Goal: Task Accomplishment & Management: Use online tool/utility

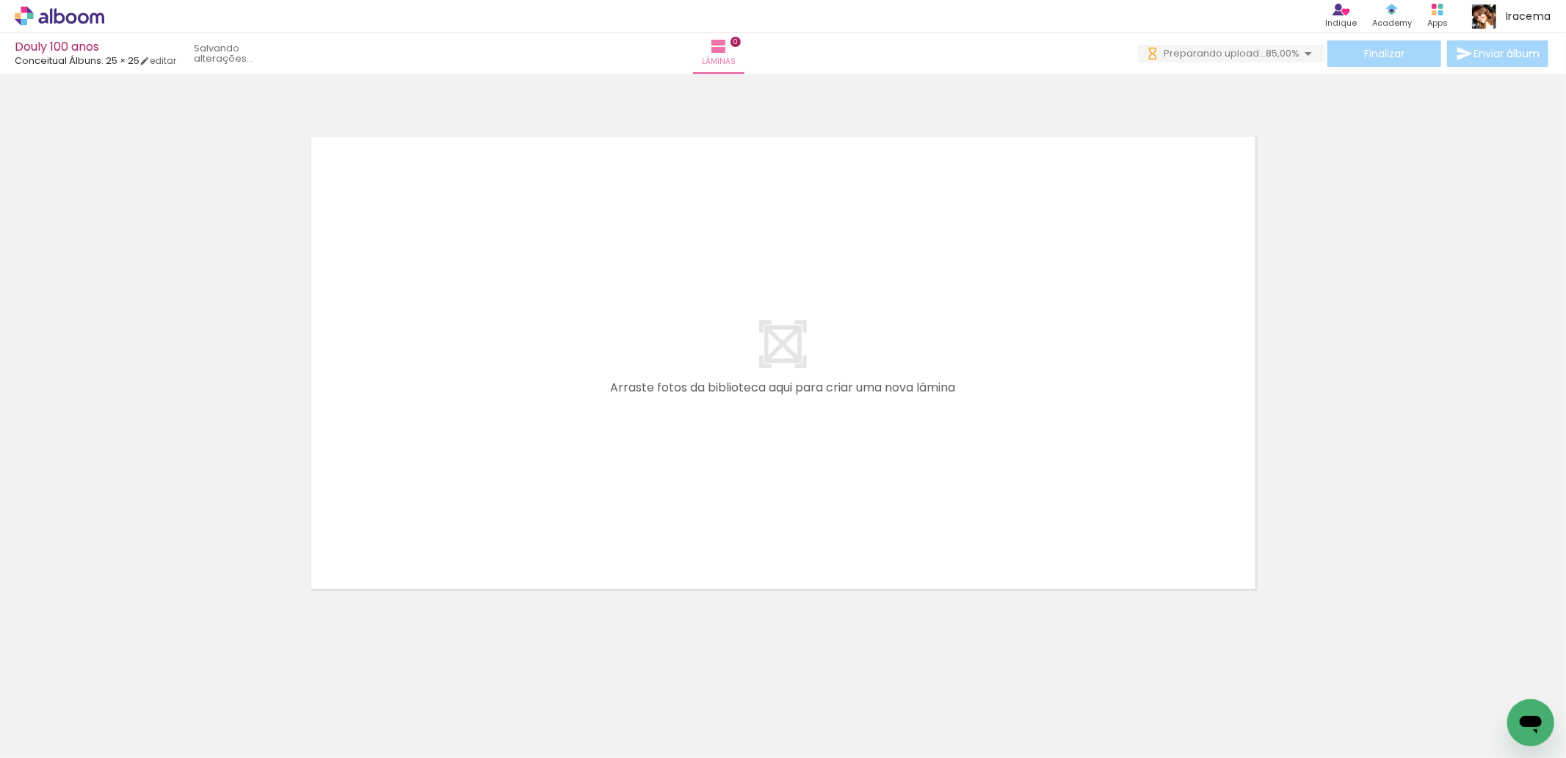
click at [54, 734] on span "Adicionar Fotos" at bounding box center [52, 738] width 44 height 16
click at [0, 0] on input "file" at bounding box center [0, 0] width 0 height 0
drag, startPoint x: 1561, startPoint y: 703, endPoint x: 898, endPoint y: 404, distance: 727.5
click at [898, 404] on quentale-workspace at bounding box center [783, 379] width 1566 height 758
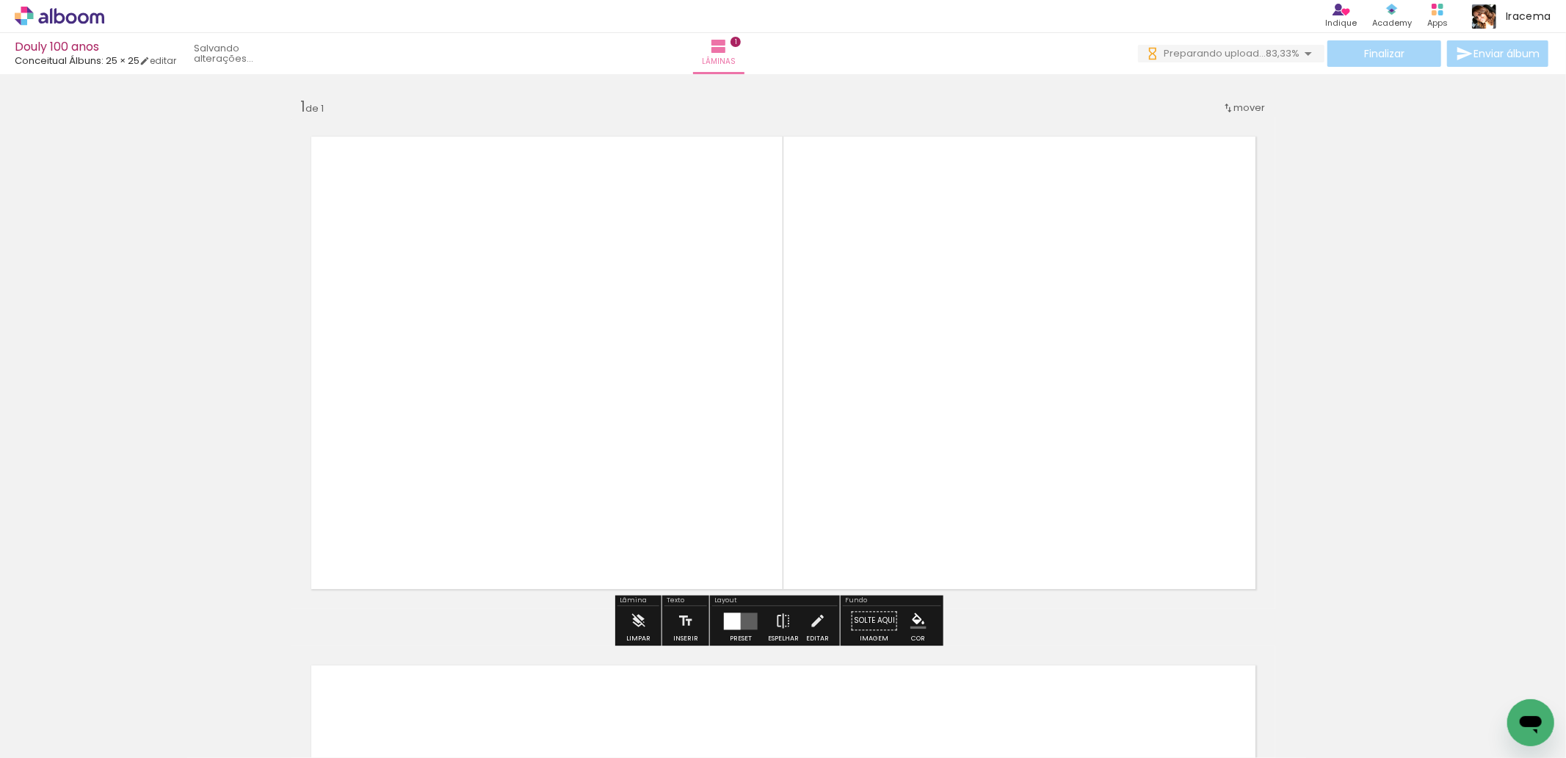
click at [731, 623] on div at bounding box center [732, 620] width 17 height 17
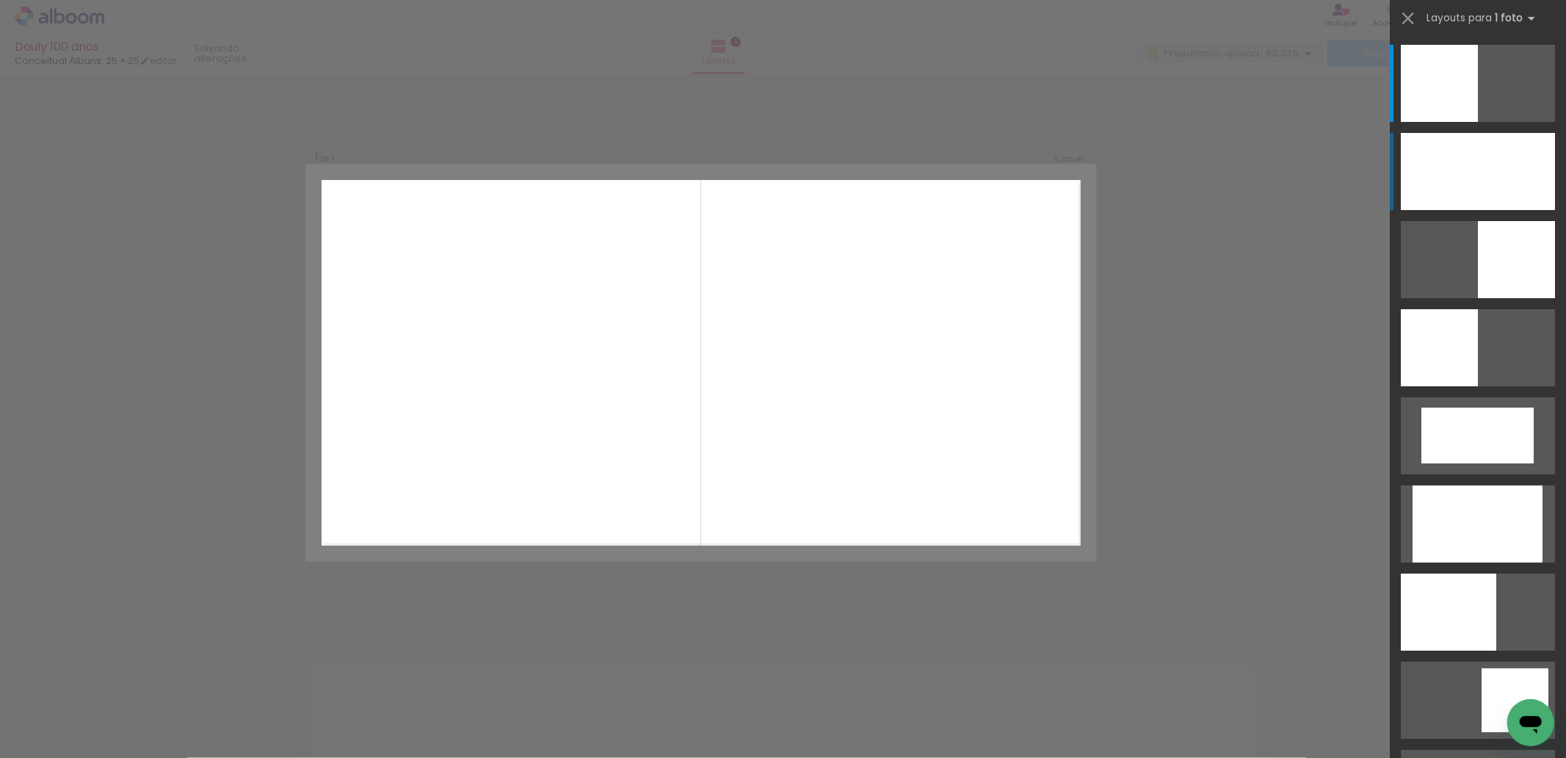
click at [1478, 164] on div at bounding box center [1478, 171] width 154 height 77
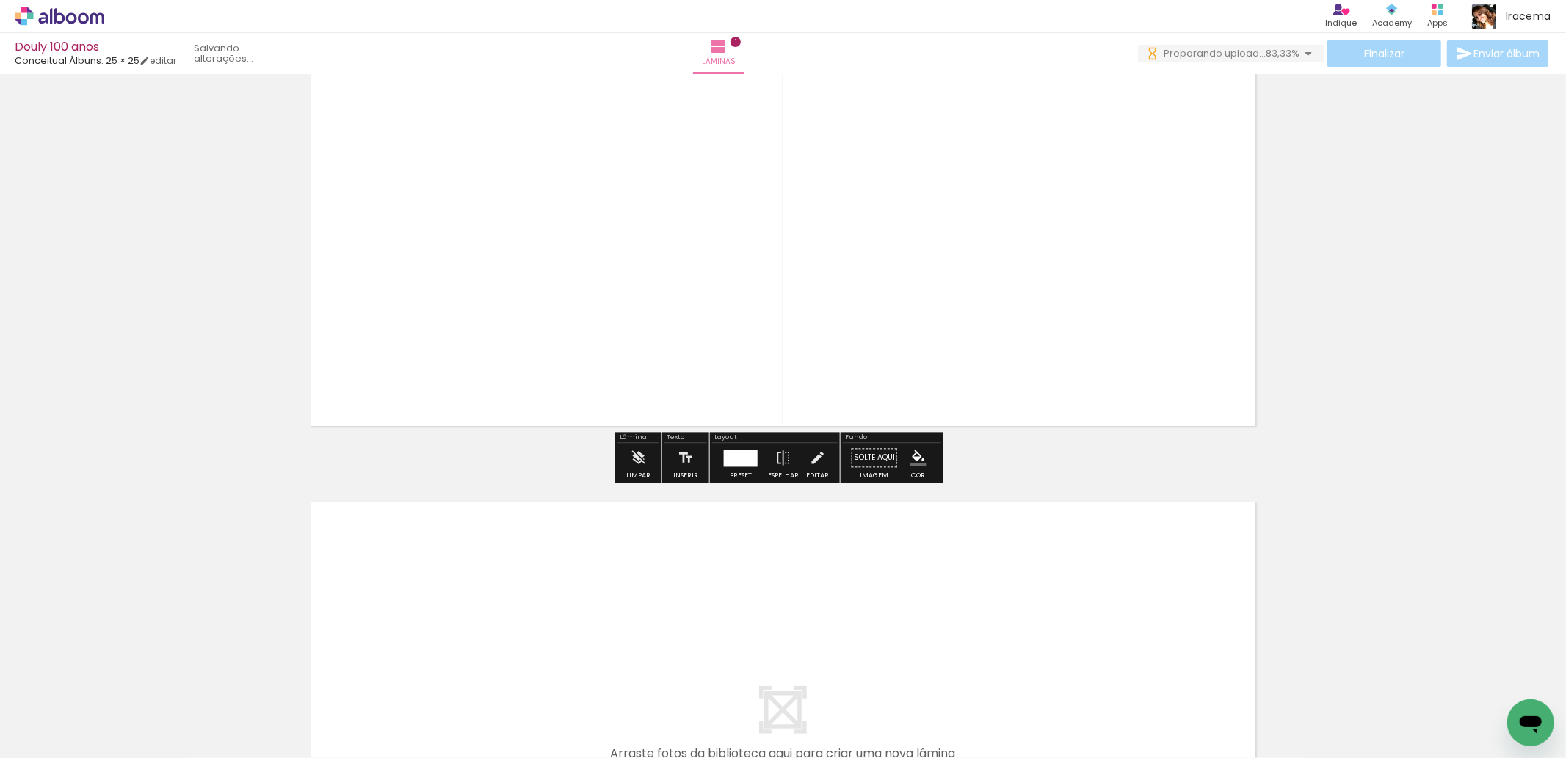
scroll to position [326, 0]
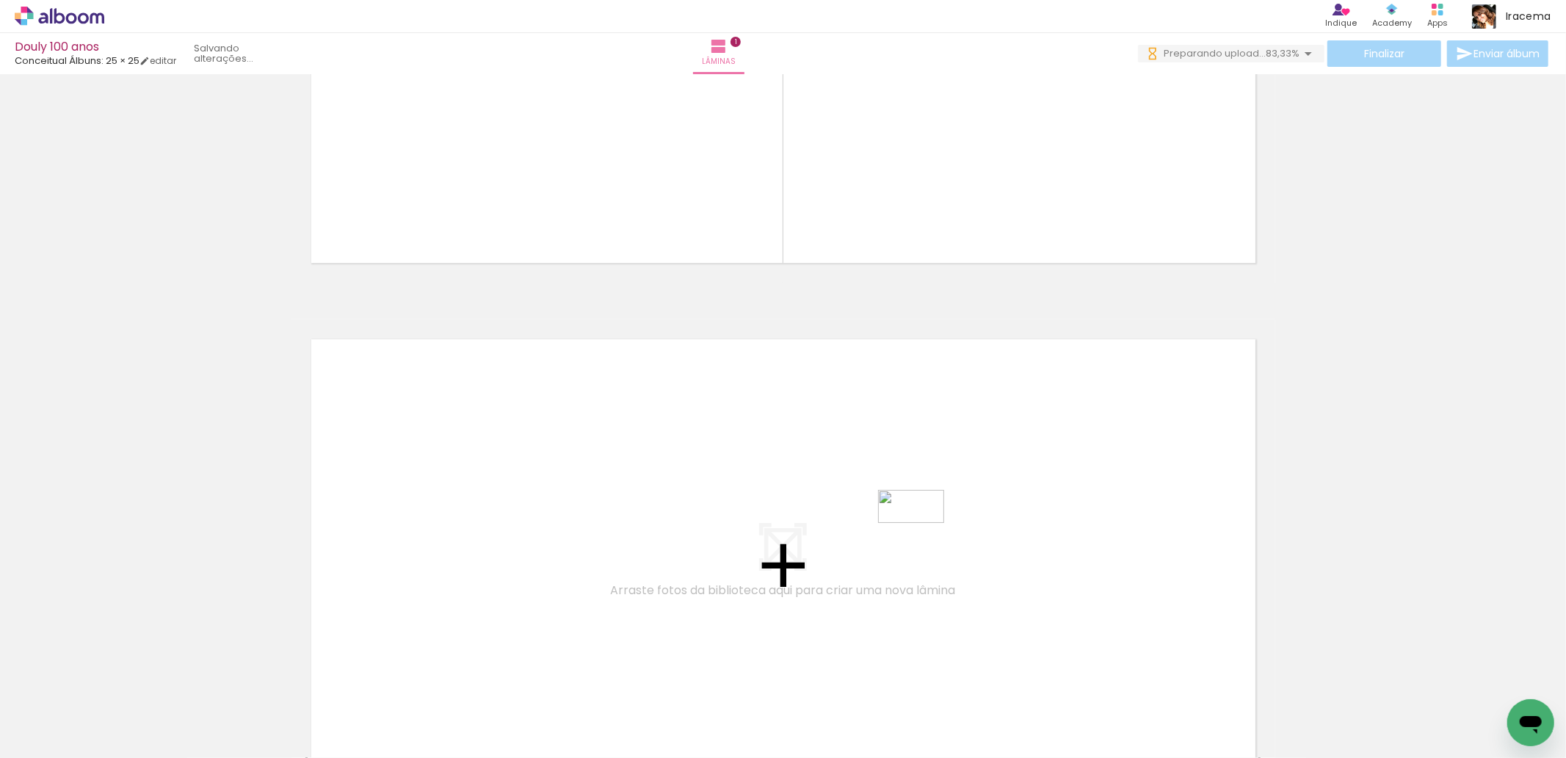
drag, startPoint x: 1487, startPoint y: 719, endPoint x: 922, endPoint y: 534, distance: 595.0
click at [922, 534] on quentale-workspace at bounding box center [783, 379] width 1566 height 758
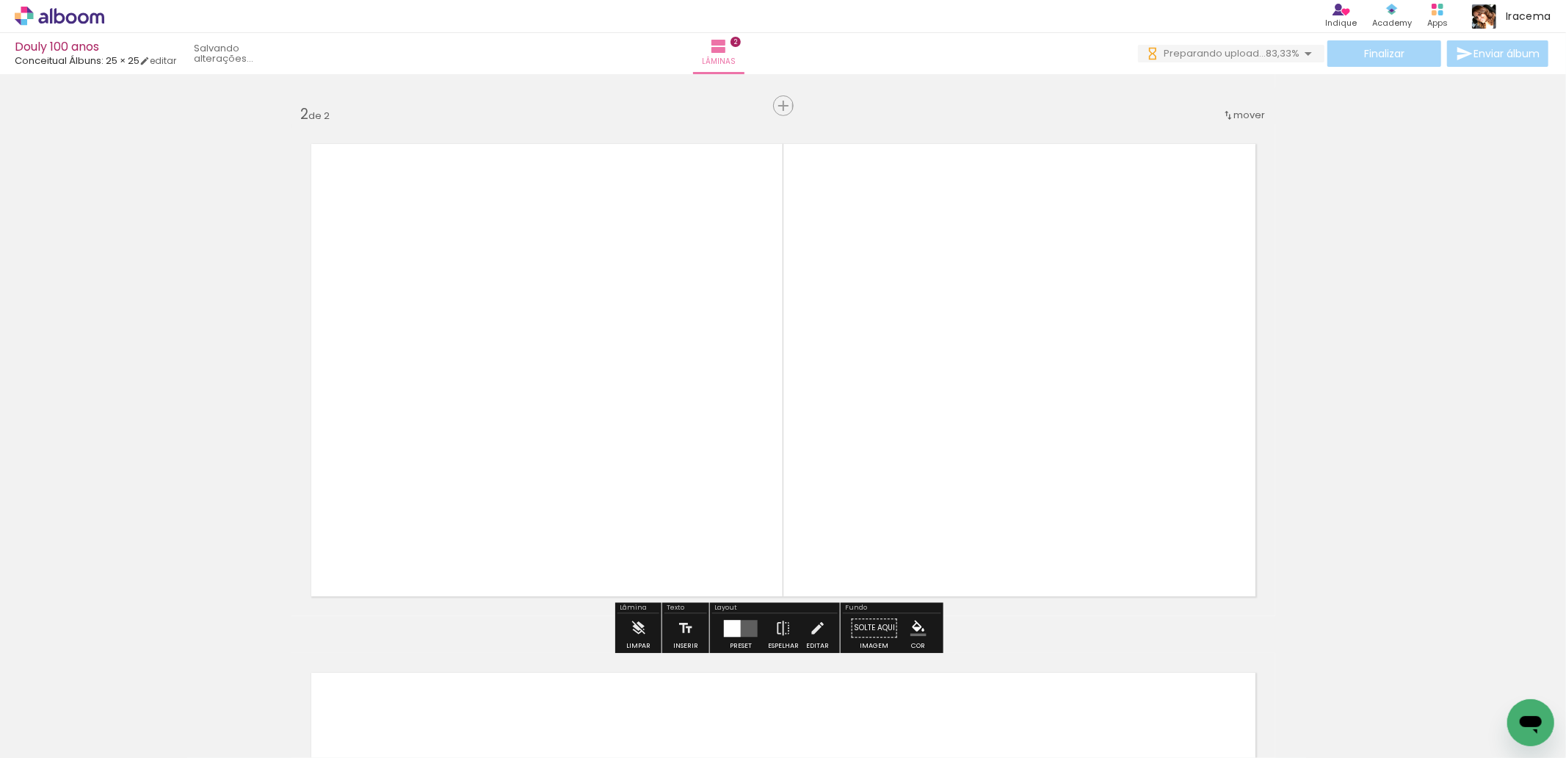
click at [731, 625] on div at bounding box center [732, 628] width 17 height 17
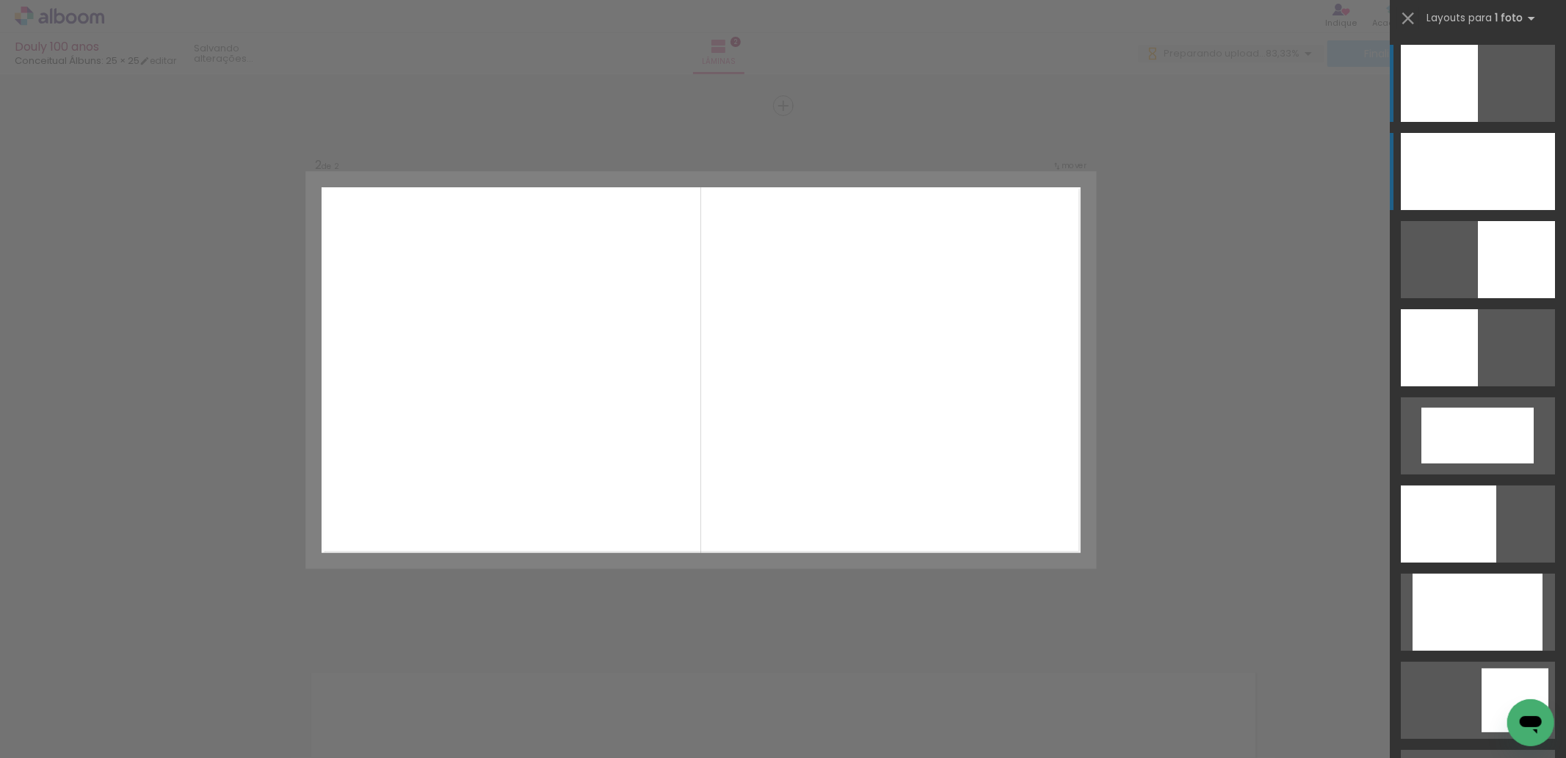
click at [1439, 150] on div at bounding box center [1478, 171] width 154 height 77
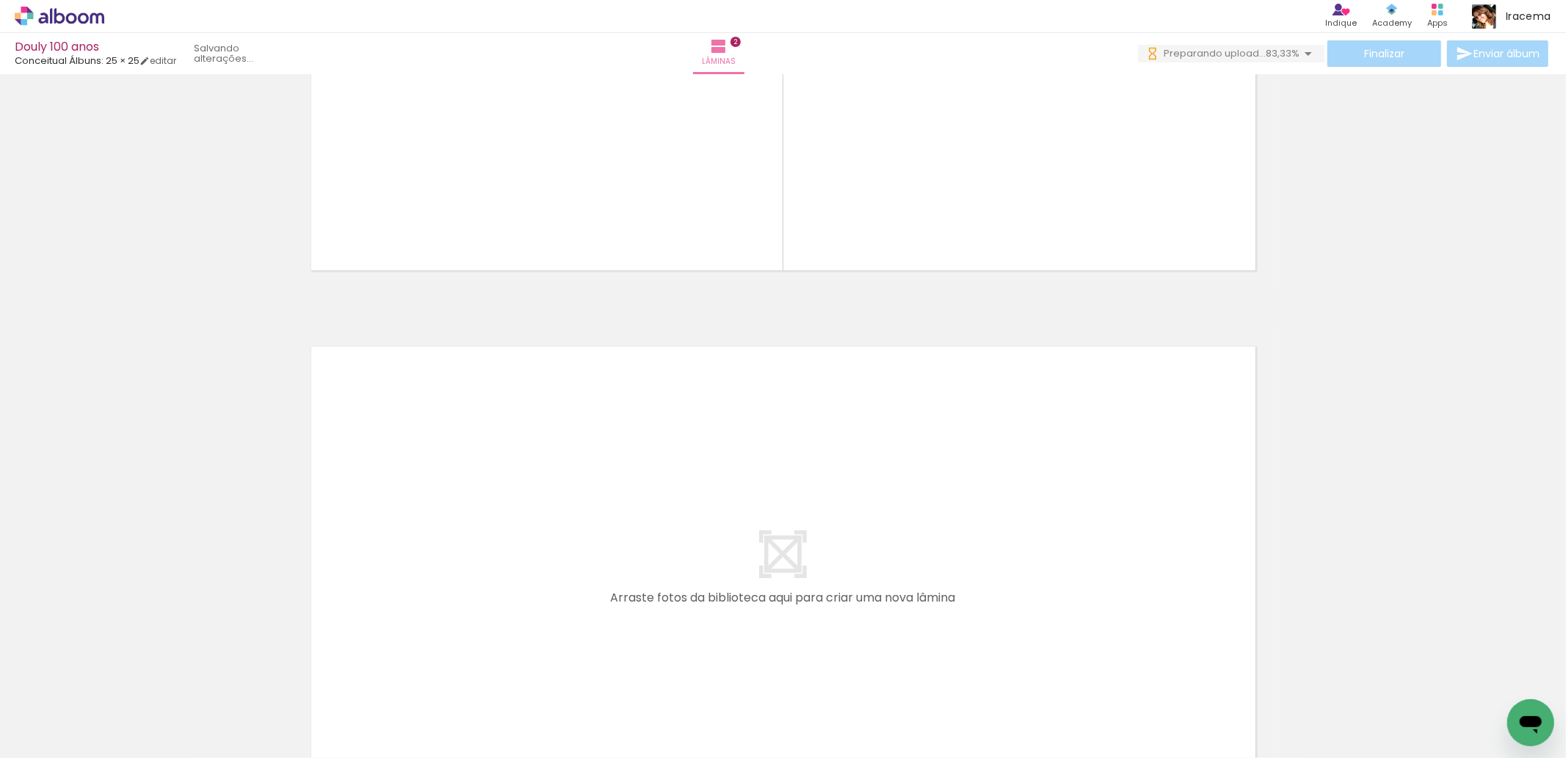
scroll to position [929, 0]
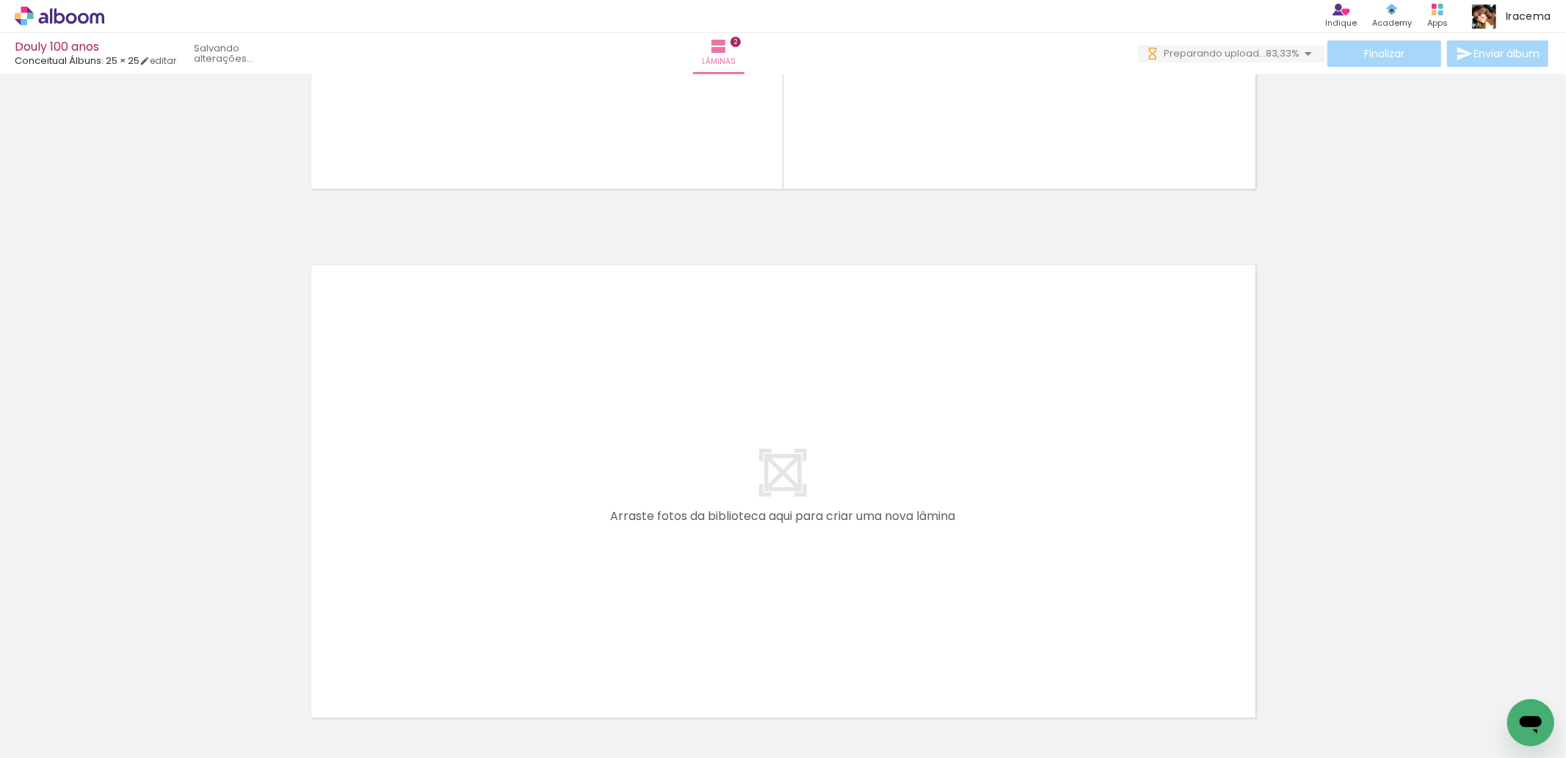
click at [54, 736] on span "Adicionar Fotos" at bounding box center [52, 738] width 44 height 16
click at [0, 0] on input "file" at bounding box center [0, 0] width 0 height 0
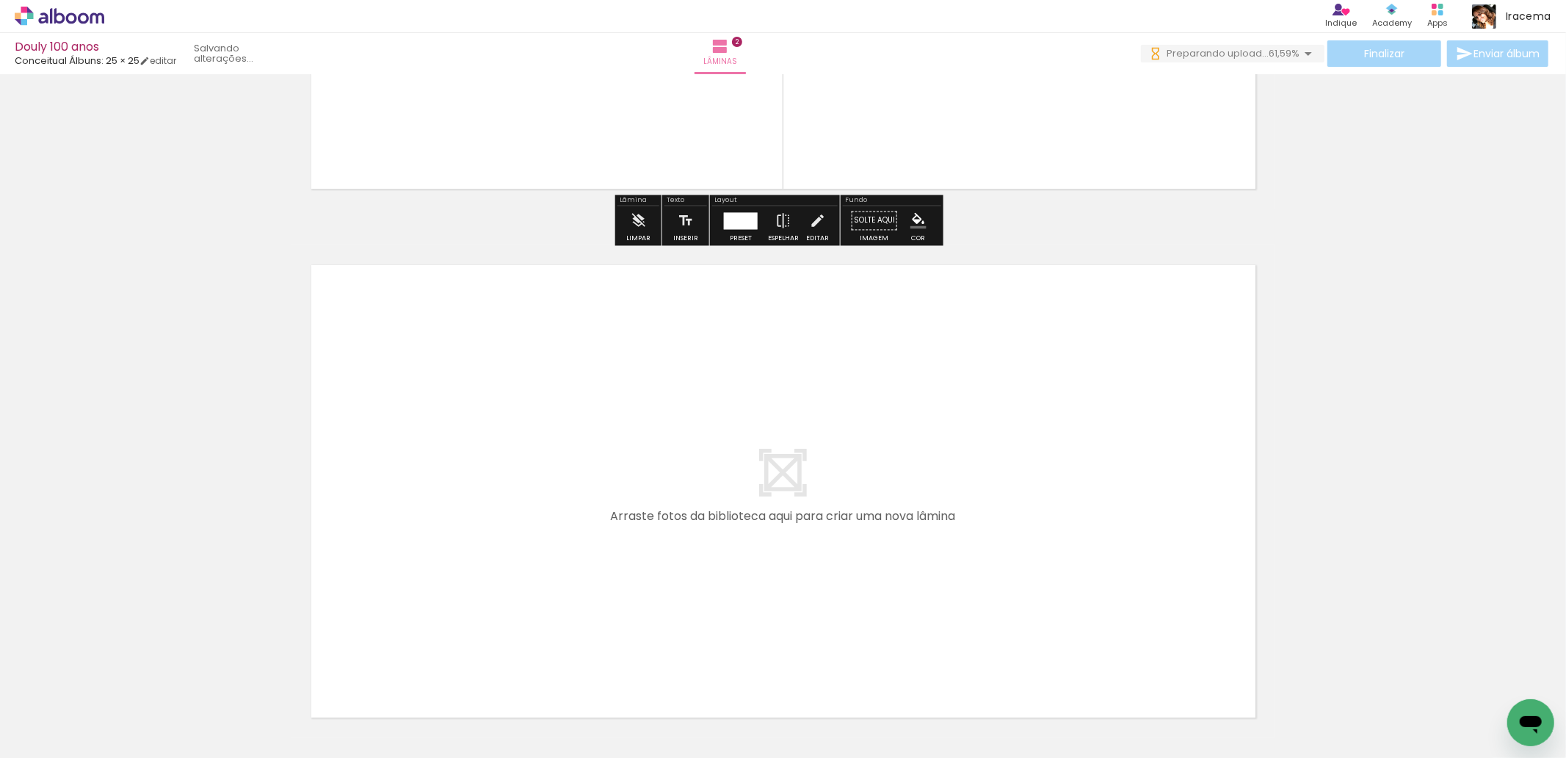
scroll to position [0, 11016]
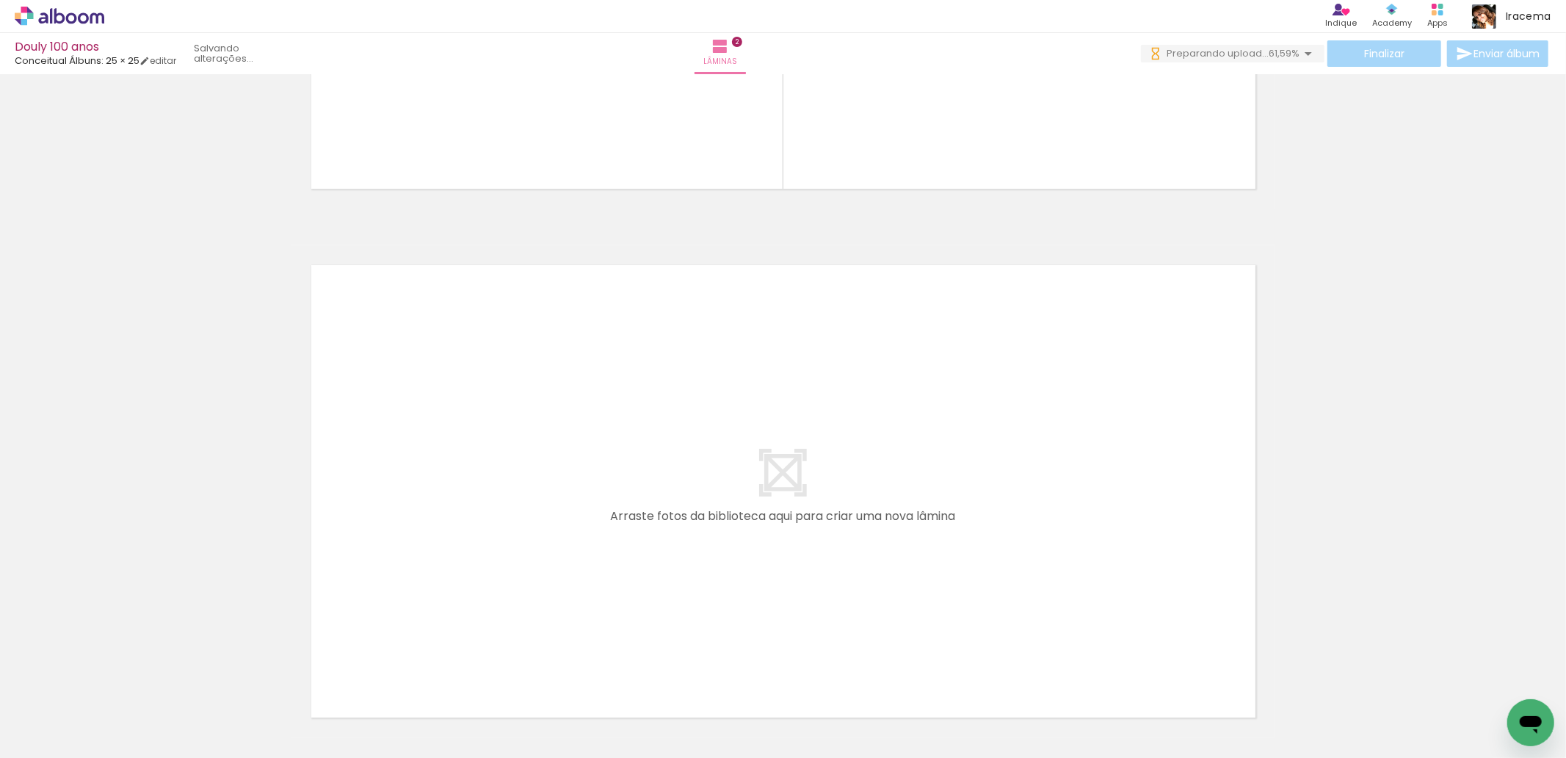
click at [1094, 470] on quentale-layouter at bounding box center [783, 491] width 984 height 492
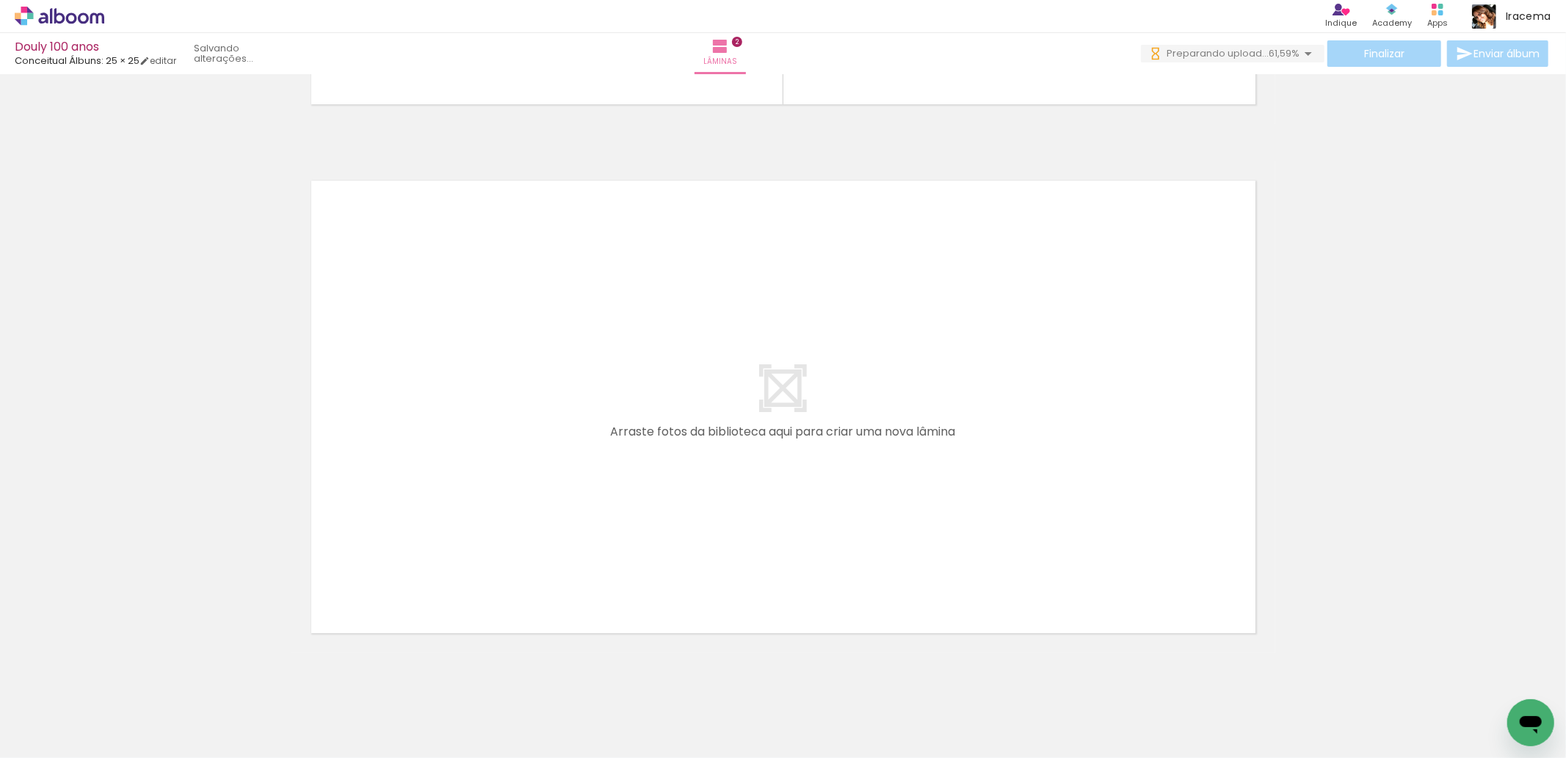
scroll to position [1019, 0]
drag, startPoint x: 630, startPoint y: 727, endPoint x: 703, endPoint y: 678, distance: 88.0
click at [488, 487] on quentale-workspace at bounding box center [783, 379] width 1566 height 758
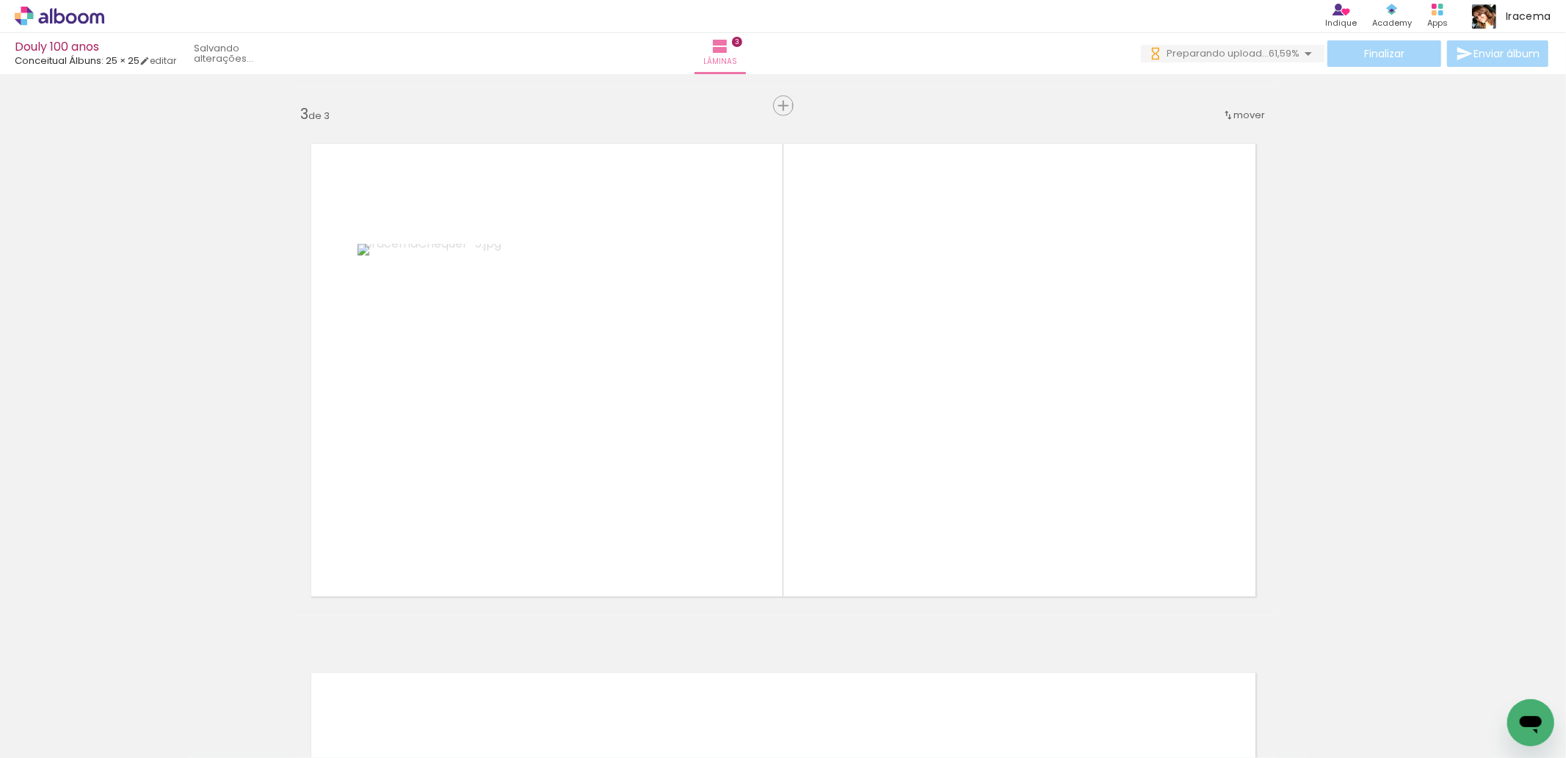
scroll to position [1050, 0]
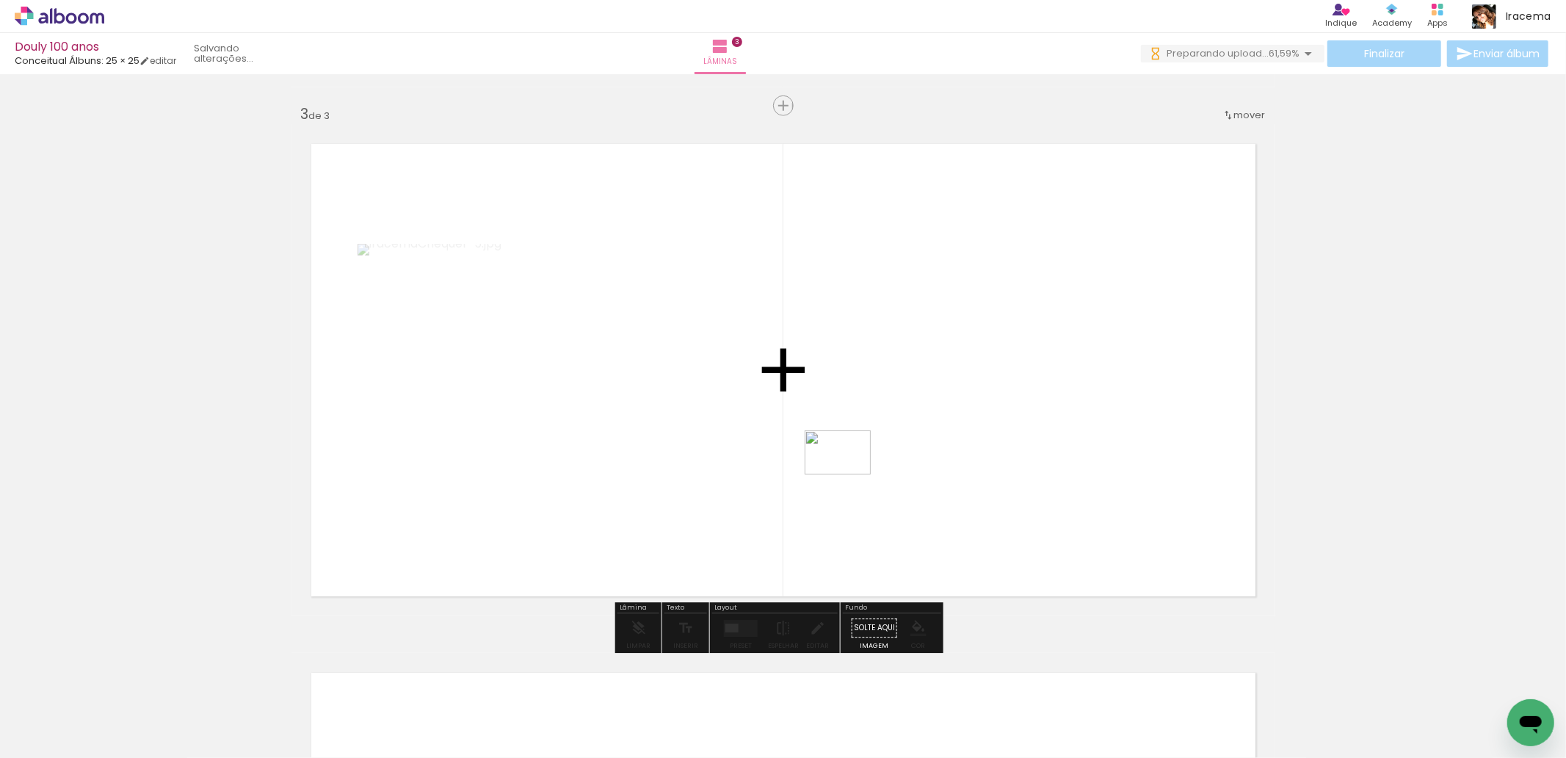
drag, startPoint x: 729, startPoint y: 719, endPoint x: 867, endPoint y: 438, distance: 313.9
click at [867, 438] on quentale-workspace at bounding box center [783, 379] width 1566 height 758
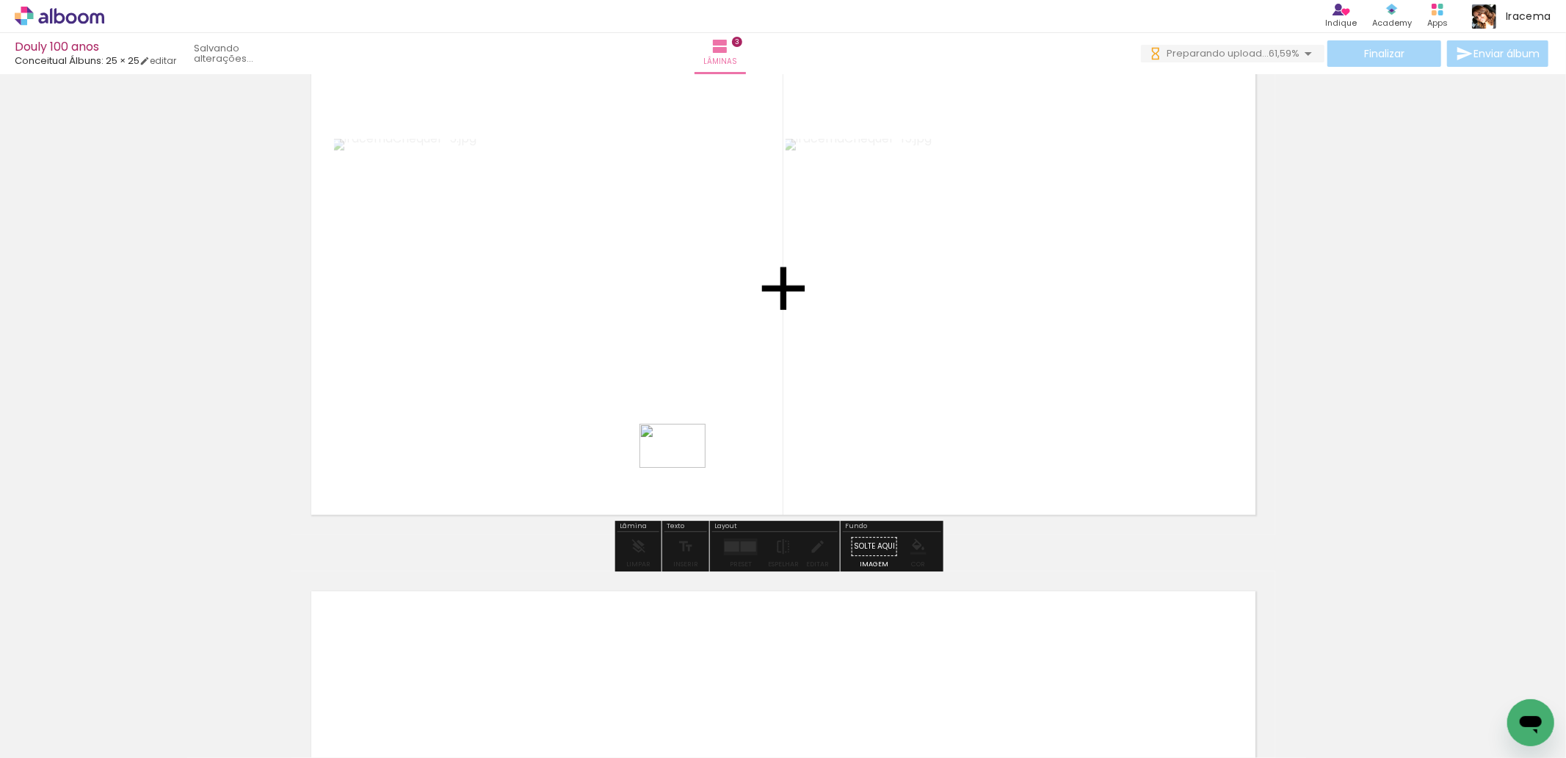
drag, startPoint x: 866, startPoint y: 716, endPoint x: 680, endPoint y: 457, distance: 318.2
click at [680, 457] on quentale-workspace at bounding box center [783, 379] width 1566 height 758
drag, startPoint x: 787, startPoint y: 708, endPoint x: 975, endPoint y: 427, distance: 338.2
click at [975, 427] on quentale-workspace at bounding box center [783, 379] width 1566 height 758
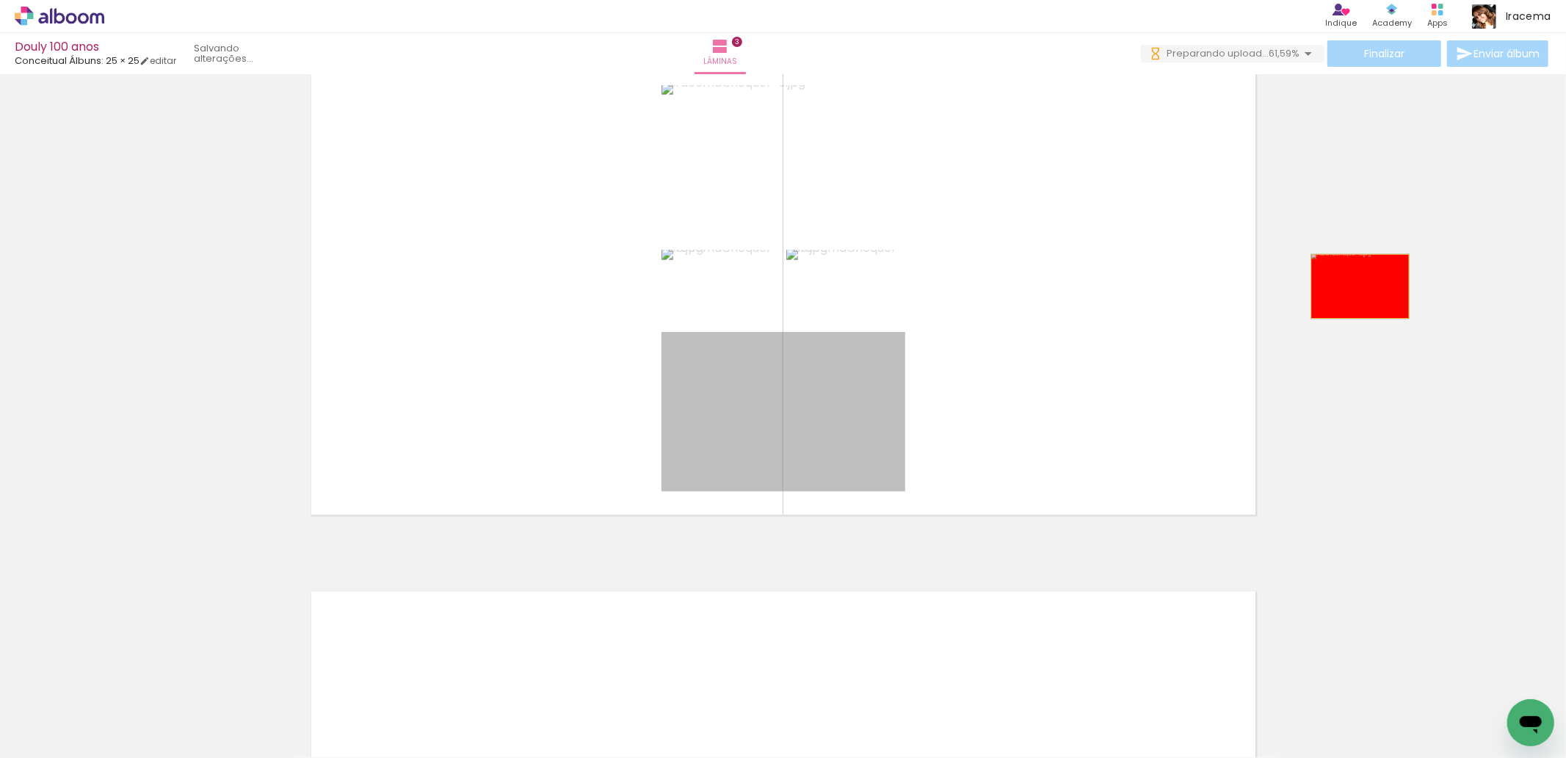
drag, startPoint x: 841, startPoint y: 411, endPoint x: 1354, endPoint y: 286, distance: 527.4
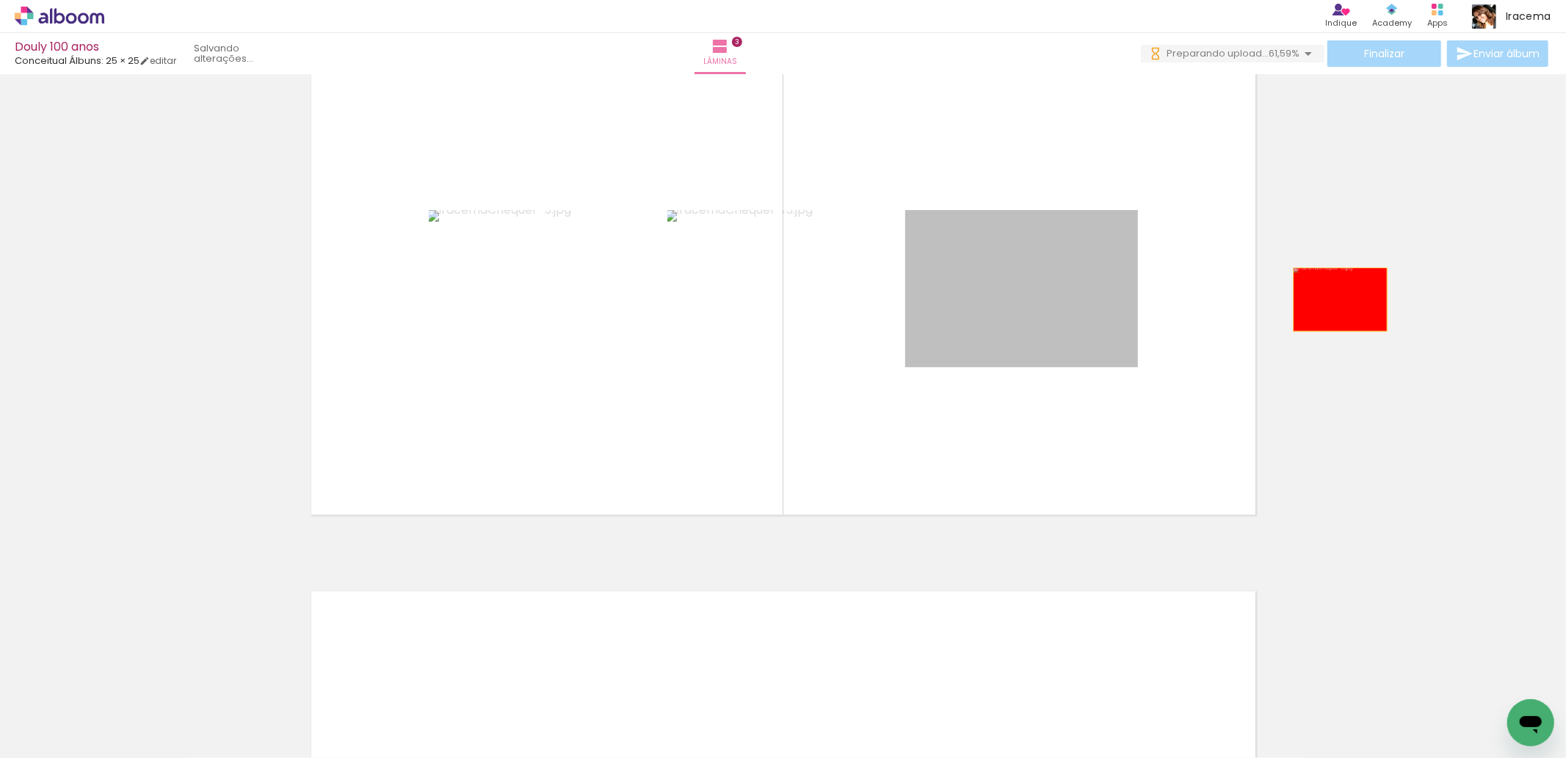
drag, startPoint x: 1045, startPoint y: 298, endPoint x: 1182, endPoint y: 636, distance: 365.2
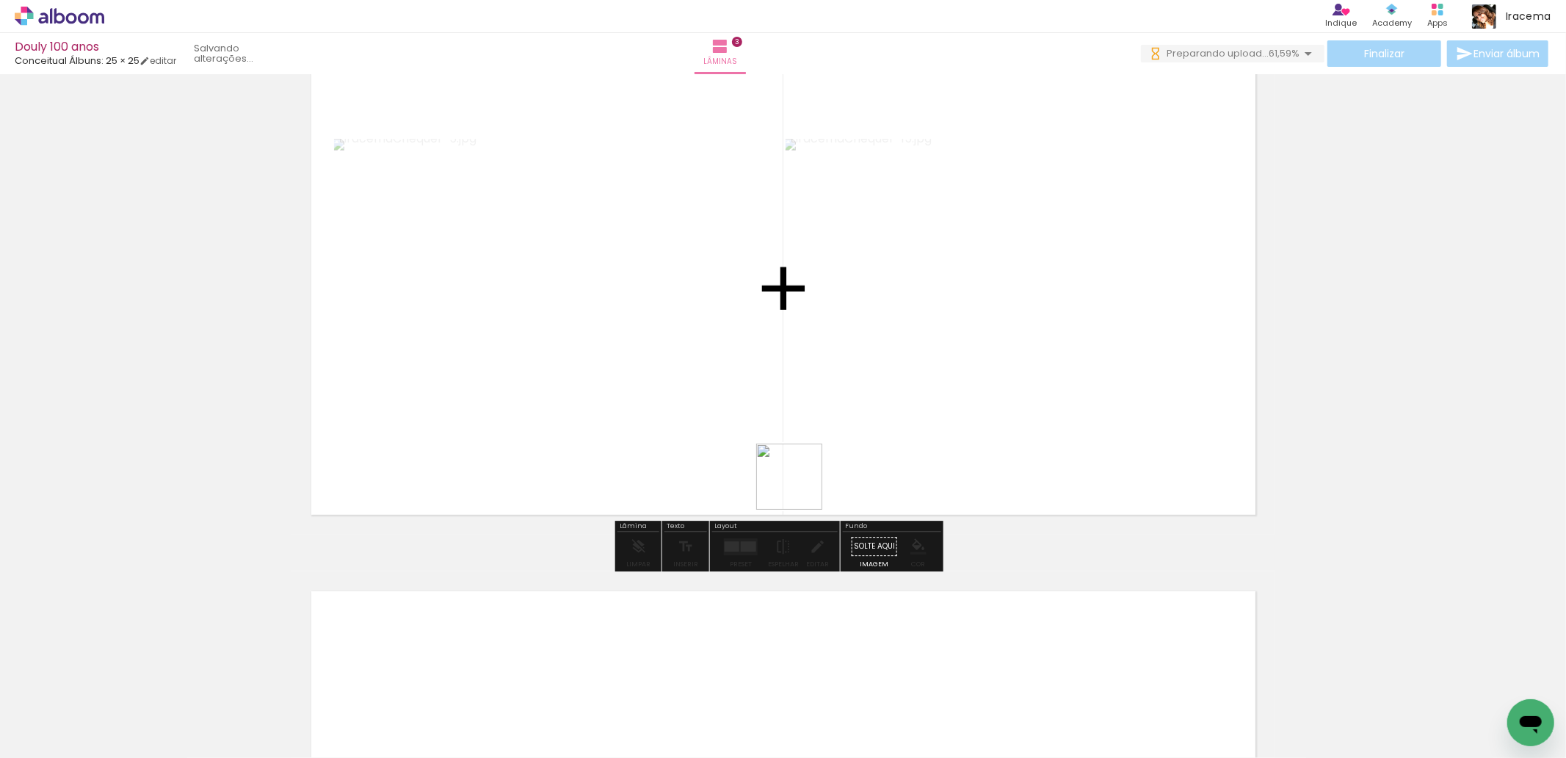
drag, startPoint x: 945, startPoint y: 709, endPoint x: 797, endPoint y: 485, distance: 268.1
click at [797, 485] on quentale-workspace at bounding box center [783, 379] width 1566 height 758
drag, startPoint x: 747, startPoint y: 709, endPoint x: 842, endPoint y: 472, distance: 255.3
click at [842, 472] on quentale-workspace at bounding box center [783, 379] width 1566 height 758
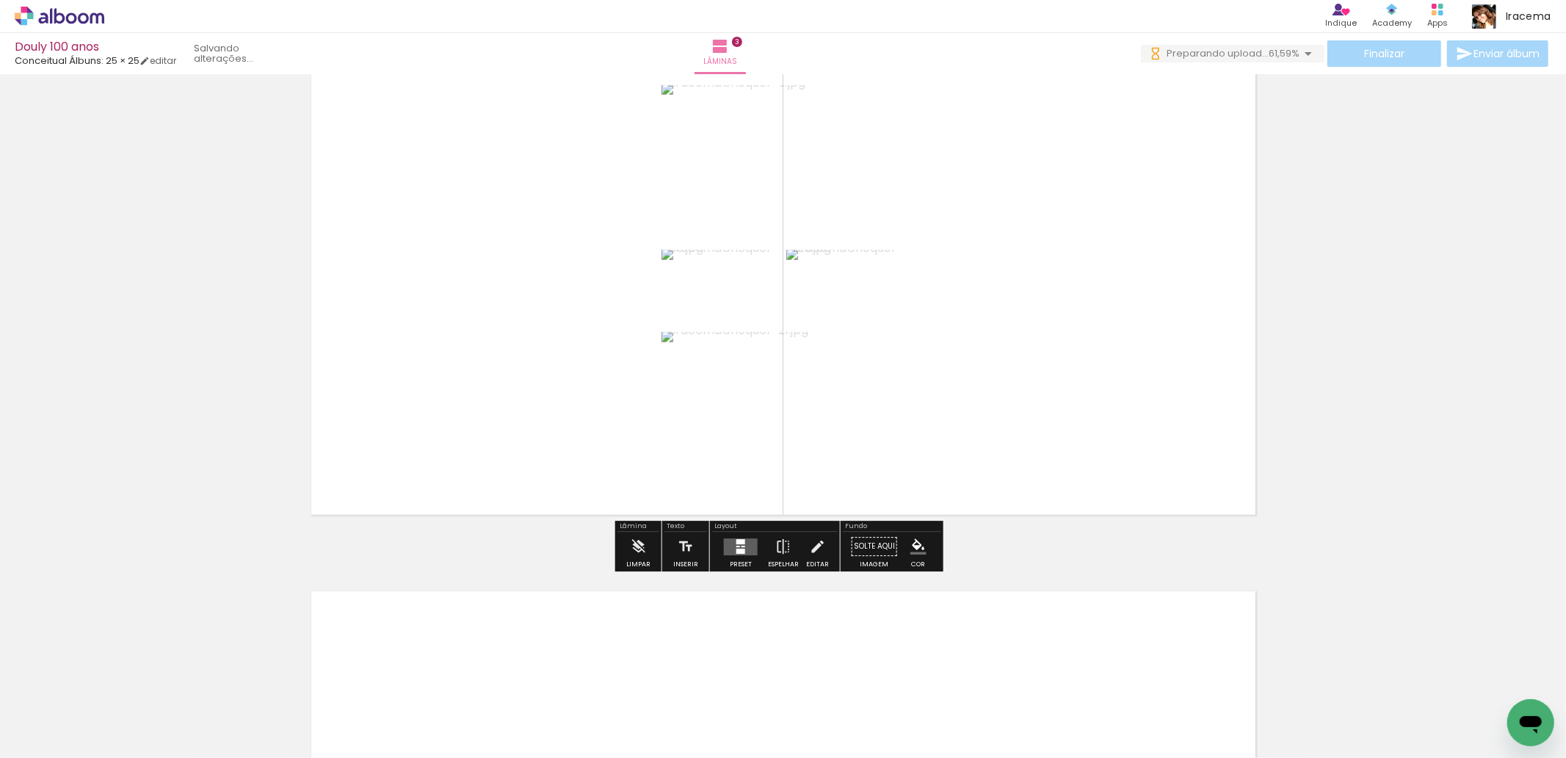
click at [736, 547] on quentale-layouter at bounding box center [741, 546] width 34 height 17
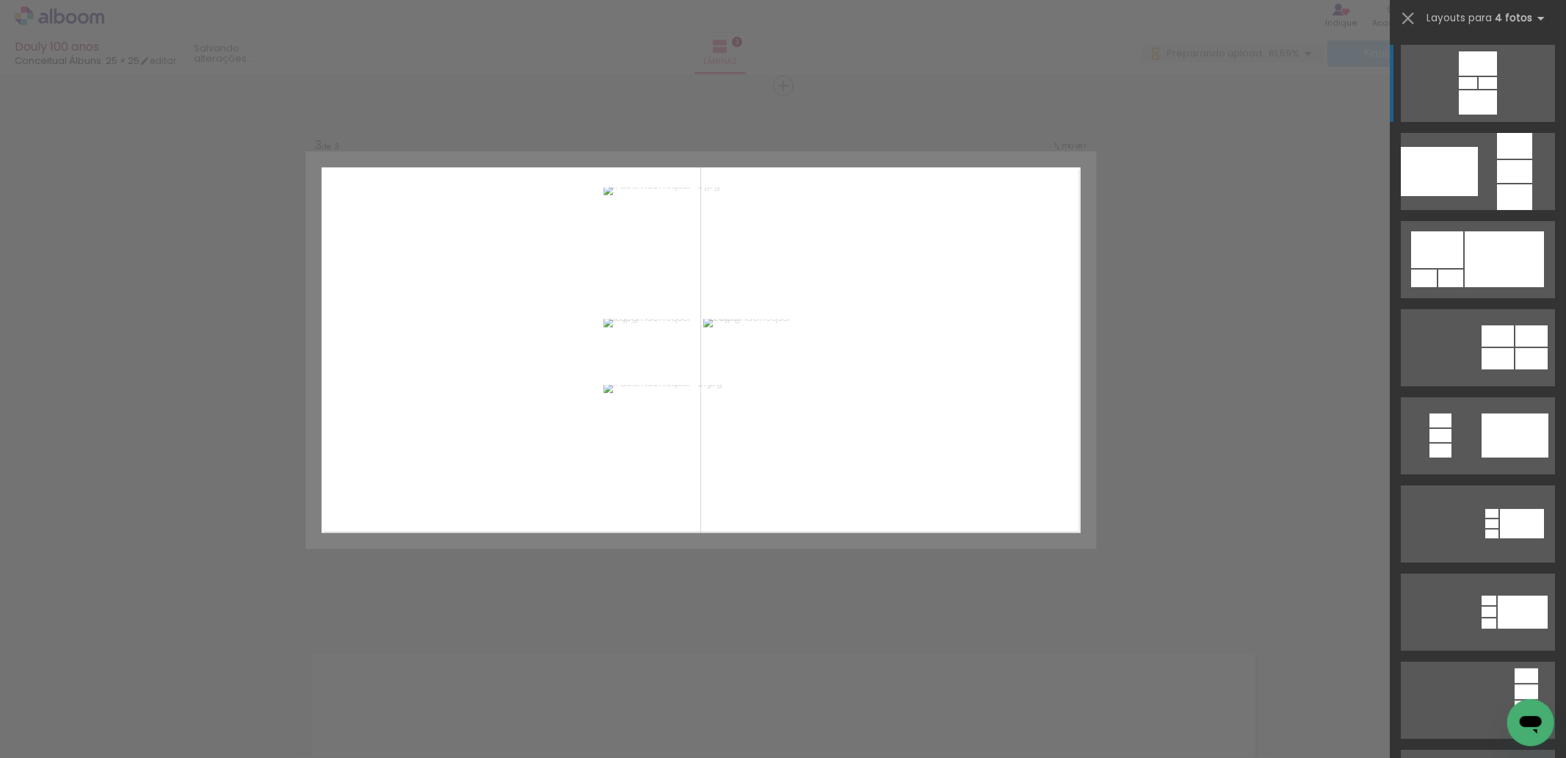
scroll to position [1050, 0]
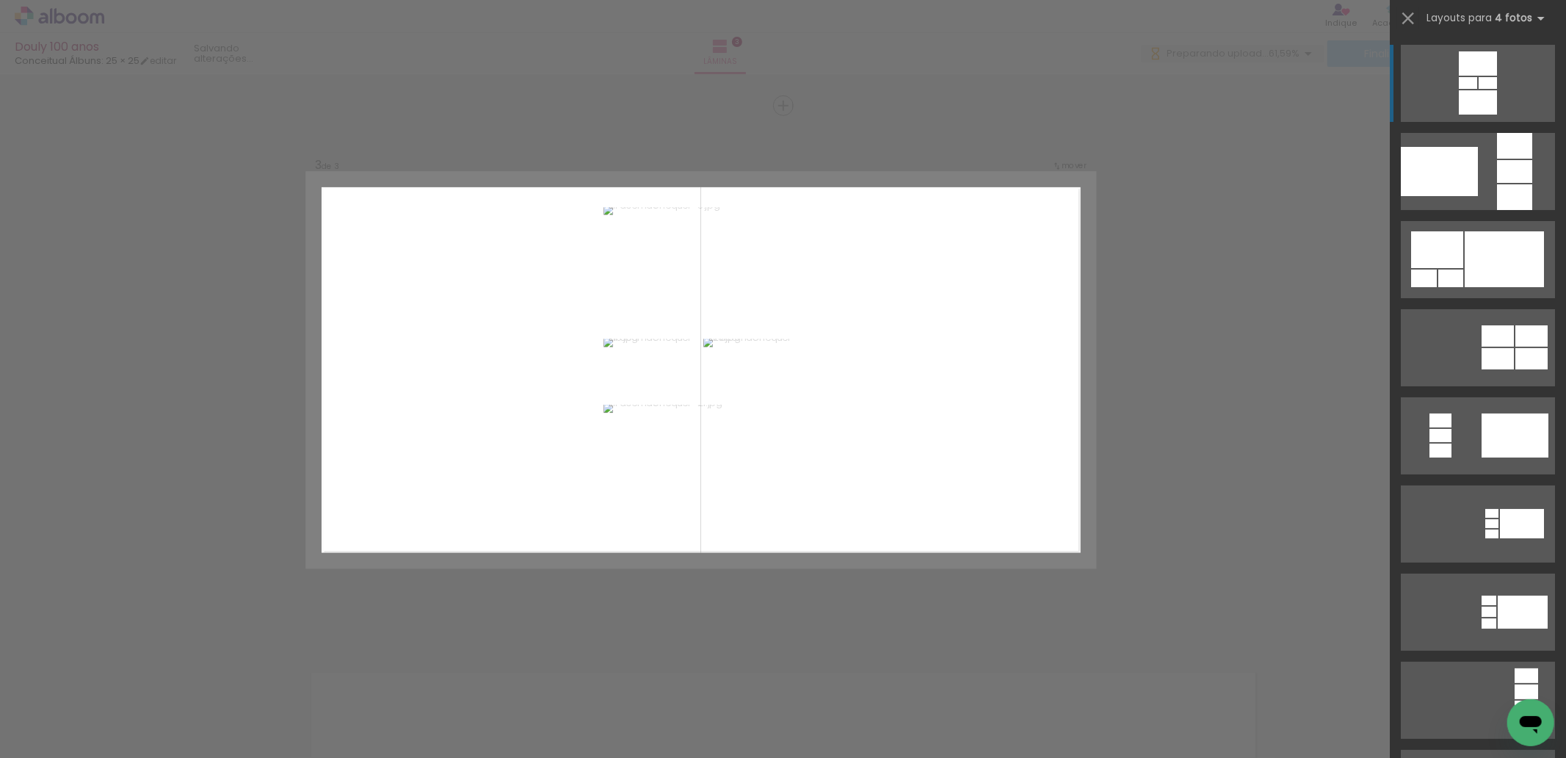
click at [1165, 380] on div "Confirmar Cancelar" at bounding box center [783, 98] width 1566 height 2149
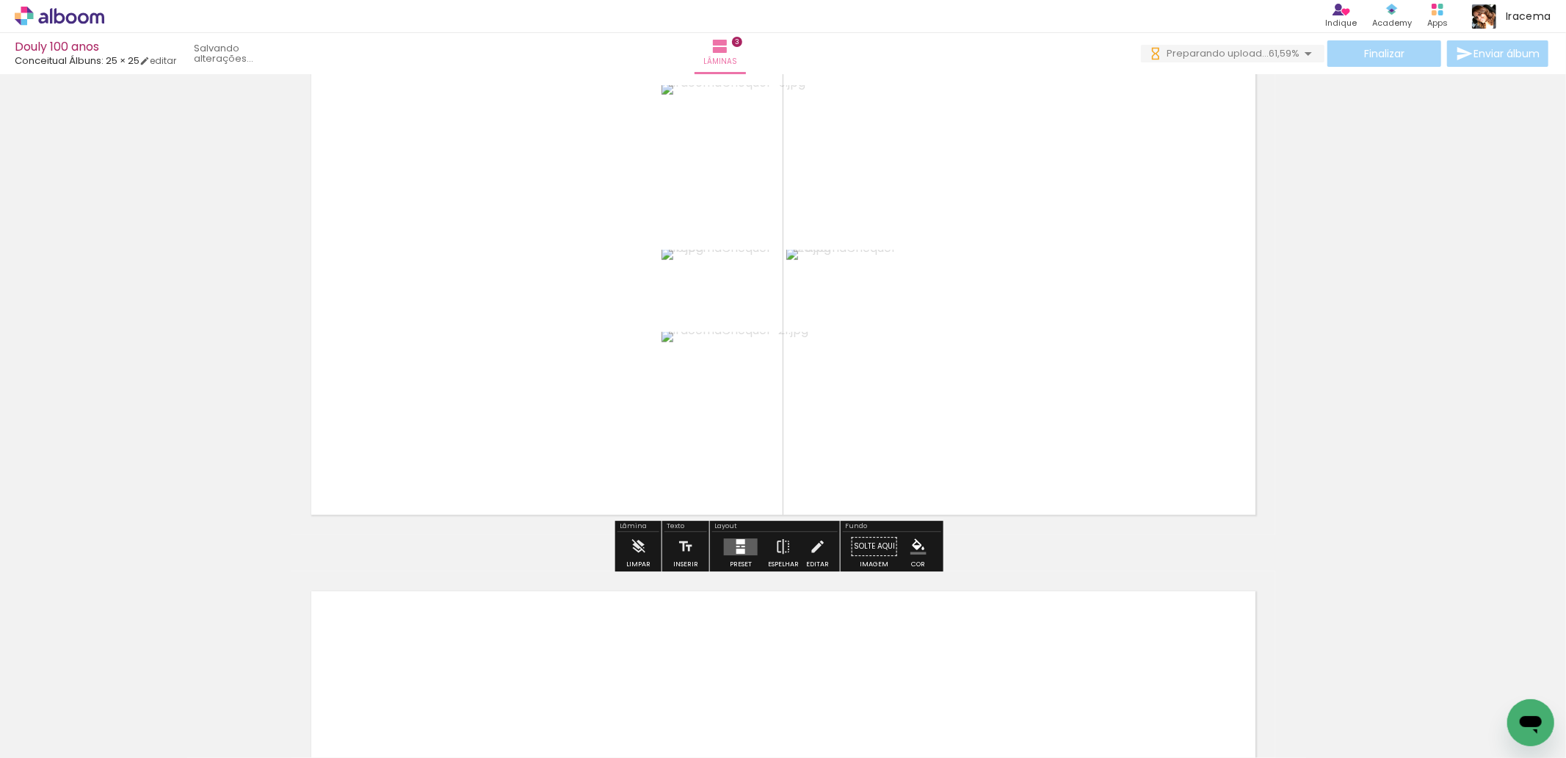
scroll to position [1213, 0]
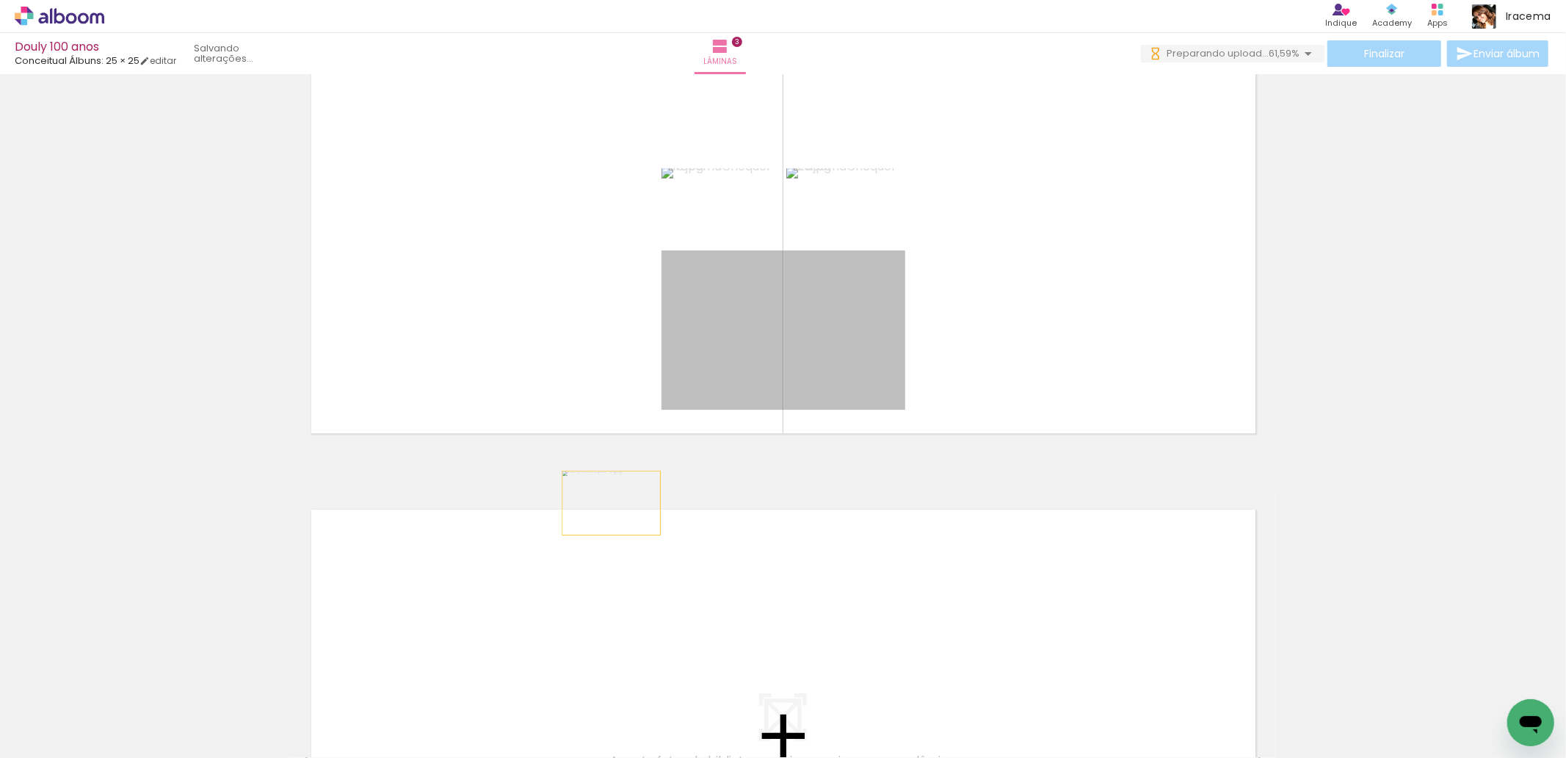
drag, startPoint x: 760, startPoint y: 343, endPoint x: 835, endPoint y: 213, distance: 150.3
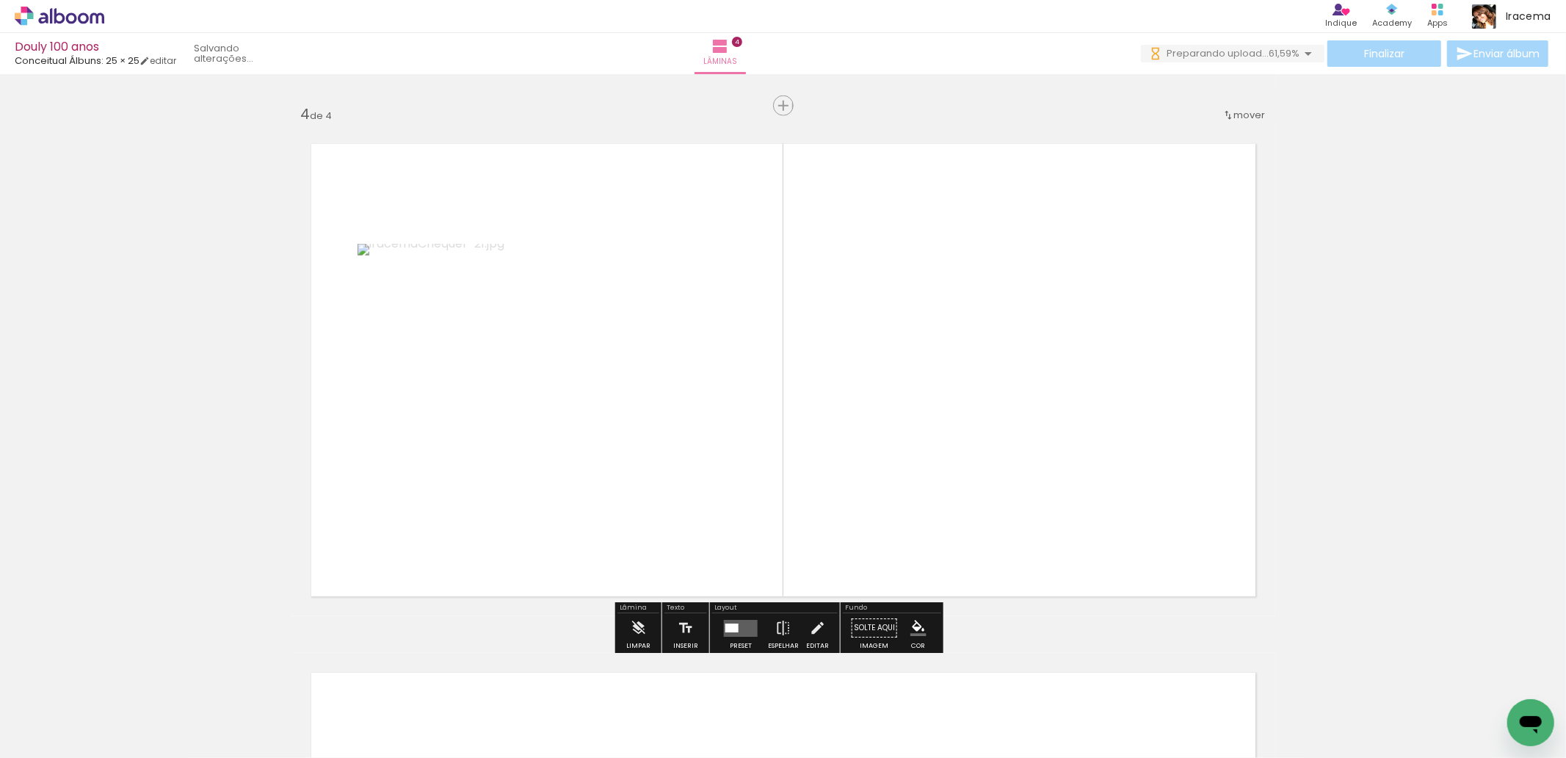
scroll to position [1333, 0]
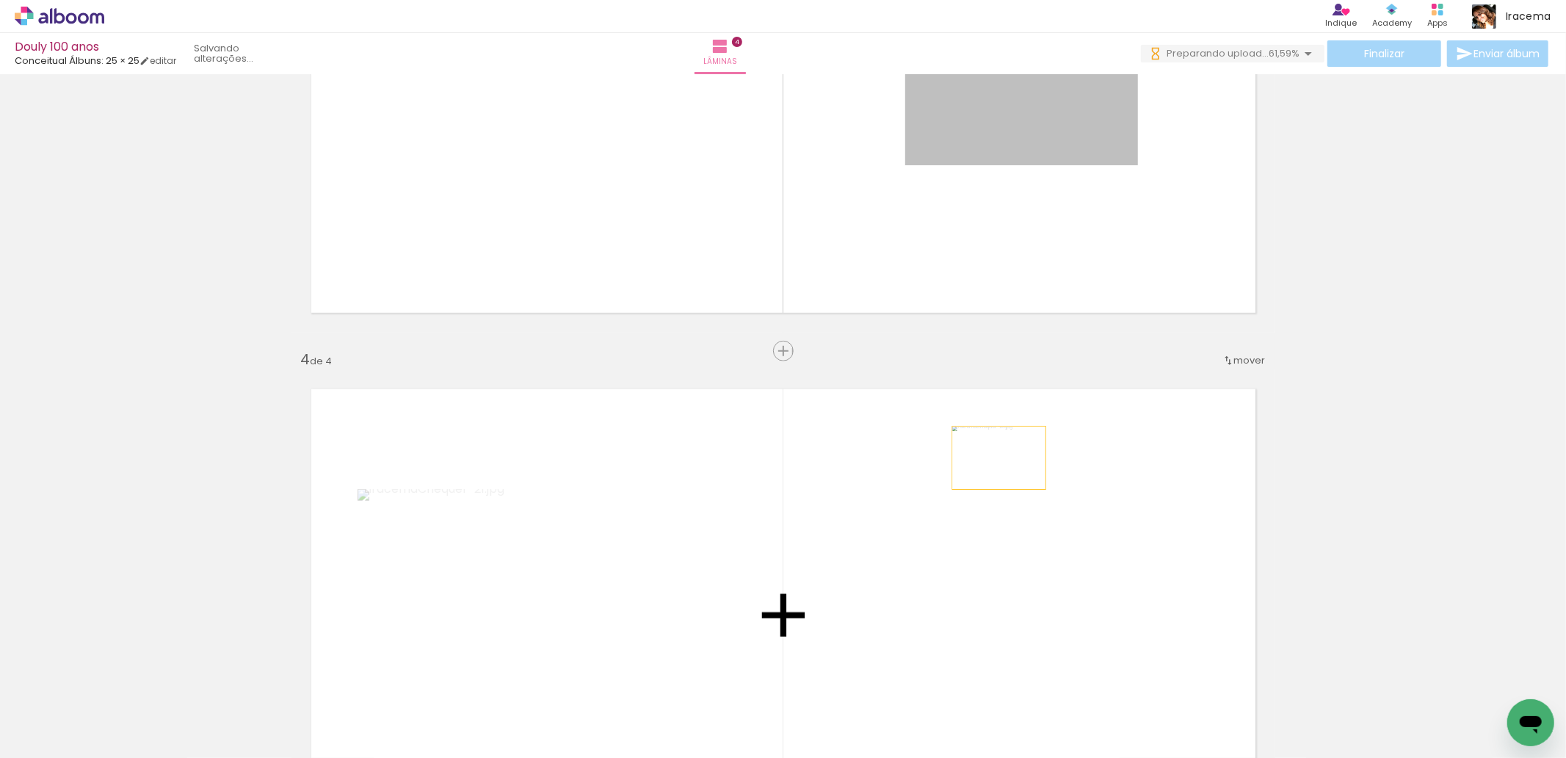
drag, startPoint x: 993, startPoint y: 107, endPoint x: 1335, endPoint y: 413, distance: 458.0
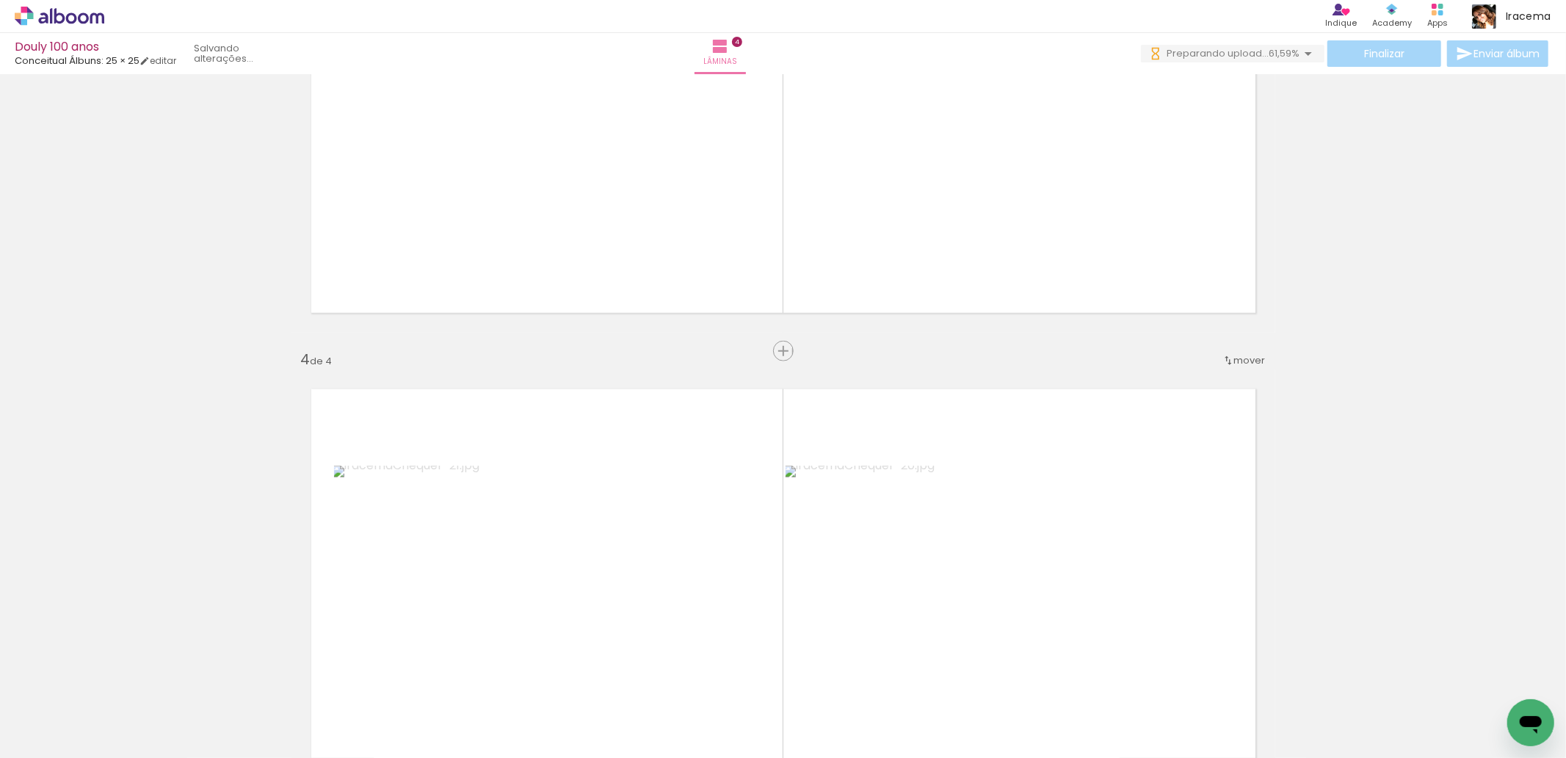
scroll to position [1170, 0]
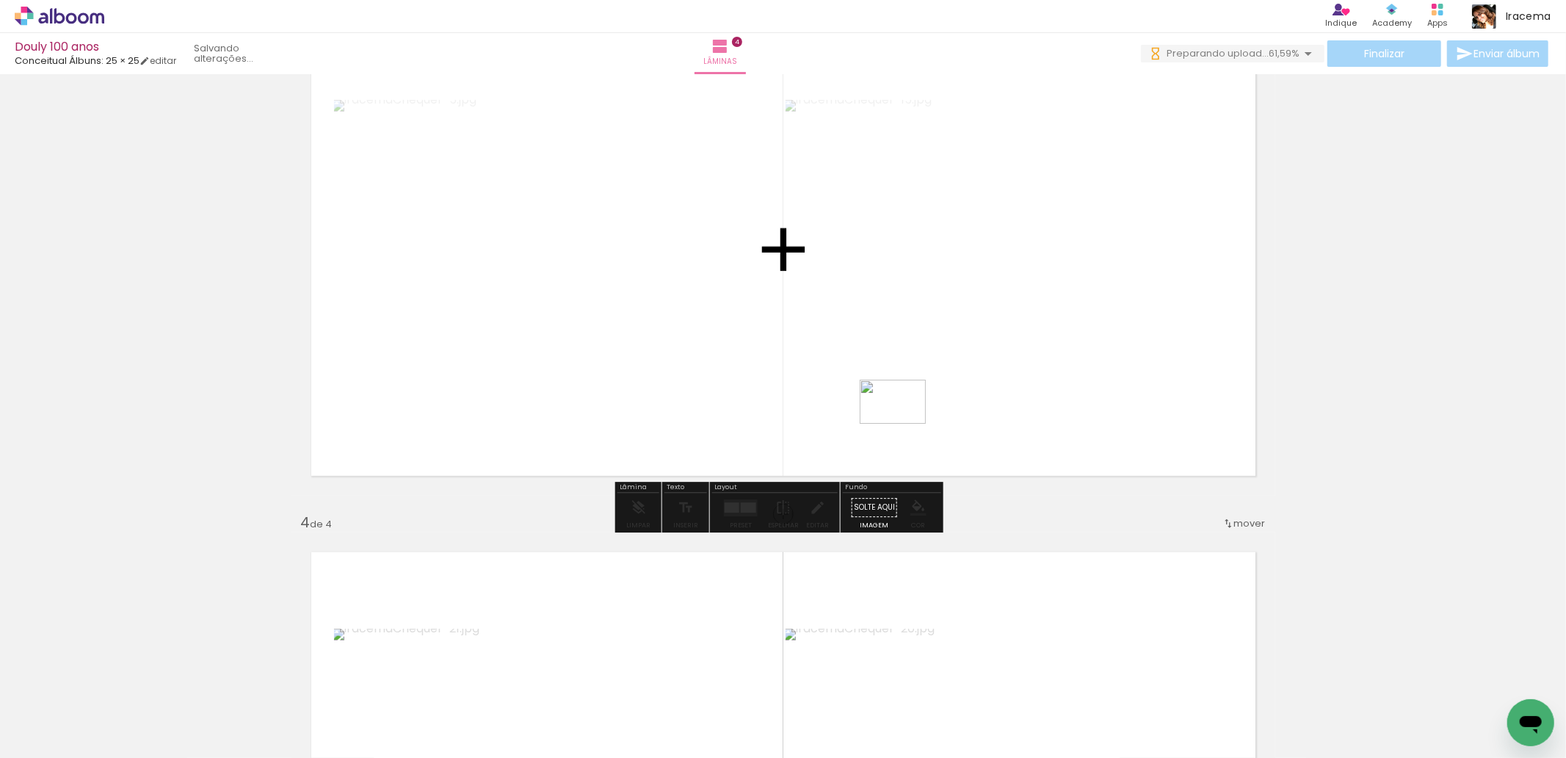
drag, startPoint x: 1087, startPoint y: 709, endPoint x: 903, endPoint y: 424, distance: 339.8
click at [903, 424] on quentale-workspace at bounding box center [783, 379] width 1566 height 758
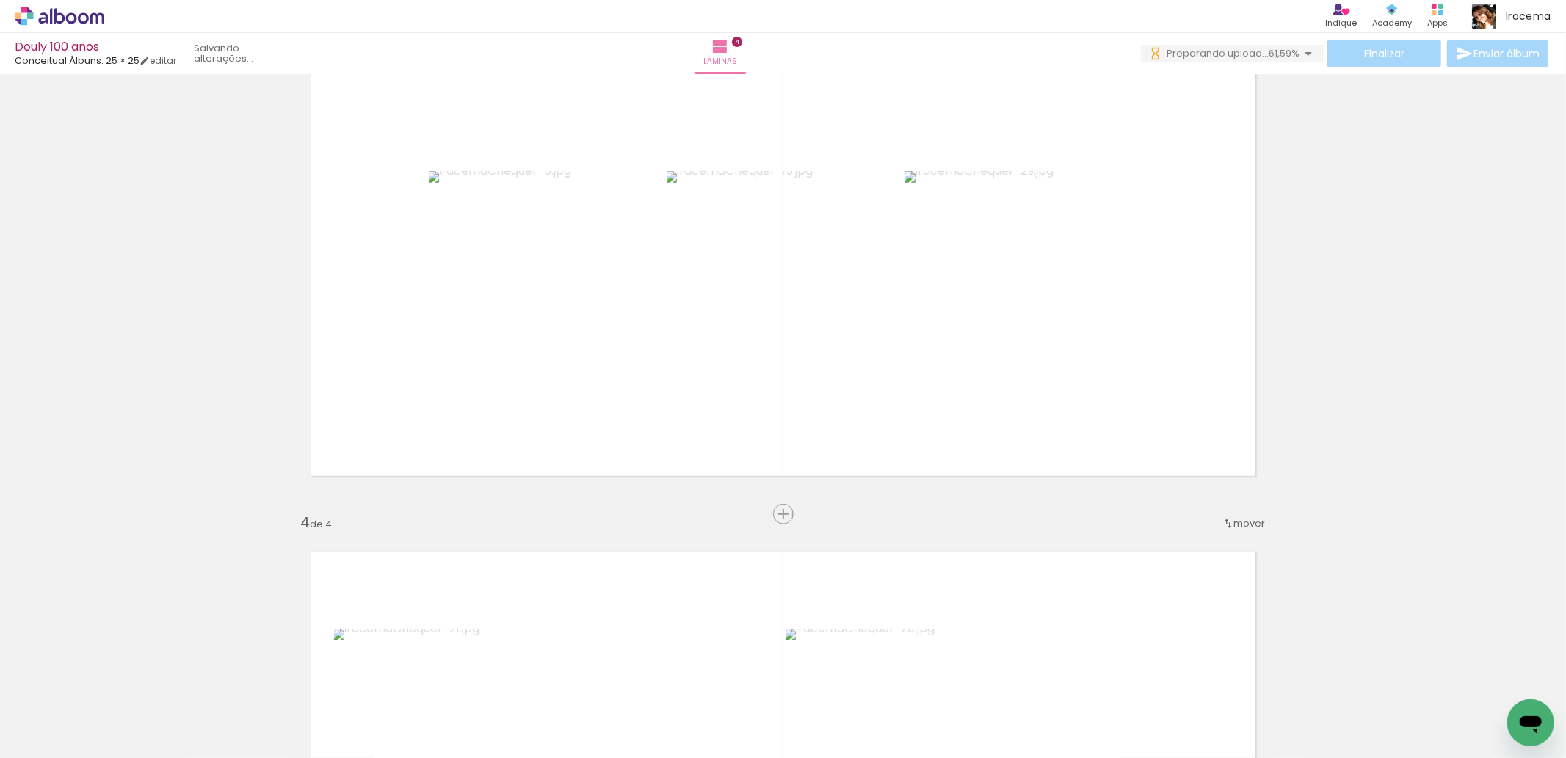
scroll to position [0, 8454]
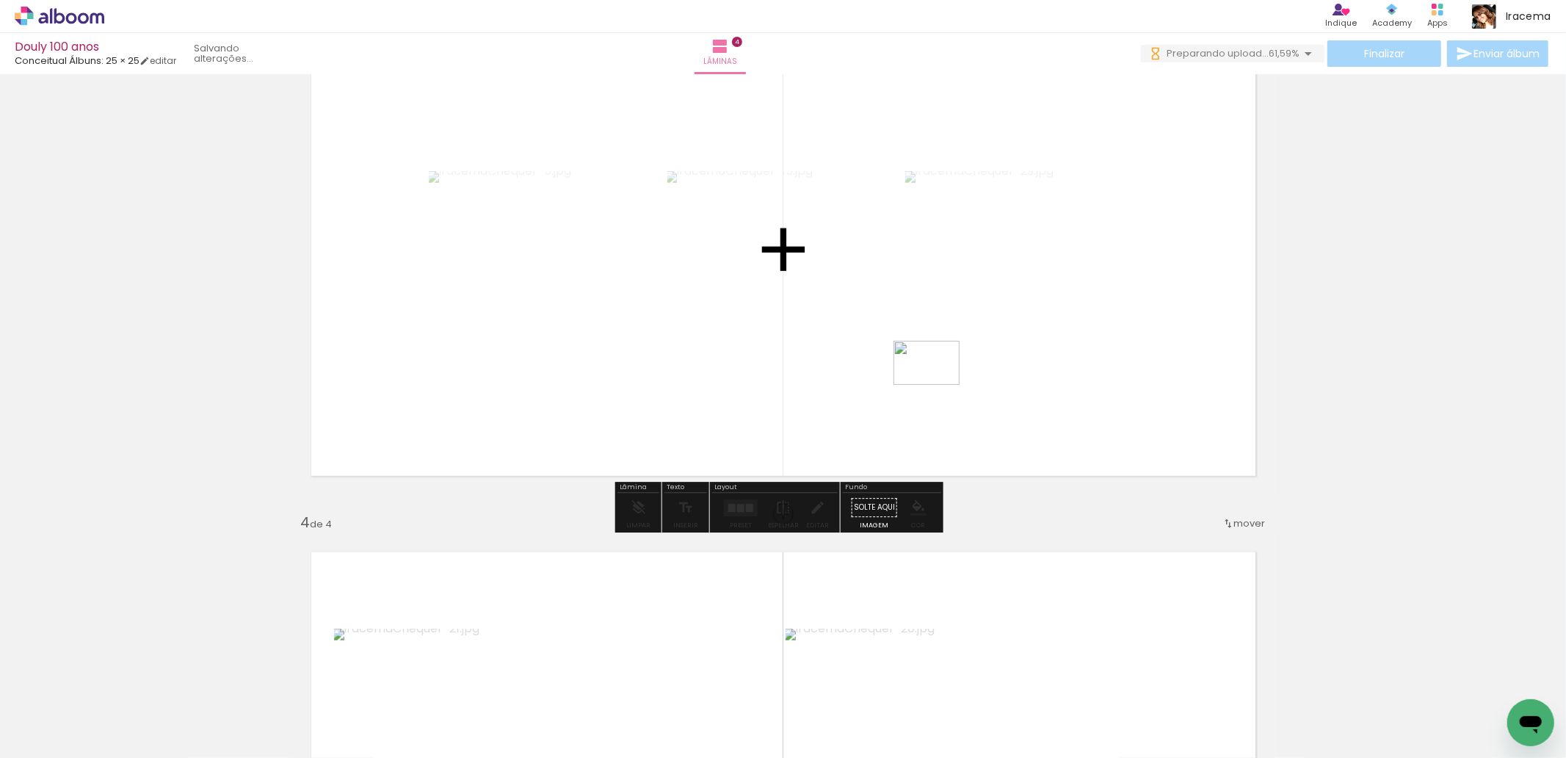
drag, startPoint x: 1155, startPoint y: 718, endPoint x: 937, endPoint y: 385, distance: 398.3
click at [937, 385] on quentale-workspace at bounding box center [783, 379] width 1566 height 758
drag, startPoint x: 1241, startPoint y: 718, endPoint x: 1121, endPoint y: 369, distance: 369.3
click at [1121, 369] on quentale-workspace at bounding box center [783, 379] width 1566 height 758
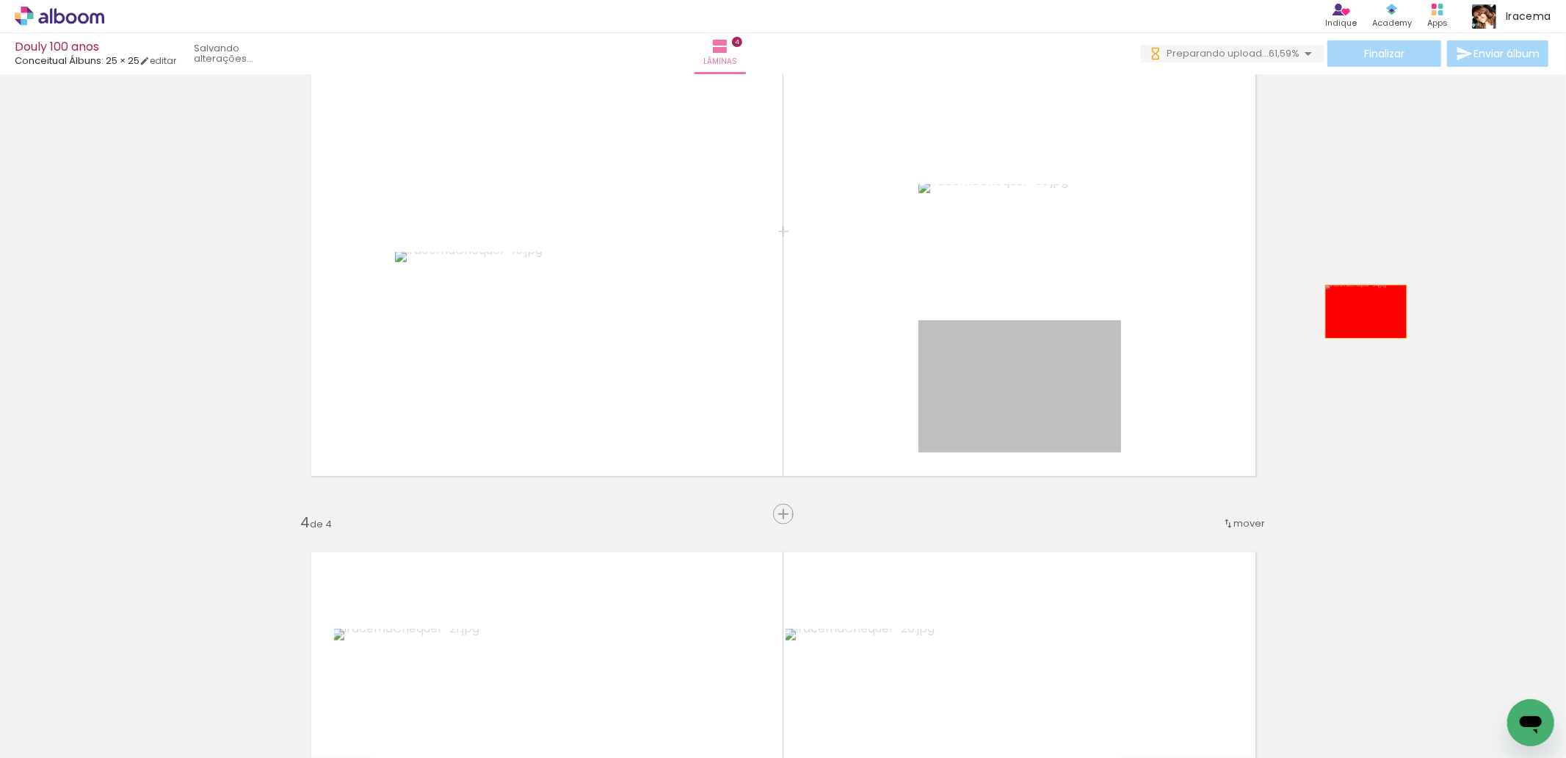
drag, startPoint x: 1018, startPoint y: 399, endPoint x: 1360, endPoint y: 311, distance: 352.4
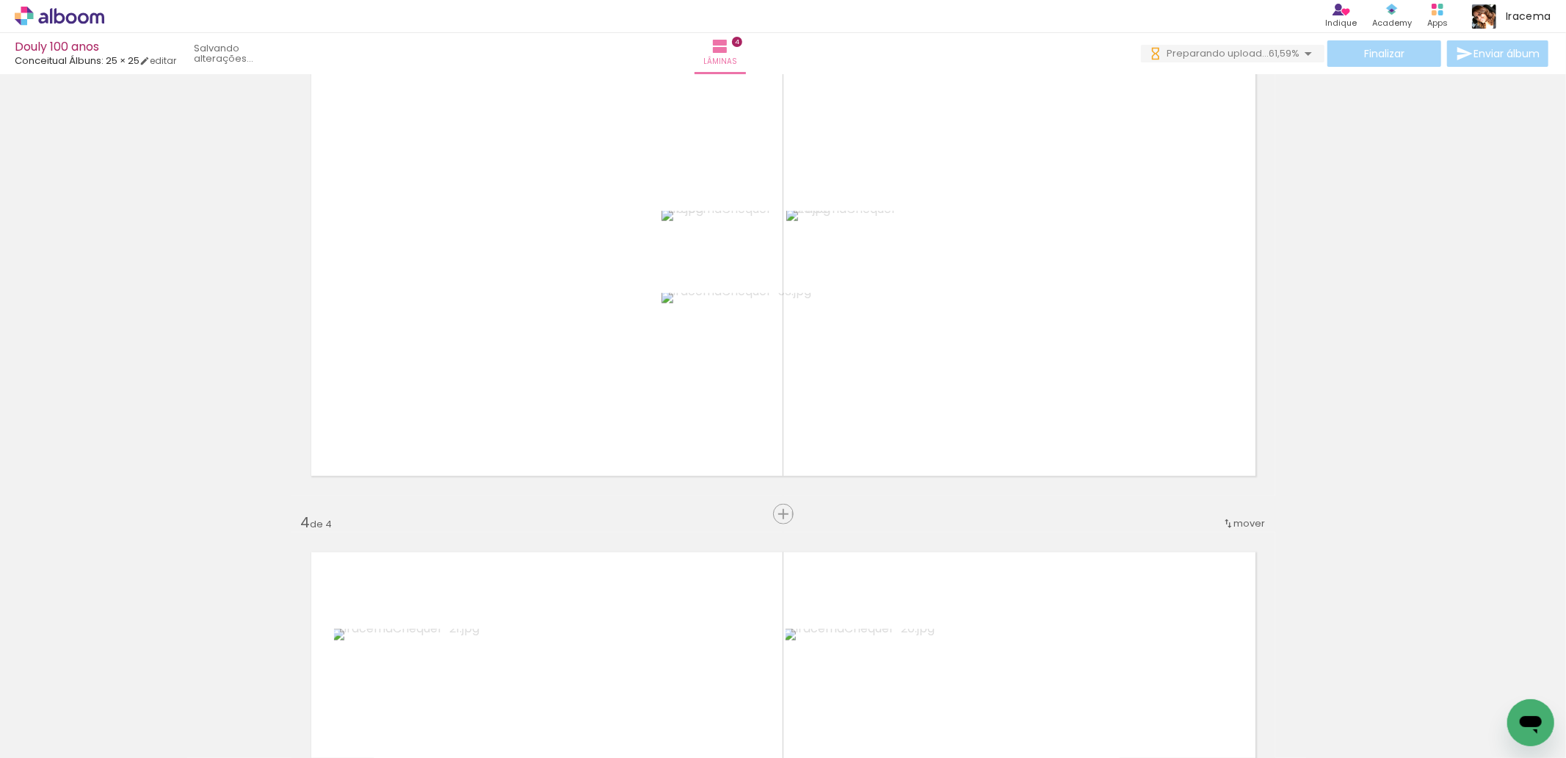
scroll to position [1089, 0]
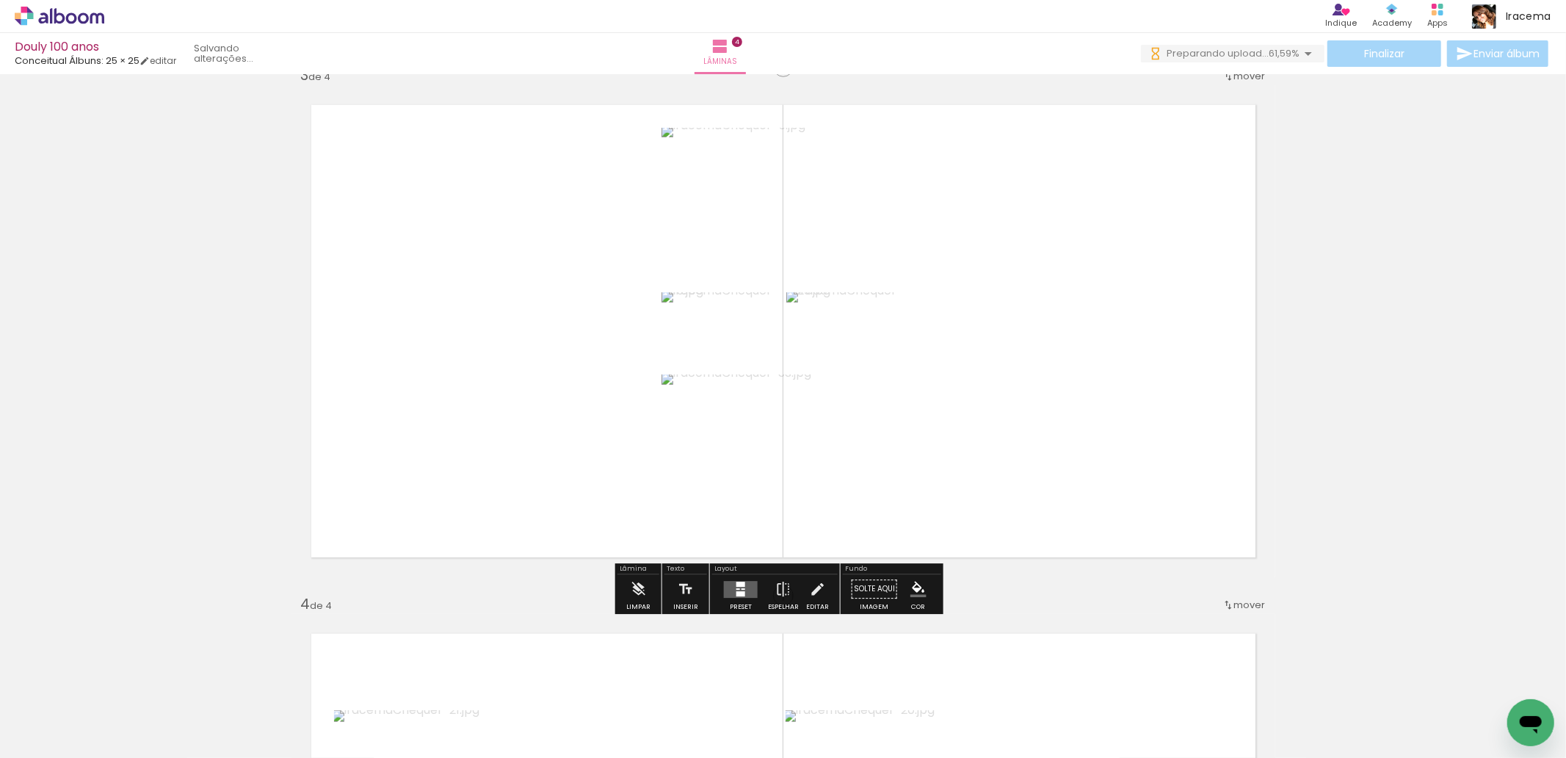
drag, startPoint x: 727, startPoint y: 608, endPoint x: 735, endPoint y: 592, distance: 17.4
click at [730, 608] on div "Preset" at bounding box center [741, 606] width 22 height 7
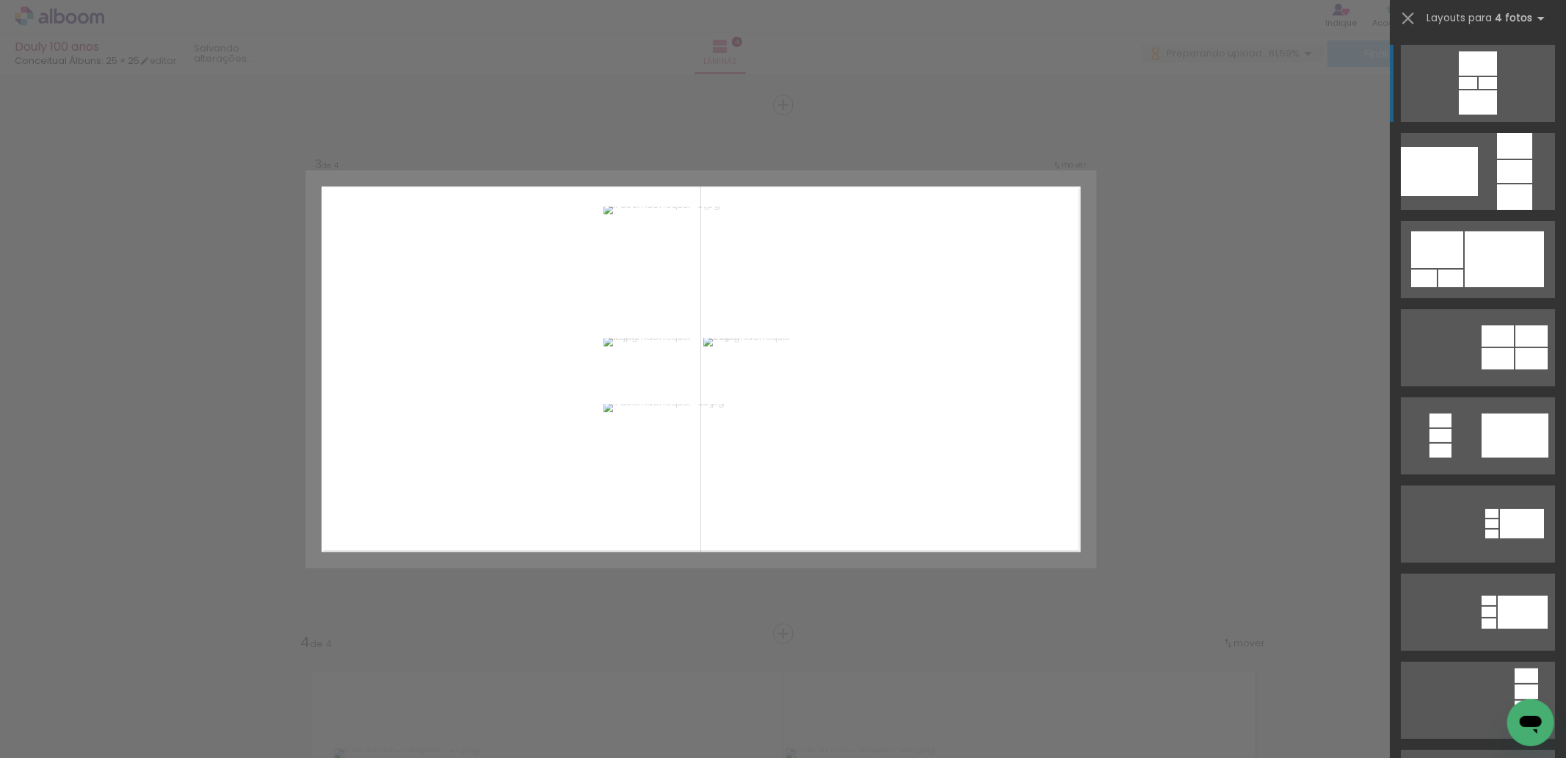
scroll to position [1050, 0]
click at [1465, 266] on div at bounding box center [1504, 259] width 79 height 56
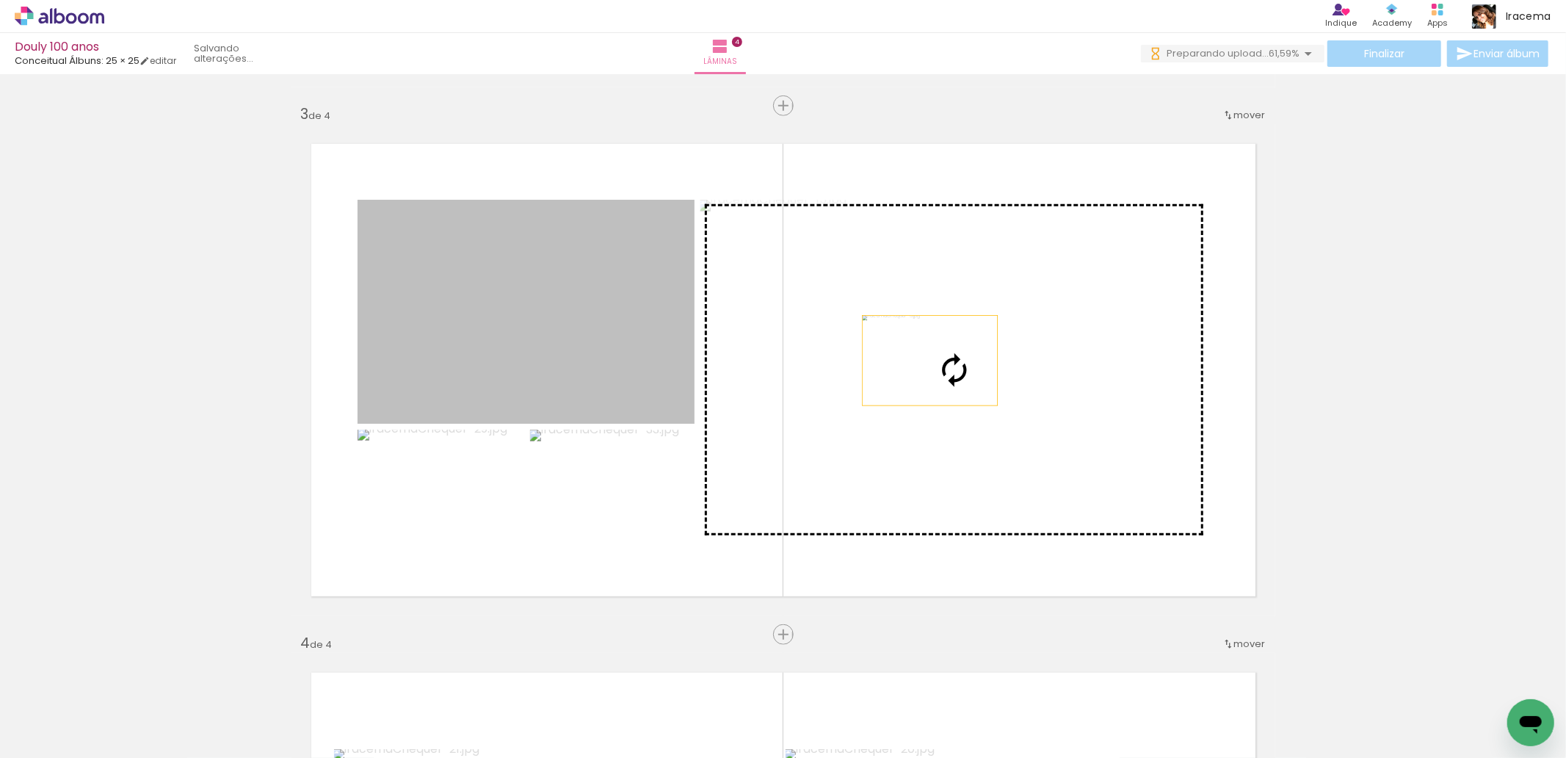
drag, startPoint x: 578, startPoint y: 349, endPoint x: 923, endPoint y: 360, distance: 346.0
click at [0, 0] on slot at bounding box center [0, 0] width 0 height 0
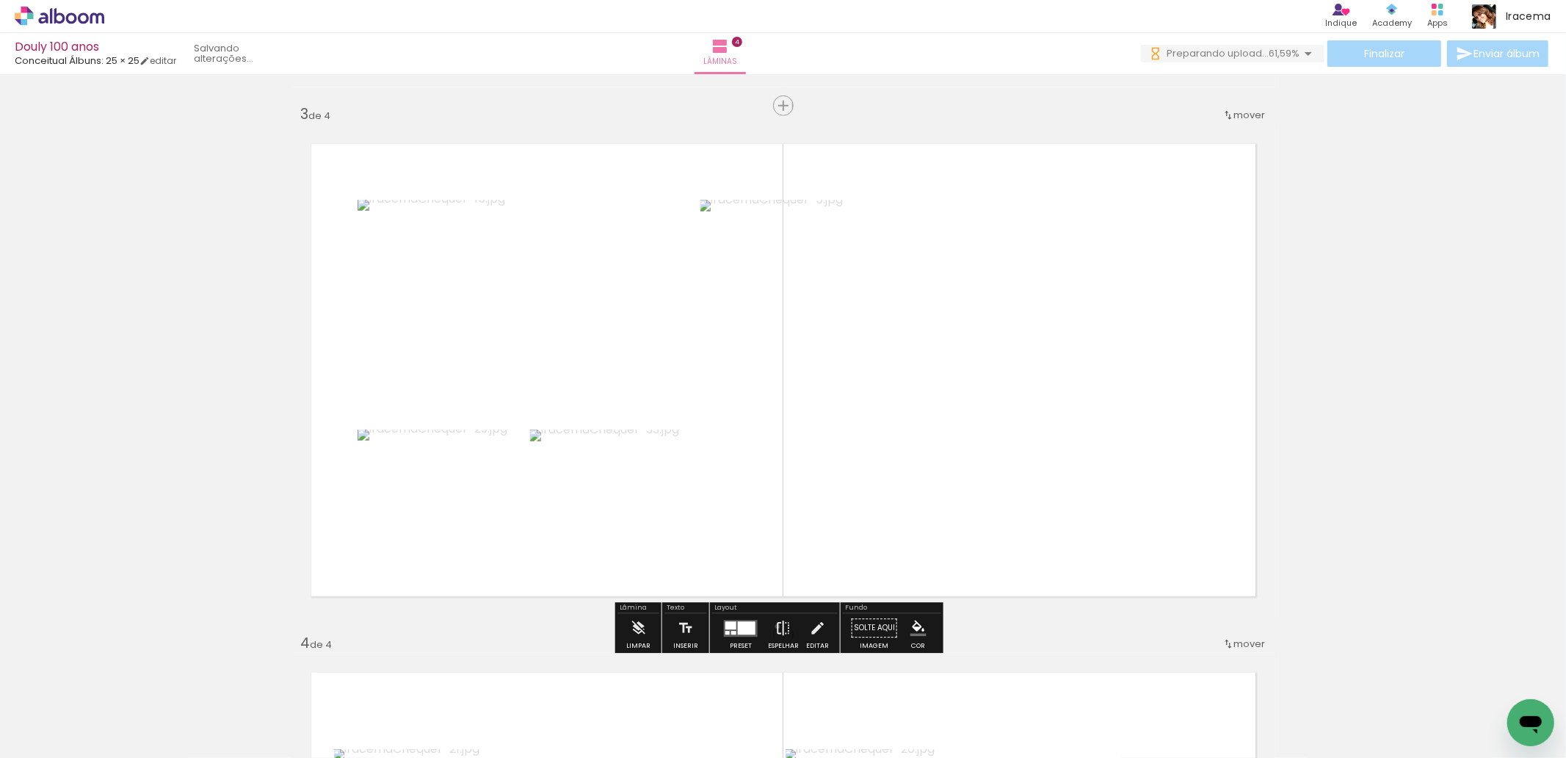
click at [775, 626] on iron-icon at bounding box center [783, 627] width 16 height 29
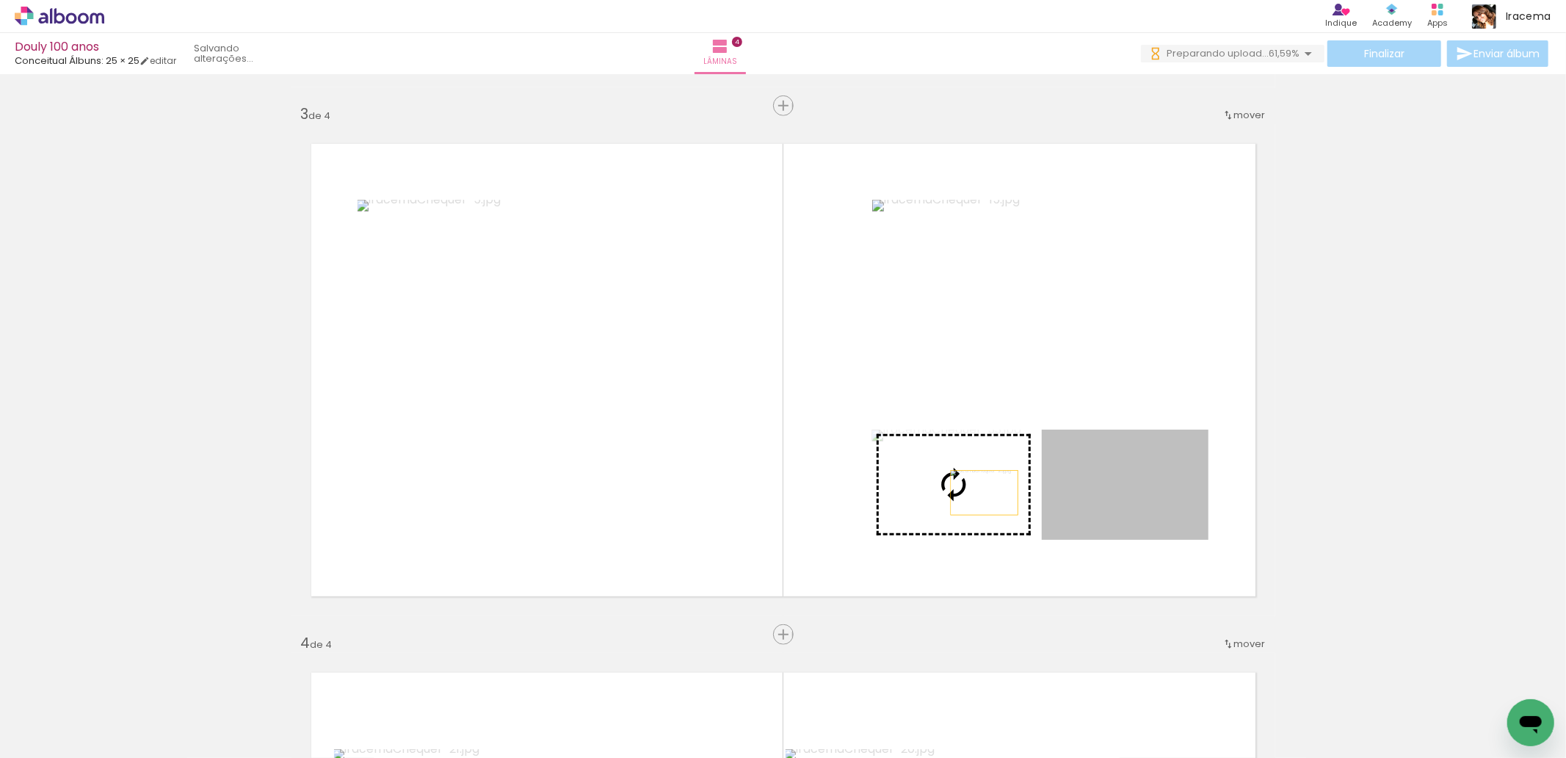
drag, startPoint x: 1106, startPoint y: 484, endPoint x: 976, endPoint y: 493, distance: 129.5
click at [0, 0] on slot at bounding box center [0, 0] width 0 height 0
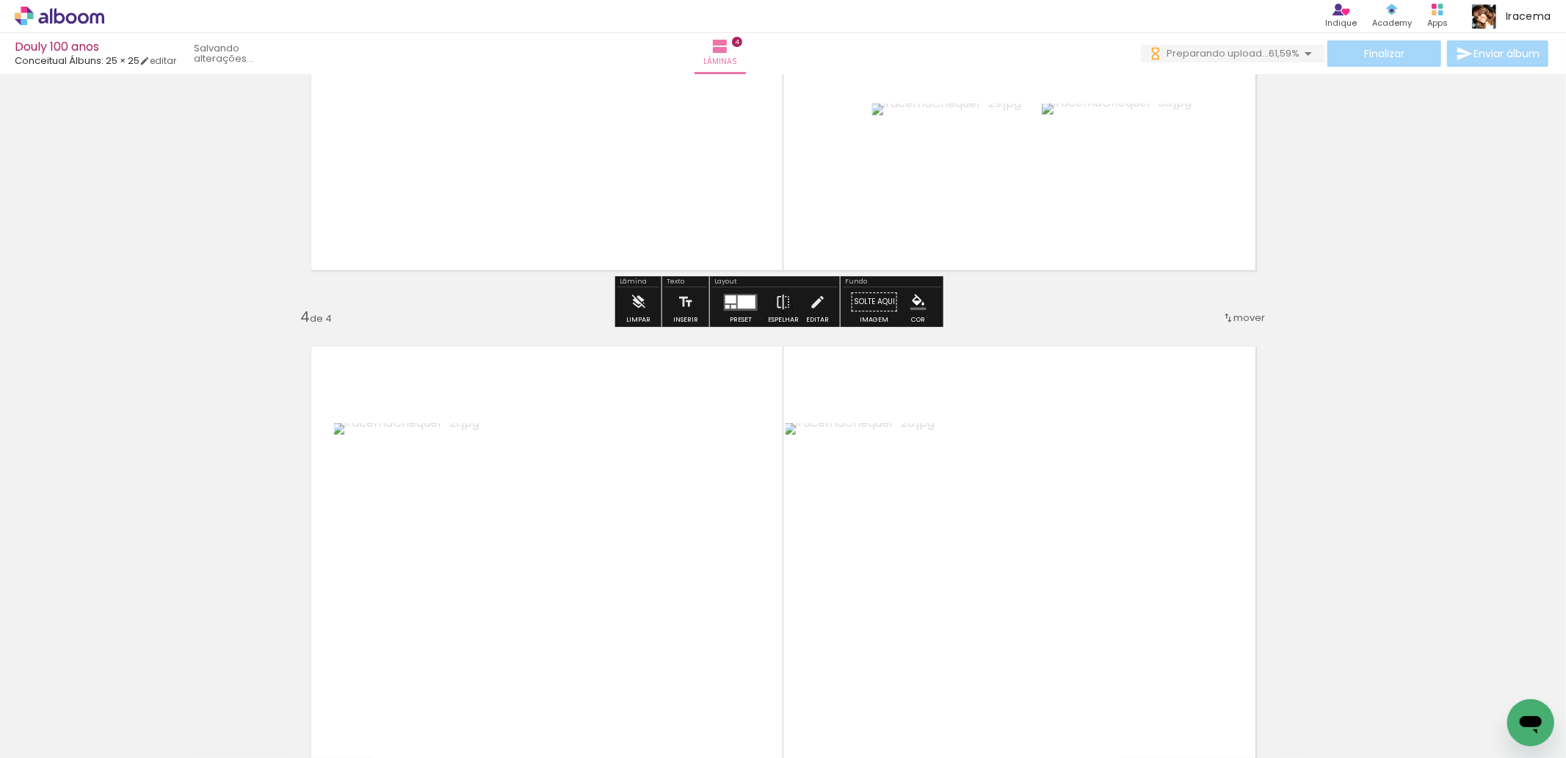
scroll to position [1457, 0]
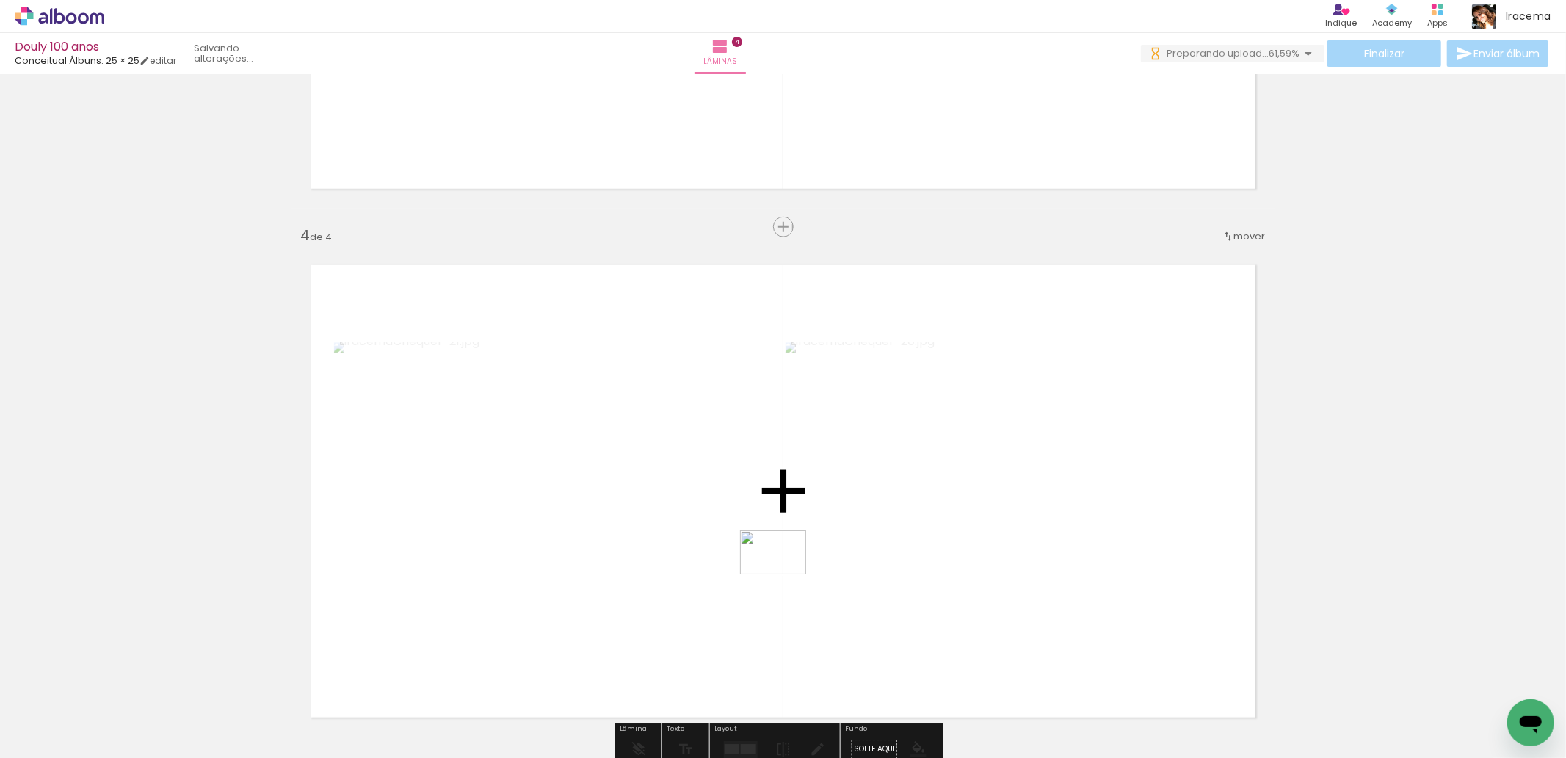
drag, startPoint x: 753, startPoint y: 722, endPoint x: 784, endPoint y: 573, distance: 151.5
click at [784, 573] on quentale-workspace at bounding box center [783, 379] width 1566 height 758
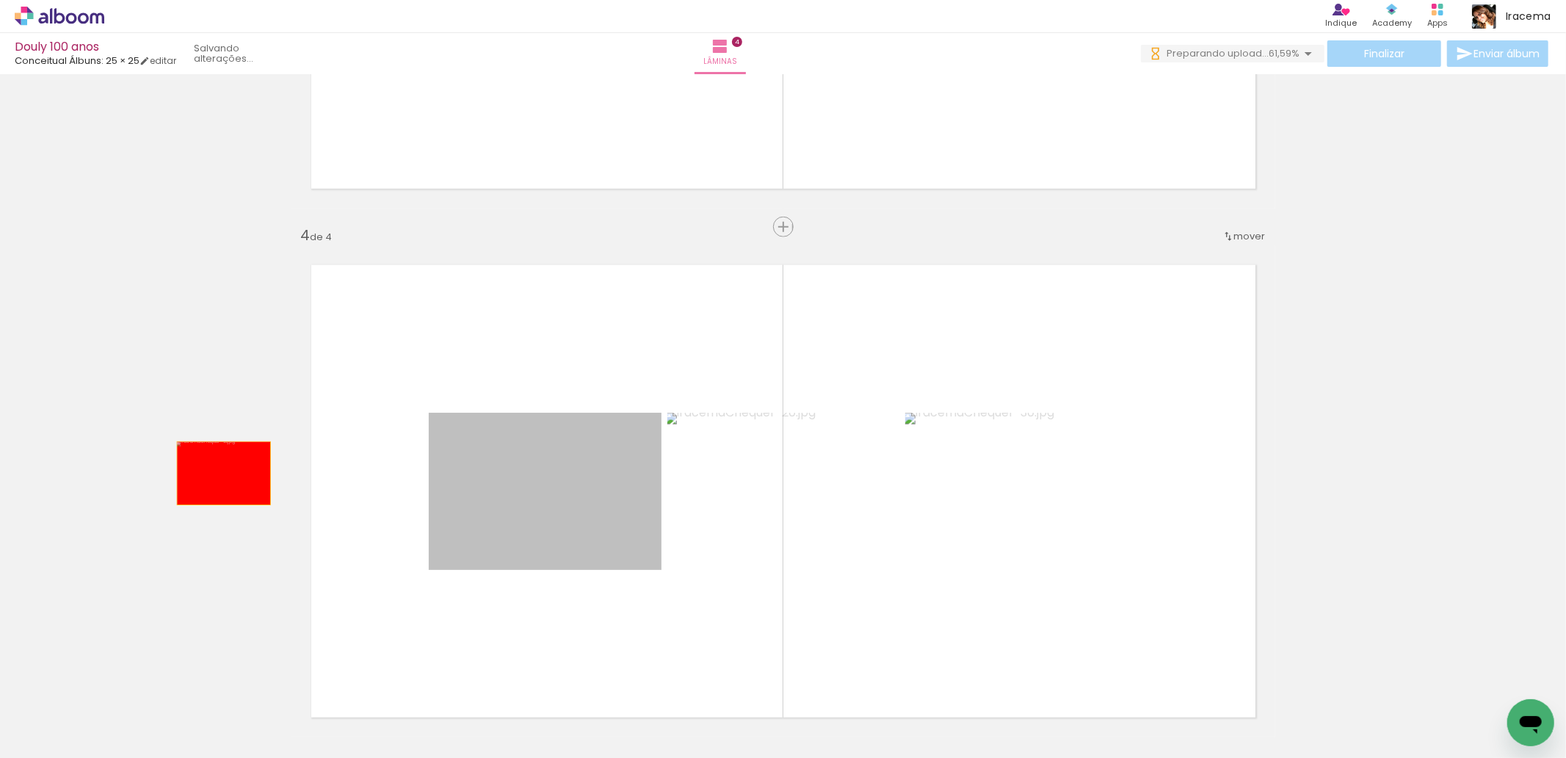
drag, startPoint x: 551, startPoint y: 504, endPoint x: 705, endPoint y: 747, distance: 286.7
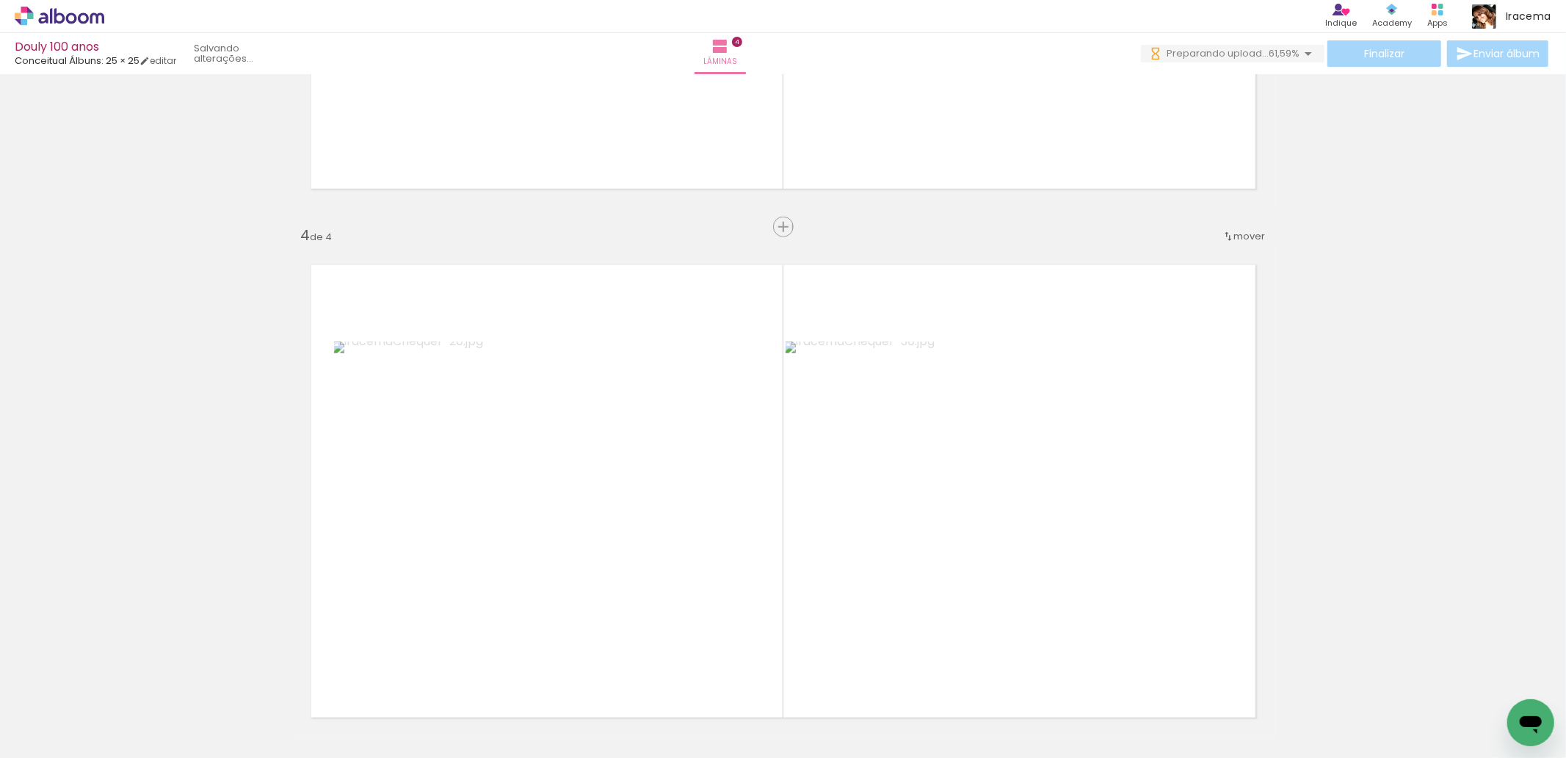
scroll to position [0, 9129]
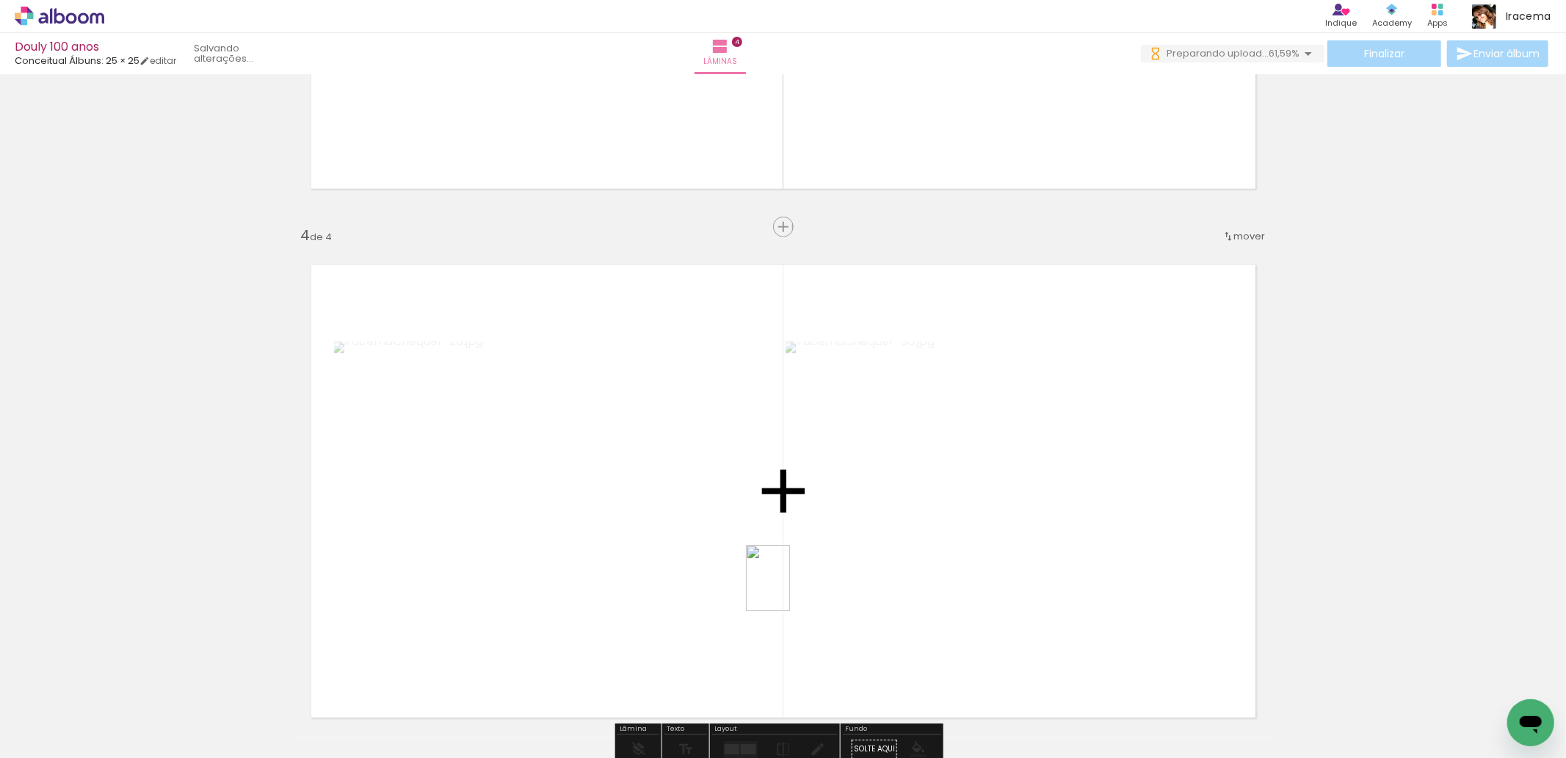
drag, startPoint x: 809, startPoint y: 708, endPoint x: 790, endPoint y: 589, distance: 120.4
click at [790, 589] on quentale-workspace at bounding box center [783, 379] width 1566 height 758
drag, startPoint x: 966, startPoint y: 734, endPoint x: 822, endPoint y: 471, distance: 300.3
click at [822, 471] on quentale-workspace at bounding box center [783, 379] width 1566 height 758
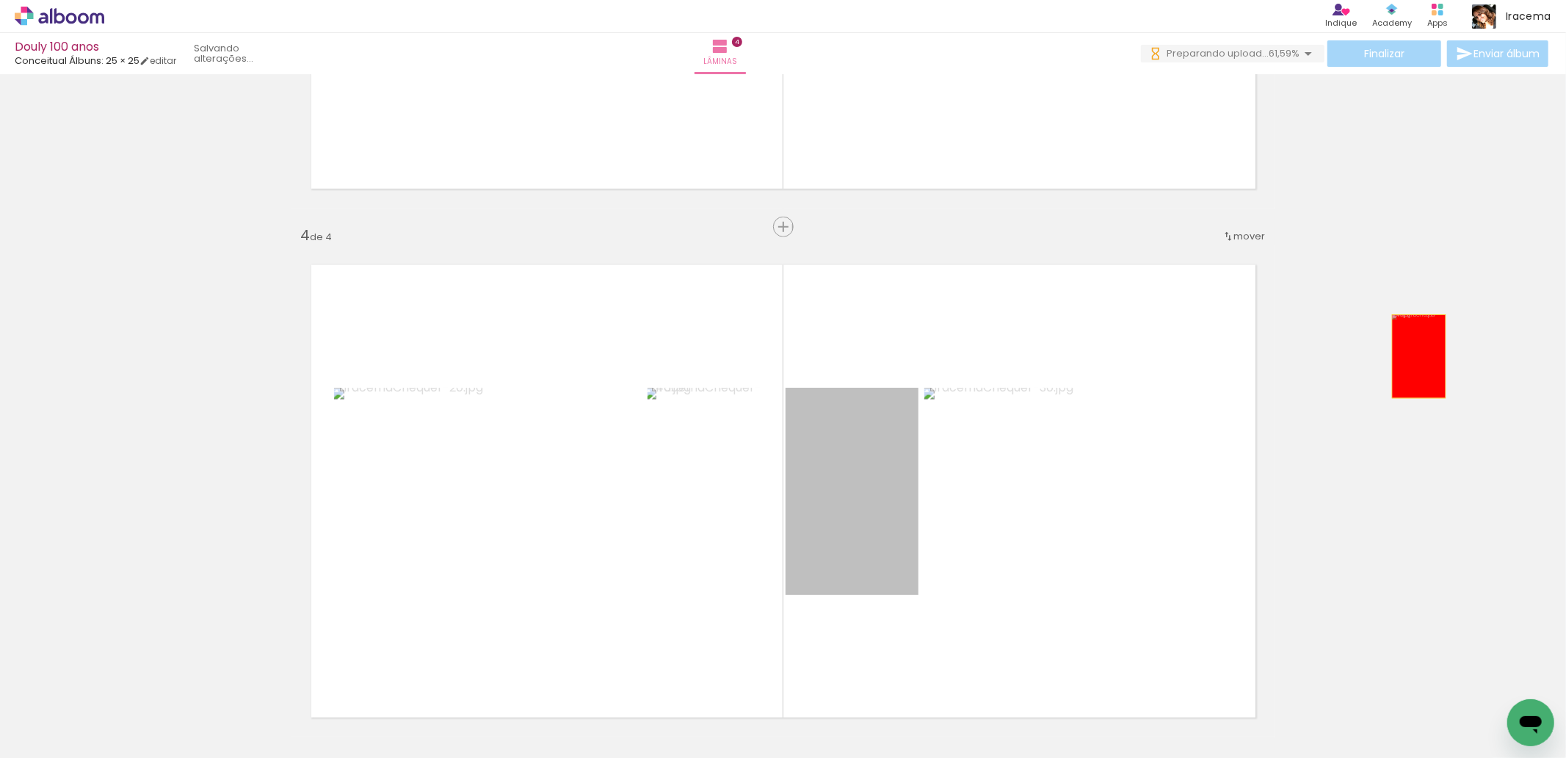
drag, startPoint x: 870, startPoint y: 536, endPoint x: 1412, endPoint y: 356, distance: 571.5
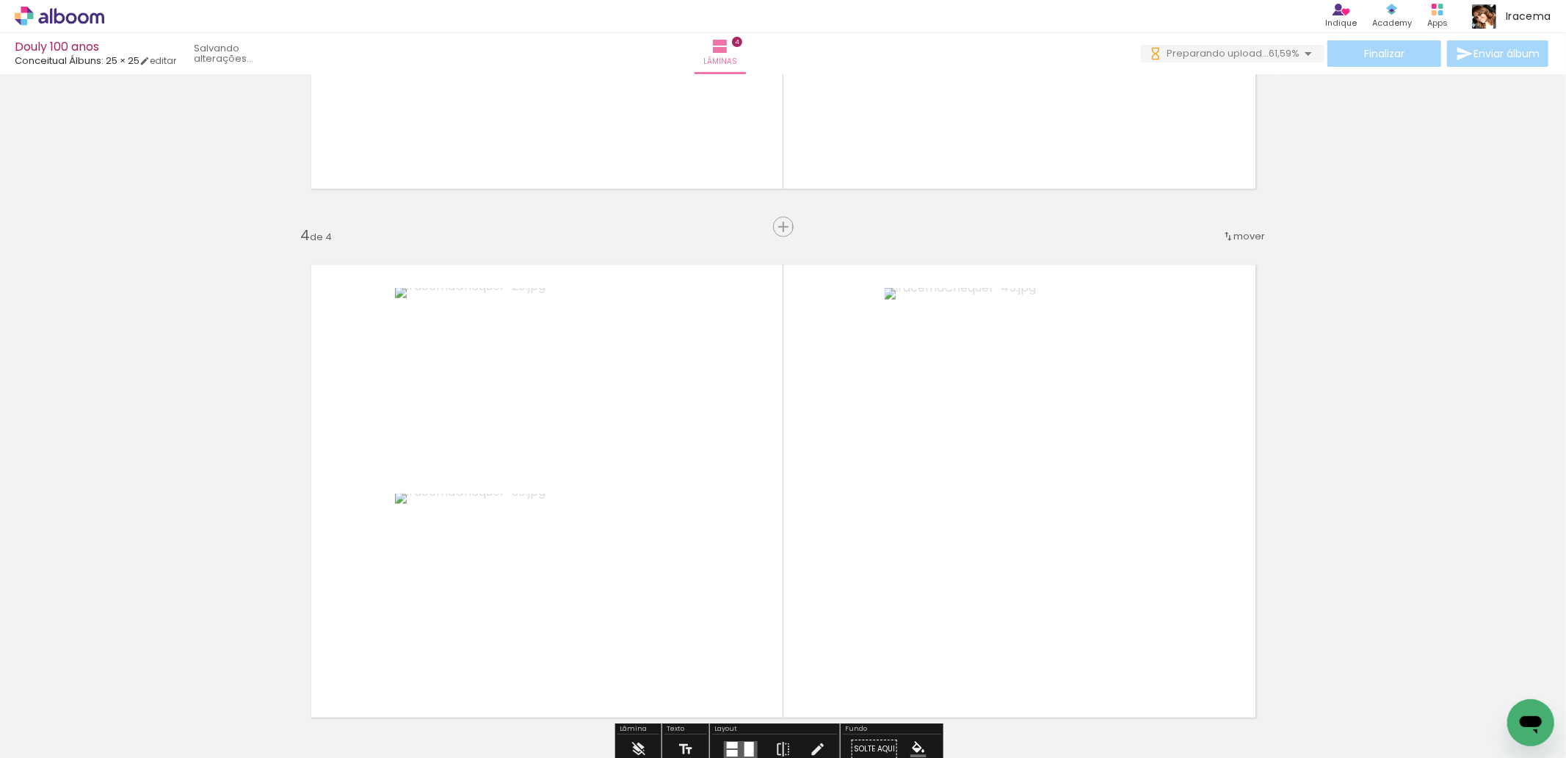
scroll to position [0, 9423]
drag, startPoint x: 1096, startPoint y: 711, endPoint x: 762, endPoint y: 457, distance: 419.6
click at [762, 457] on quentale-workspace at bounding box center [783, 379] width 1566 height 758
drag, startPoint x: 1337, startPoint y: 715, endPoint x: 1172, endPoint y: 596, distance: 202.9
click at [1172, 596] on quentale-workspace at bounding box center [783, 379] width 1566 height 758
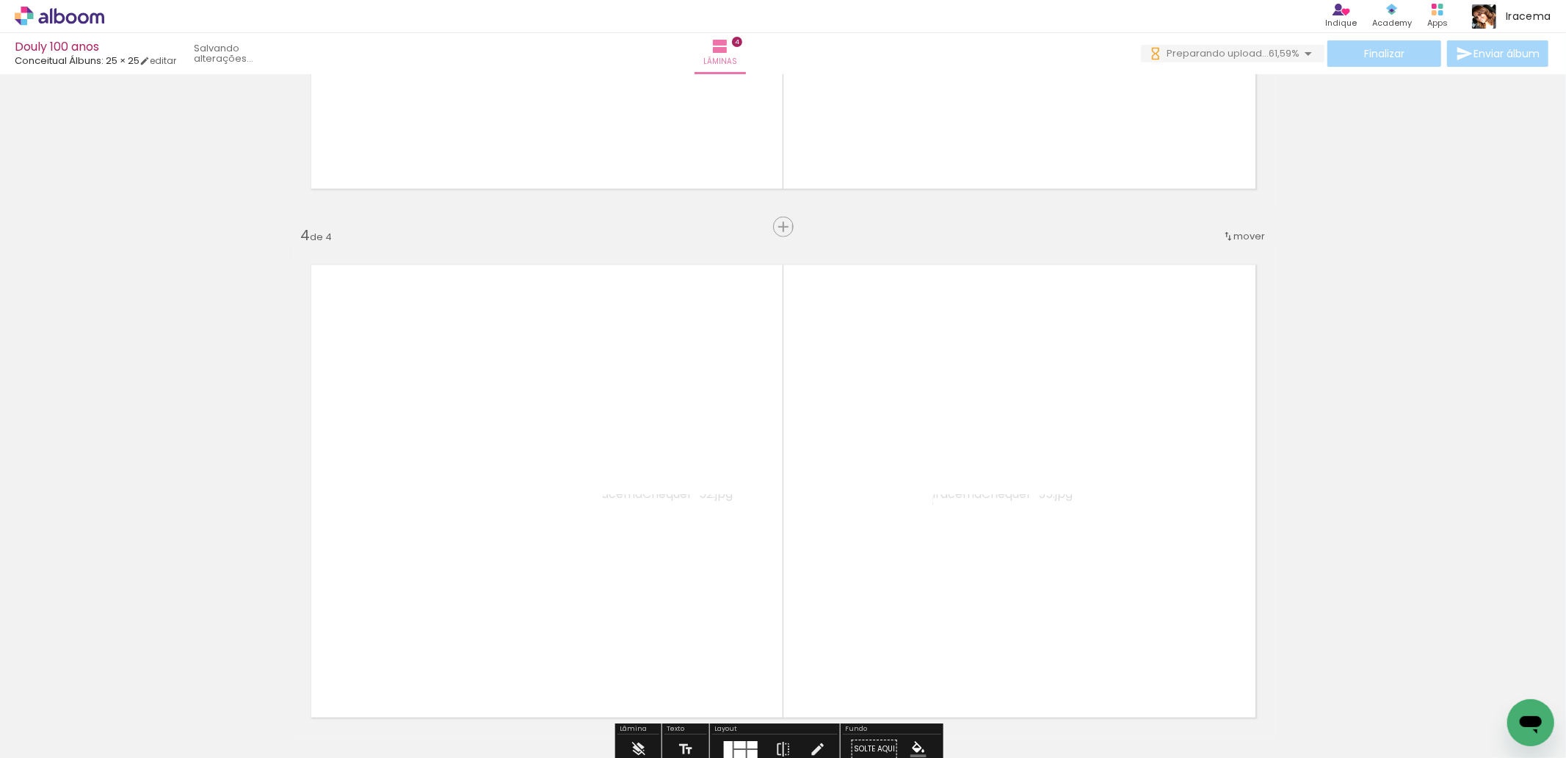
scroll to position [1539, 0]
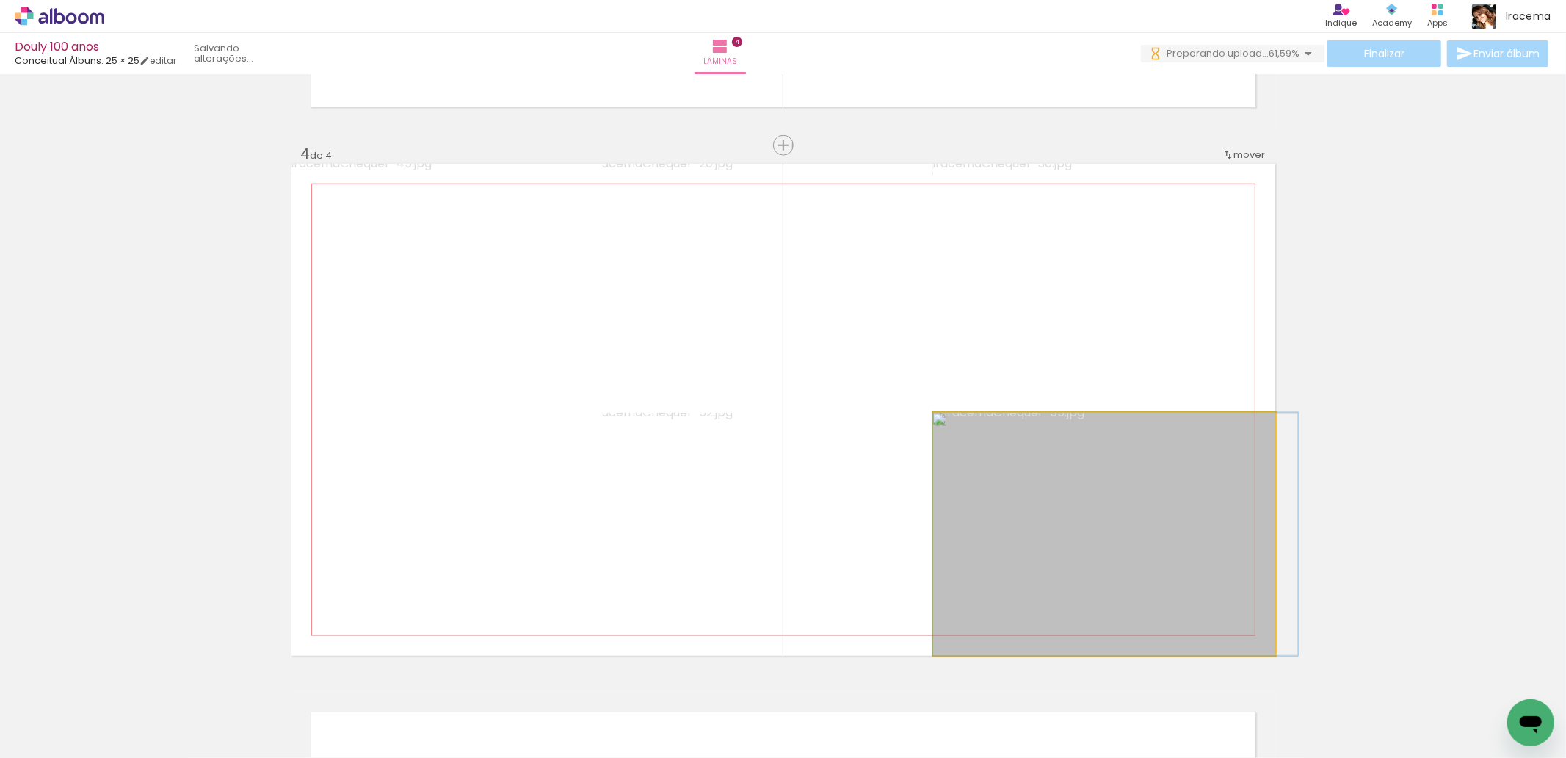
drag, startPoint x: 1158, startPoint y: 518, endPoint x: 1383, endPoint y: 424, distance: 243.5
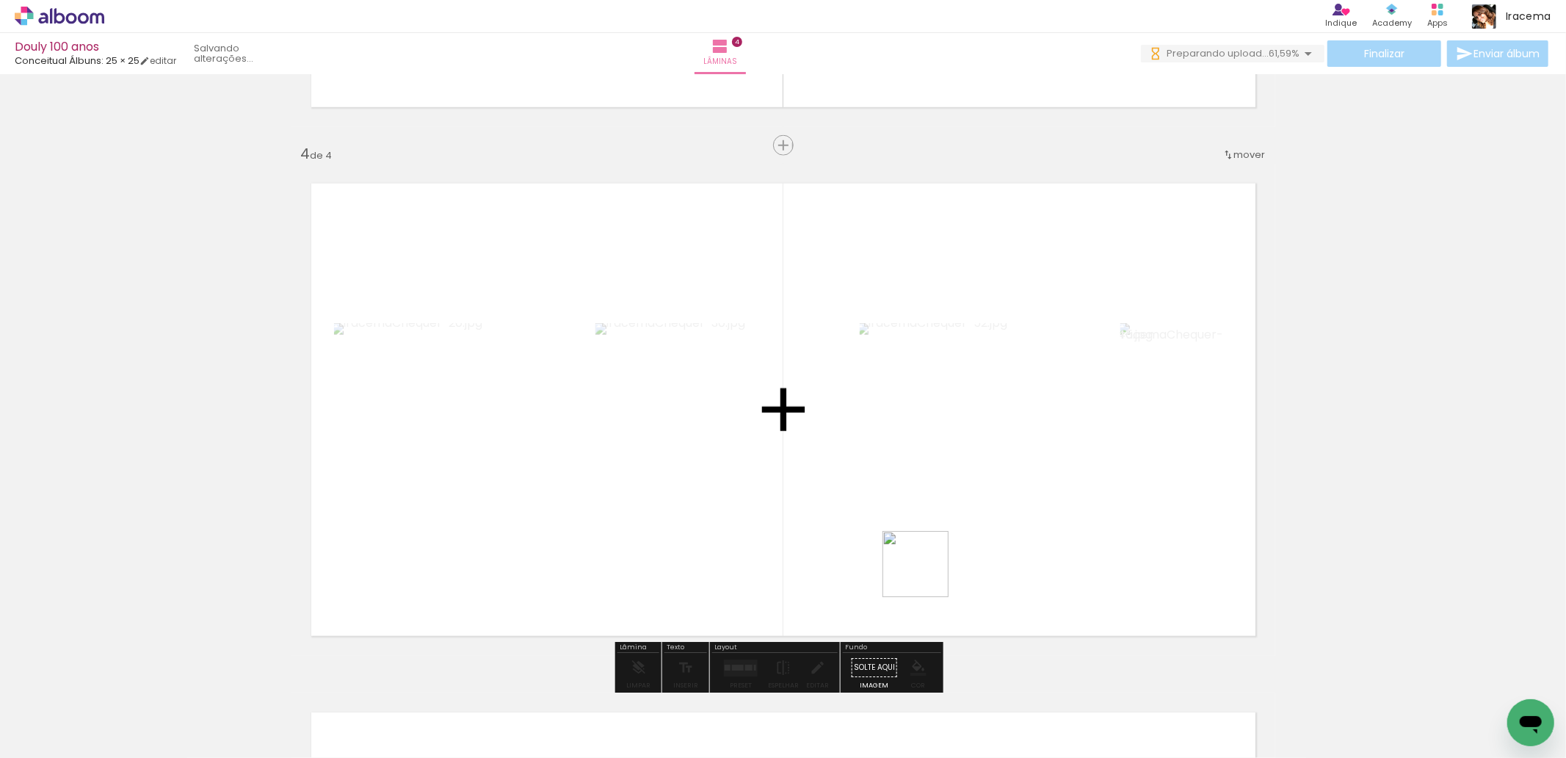
drag, startPoint x: 837, startPoint y: 714, endPoint x: 926, endPoint y: 575, distance: 165.8
click at [926, 575] on quentale-workspace at bounding box center [783, 379] width 1566 height 758
drag, startPoint x: 916, startPoint y: 721, endPoint x: 974, endPoint y: 603, distance: 131.0
click at [974, 603] on quentale-workspace at bounding box center [783, 379] width 1566 height 758
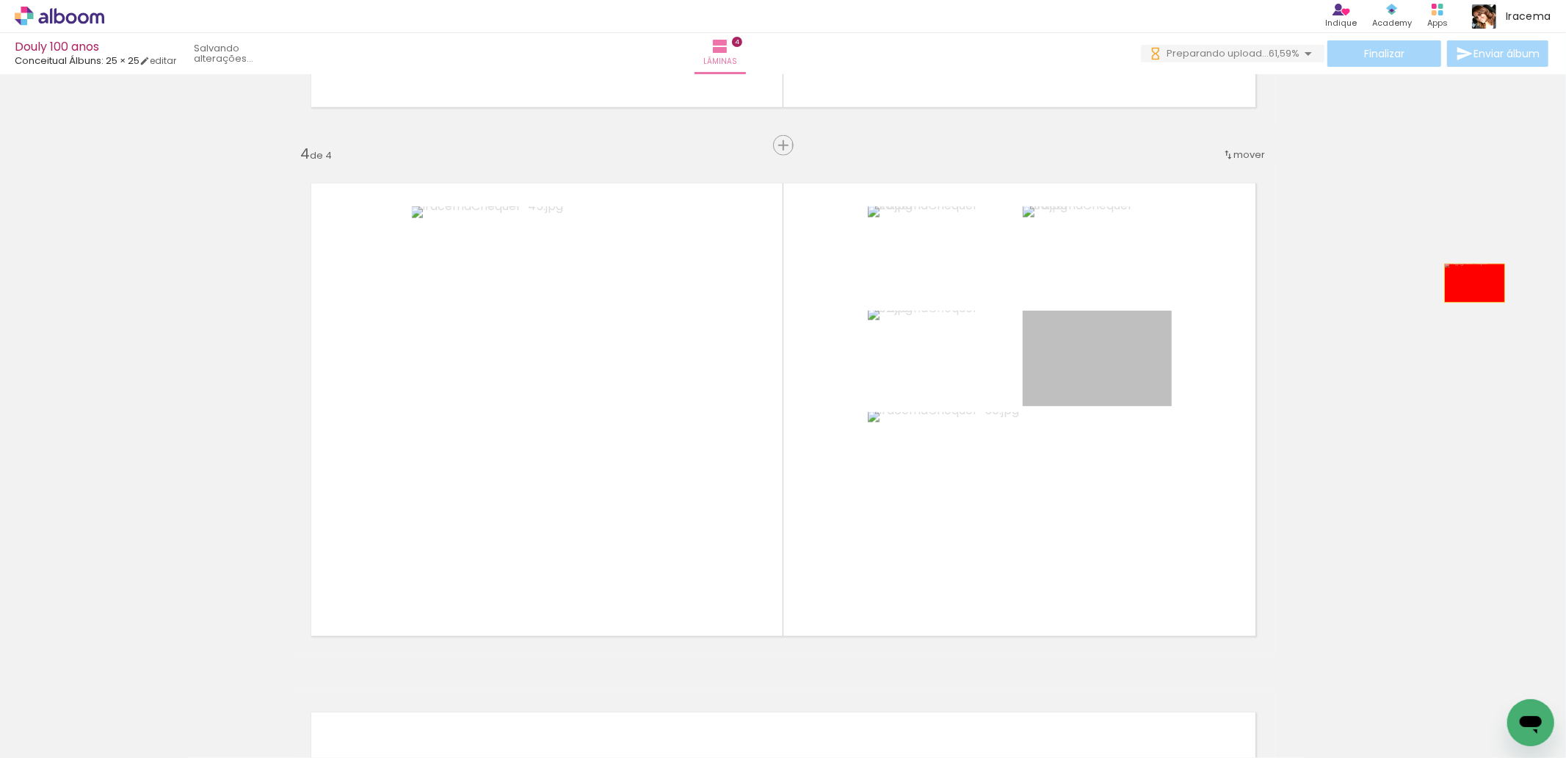
drag, startPoint x: 1132, startPoint y: 360, endPoint x: 1501, endPoint y: 264, distance: 381.4
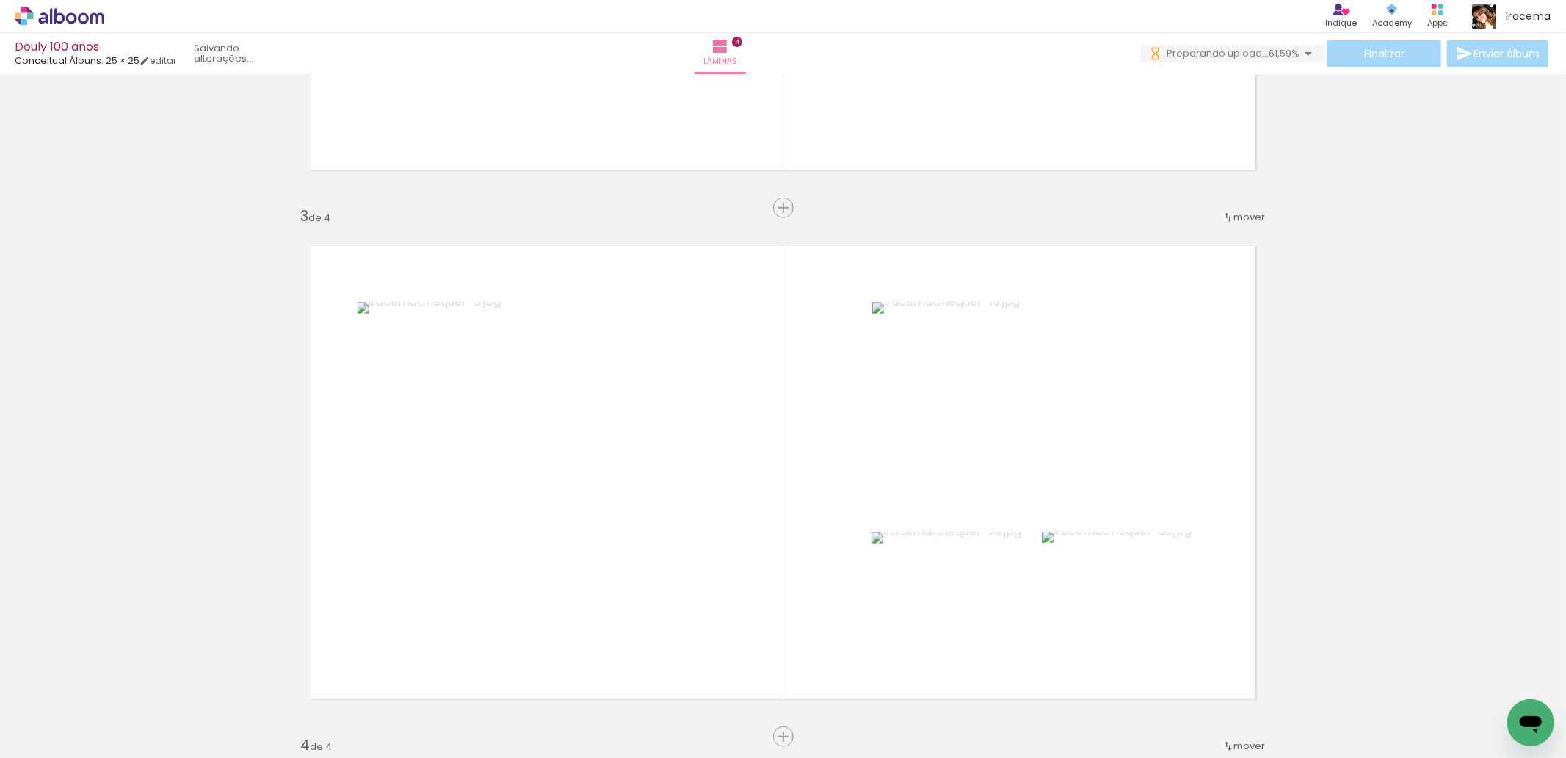
scroll to position [944, 0]
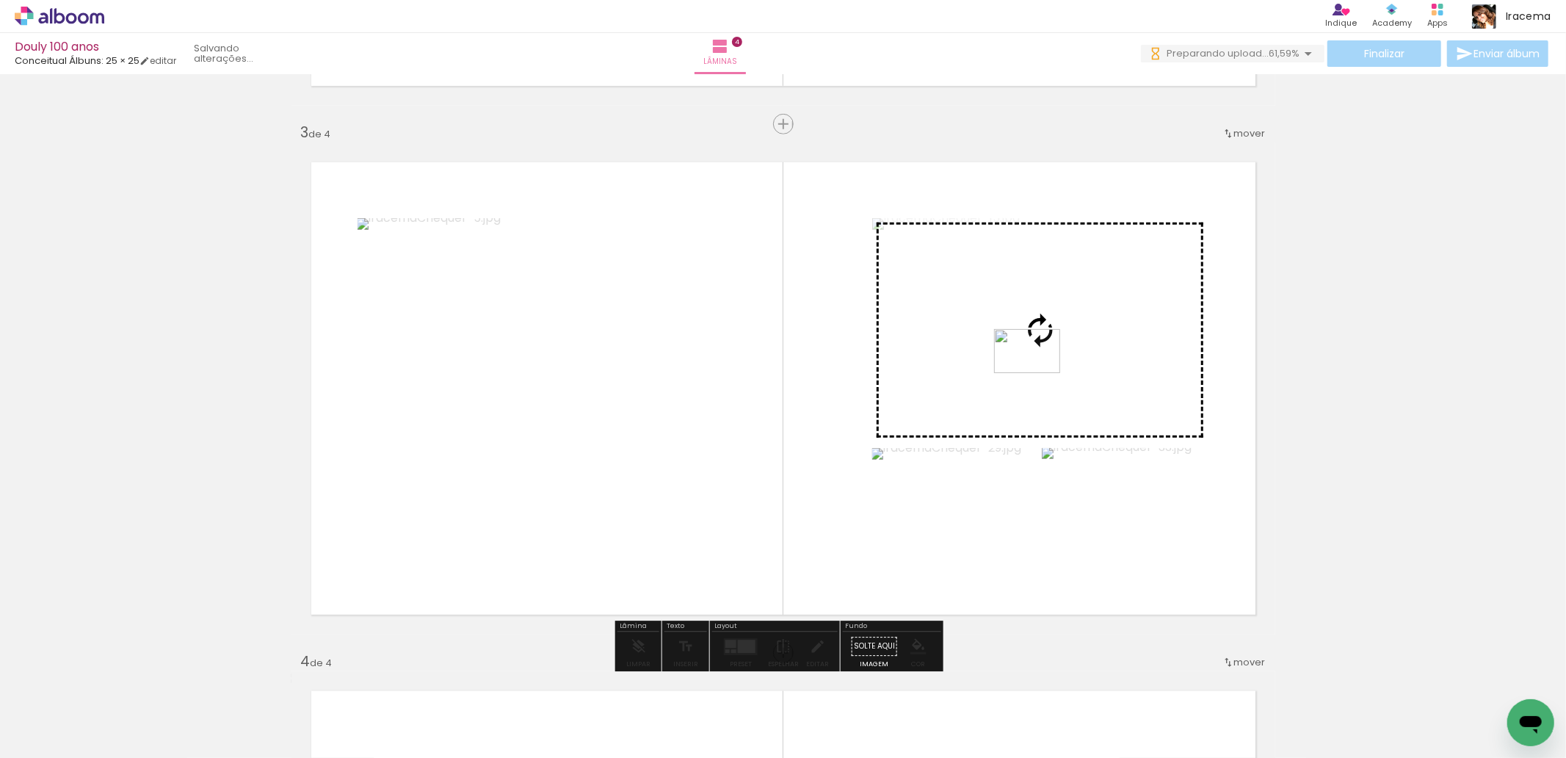
scroll to position [0, 9840]
click at [1038, 373] on quentale-workspace at bounding box center [783, 379] width 1566 height 758
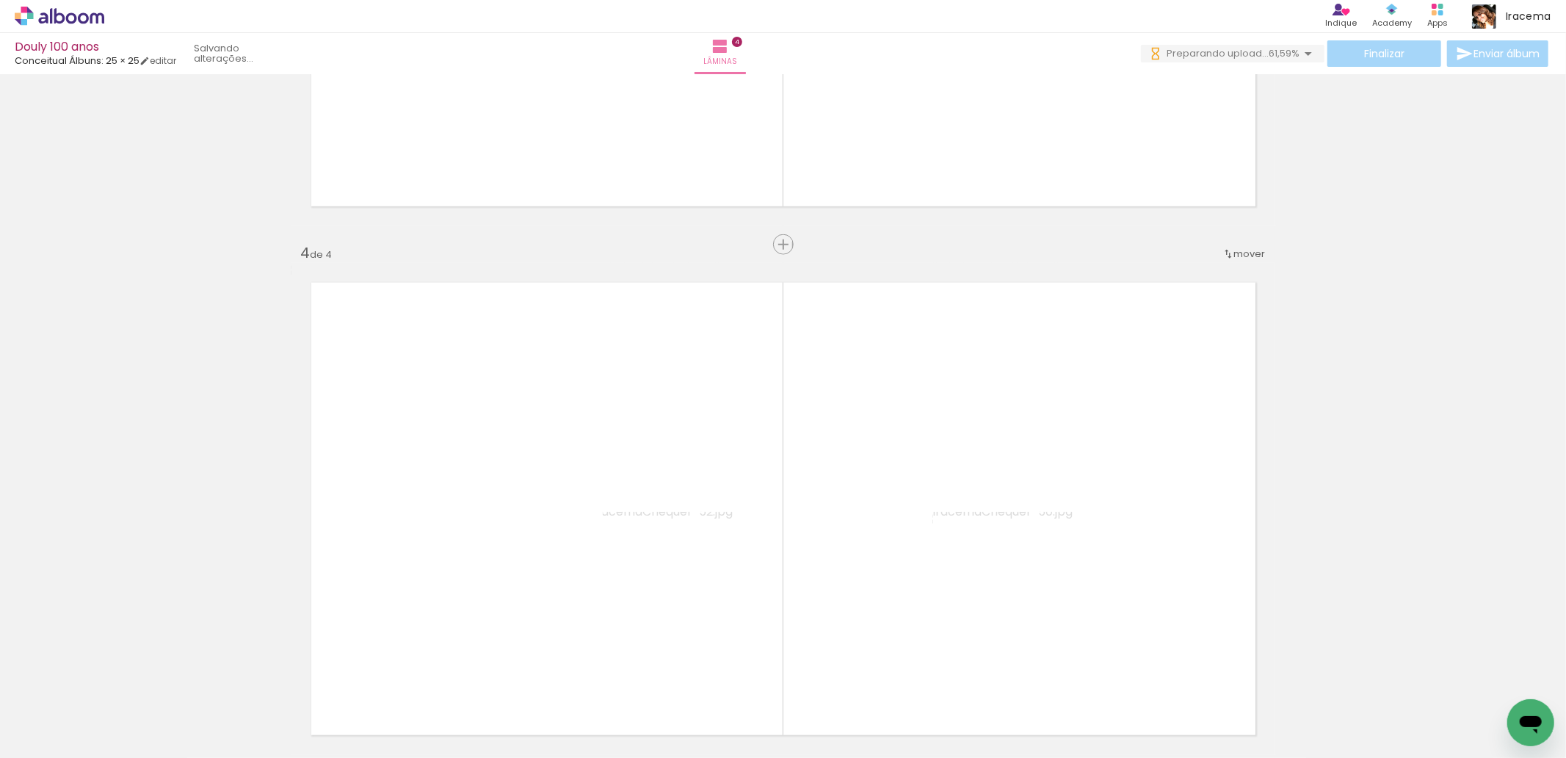
scroll to position [0, 10747]
click at [120, 705] on iron-horizontal-list at bounding box center [105, 712] width 29 height 92
click at [1304, 49] on iron-icon at bounding box center [1308, 54] width 18 height 18
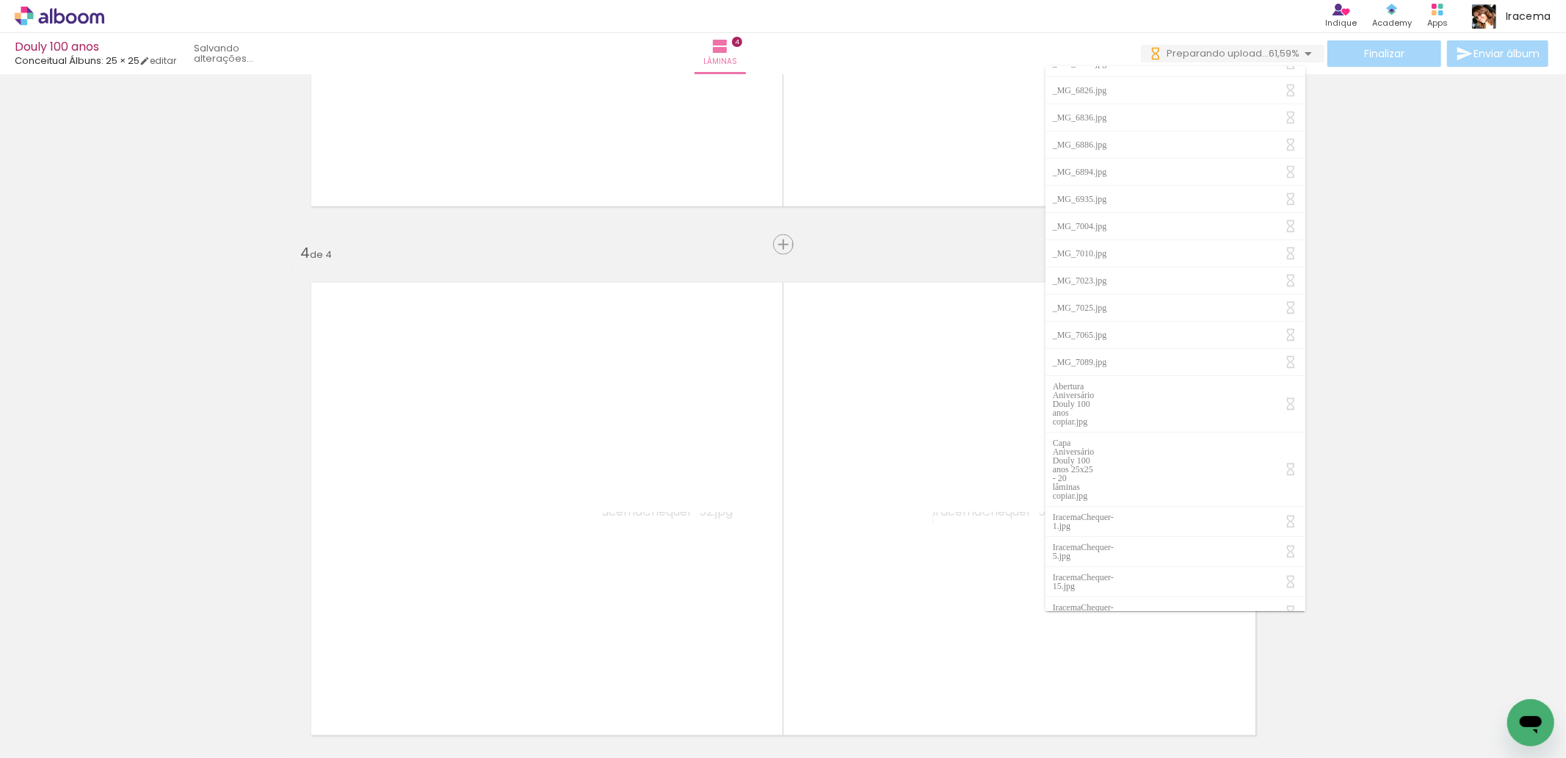
scroll to position [0, 0]
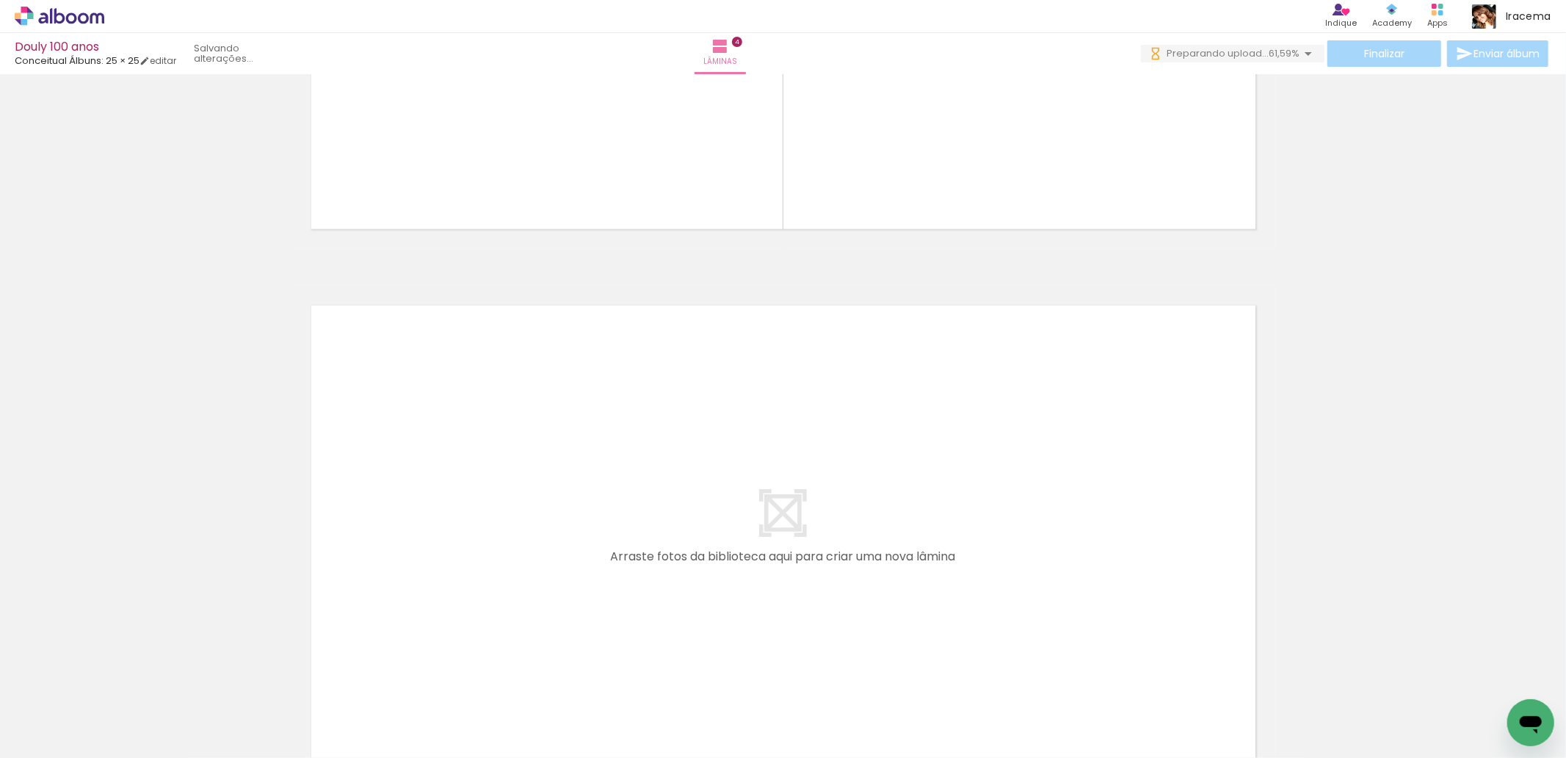
scroll to position [2108, 0]
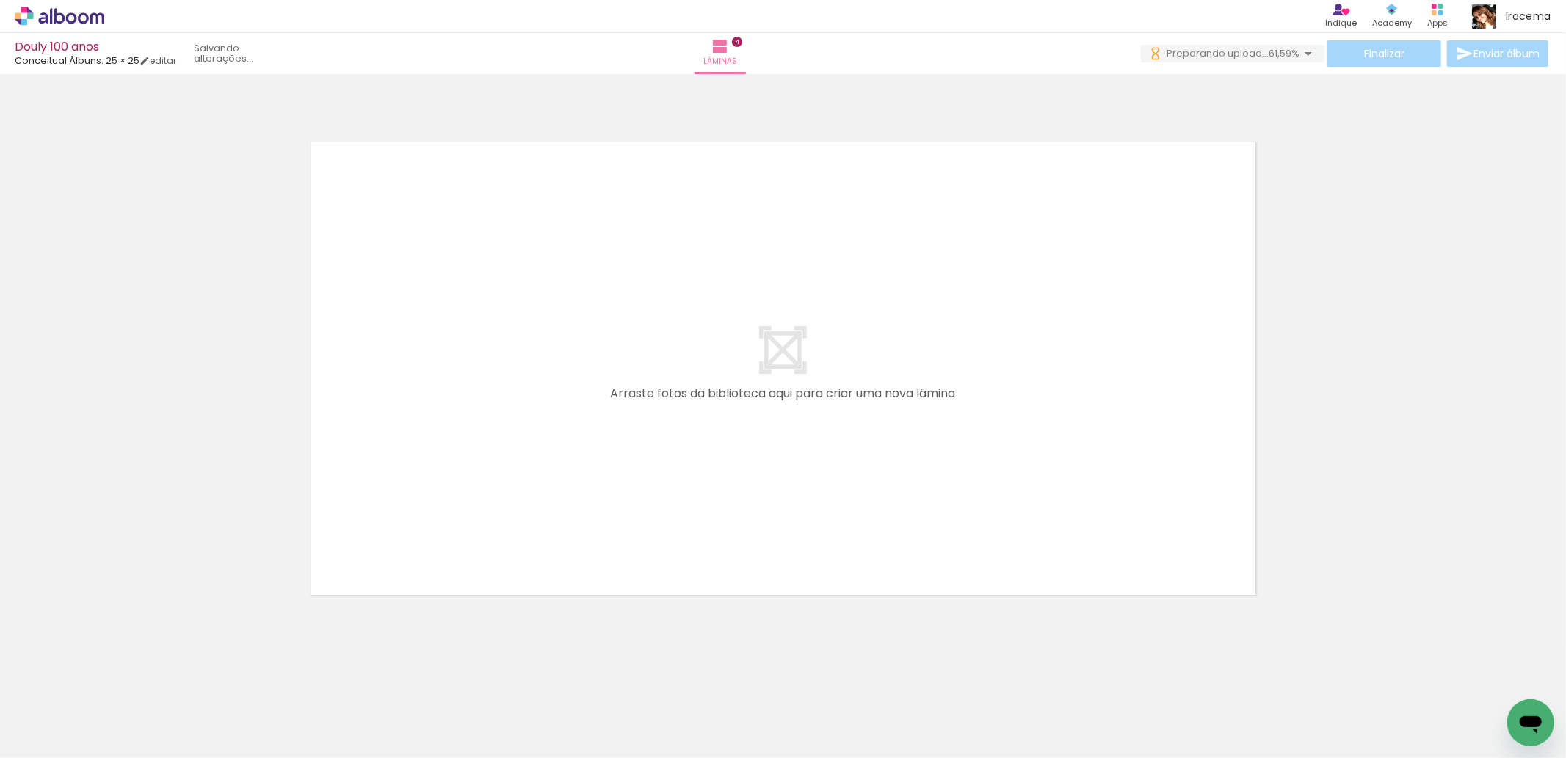
drag, startPoint x: 813, startPoint y: 398, endPoint x: 797, endPoint y: 395, distance: 16.4
click at [813, 398] on quentale-layouter at bounding box center [783, 369] width 984 height 492
click at [632, 391] on quentale-layouter at bounding box center [783, 369] width 984 height 492
drag, startPoint x: 1204, startPoint y: 687, endPoint x: 571, endPoint y: 326, distance: 728.6
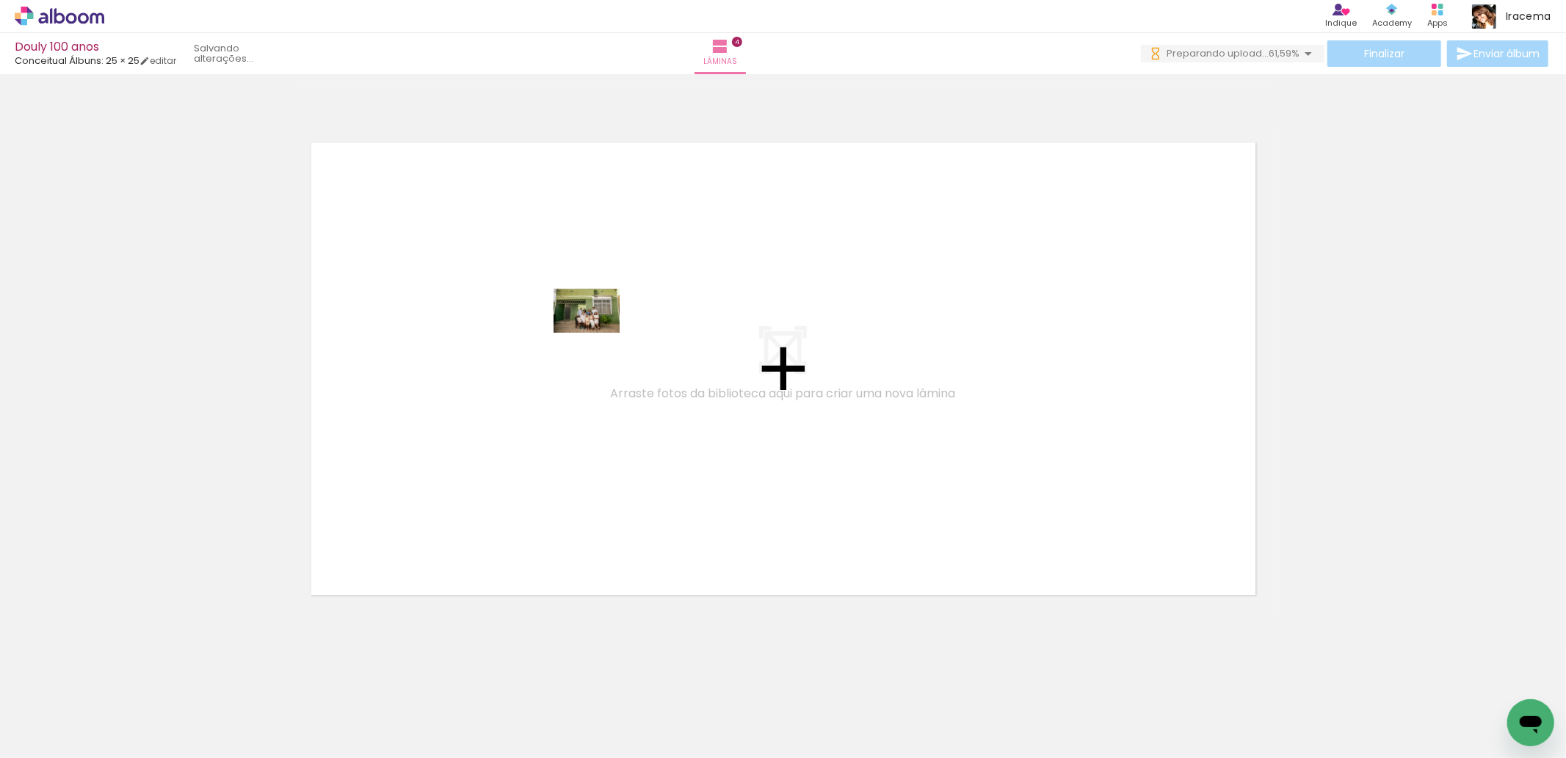
click at [571, 326] on quentale-workspace at bounding box center [783, 379] width 1566 height 758
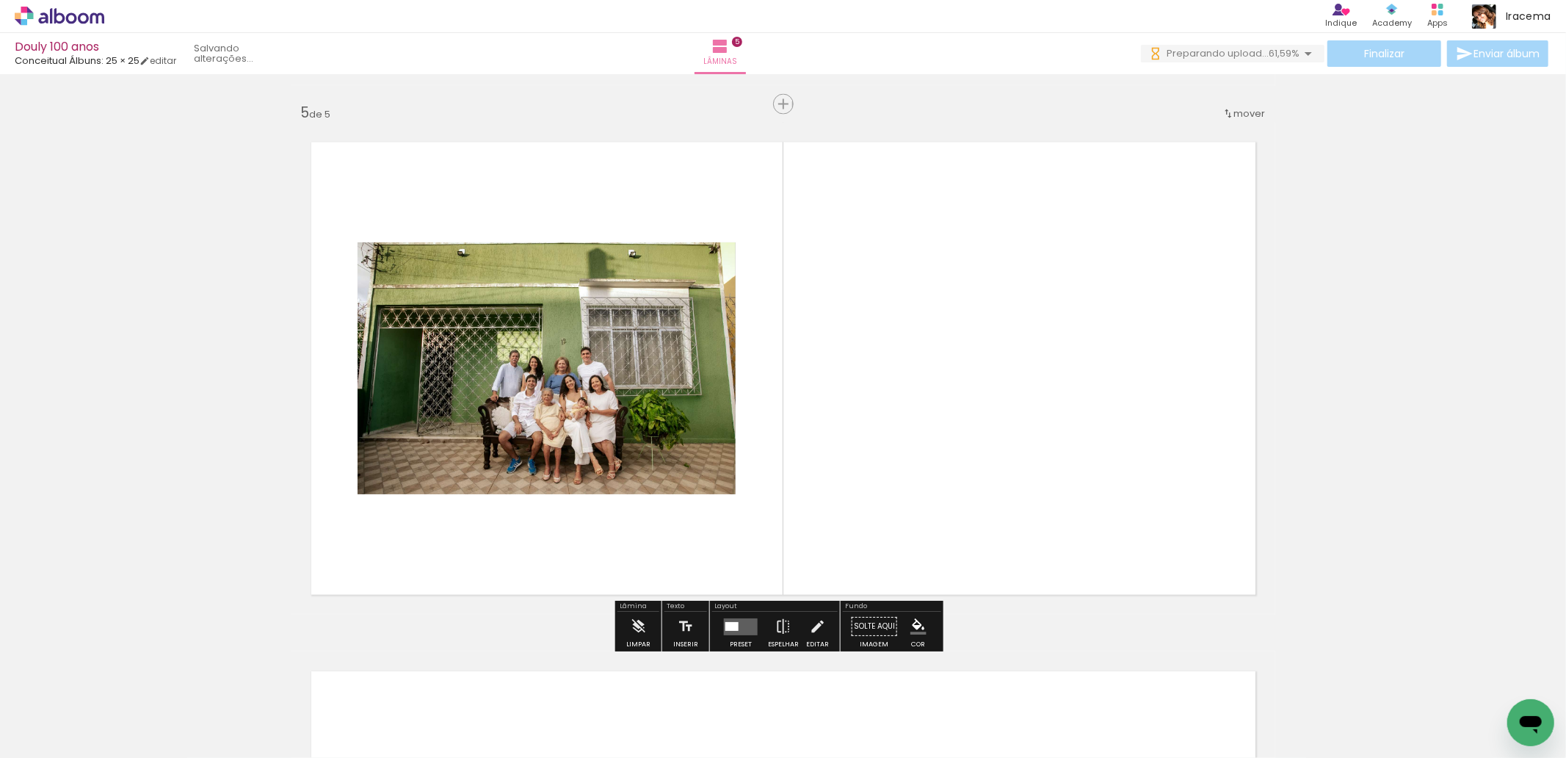
scroll to position [2107, 0]
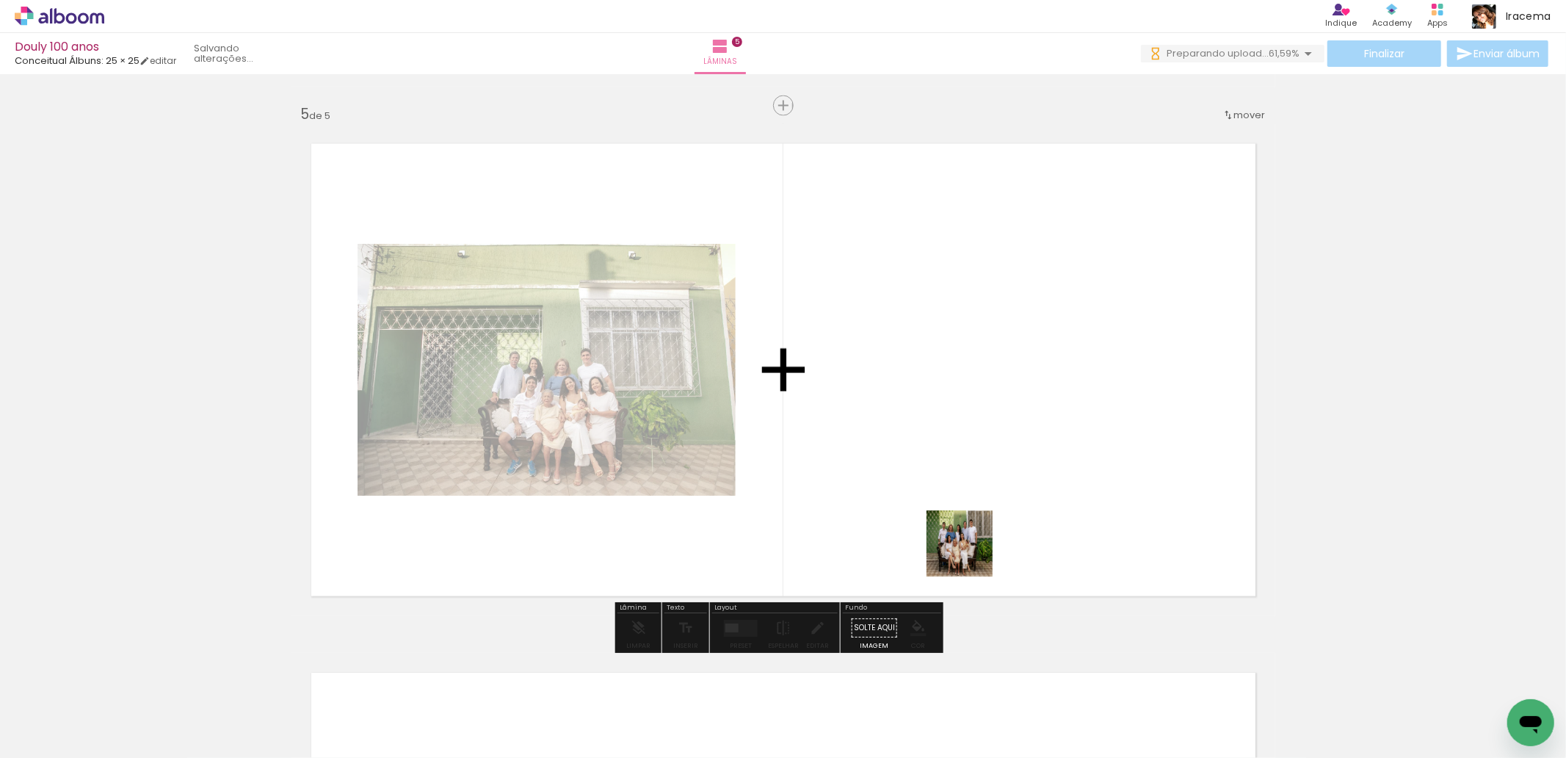
drag, startPoint x: 1070, startPoint y: 714, endPoint x: 959, endPoint y: 507, distance: 234.8
click at [959, 507] on quentale-workspace at bounding box center [783, 379] width 1566 height 758
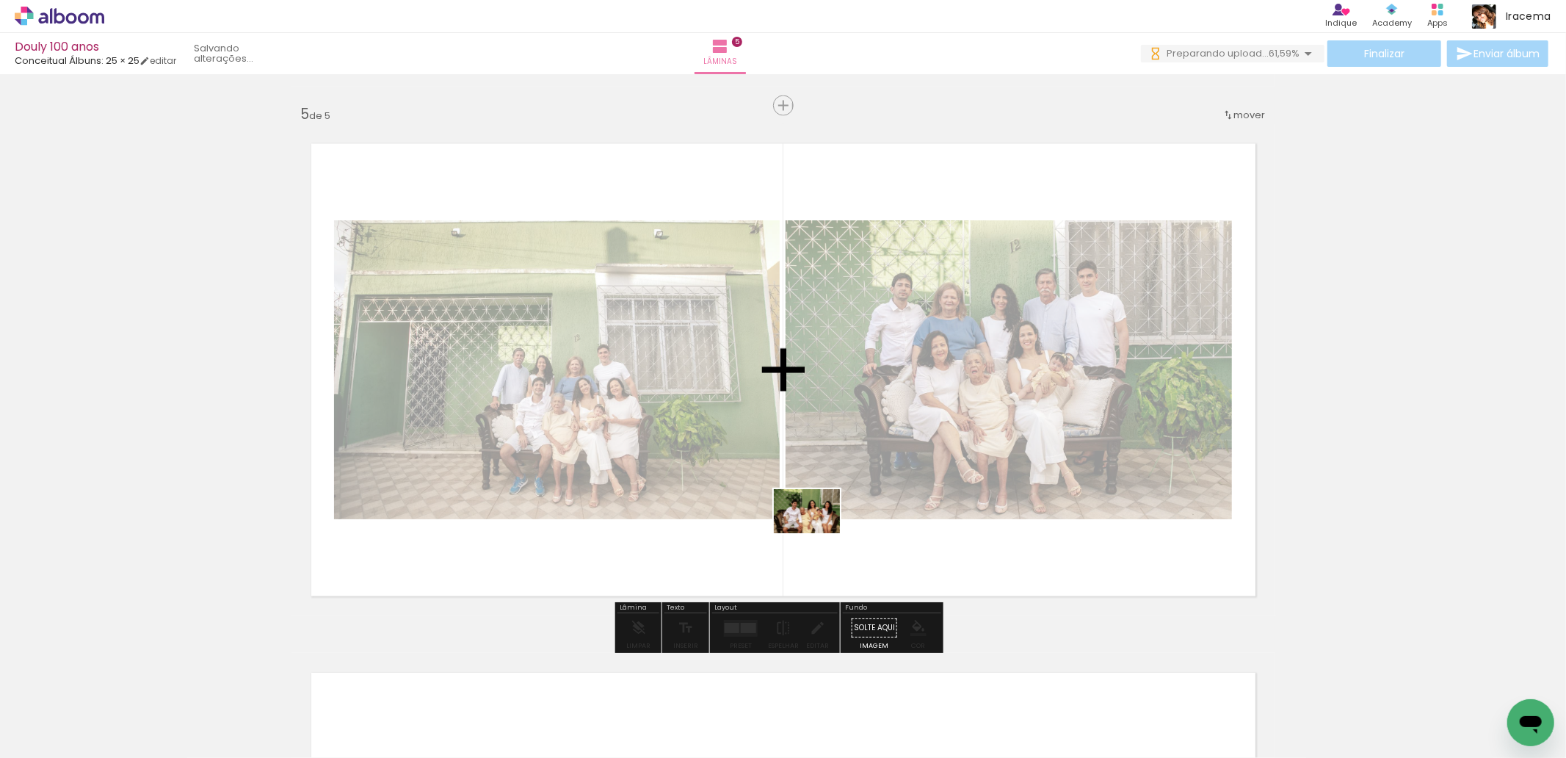
drag, startPoint x: 1144, startPoint y: 714, endPoint x: 818, endPoint y: 533, distance: 372.6
click at [818, 533] on quentale-workspace at bounding box center [783, 379] width 1566 height 758
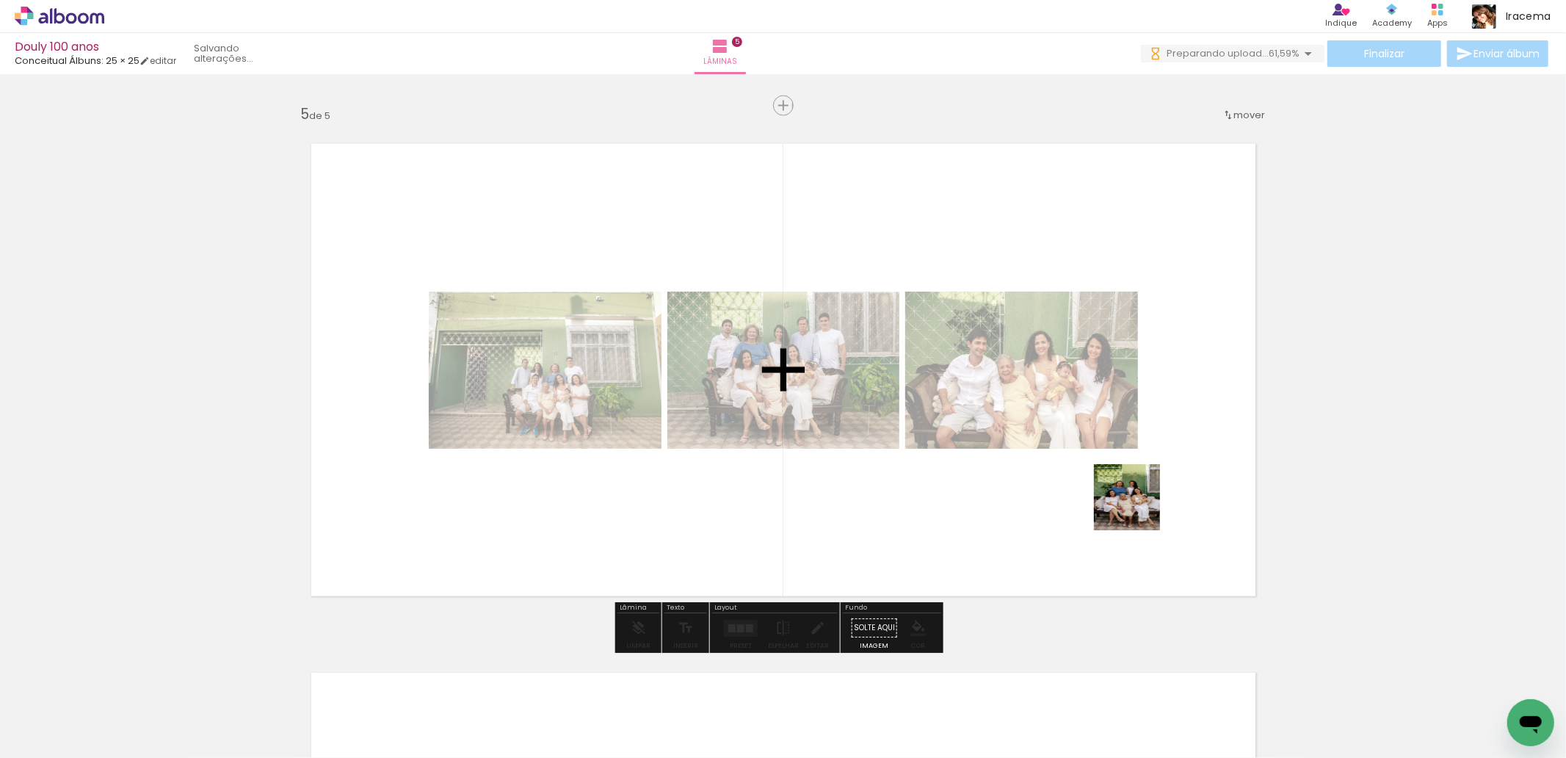
drag, startPoint x: 1122, startPoint y: 527, endPoint x: 1149, endPoint y: 492, distance: 44.5
click at [1149, 492] on quentale-workspace at bounding box center [783, 379] width 1566 height 758
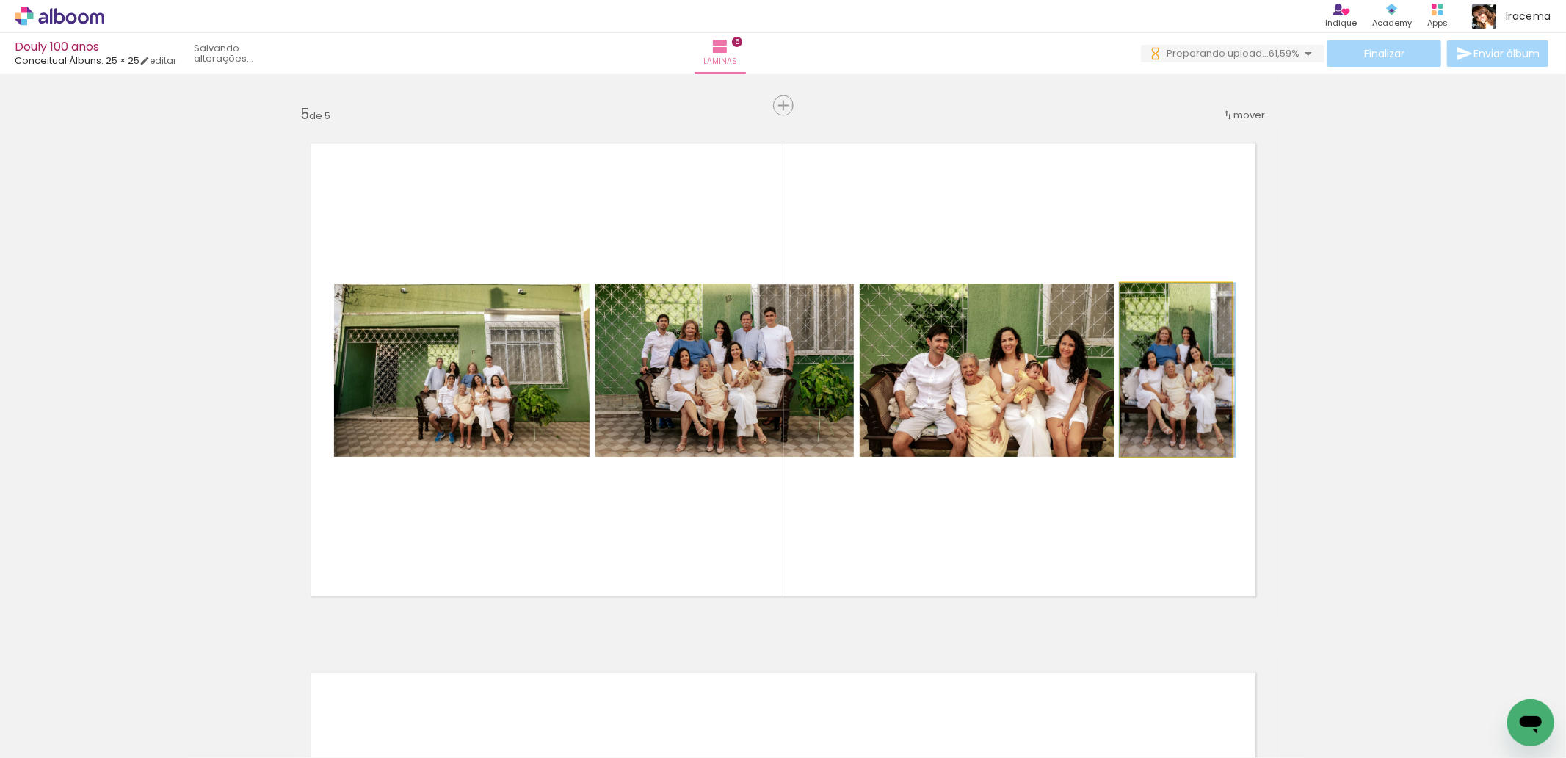
drag, startPoint x: 1177, startPoint y: 399, endPoint x: 1338, endPoint y: 344, distance: 170.6
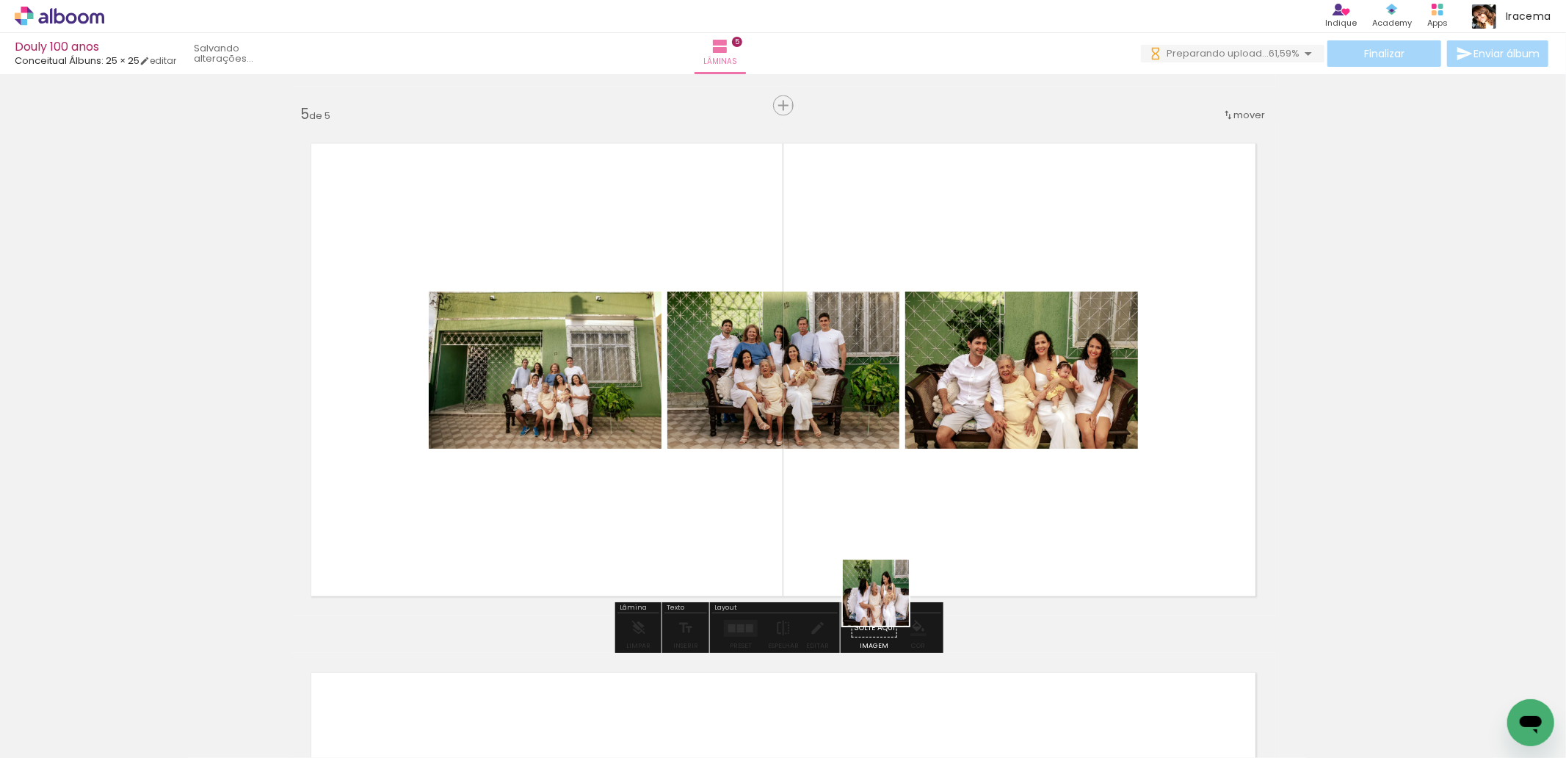
drag, startPoint x: 818, startPoint y: 724, endPoint x: 922, endPoint y: 548, distance: 204.1
click at [922, 548] on quentale-workspace at bounding box center [783, 379] width 1566 height 758
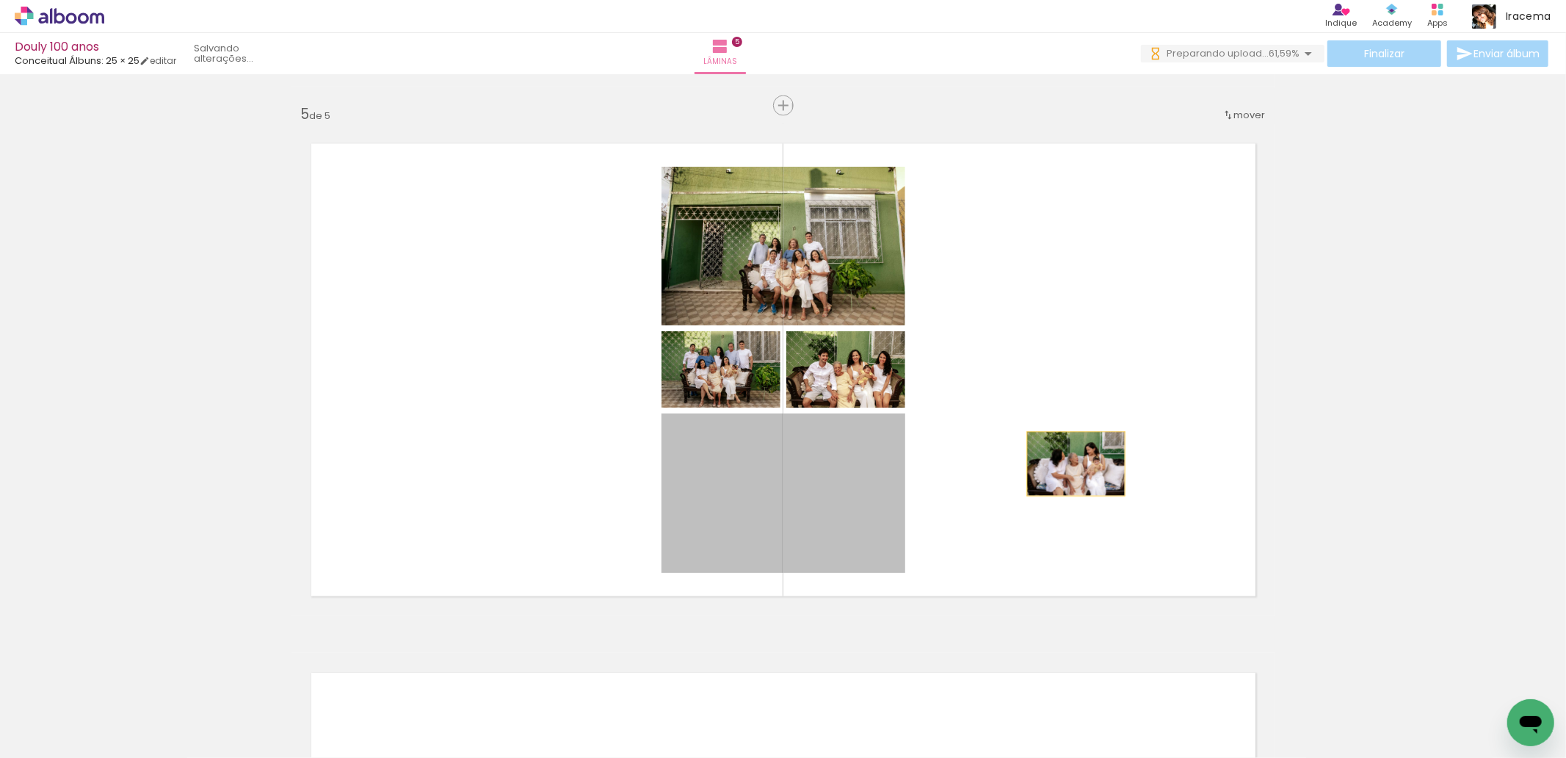
drag, startPoint x: 843, startPoint y: 518, endPoint x: 1136, endPoint y: 556, distance: 296.1
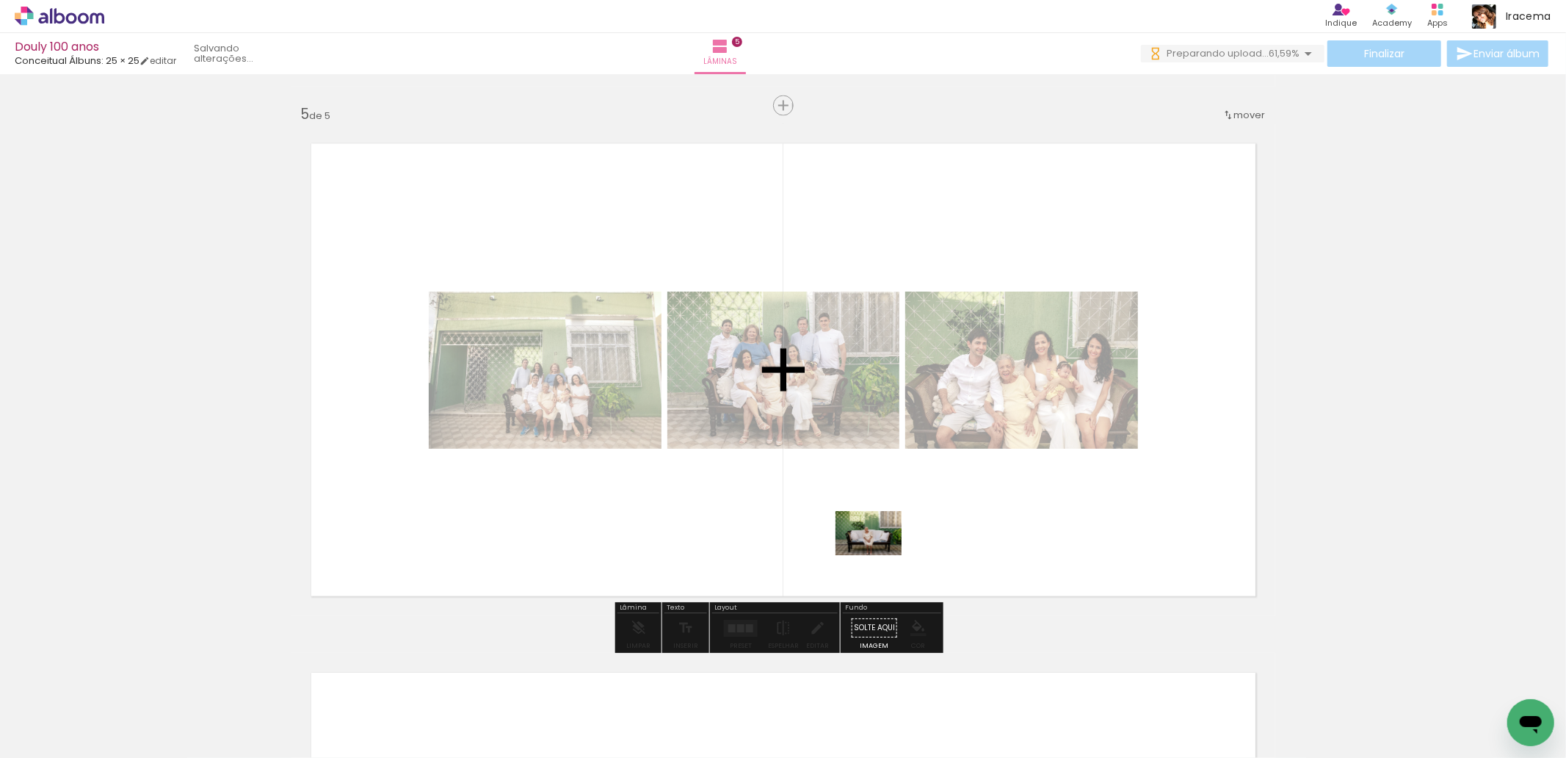
drag, startPoint x: 720, startPoint y: 722, endPoint x: 879, endPoint y: 555, distance: 230.5
click at [879, 555] on quentale-workspace at bounding box center [783, 379] width 1566 height 758
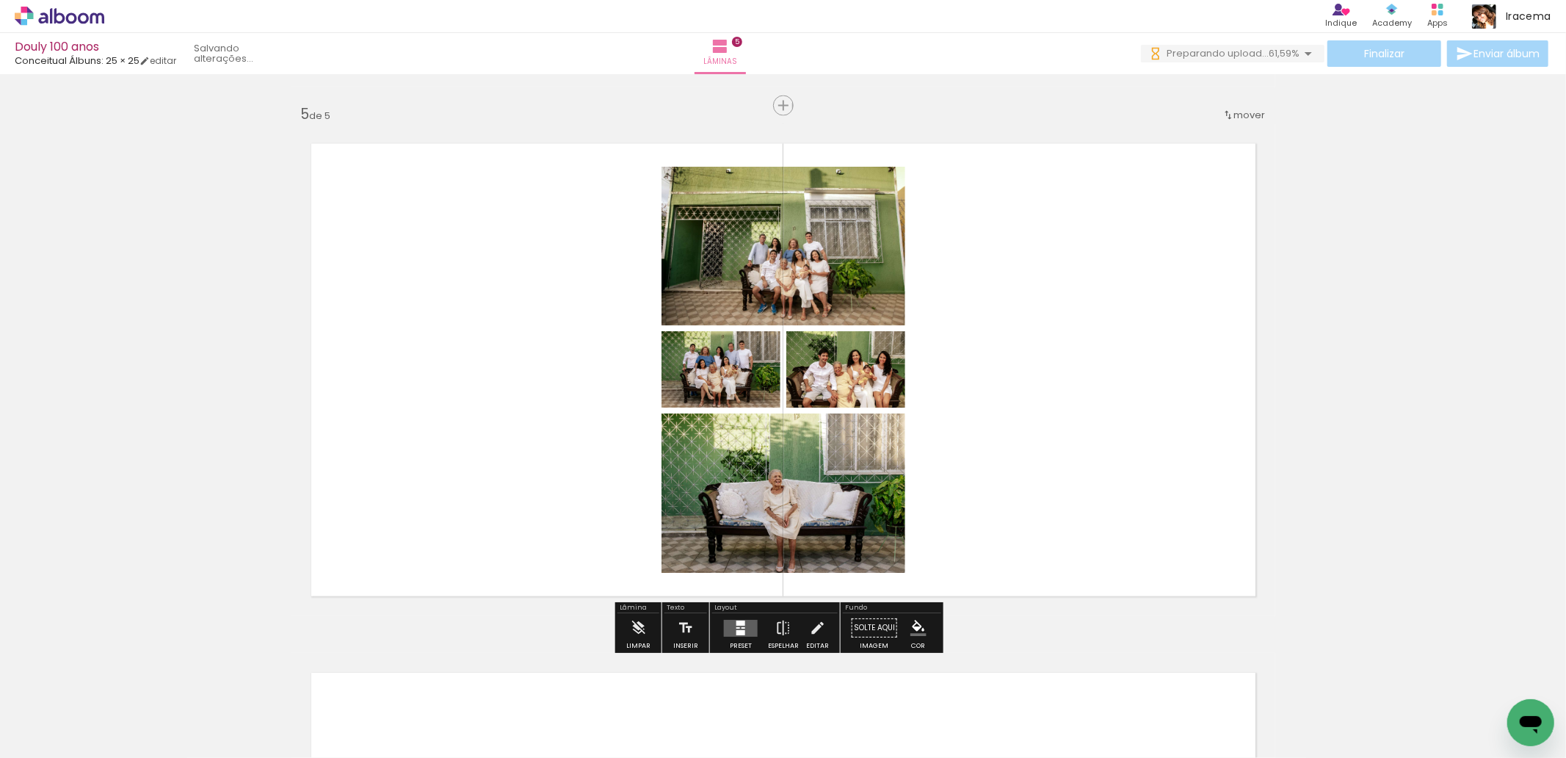
click at [737, 630] on div at bounding box center [740, 632] width 9 height 5
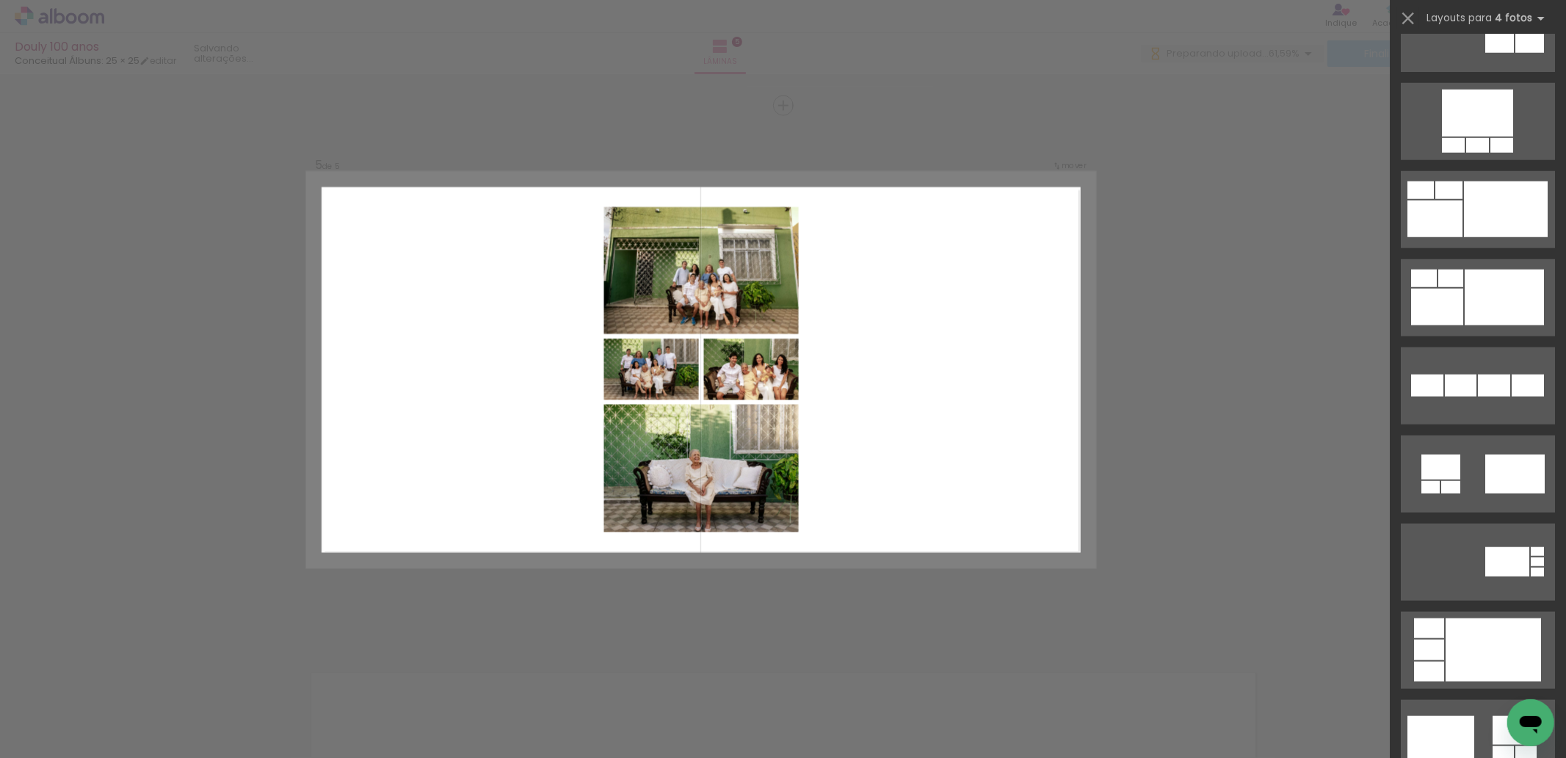
scroll to position [1543, 0]
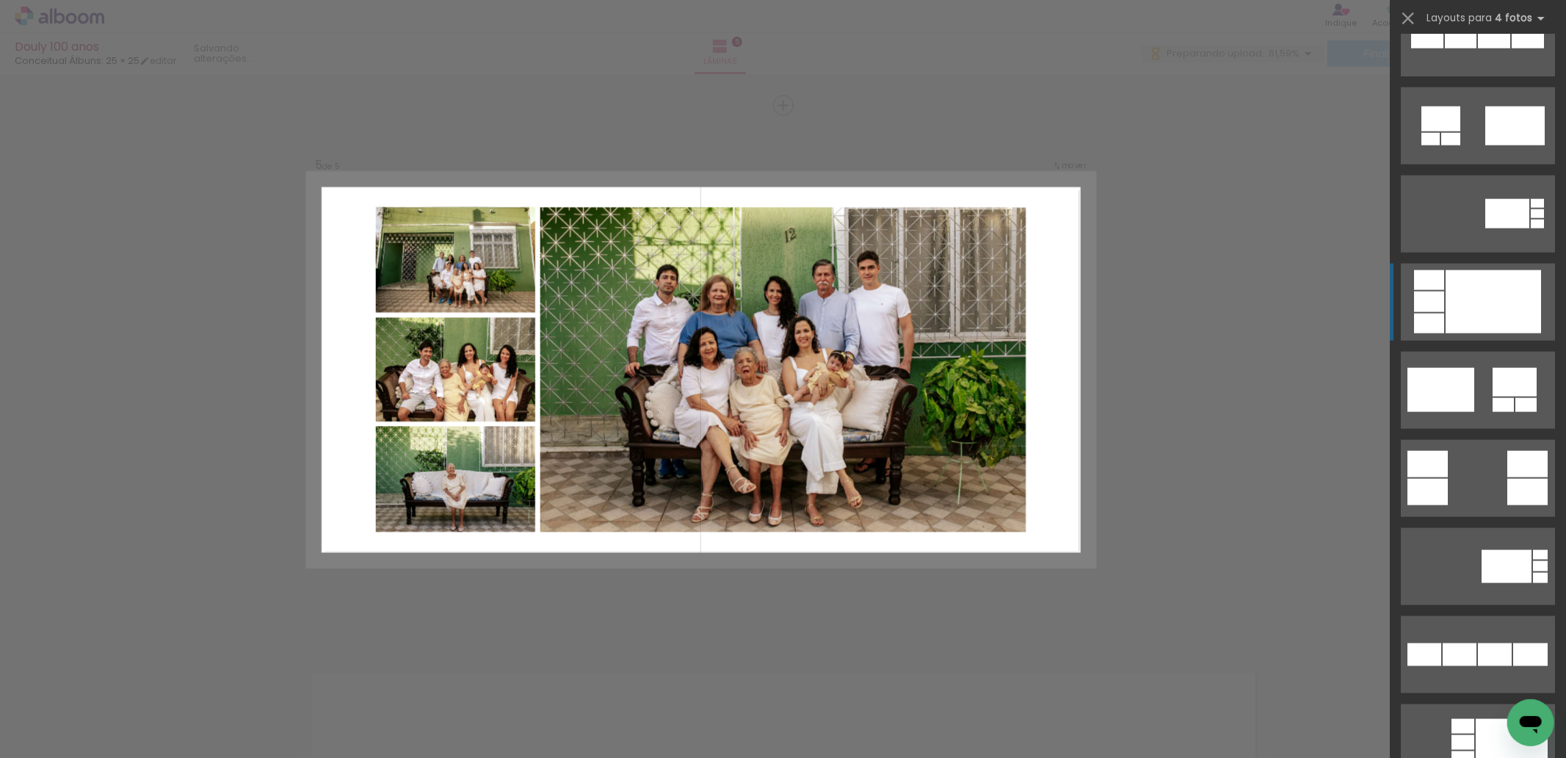
click at [1473, 307] on div at bounding box center [1492, 301] width 95 height 63
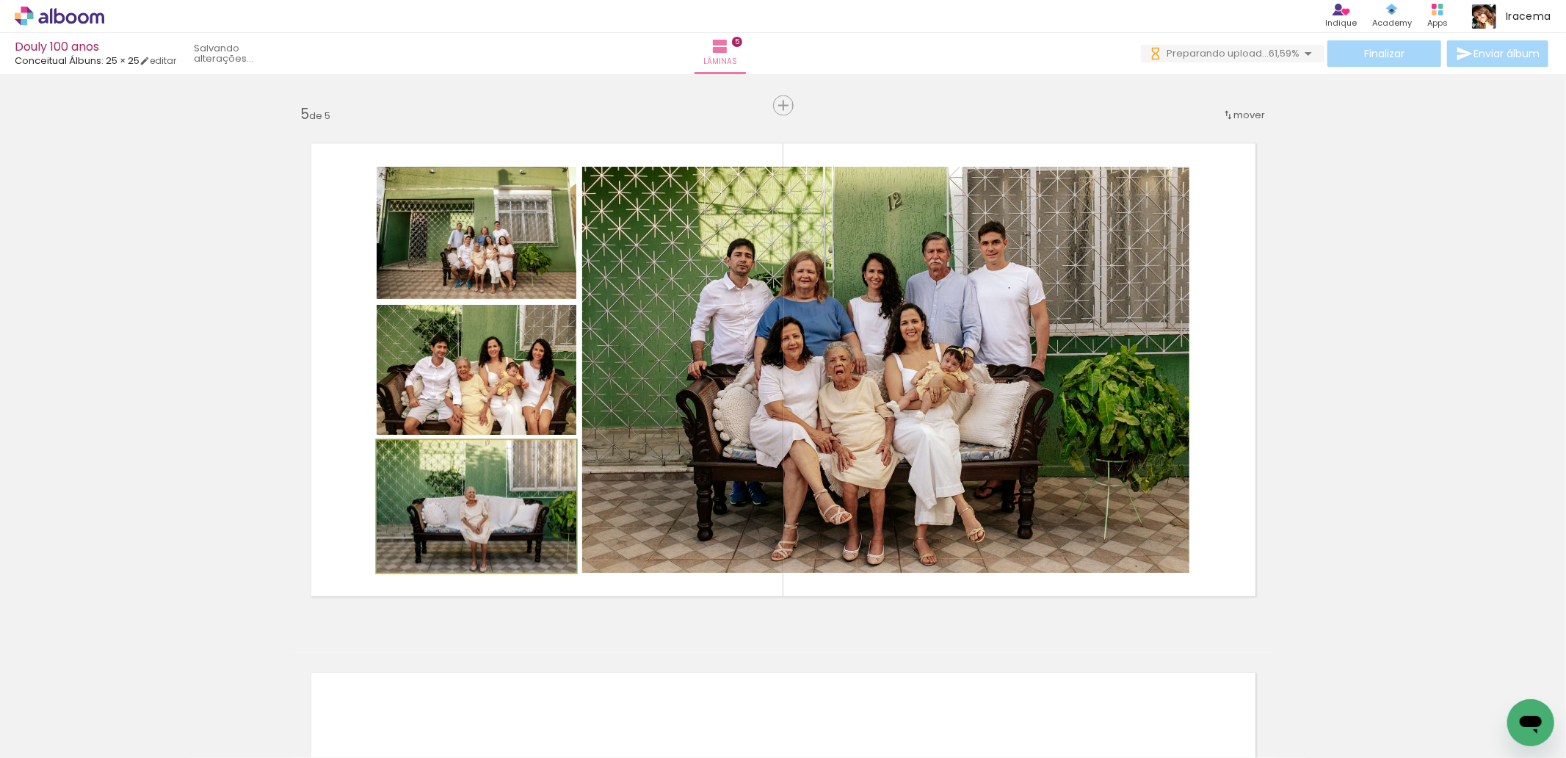
drag, startPoint x: 497, startPoint y: 523, endPoint x: 908, endPoint y: 380, distance: 435.5
click at [0, 0] on slot at bounding box center [0, 0] width 0 height 0
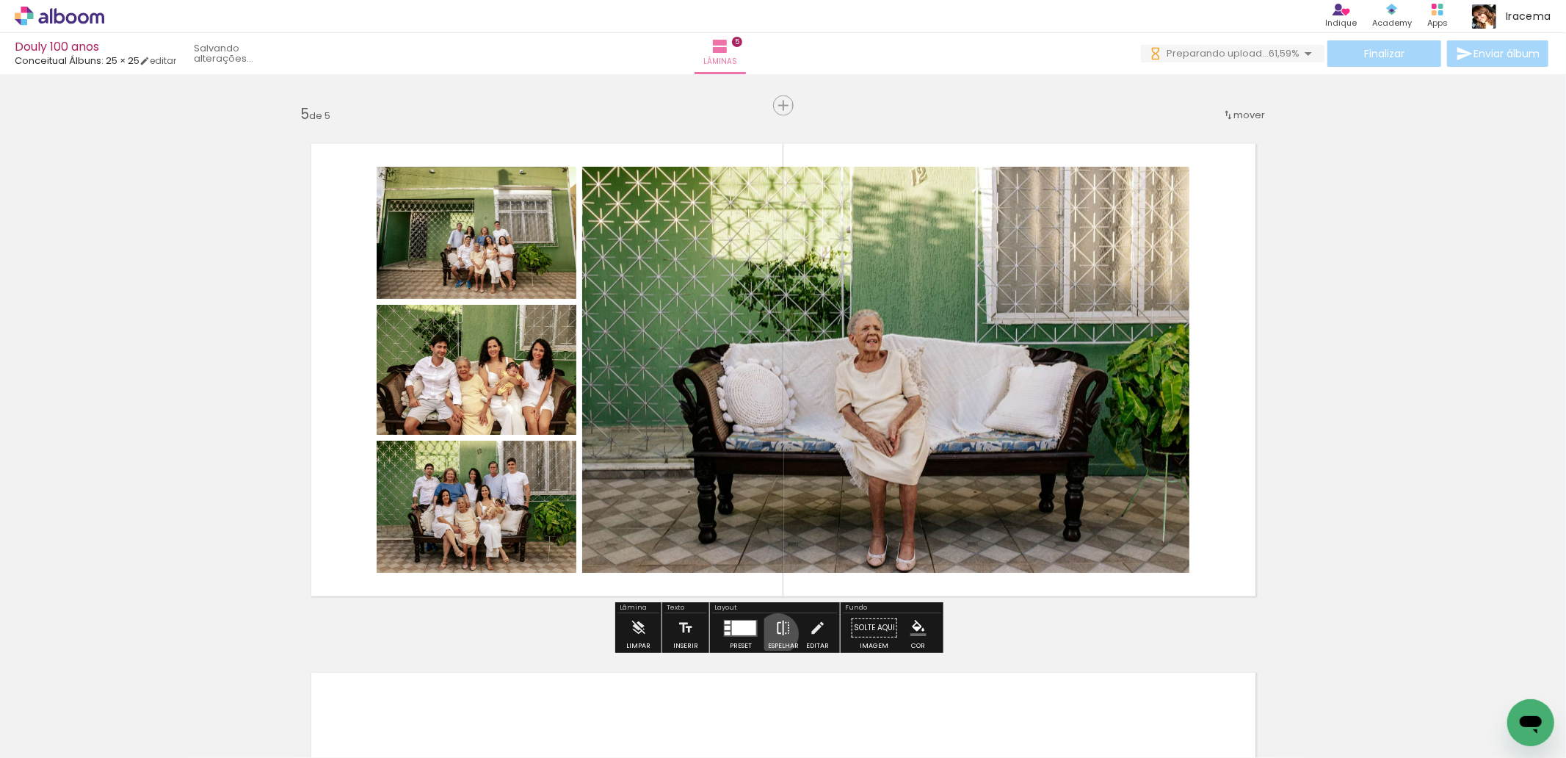
click at [775, 634] on iron-icon at bounding box center [783, 627] width 16 height 29
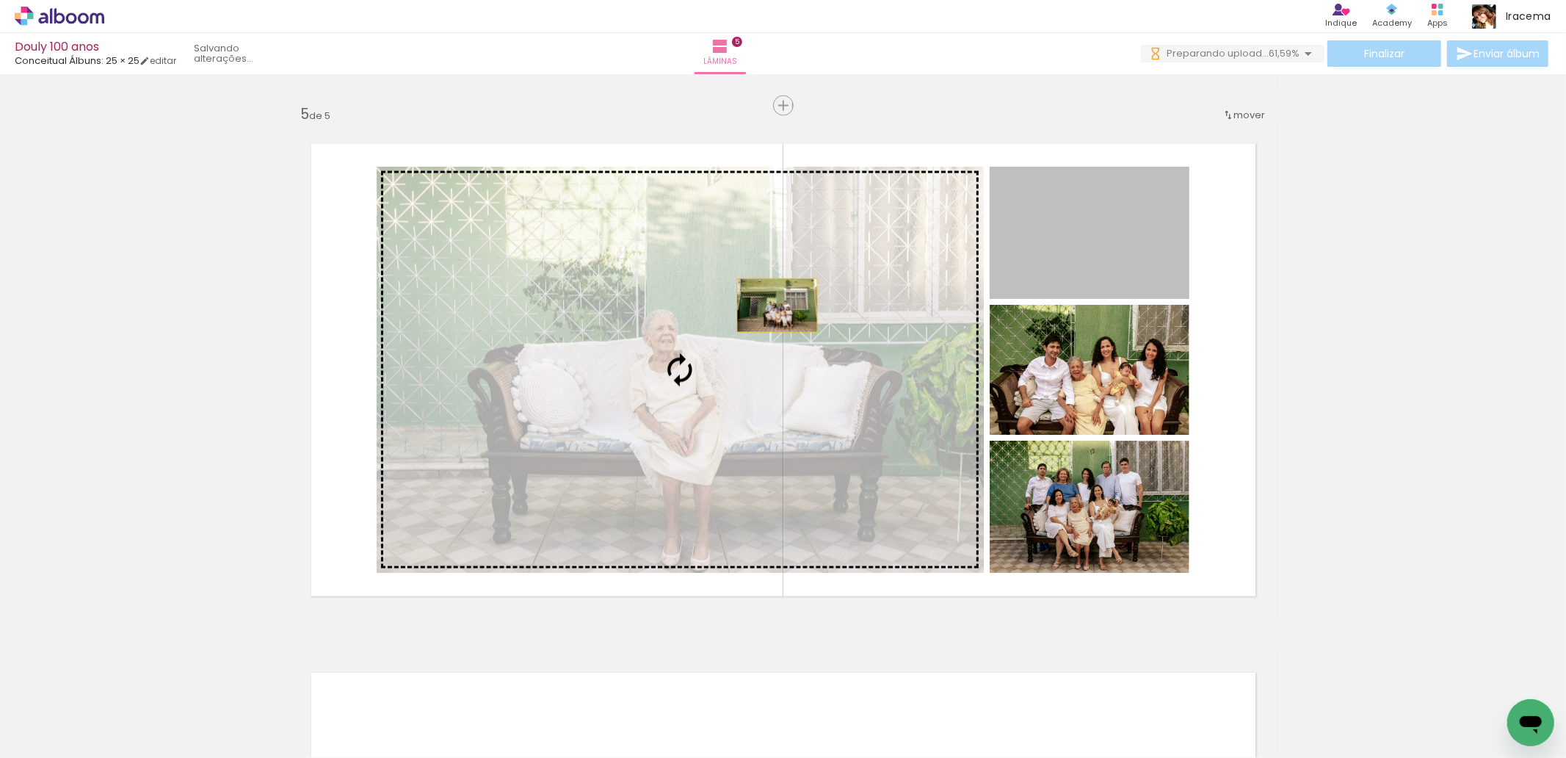
drag, startPoint x: 1061, startPoint y: 257, endPoint x: 763, endPoint y: 305, distance: 302.0
click at [0, 0] on slot at bounding box center [0, 0] width 0 height 0
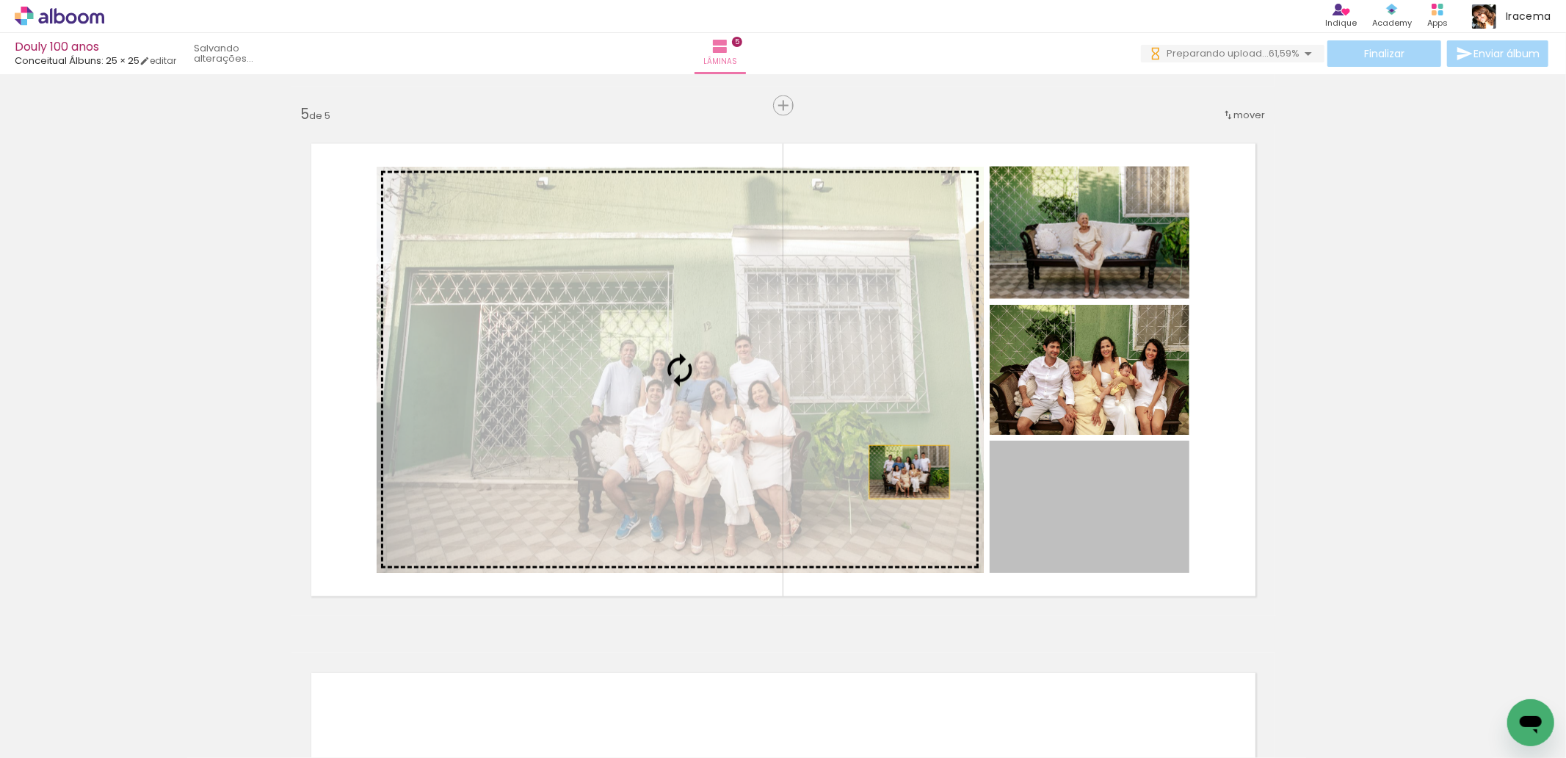
drag, startPoint x: 1124, startPoint y: 501, endPoint x: 774, endPoint y: 423, distance: 358.9
click at [0, 0] on slot at bounding box center [0, 0] width 0 height 0
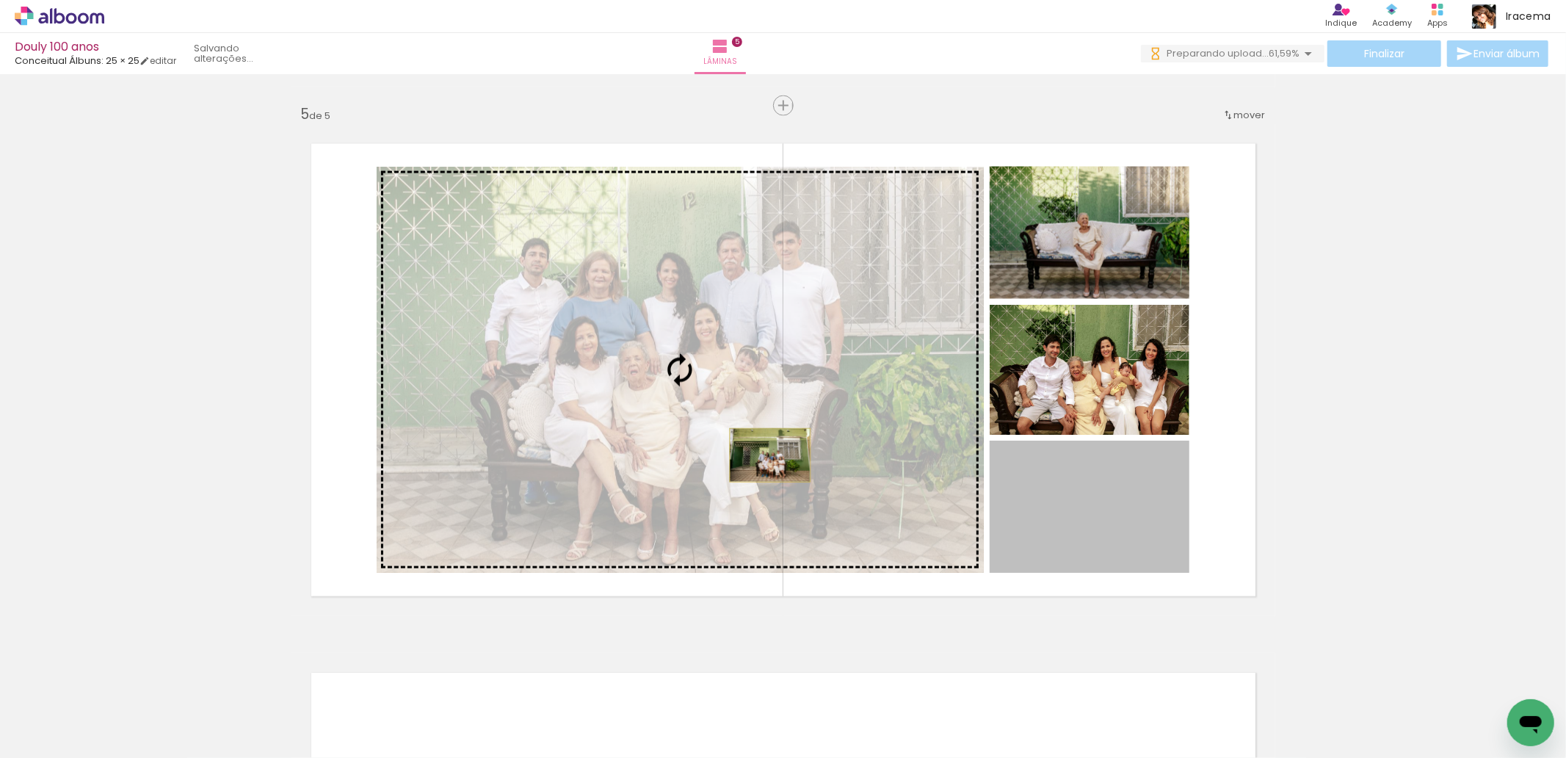
drag, startPoint x: 1100, startPoint y: 539, endPoint x: 763, endPoint y: 455, distance: 346.5
click at [0, 0] on slot at bounding box center [0, 0] width 0 height 0
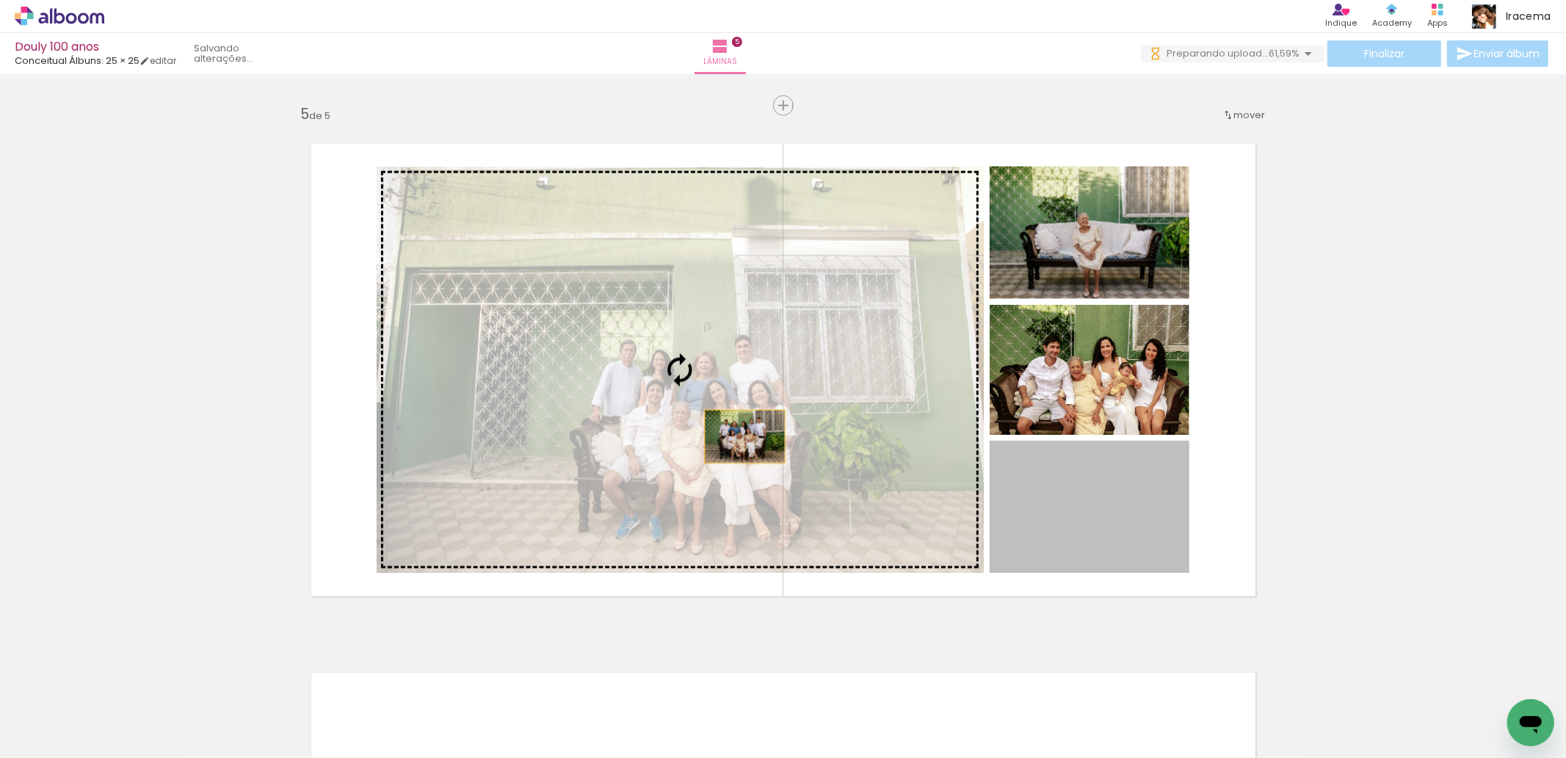
drag, startPoint x: 1055, startPoint y: 509, endPoint x: 738, endPoint y: 437, distance: 324.6
click at [0, 0] on slot at bounding box center [0, 0] width 0 height 0
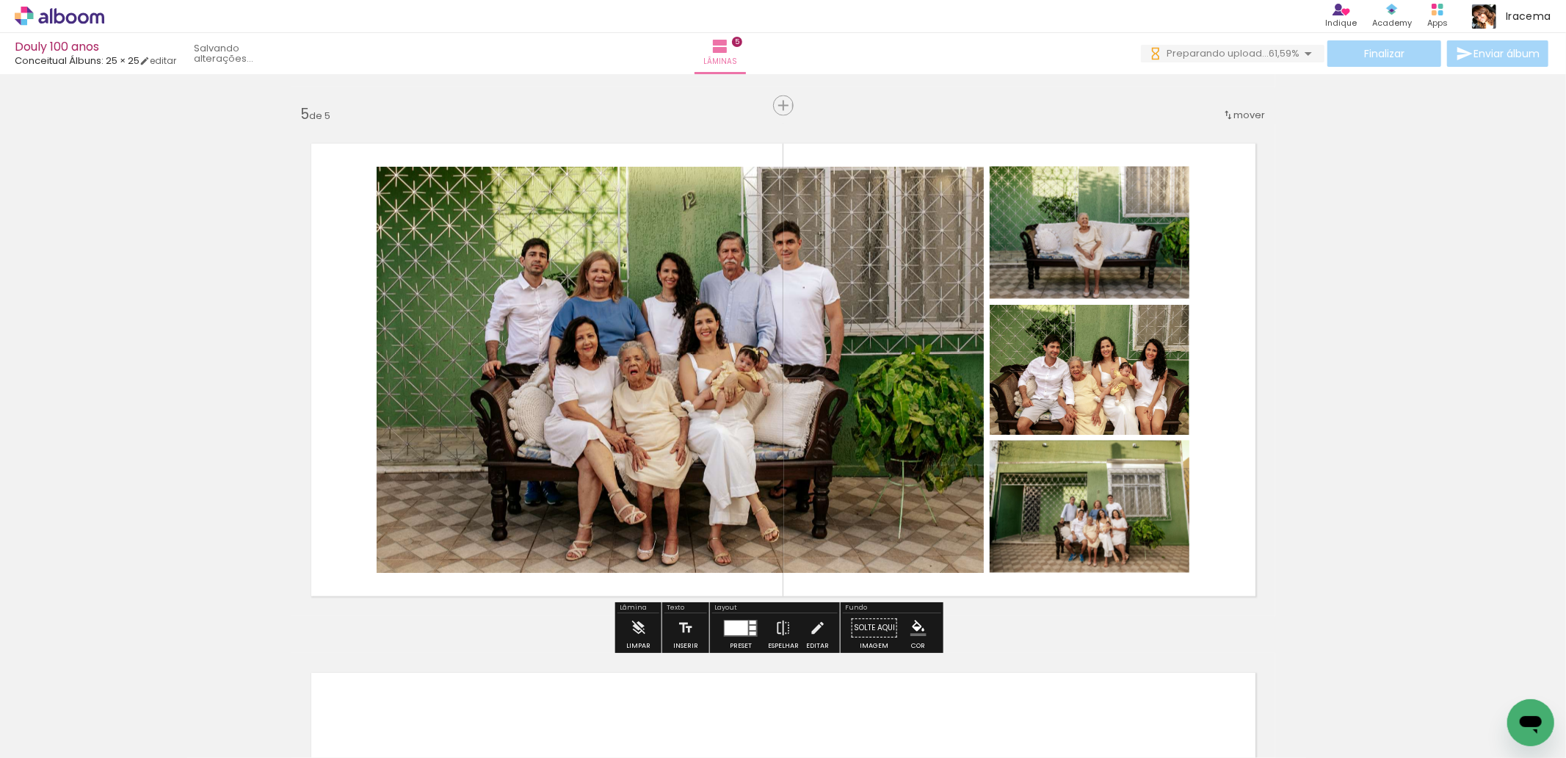
click at [1091, 515] on quentale-photo at bounding box center [1090, 506] width 200 height 132
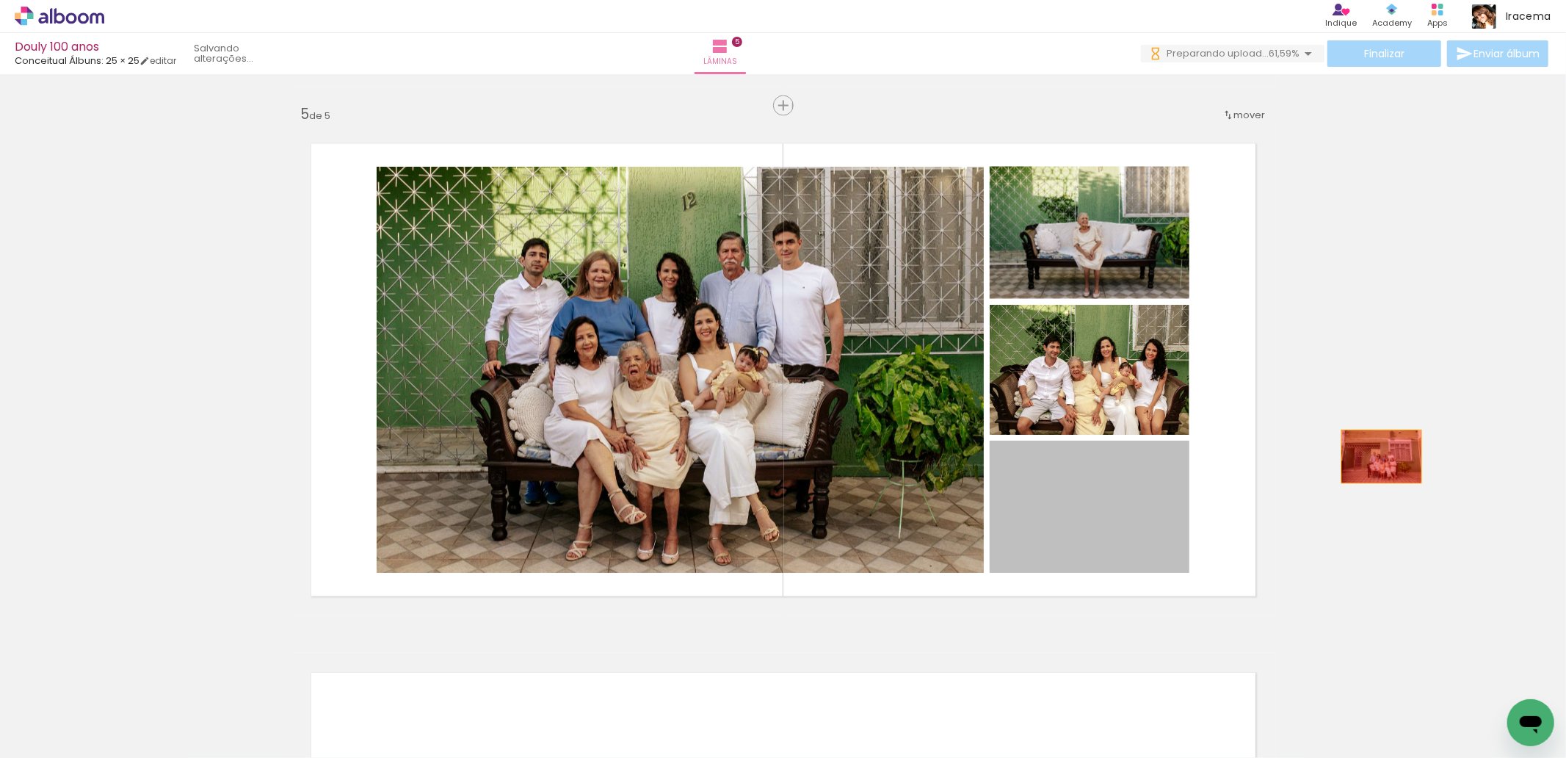
drag, startPoint x: 1091, startPoint y: 515, endPoint x: 1375, endPoint y: 457, distance: 289.9
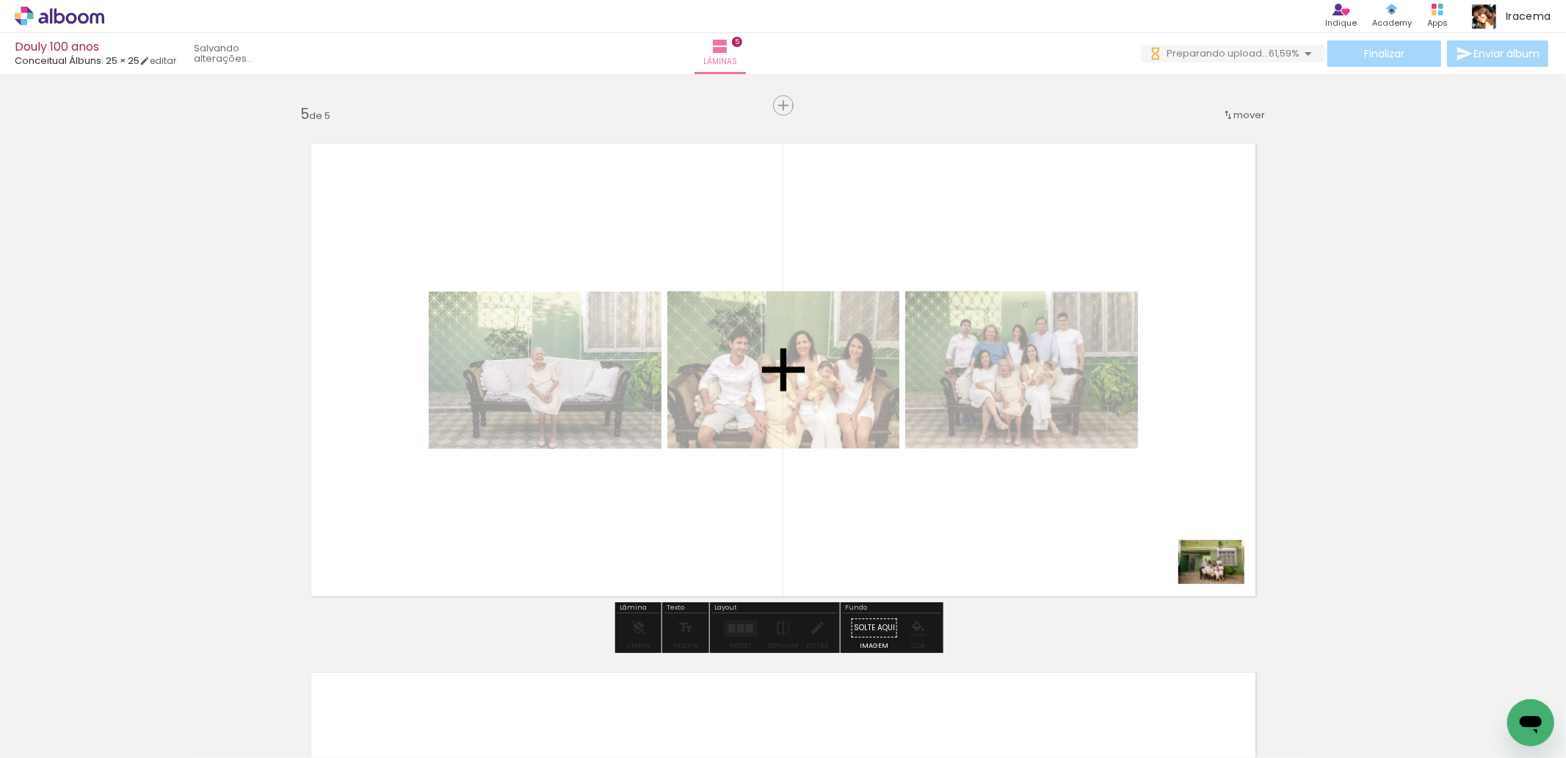
drag, startPoint x: 1234, startPoint y: 714, endPoint x: 1220, endPoint y: 581, distance: 133.6
click at [1220, 581] on quentale-workspace at bounding box center [783, 379] width 1566 height 758
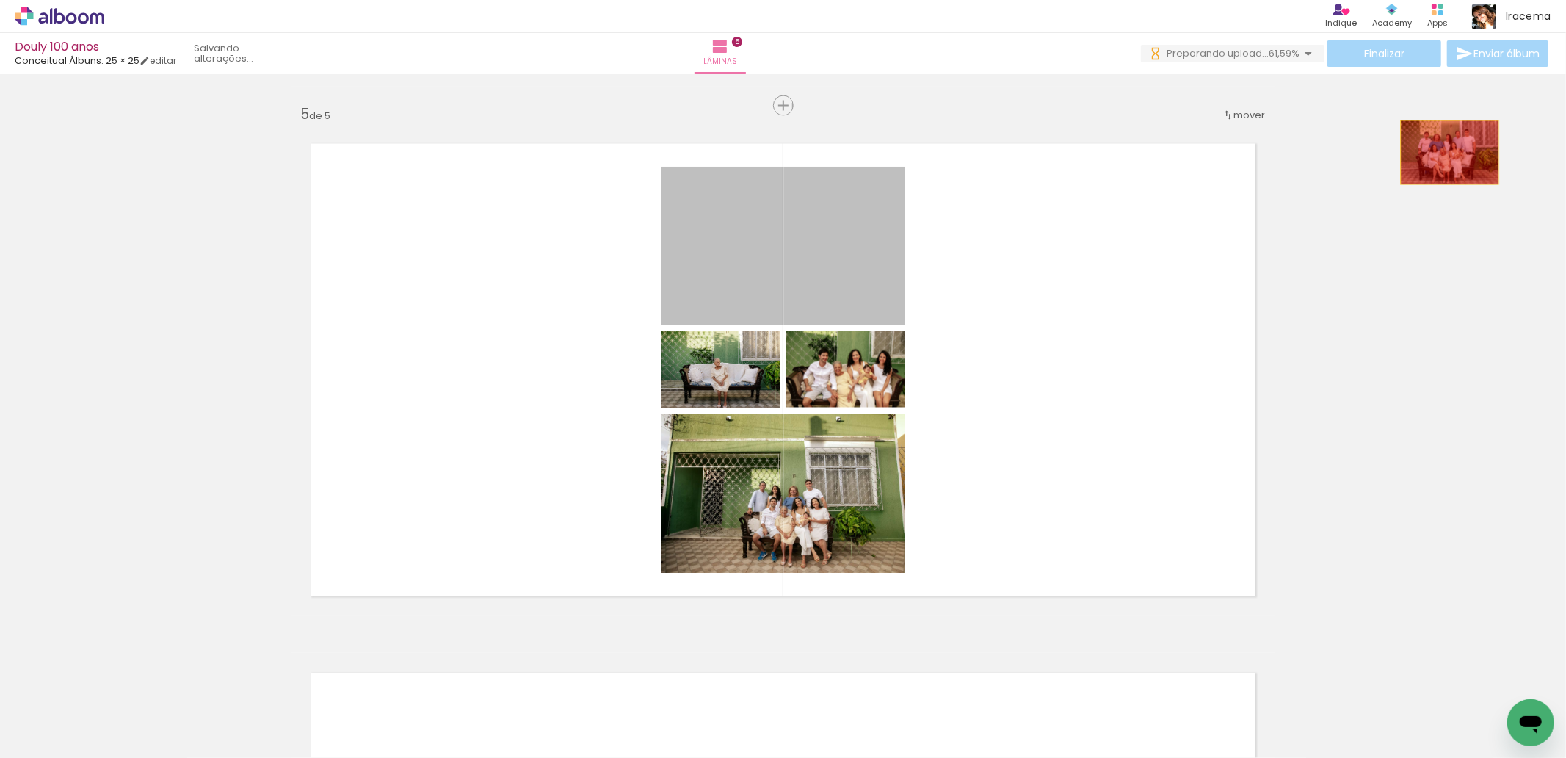
drag, startPoint x: 823, startPoint y: 239, endPoint x: 1443, endPoint y: 153, distance: 626.2
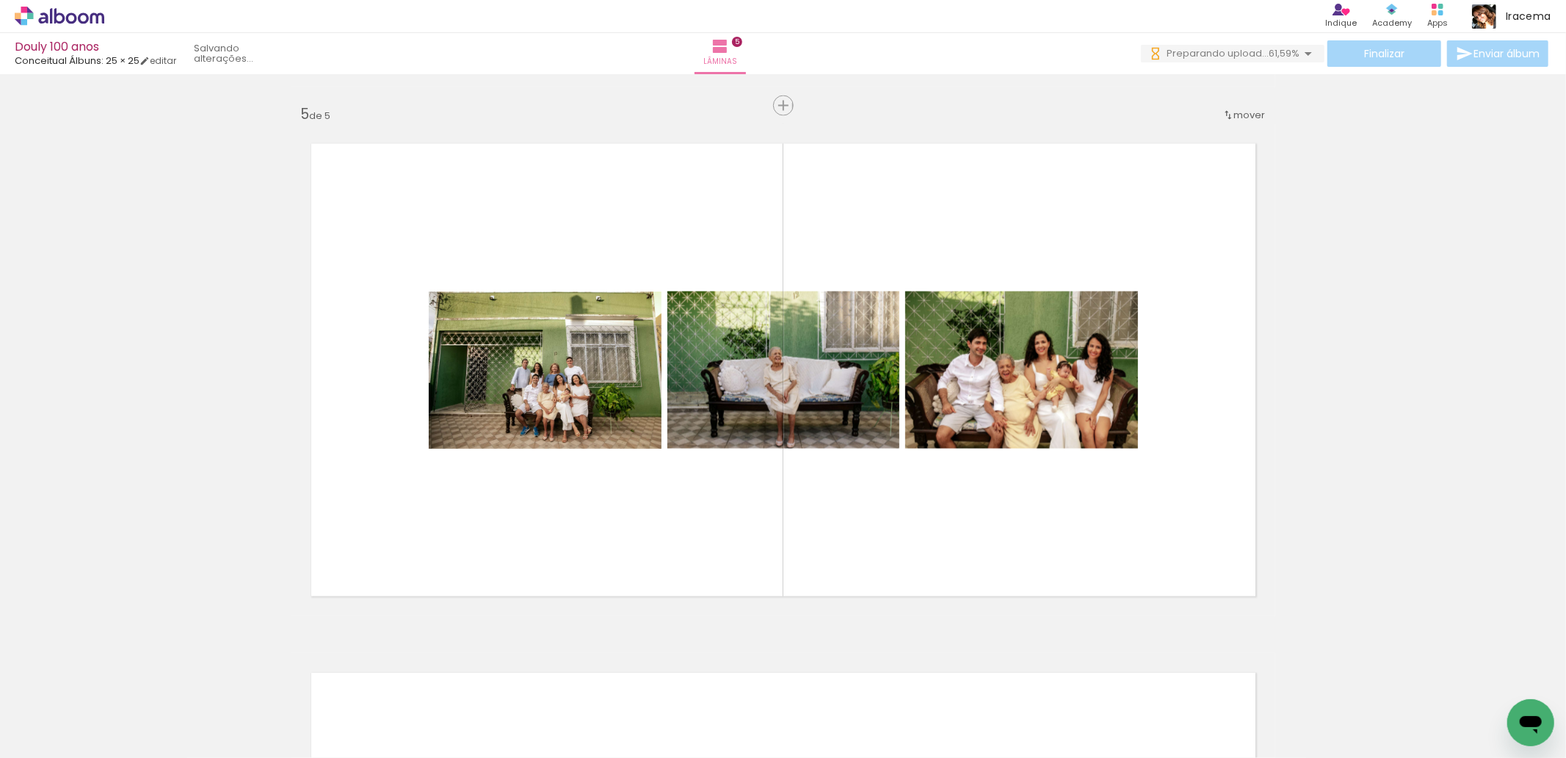
scroll to position [0, 0]
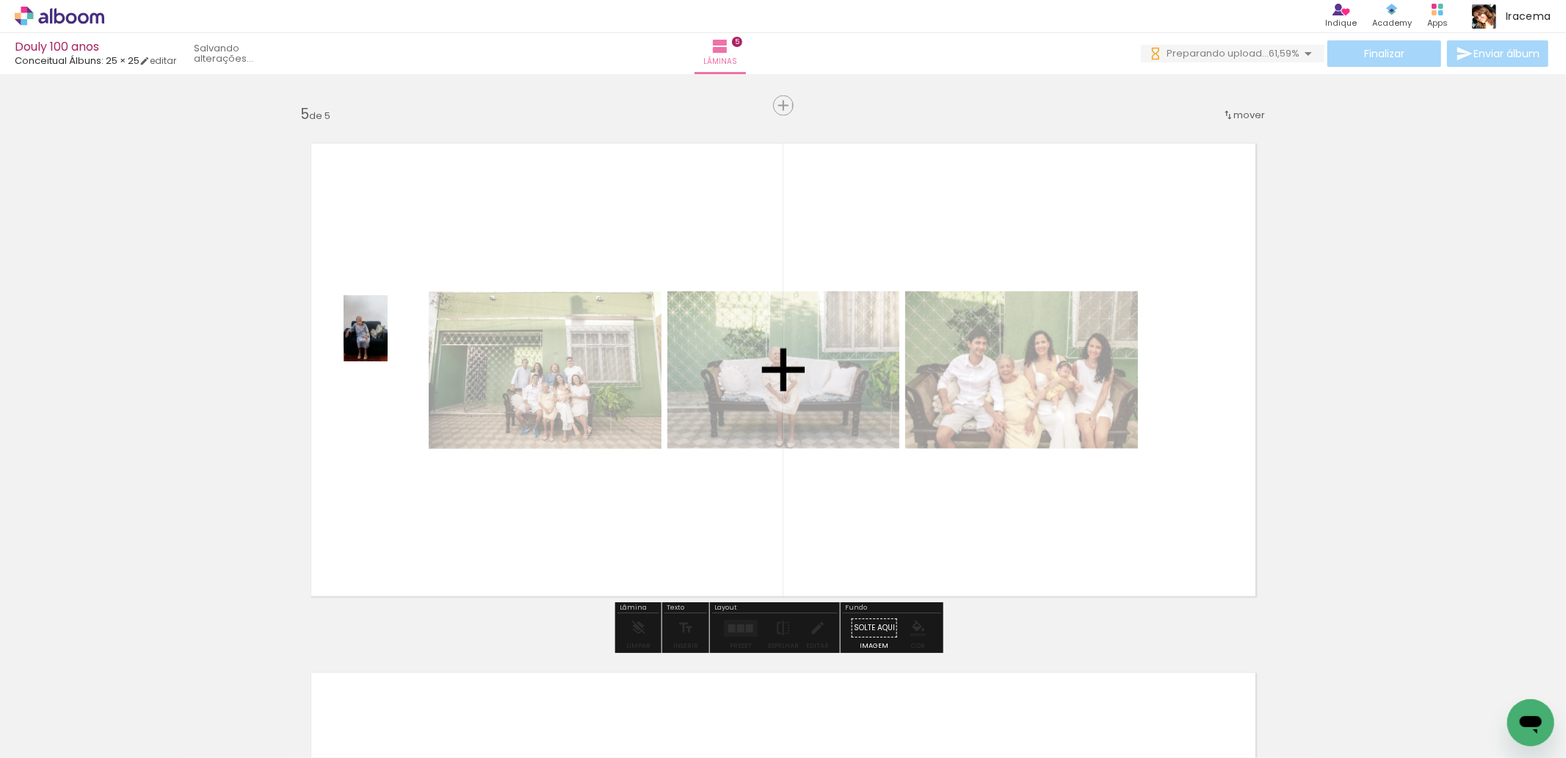
drag, startPoint x: 156, startPoint y: 724, endPoint x: 388, endPoint y: 339, distance: 448.8
click at [388, 339] on quentale-workspace at bounding box center [783, 379] width 1566 height 758
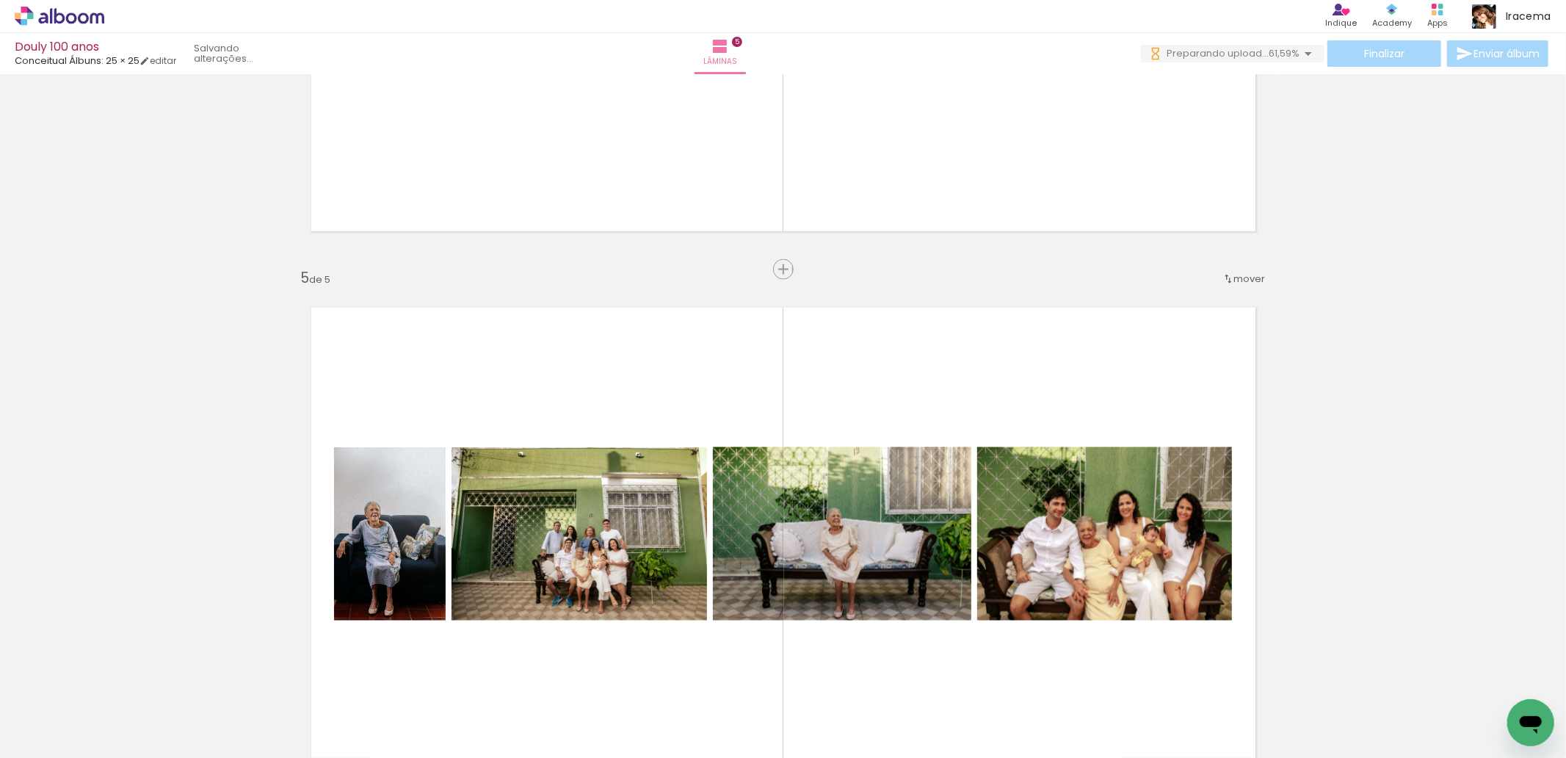
scroll to position [1862, 0]
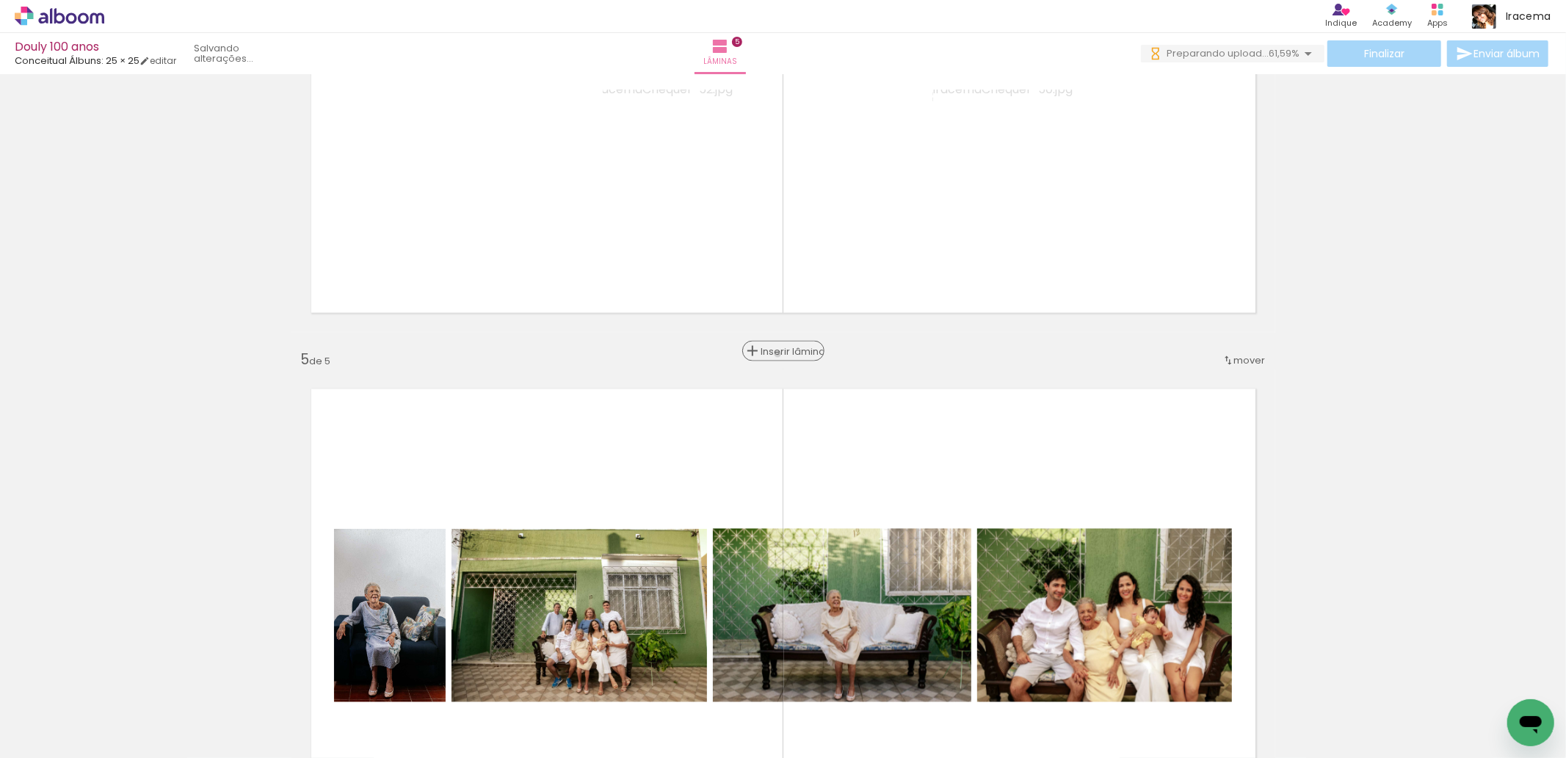
click at [773, 354] on span "Inserir lâmina" at bounding box center [789, 351] width 57 height 10
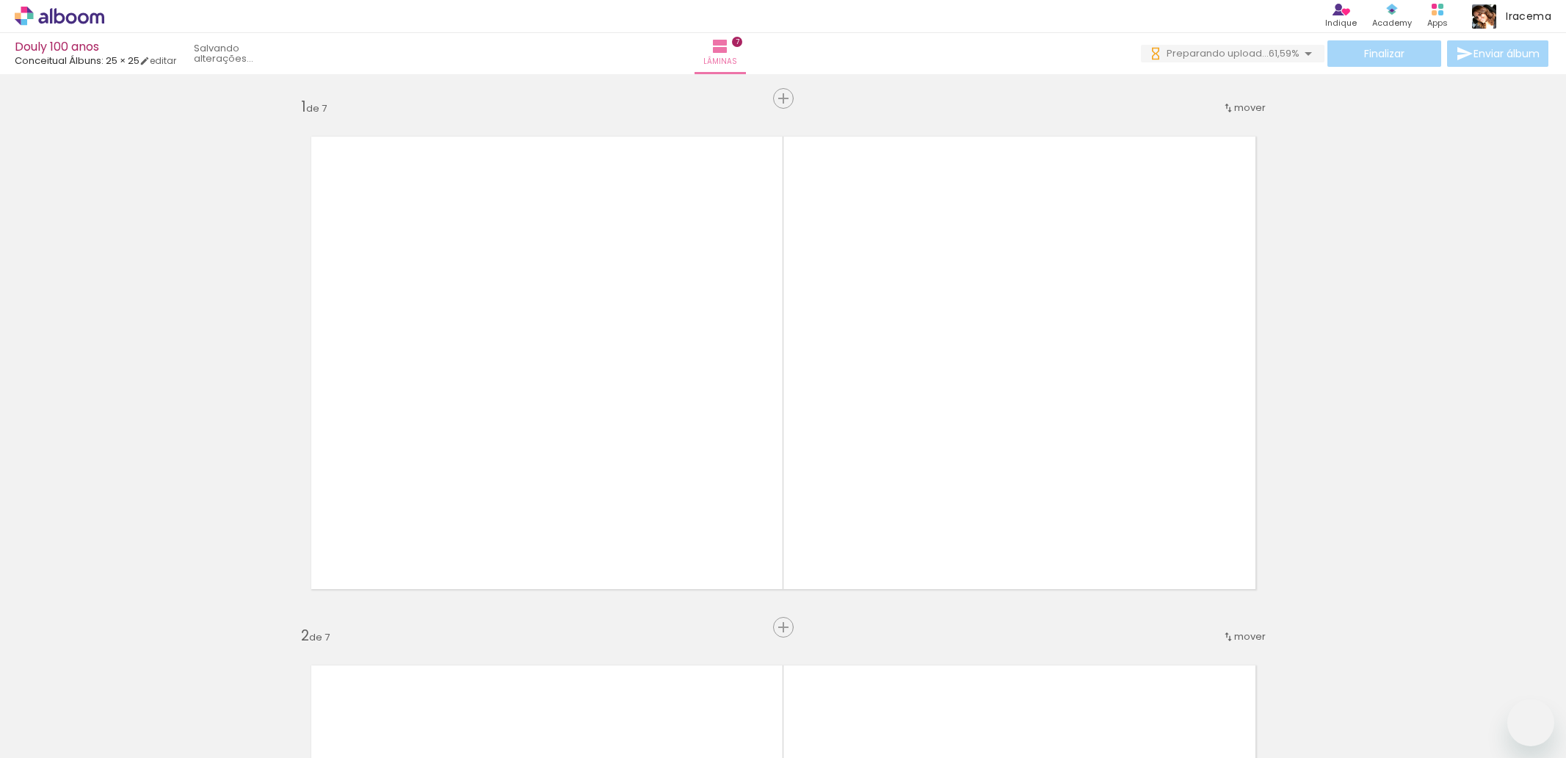
click at [791, 402] on quentale-workspace at bounding box center [783, 379] width 1566 height 758
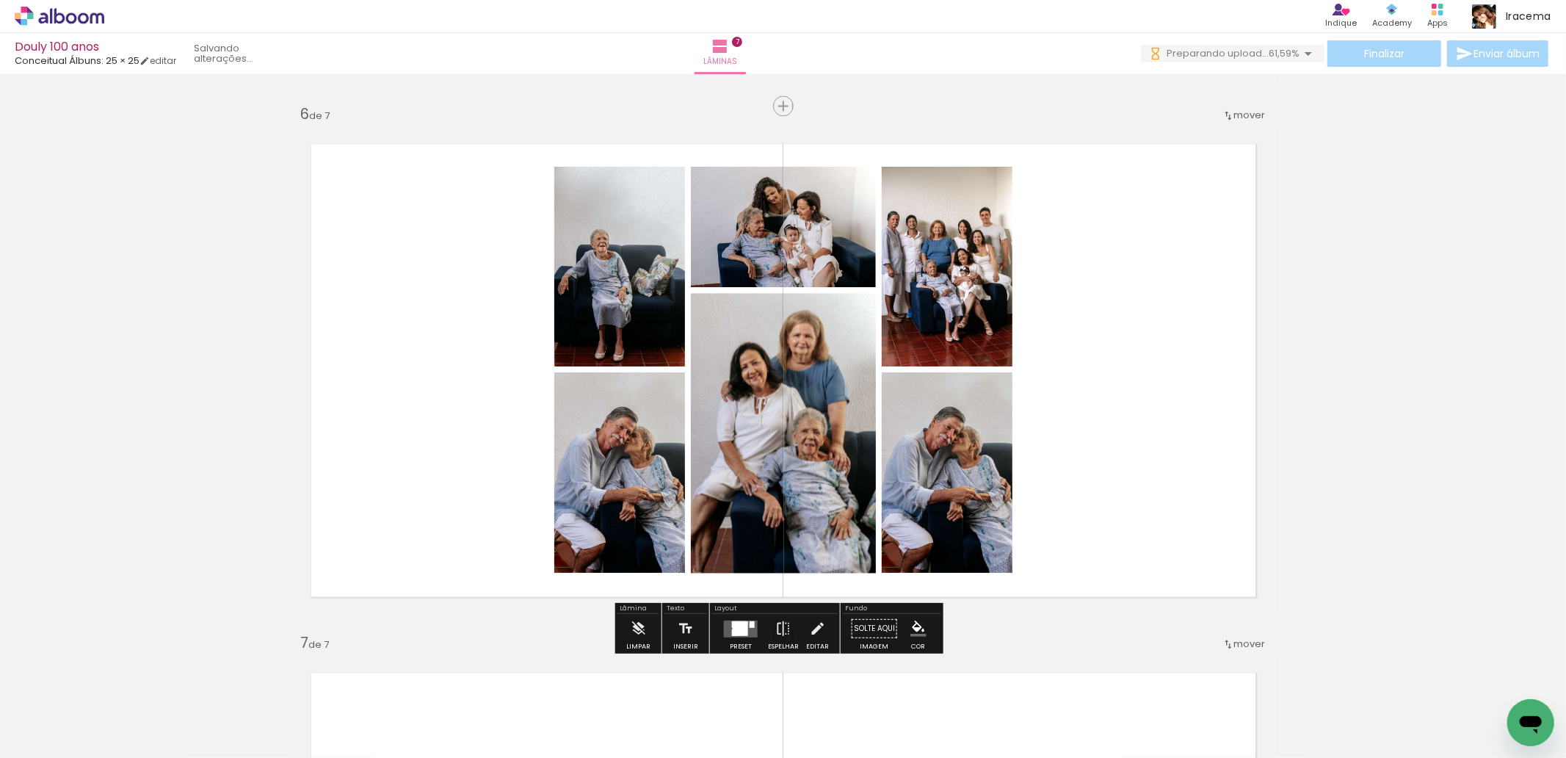
click at [734, 620] on div at bounding box center [740, 622] width 15 height 4
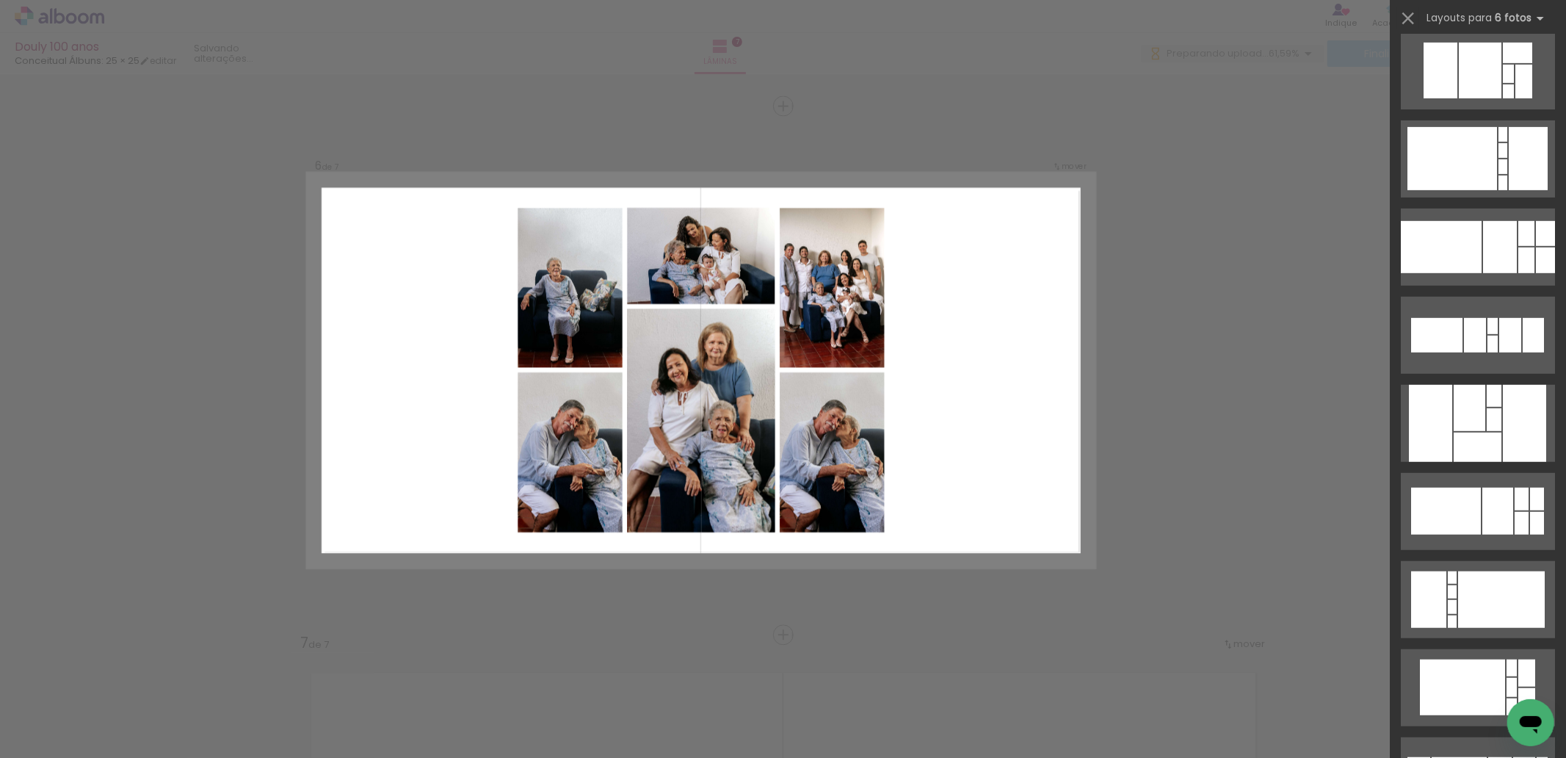
scroll to position [750, 0]
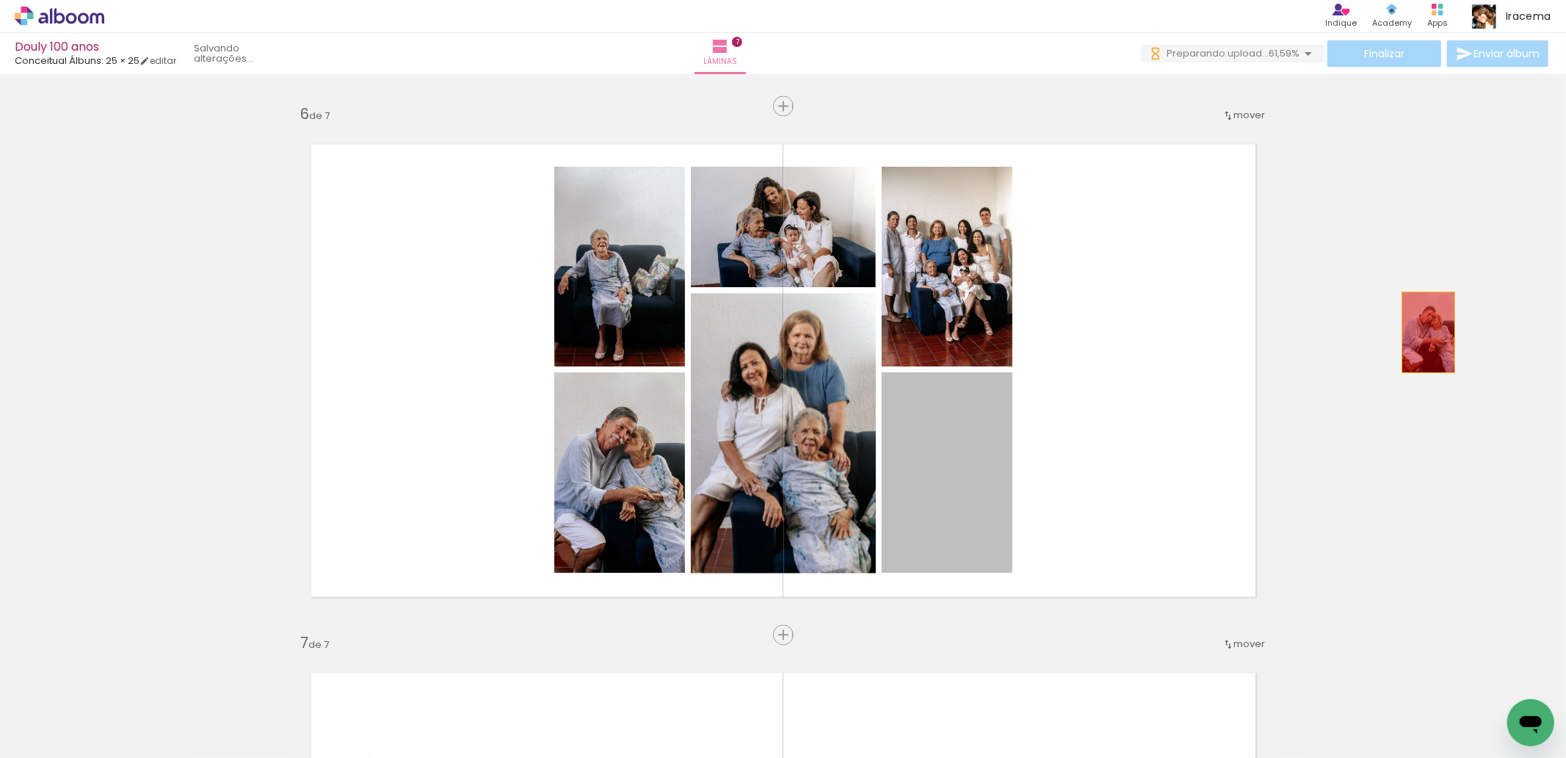
drag, startPoint x: 970, startPoint y: 482, endPoint x: 1422, endPoint y: 332, distance: 475.7
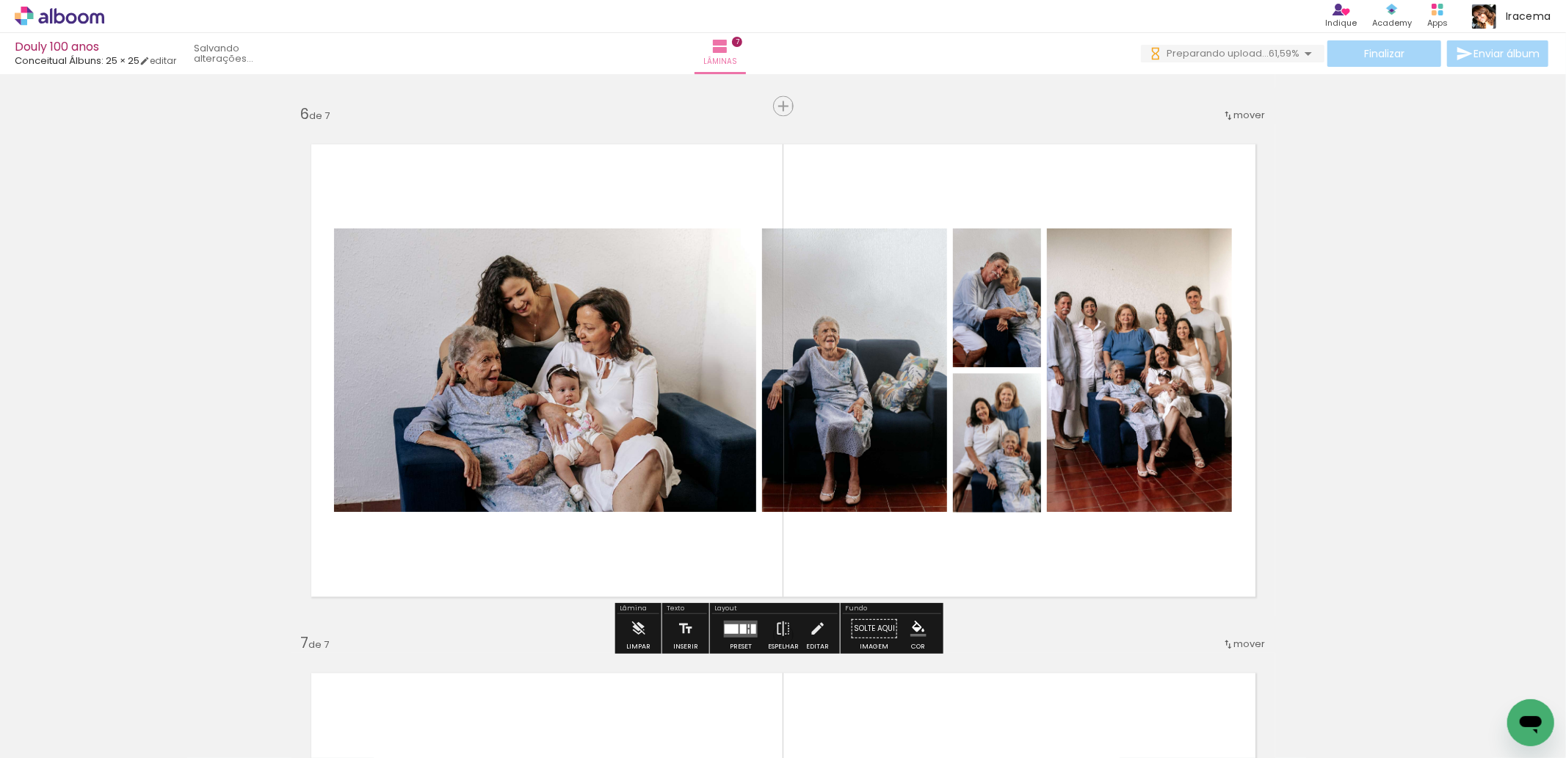
click at [725, 625] on div at bounding box center [732, 628] width 14 height 10
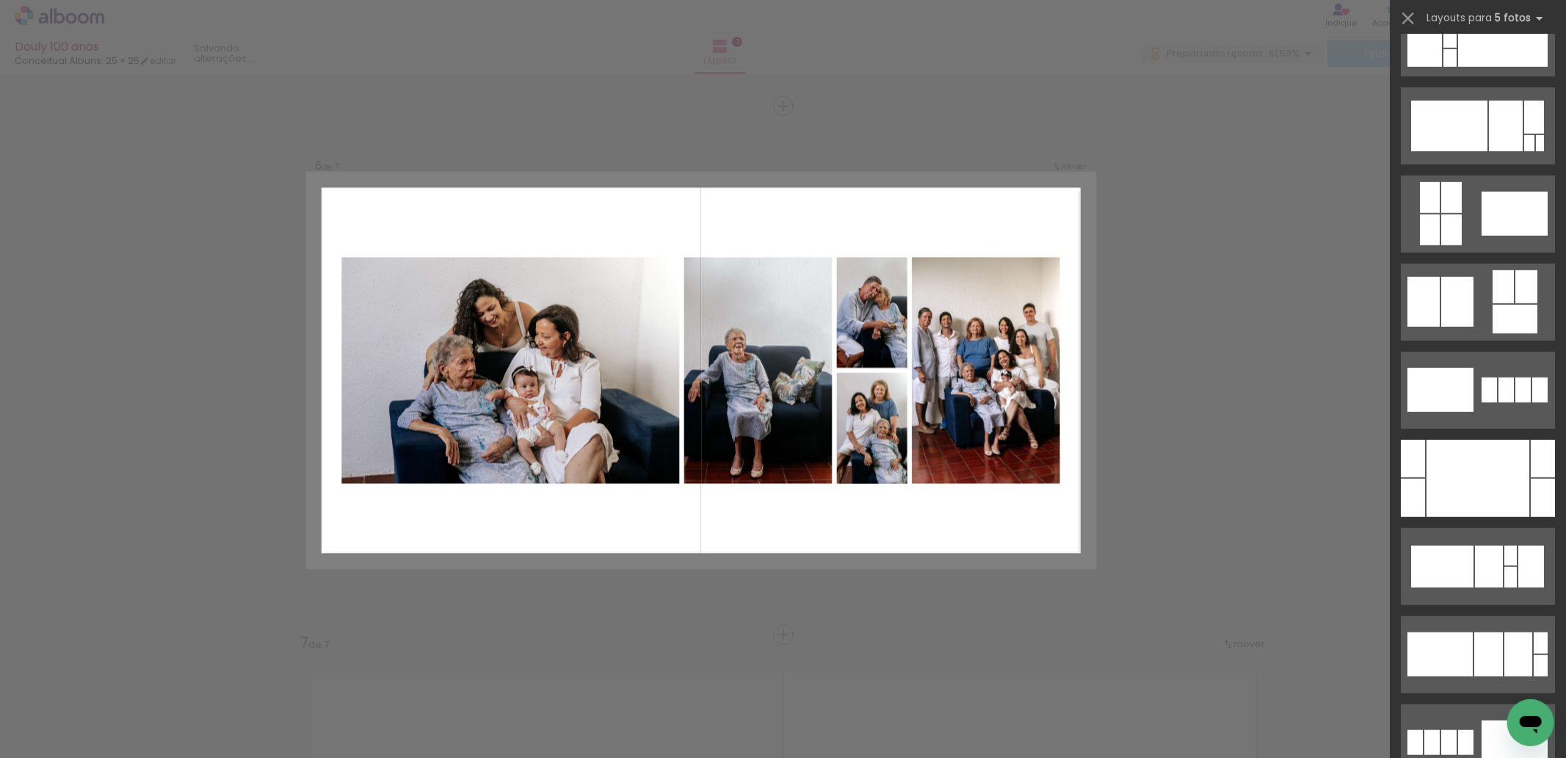
scroll to position [0, 0]
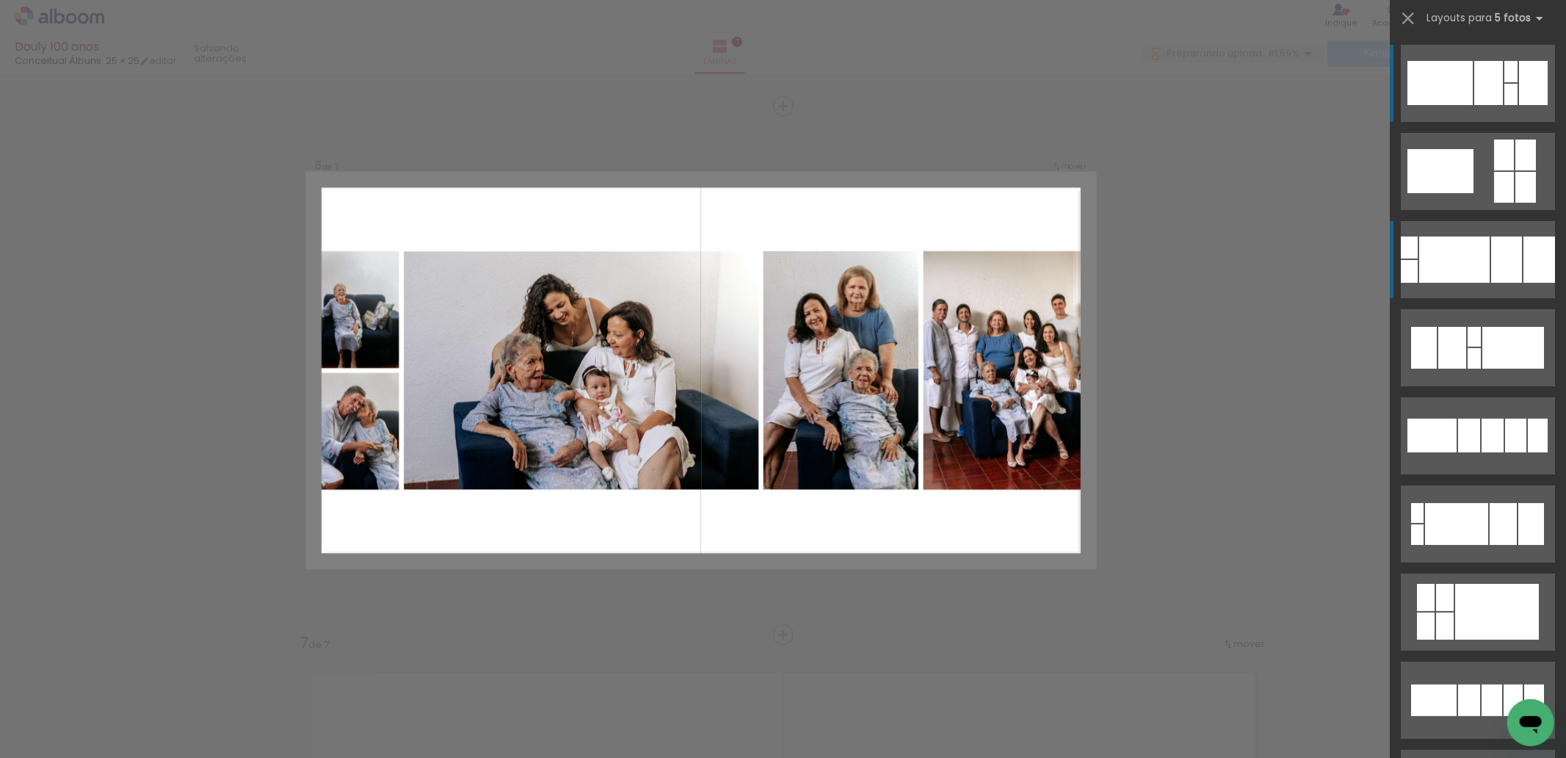
click at [1445, 255] on div at bounding box center [1454, 259] width 70 height 46
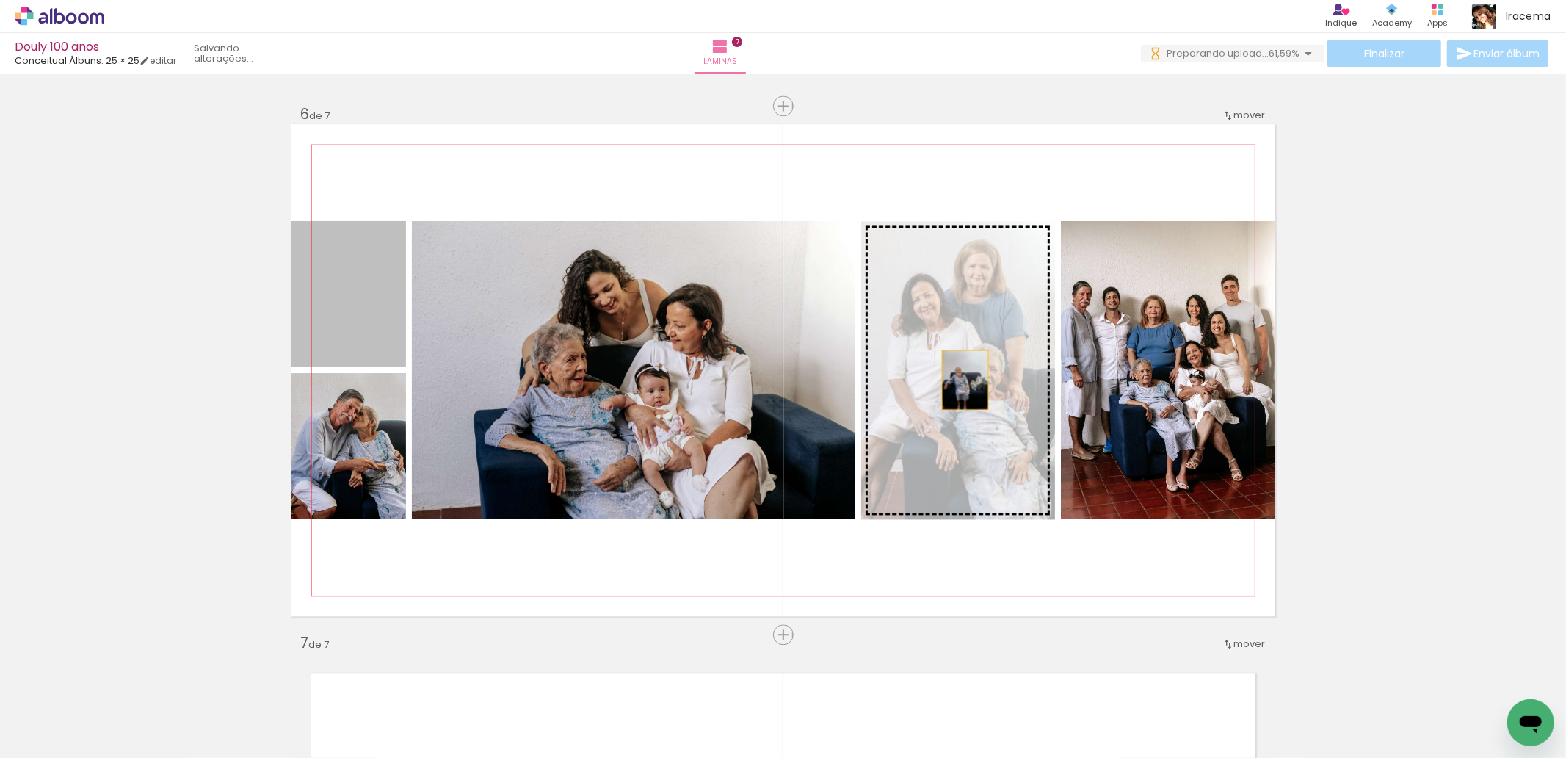
drag, startPoint x: 374, startPoint y: 310, endPoint x: 959, endPoint y: 380, distance: 588.5
click at [0, 0] on slot at bounding box center [0, 0] width 0 height 0
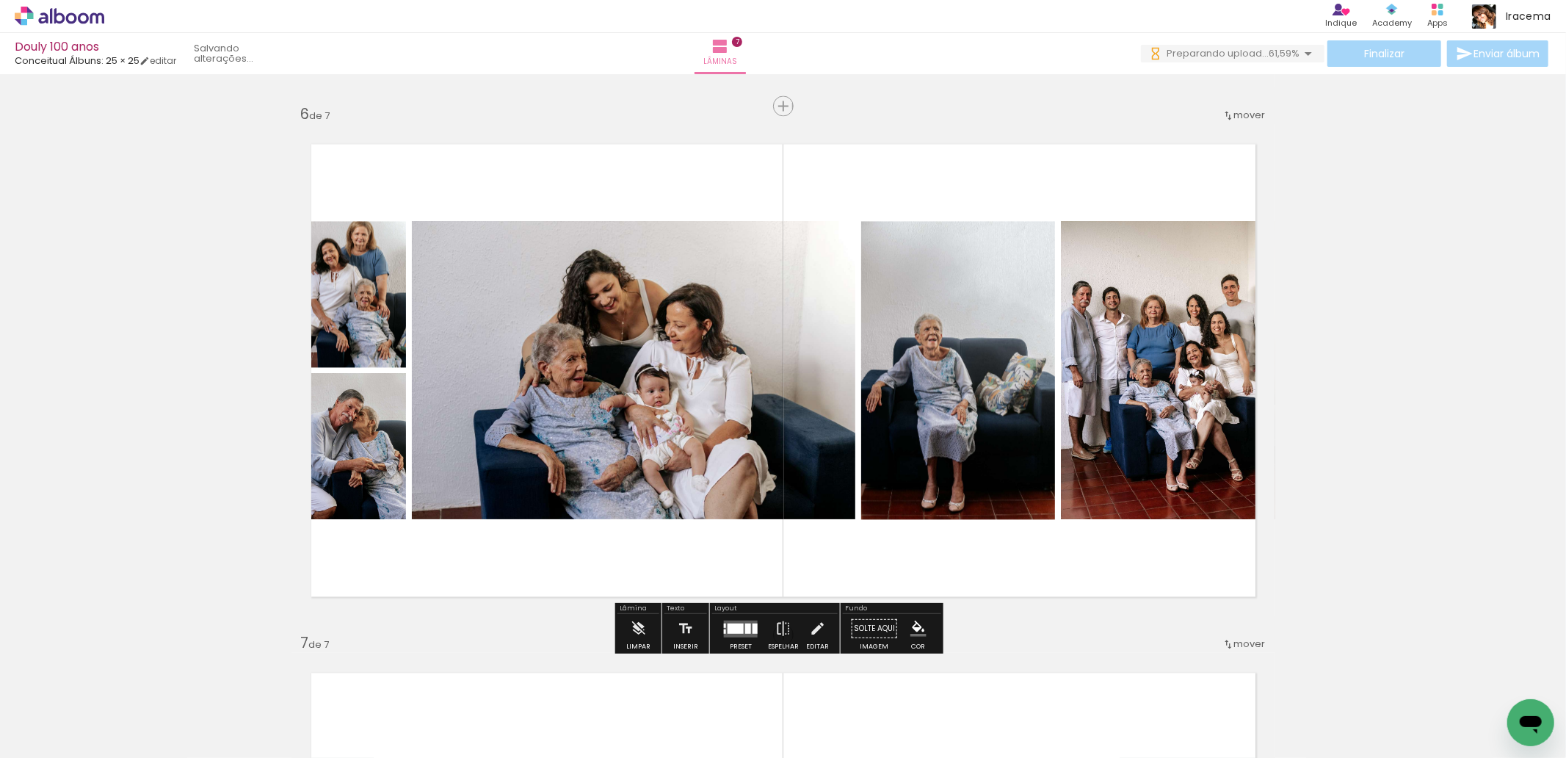
click at [734, 629] on div at bounding box center [735, 628] width 16 height 10
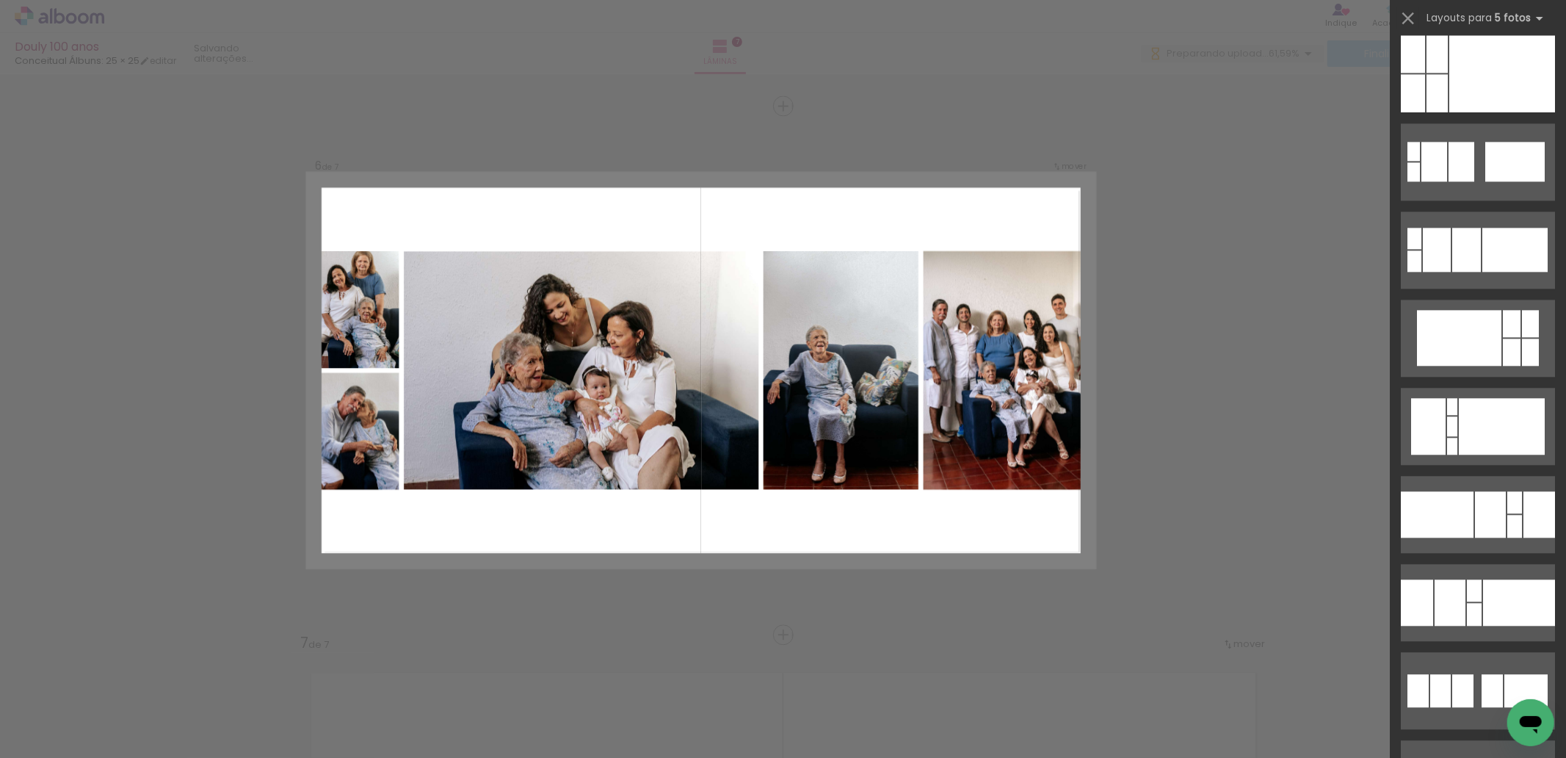
scroll to position [3014, 0]
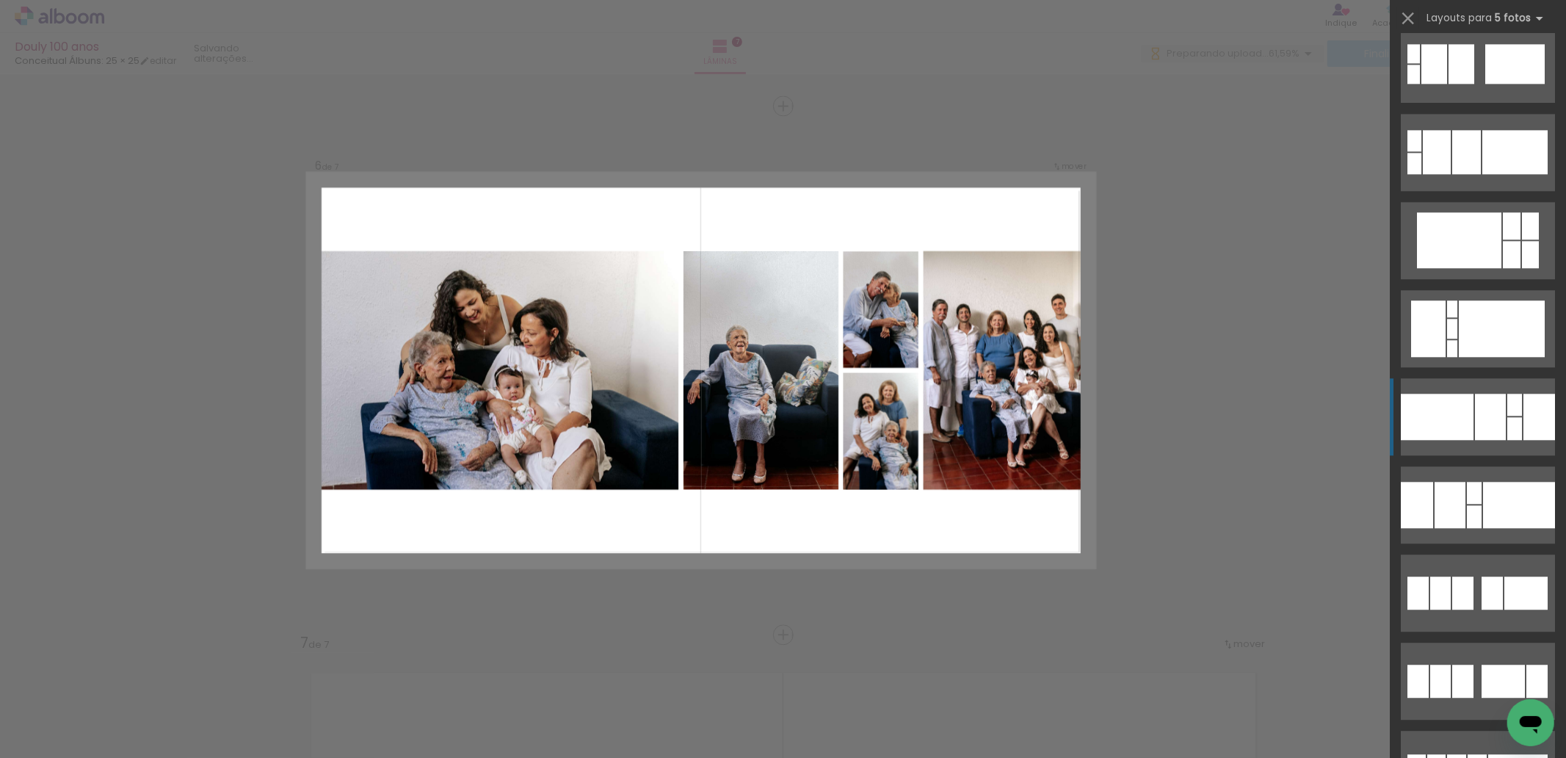
click at [1492, 427] on div at bounding box center [1490, 416] width 31 height 46
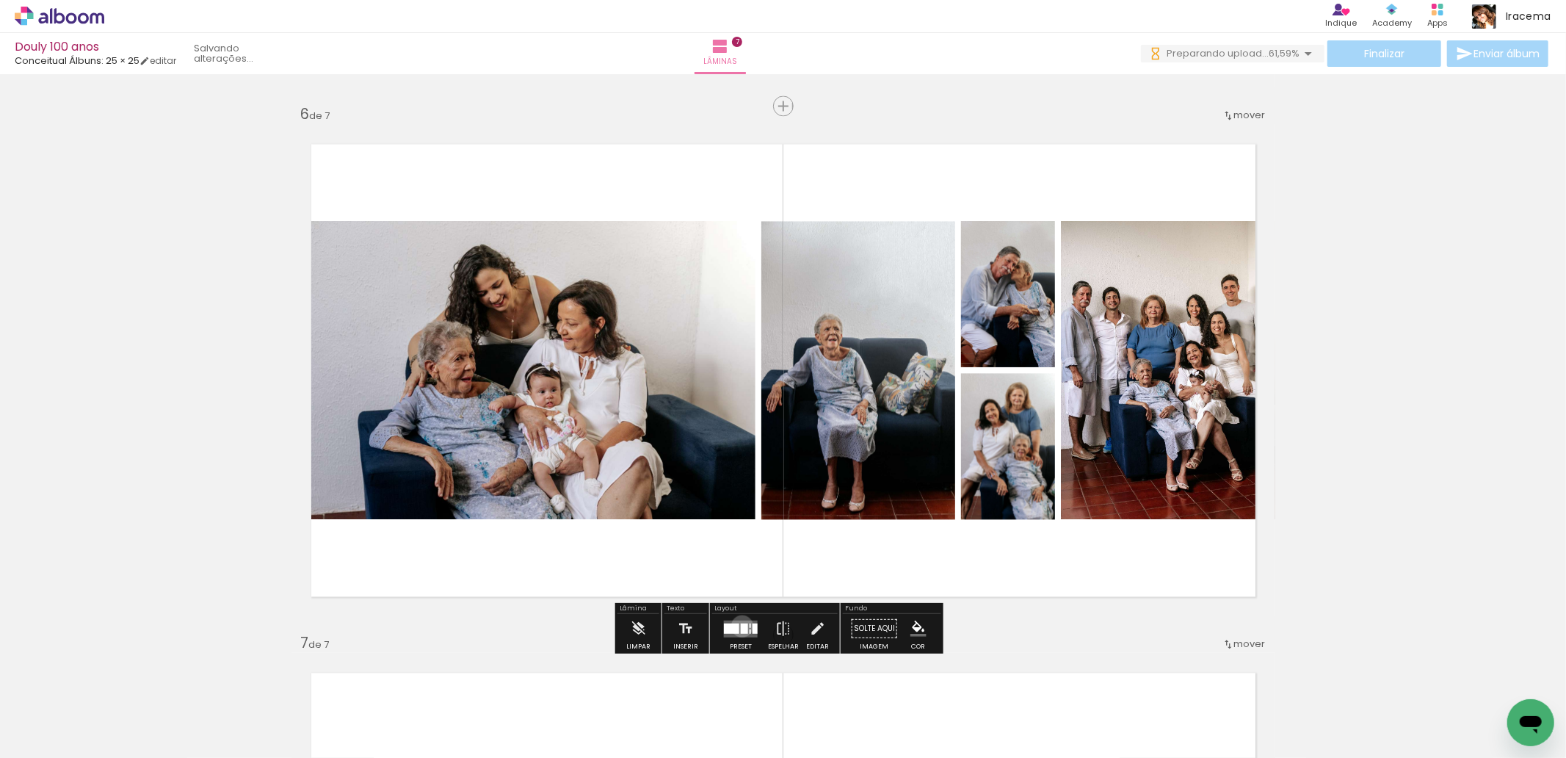
click at [741, 625] on div at bounding box center [744, 628] width 7 height 10
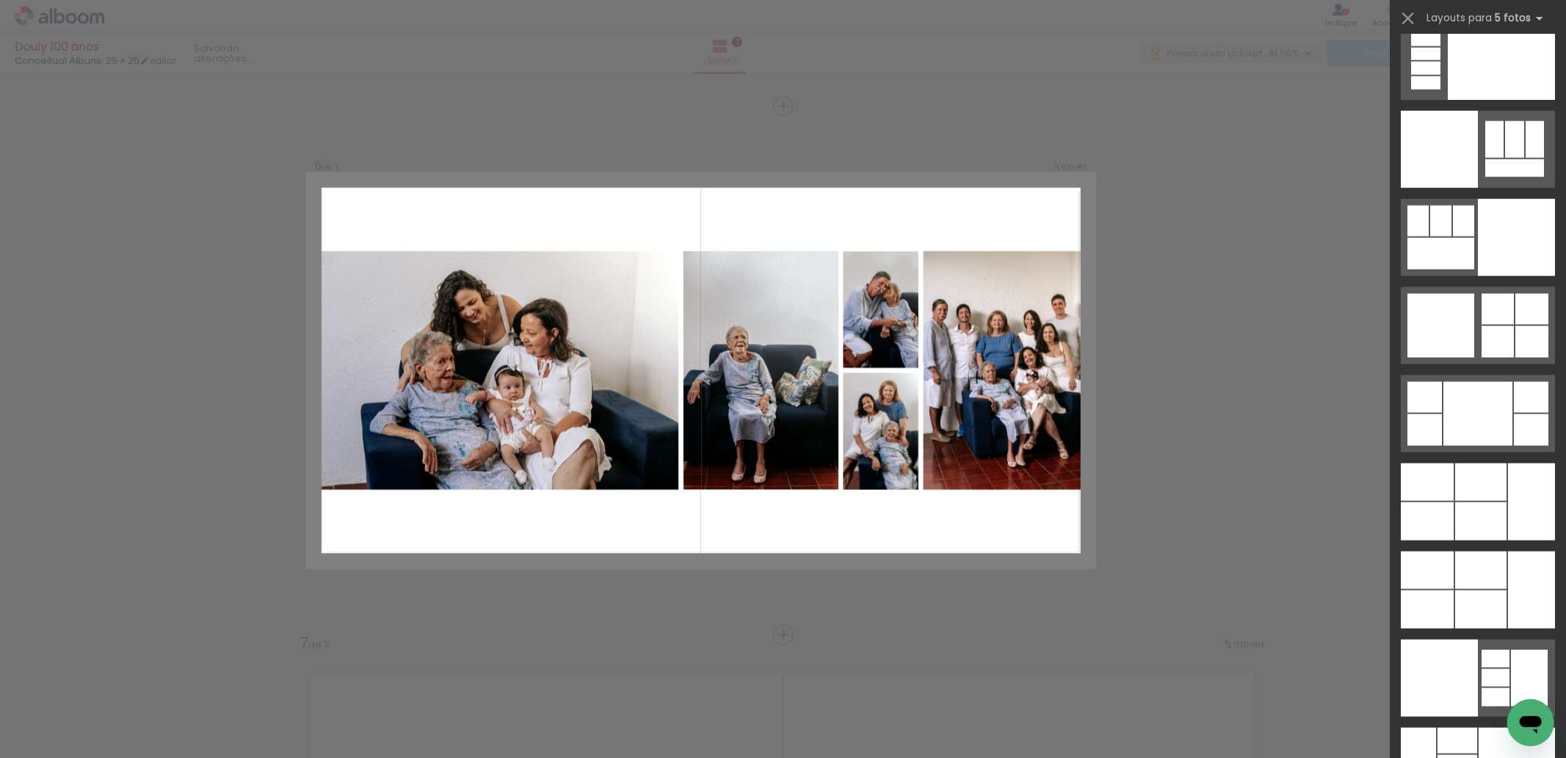
scroll to position [39182, 0]
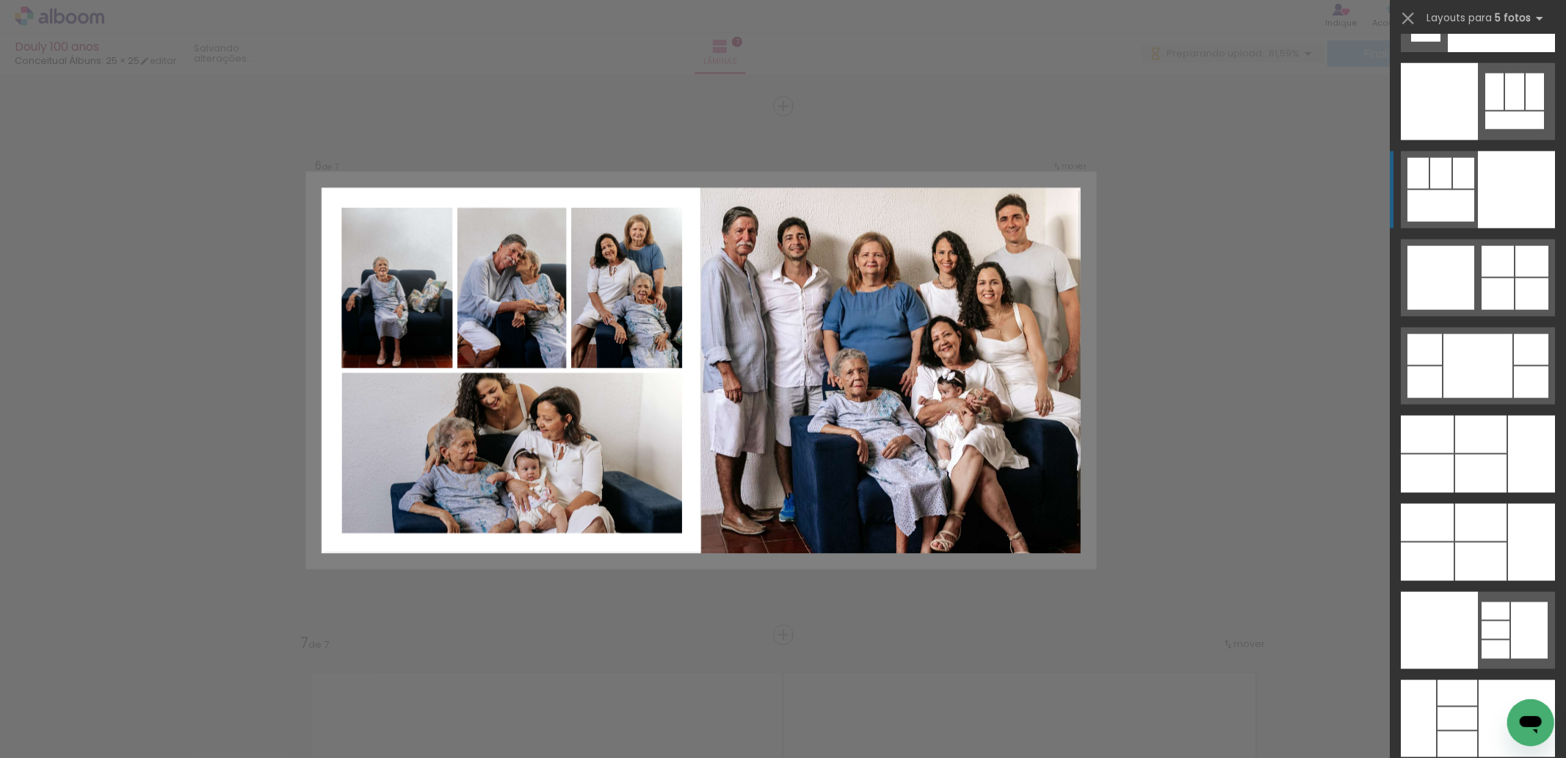
click at [1449, 201] on div at bounding box center [1440, 206] width 67 height 32
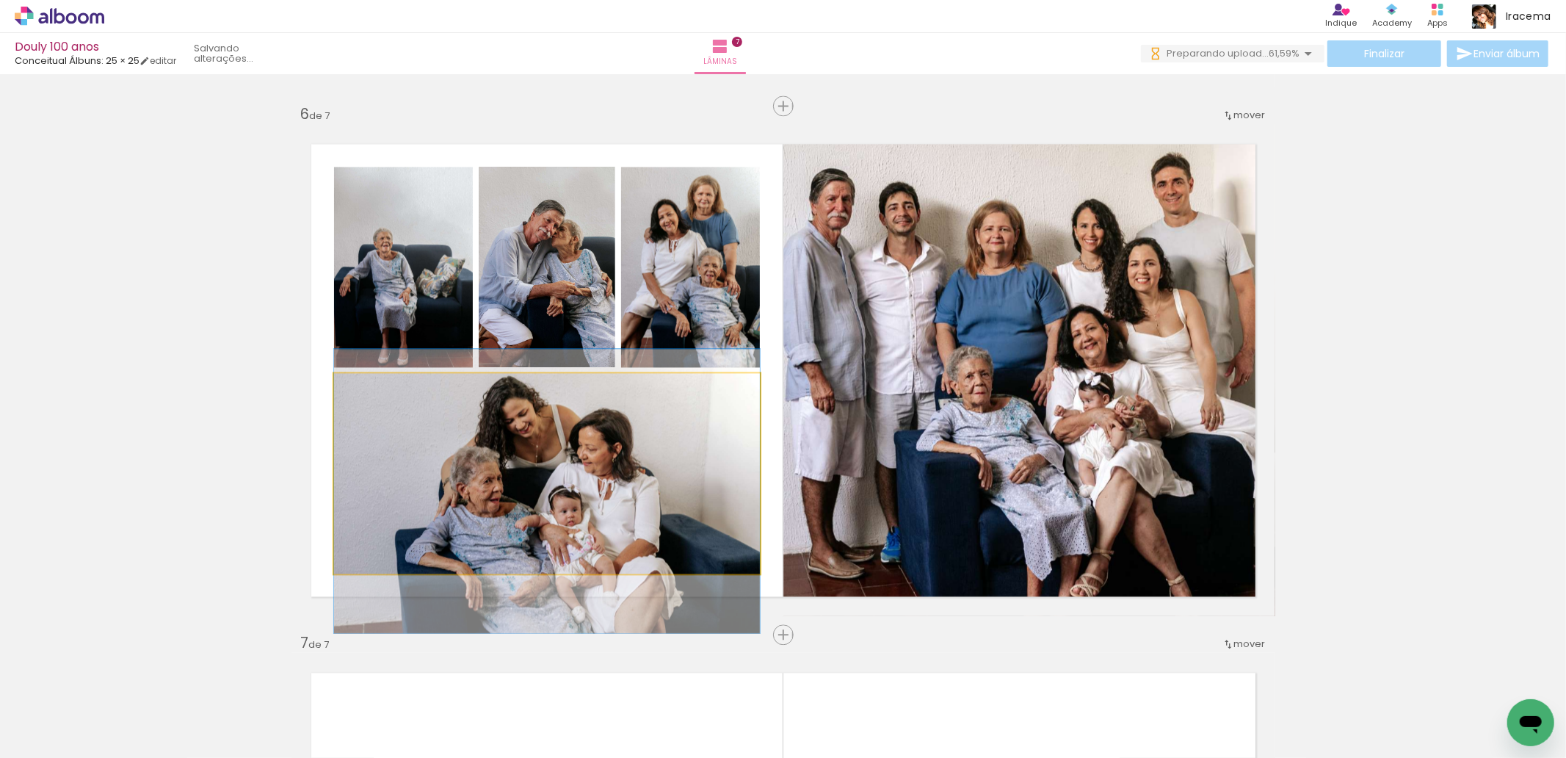
drag, startPoint x: 570, startPoint y: 445, endPoint x: 571, endPoint y: 462, distance: 17.6
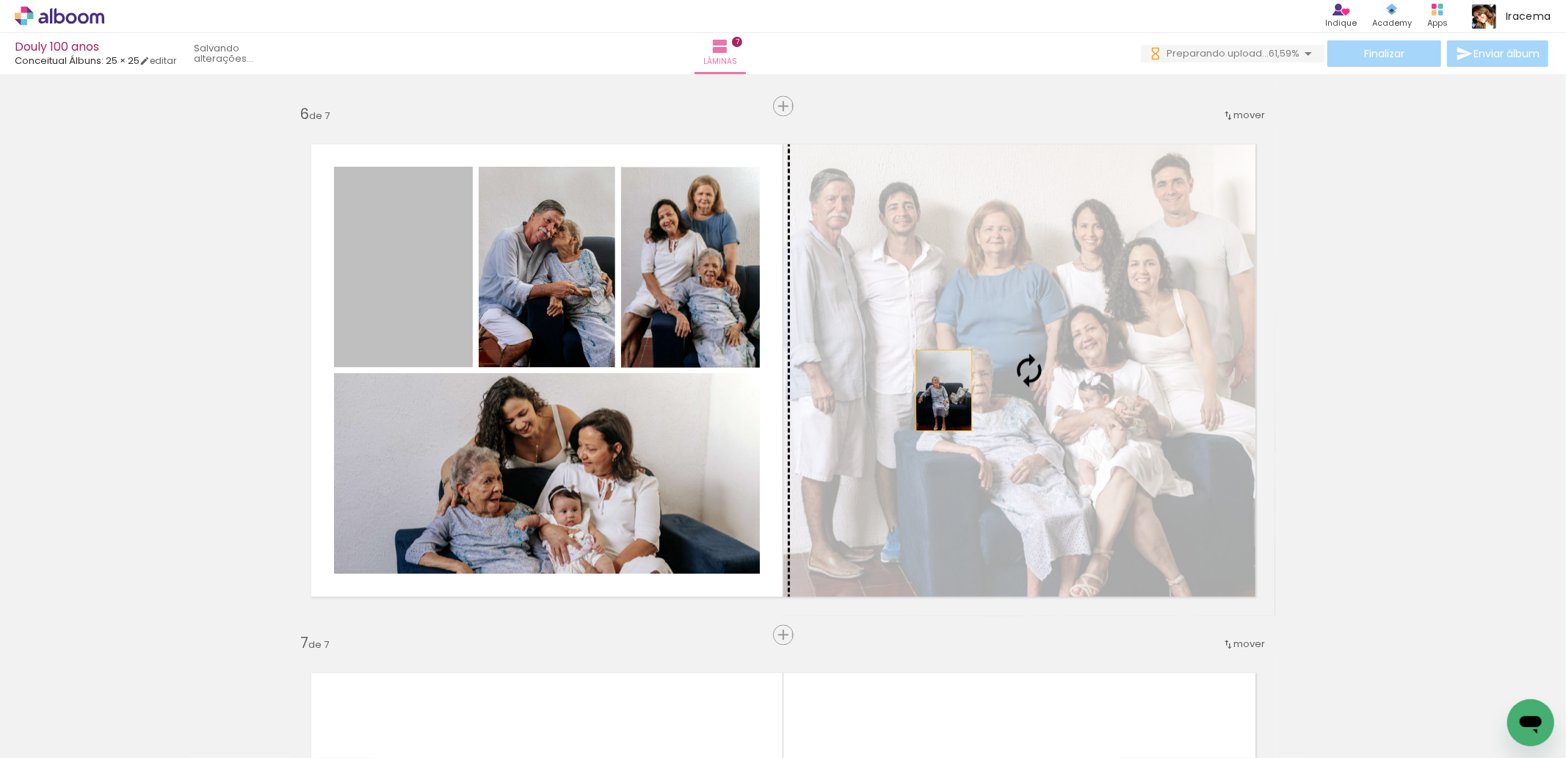
drag, startPoint x: 371, startPoint y: 318, endPoint x: 938, endPoint y: 392, distance: 572.3
click at [0, 0] on slot at bounding box center [0, 0] width 0 height 0
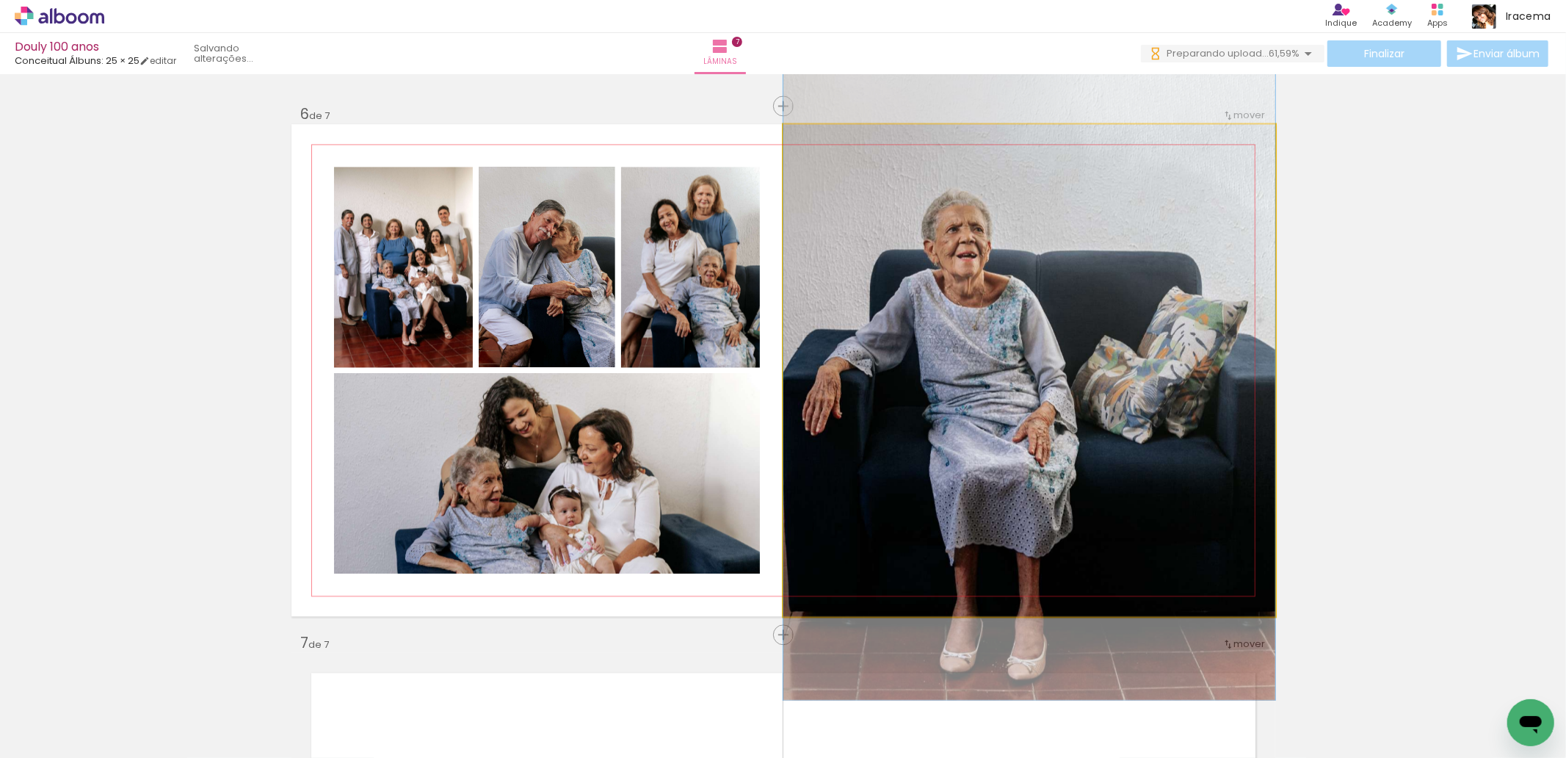
drag, startPoint x: 1061, startPoint y: 407, endPoint x: 1064, endPoint y: 372, distance: 34.7
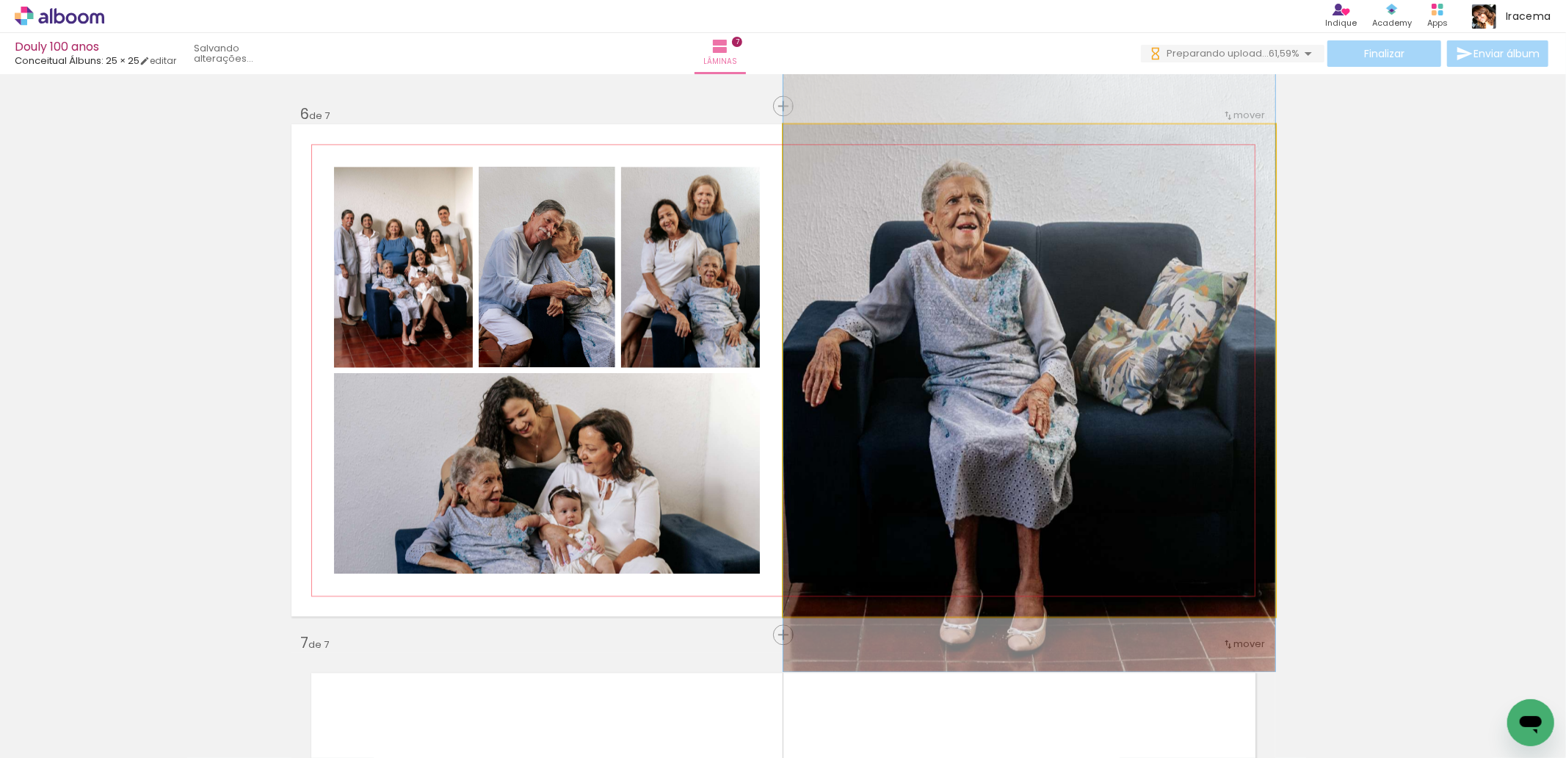
drag, startPoint x: 1066, startPoint y: 356, endPoint x: 1066, endPoint y: 332, distance: 24.2
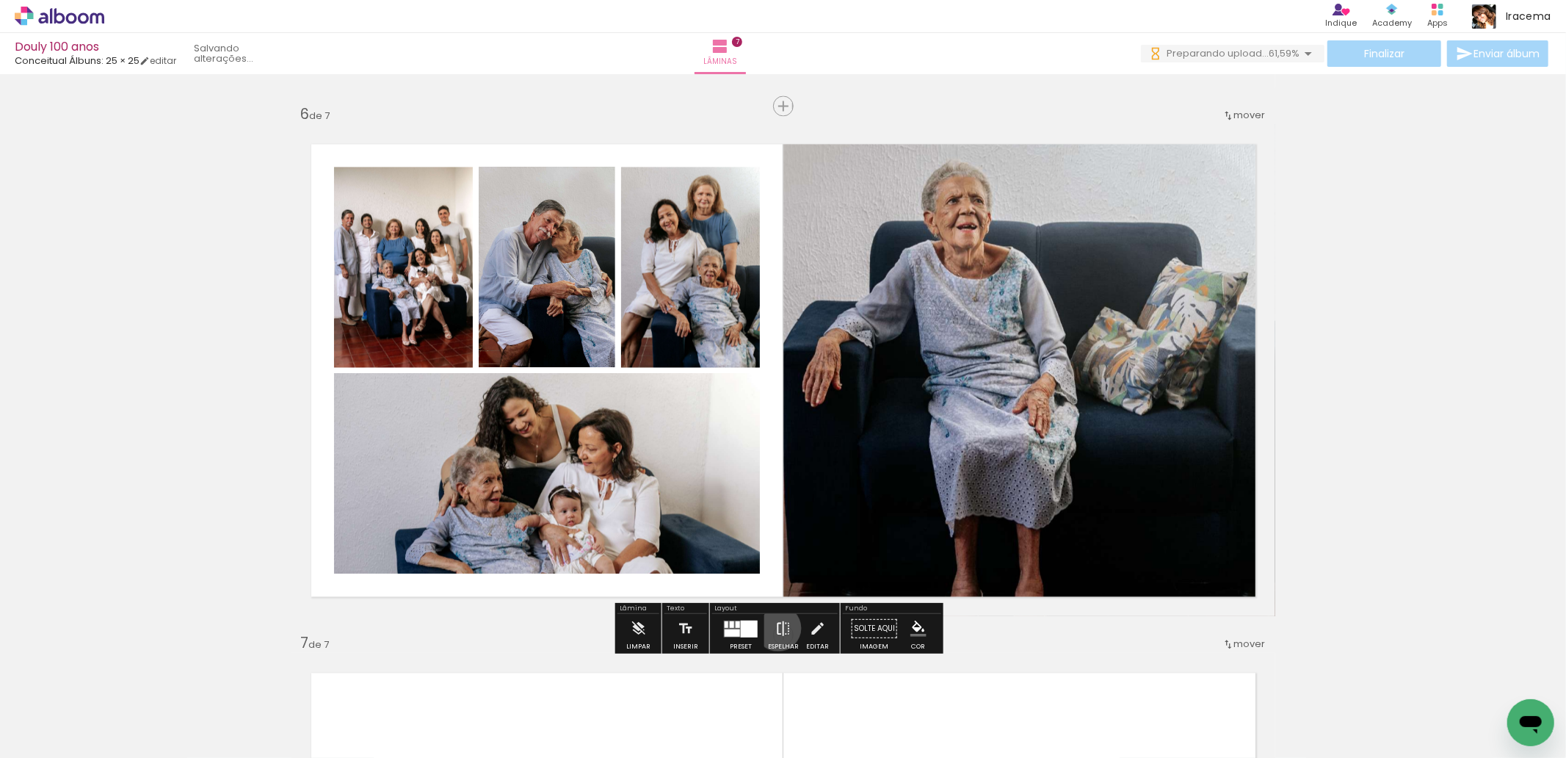
click at [775, 627] on iron-icon at bounding box center [783, 627] width 16 height 29
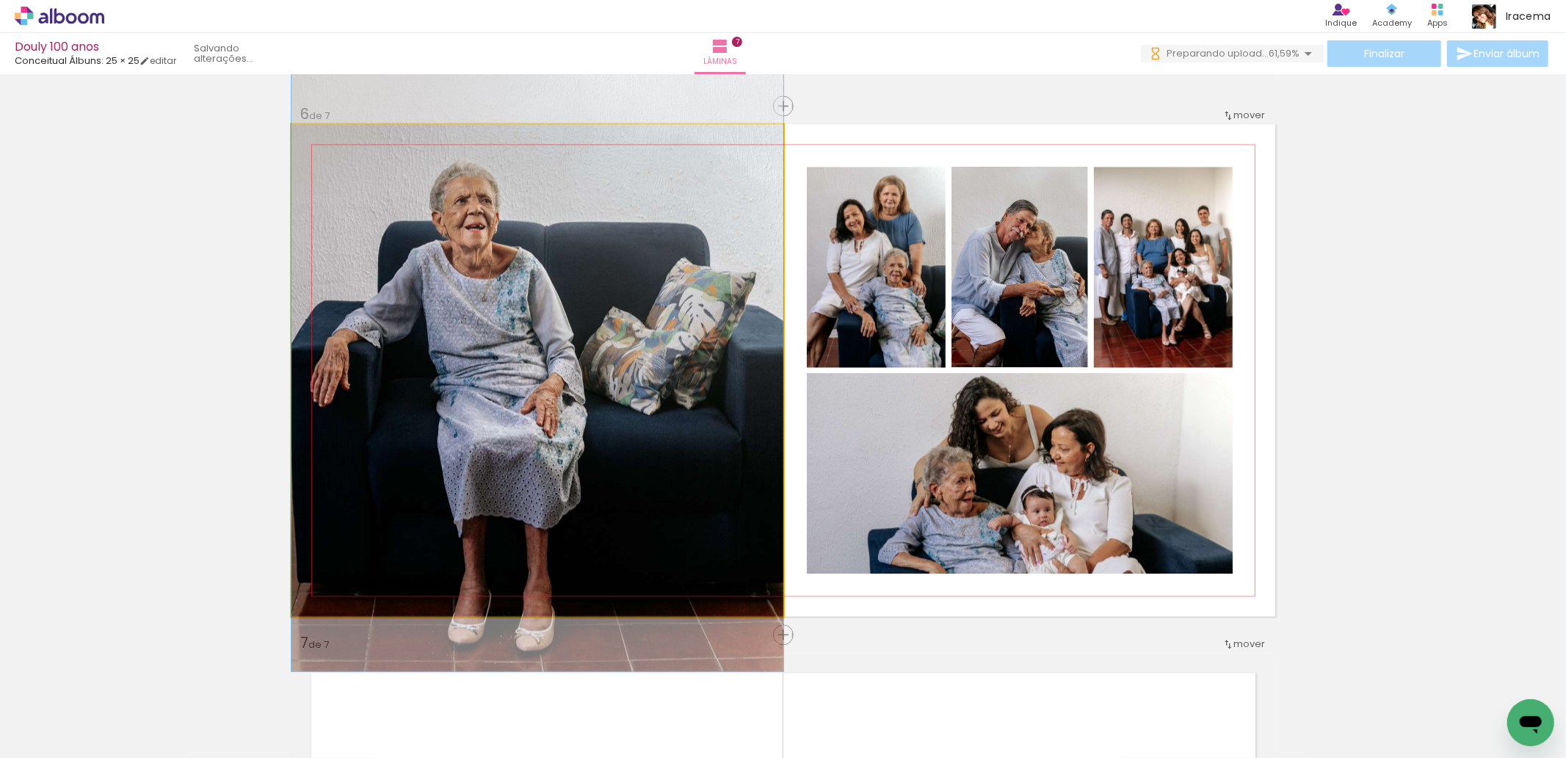
click at [581, 492] on quentale-photo at bounding box center [537, 370] width 492 height 492
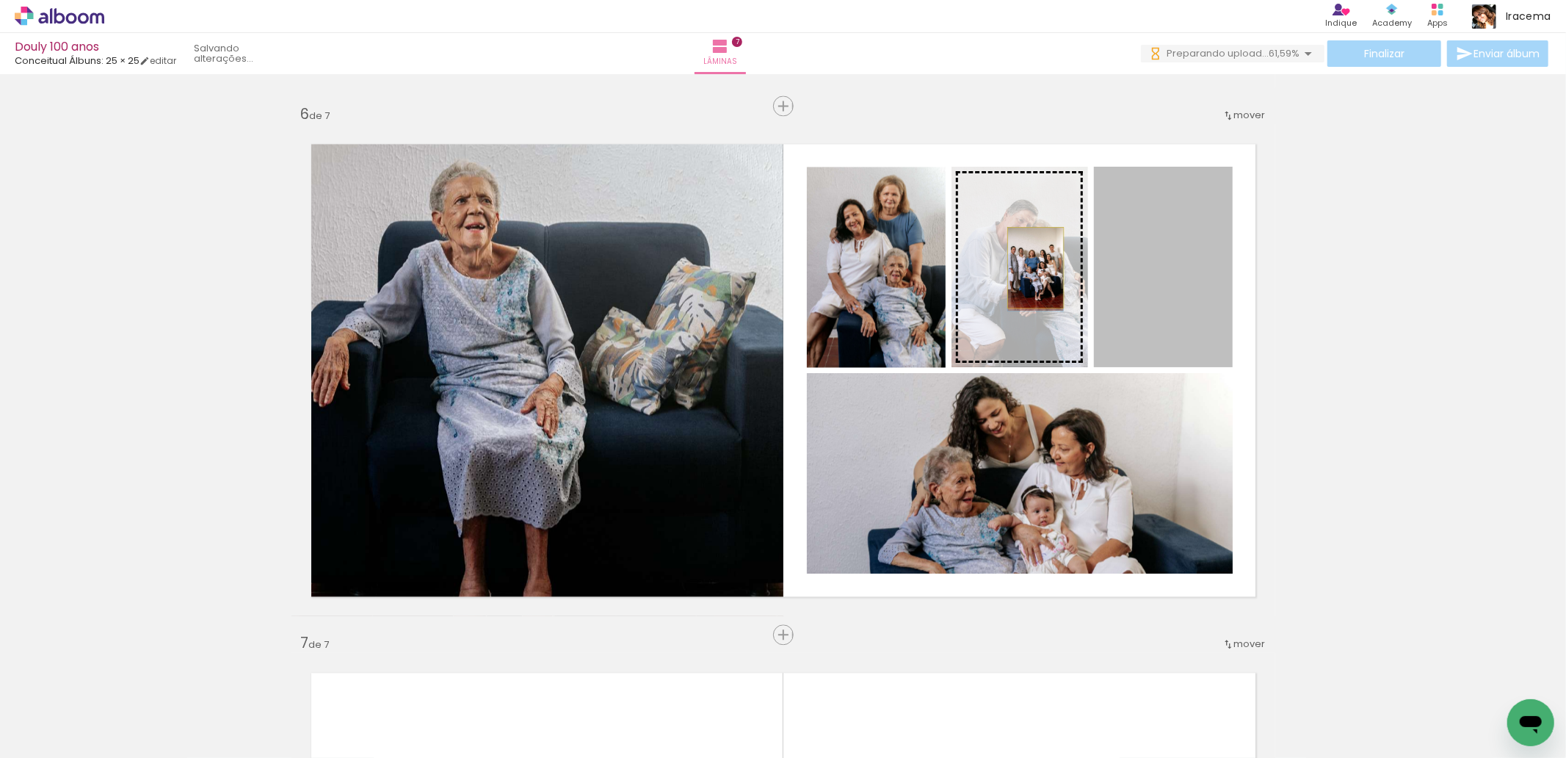
drag, startPoint x: 1162, startPoint y: 273, endPoint x: 1029, endPoint y: 267, distance: 133.0
click at [0, 0] on slot at bounding box center [0, 0] width 0 height 0
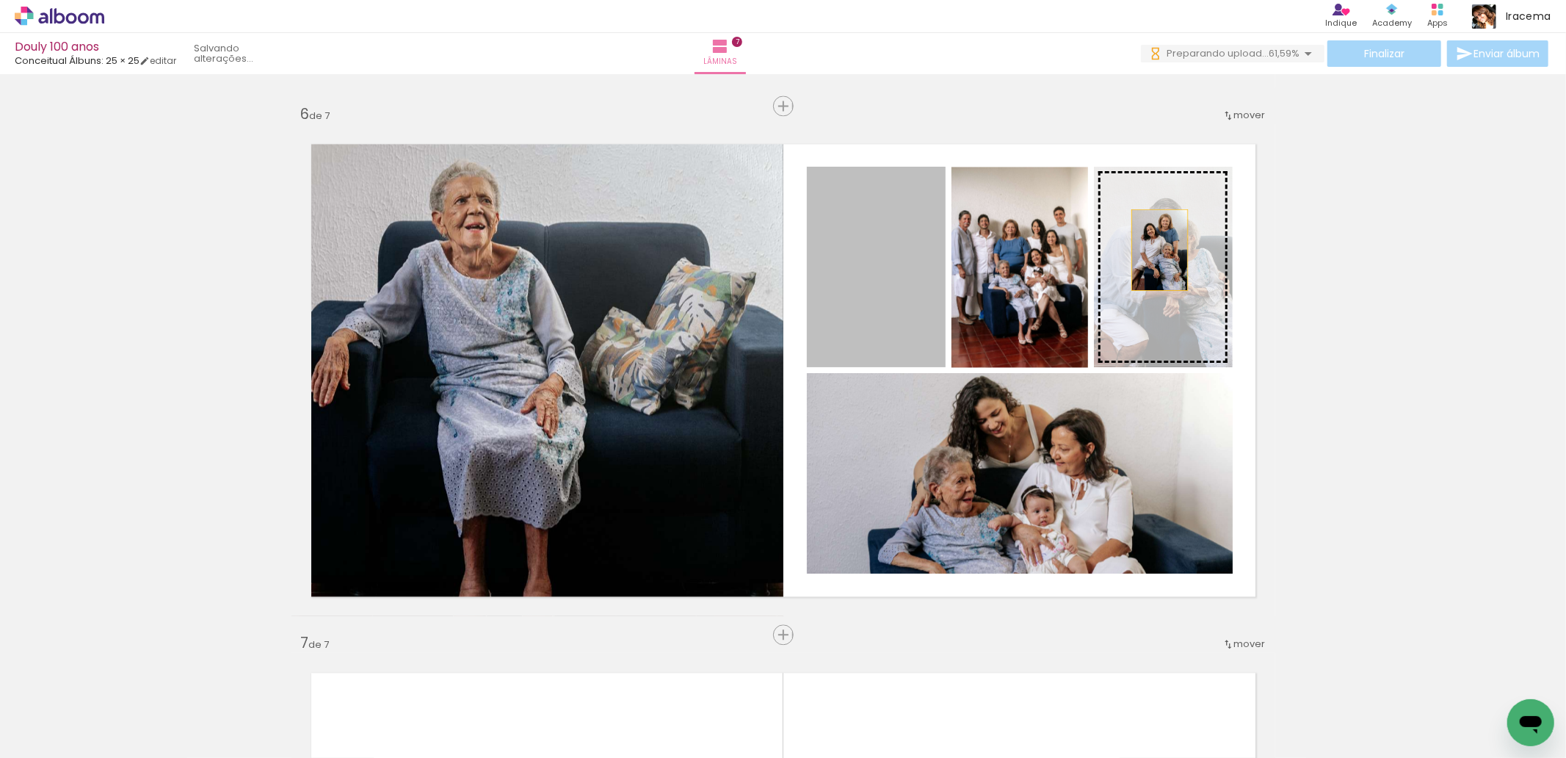
drag, startPoint x: 912, startPoint y: 281, endPoint x: 1160, endPoint y: 248, distance: 249.6
click at [0, 0] on slot at bounding box center [0, 0] width 0 height 0
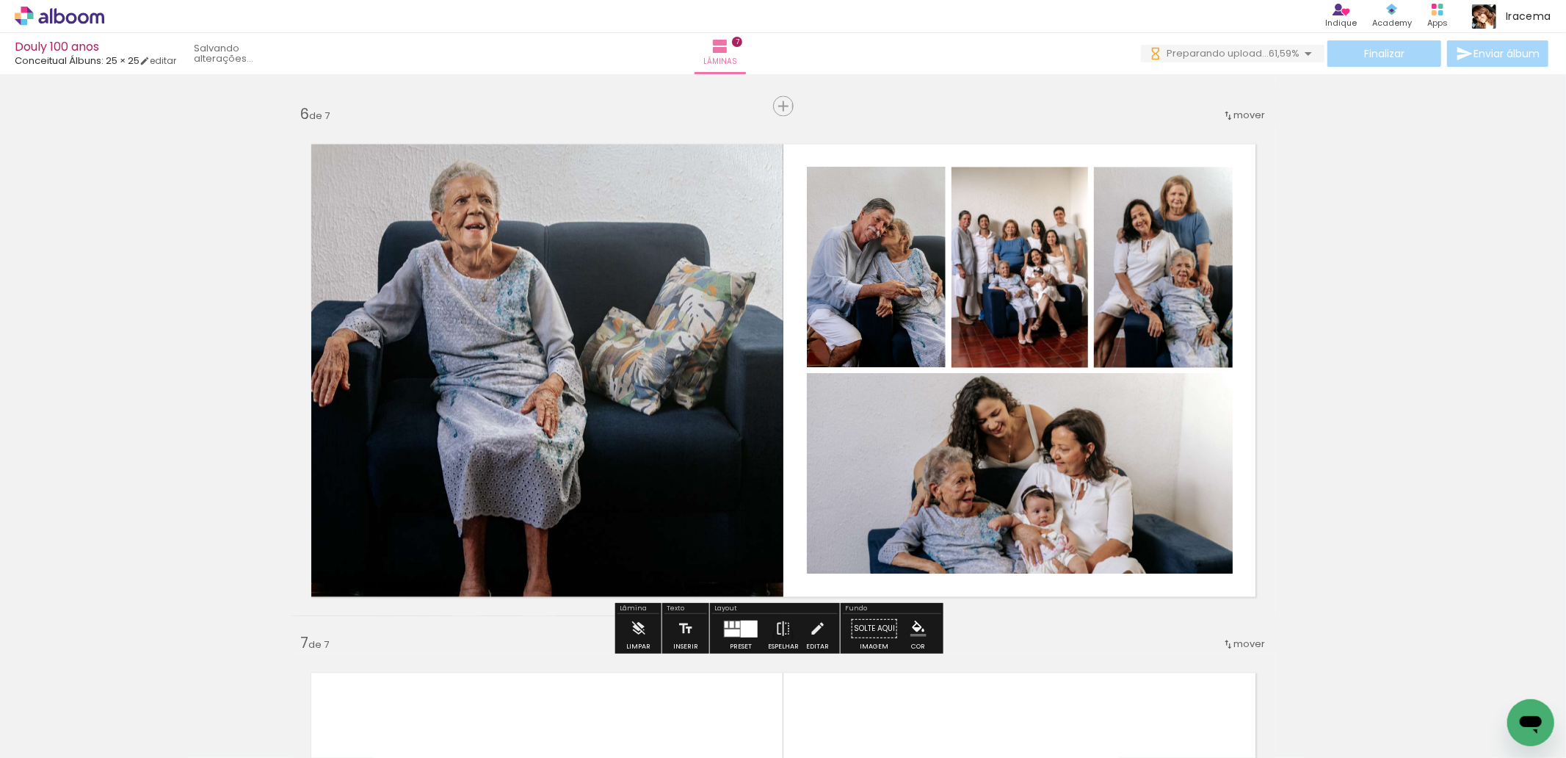
click at [736, 626] on div at bounding box center [738, 623] width 4 height 7
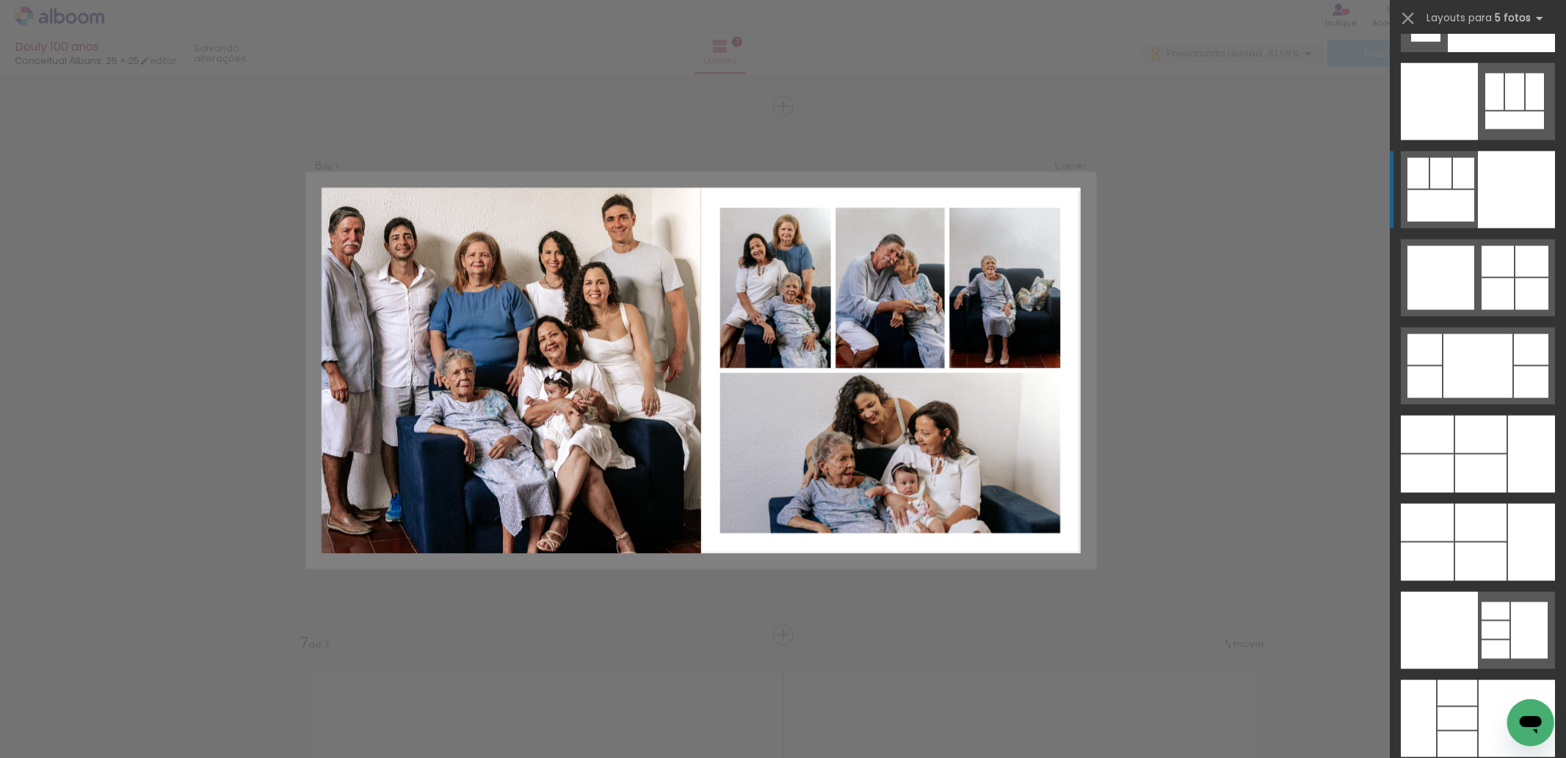
scroll to position [39288, 0]
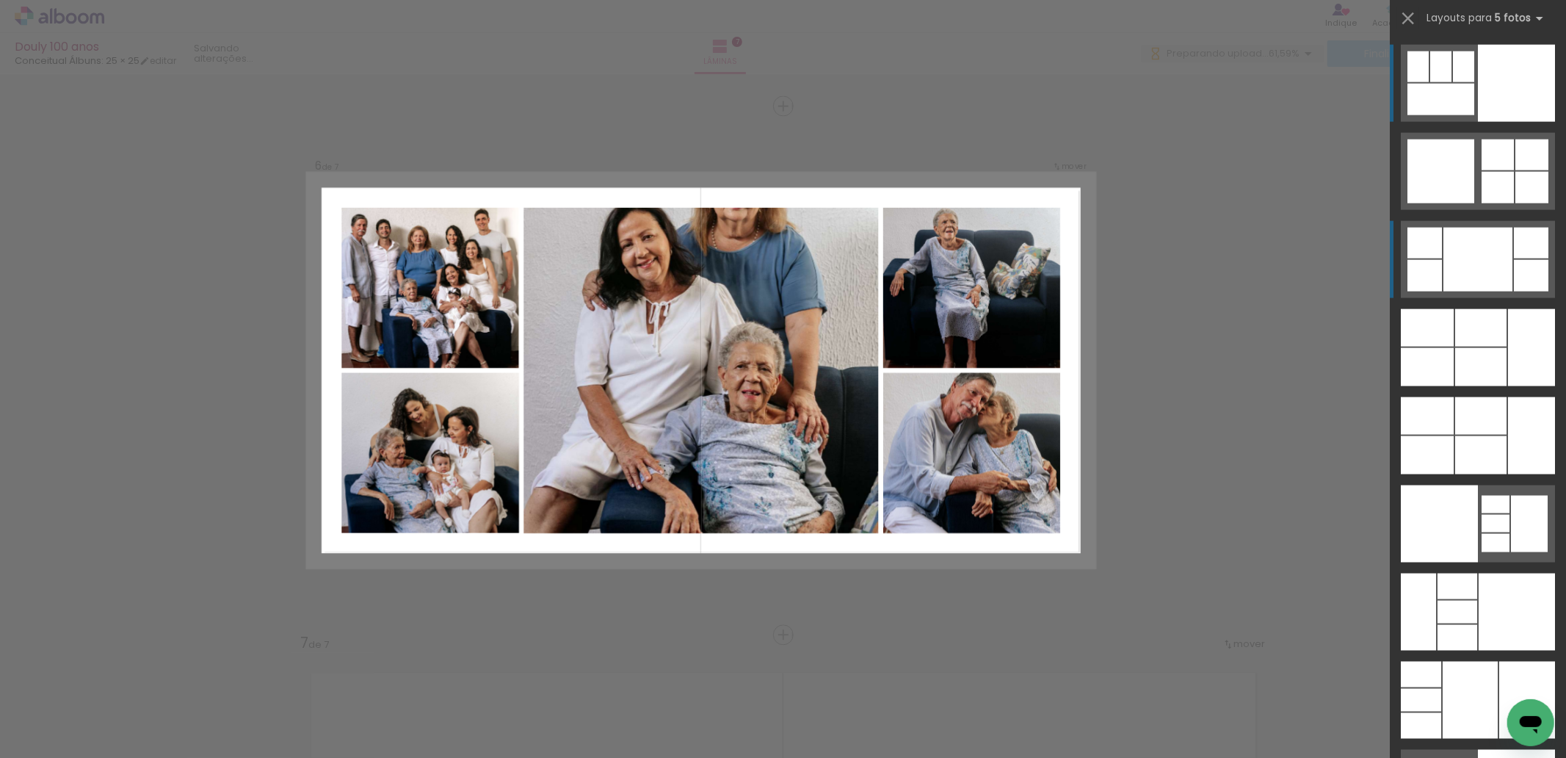
click at [1476, 261] on div at bounding box center [1477, 260] width 69 height 64
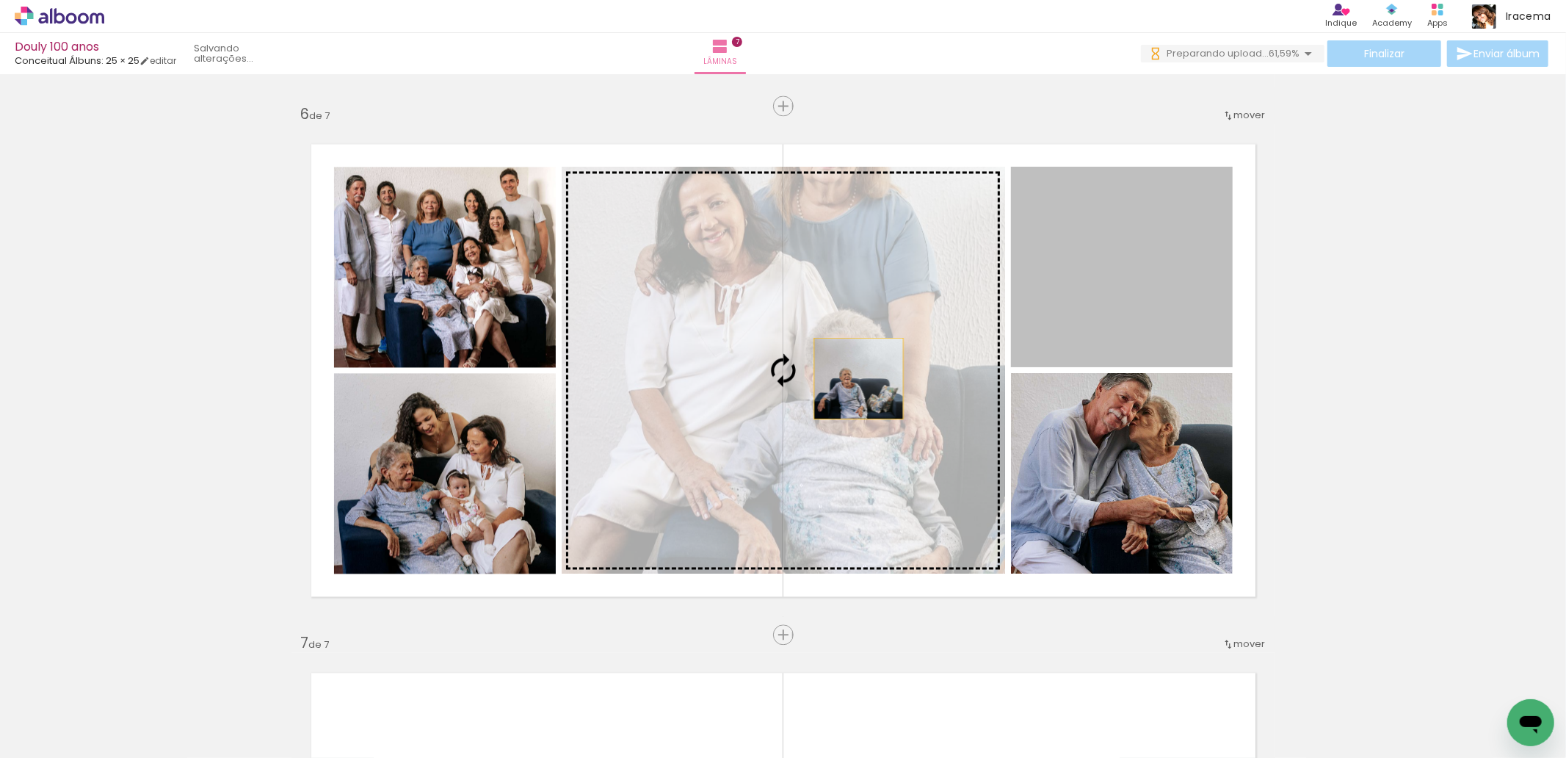
drag, startPoint x: 1087, startPoint y: 244, endPoint x: 817, endPoint y: 377, distance: 301.1
click at [0, 0] on slot at bounding box center [0, 0] width 0 height 0
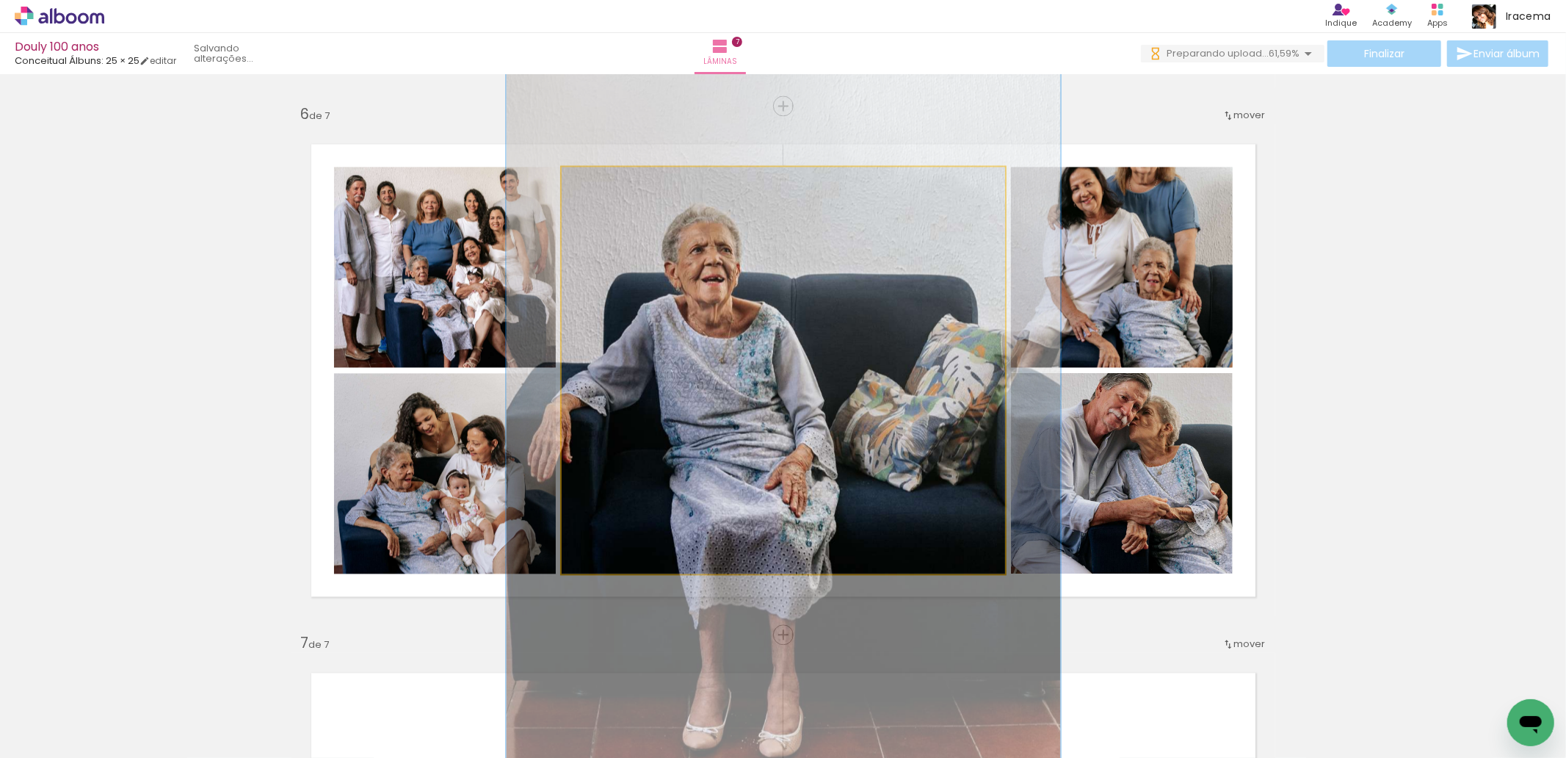
click at [603, 188] on div at bounding box center [609, 181] width 23 height 23
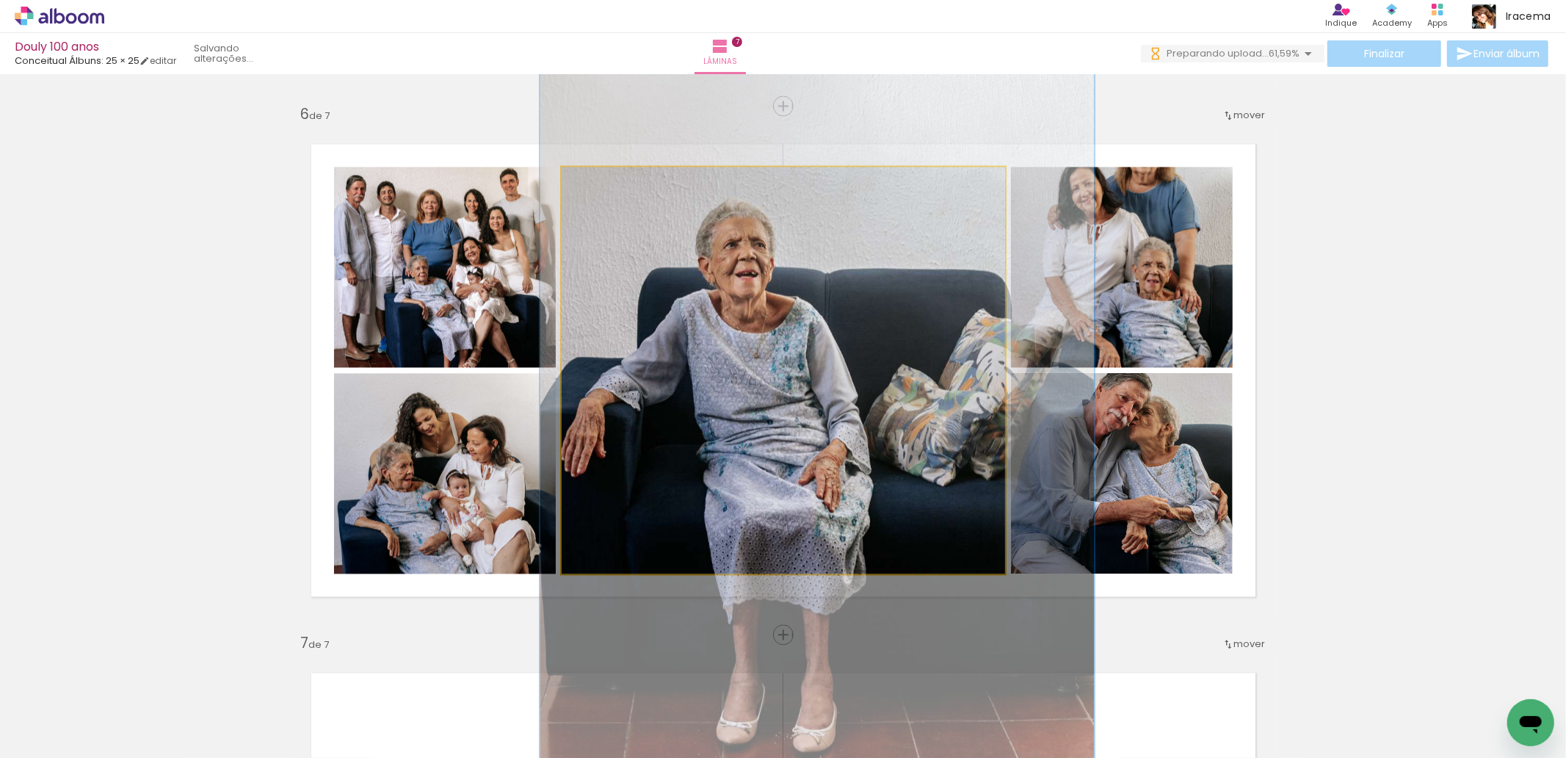
drag, startPoint x: 763, startPoint y: 302, endPoint x: 752, endPoint y: 247, distance: 56.1
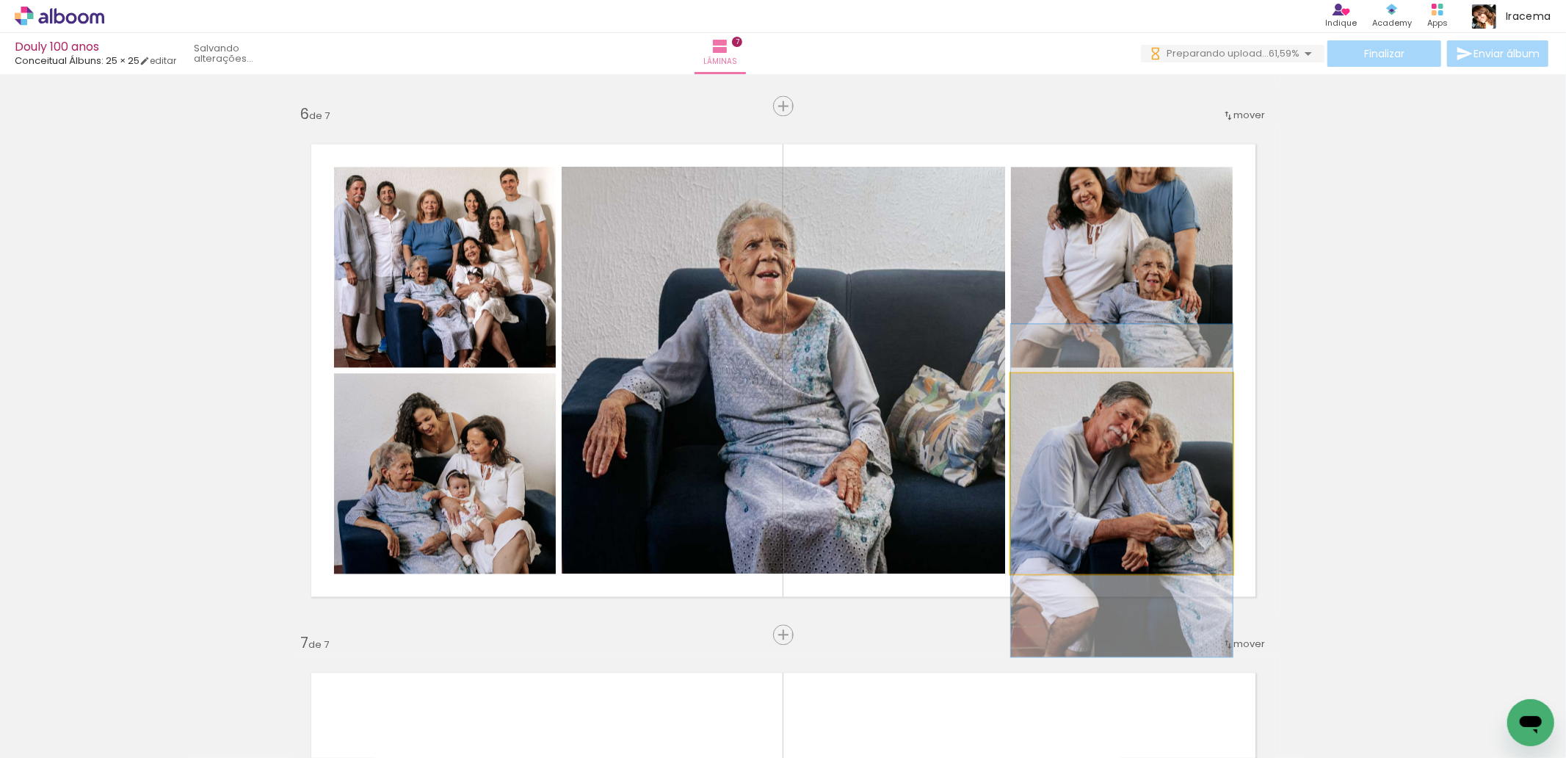
drag, startPoint x: 1164, startPoint y: 478, endPoint x: 1164, endPoint y: 494, distance: 16.2
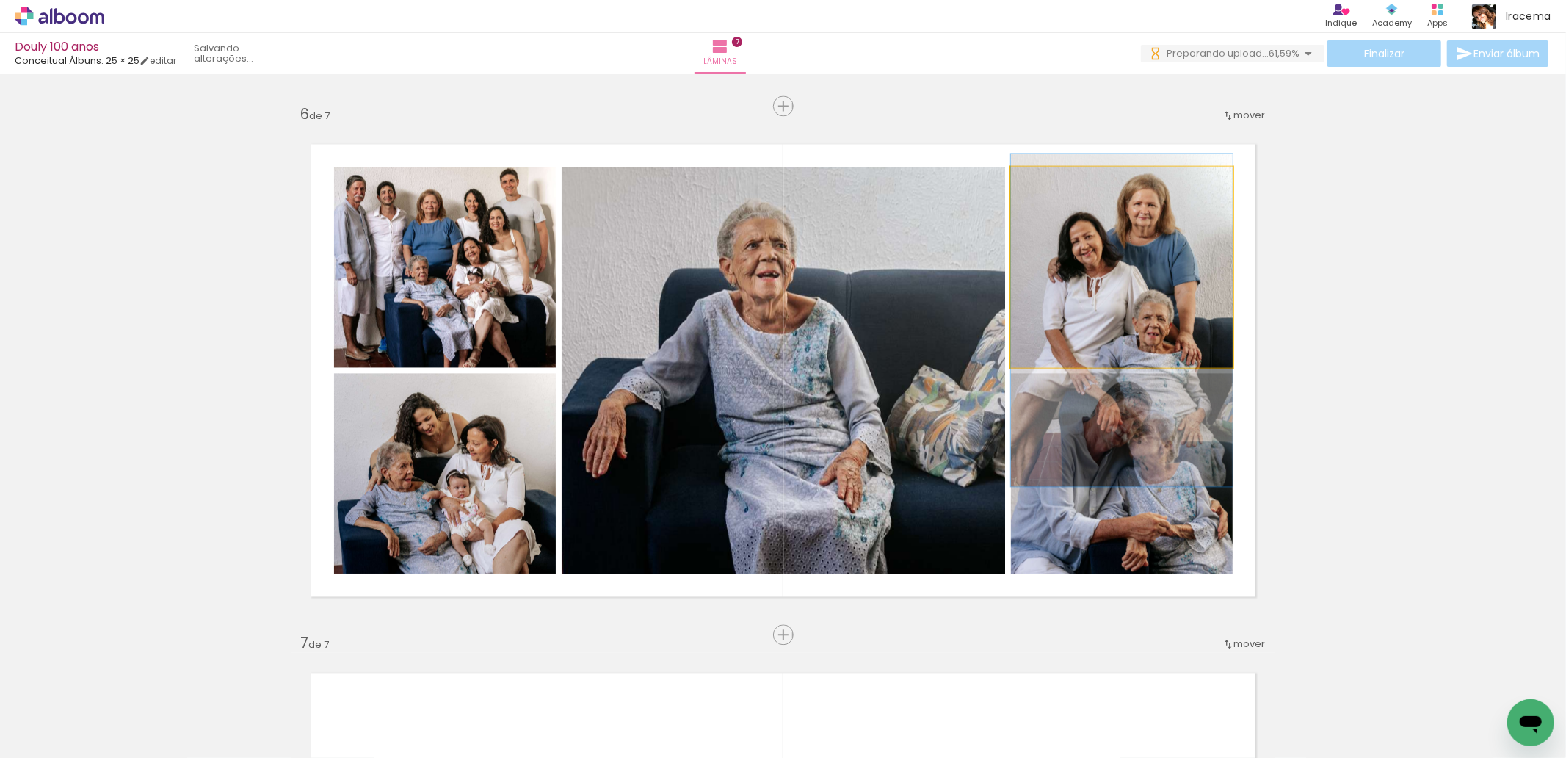
drag, startPoint x: 1155, startPoint y: 244, endPoint x: 1158, endPoint y: 291, distance: 47.1
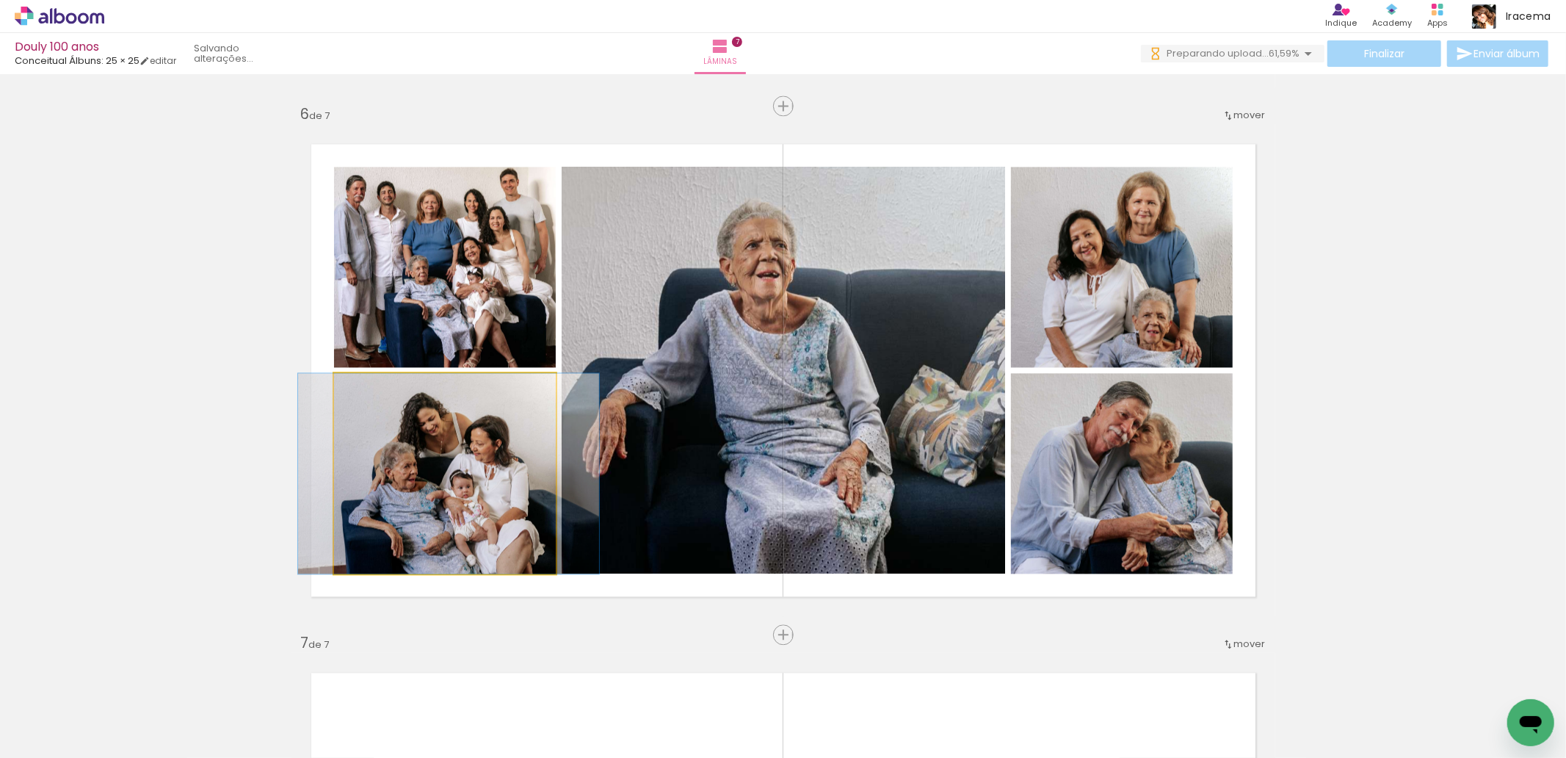
drag, startPoint x: 475, startPoint y: 486, endPoint x: 479, endPoint y: 467, distance: 19.4
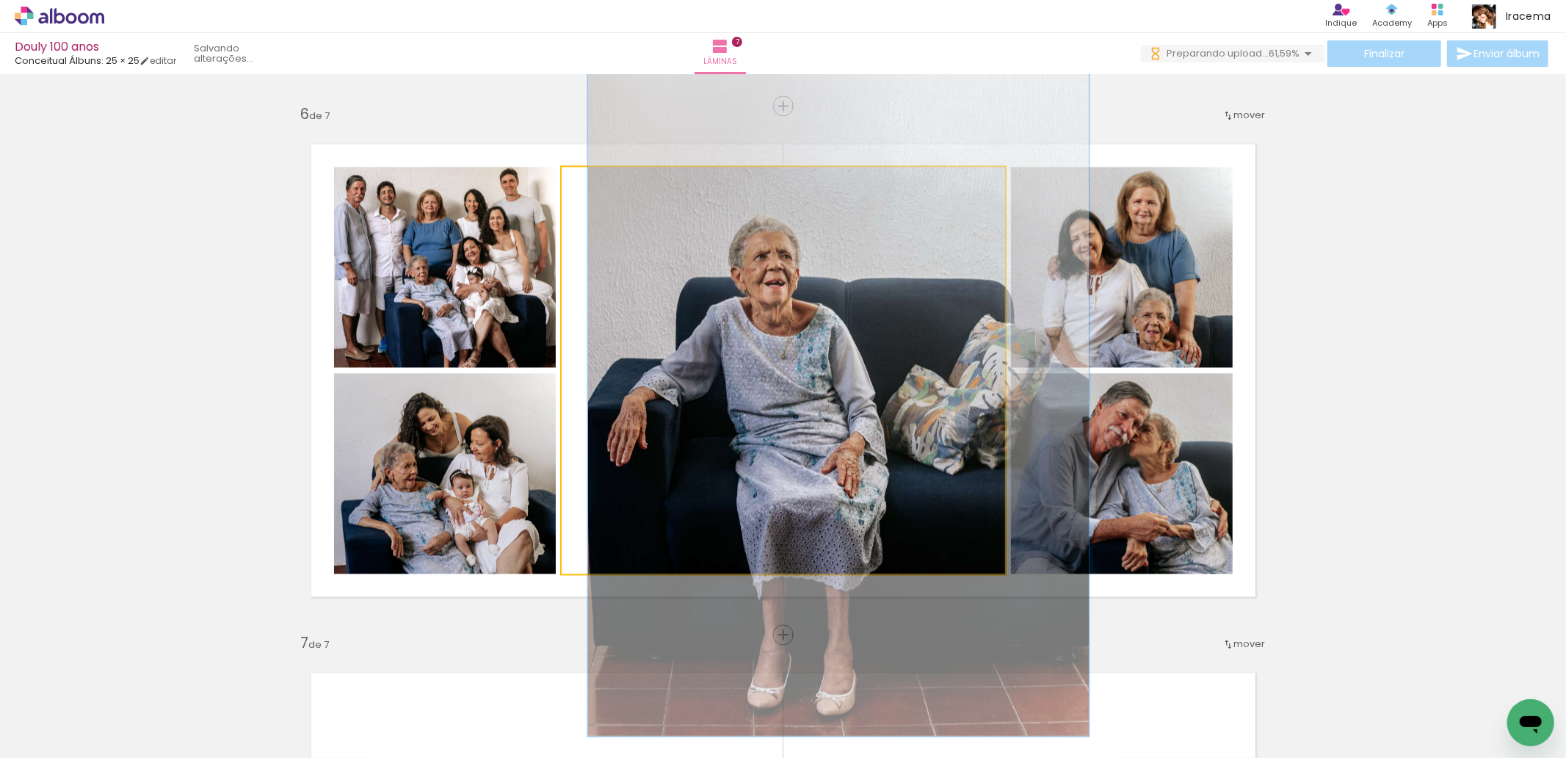
type paper-slider "113"
click at [600, 178] on div at bounding box center [603, 181] width 13 height 13
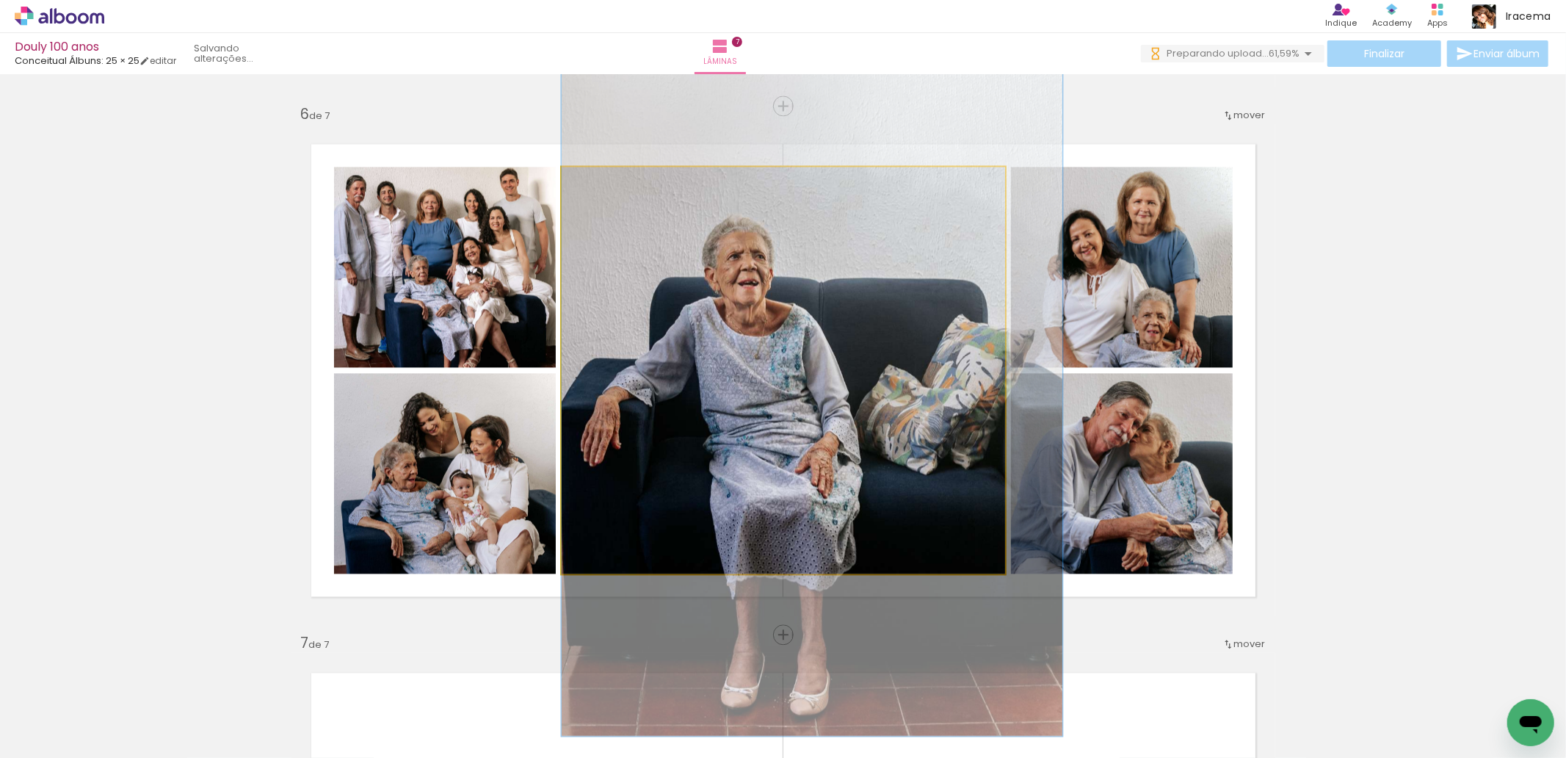
drag, startPoint x: 800, startPoint y: 295, endPoint x: 791, endPoint y: 295, distance: 9.5
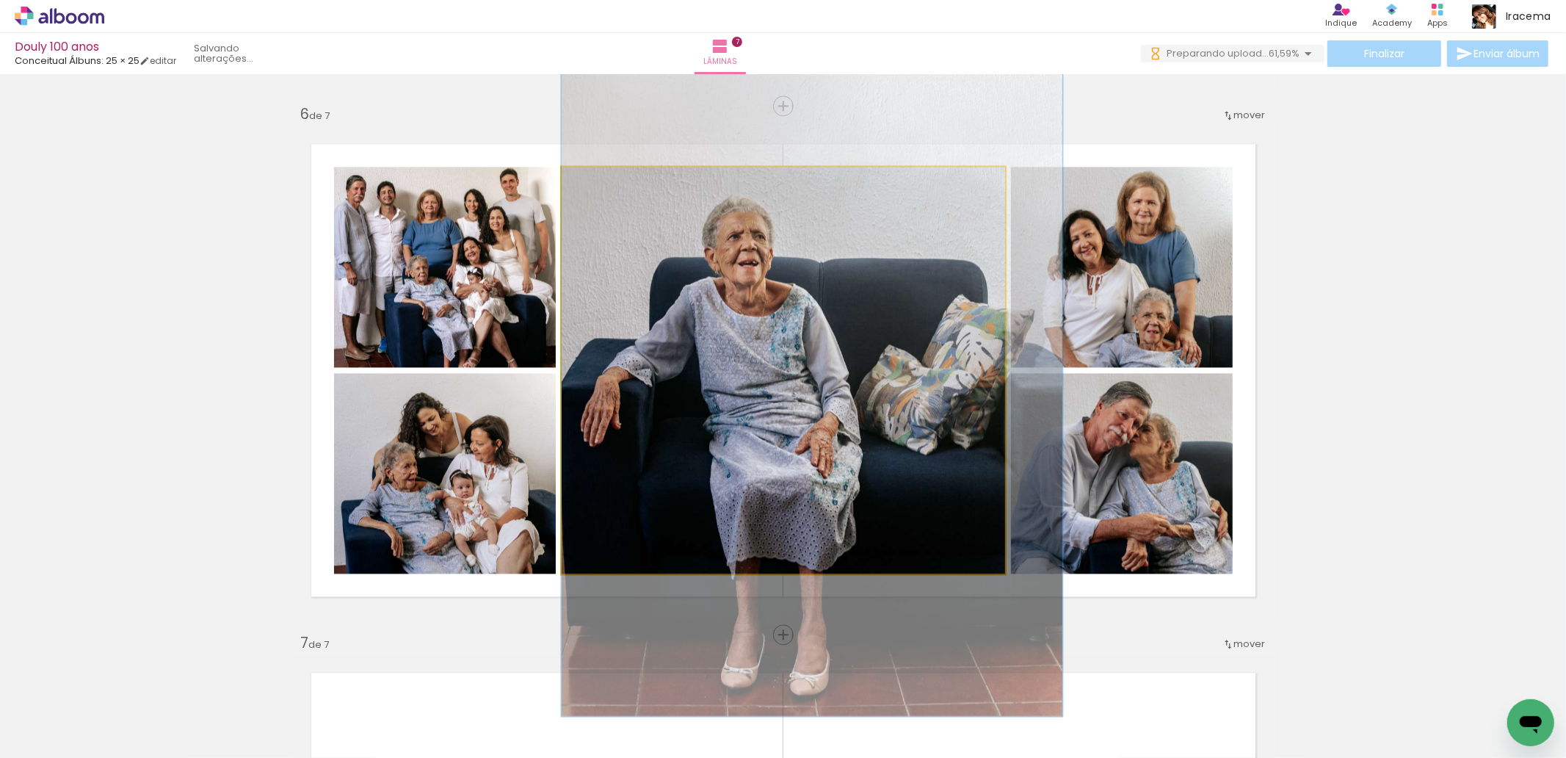
drag, startPoint x: 830, startPoint y: 371, endPoint x: 832, endPoint y: 358, distance: 12.7
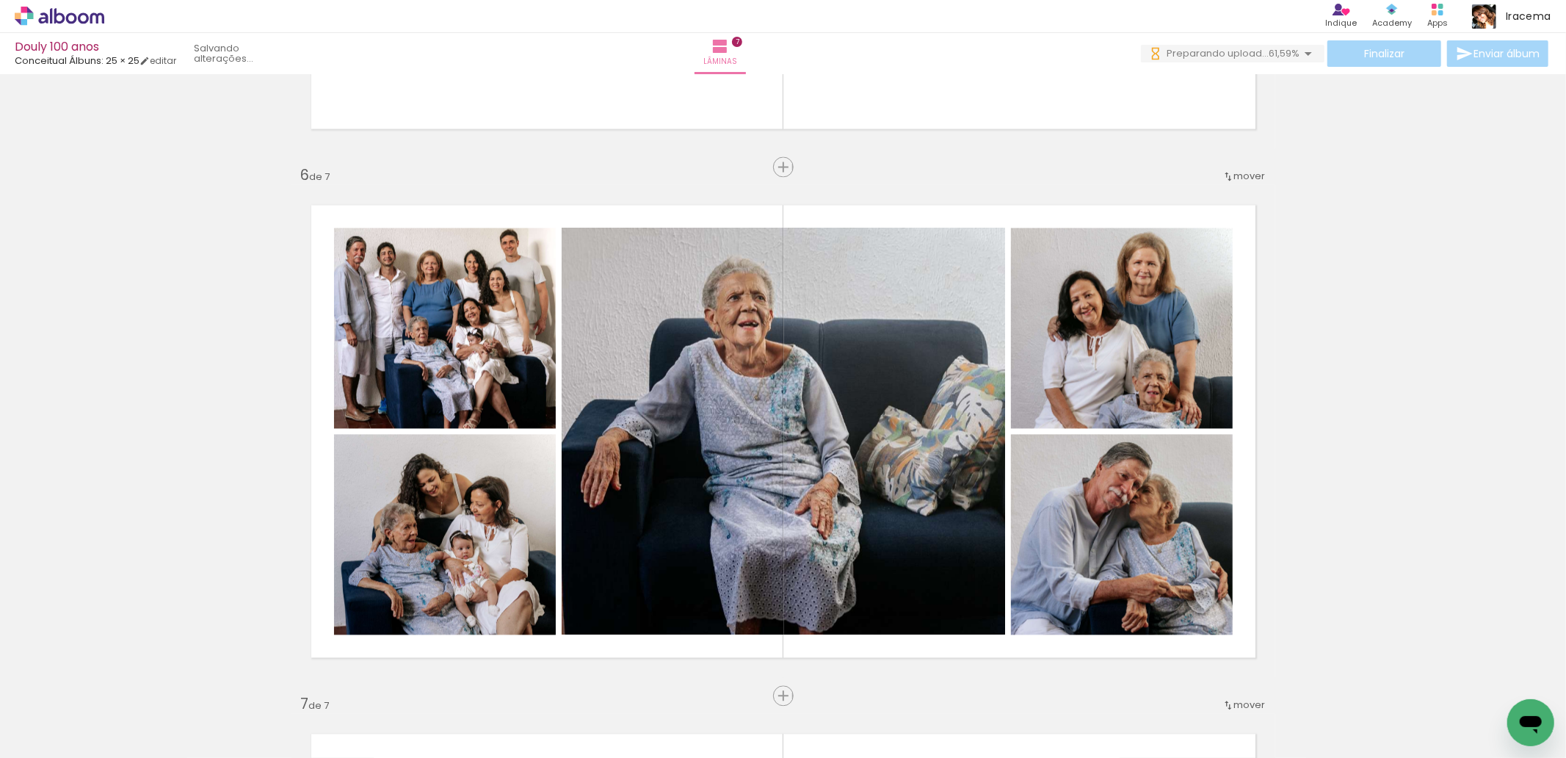
scroll to position [2641, 0]
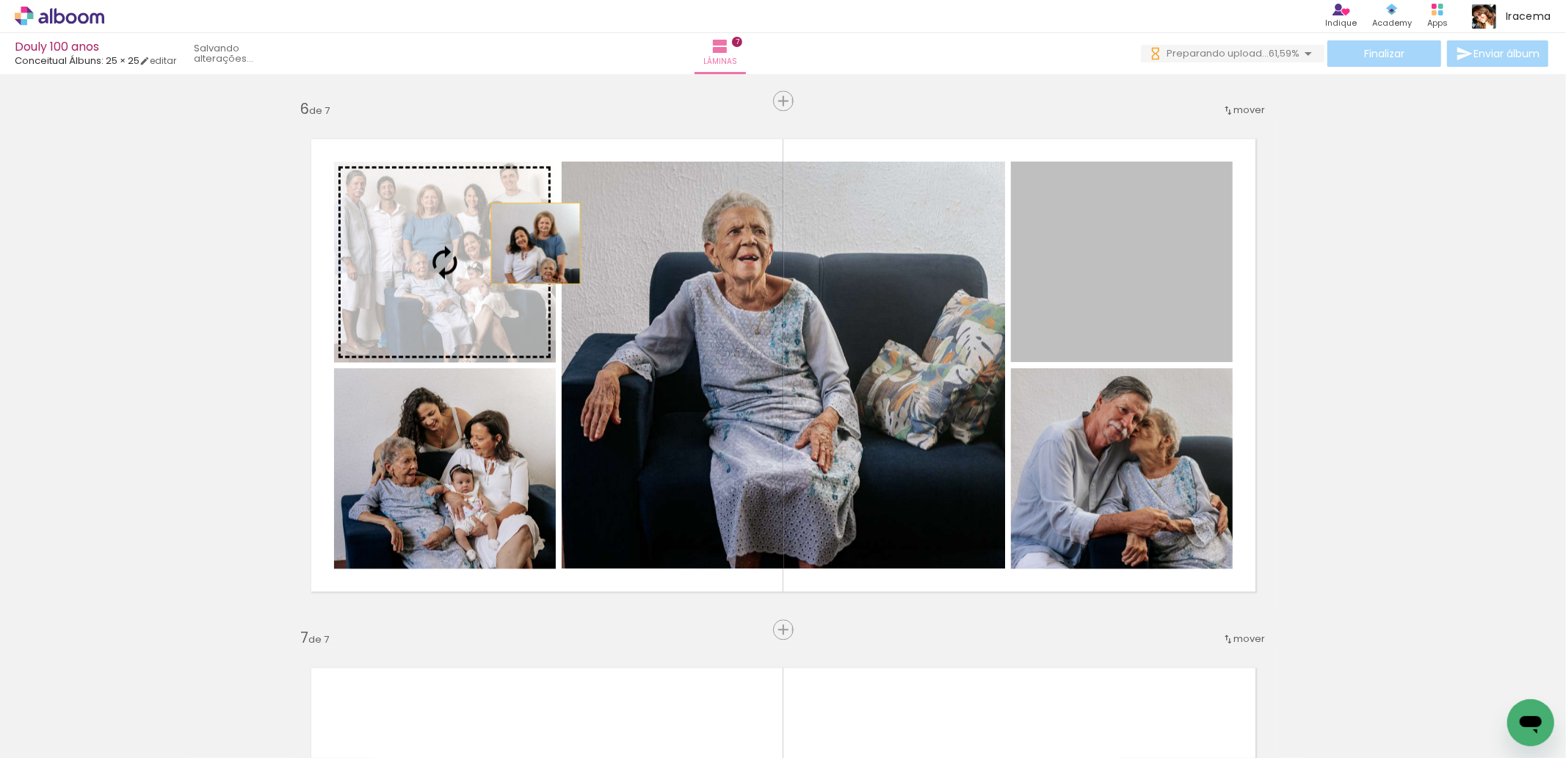
drag, startPoint x: 1090, startPoint y: 242, endPoint x: 446, endPoint y: 233, distance: 643.9
click at [0, 0] on slot at bounding box center [0, 0] width 0 height 0
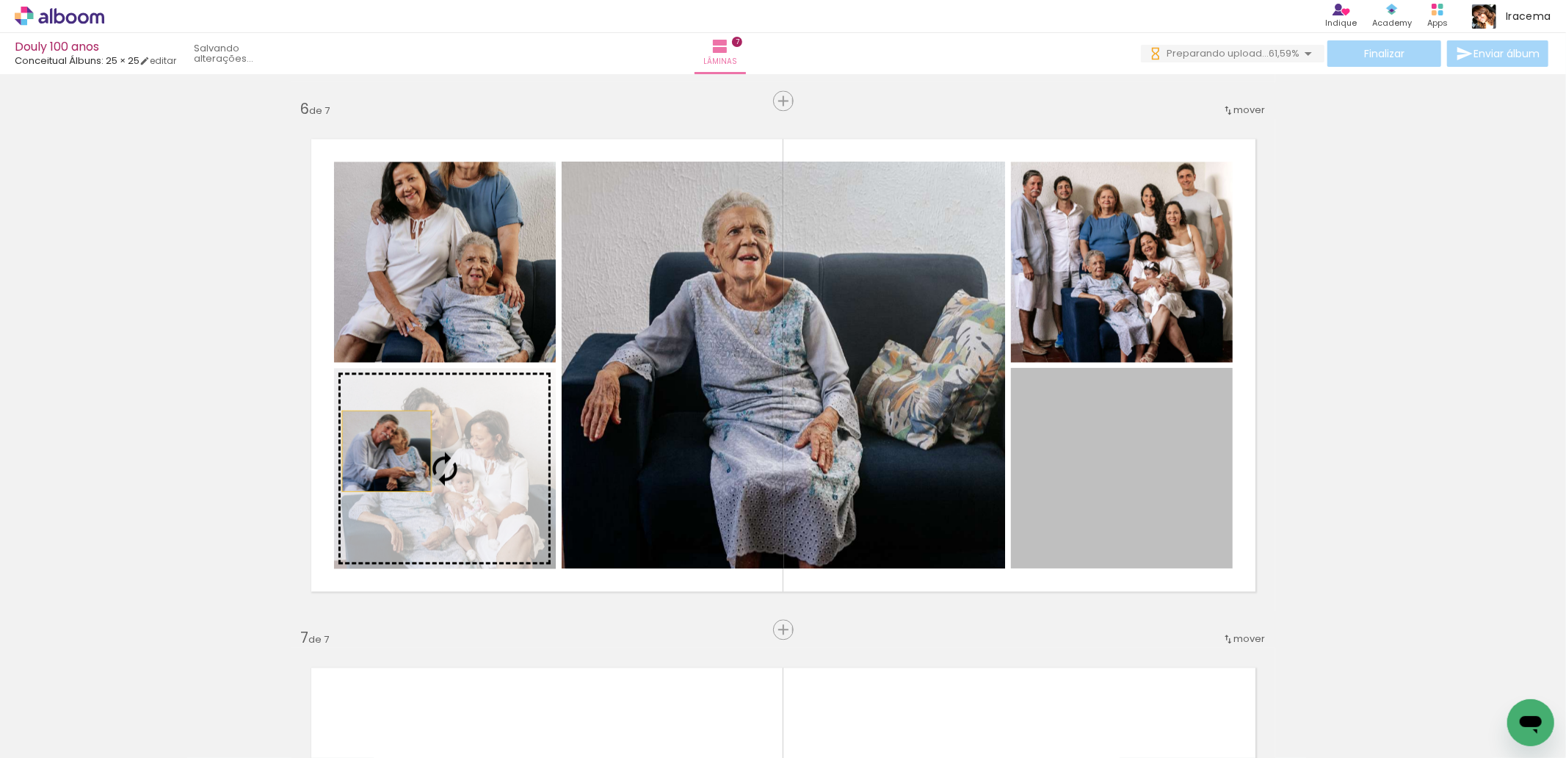
drag, startPoint x: 1111, startPoint y: 471, endPoint x: 380, endPoint y: 450, distance: 730.7
click at [0, 0] on slot at bounding box center [0, 0] width 0 height 0
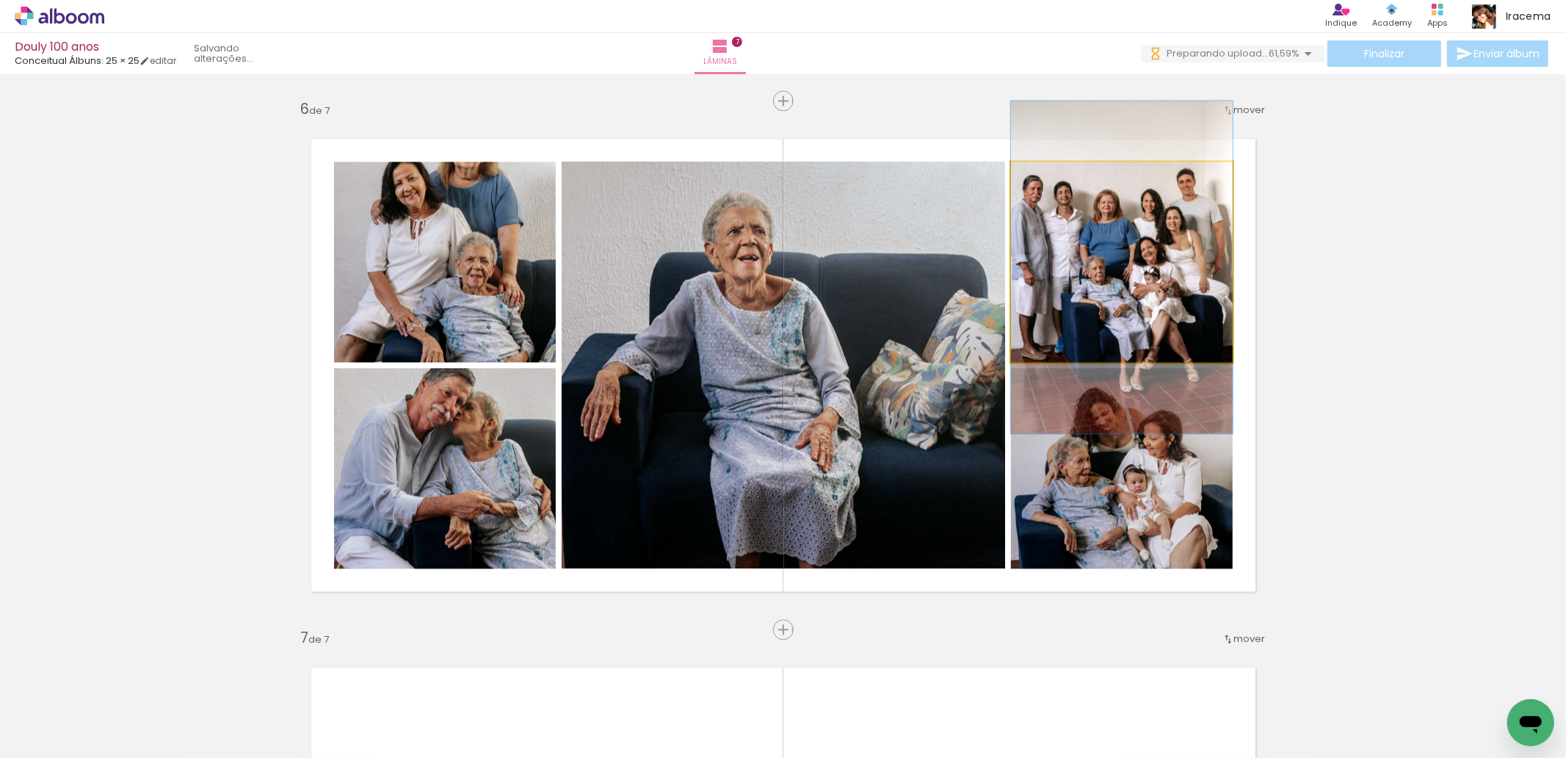
drag, startPoint x: 1158, startPoint y: 274, endPoint x: 1172, endPoint y: 279, distance: 14.9
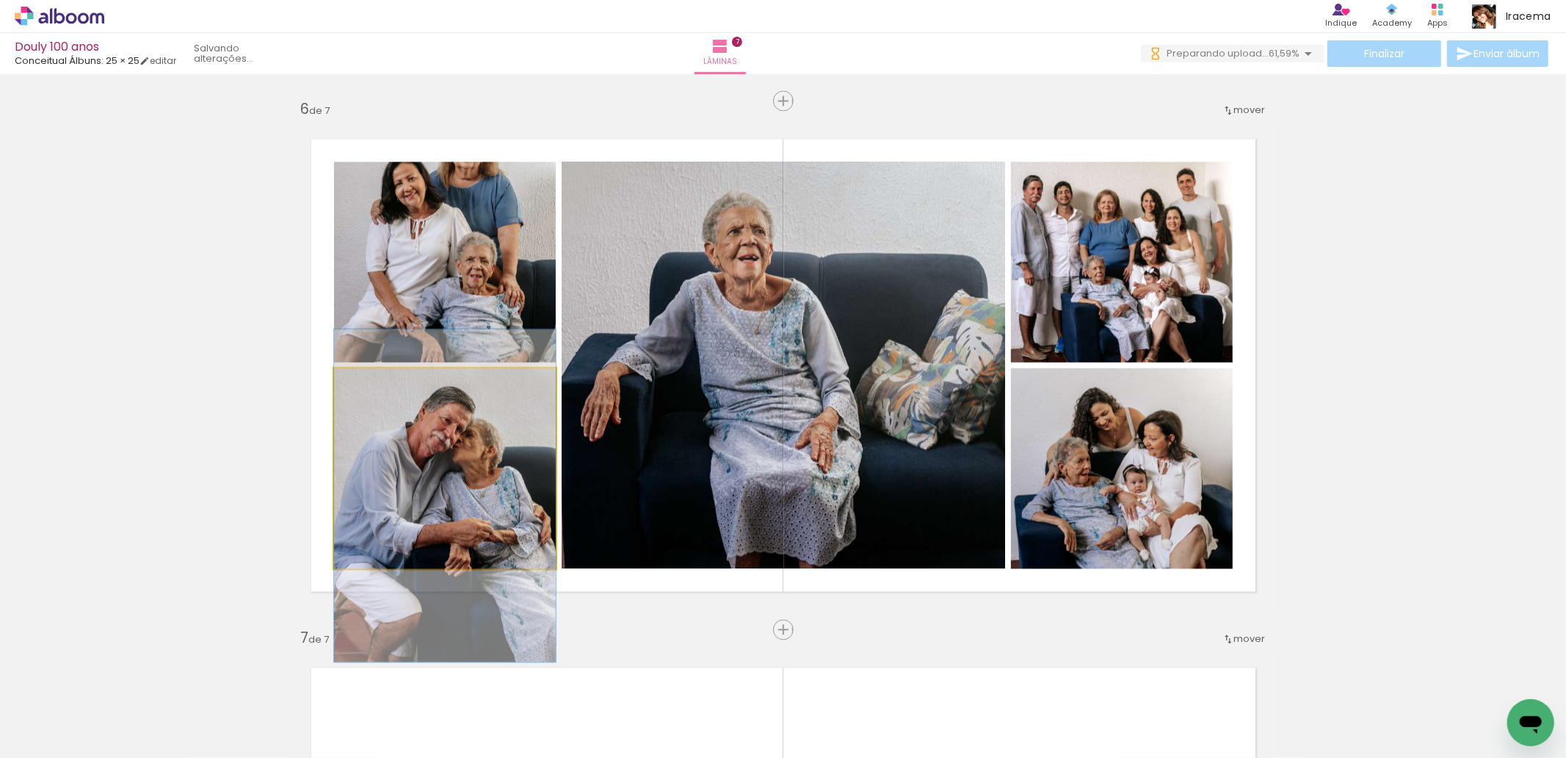
drag, startPoint x: 427, startPoint y: 466, endPoint x: 427, endPoint y: 490, distance: 24.2
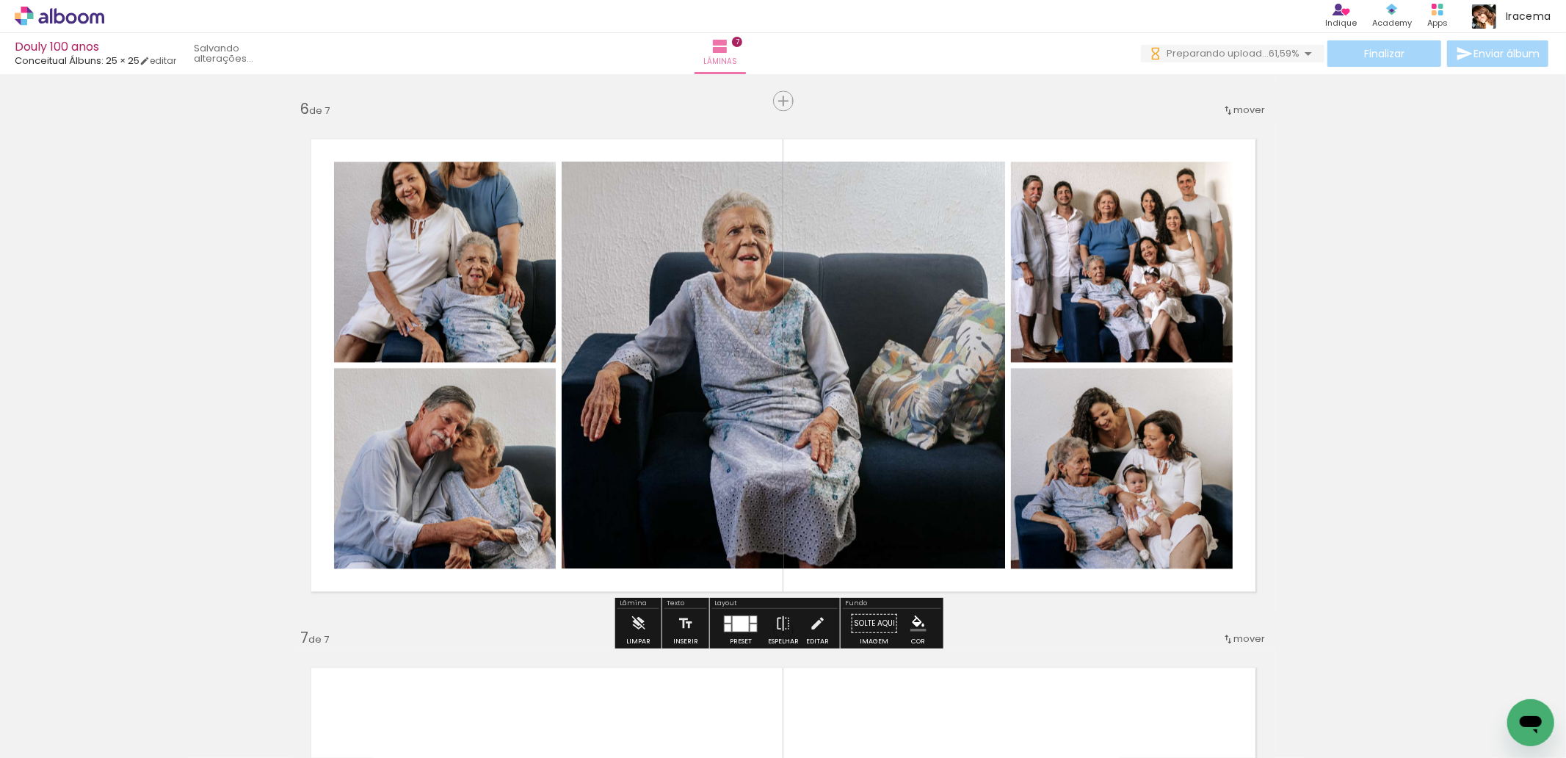
click at [740, 624] on div at bounding box center [741, 622] width 16 height 15
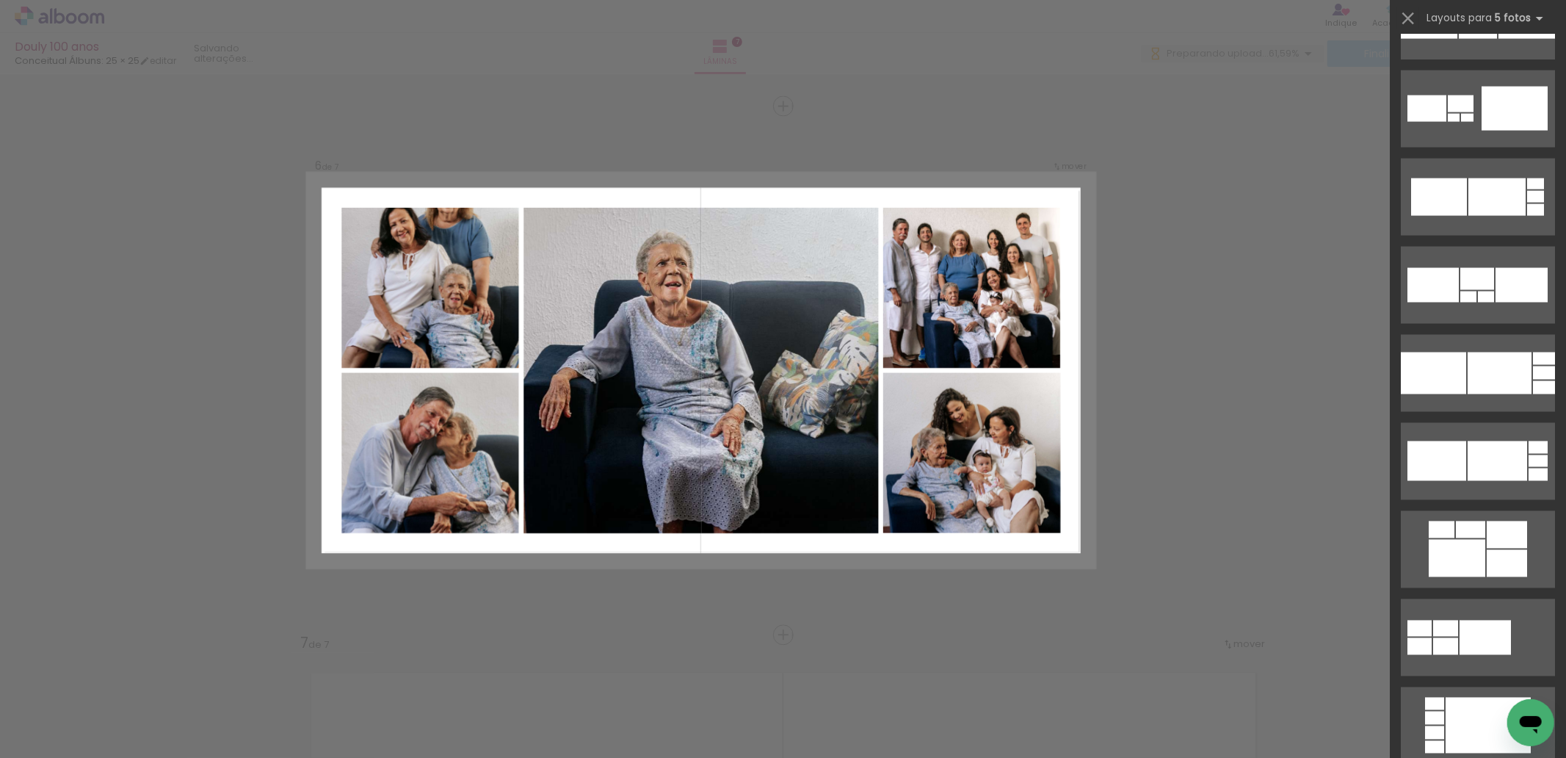
scroll to position [35002, 0]
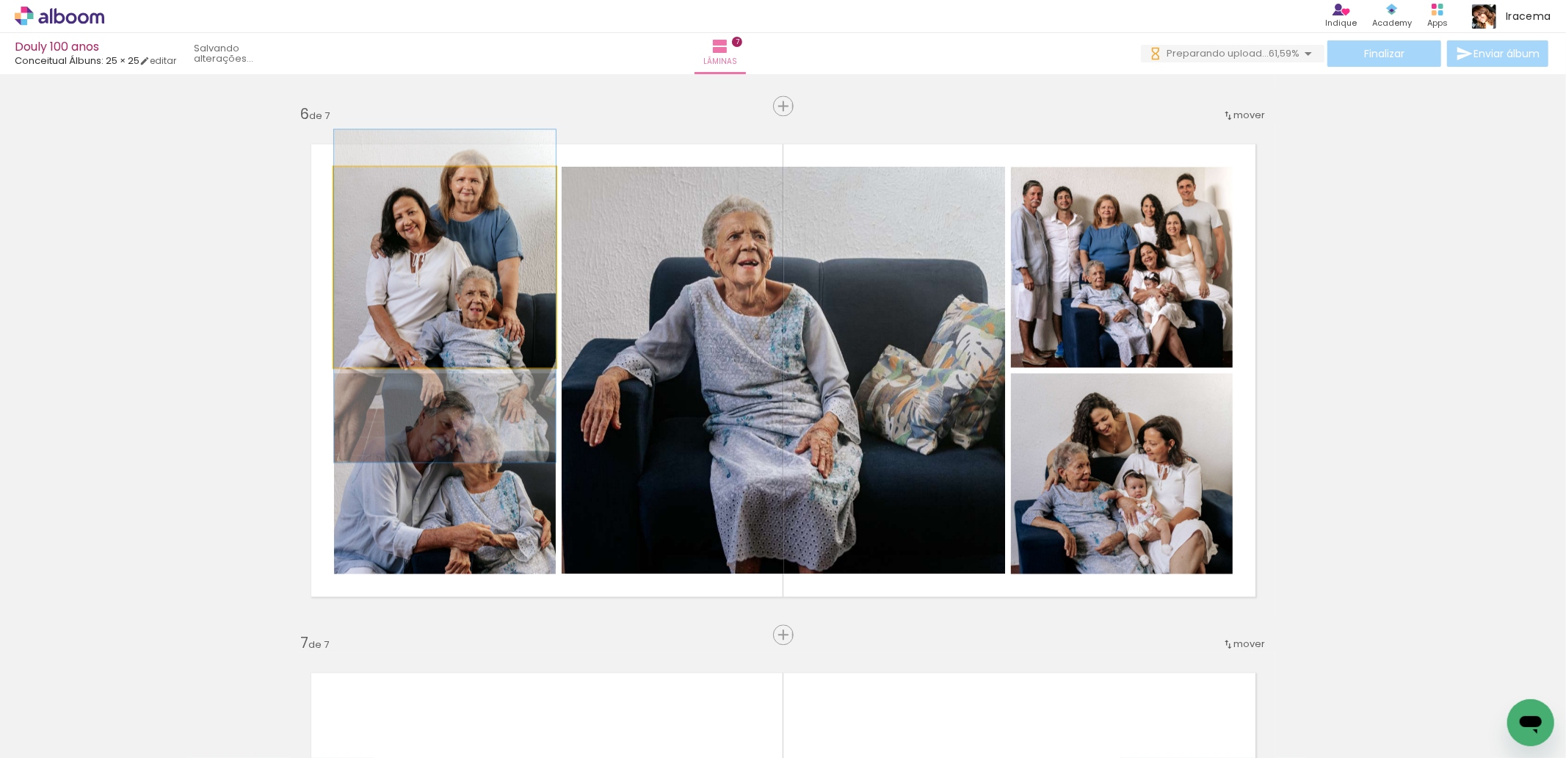
drag, startPoint x: 472, startPoint y: 269, endPoint x: 479, endPoint y: 297, distance: 29.6
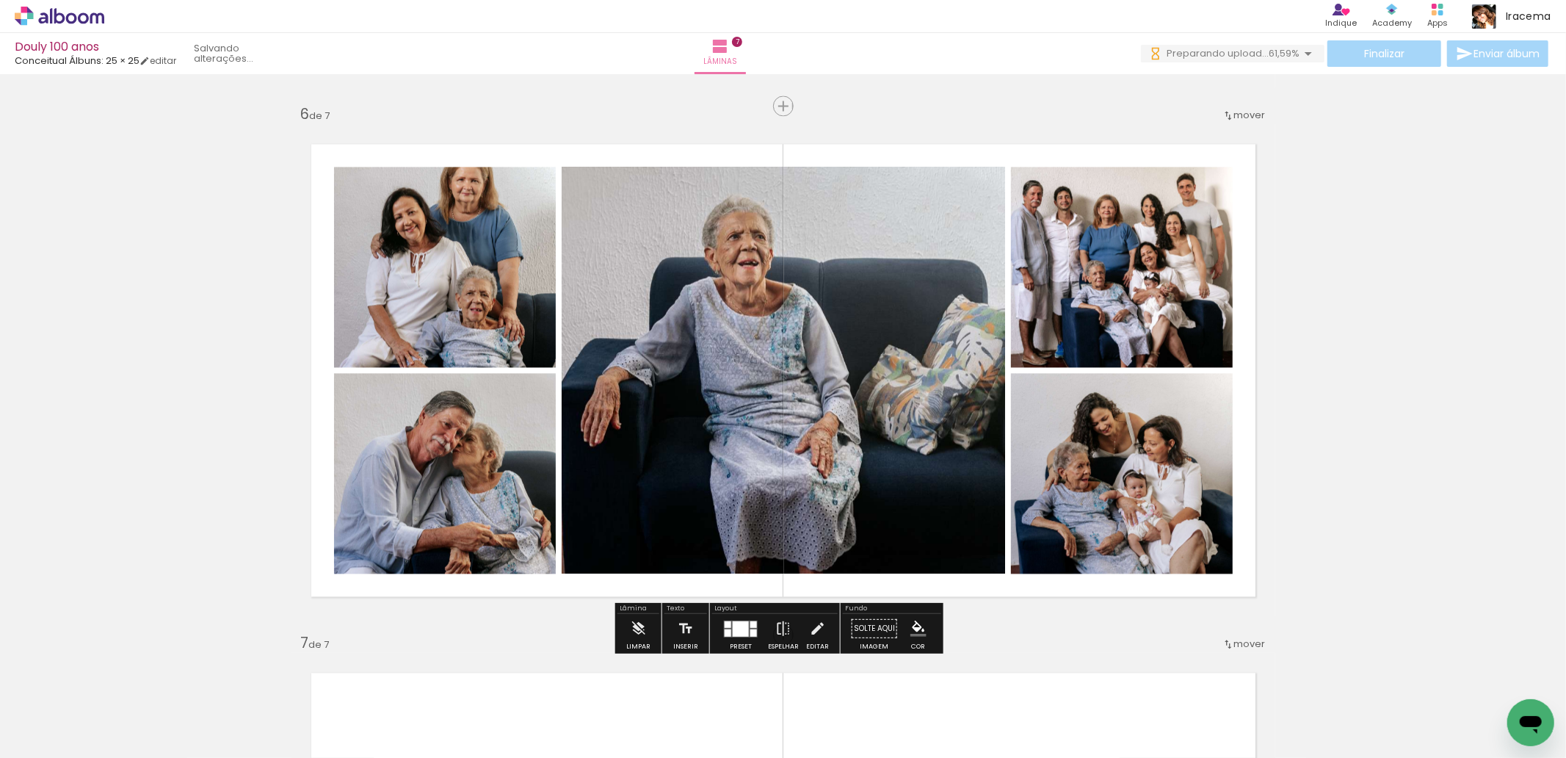
click at [473, 317] on quentale-photo at bounding box center [445, 267] width 222 height 200
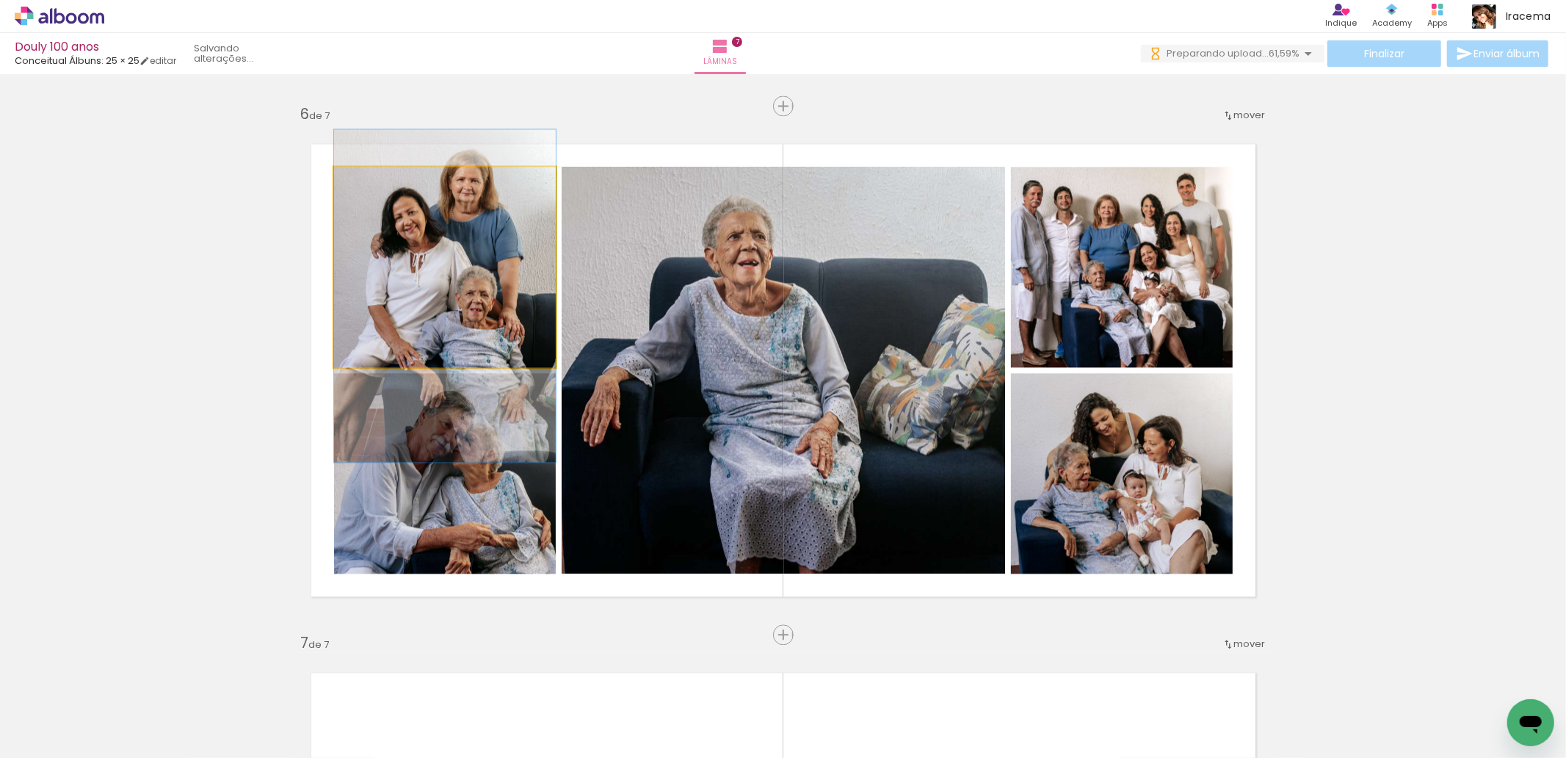
click at [473, 317] on quentale-photo at bounding box center [445, 267] width 222 height 200
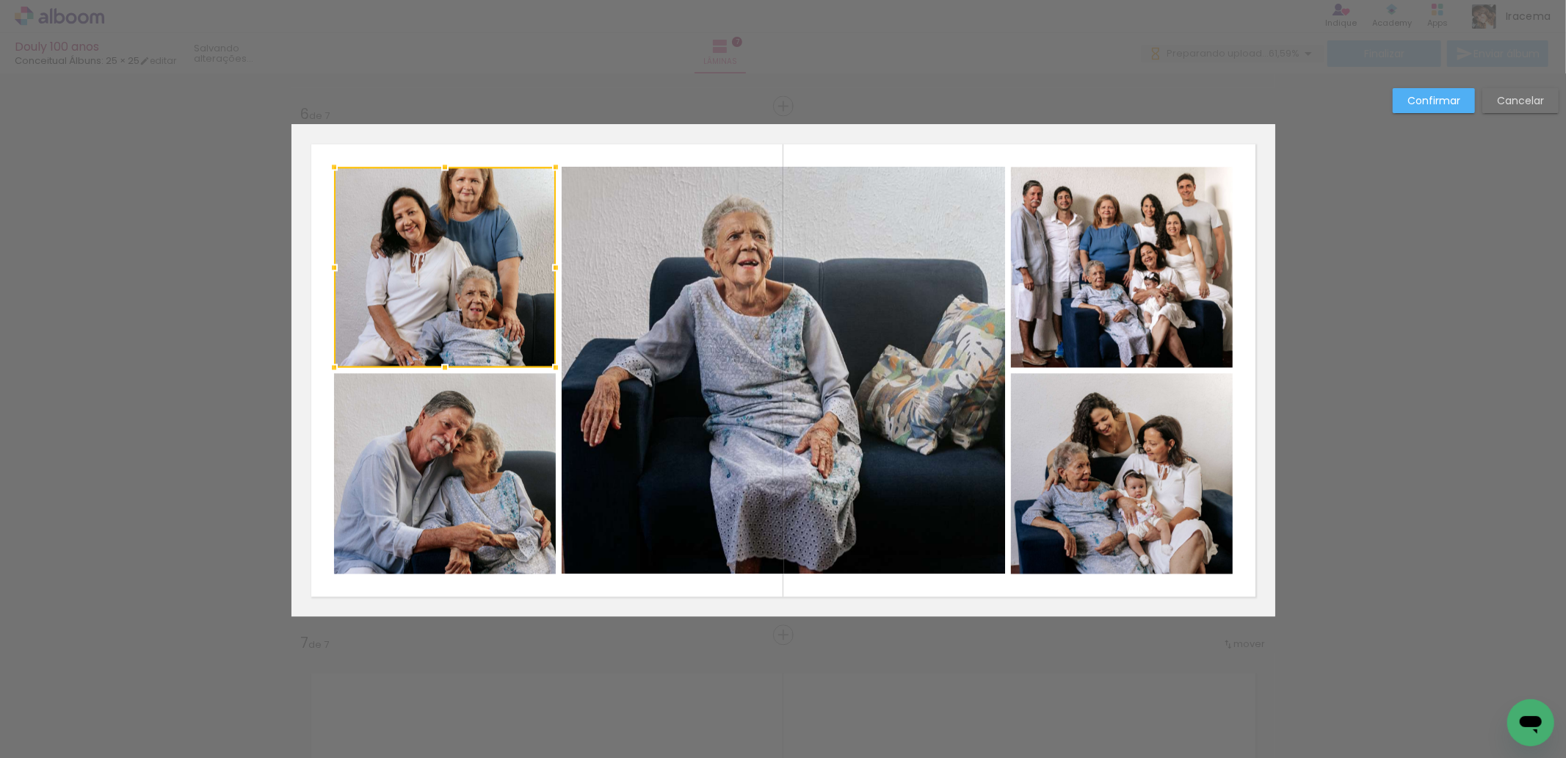
click at [450, 453] on quentale-photo at bounding box center [445, 473] width 222 height 200
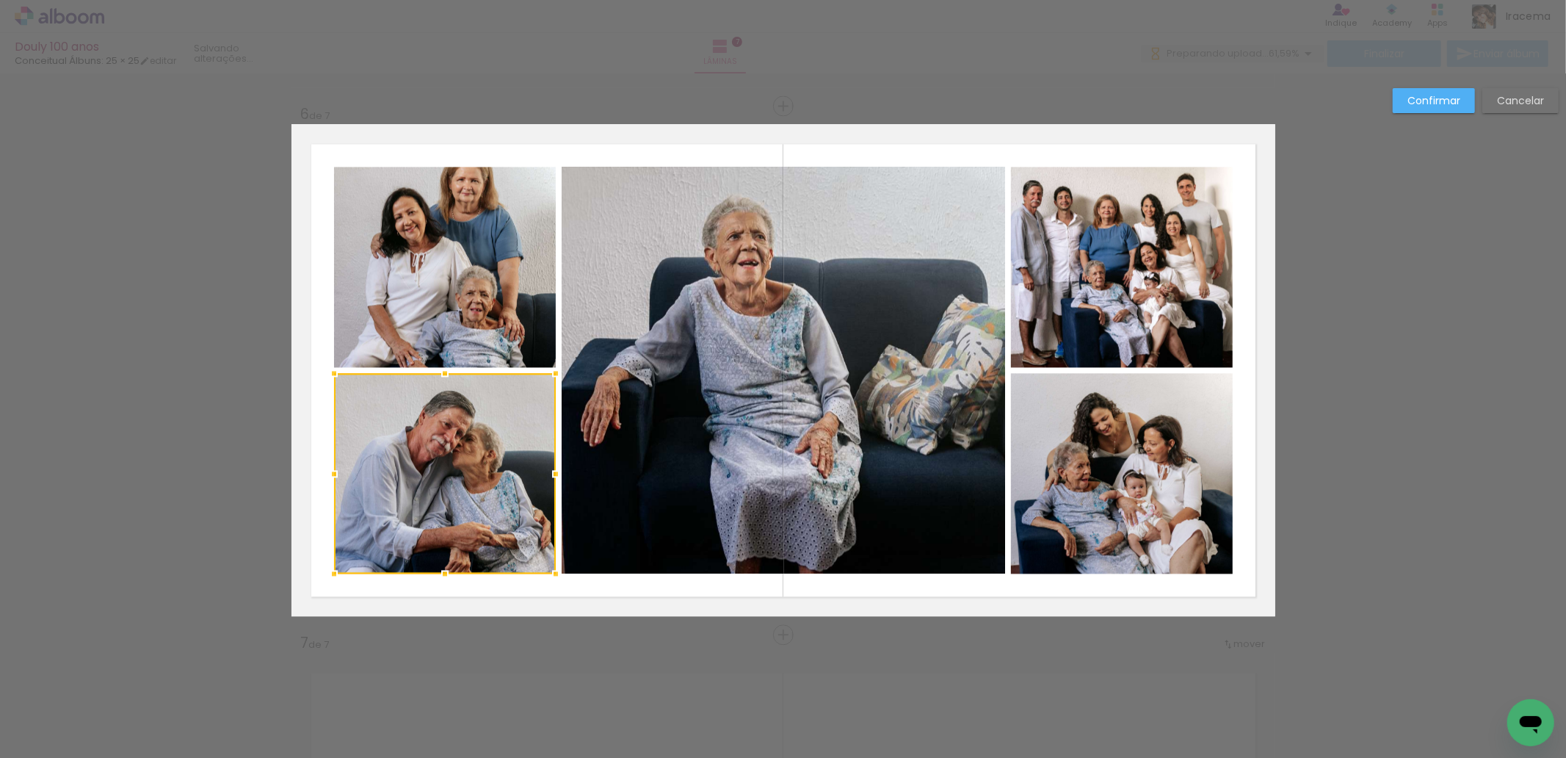
click at [450, 453] on div at bounding box center [445, 473] width 222 height 200
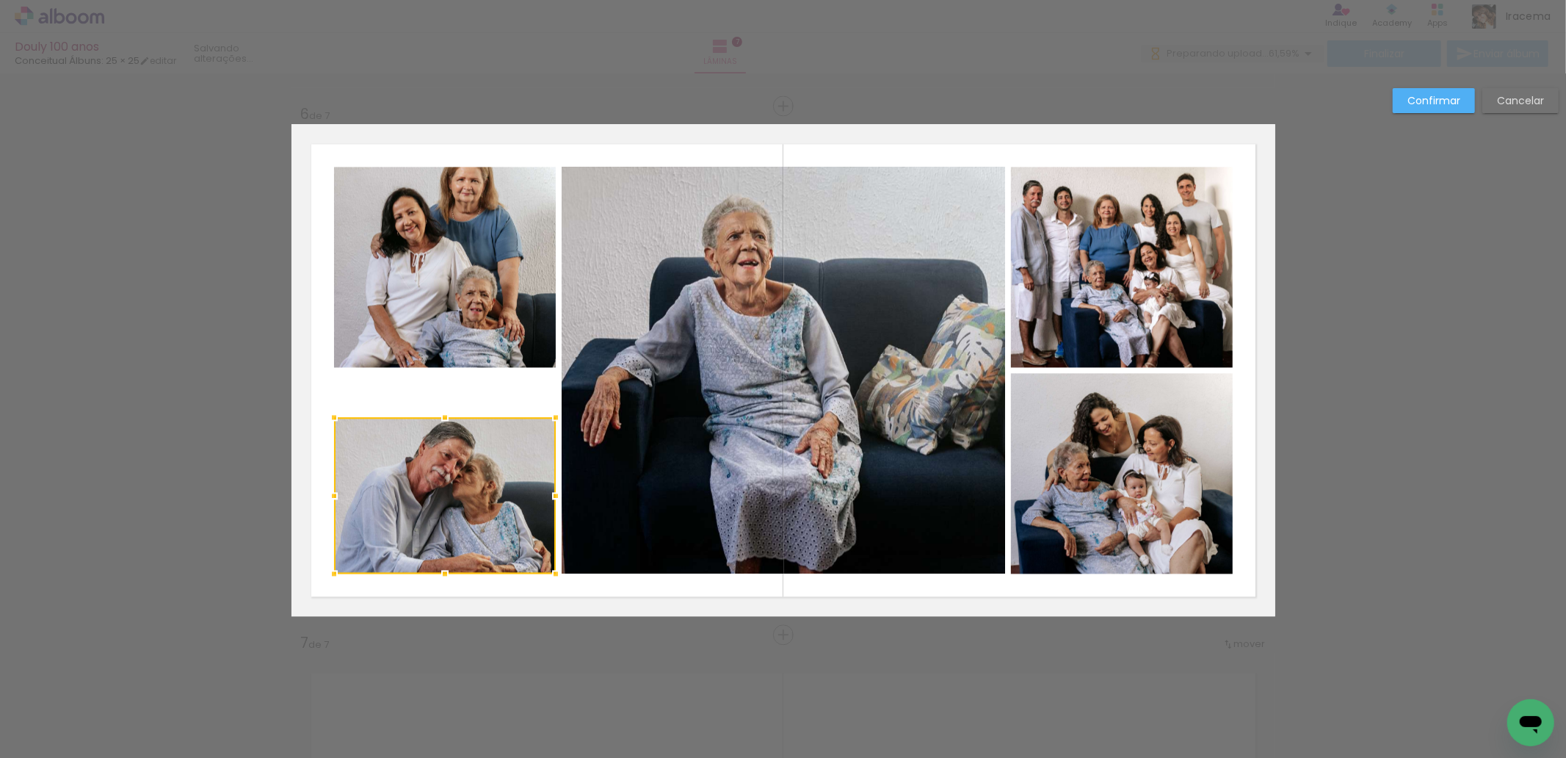
drag, startPoint x: 439, startPoint y: 372, endPoint x: 443, endPoint y: 416, distance: 44.3
click at [443, 416] on div at bounding box center [444, 416] width 29 height 29
click at [456, 318] on quentale-photo at bounding box center [445, 267] width 222 height 200
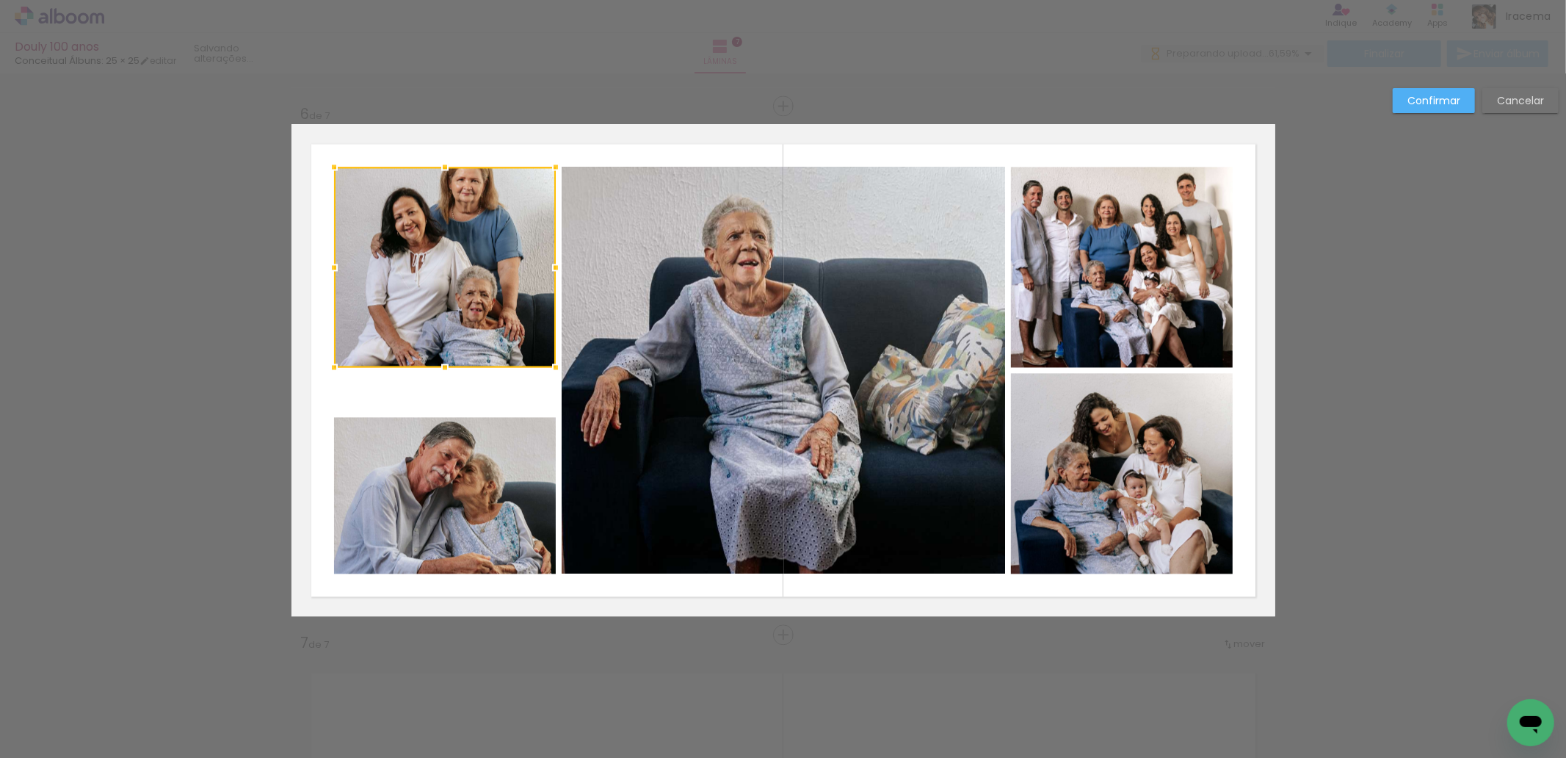
click at [456, 318] on div at bounding box center [445, 267] width 222 height 200
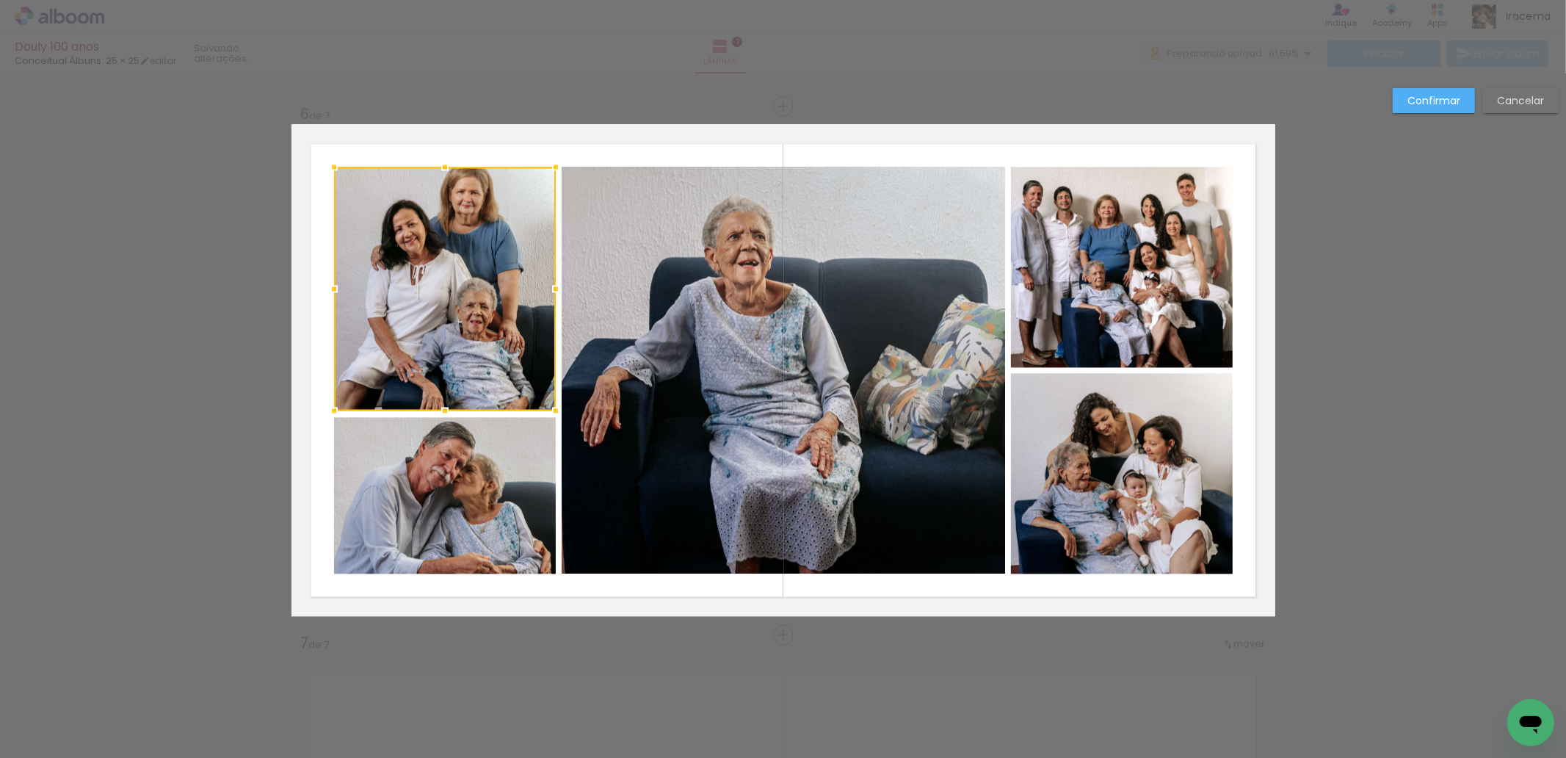
drag, startPoint x: 439, startPoint y: 371, endPoint x: 448, endPoint y: 414, distance: 44.2
click at [448, 414] on div at bounding box center [444, 410] width 29 height 29
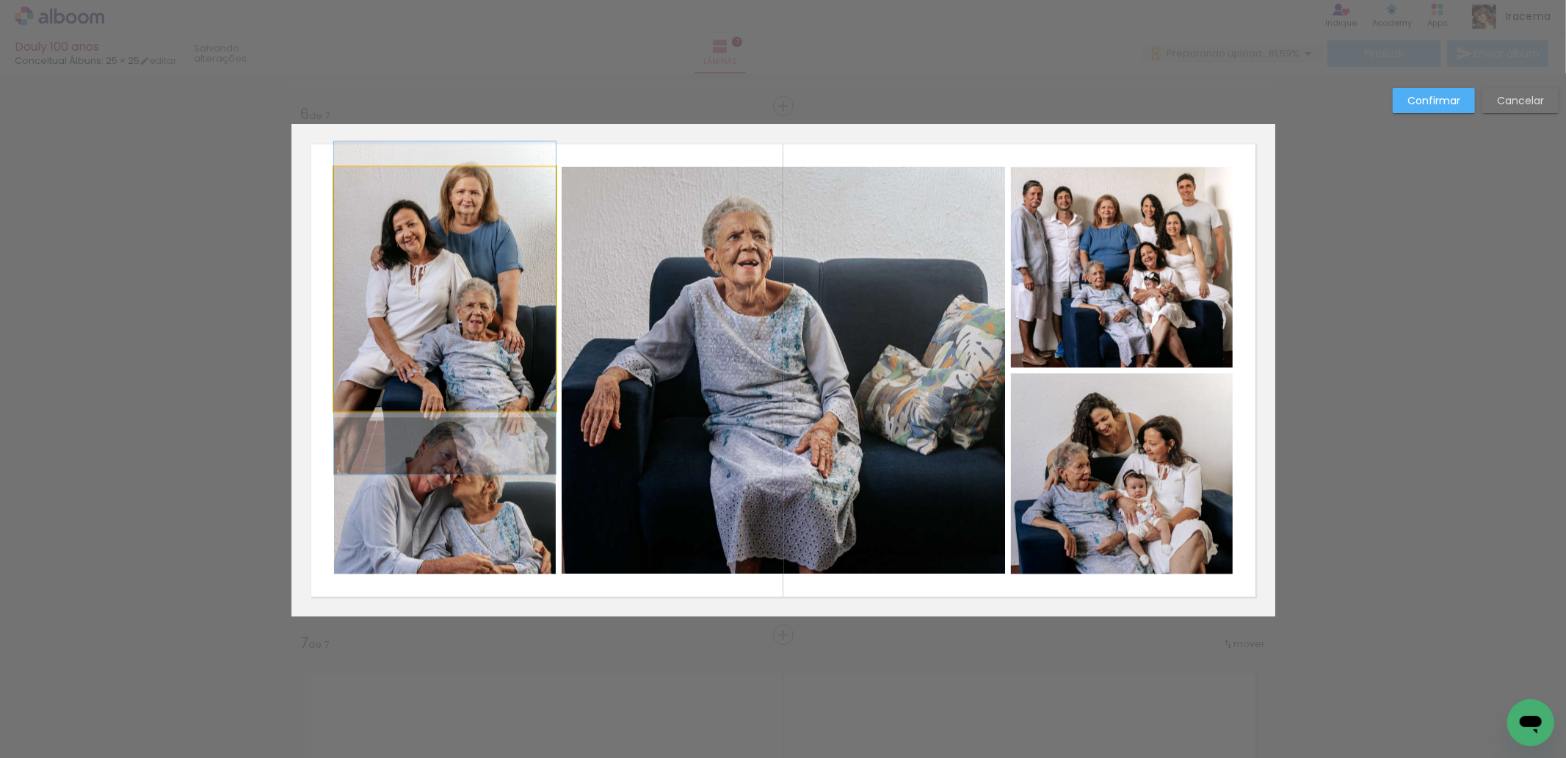
click at [496, 270] on quentale-photo at bounding box center [445, 289] width 222 height 244
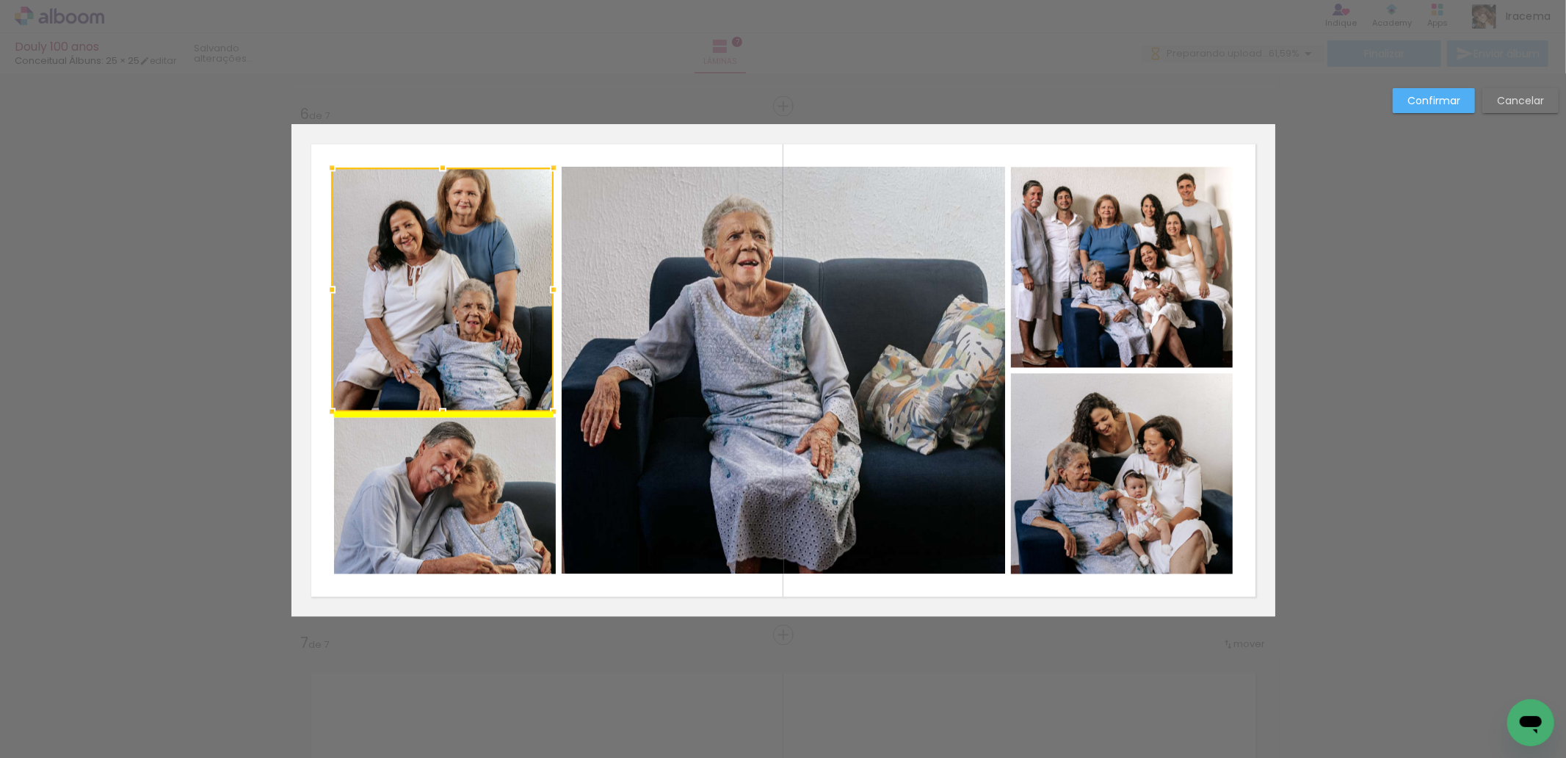
click at [476, 274] on div at bounding box center [443, 289] width 222 height 244
click at [0, 0] on slot "Confirmar" at bounding box center [0, 0] width 0 height 0
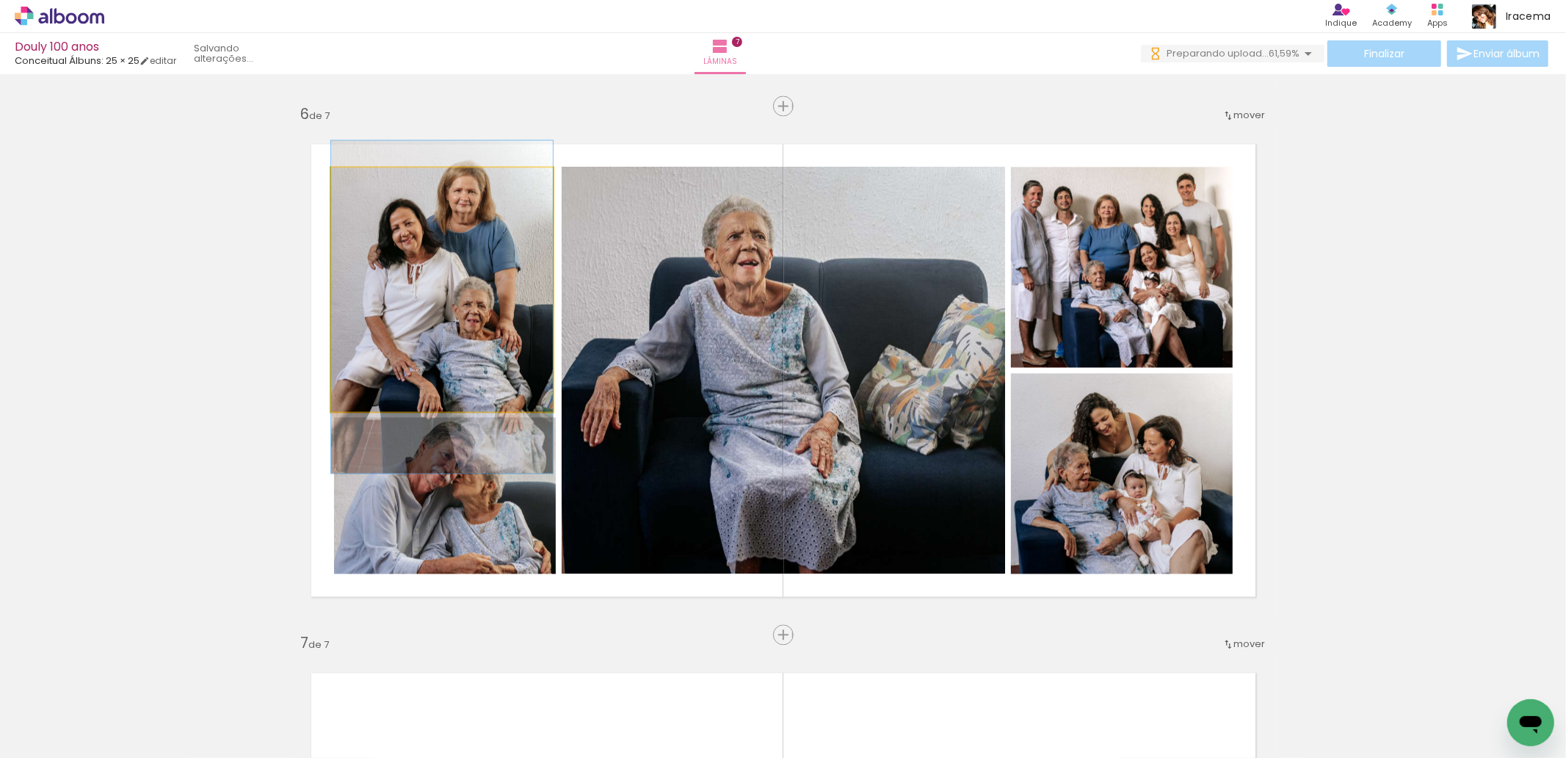
click at [451, 319] on quentale-photo at bounding box center [442, 289] width 222 height 244
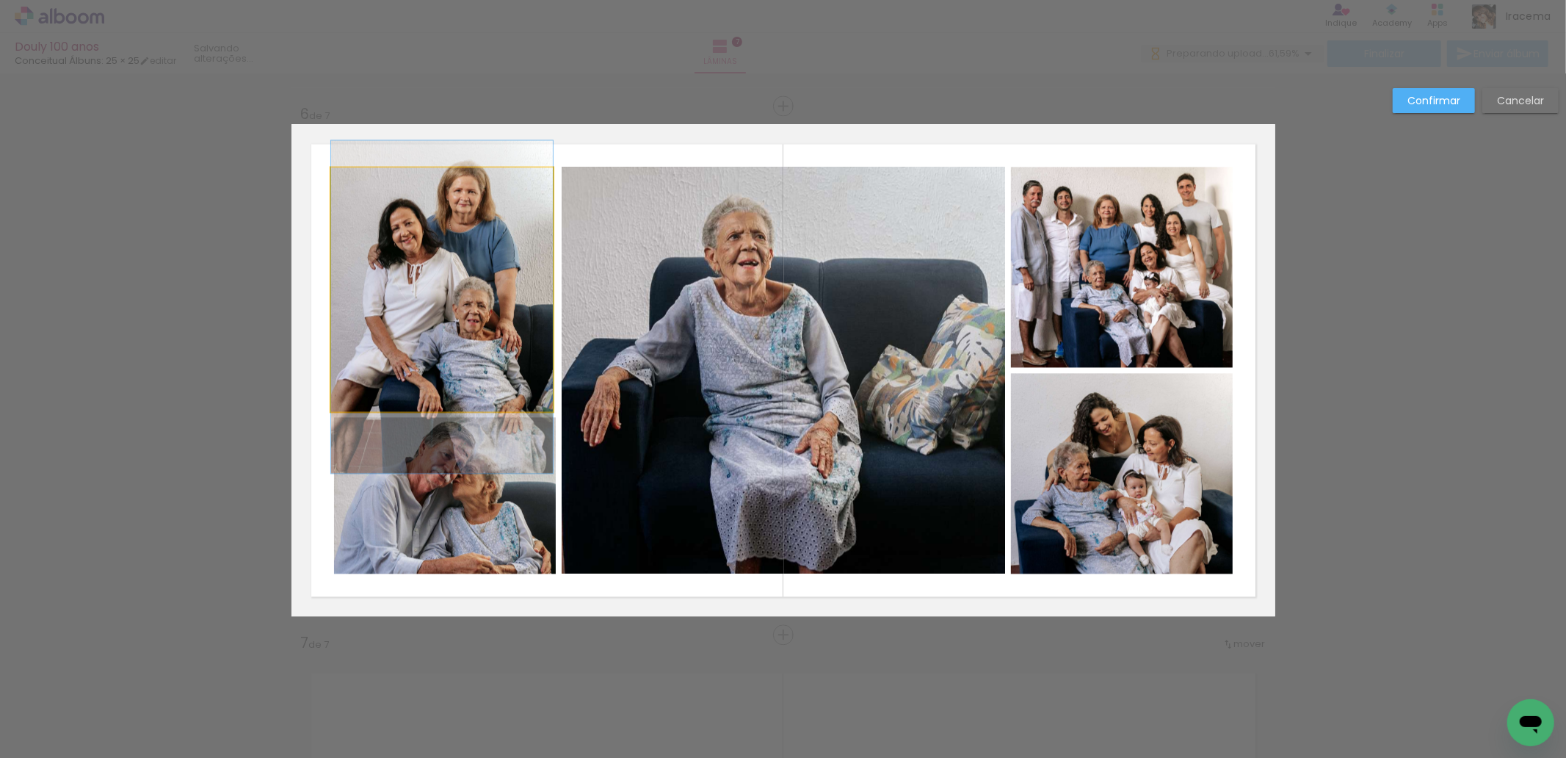
click at [465, 339] on quentale-photo at bounding box center [442, 289] width 222 height 244
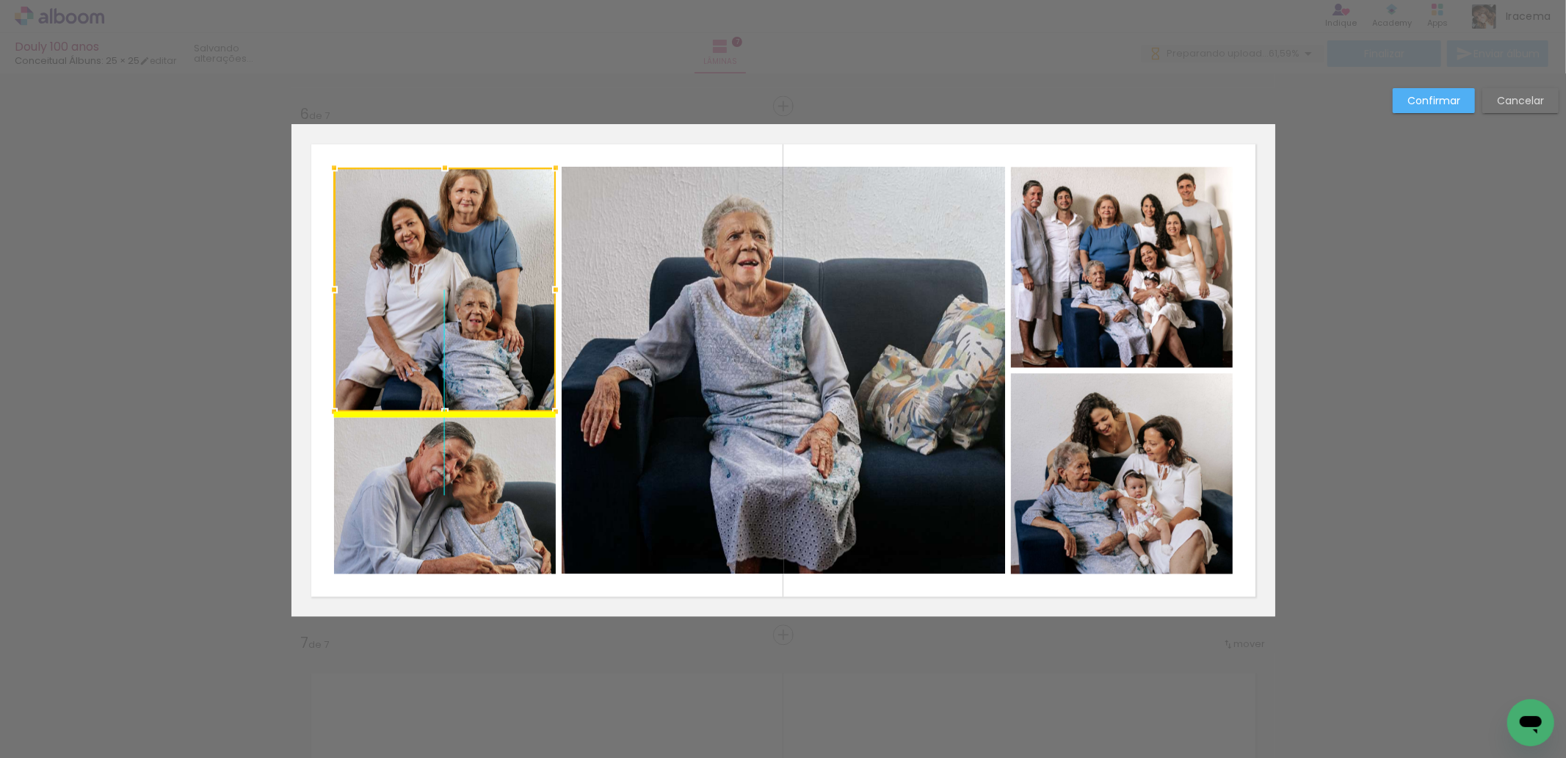
click at [477, 302] on div at bounding box center [445, 289] width 222 height 244
click at [0, 0] on slot "Confirmar" at bounding box center [0, 0] width 0 height 0
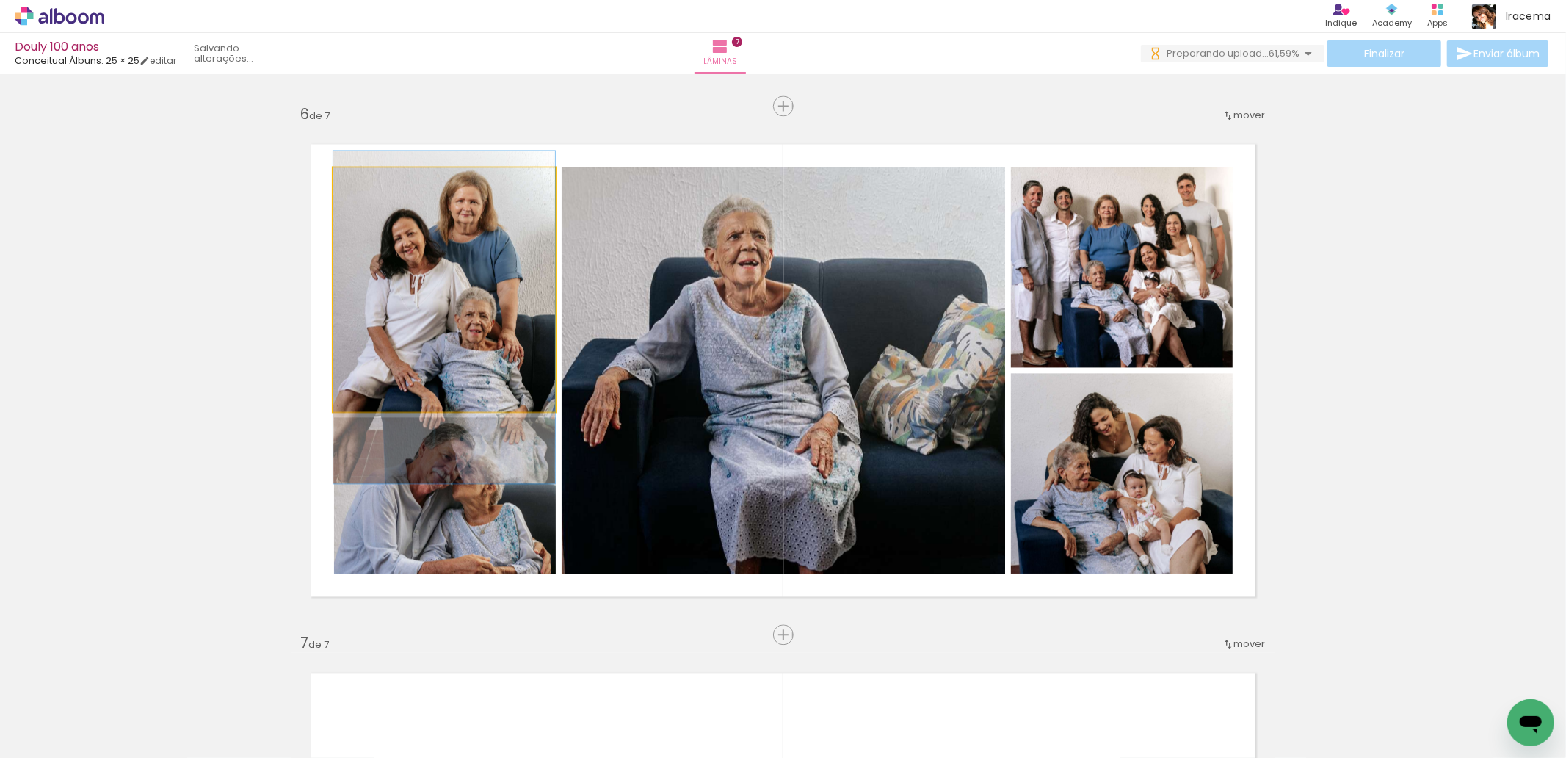
drag, startPoint x: 477, startPoint y: 311, endPoint x: 482, endPoint y: 322, distance: 11.2
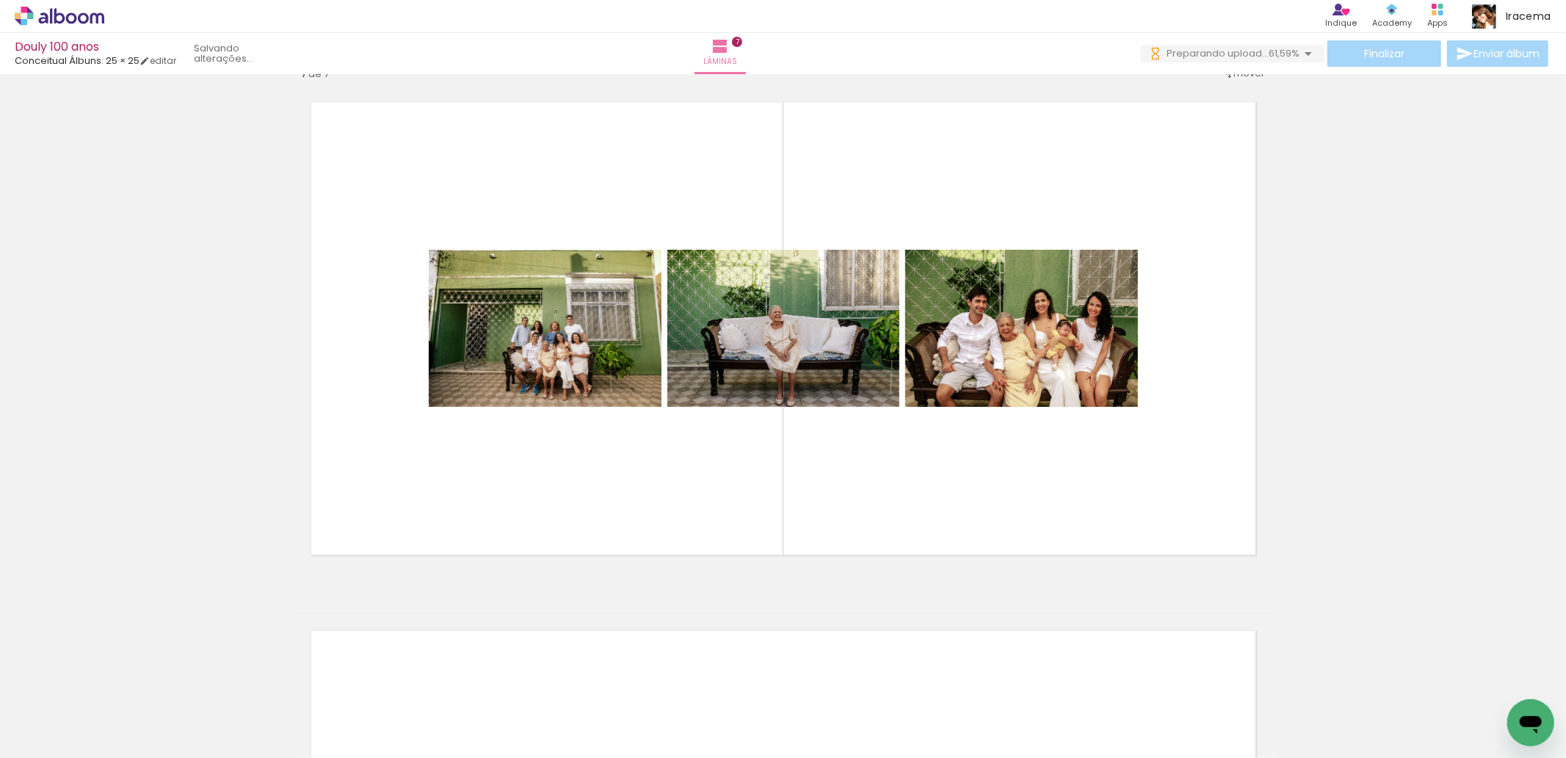
scroll to position [0, 282]
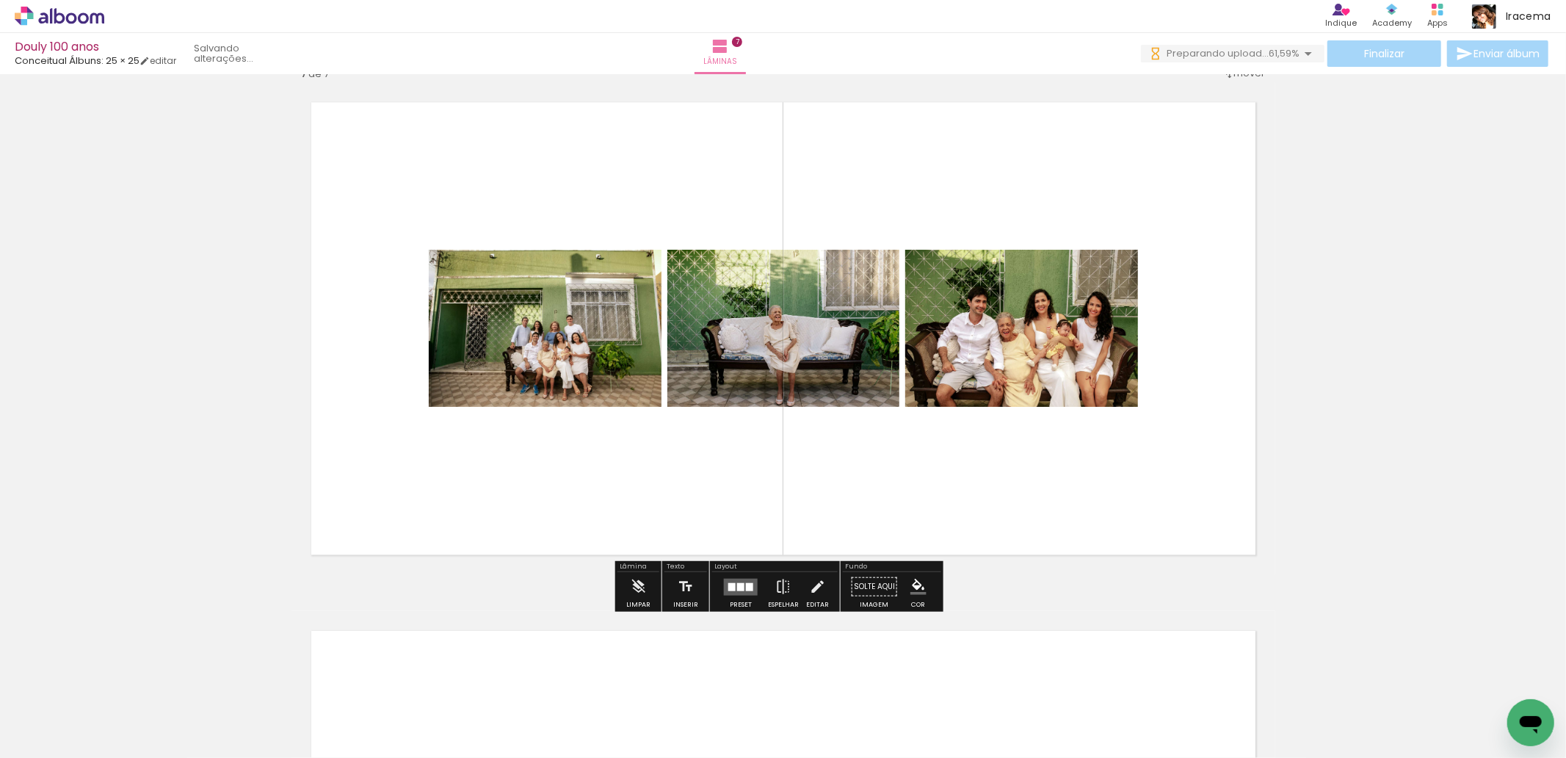
click at [740, 586] on quentale-layouter at bounding box center [741, 586] width 34 height 17
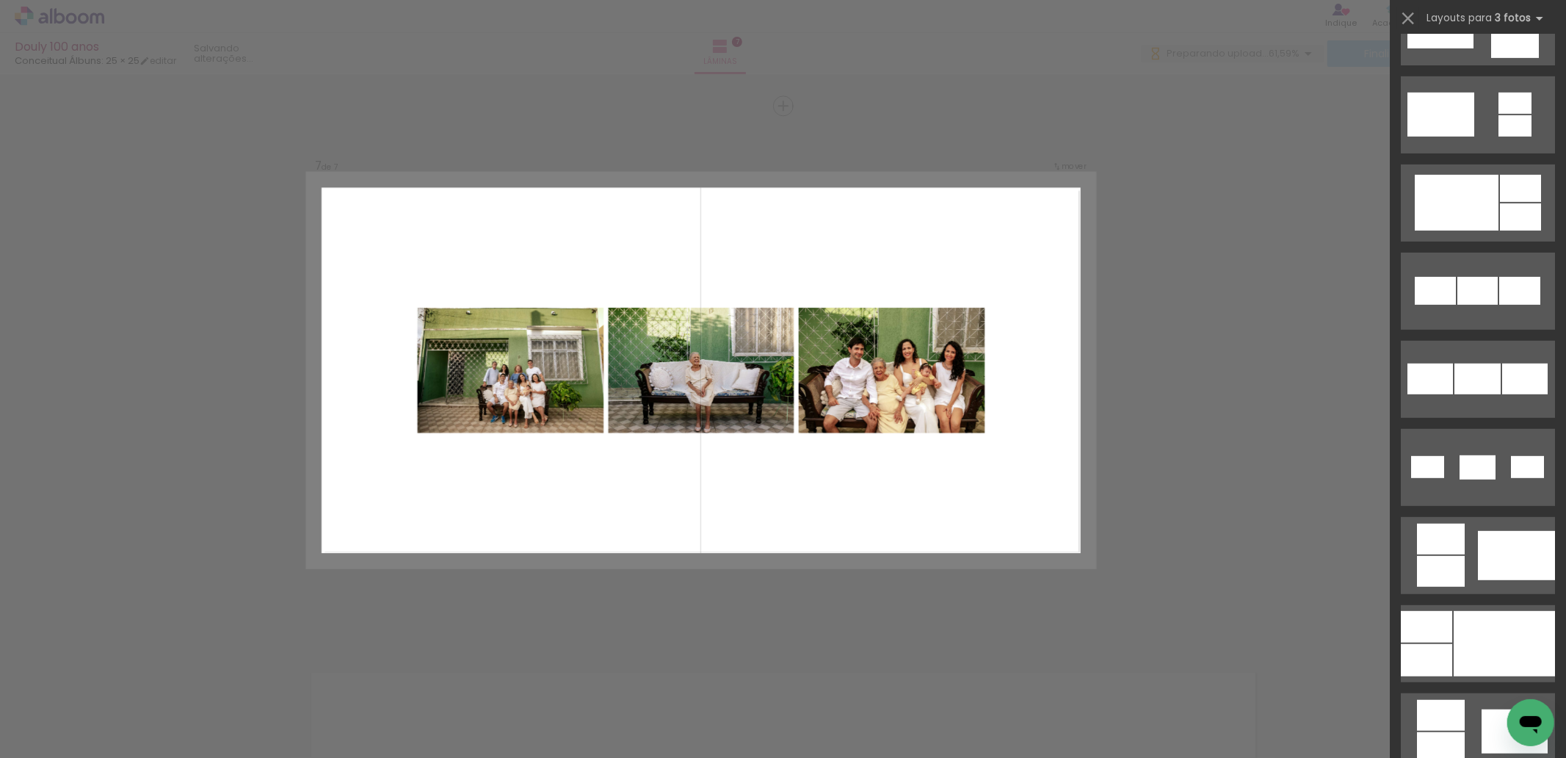
scroll to position [631, 0]
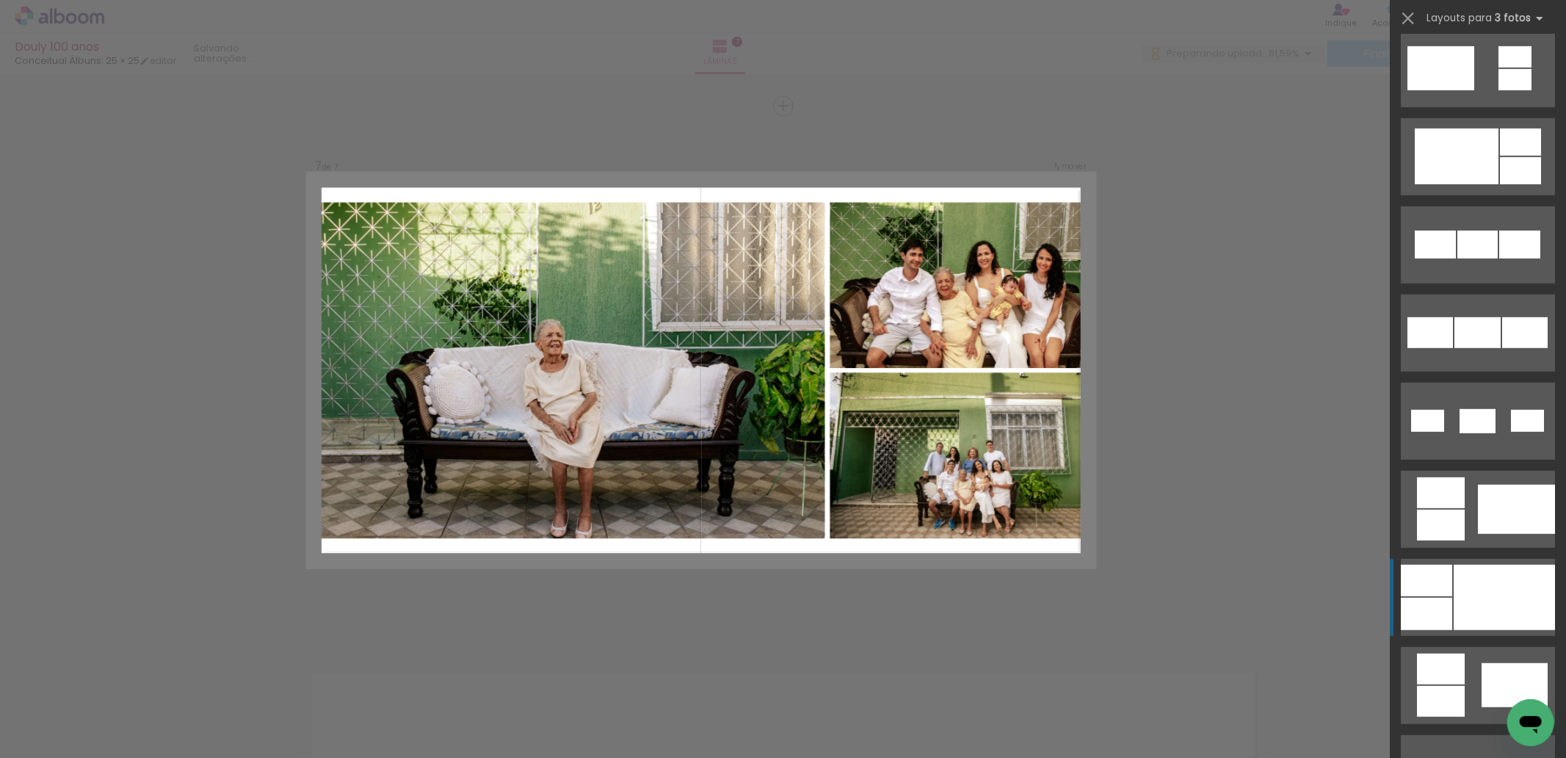
click at [1469, 589] on div at bounding box center [1503, 597] width 101 height 65
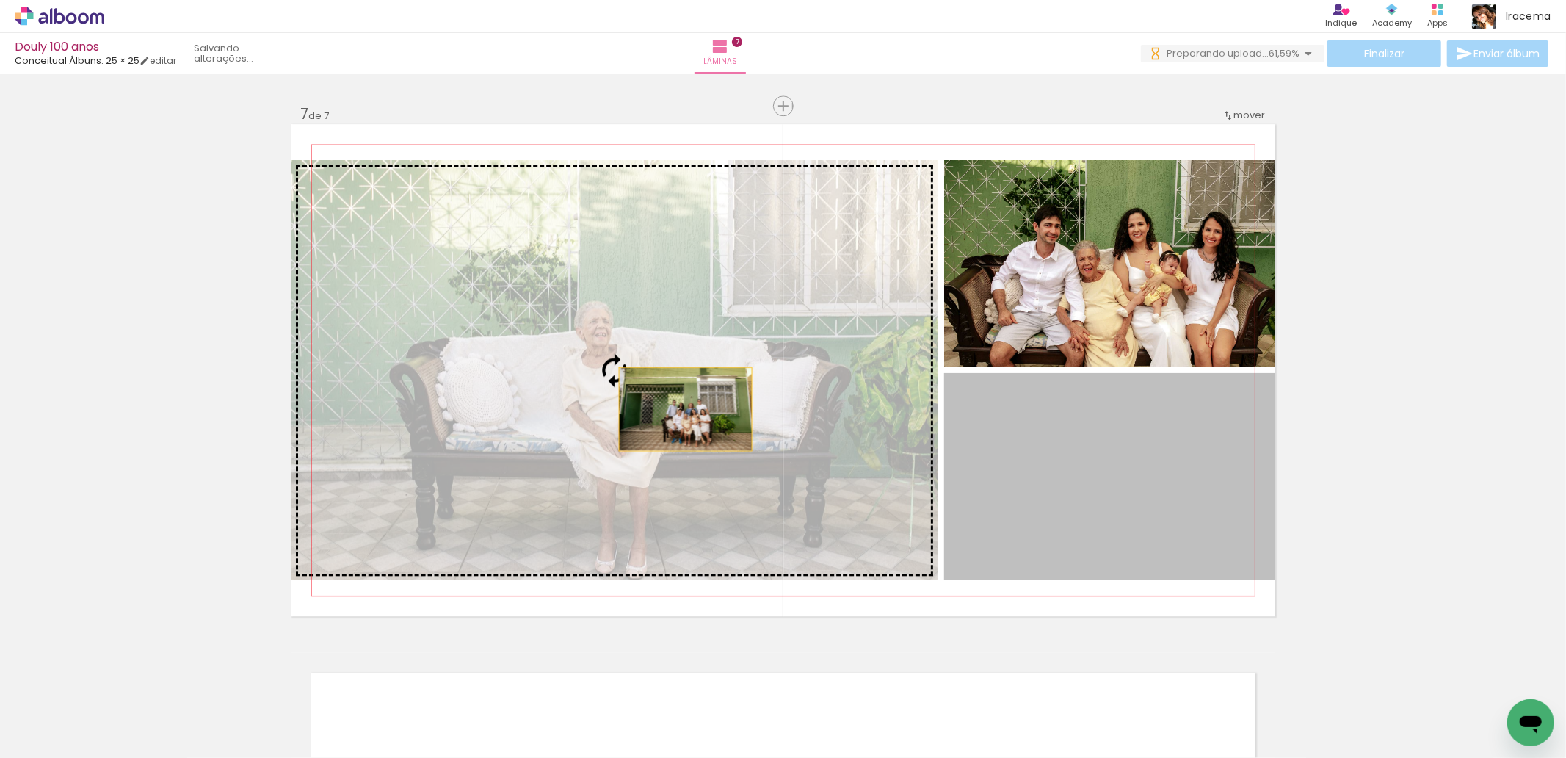
drag, startPoint x: 1069, startPoint y: 474, endPoint x: 650, endPoint y: 406, distance: 424.7
click at [0, 0] on slot at bounding box center [0, 0] width 0 height 0
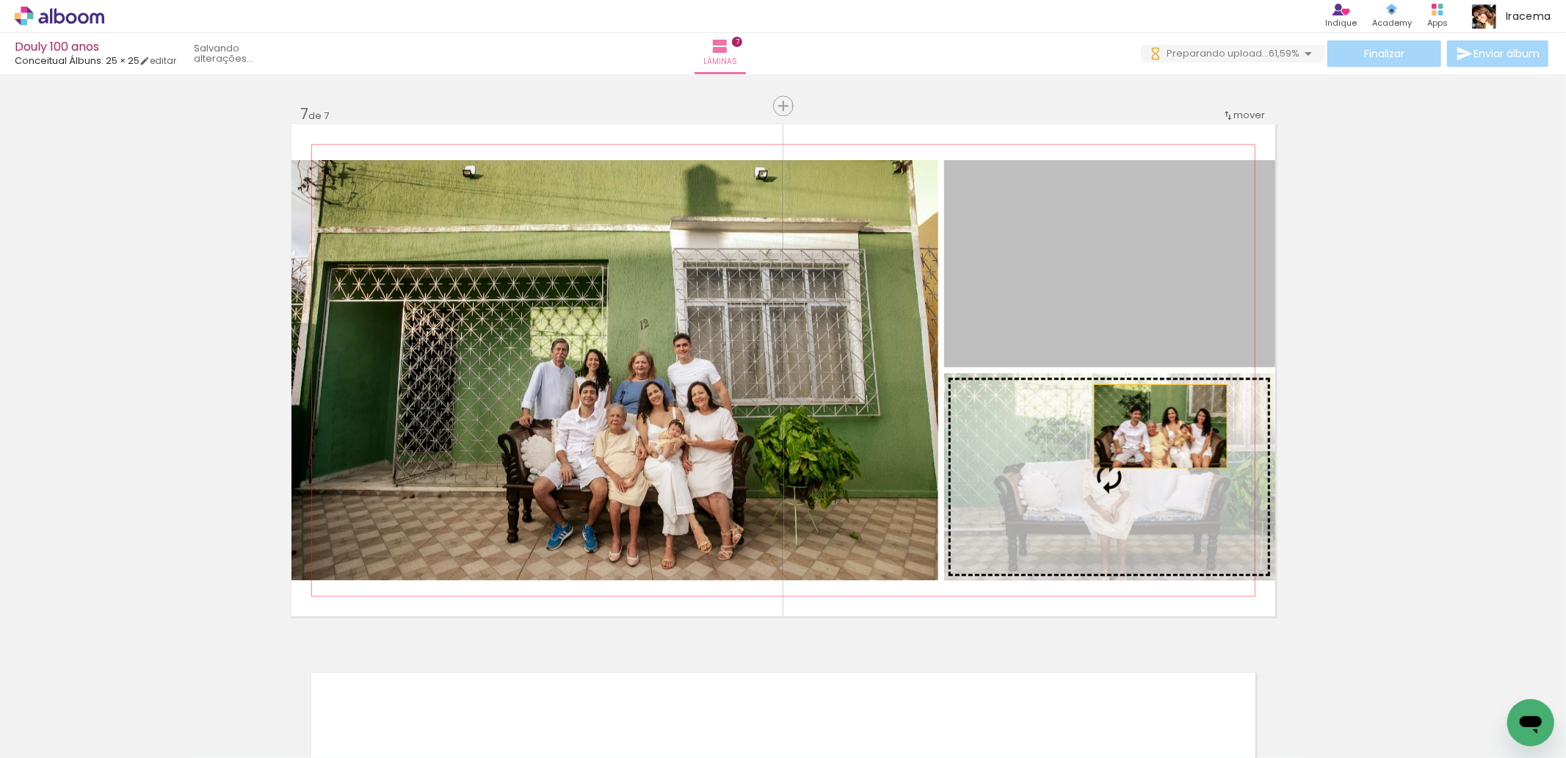
drag, startPoint x: 1150, startPoint y: 255, endPoint x: 1154, endPoint y: 427, distance: 171.8
click at [0, 0] on slot at bounding box center [0, 0] width 0 height 0
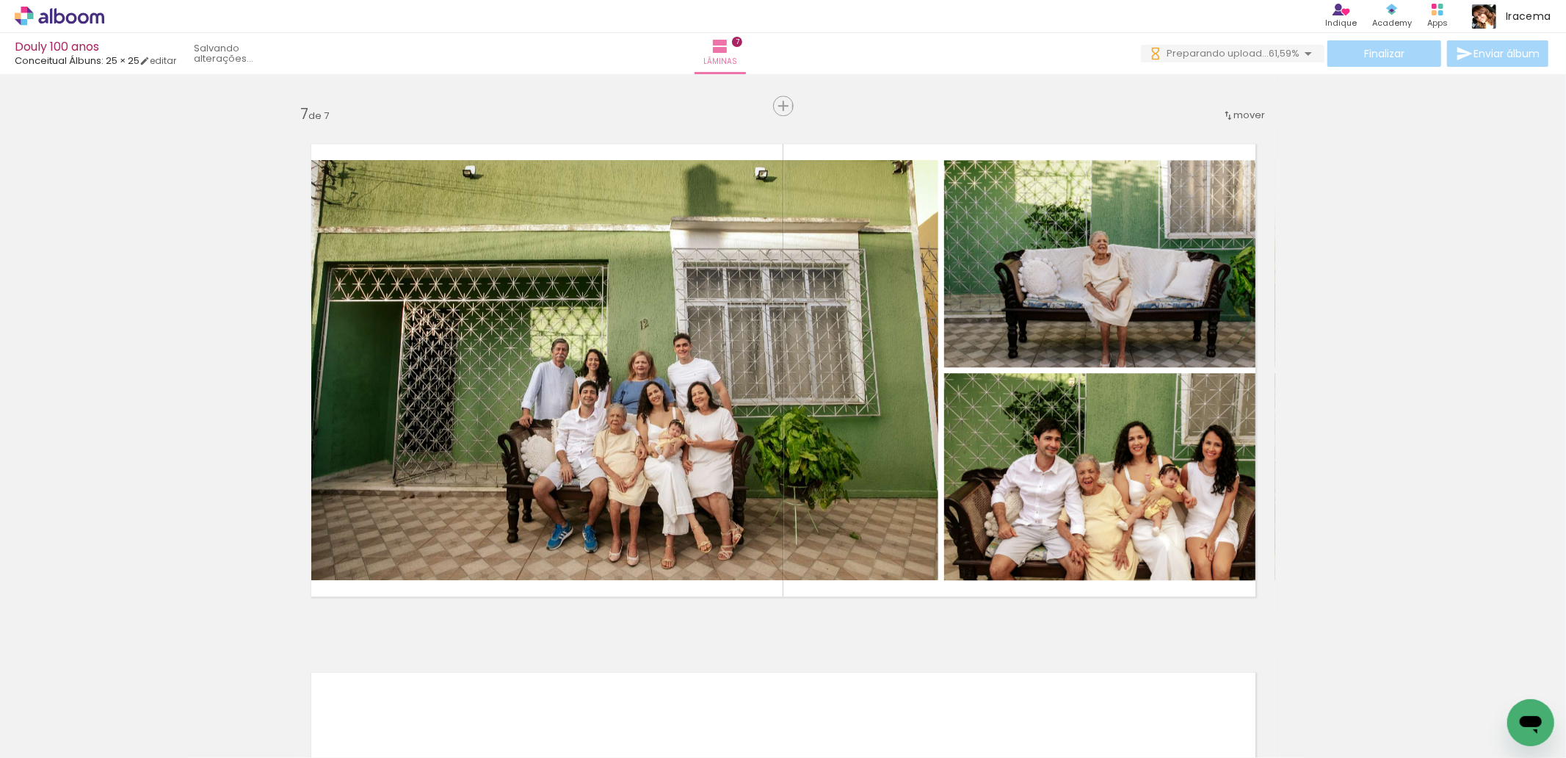
scroll to position [0, 649]
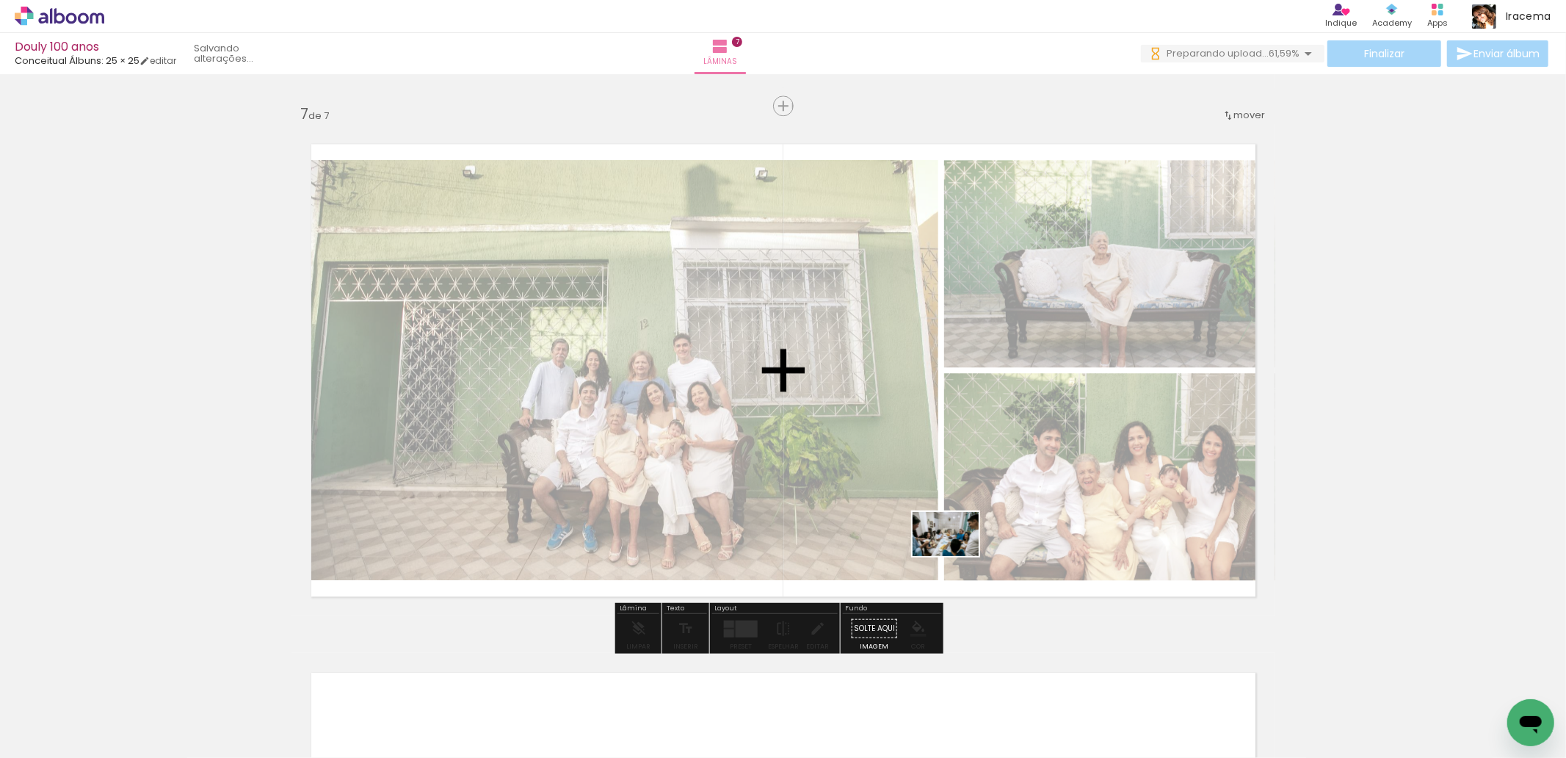
drag, startPoint x: 1077, startPoint y: 721, endPoint x: 957, endPoint y: 556, distance: 204.4
click at [957, 556] on quentale-workspace at bounding box center [783, 379] width 1566 height 758
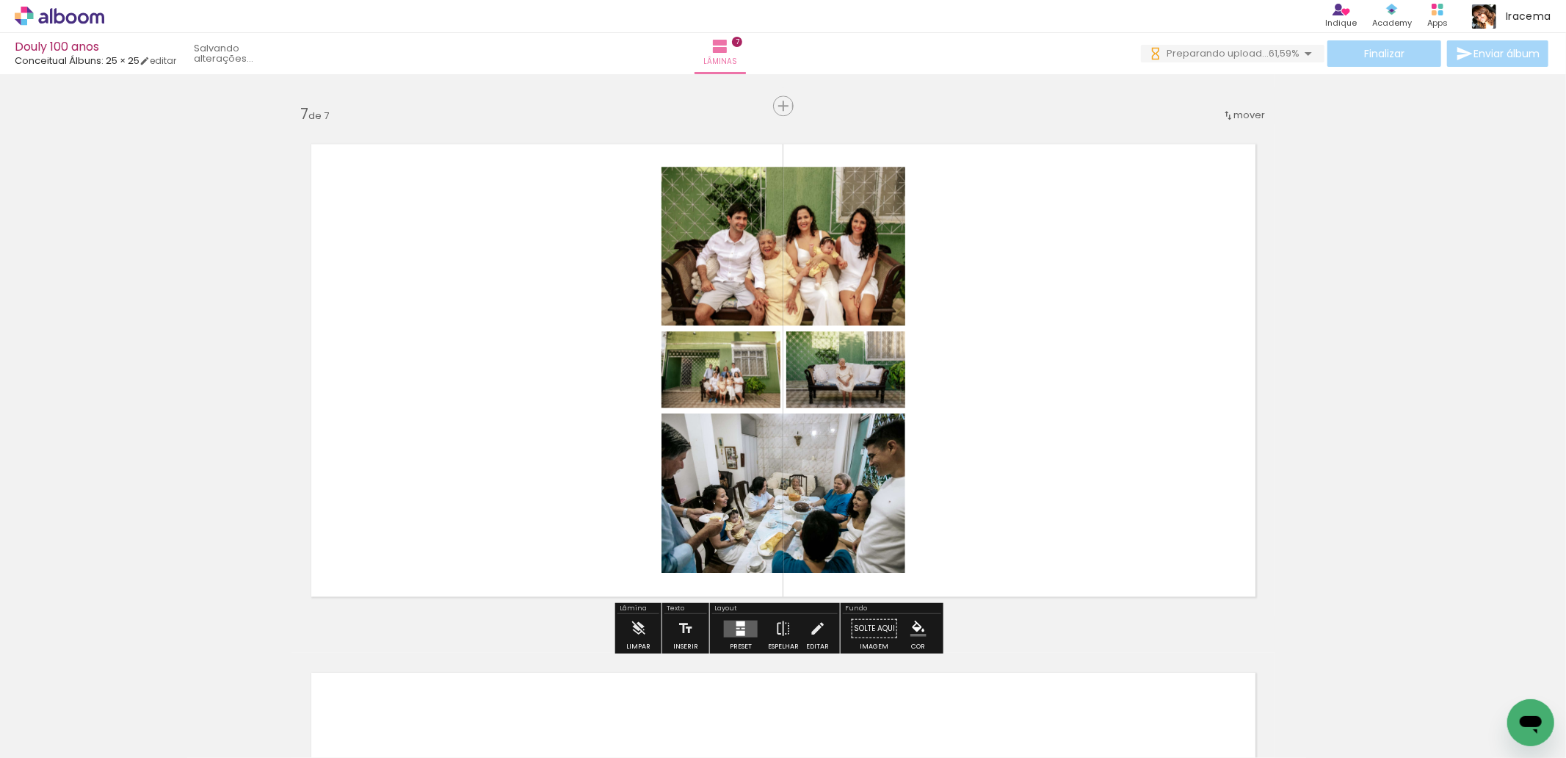
click at [747, 628] on quentale-layouter at bounding box center [741, 628] width 34 height 17
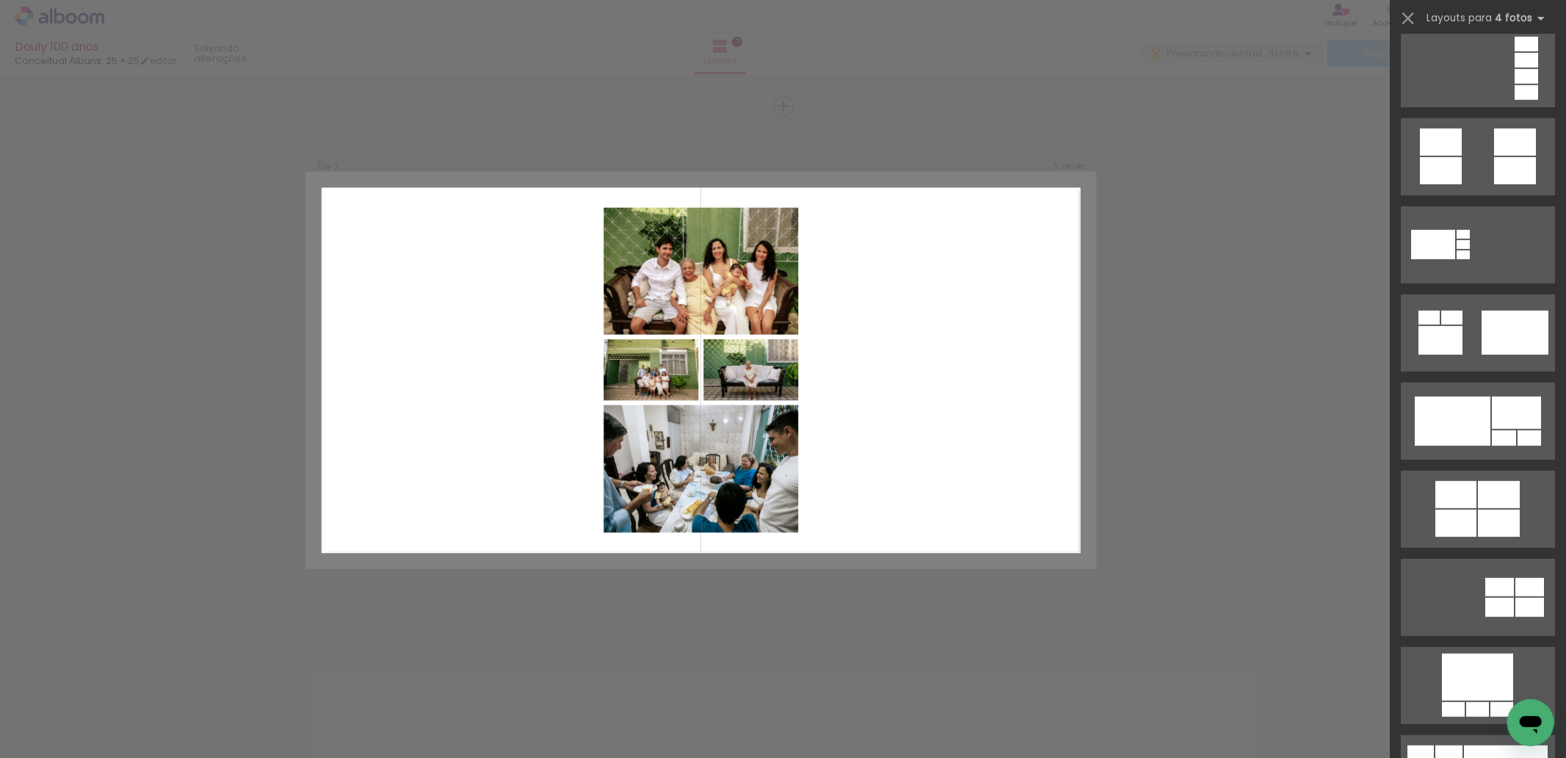
scroll to position [0, 0]
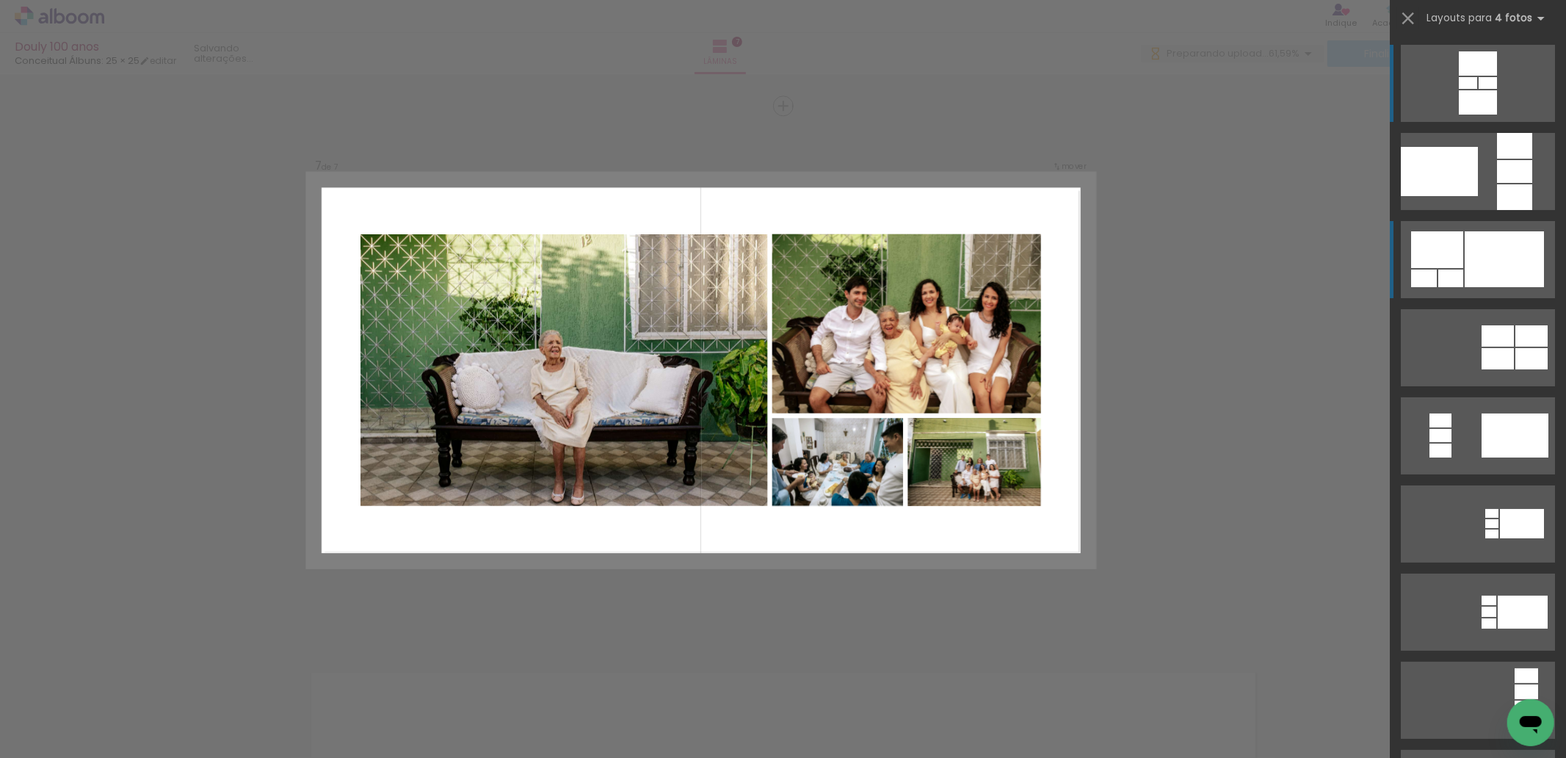
click at [1476, 269] on div at bounding box center [1504, 259] width 79 height 56
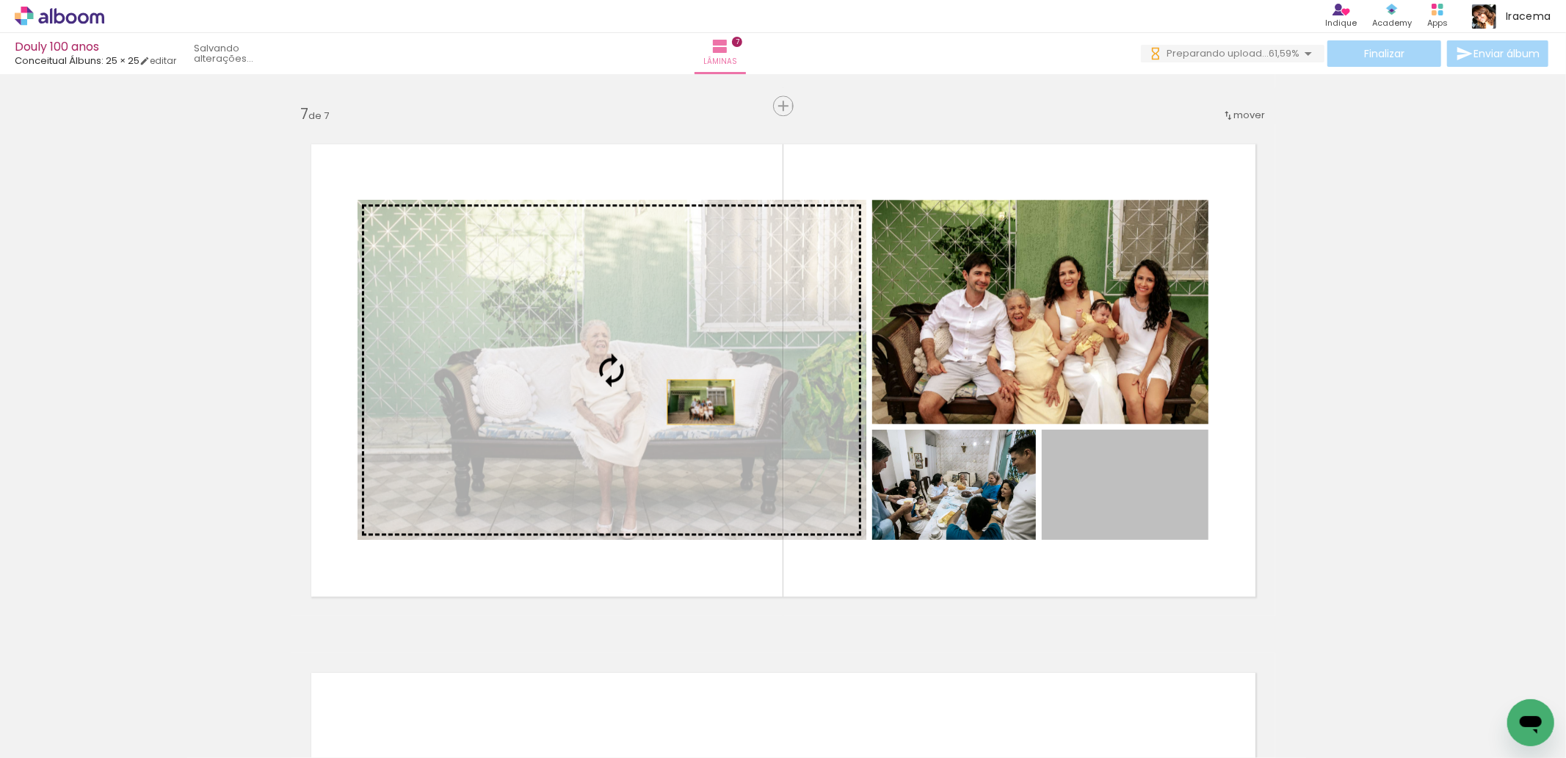
drag, startPoint x: 1141, startPoint y: 512, endPoint x: 694, endPoint y: 402, distance: 459.7
click at [0, 0] on slot at bounding box center [0, 0] width 0 height 0
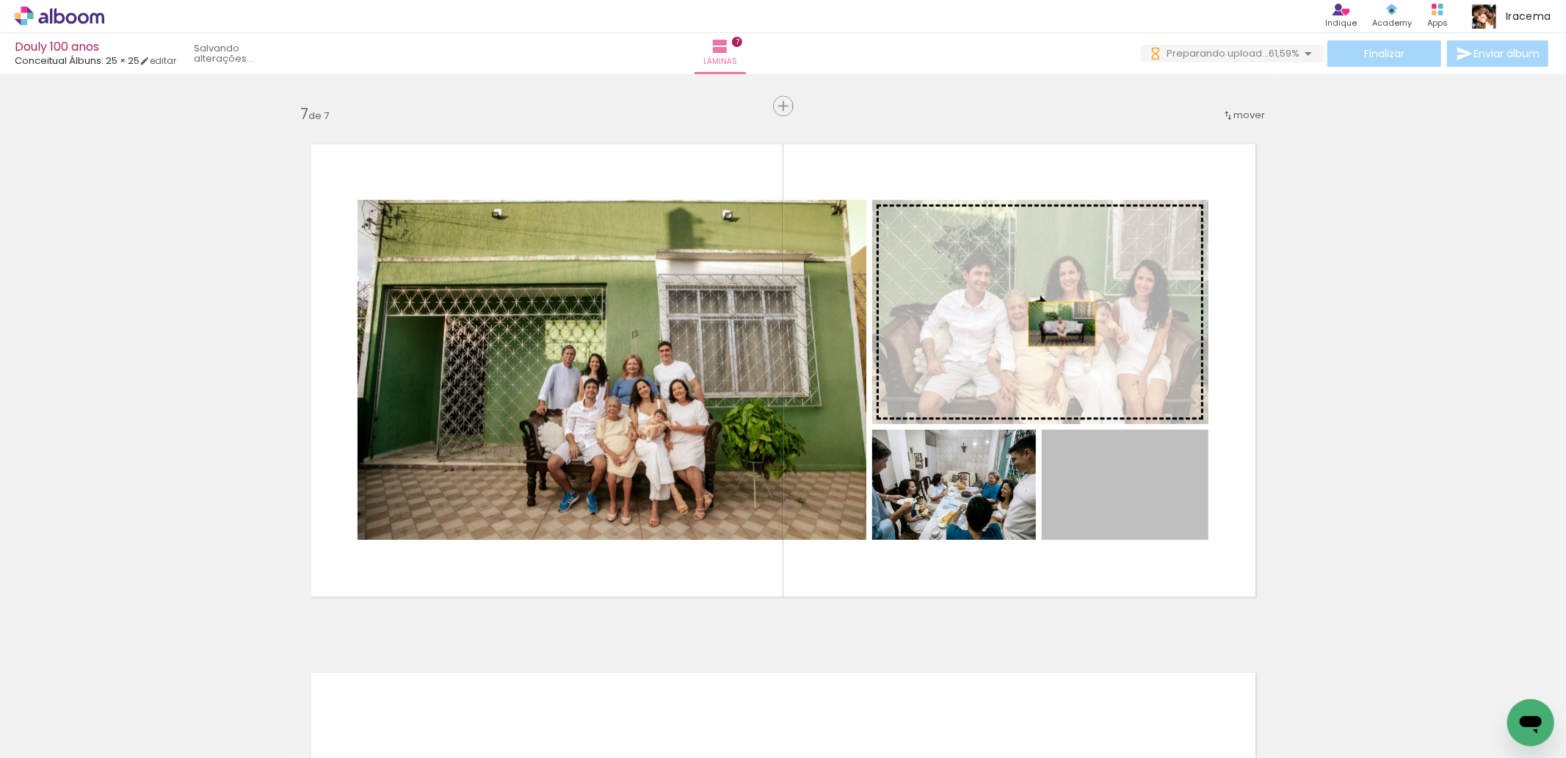
drag, startPoint x: 1111, startPoint y: 487, endPoint x: 1055, endPoint y: 316, distance: 180.1
click at [0, 0] on slot at bounding box center [0, 0] width 0 height 0
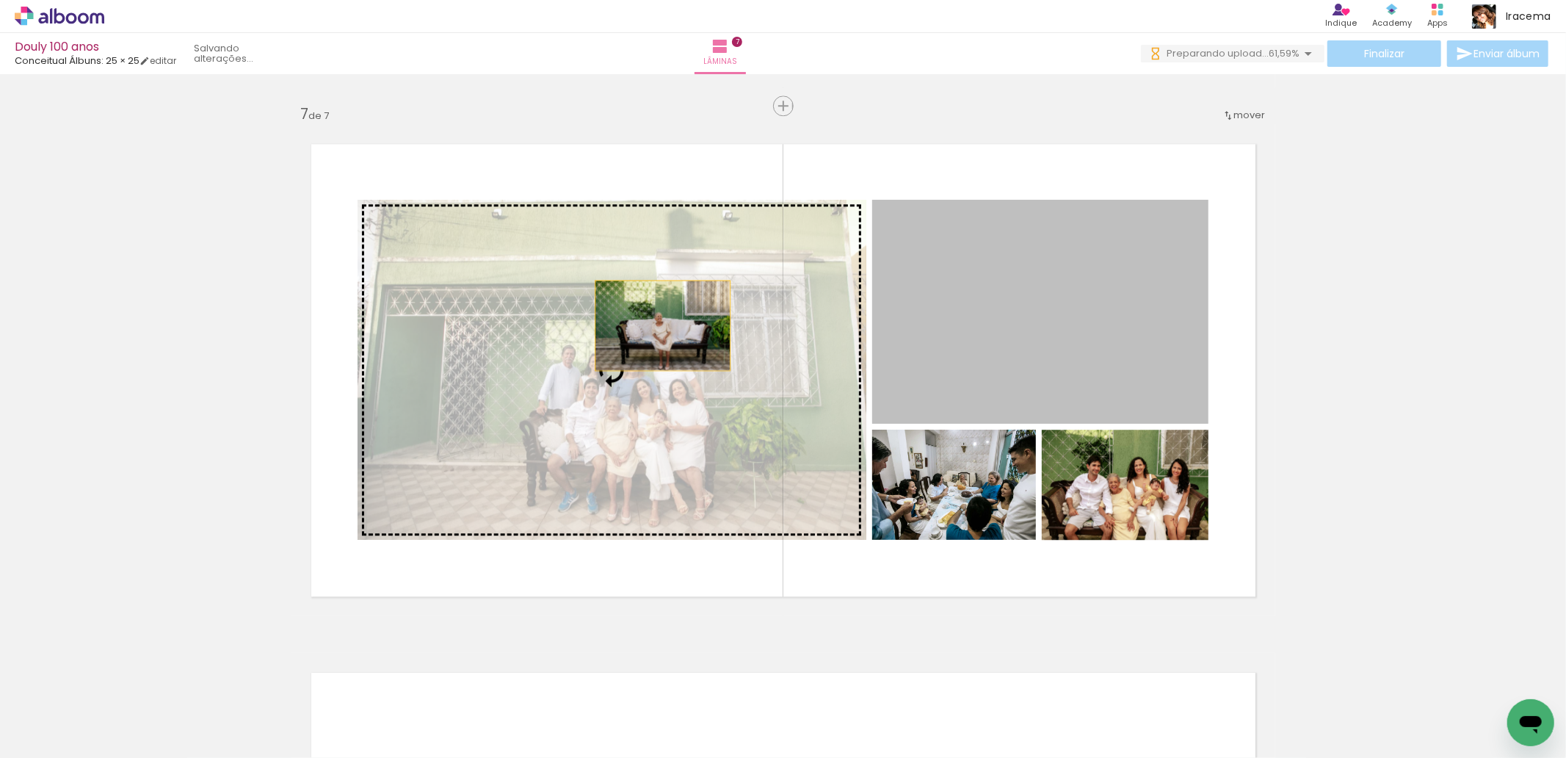
drag, startPoint x: 1025, startPoint y: 311, endPoint x: 656, endPoint y: 324, distance: 369.5
click at [0, 0] on slot at bounding box center [0, 0] width 0 height 0
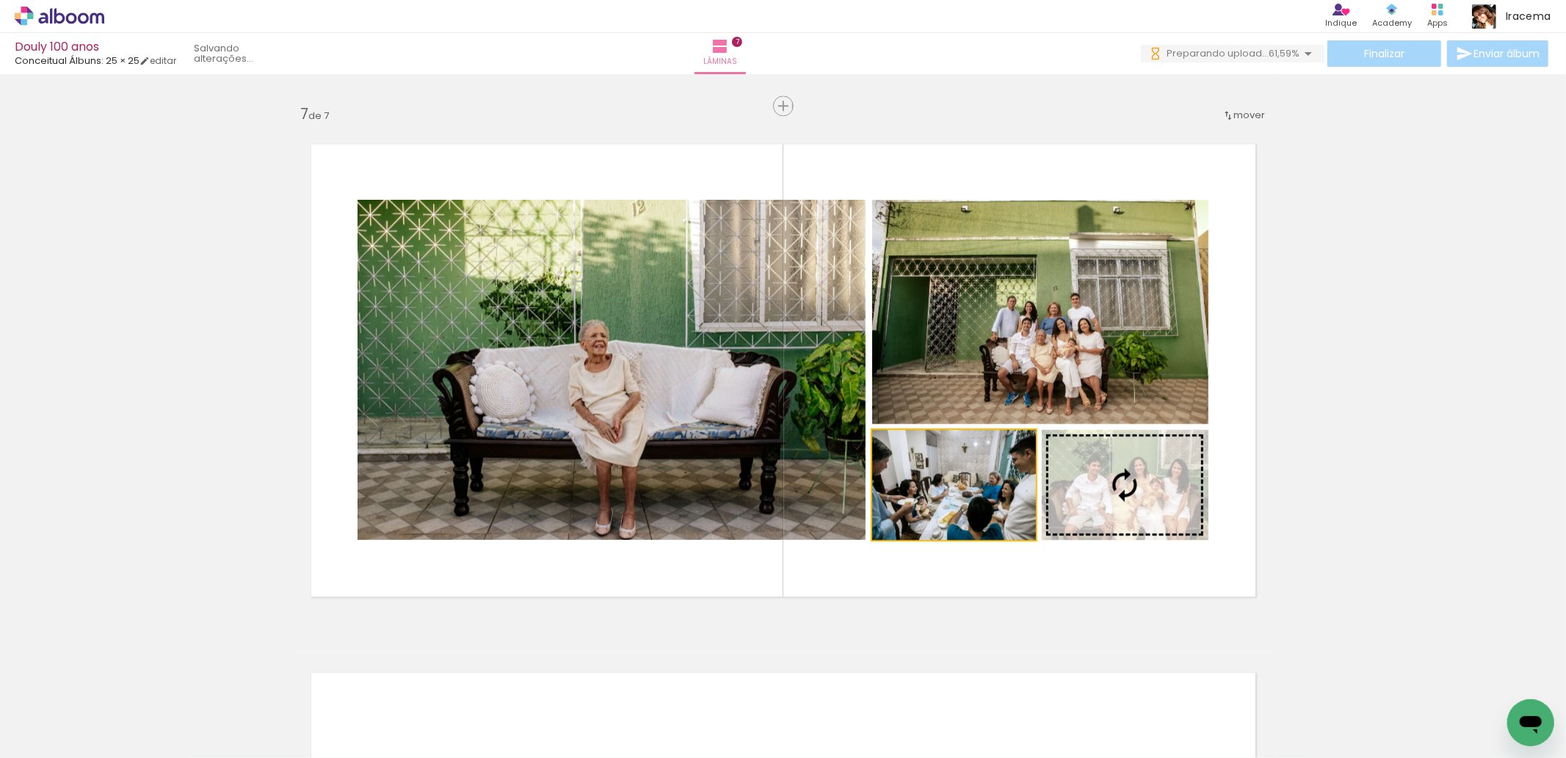
drag, startPoint x: 967, startPoint y: 505, endPoint x: 1114, endPoint y: 427, distance: 166.8
click at [0, 0] on slot at bounding box center [0, 0] width 0 height 0
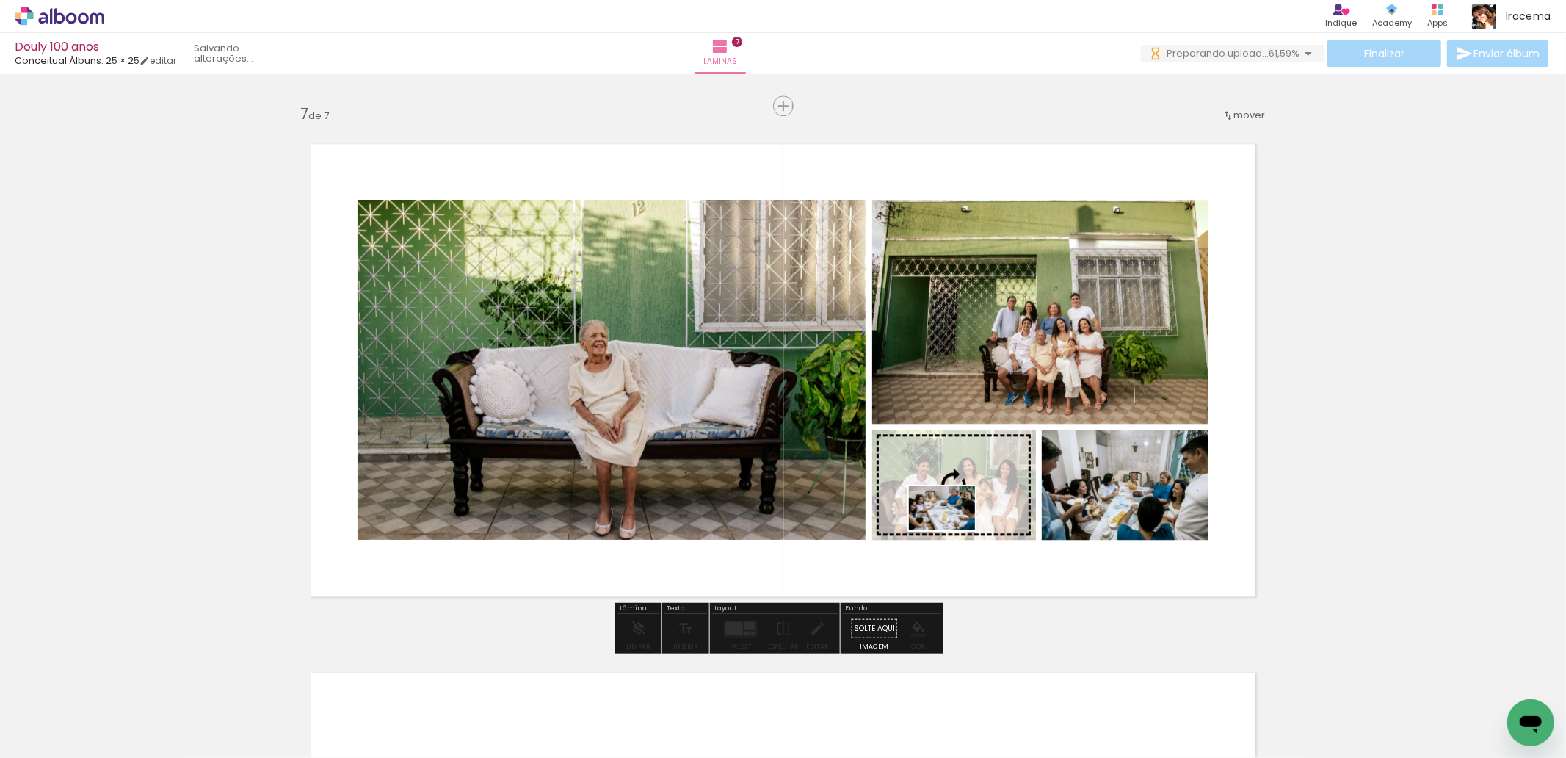
drag, startPoint x: 981, startPoint y: 725, endPoint x: 953, endPoint y: 530, distance: 196.5
click at [953, 530] on quentale-workspace at bounding box center [783, 379] width 1566 height 758
drag, startPoint x: 813, startPoint y: 730, endPoint x: 955, endPoint y: 505, distance: 265.6
click at [955, 505] on quentale-workspace at bounding box center [783, 379] width 1566 height 758
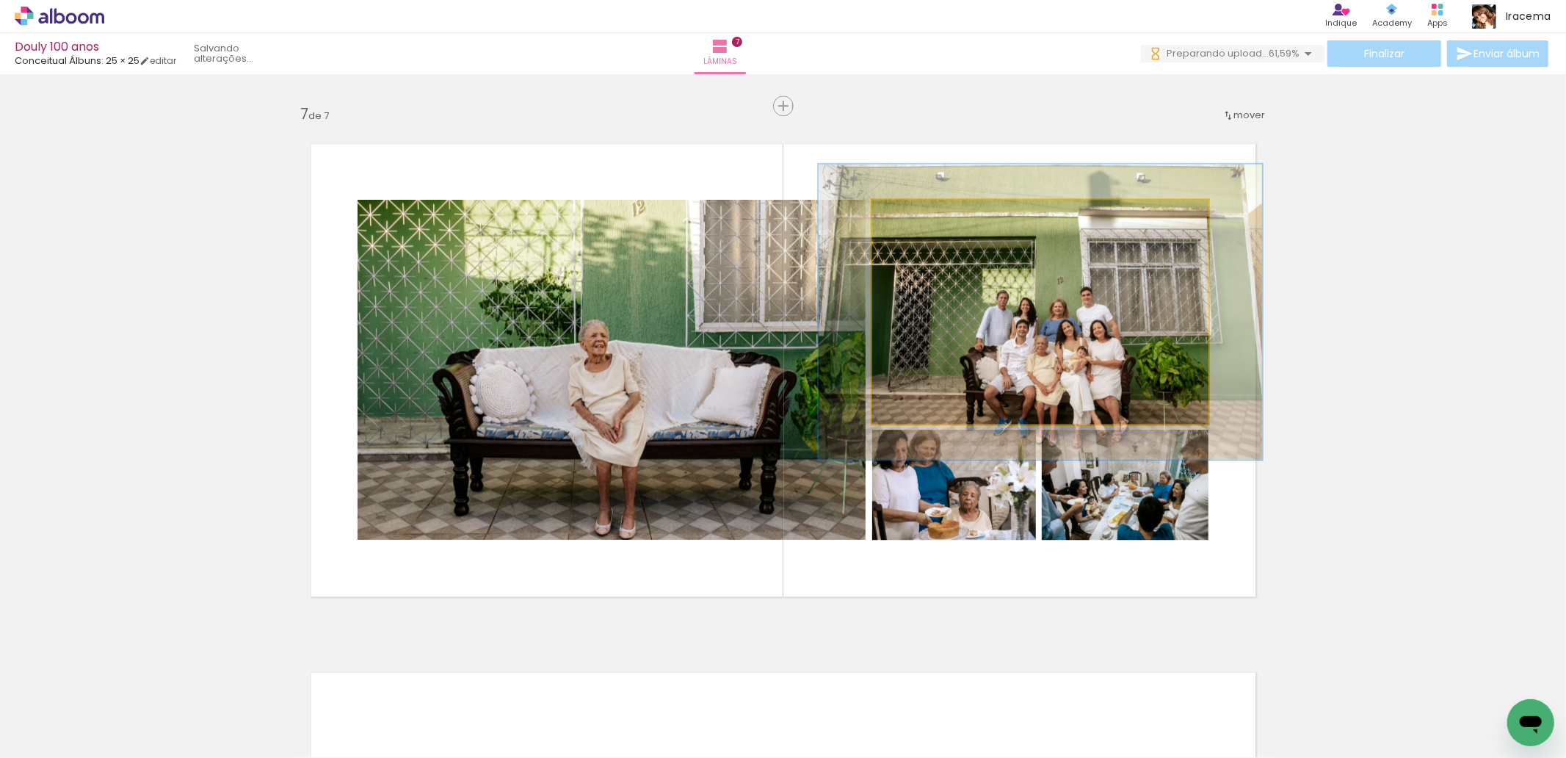
scroll to position [0, 649]
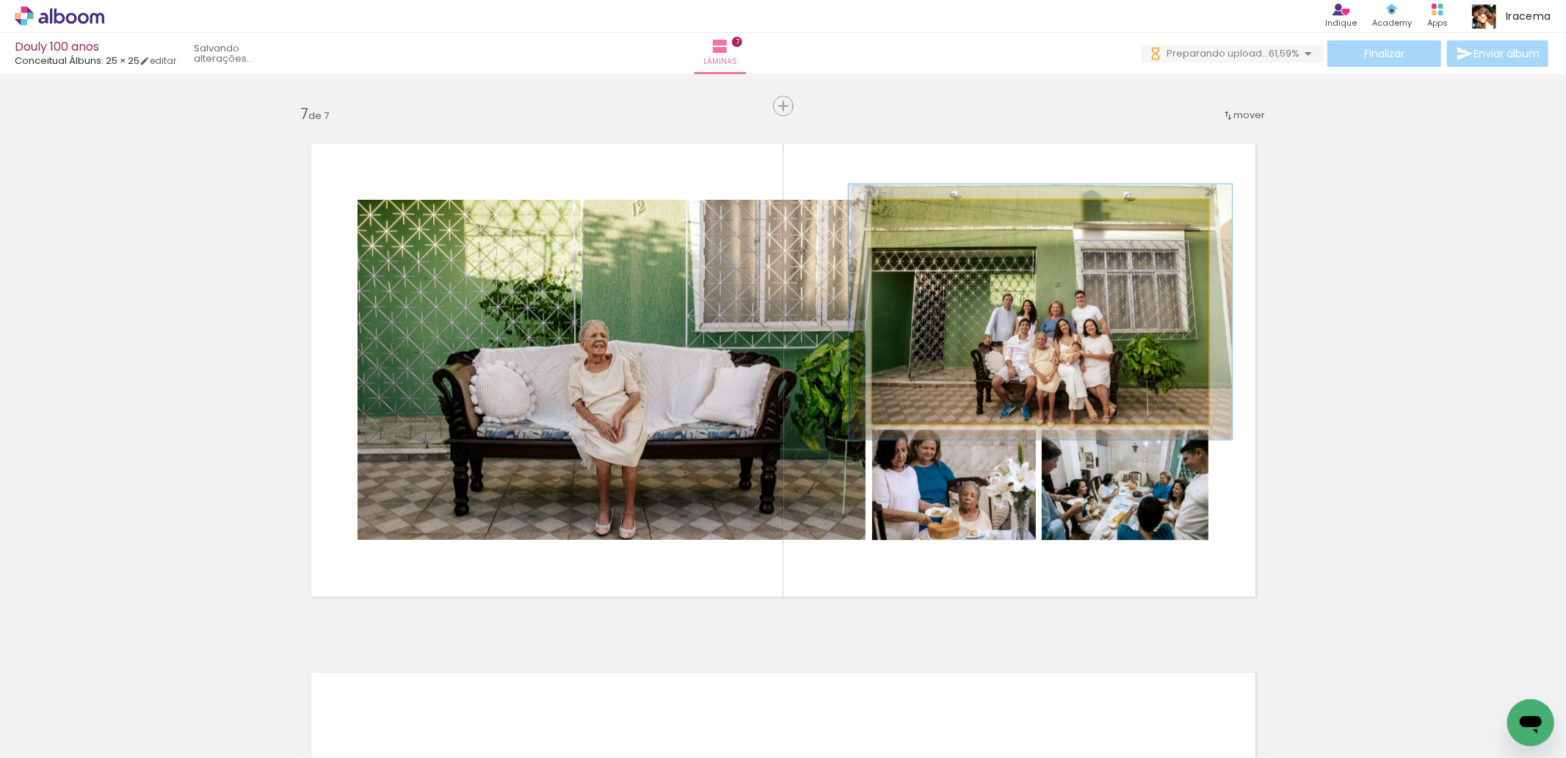
type paper-slider "114"
click at [906, 222] on div at bounding box center [913, 214] width 23 height 23
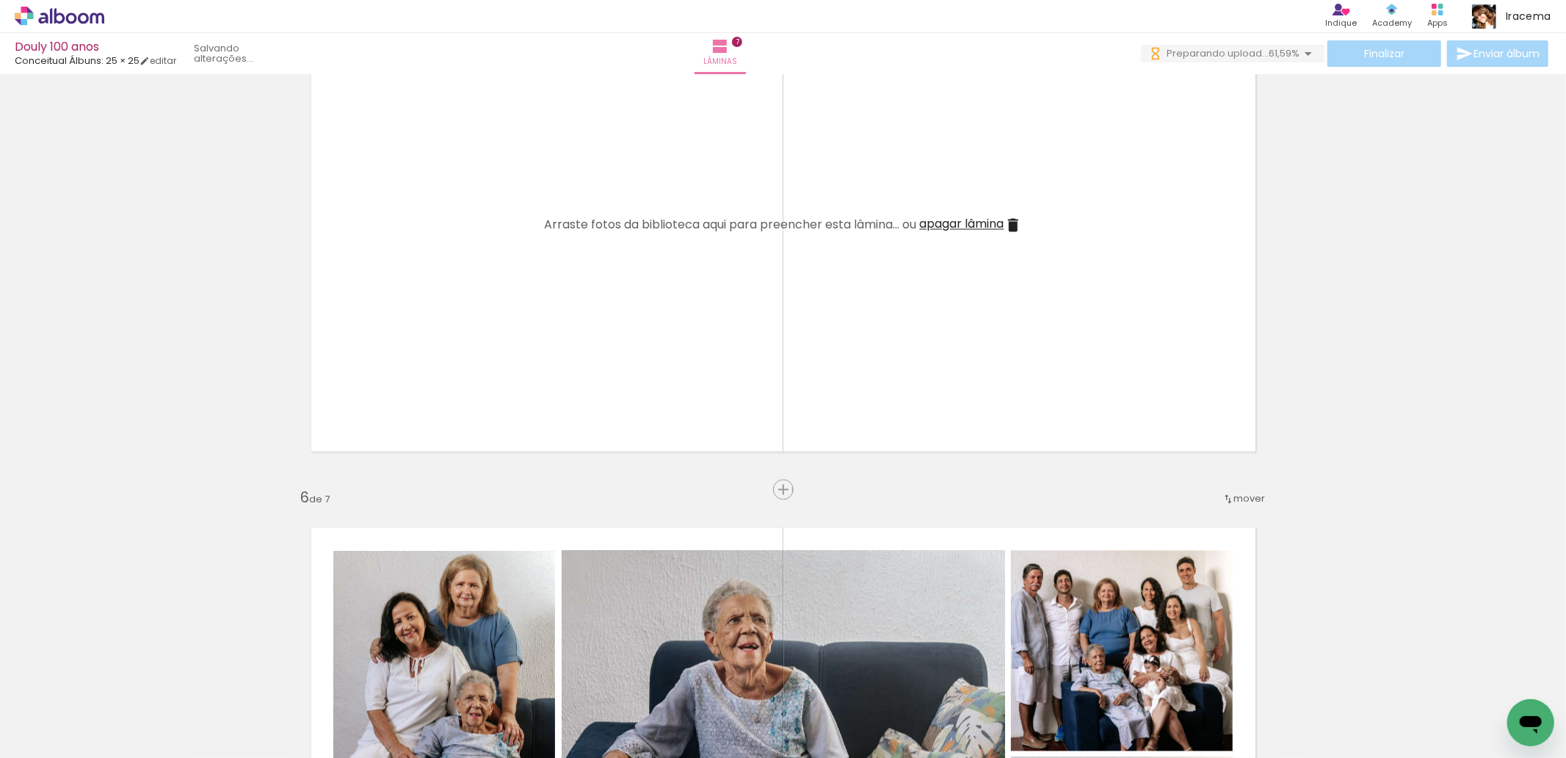
scroll to position [2241, 0]
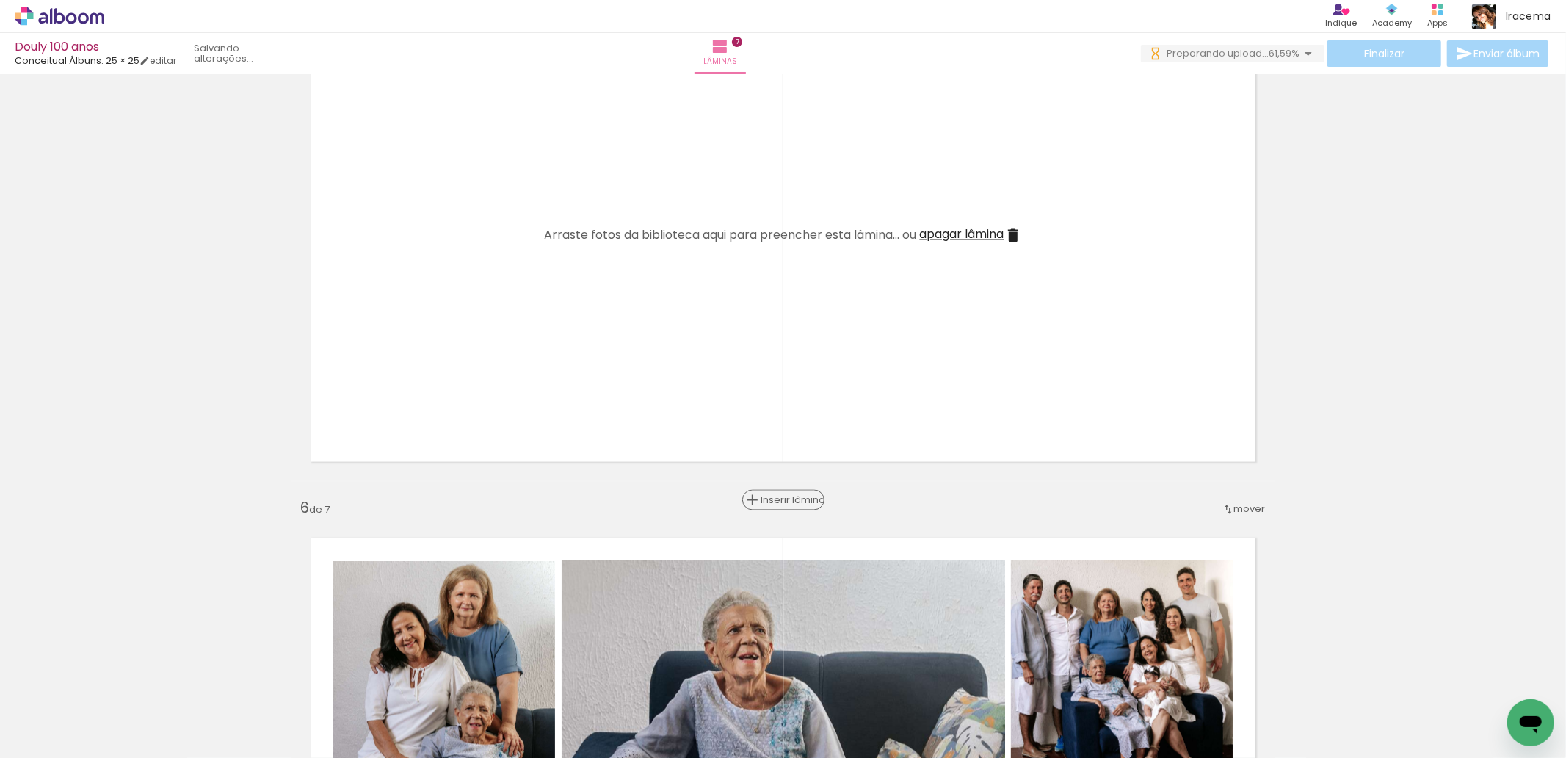
click at [783, 496] on span "Inserir lâmina" at bounding box center [789, 501] width 57 height 10
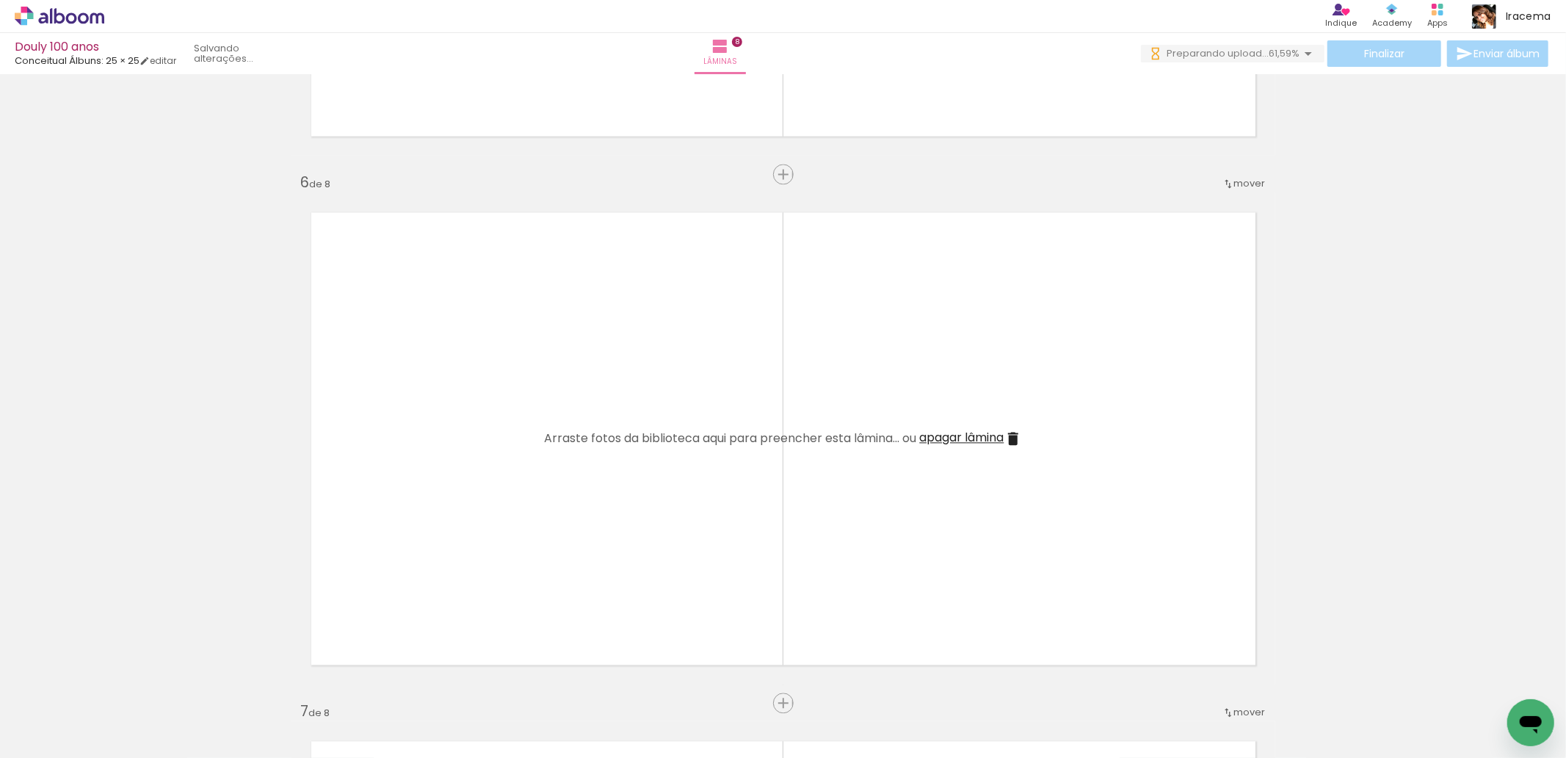
scroll to position [0, 5428]
drag, startPoint x: 1150, startPoint y: 721, endPoint x: 803, endPoint y: 492, distance: 416.0
click at [803, 492] on quentale-workspace at bounding box center [783, 379] width 1566 height 758
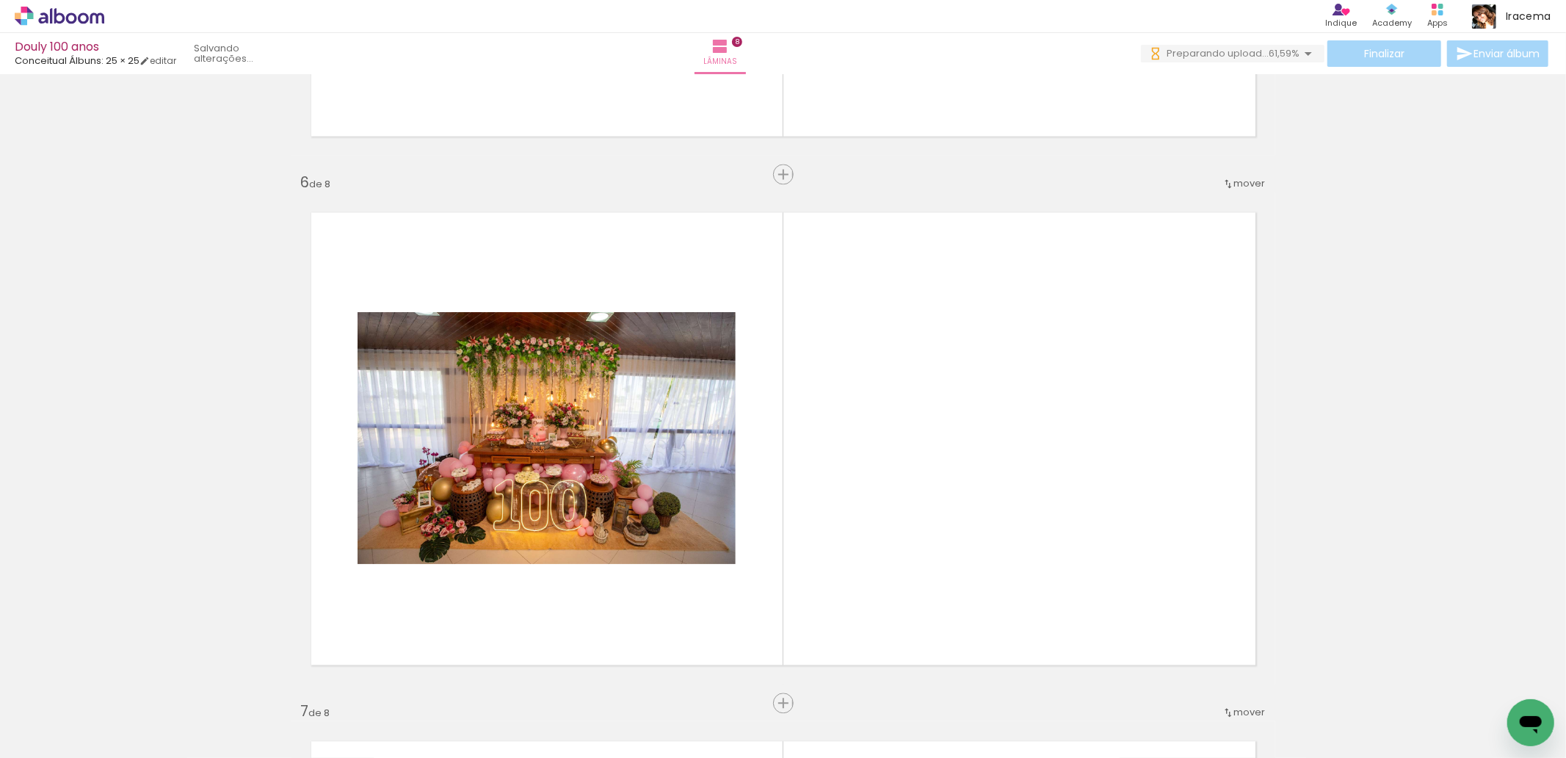
scroll to position [0, 1678]
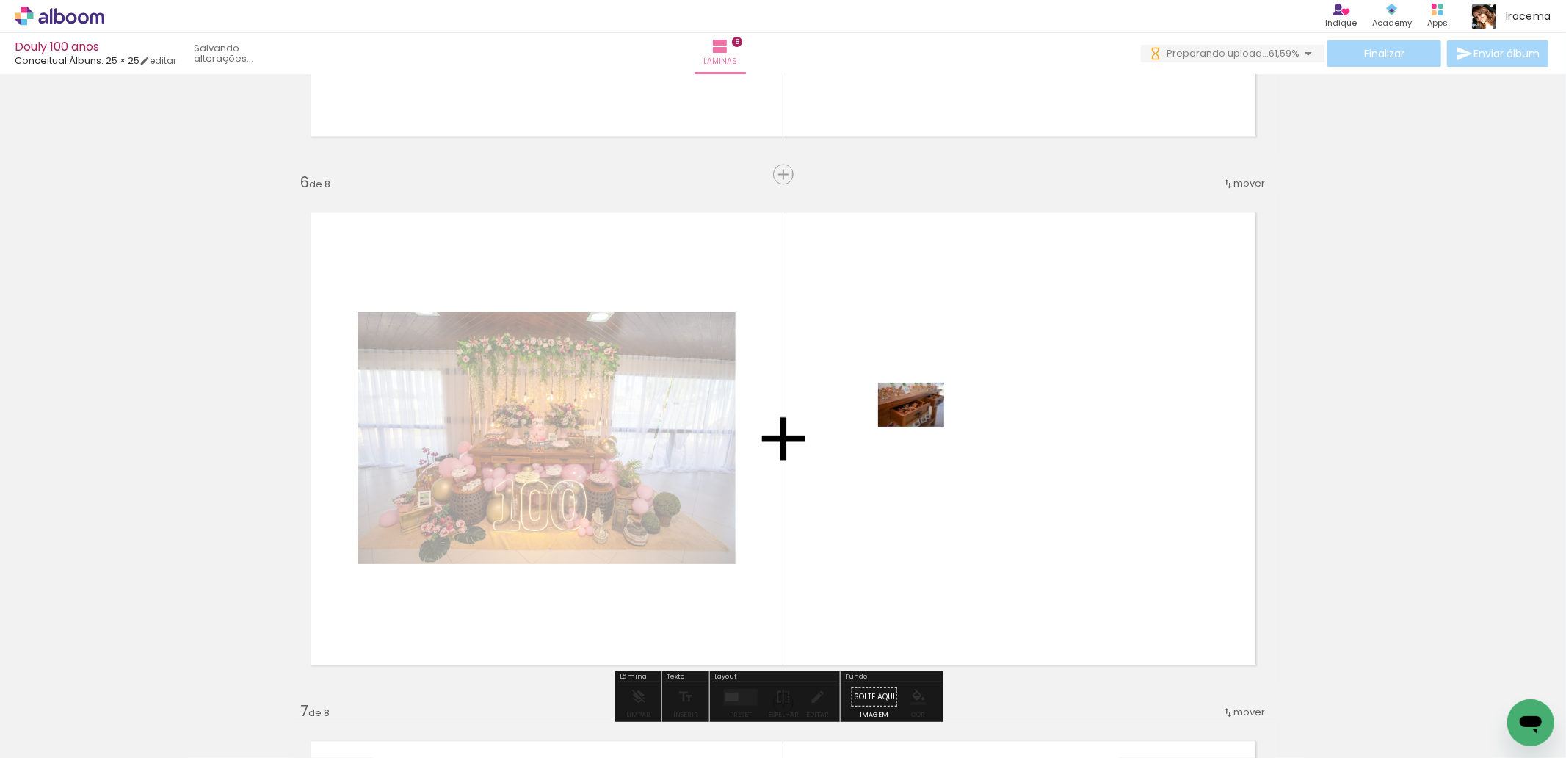
drag, startPoint x: 693, startPoint y: 707, endPoint x: 923, endPoint y: 426, distance: 363.6
click at [923, 426] on quentale-workspace at bounding box center [783, 379] width 1566 height 758
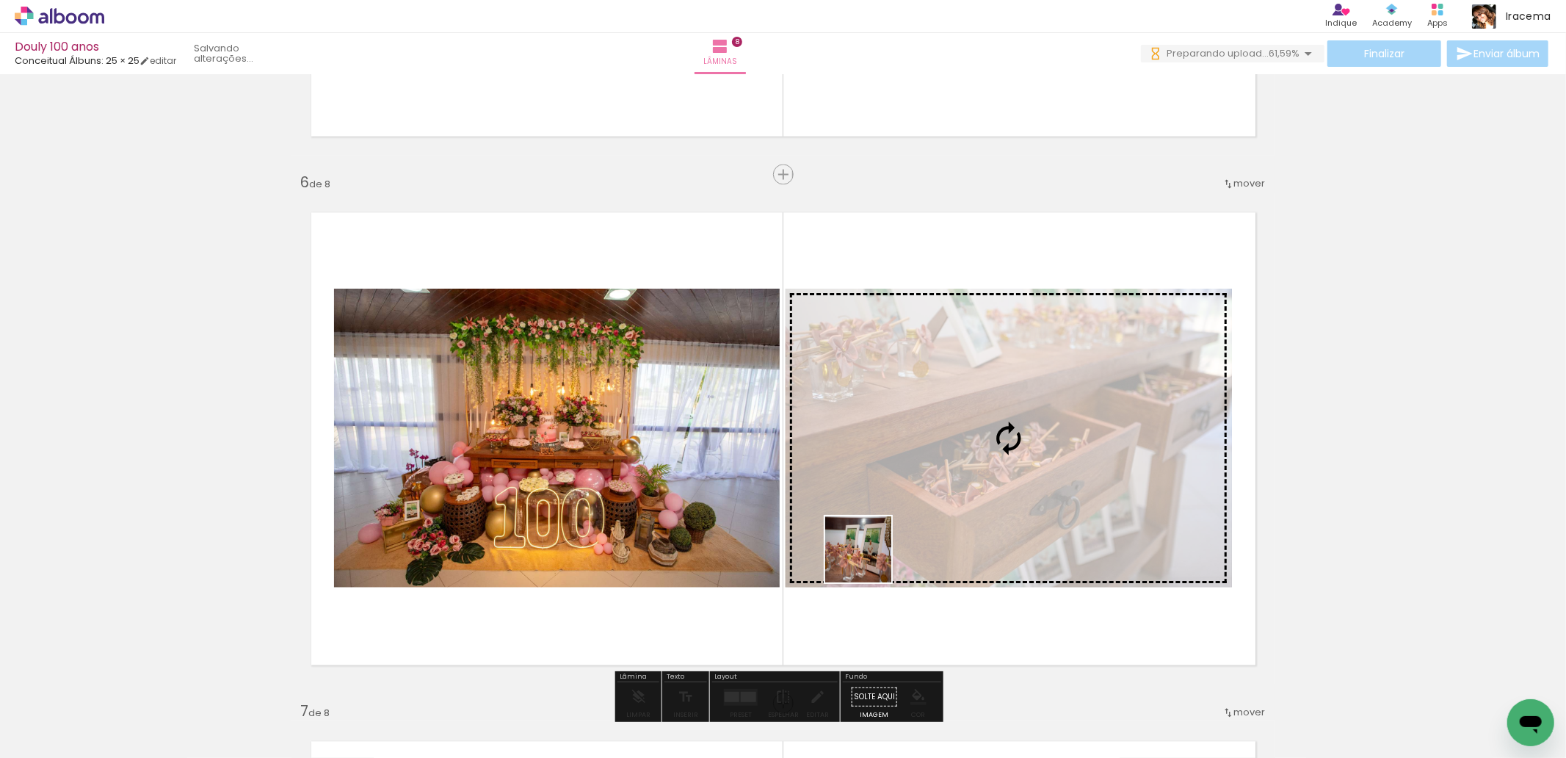
drag, startPoint x: 786, startPoint y: 705, endPoint x: 870, endPoint y: 522, distance: 201.7
click at [870, 522] on quentale-workspace at bounding box center [783, 379] width 1566 height 758
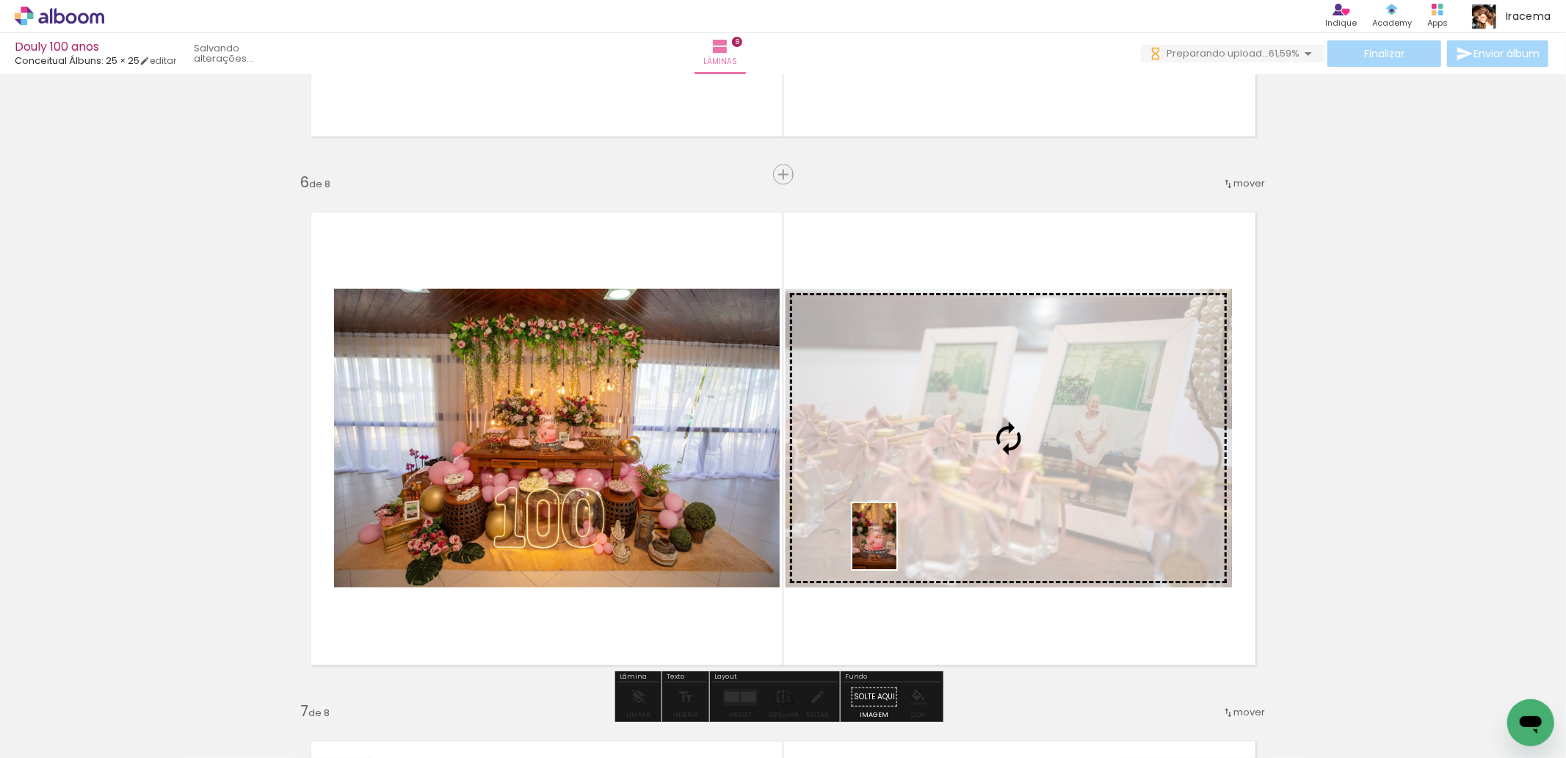
drag, startPoint x: 1188, startPoint y: 718, endPoint x: 896, endPoint y: 547, distance: 337.9
click at [896, 547] on quentale-workspace at bounding box center [783, 379] width 1566 height 758
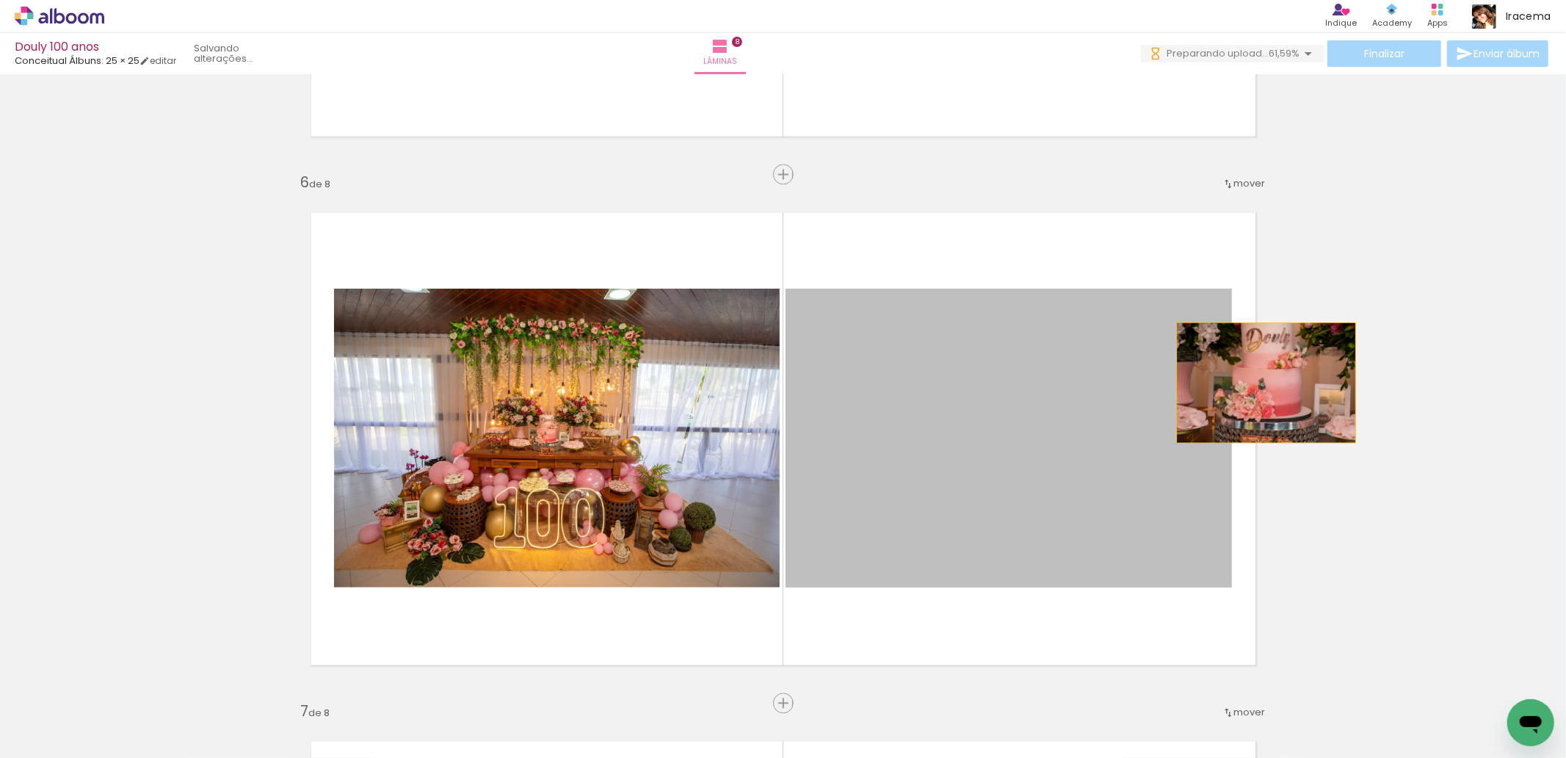
drag, startPoint x: 1081, startPoint y: 487, endPoint x: 1378, endPoint y: 326, distance: 338.0
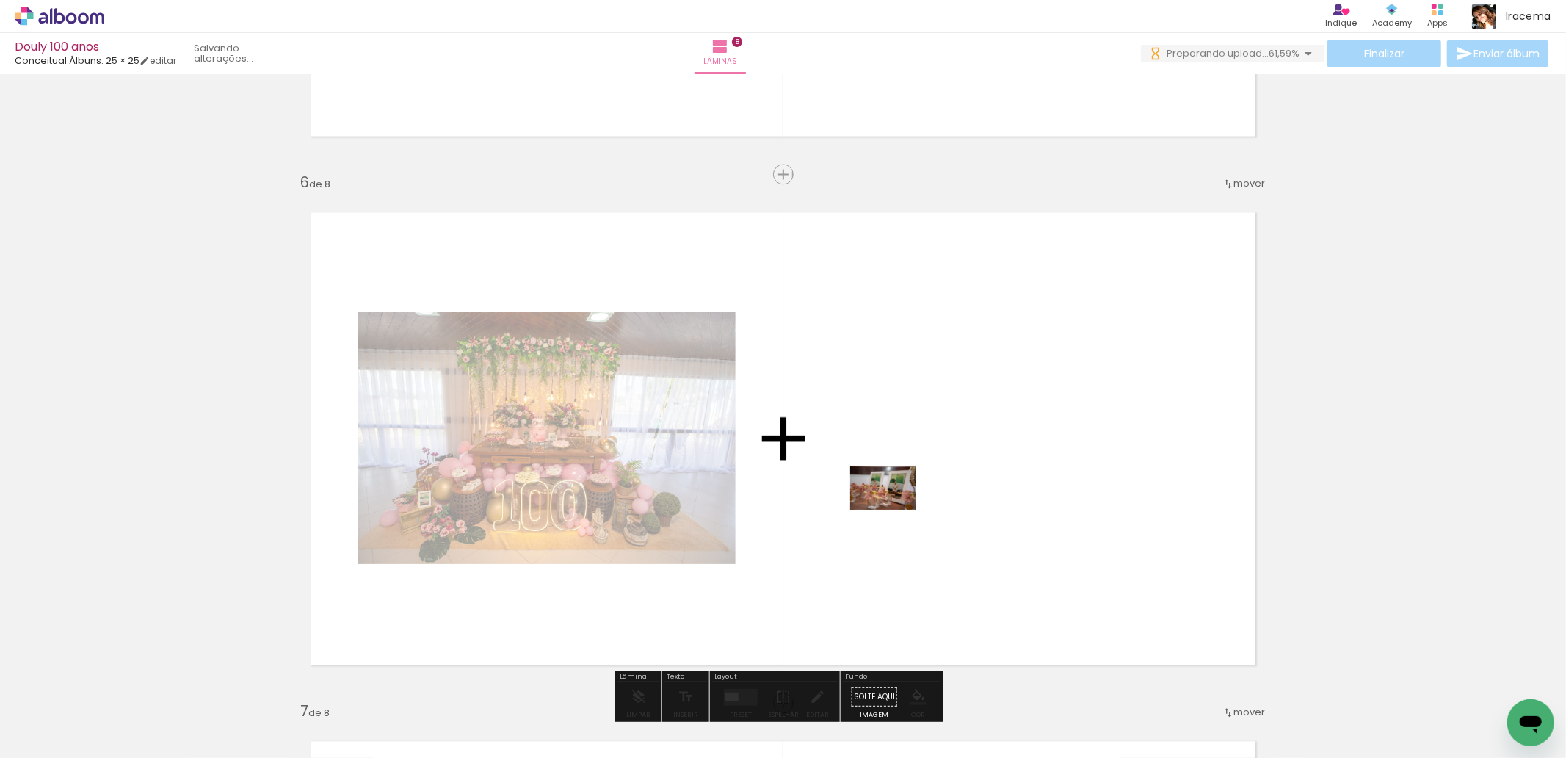
drag, startPoint x: 781, startPoint y: 716, endPoint x: 901, endPoint y: 499, distance: 248.1
click at [901, 499] on quentale-workspace at bounding box center [783, 379] width 1566 height 758
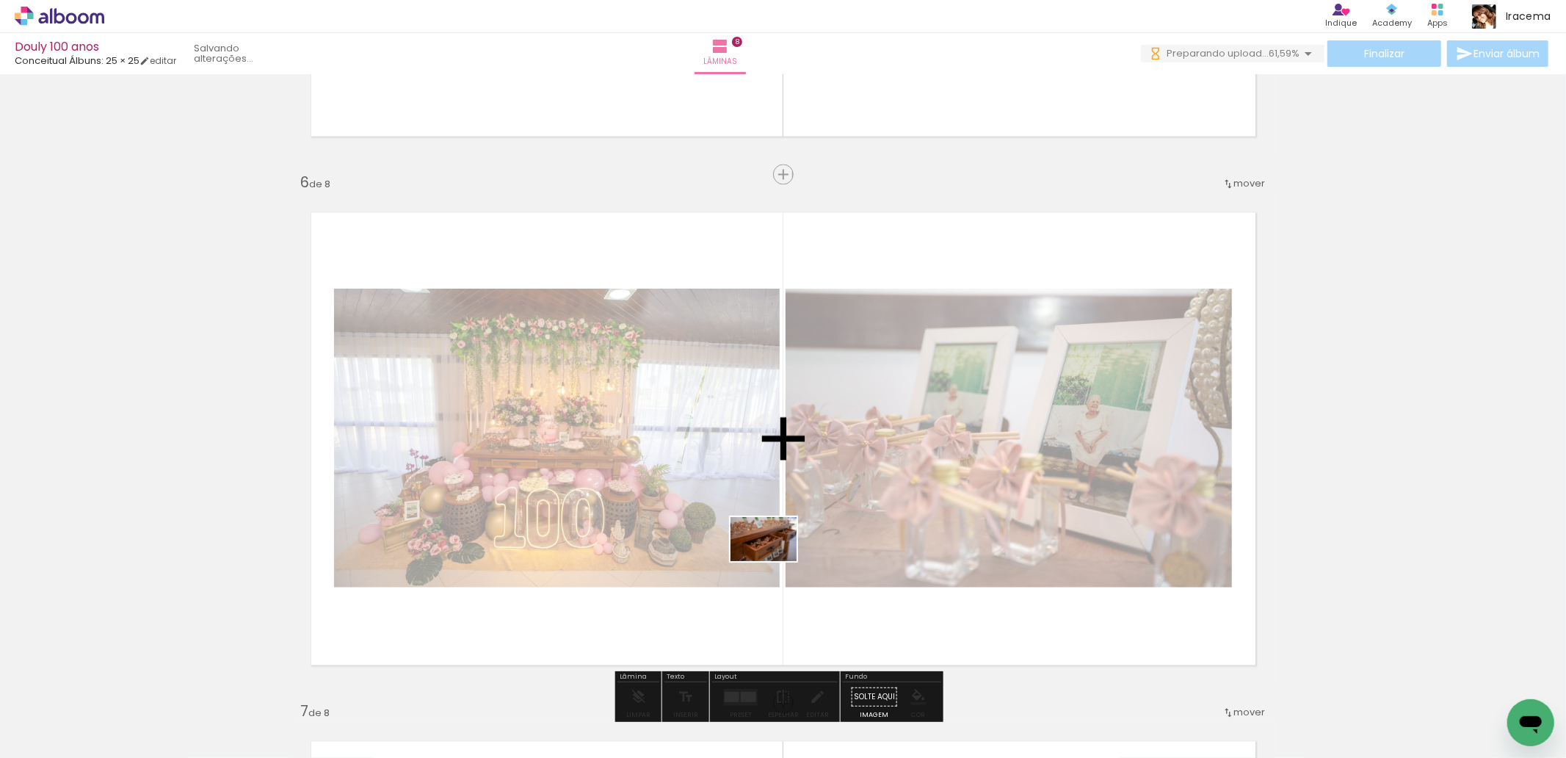
drag, startPoint x: 700, startPoint y: 710, endPoint x: 774, endPoint y: 561, distance: 166.4
click at [774, 561] on quentale-workspace at bounding box center [783, 379] width 1566 height 758
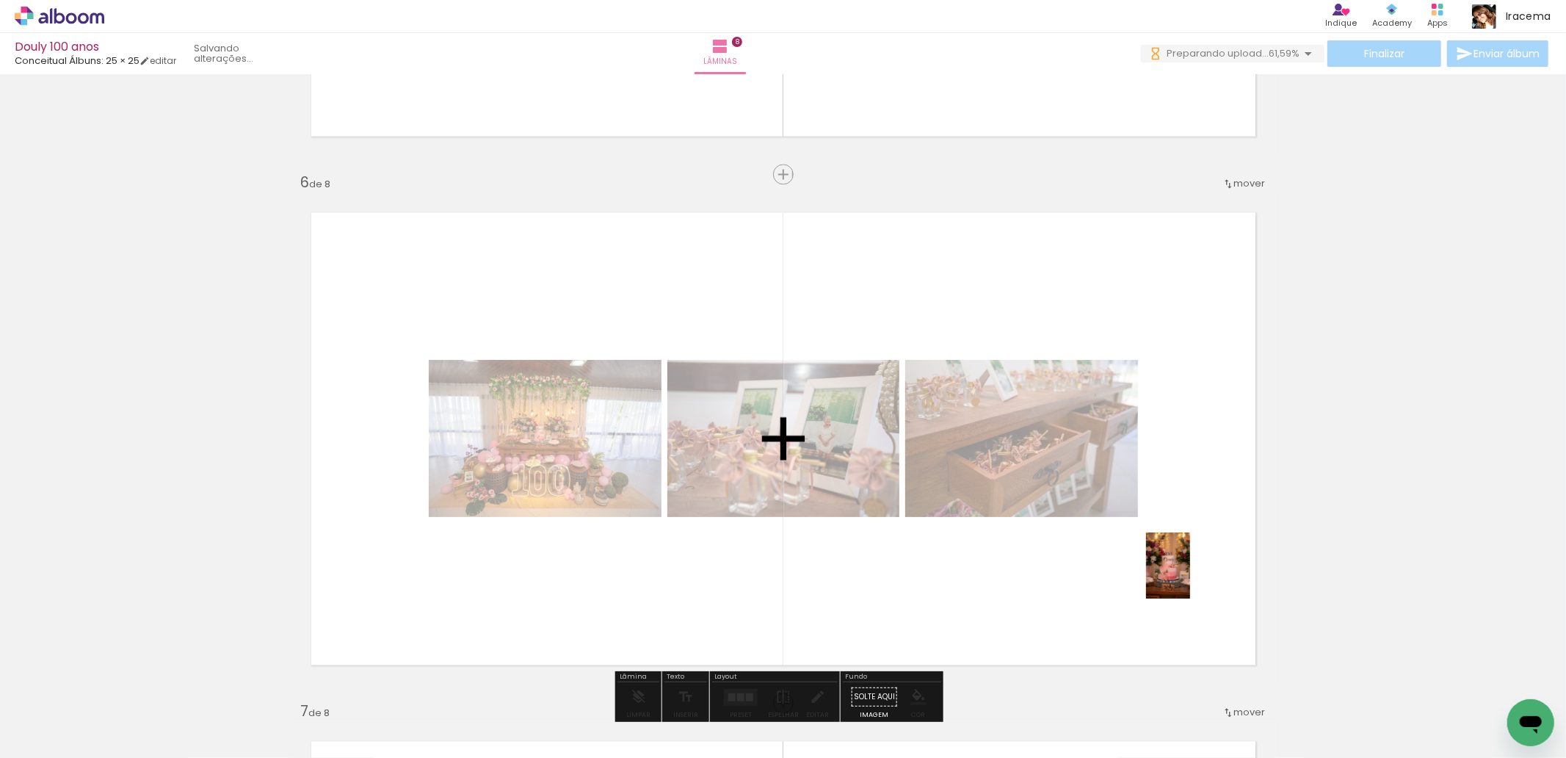
drag, startPoint x: 1186, startPoint y: 694, endPoint x: 1190, endPoint y: 576, distance: 117.5
click at [1190, 576] on quentale-workspace at bounding box center [783, 379] width 1566 height 758
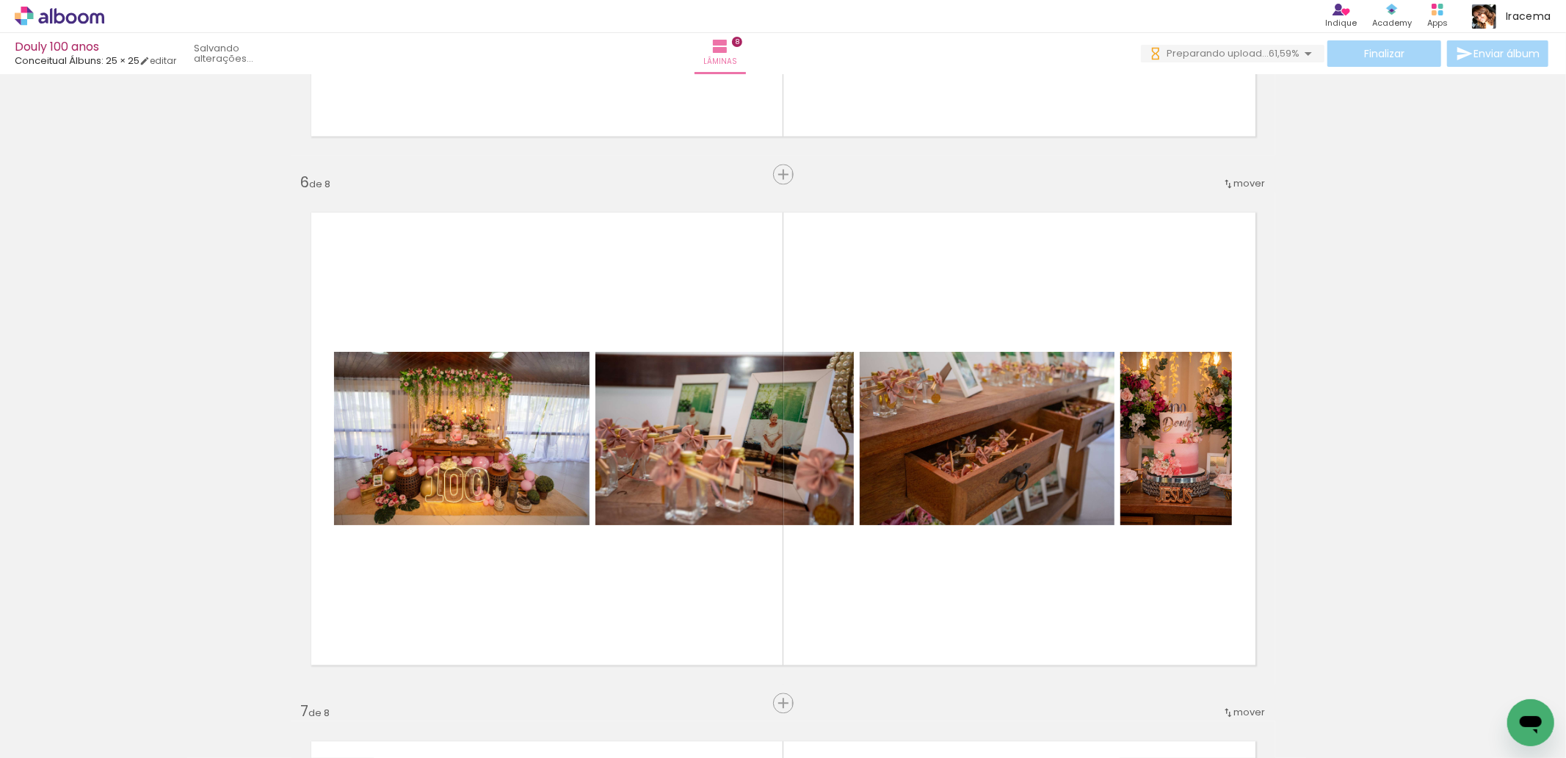
scroll to position [0, 5147]
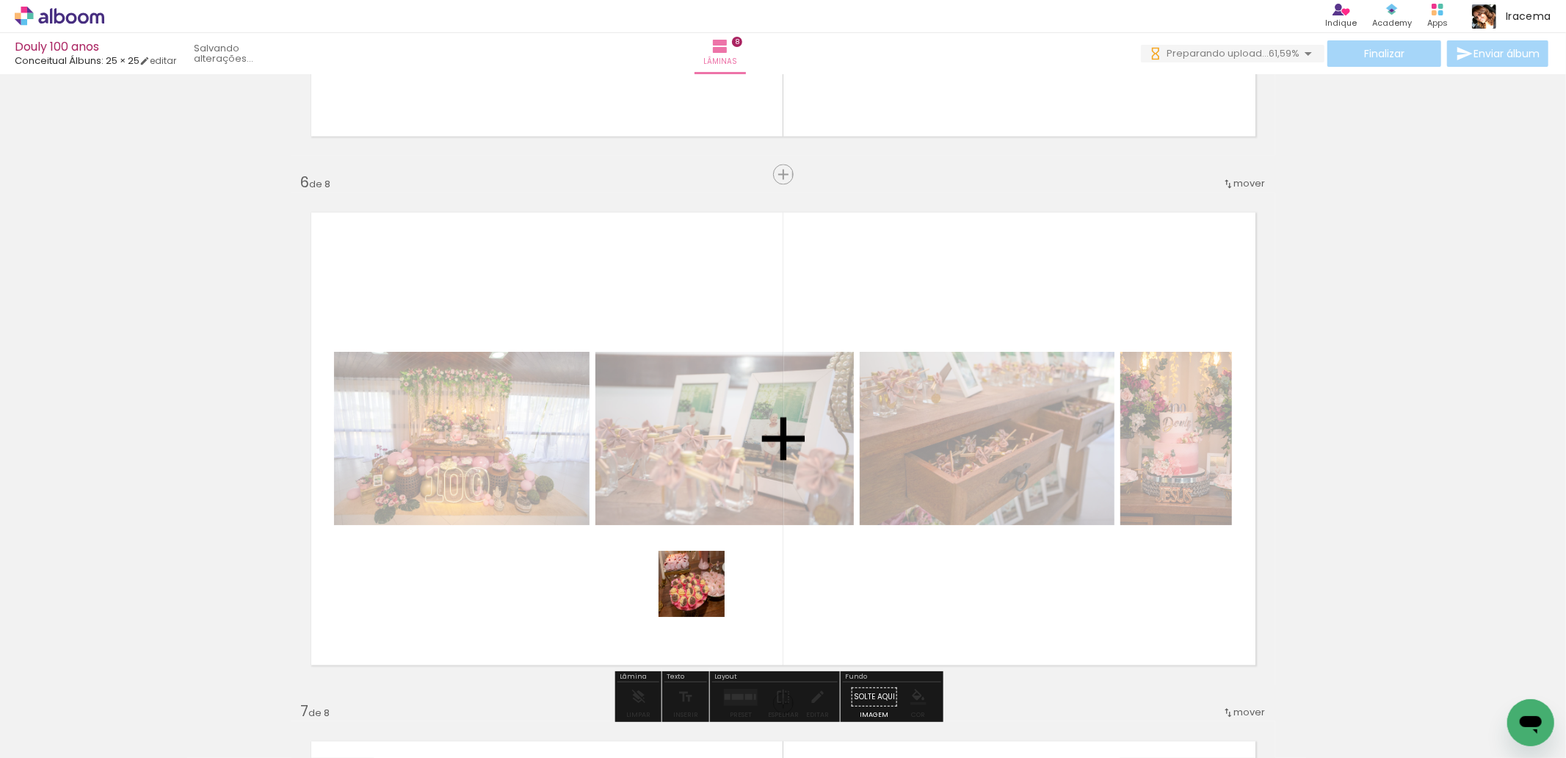
drag, startPoint x: 933, startPoint y: 708, endPoint x: 692, endPoint y: 582, distance: 272.2
click at [692, 582] on quentale-workspace at bounding box center [783, 379] width 1566 height 758
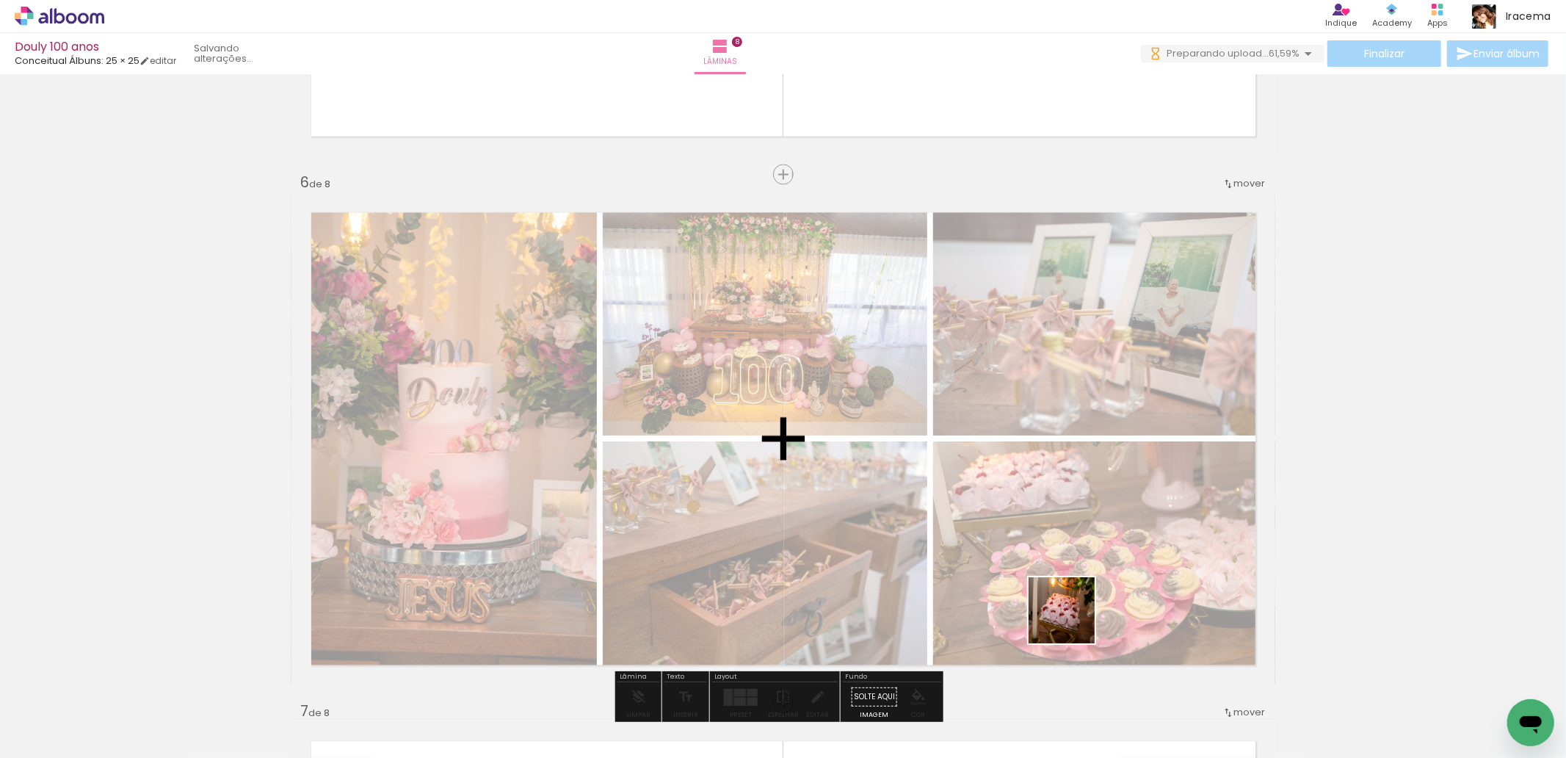
drag, startPoint x: 1087, startPoint y: 702, endPoint x: 1067, endPoint y: 554, distance: 148.9
click at [1067, 554] on quentale-workspace at bounding box center [783, 379] width 1566 height 758
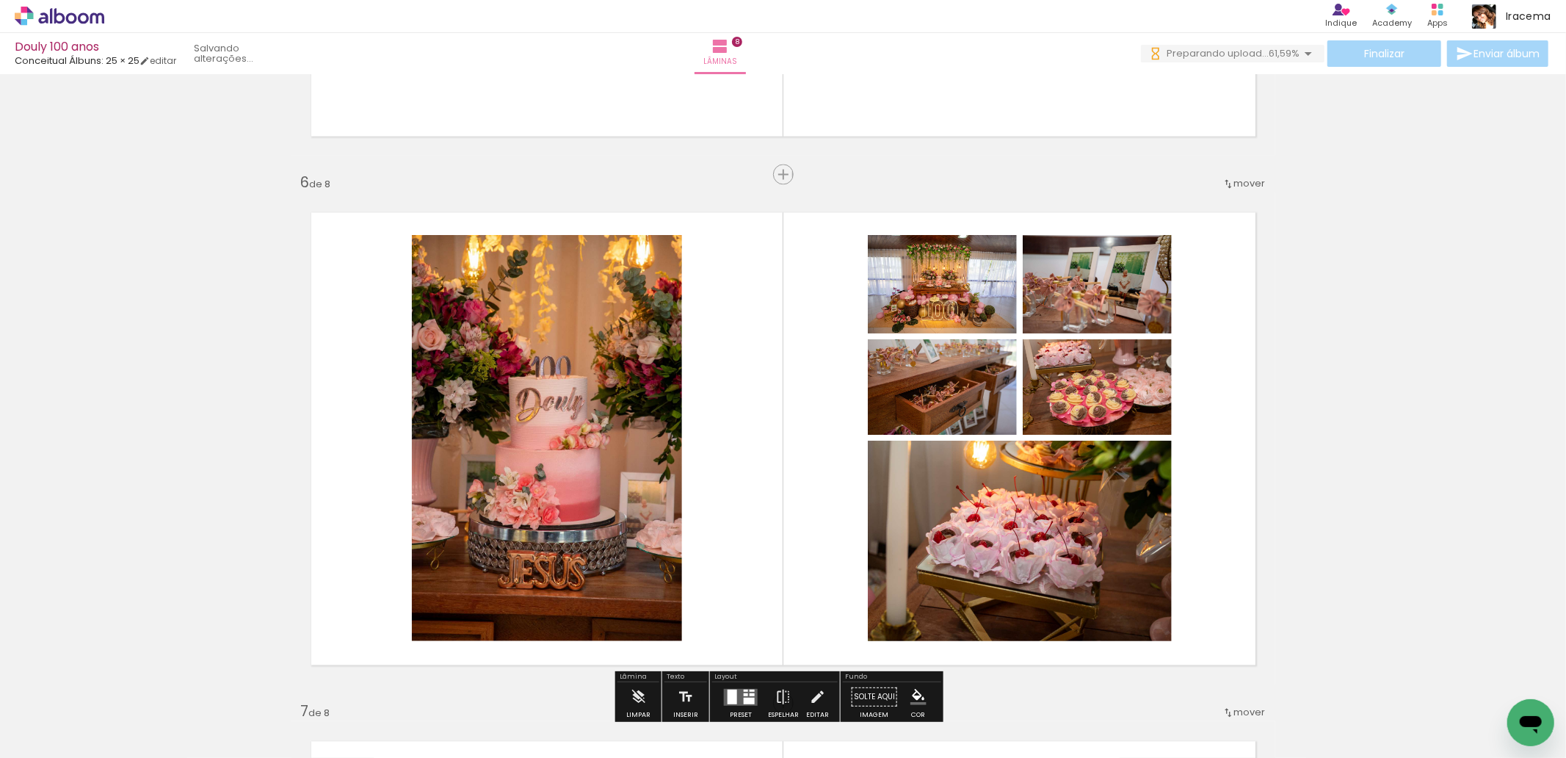
scroll to position [2649, 0]
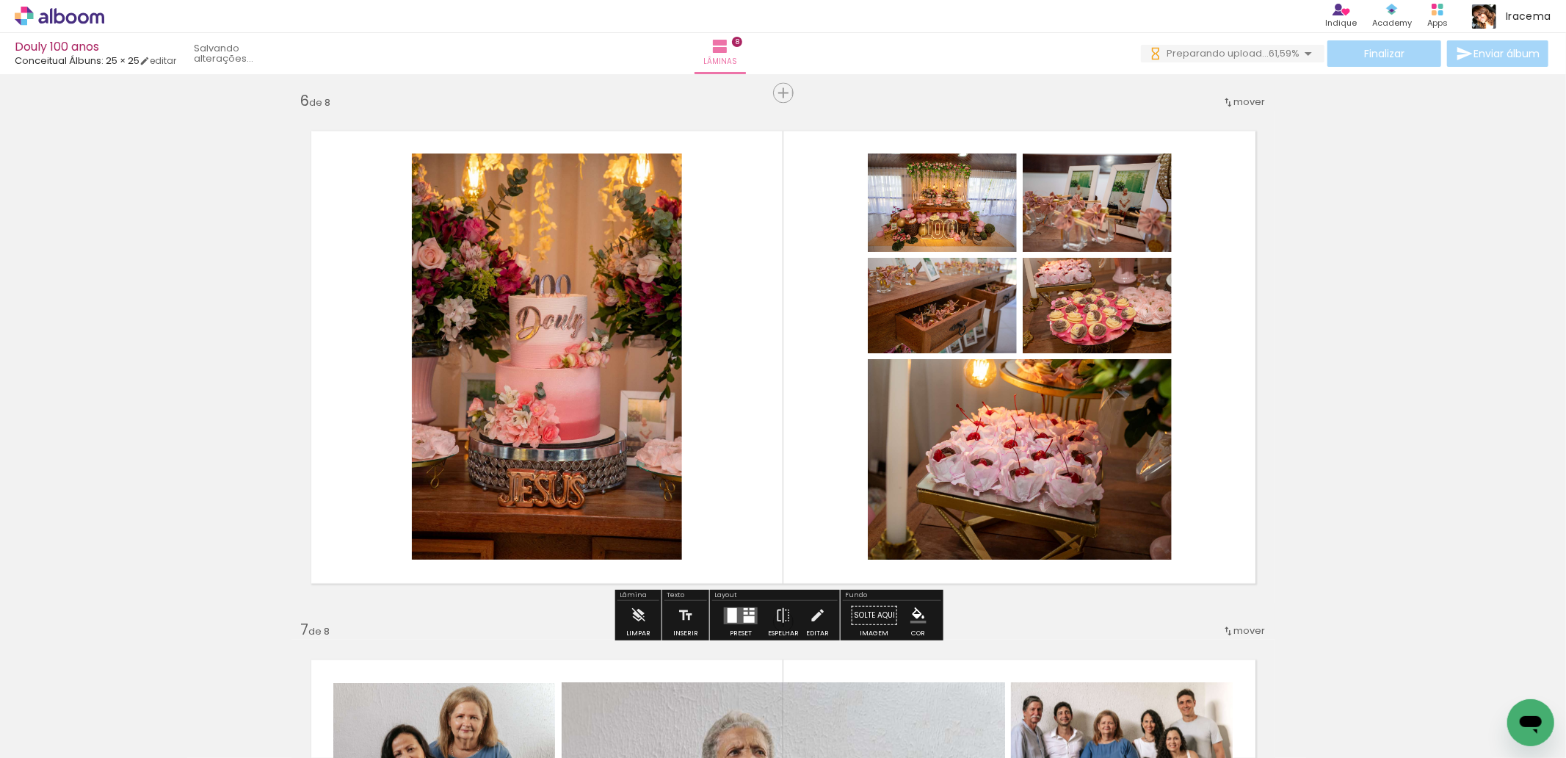
click at [736, 618] on quentale-layouter at bounding box center [741, 614] width 34 height 17
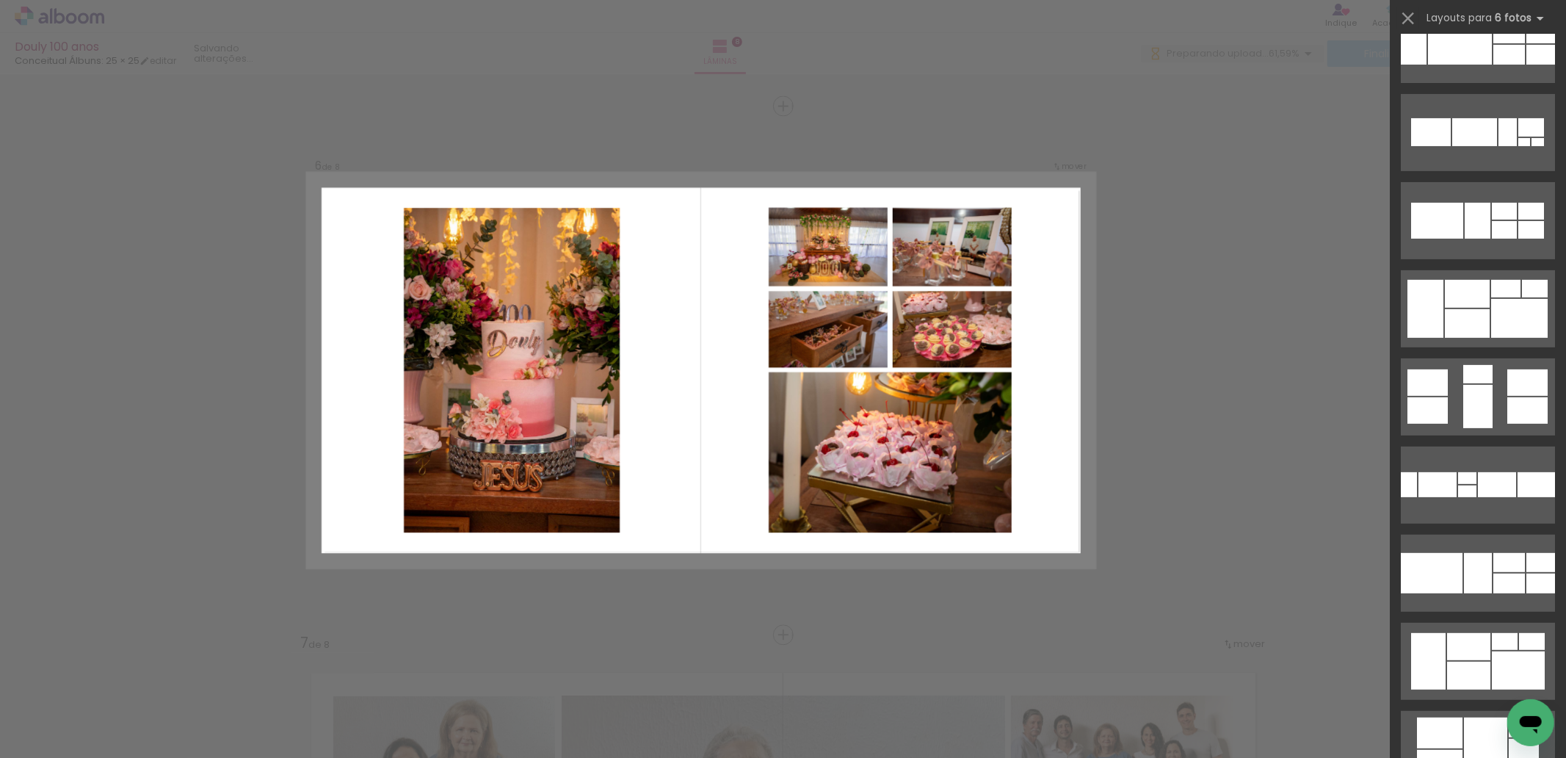
scroll to position [424, 0]
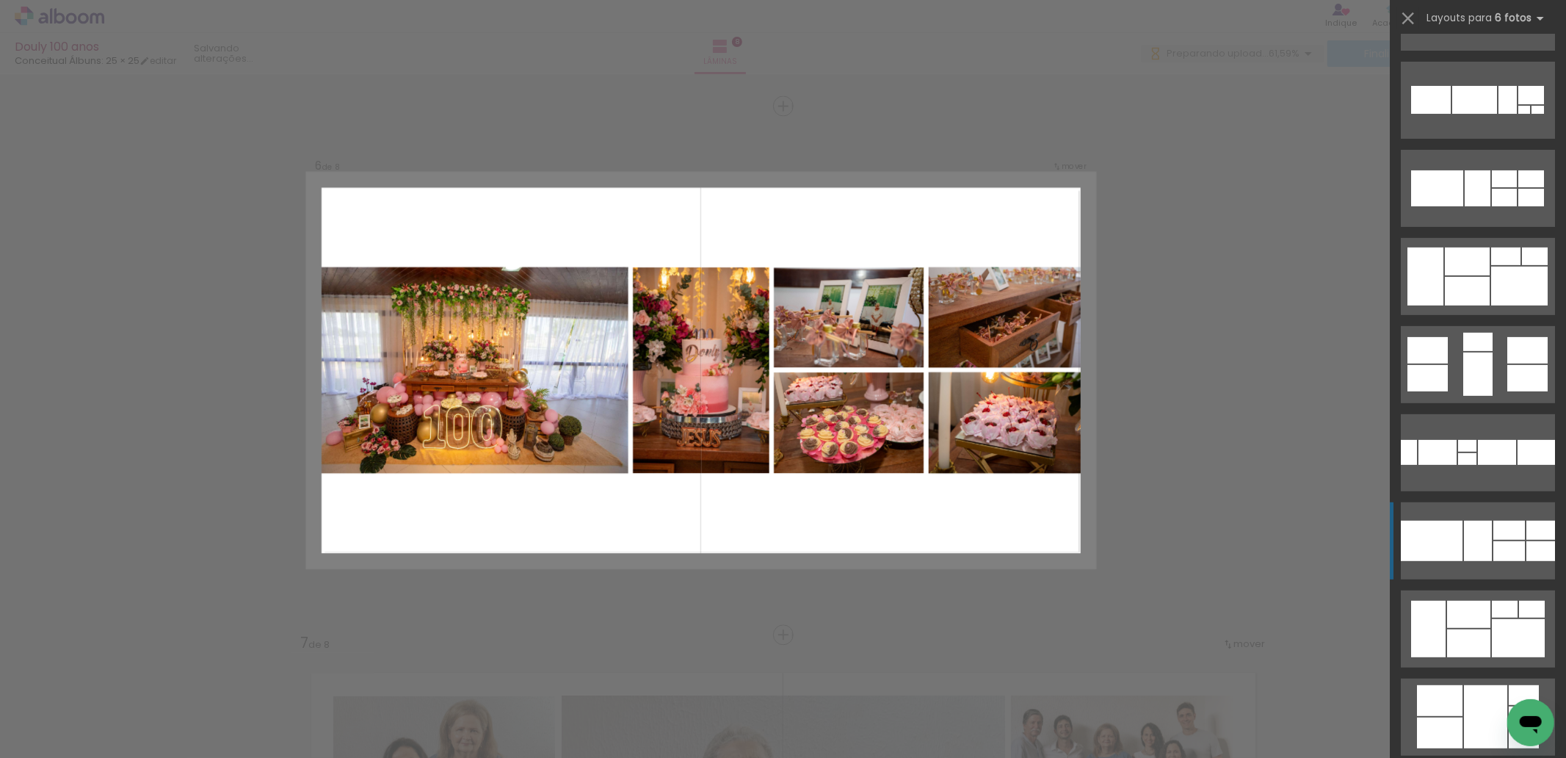
click at [1469, 540] on div at bounding box center [1478, 540] width 28 height 40
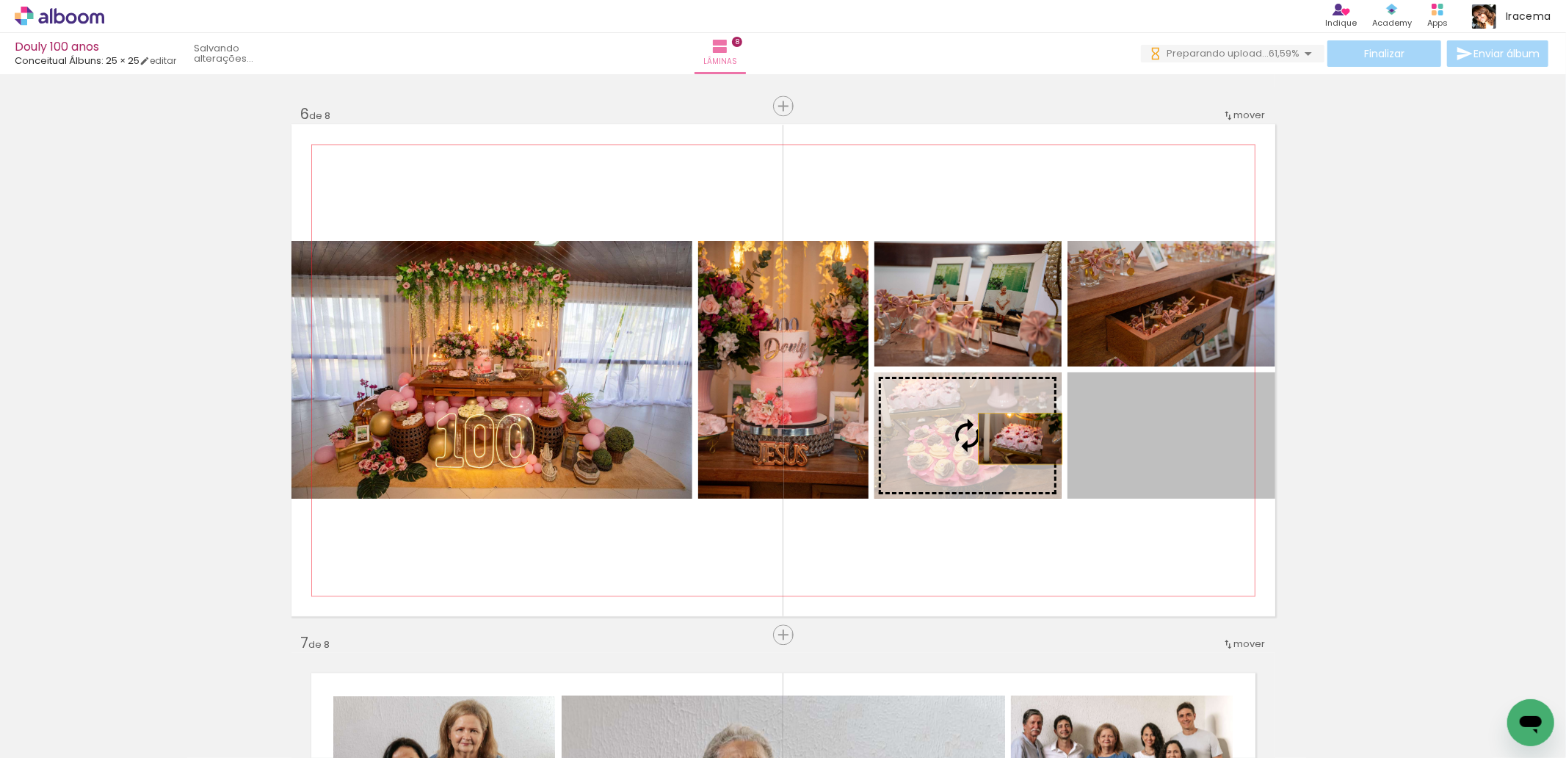
drag, startPoint x: 1163, startPoint y: 440, endPoint x: 997, endPoint y: 439, distance: 165.9
click at [0, 0] on slot at bounding box center [0, 0] width 0 height 0
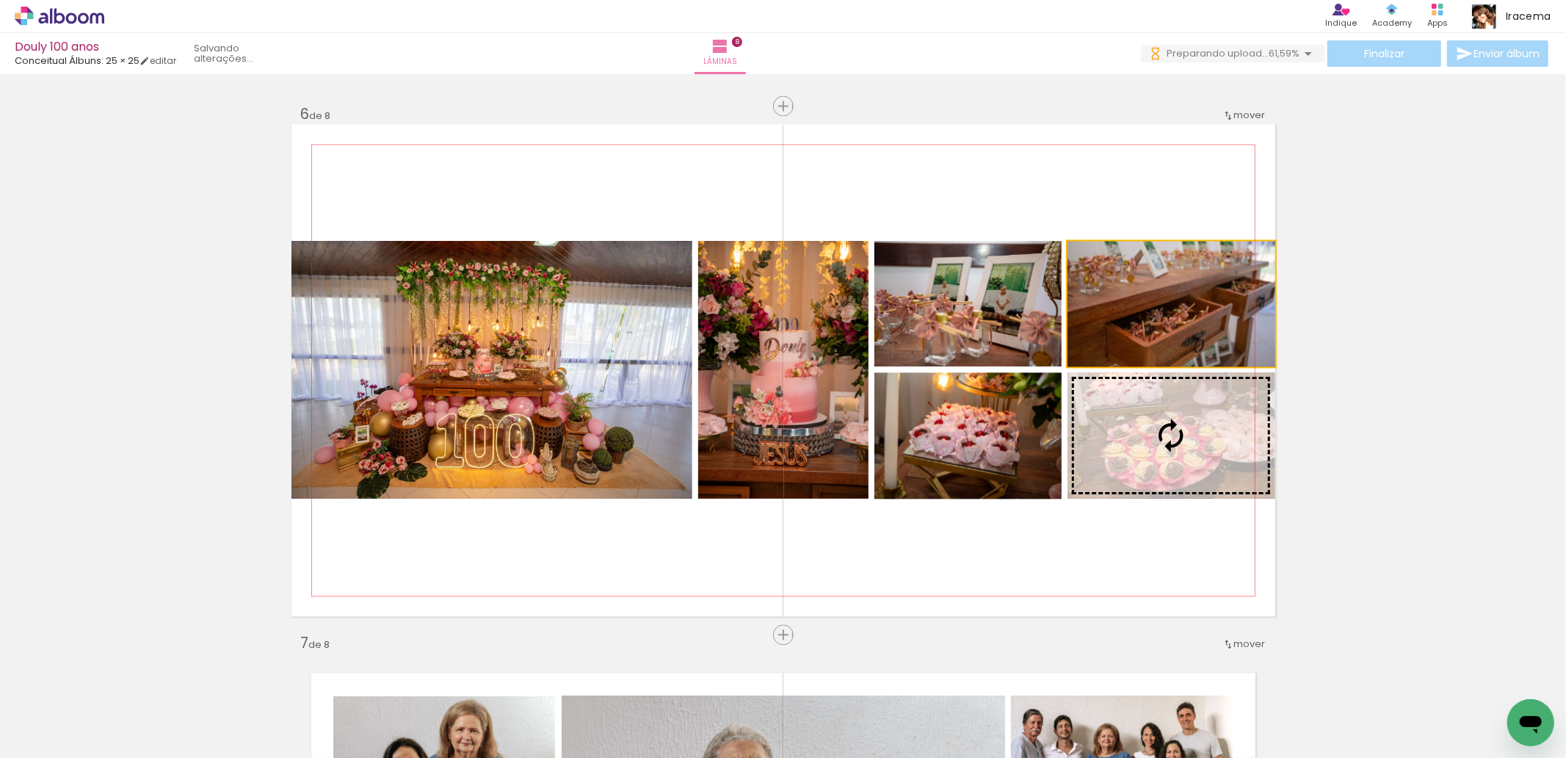
drag, startPoint x: 1117, startPoint y: 287, endPoint x: 1142, endPoint y: 449, distance: 163.5
click at [0, 0] on slot at bounding box center [0, 0] width 0 height 0
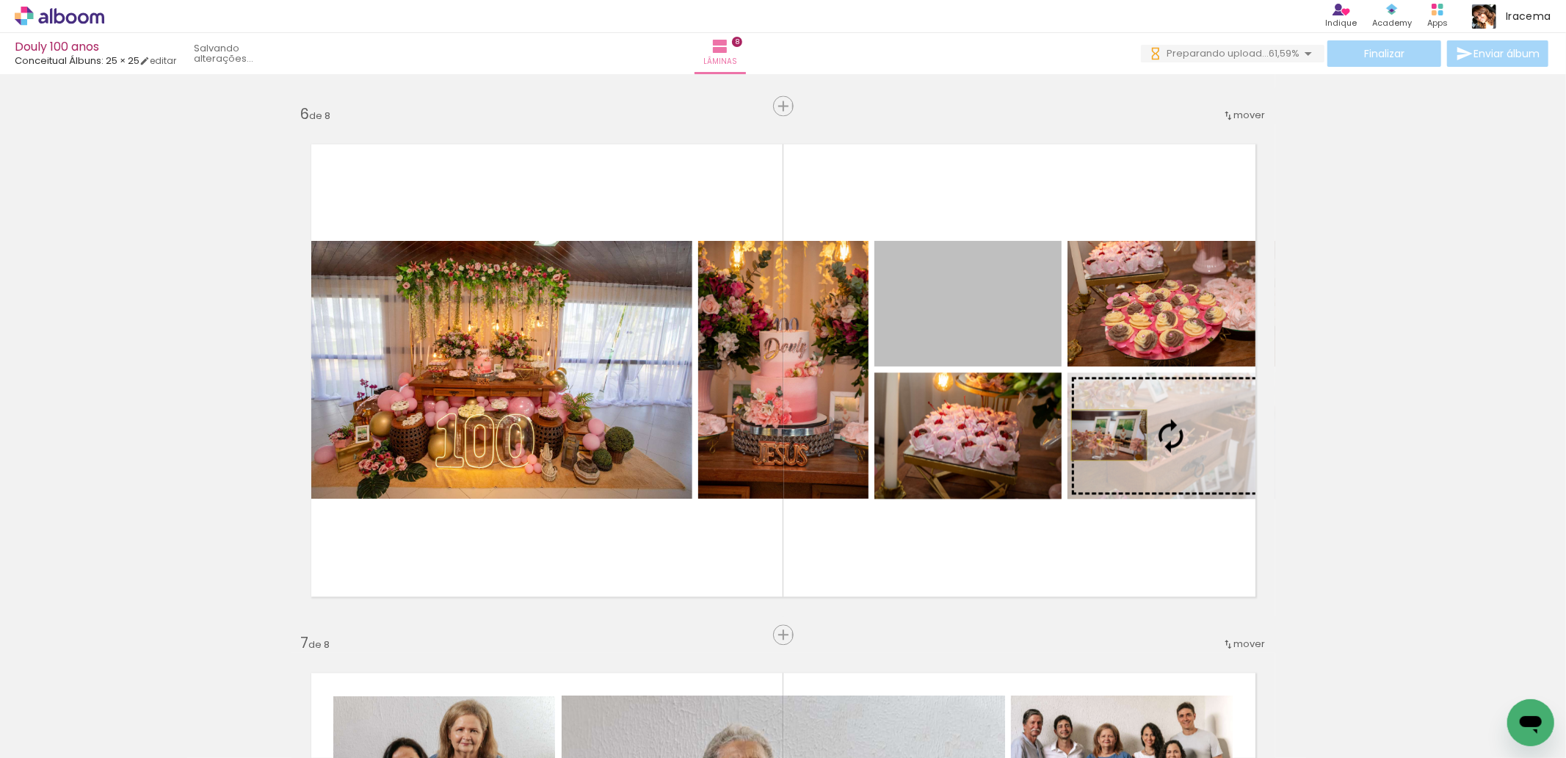
drag, startPoint x: 982, startPoint y: 313, endPoint x: 1125, endPoint y: 430, distance: 184.1
click at [0, 0] on slot at bounding box center [0, 0] width 0 height 0
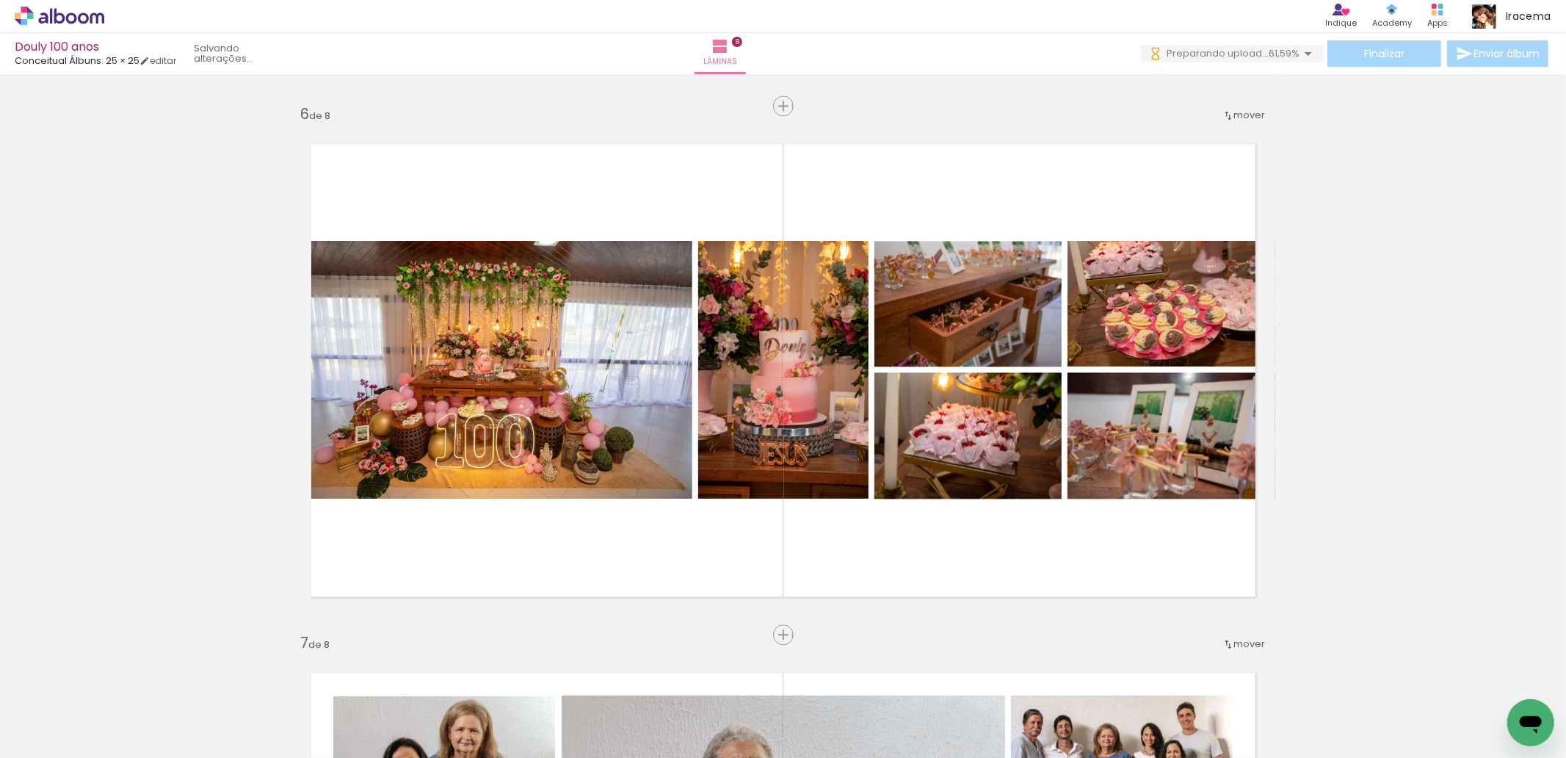
scroll to position [0, 4669]
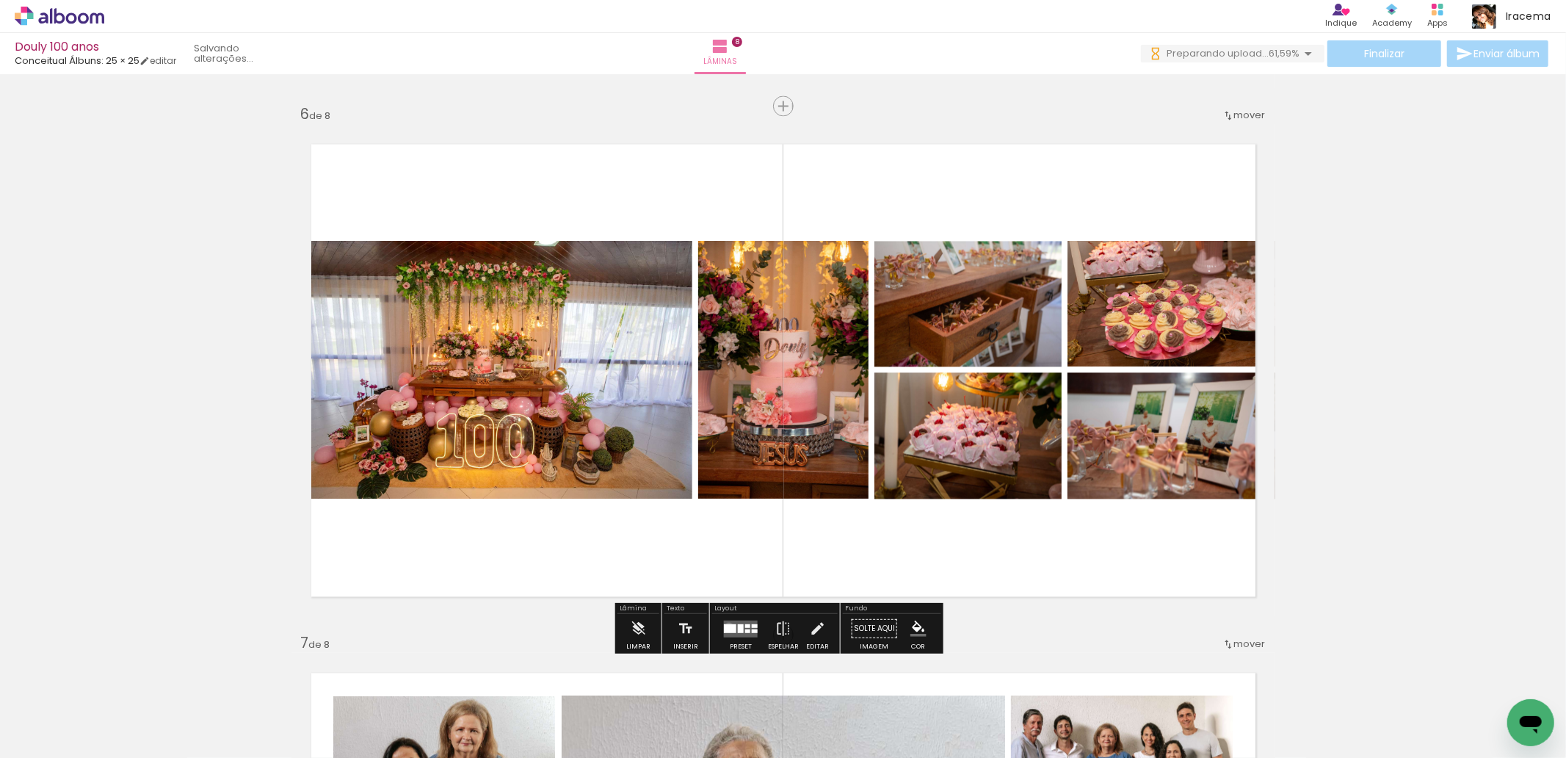
click at [725, 626] on div at bounding box center [730, 627] width 12 height 9
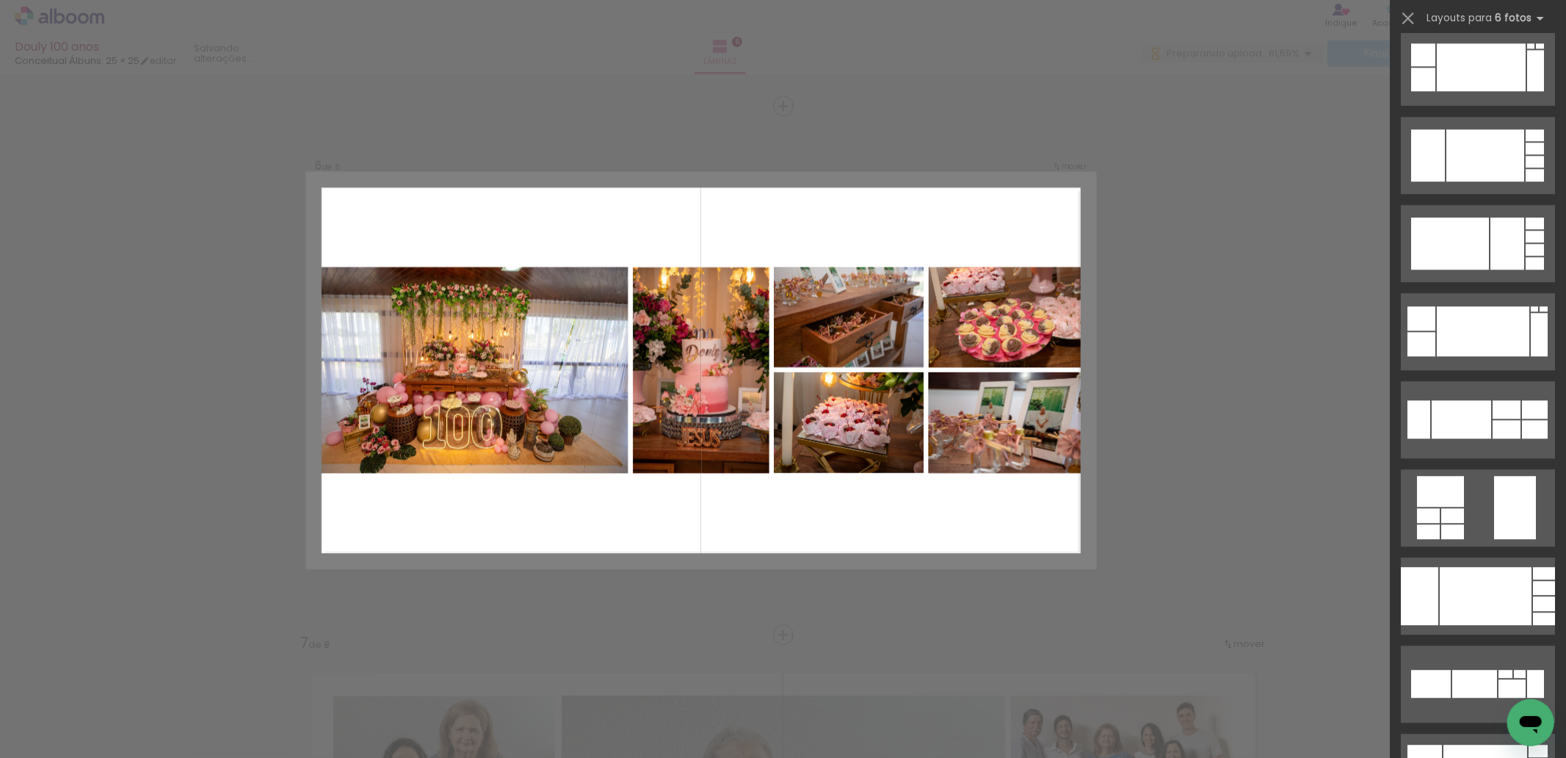
scroll to position [3262, 0]
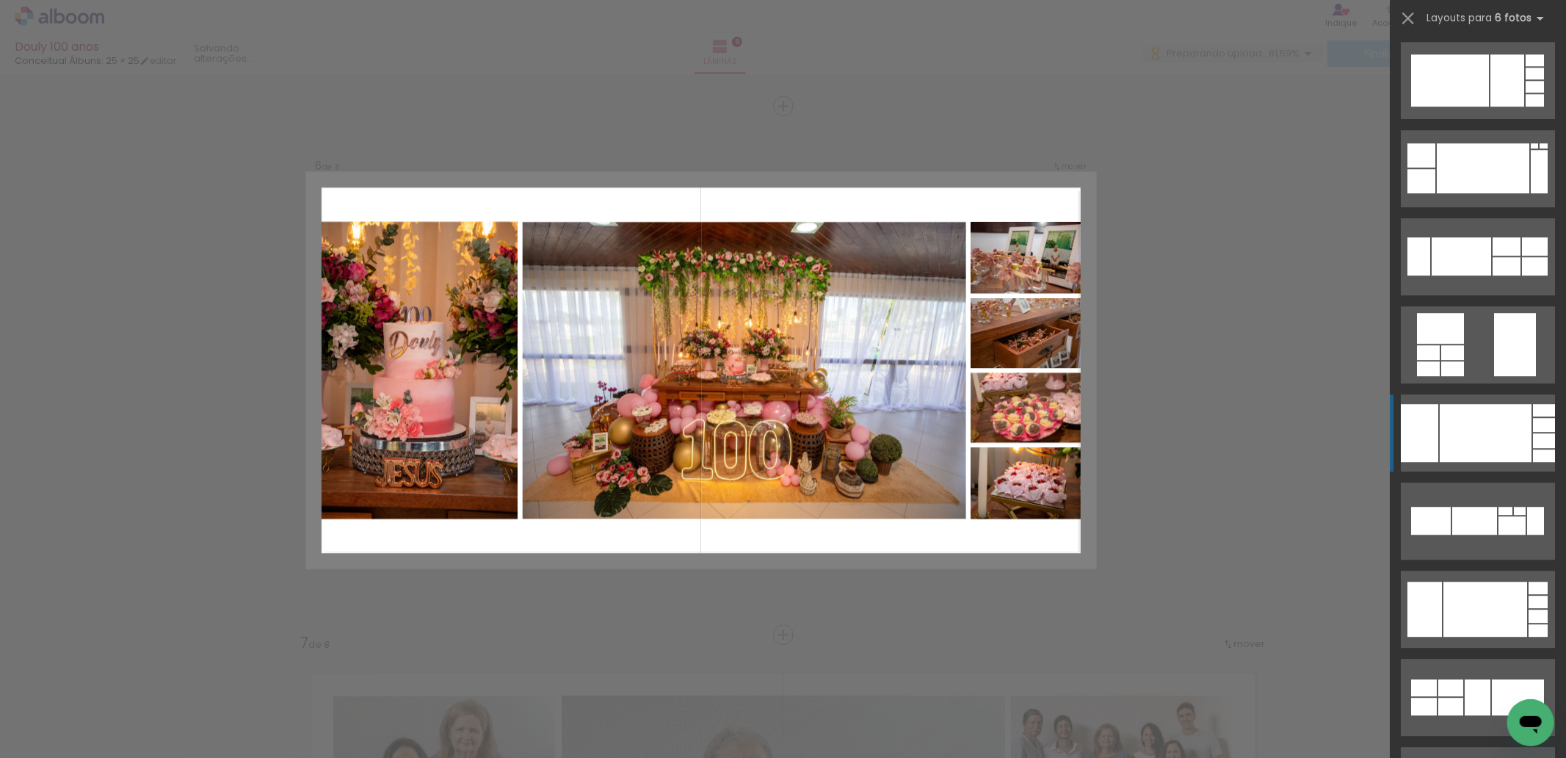
click at [1484, 435] on div at bounding box center [1486, 433] width 92 height 58
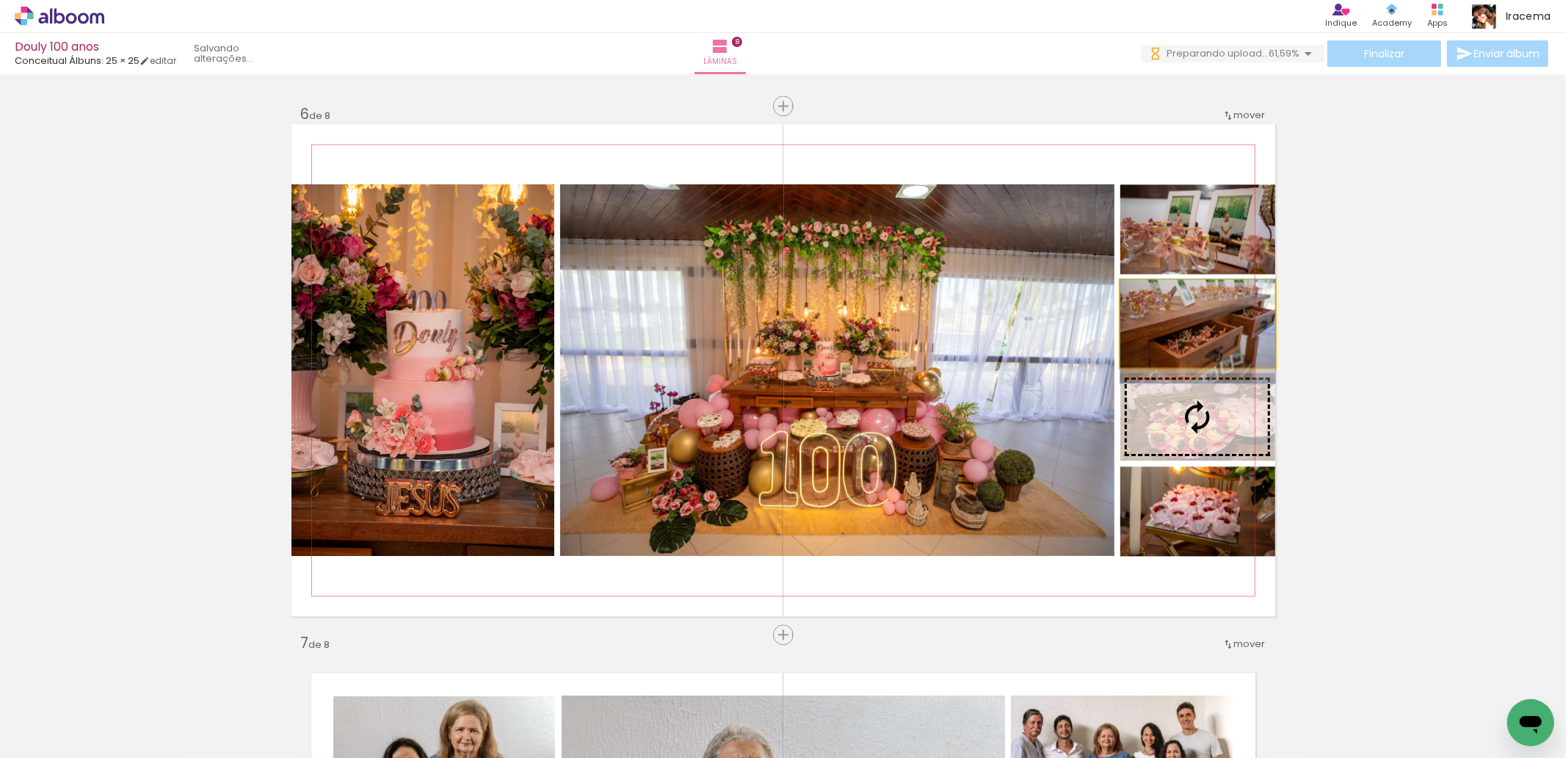
drag, startPoint x: 1161, startPoint y: 329, endPoint x: 1172, endPoint y: 417, distance: 88.8
click at [0, 0] on slot at bounding box center [0, 0] width 0 height 0
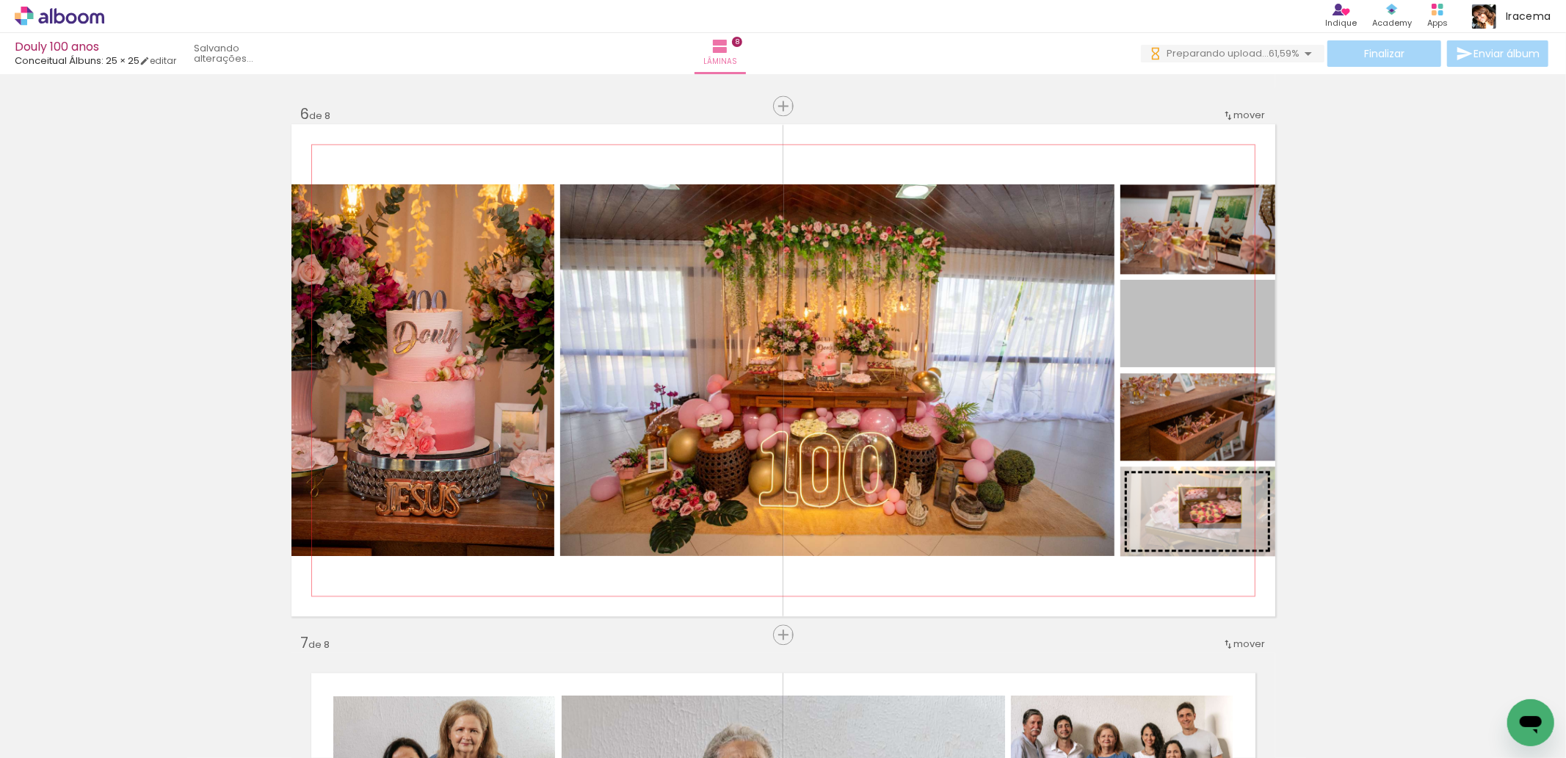
drag, startPoint x: 1186, startPoint y: 331, endPoint x: 1204, endPoint y: 504, distance: 174.2
click at [0, 0] on slot at bounding box center [0, 0] width 0 height 0
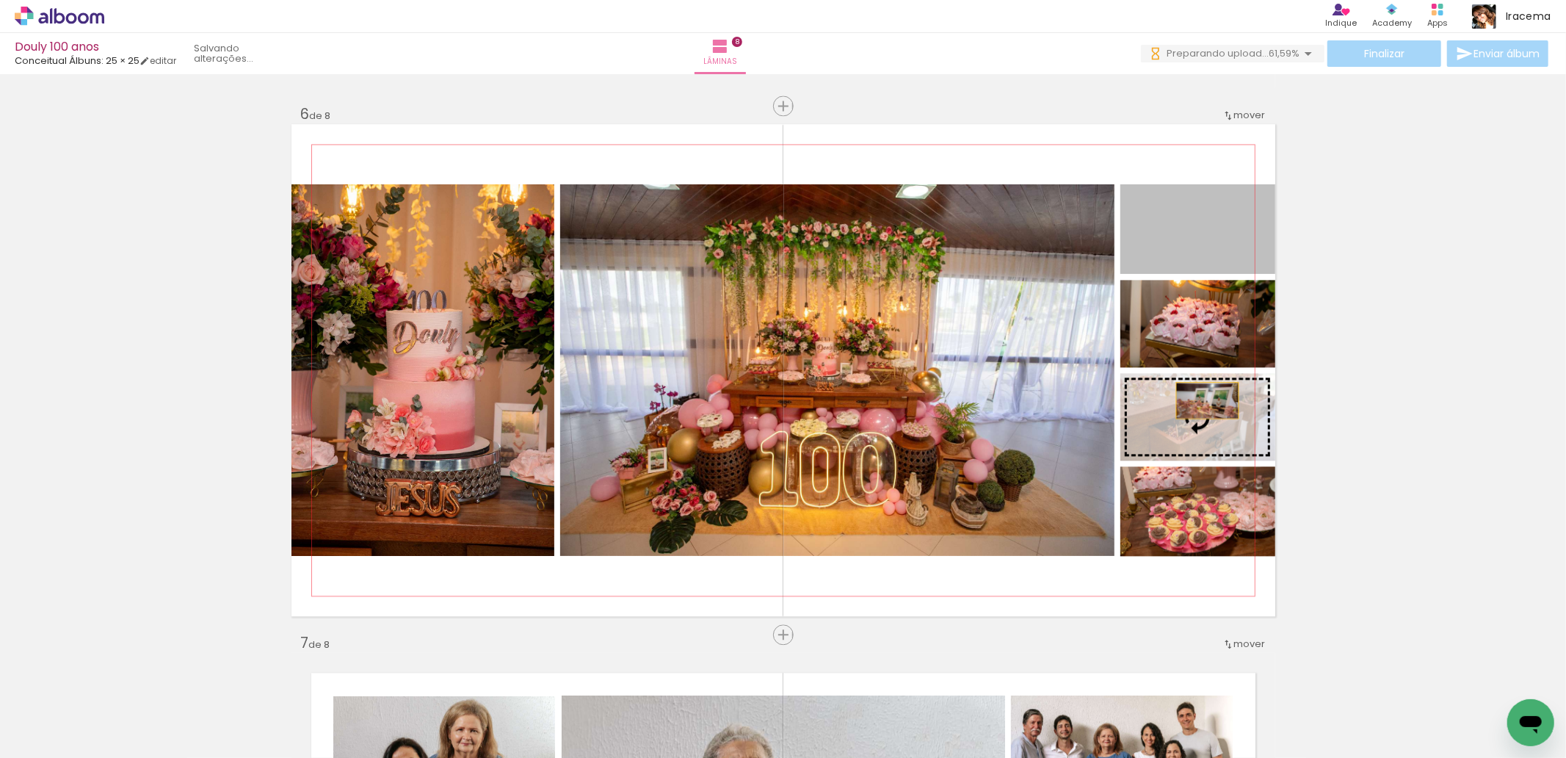
drag, startPoint x: 1183, startPoint y: 228, endPoint x: 1206, endPoint y: 406, distance: 179.2
click at [0, 0] on slot at bounding box center [0, 0] width 0 height 0
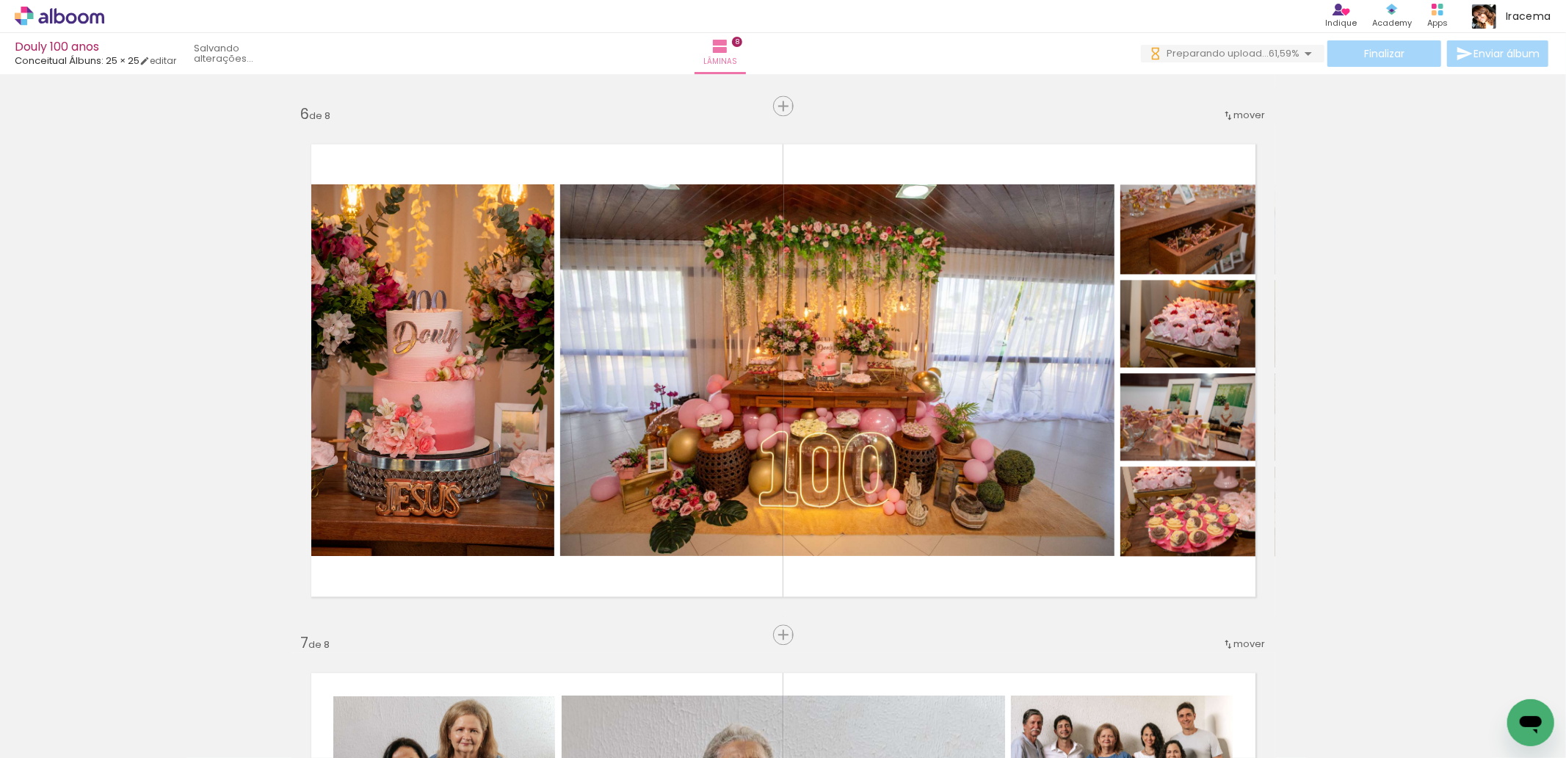
scroll to position [0, 1630]
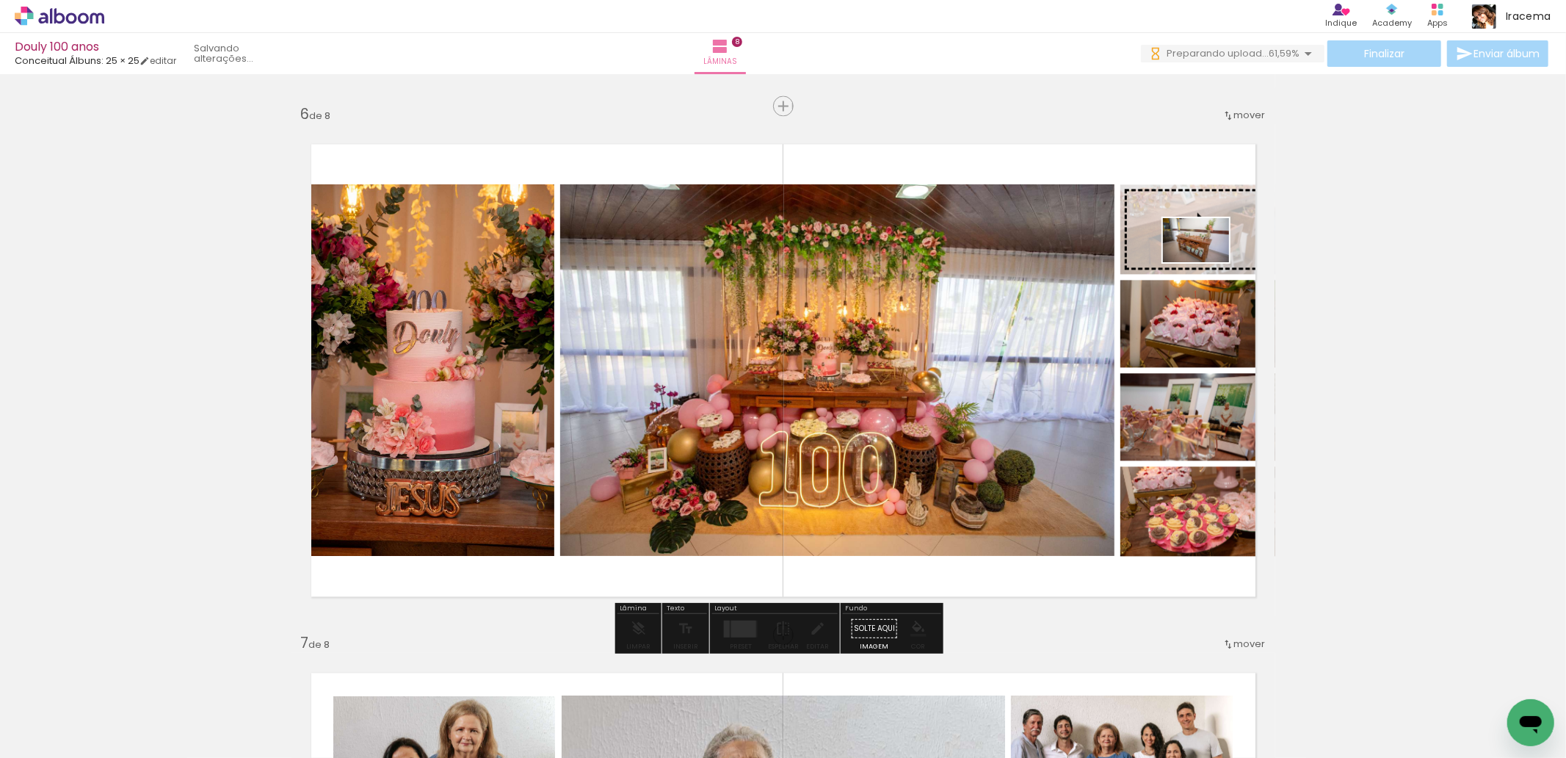
drag, startPoint x: 914, startPoint y: 722, endPoint x: 1207, endPoint y: 262, distance: 544.9
click at [1207, 262] on quentale-workspace at bounding box center [783, 379] width 1566 height 758
drag, startPoint x: 735, startPoint y: 716, endPoint x: 1207, endPoint y: 250, distance: 663.9
click at [1207, 250] on quentale-workspace at bounding box center [783, 379] width 1566 height 758
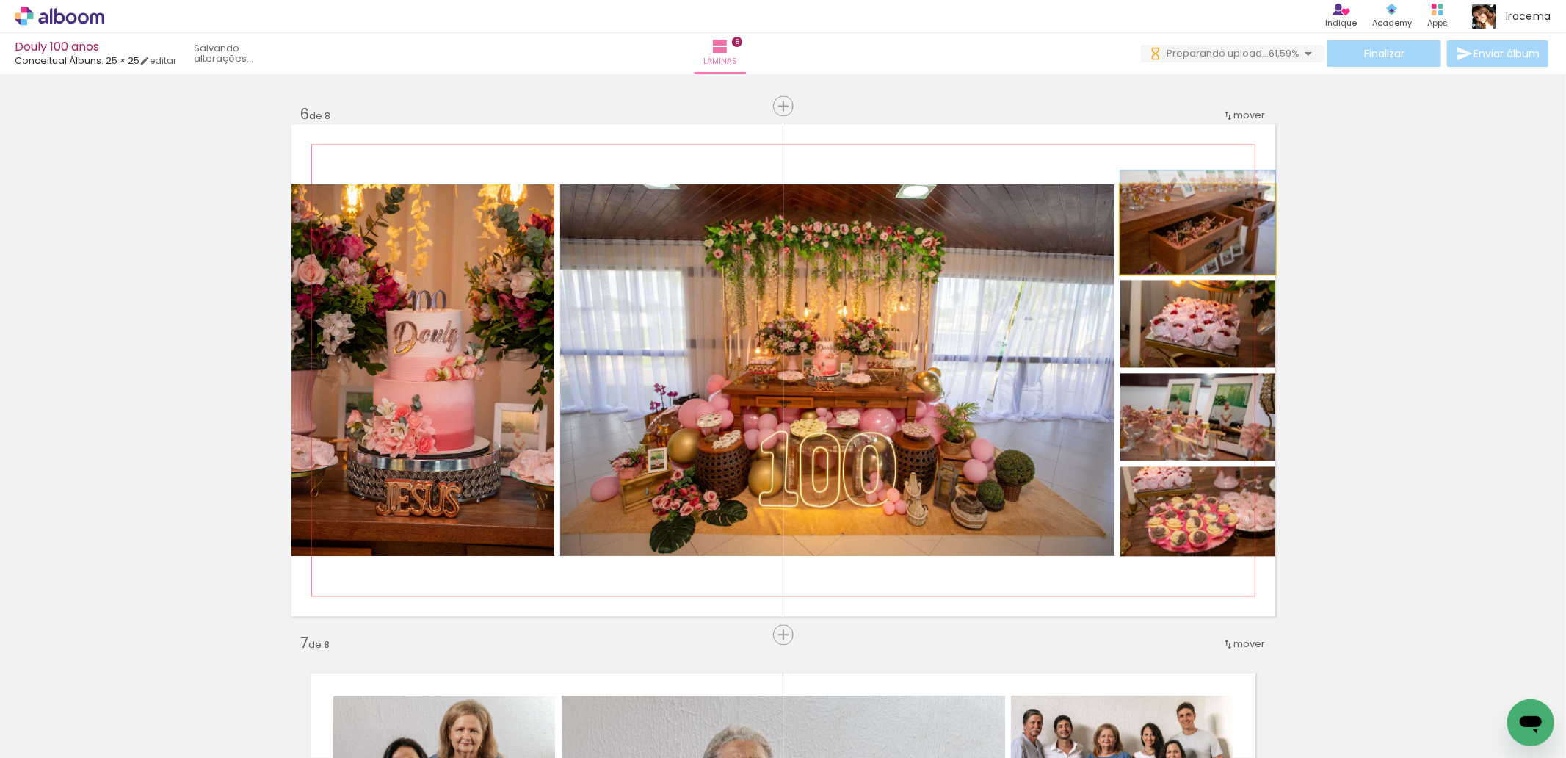
drag, startPoint x: 1199, startPoint y: 242, endPoint x: 1193, endPoint y: 230, distance: 13.8
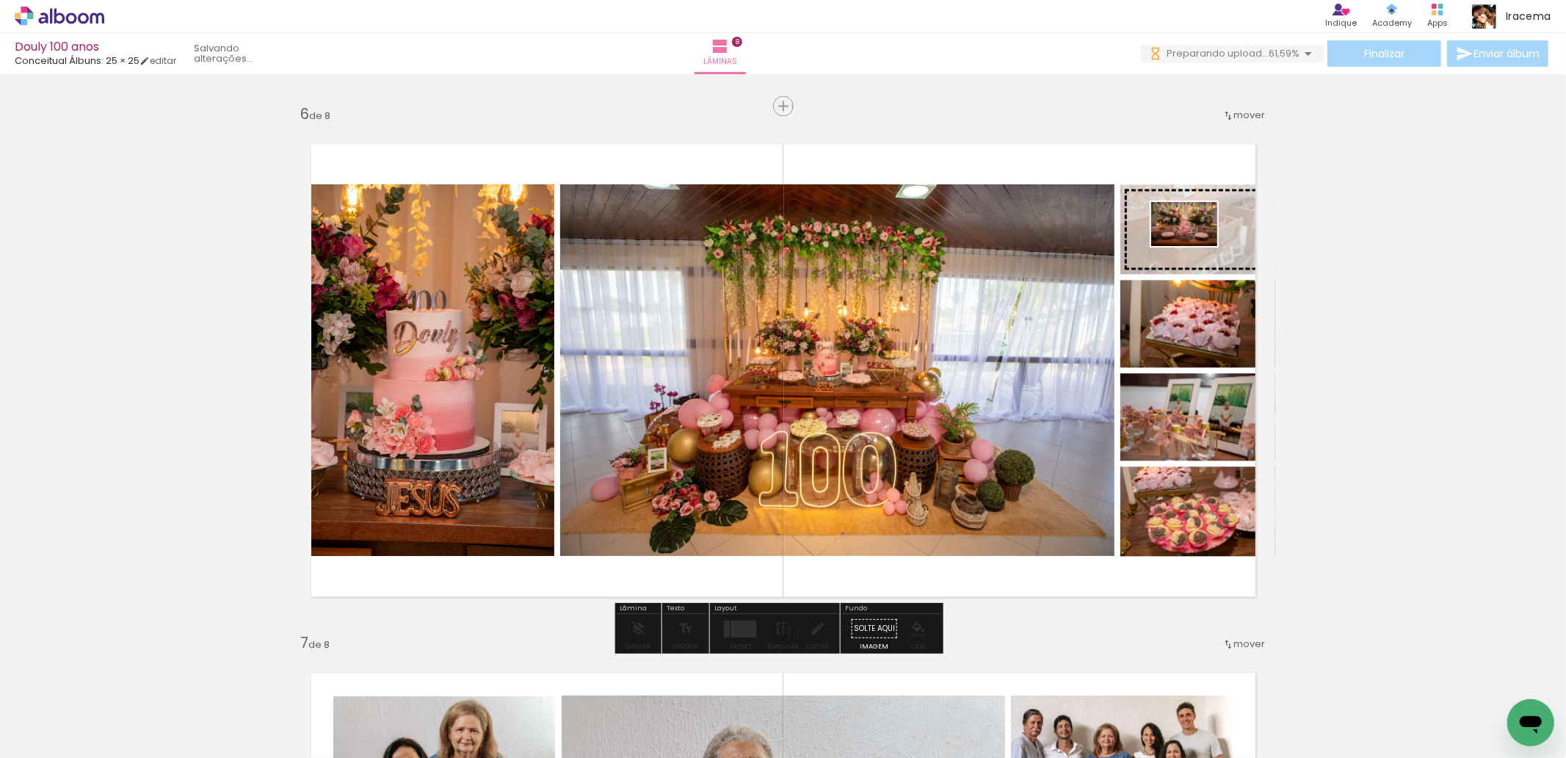
drag, startPoint x: 487, startPoint y: 716, endPoint x: 1195, endPoint y: 246, distance: 850.0
click at [1195, 246] on quentale-workspace at bounding box center [783, 379] width 1566 height 758
drag, startPoint x: 969, startPoint y: 714, endPoint x: 1220, endPoint y: 267, distance: 512.7
click at [1220, 267] on quentale-workspace at bounding box center [783, 379] width 1566 height 758
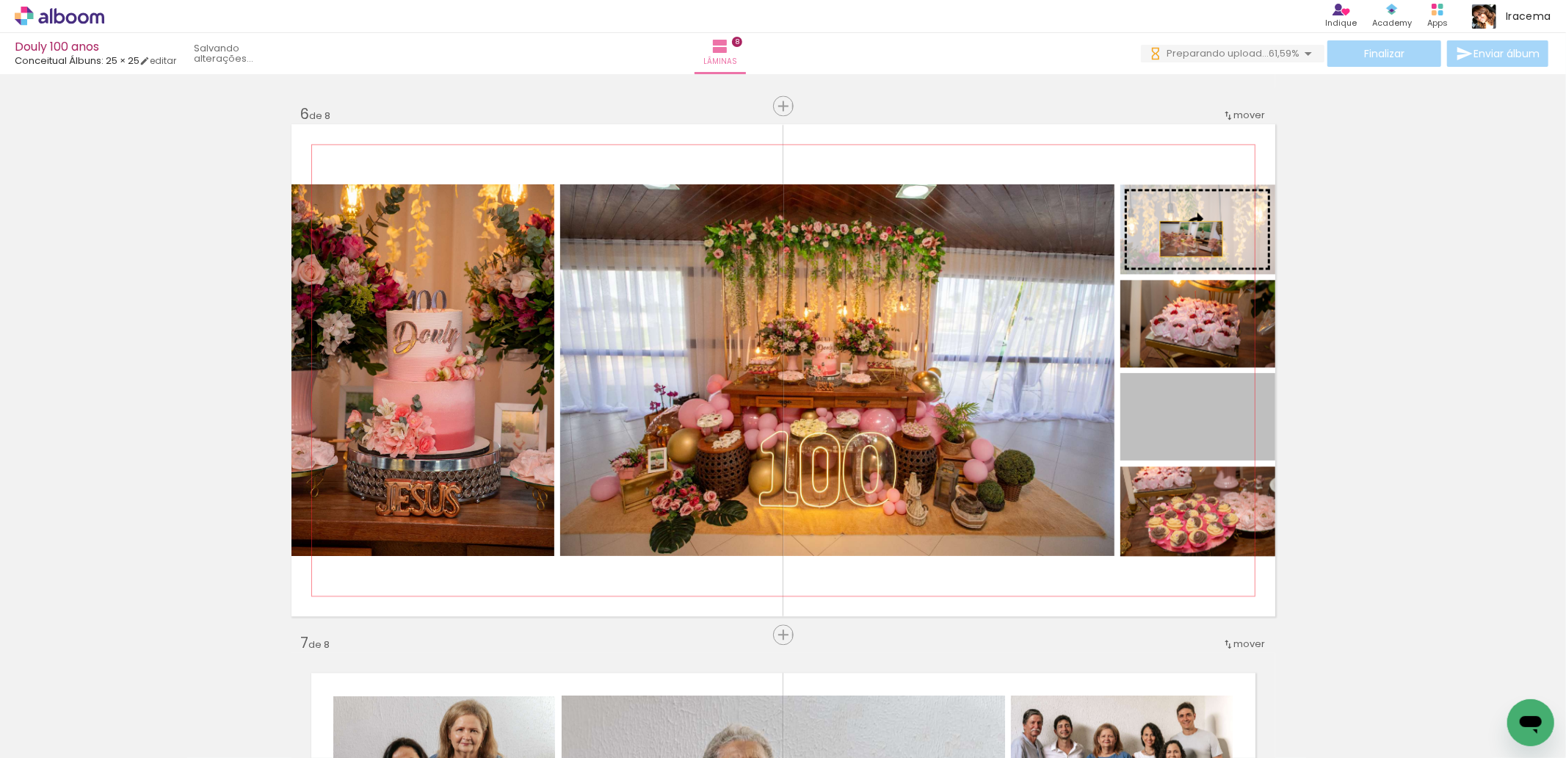
drag, startPoint x: 1177, startPoint y: 435, endPoint x: 1185, endPoint y: 233, distance: 202.0
click at [0, 0] on slot at bounding box center [0, 0] width 0 height 0
drag, startPoint x: 1191, startPoint y: 427, endPoint x: 1199, endPoint y: 252, distance: 174.9
click at [0, 0] on slot at bounding box center [0, 0] width 0 height 0
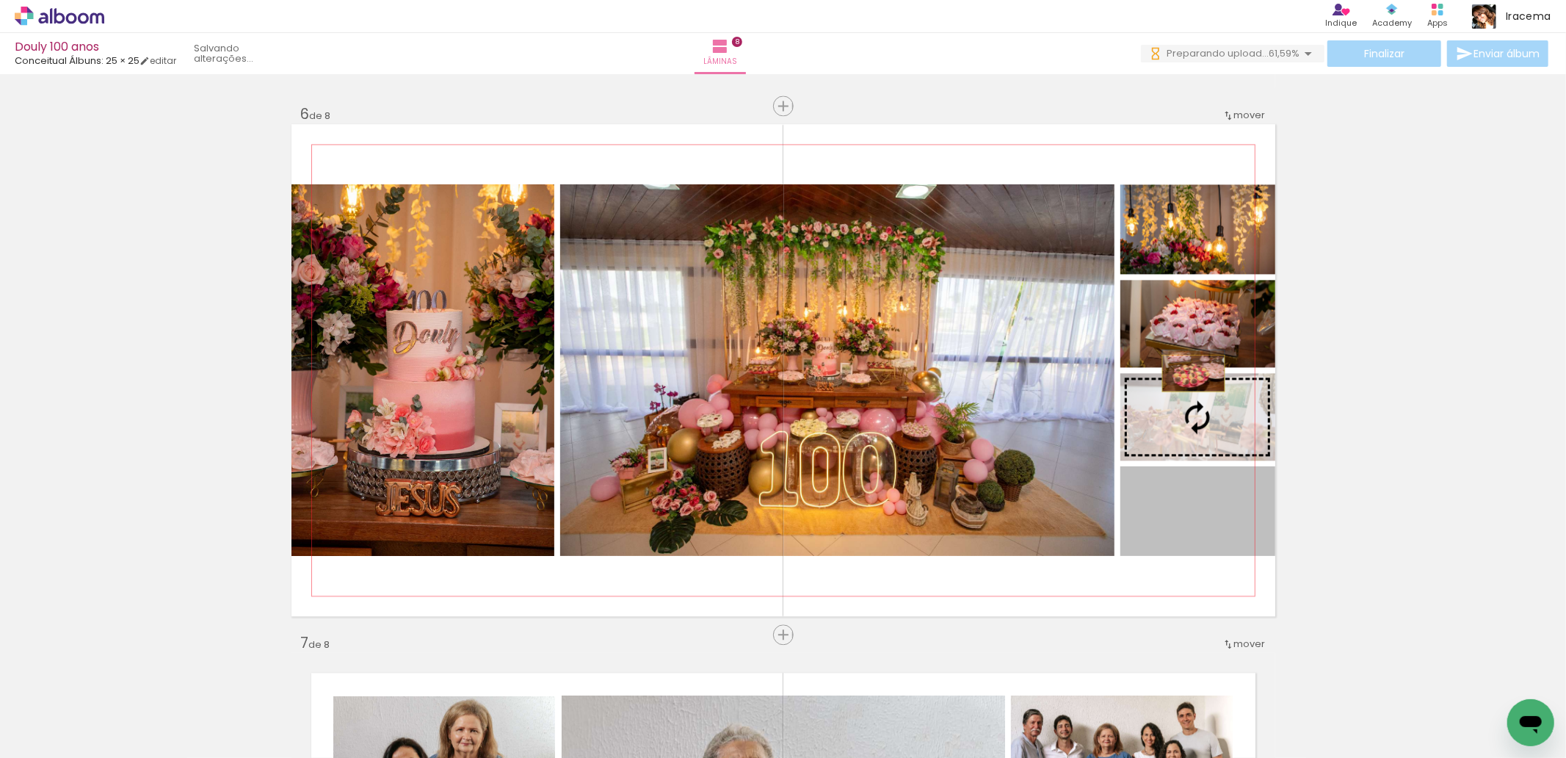
drag, startPoint x: 1201, startPoint y: 518, endPoint x: 1187, endPoint y: 373, distance: 146.0
click at [0, 0] on slot at bounding box center [0, 0] width 0 height 0
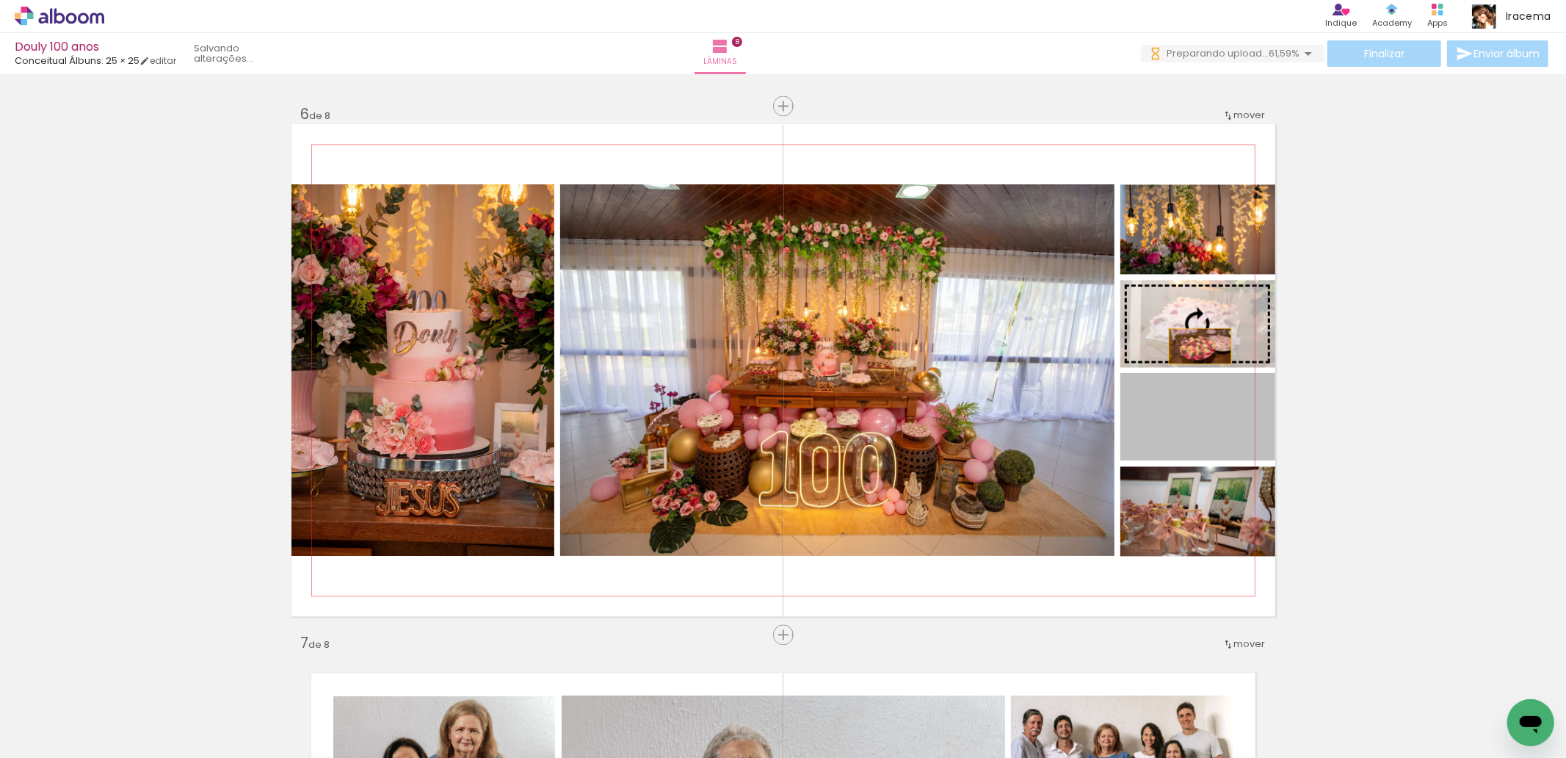
drag, startPoint x: 1194, startPoint y: 421, endPoint x: 1194, endPoint y: 327, distance: 94.0
click at [0, 0] on slot at bounding box center [0, 0] width 0 height 0
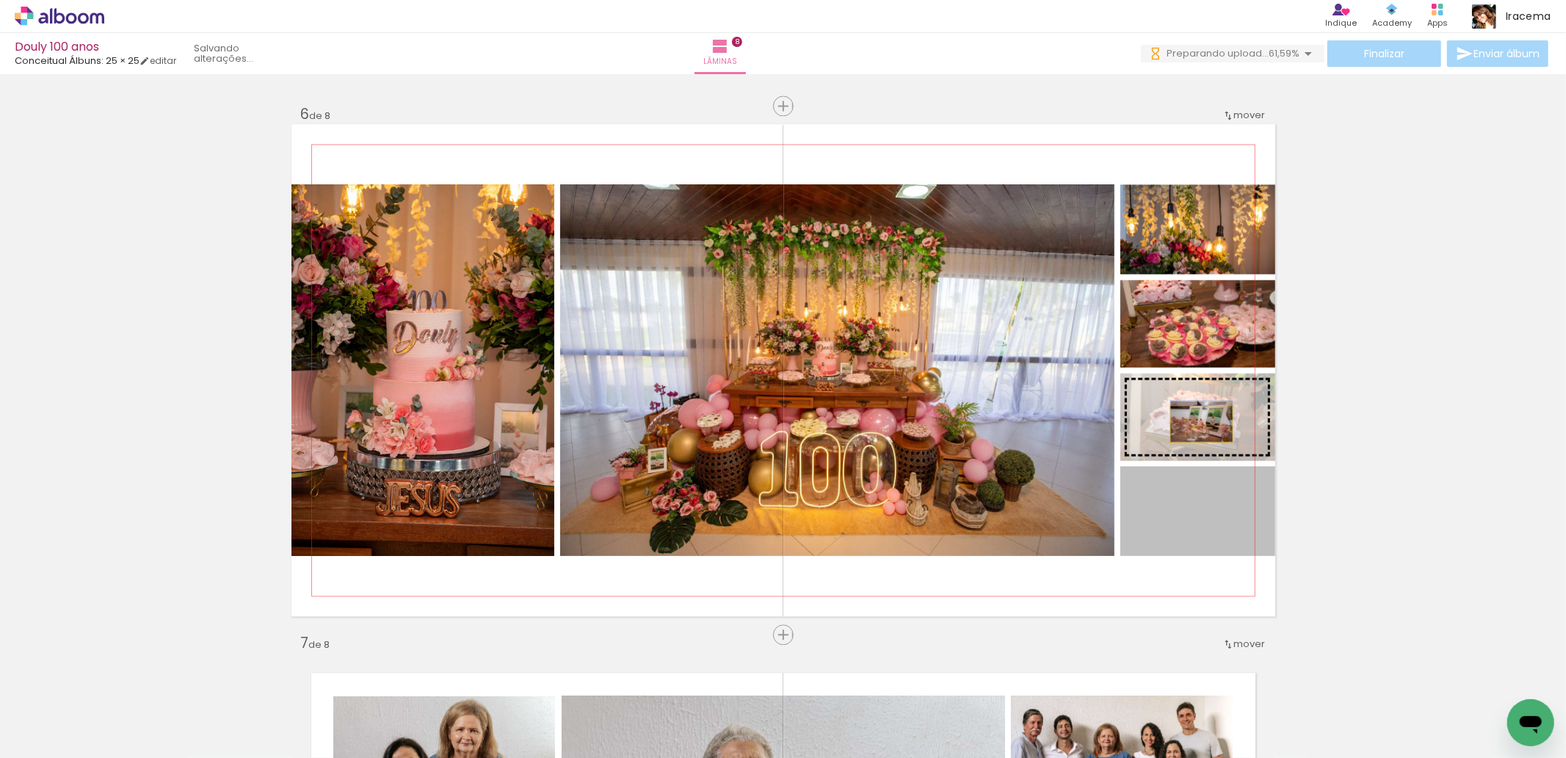
drag, startPoint x: 1197, startPoint y: 526, endPoint x: 1194, endPoint y: 424, distance: 102.1
click at [0, 0] on slot at bounding box center [0, 0] width 0 height 0
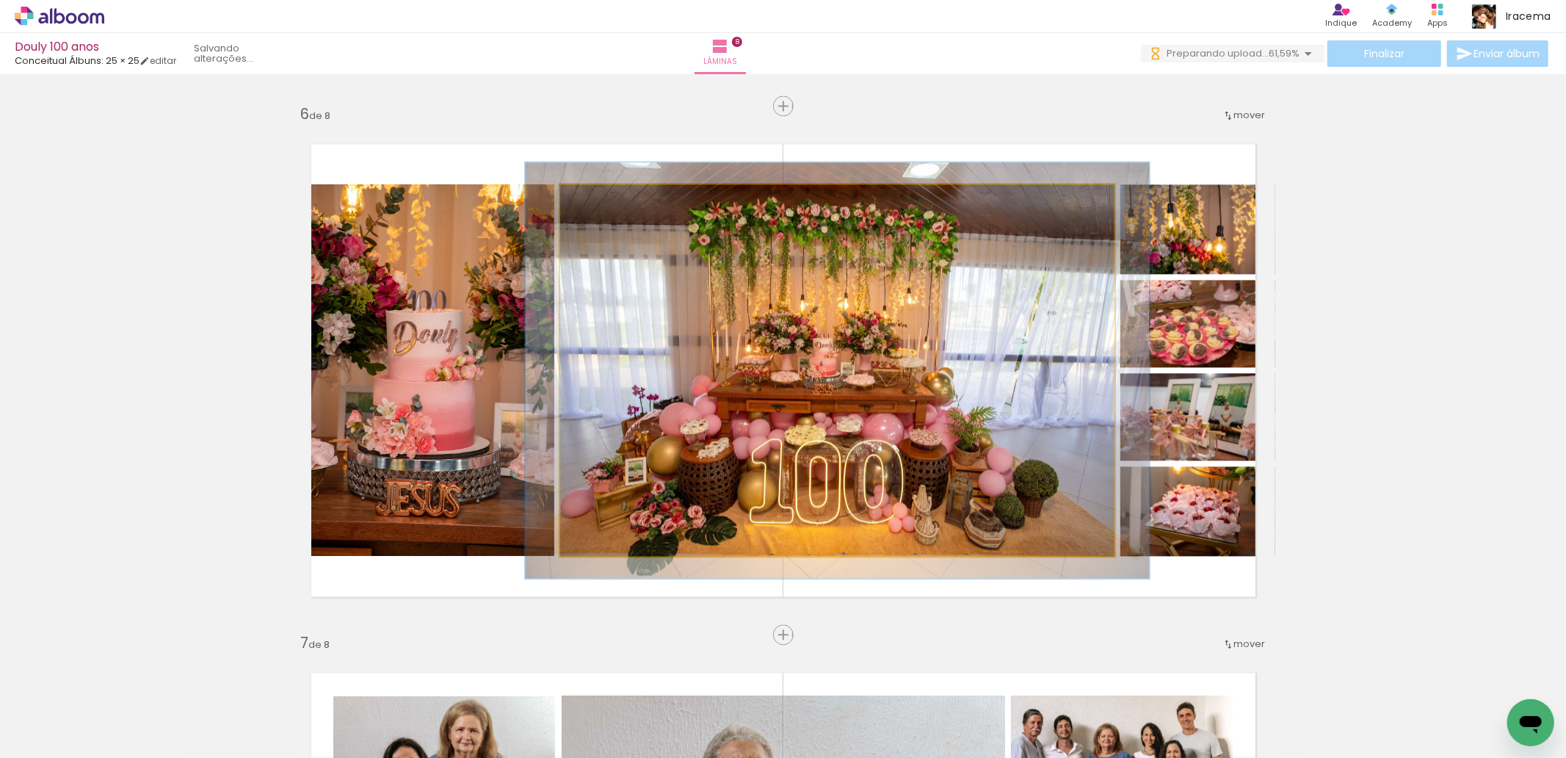
type paper-slider "112"
click at [598, 200] on div at bounding box center [600, 199] width 23 height 23
click at [1051, 216] on quentale-photo at bounding box center [837, 369] width 554 height 371
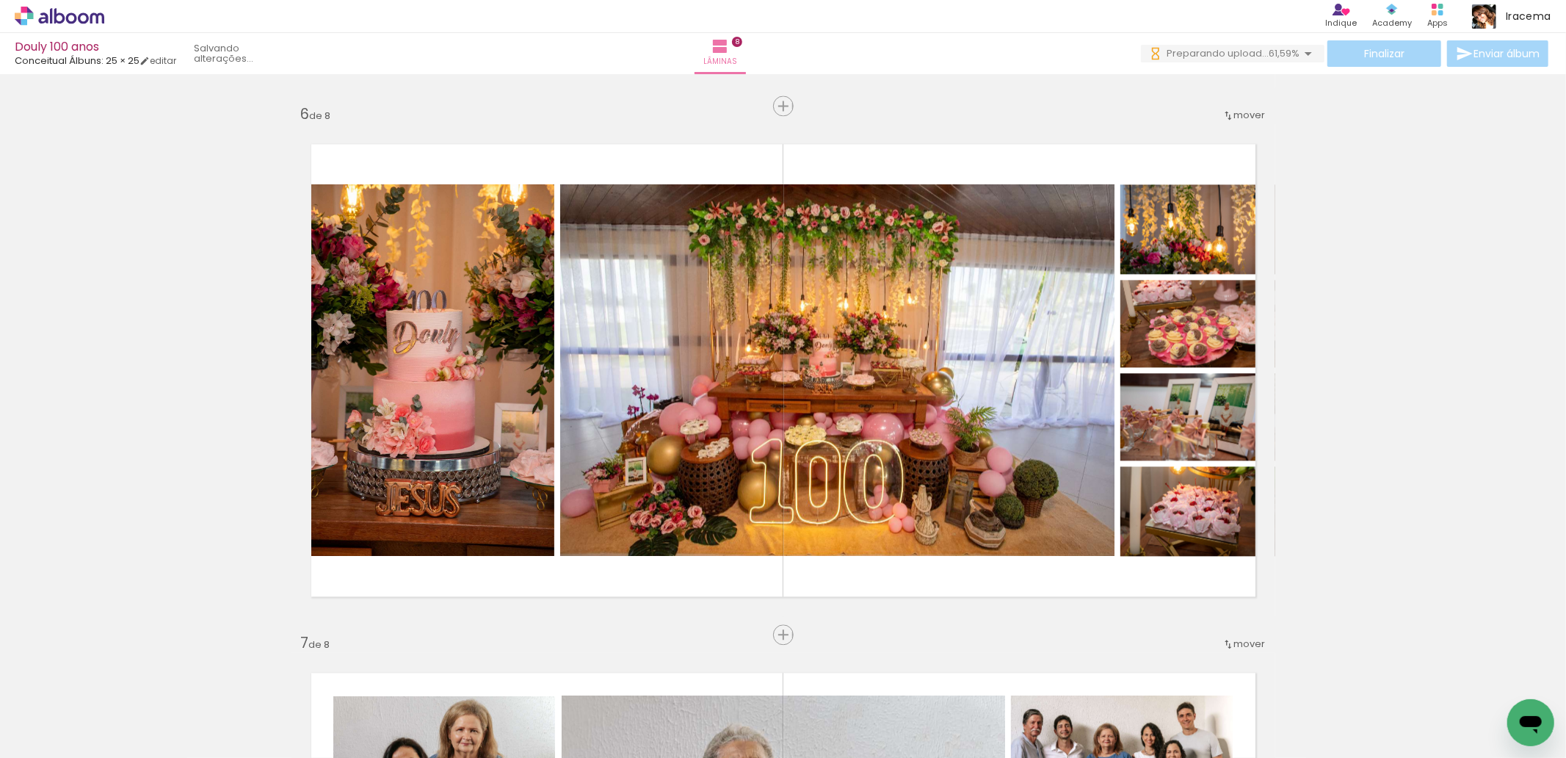
scroll to position [0, 10685]
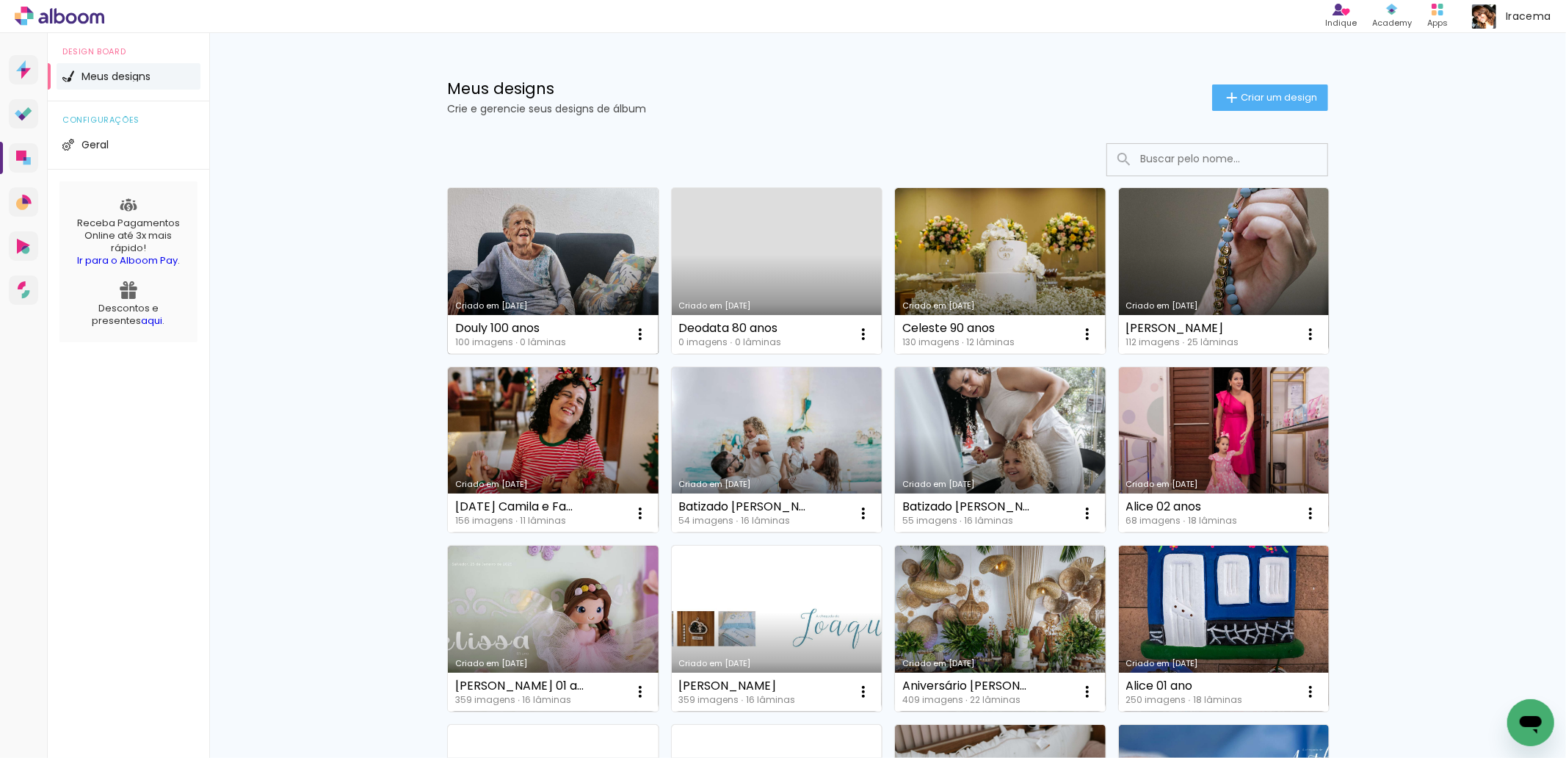
click at [531, 241] on link "Criado em [DATE]" at bounding box center [553, 271] width 211 height 166
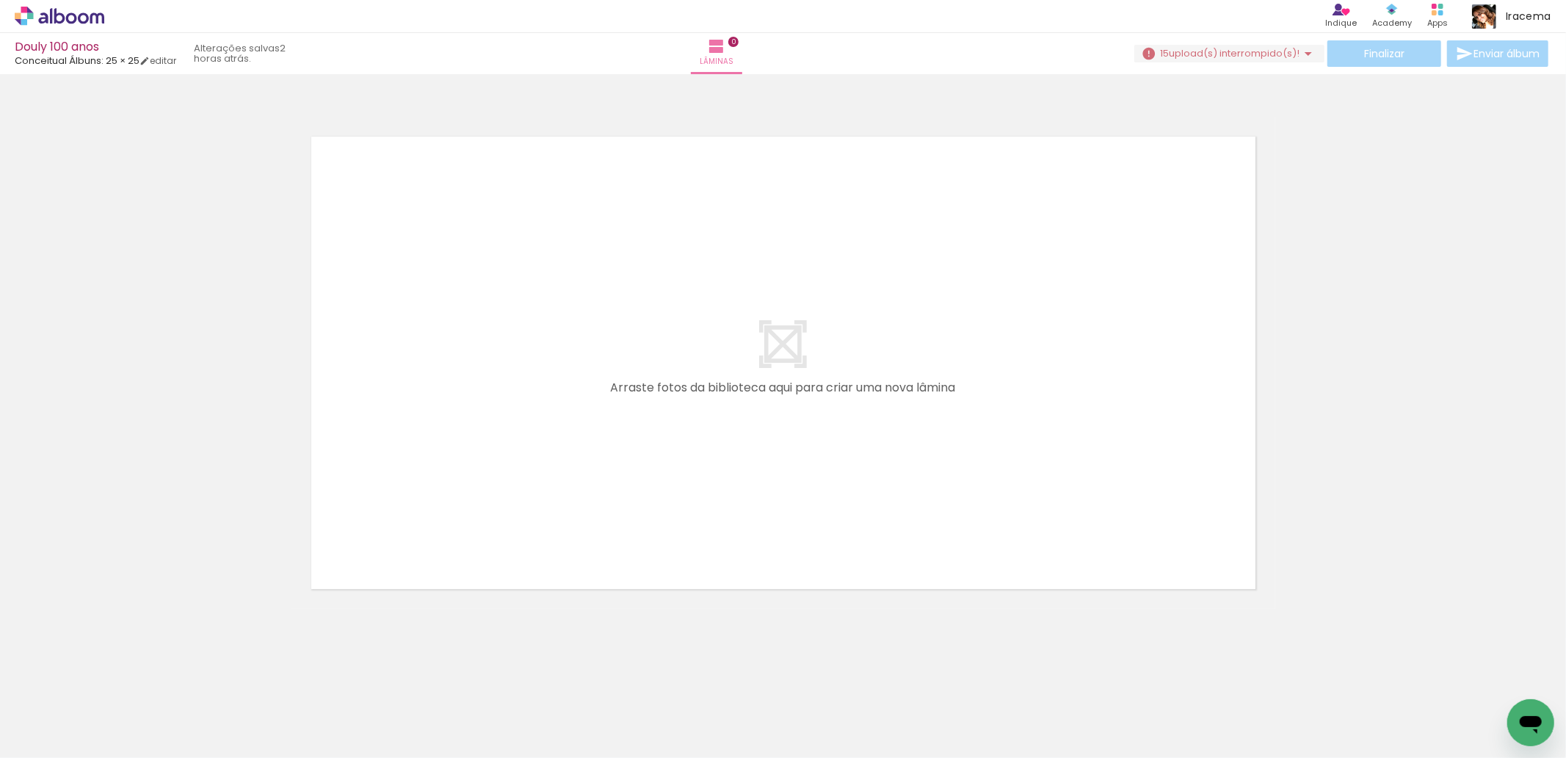
click at [1300, 54] on iron-icon at bounding box center [1308, 54] width 18 height 18
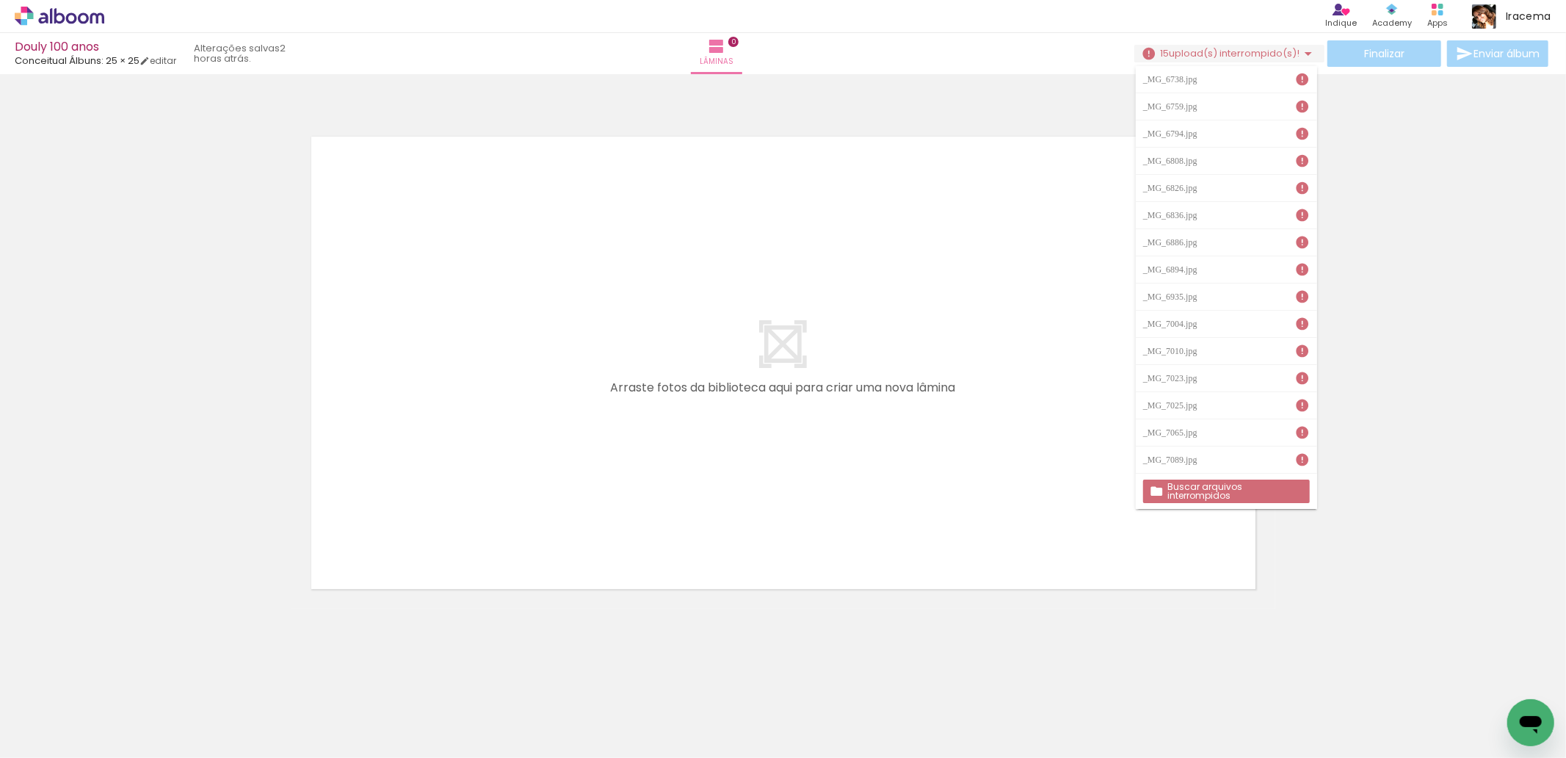
click at [0, 0] on slot "Buscar arquivos interrompidos" at bounding box center [0, 0] width 0 height 0
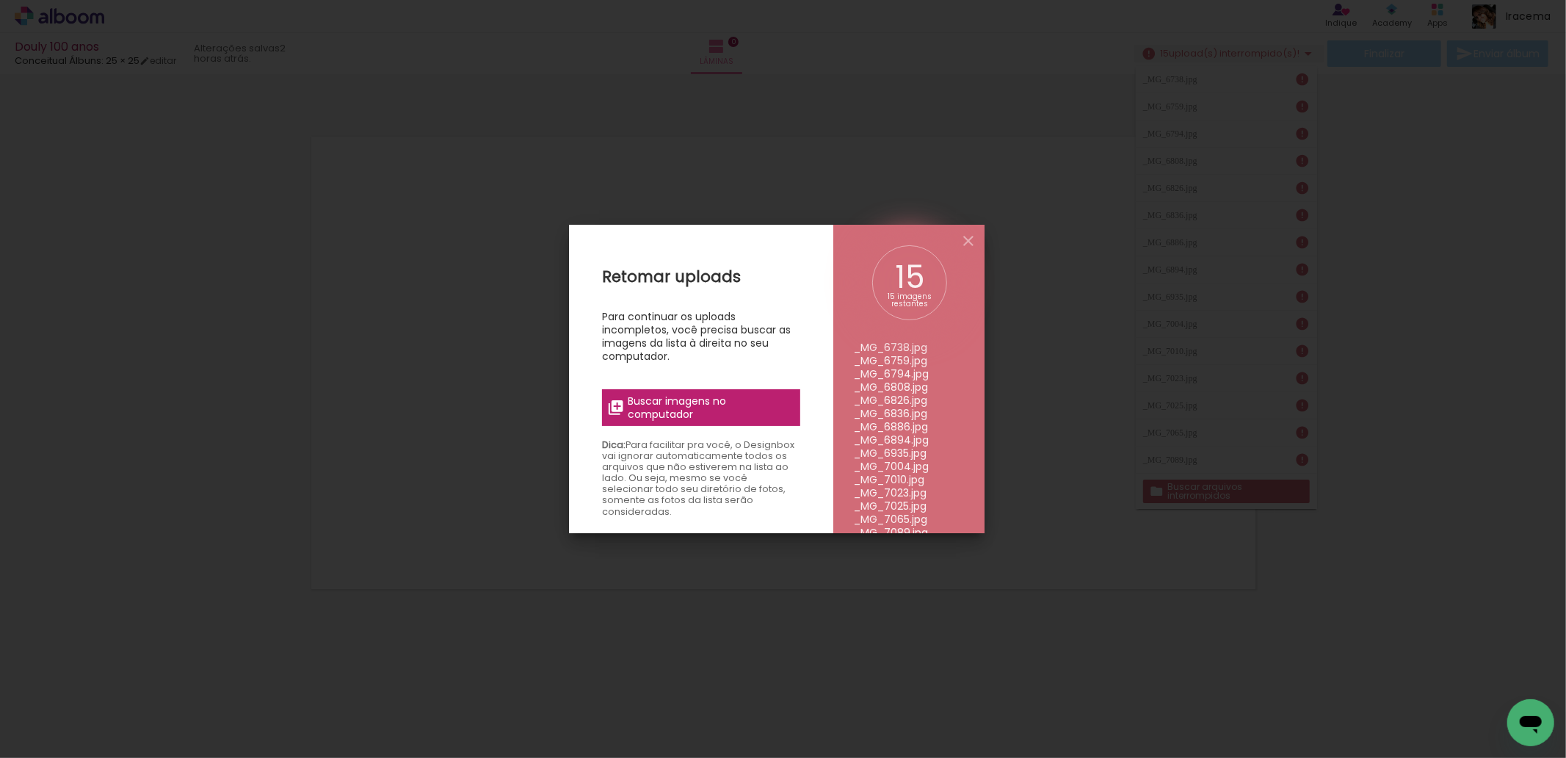
click at [697, 404] on span "Buscar imagens no computador" at bounding box center [710, 407] width 164 height 26
click at [0, 0] on input "file" at bounding box center [0, 0] width 0 height 0
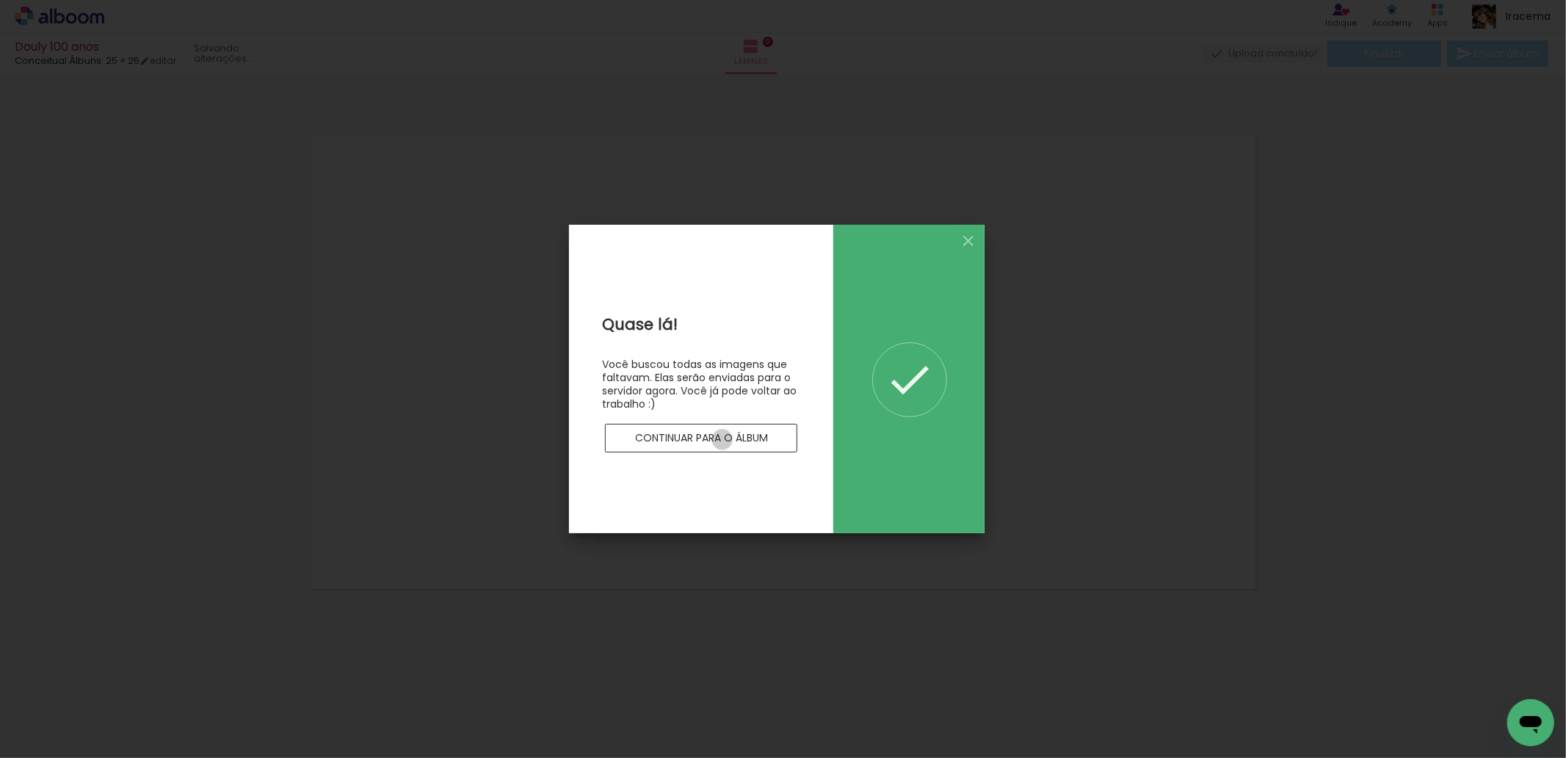
click at [0, 0] on slot "Continuar para o álbum" at bounding box center [0, 0] width 0 height 0
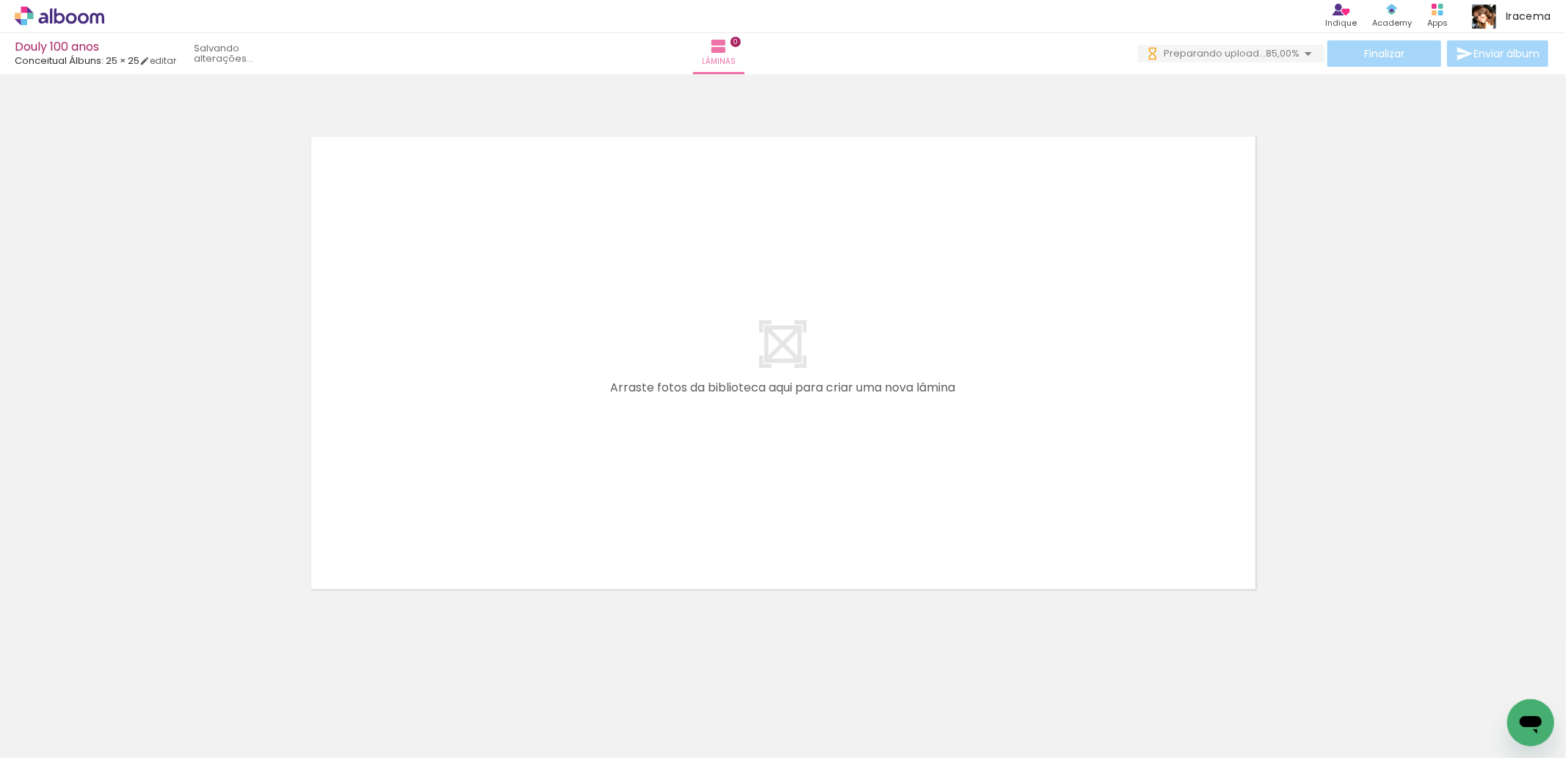
scroll to position [0, 6780]
drag, startPoint x: 940, startPoint y: 751, endPoint x: 13, endPoint y: 41, distance: 1167.1
click at [46, 730] on span "Adicionar Fotos" at bounding box center [52, 738] width 44 height 16
click at [0, 0] on input "file" at bounding box center [0, 0] width 0 height 0
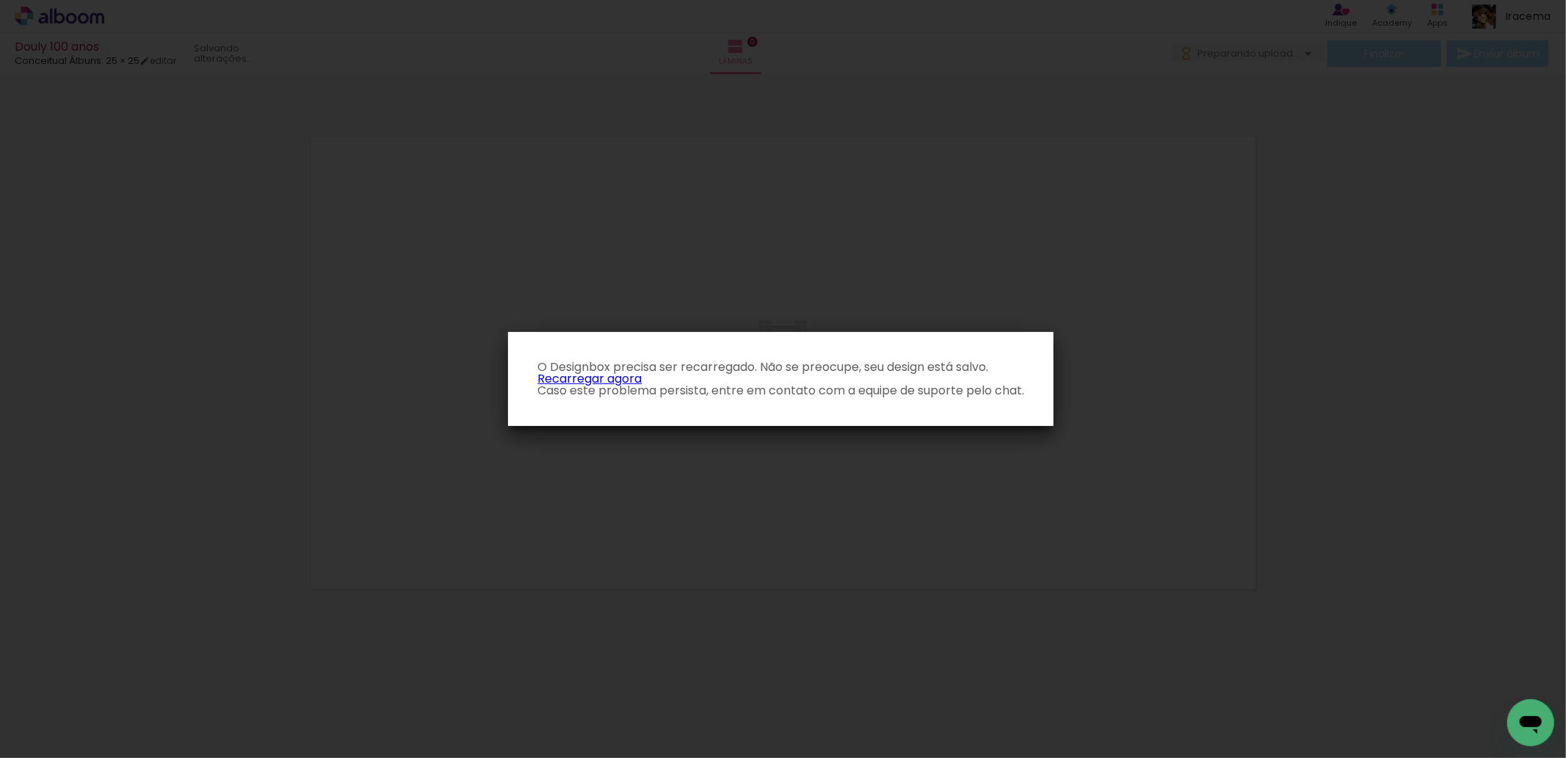
click at [620, 377] on link "Recarregar agora" at bounding box center [589, 378] width 104 height 17
click at [589, 377] on link "Recarregar agora" at bounding box center [589, 378] width 104 height 17
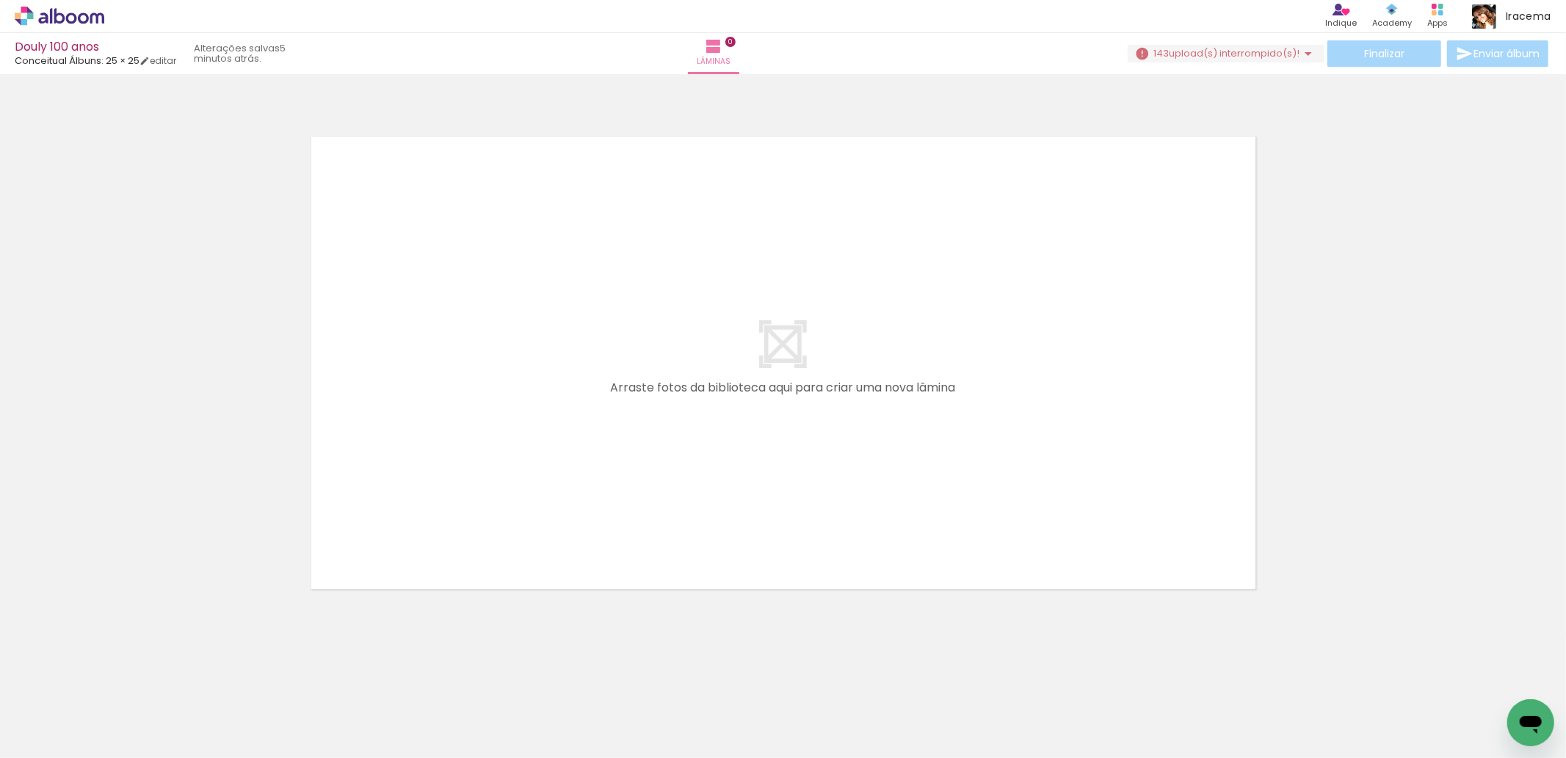
scroll to position [0, 11433]
click at [1301, 55] on iron-icon at bounding box center [1308, 54] width 18 height 18
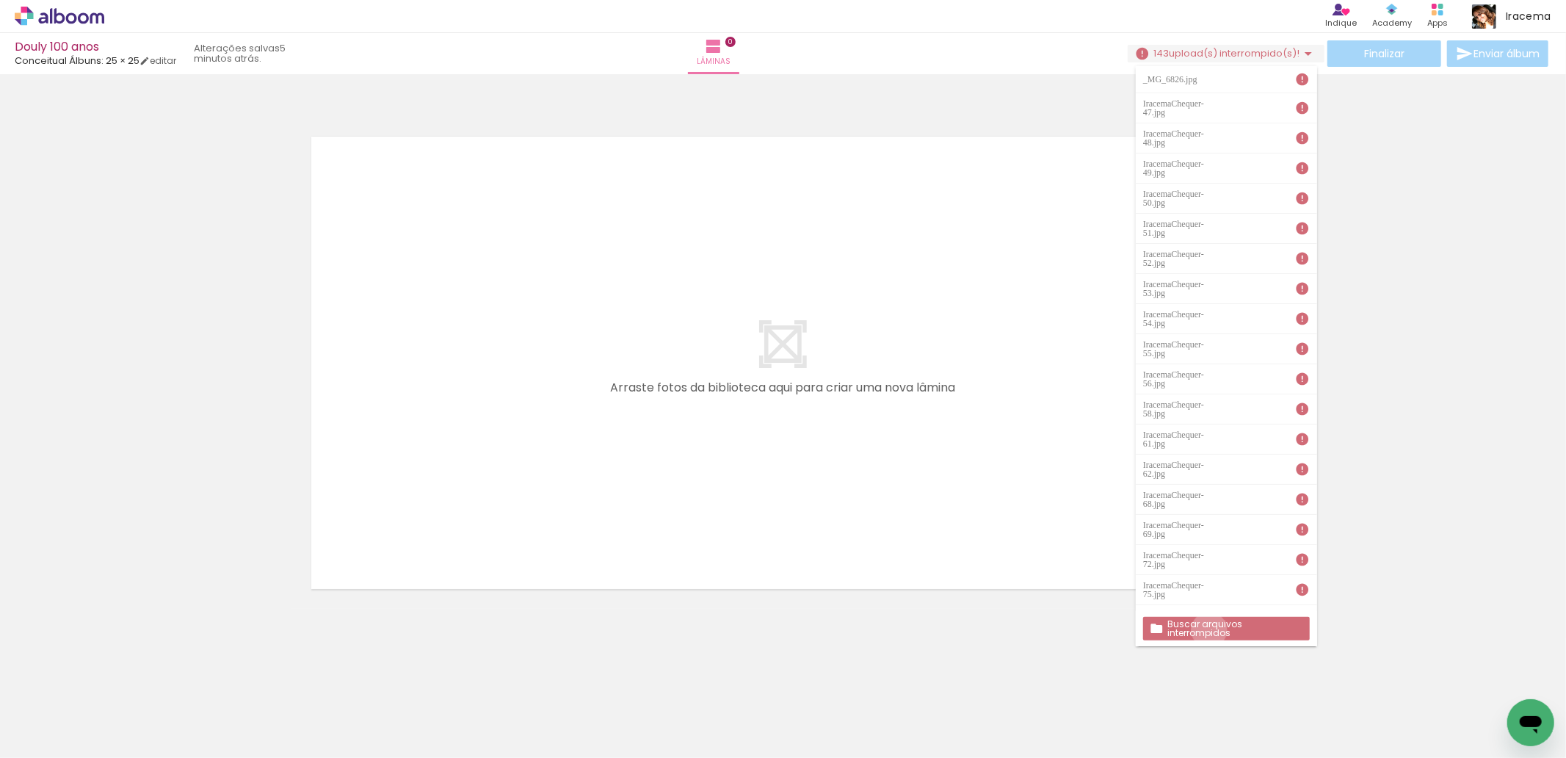
click at [0, 0] on slot "Buscar arquivos interrompidos" at bounding box center [0, 0] width 0 height 0
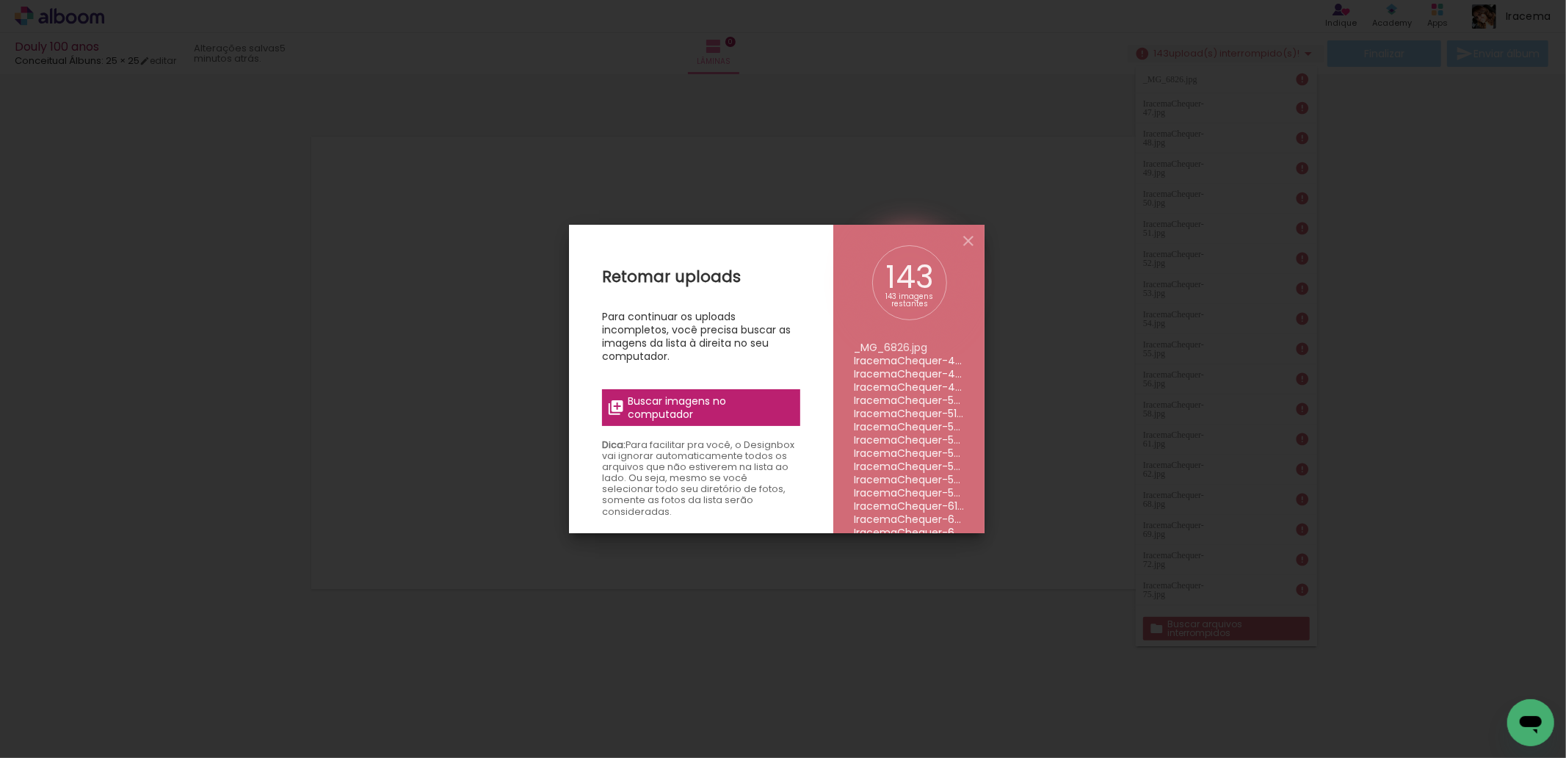
click at [714, 394] on span "Buscar imagens no computador" at bounding box center [710, 407] width 164 height 26
click at [0, 0] on input "file" at bounding box center [0, 0] width 0 height 0
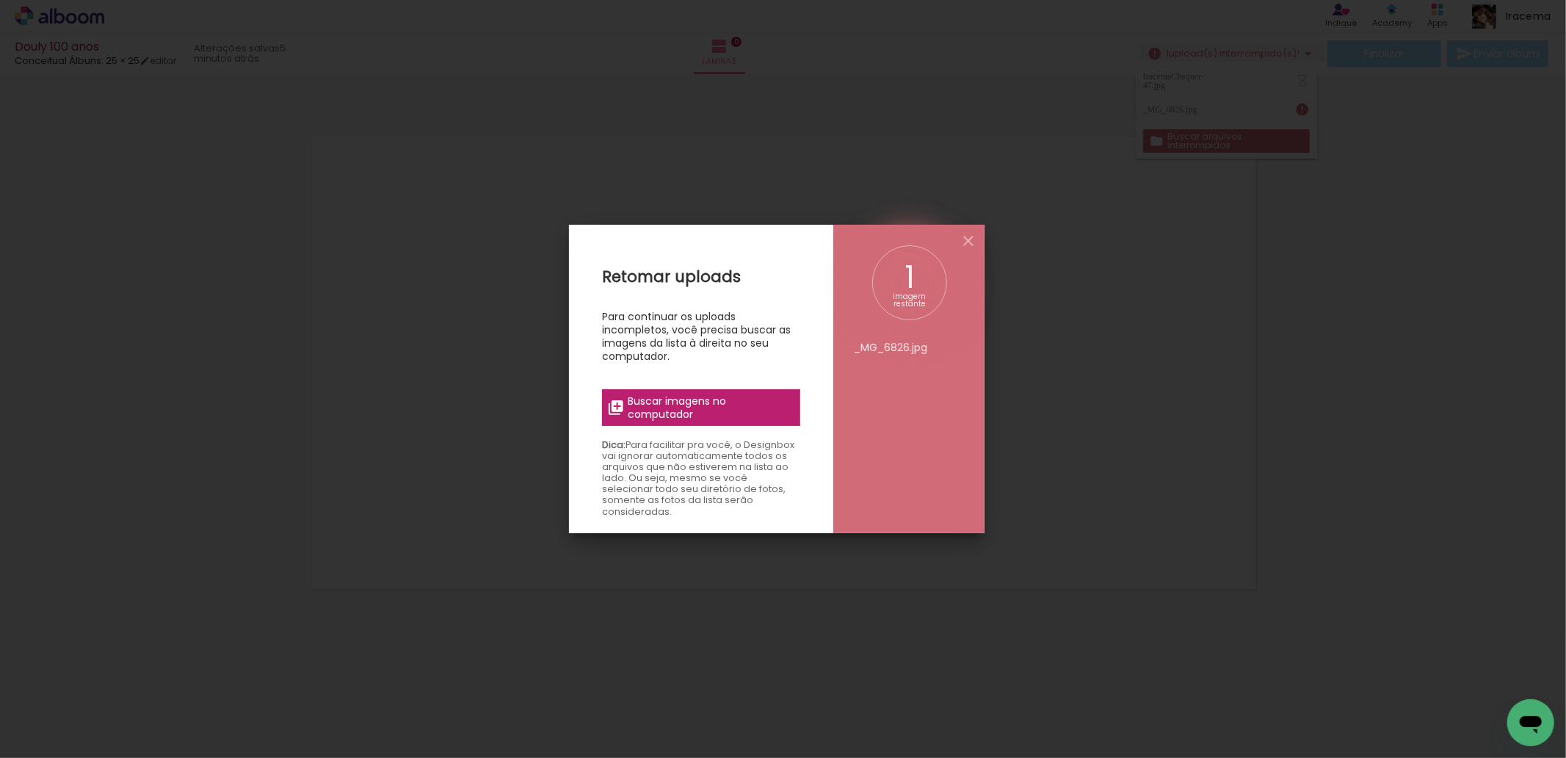
scroll to position [0, 0]
click at [716, 402] on span "Buscar imagens no computador" at bounding box center [710, 407] width 164 height 26
click at [0, 0] on input "file" at bounding box center [0, 0] width 0 height 0
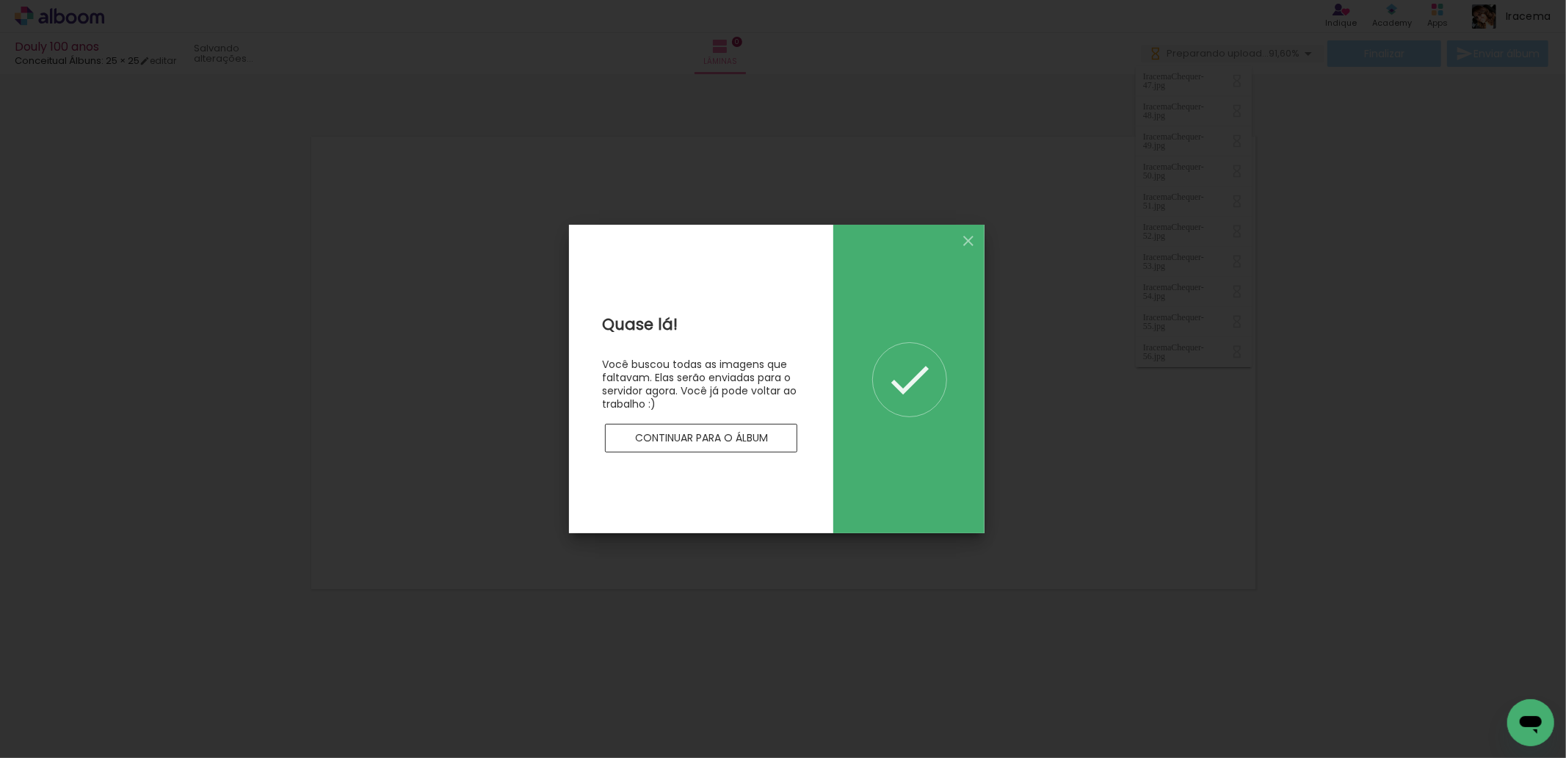
click at [0, 0] on slot "Continuar para o álbum" at bounding box center [0, 0] width 0 height 0
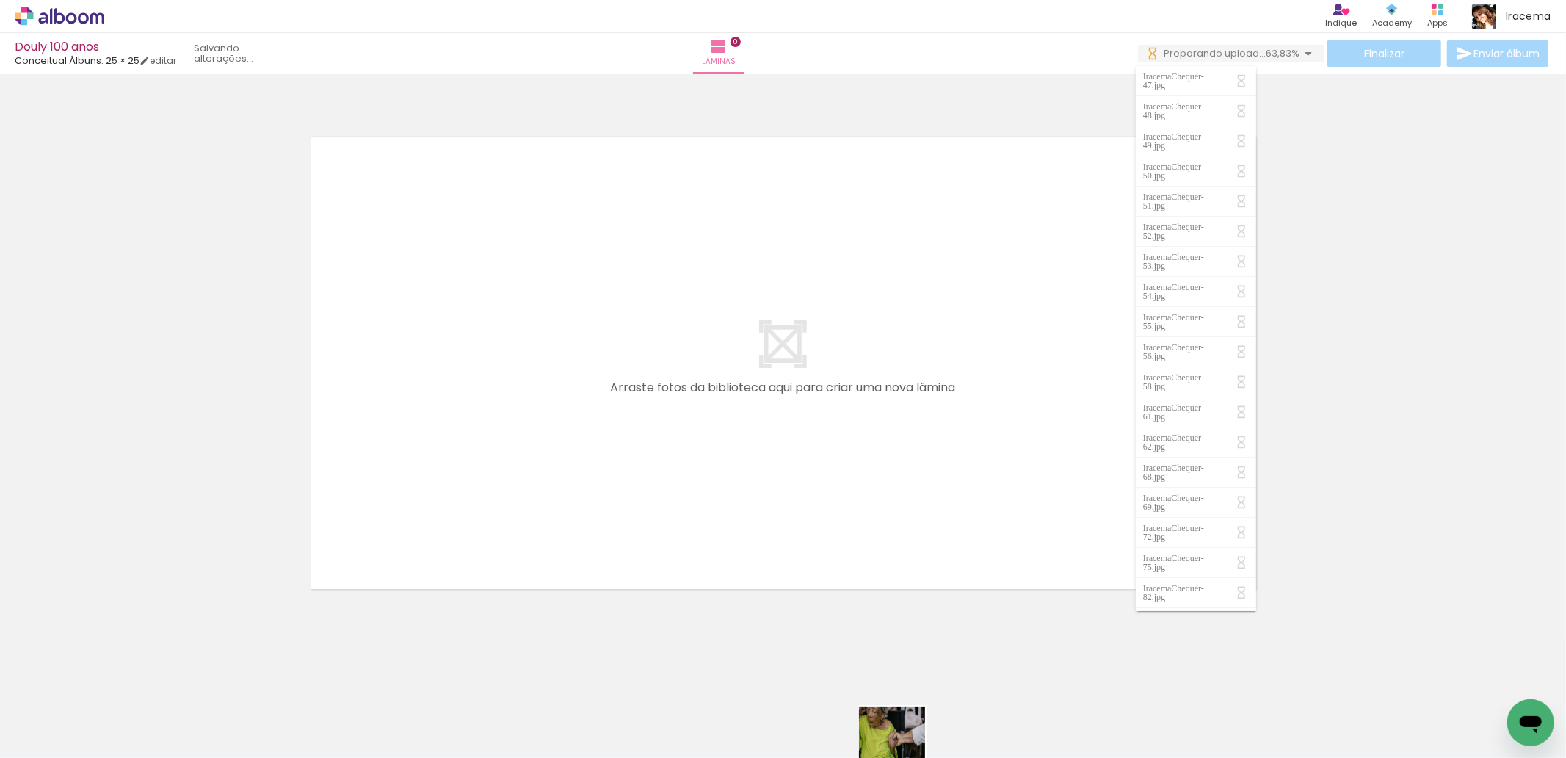
drag, startPoint x: 887, startPoint y: 747, endPoint x: 903, endPoint y: 750, distance: 16.4
click at [120, 750] on iron-horizontal-list at bounding box center [105, 712] width 29 height 92
drag, startPoint x: 916, startPoint y: 722, endPoint x: 849, endPoint y: 427, distance: 302.6
click at [849, 427] on quentale-workspace at bounding box center [783, 379] width 1566 height 758
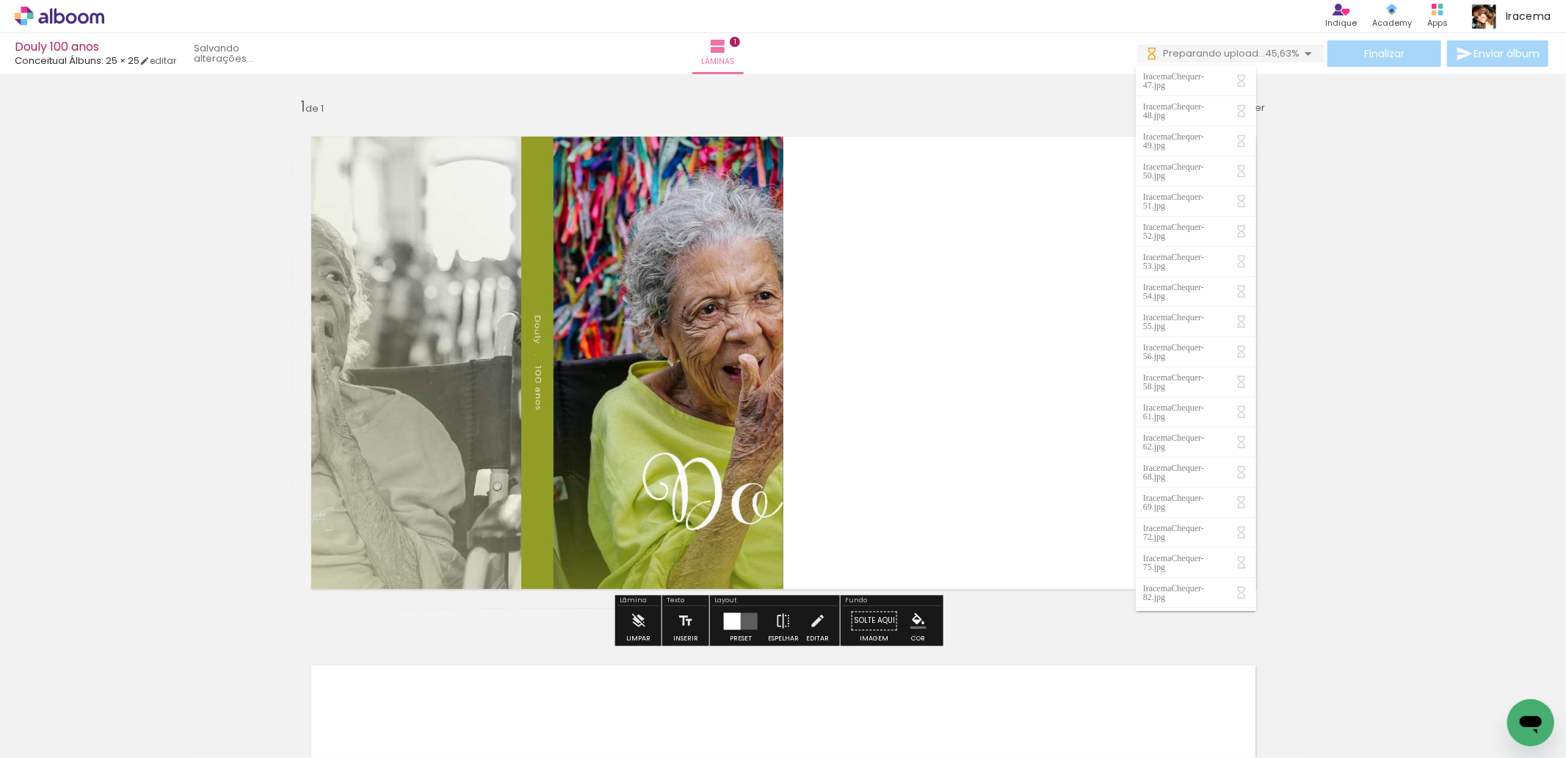
click at [1436, 199] on div "Inserir lâmina 1 de 1" at bounding box center [783, 608] width 1566 height 1058
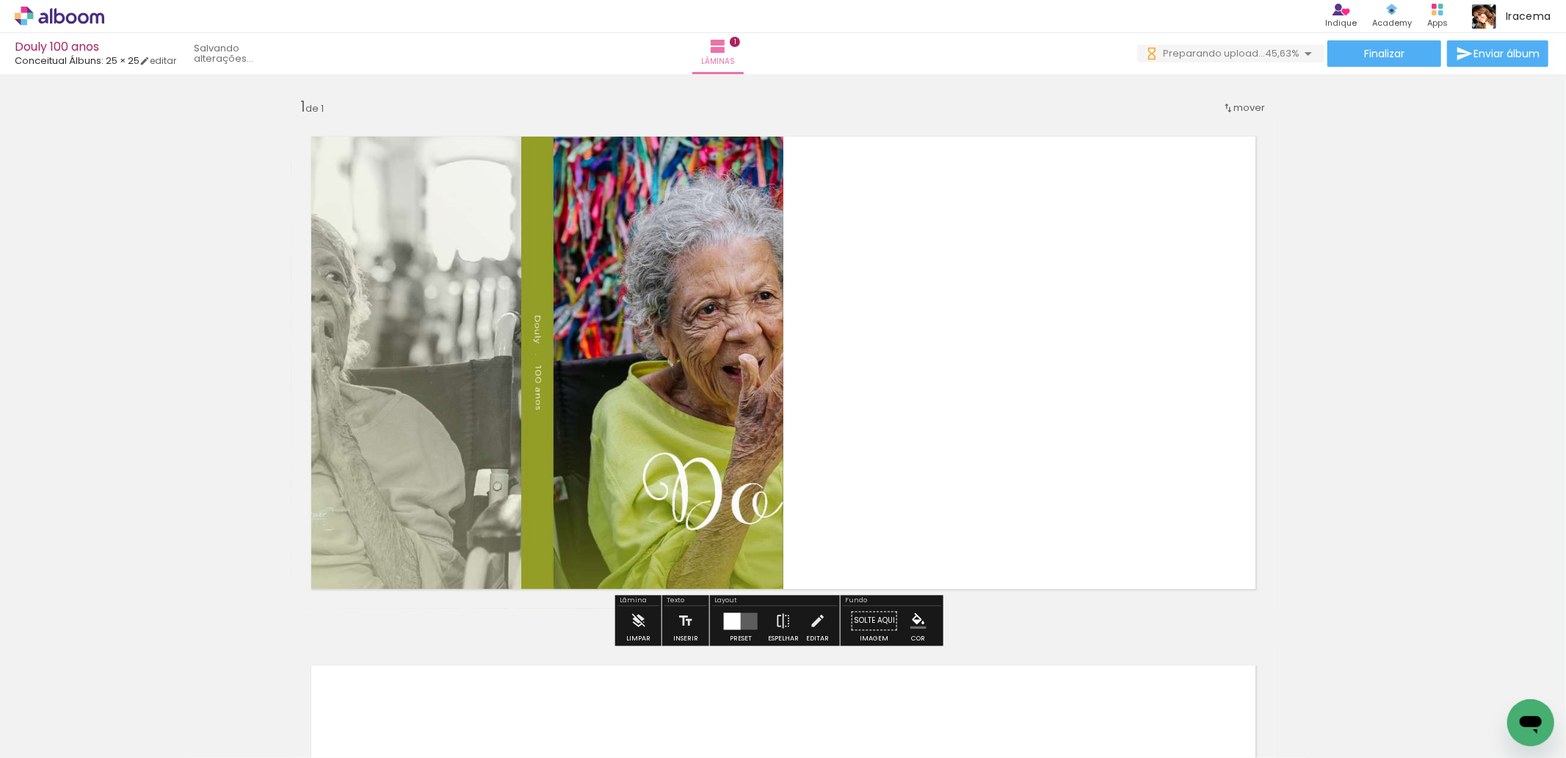
click at [736, 622] on div at bounding box center [732, 620] width 17 height 17
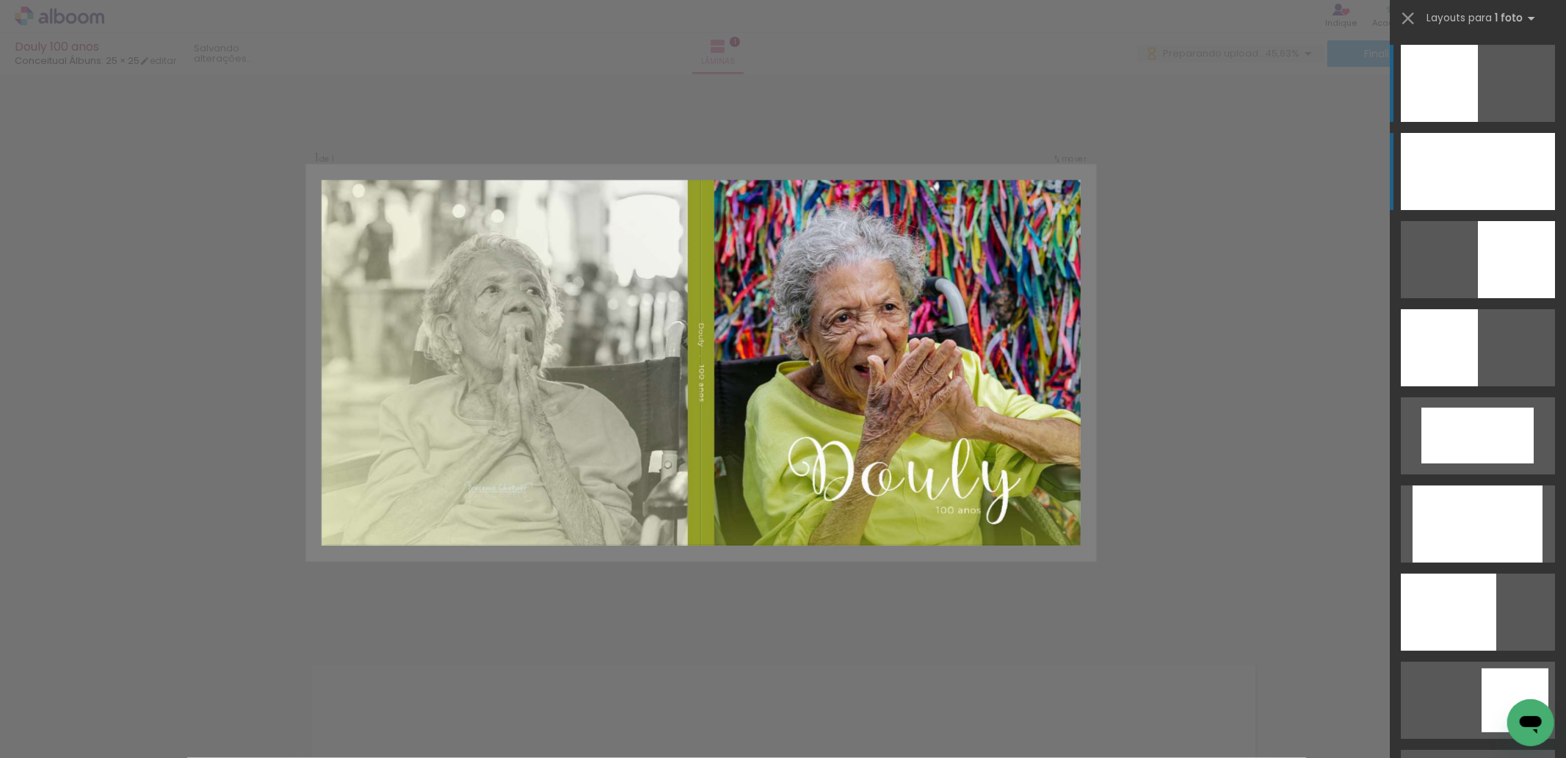
click at [1473, 174] on div at bounding box center [1478, 171] width 154 height 77
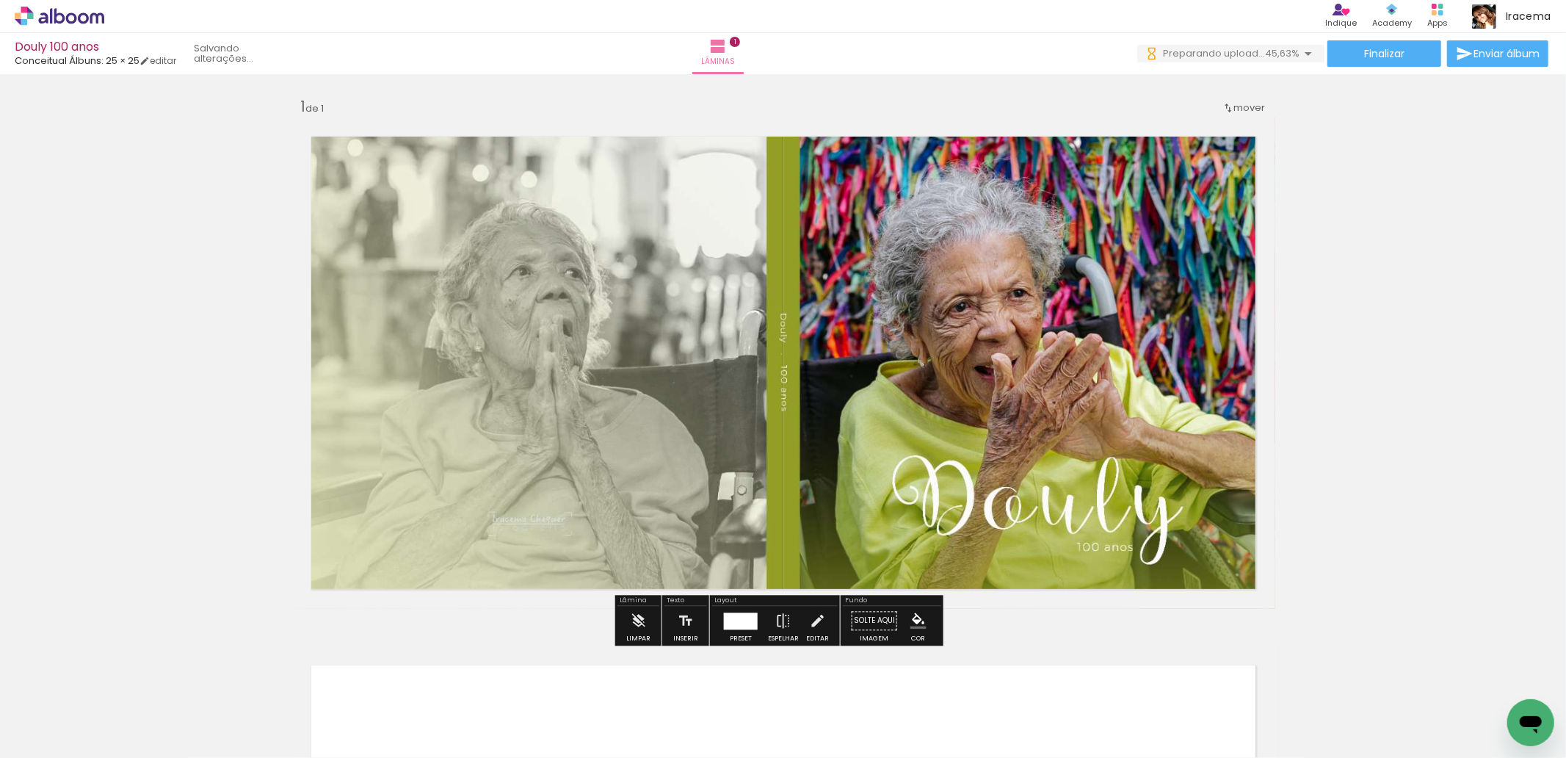
scroll to position [244, 0]
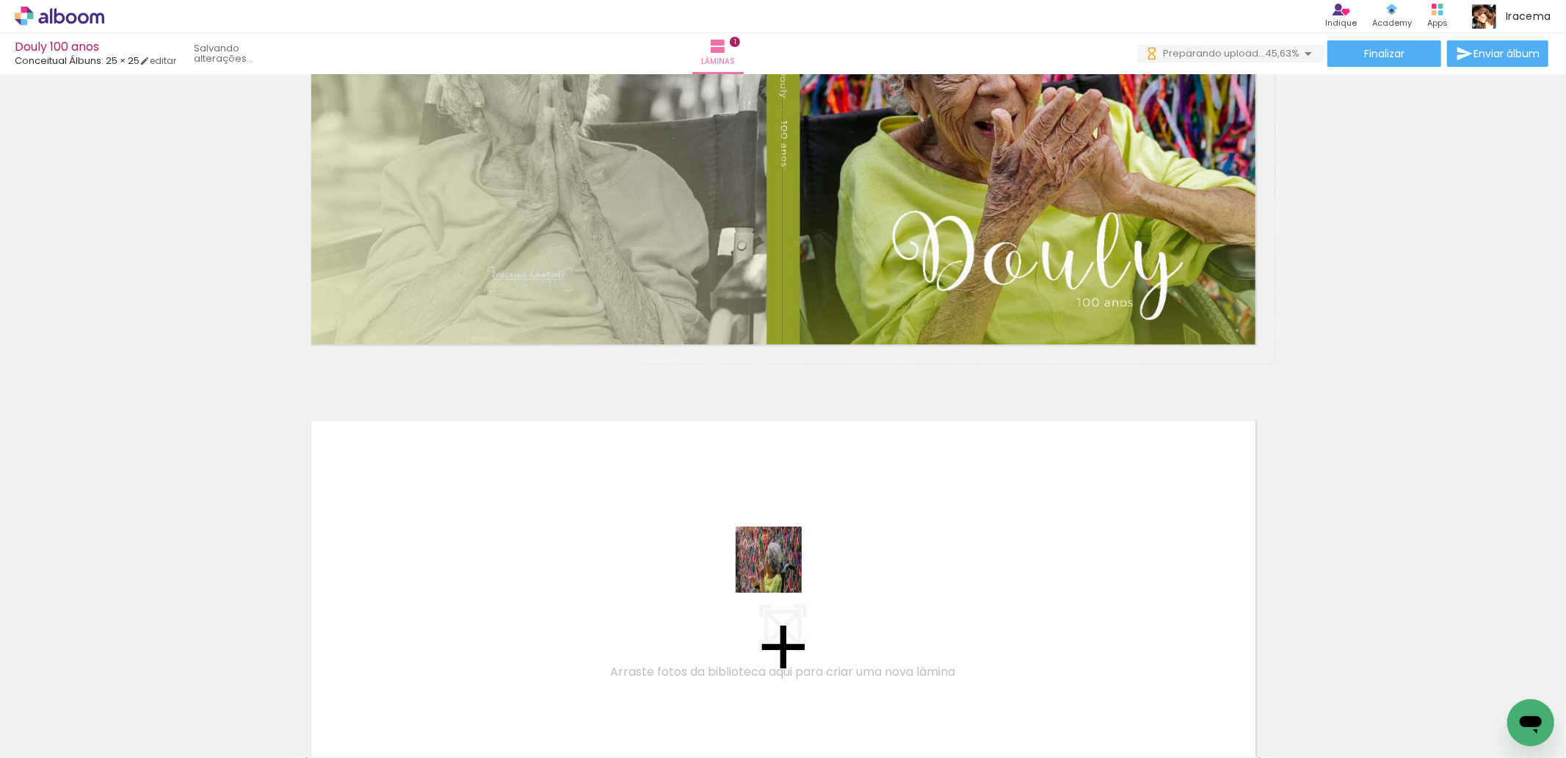
drag, startPoint x: 835, startPoint y: 717, endPoint x: 779, endPoint y: 570, distance: 158.0
click at [779, 570] on quentale-workspace at bounding box center [783, 379] width 1566 height 758
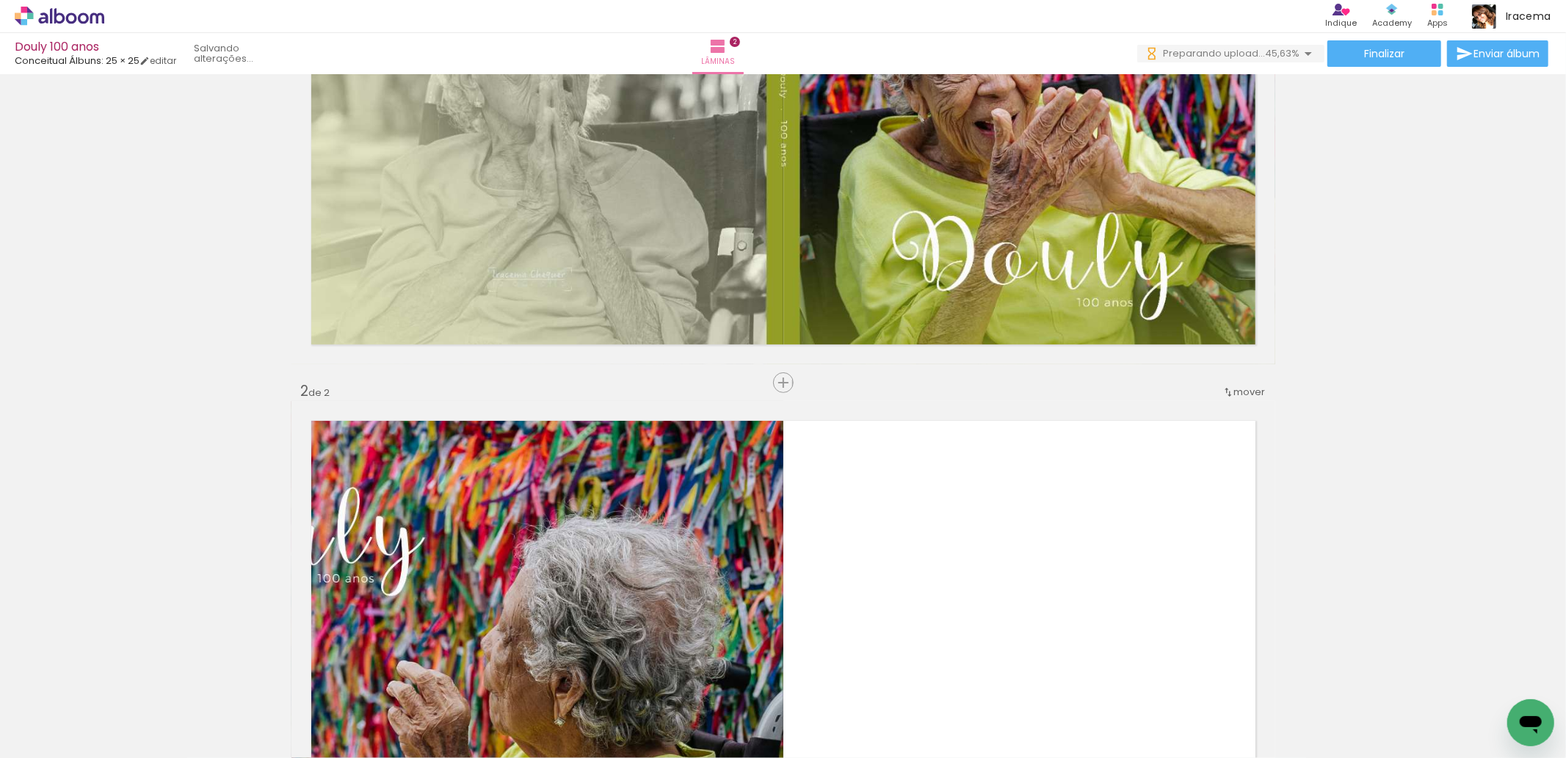
scroll to position [521, 0]
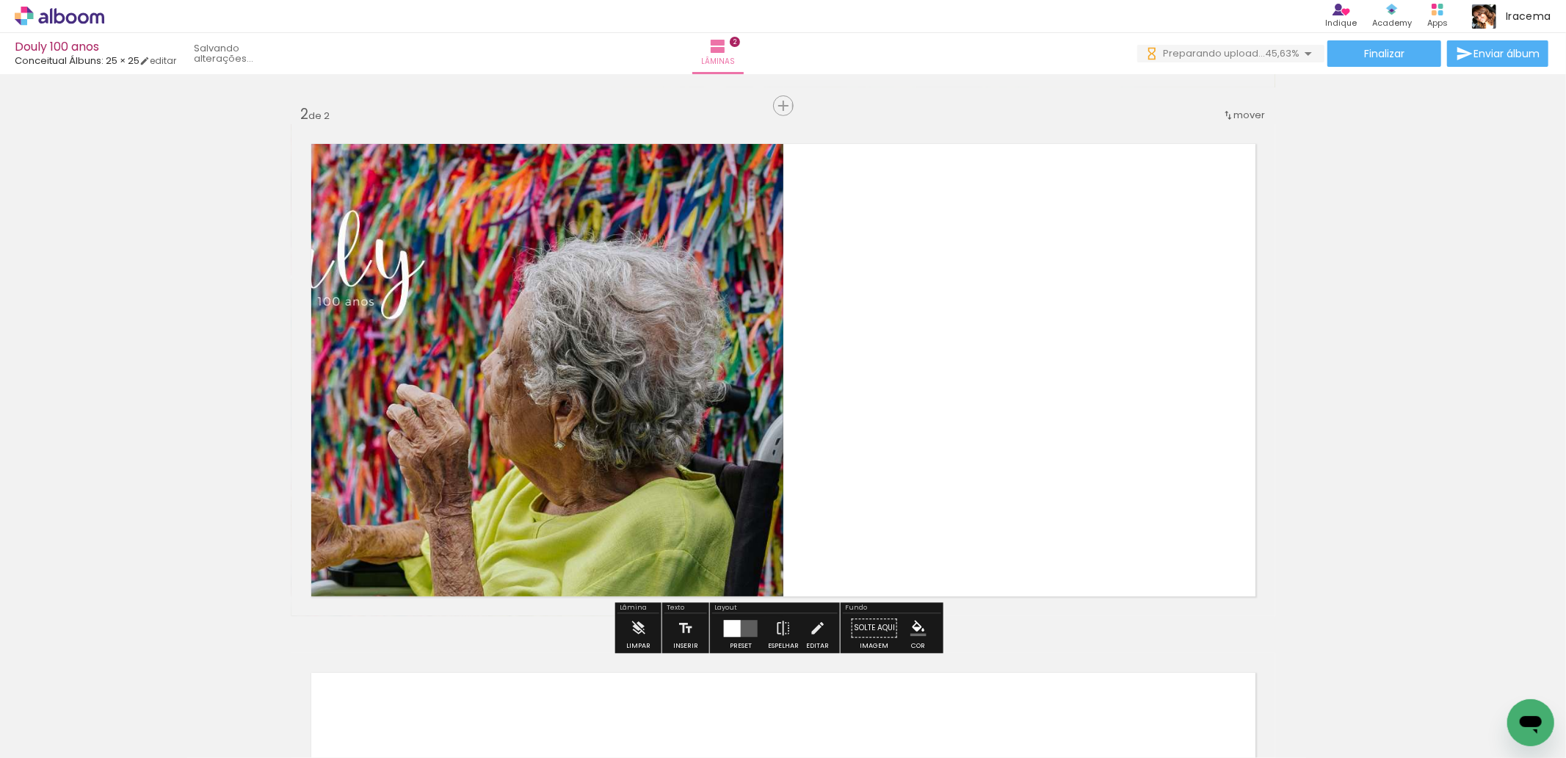
click at [741, 640] on div at bounding box center [741, 627] width 40 height 29
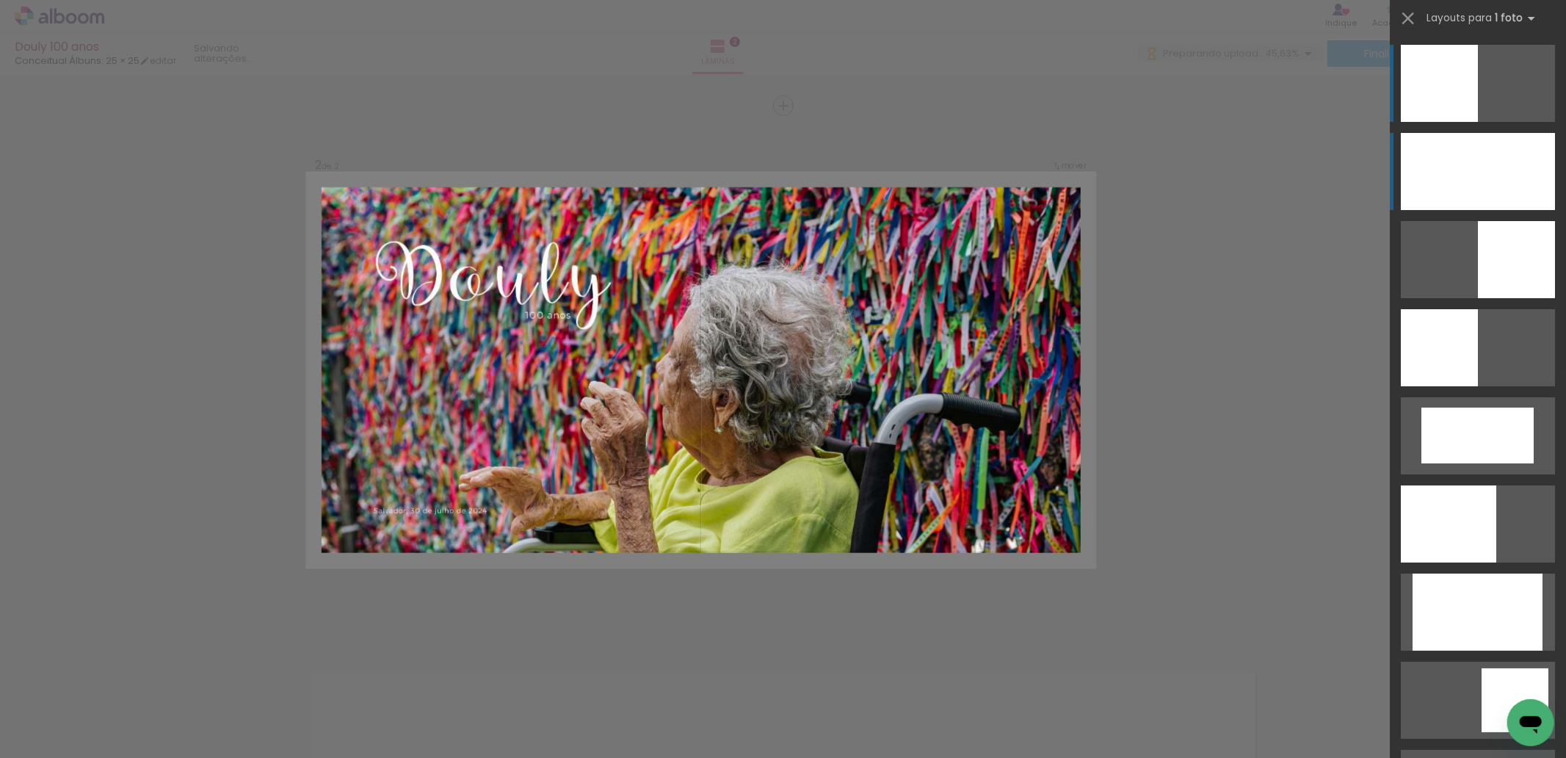
click at [1451, 148] on div at bounding box center [1478, 171] width 154 height 77
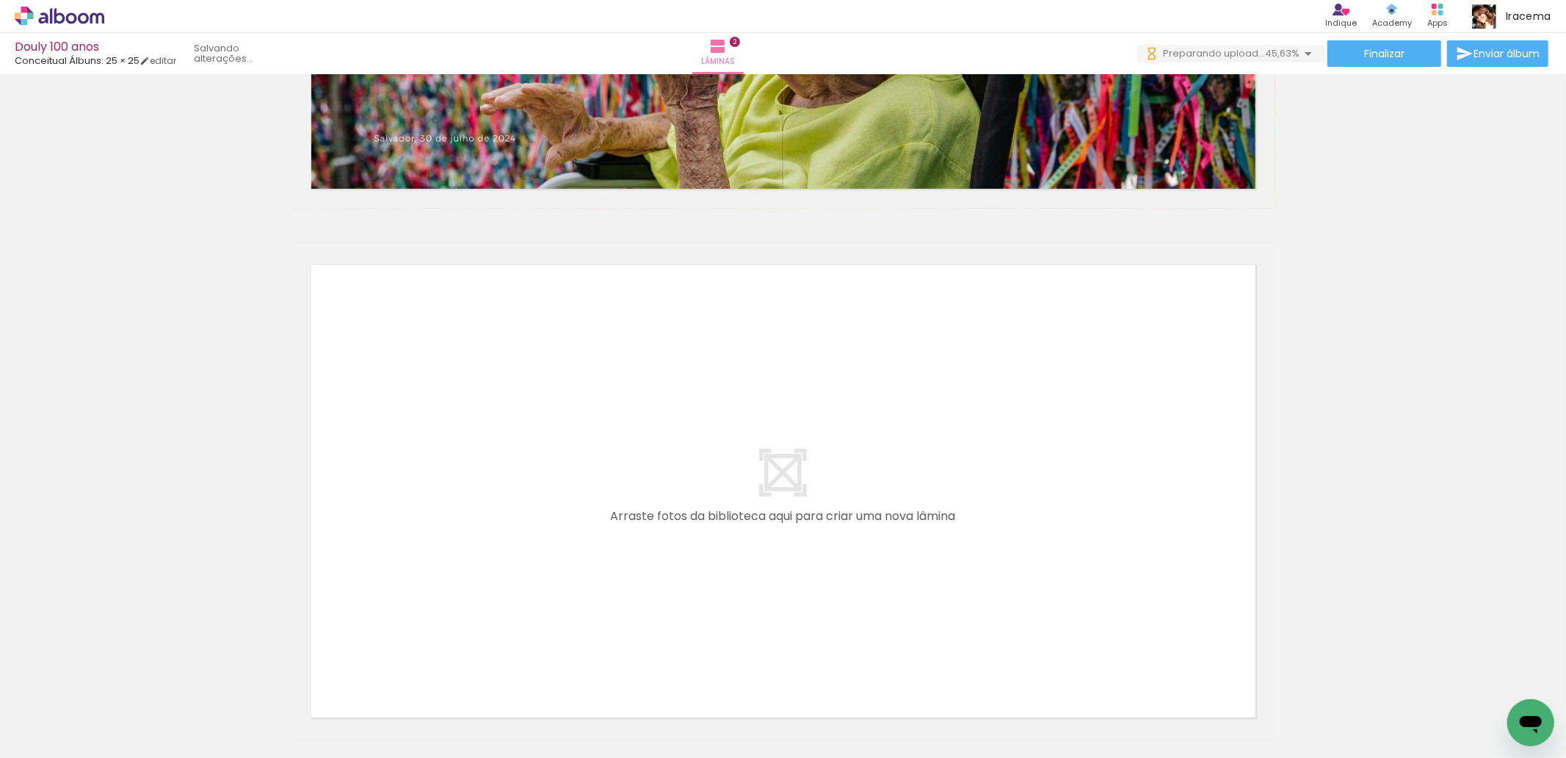
scroll to position [0, 7903]
drag, startPoint x: 635, startPoint y: 605, endPoint x: 583, endPoint y: 522, distance: 98.0
click at [583, 522] on quentale-workspace at bounding box center [783, 379] width 1566 height 758
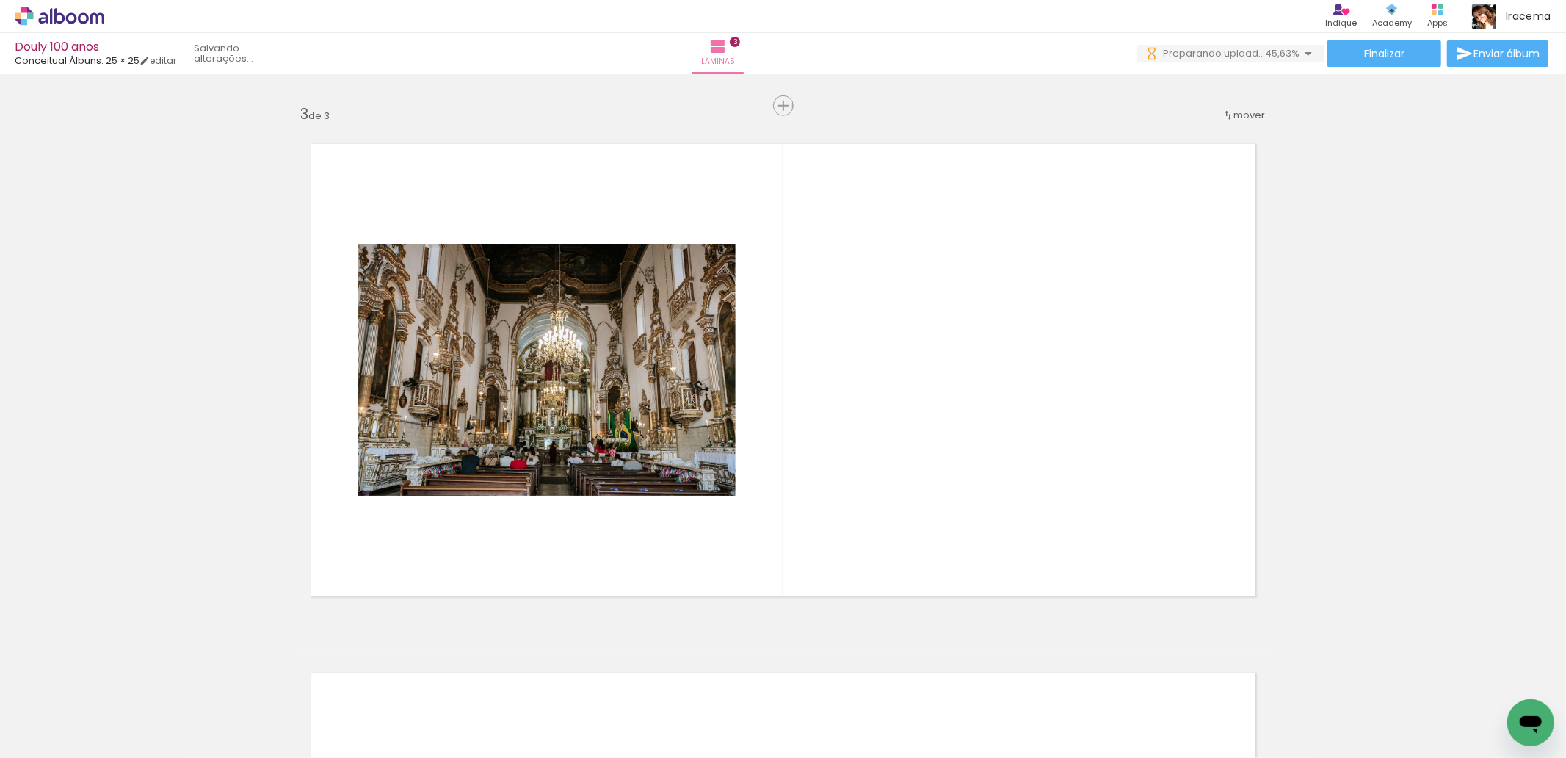
scroll to position [0, 9606]
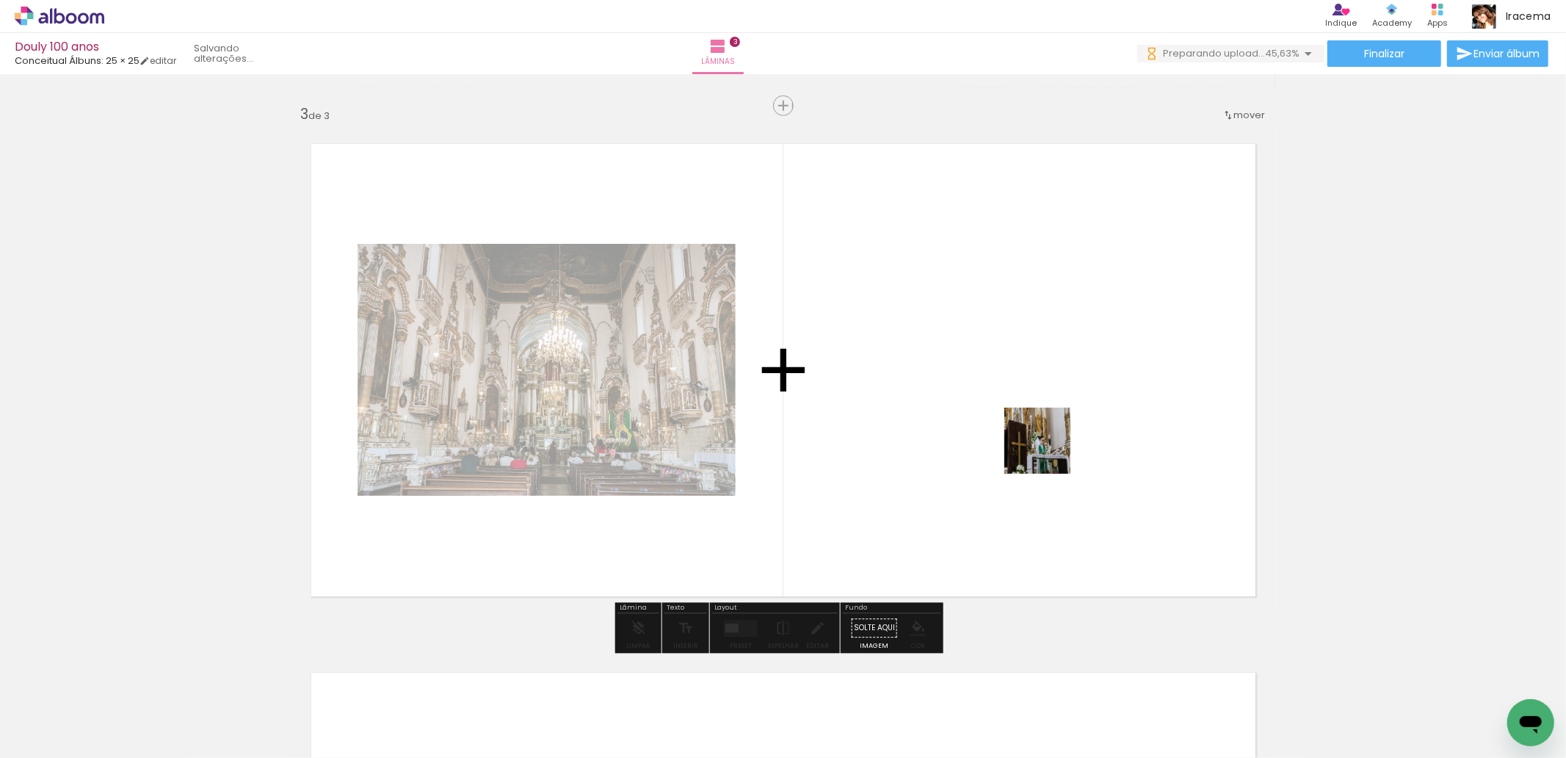
drag, startPoint x: 1226, startPoint y: 710, endPoint x: 1048, endPoint y: 450, distance: 315.2
click at [1048, 450] on quentale-workspace at bounding box center [783, 379] width 1566 height 758
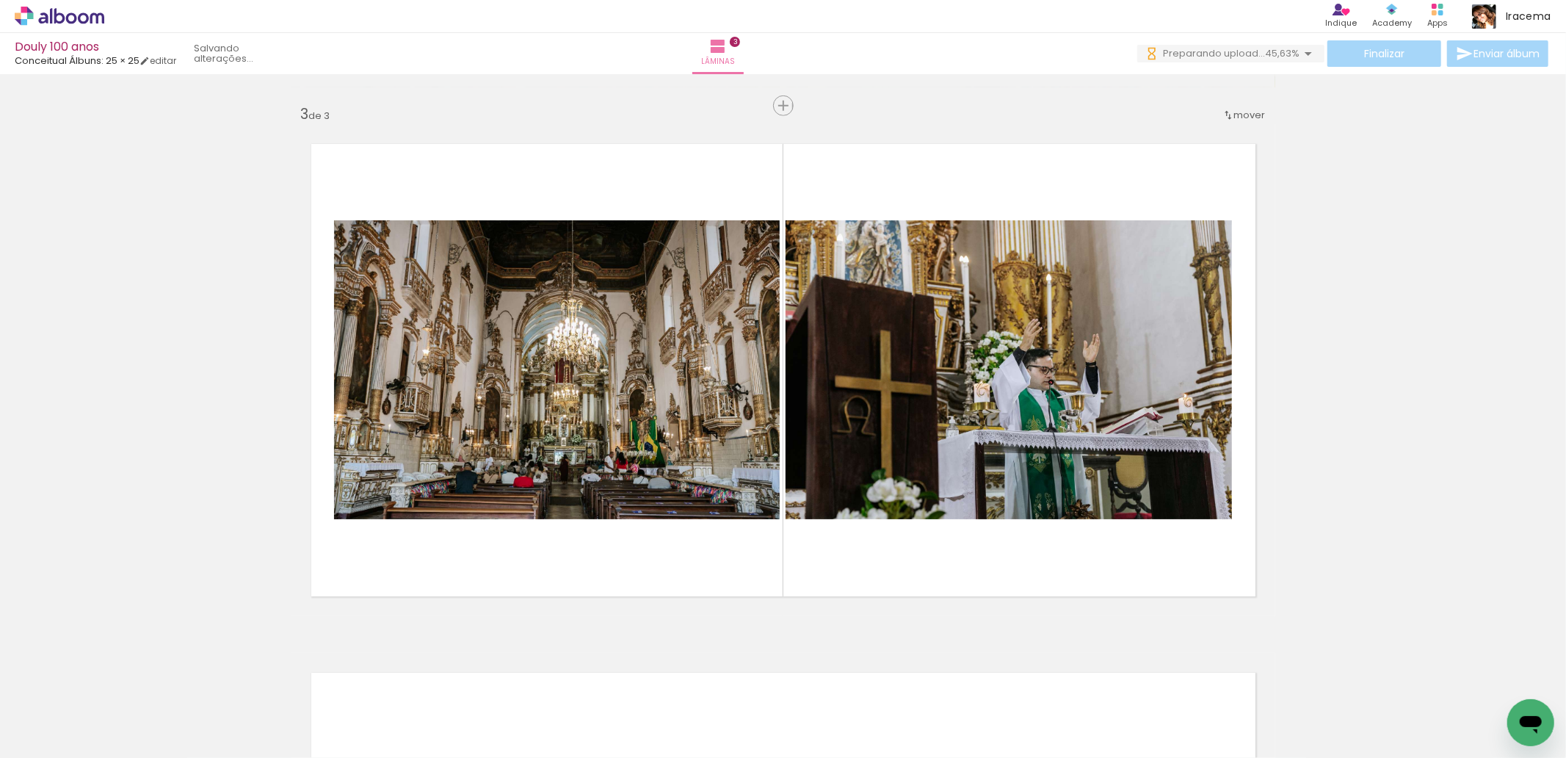
scroll to position [0, 8626]
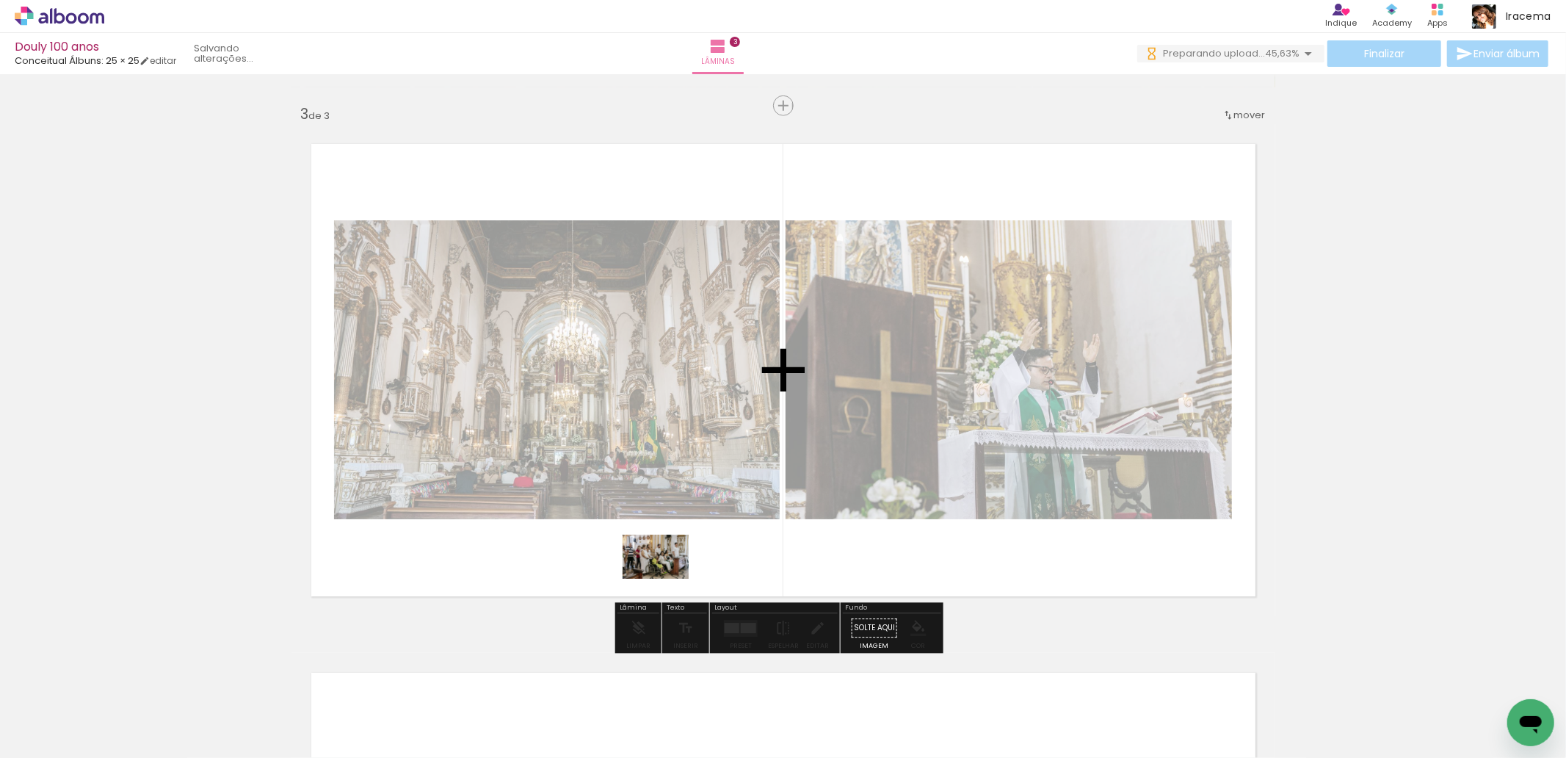
drag, startPoint x: 736, startPoint y: 721, endPoint x: 667, endPoint y: 578, distance: 158.2
click at [667, 578] on quentale-workspace at bounding box center [783, 379] width 1566 height 758
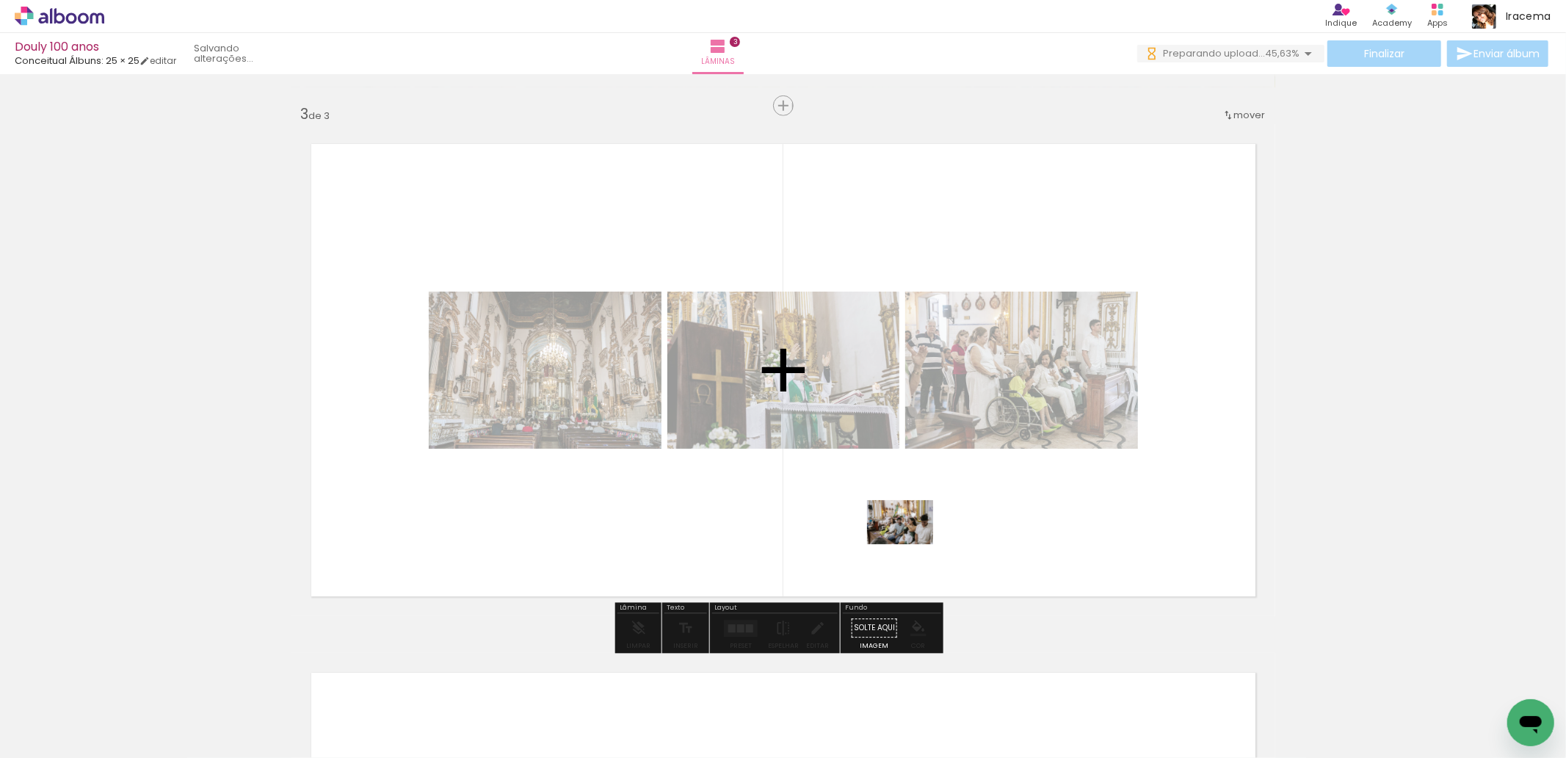
drag, startPoint x: 988, startPoint y: 722, endPoint x: 911, endPoint y: 544, distance: 194.3
click at [911, 544] on quentale-workspace at bounding box center [783, 379] width 1566 height 758
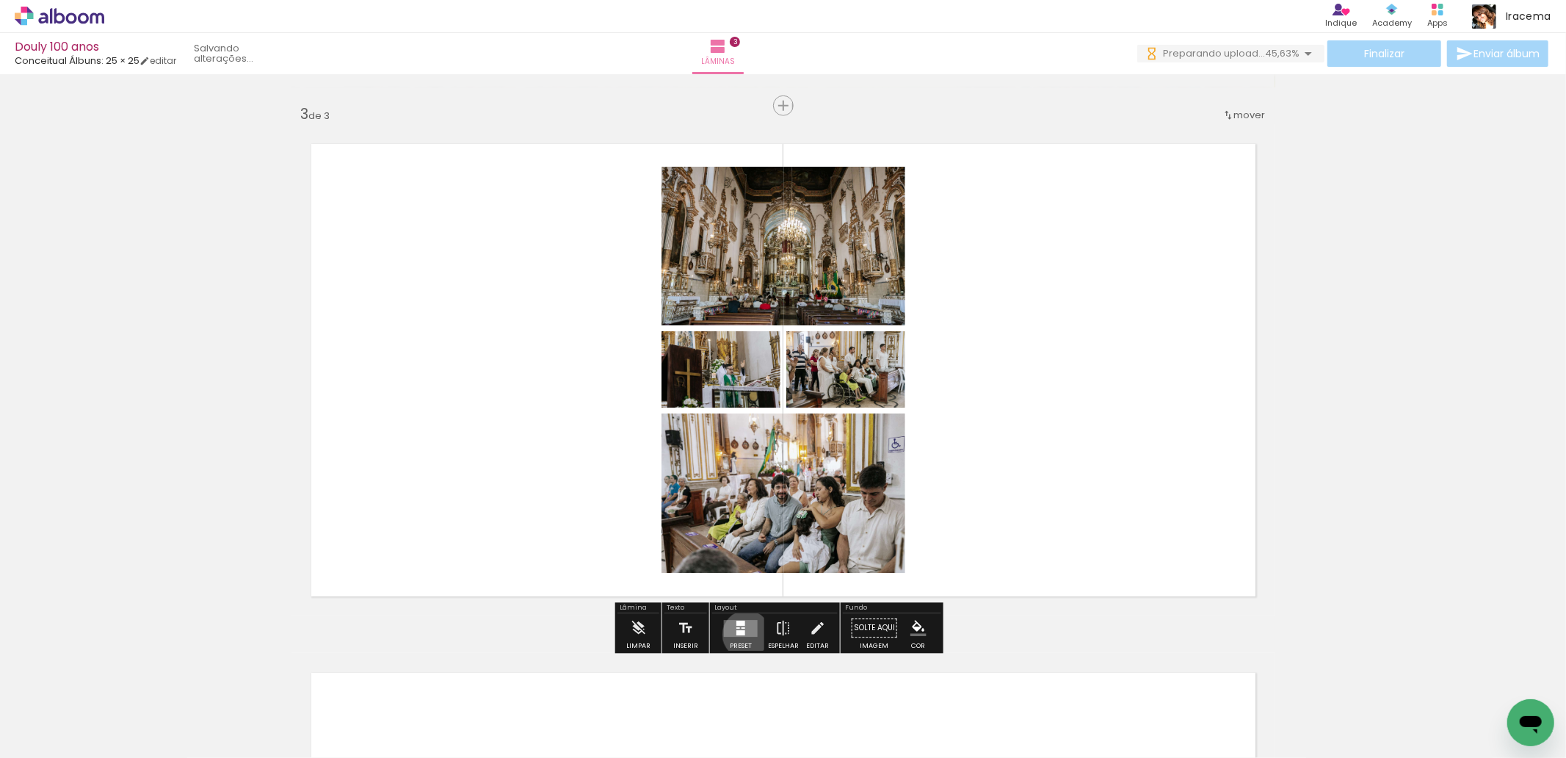
click at [742, 634] on quentale-layouter at bounding box center [741, 628] width 34 height 17
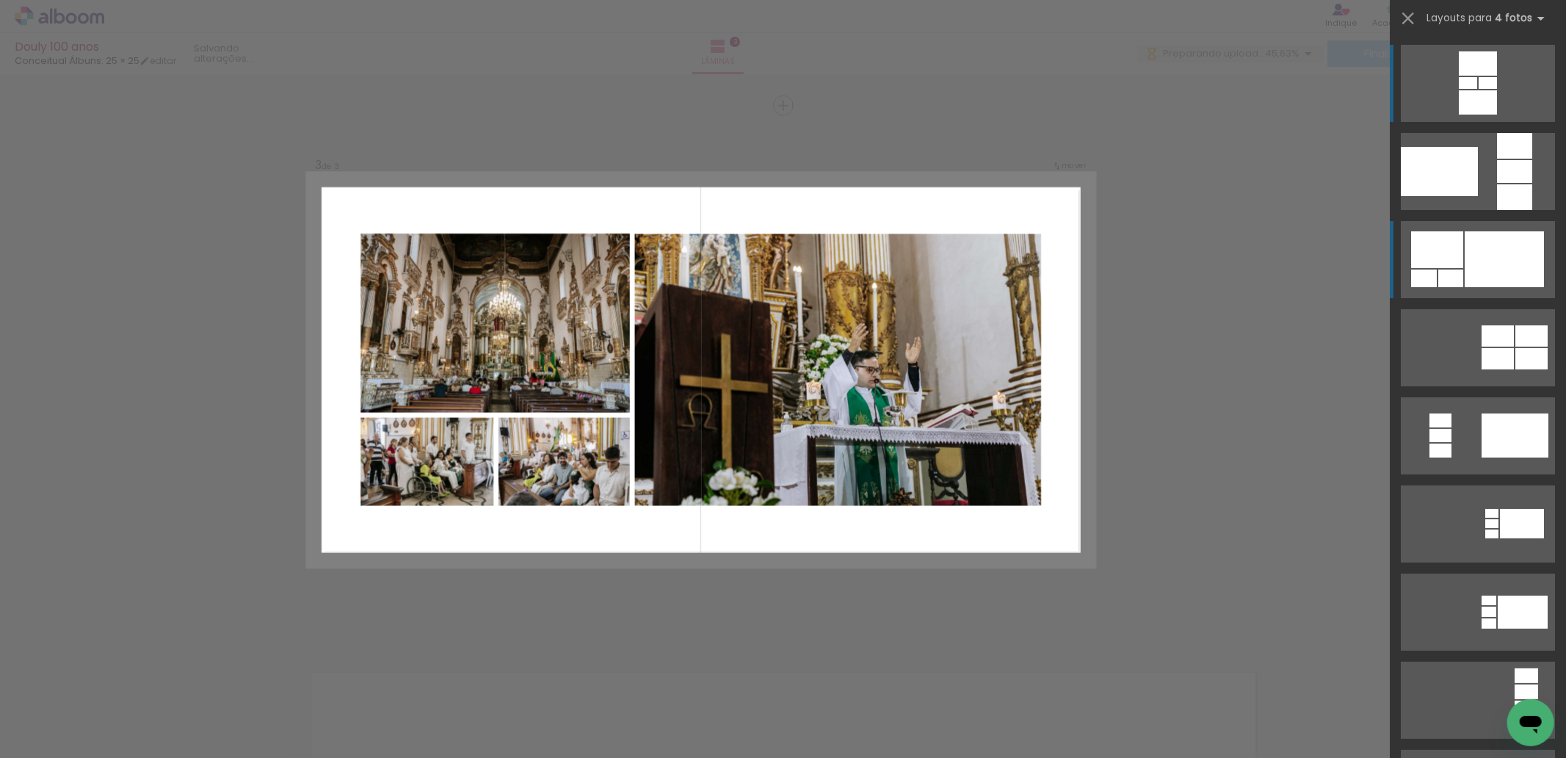
click at [1486, 261] on div at bounding box center [1504, 259] width 79 height 56
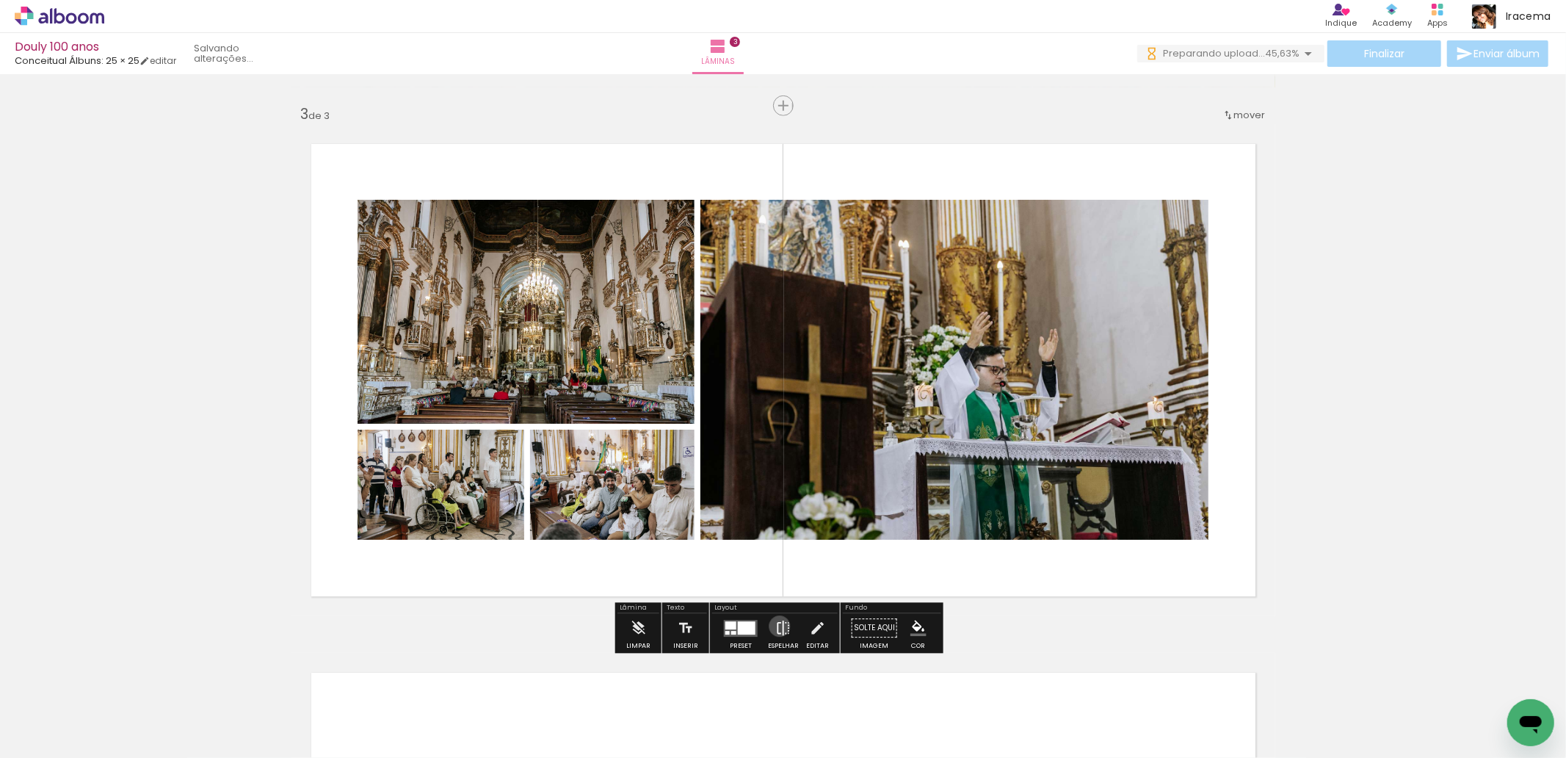
click at [776, 626] on iron-icon at bounding box center [783, 627] width 16 height 29
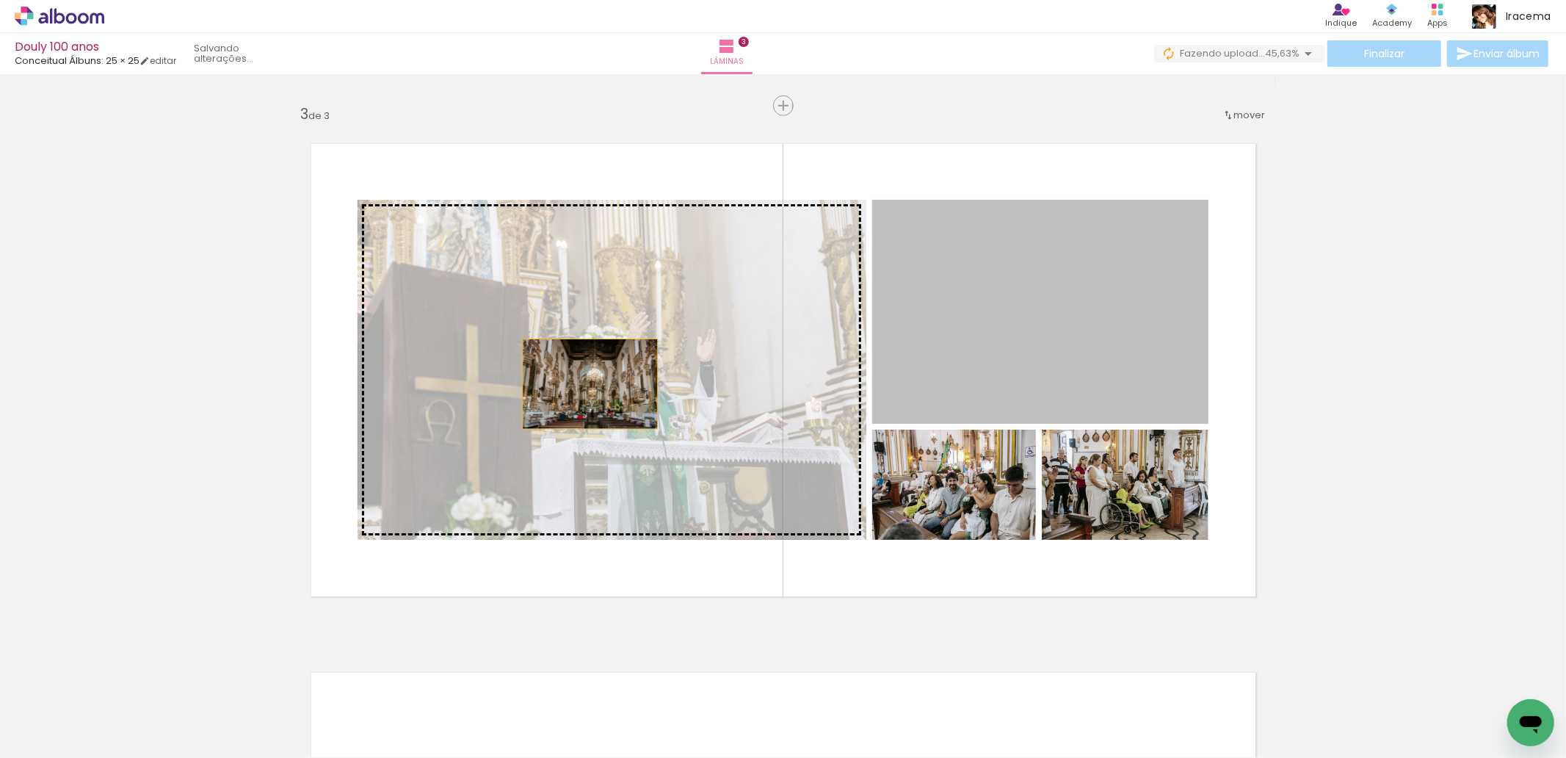
drag, startPoint x: 989, startPoint y: 338, endPoint x: 581, endPoint y: 384, distance: 410.8
click at [0, 0] on slot at bounding box center [0, 0] width 0 height 0
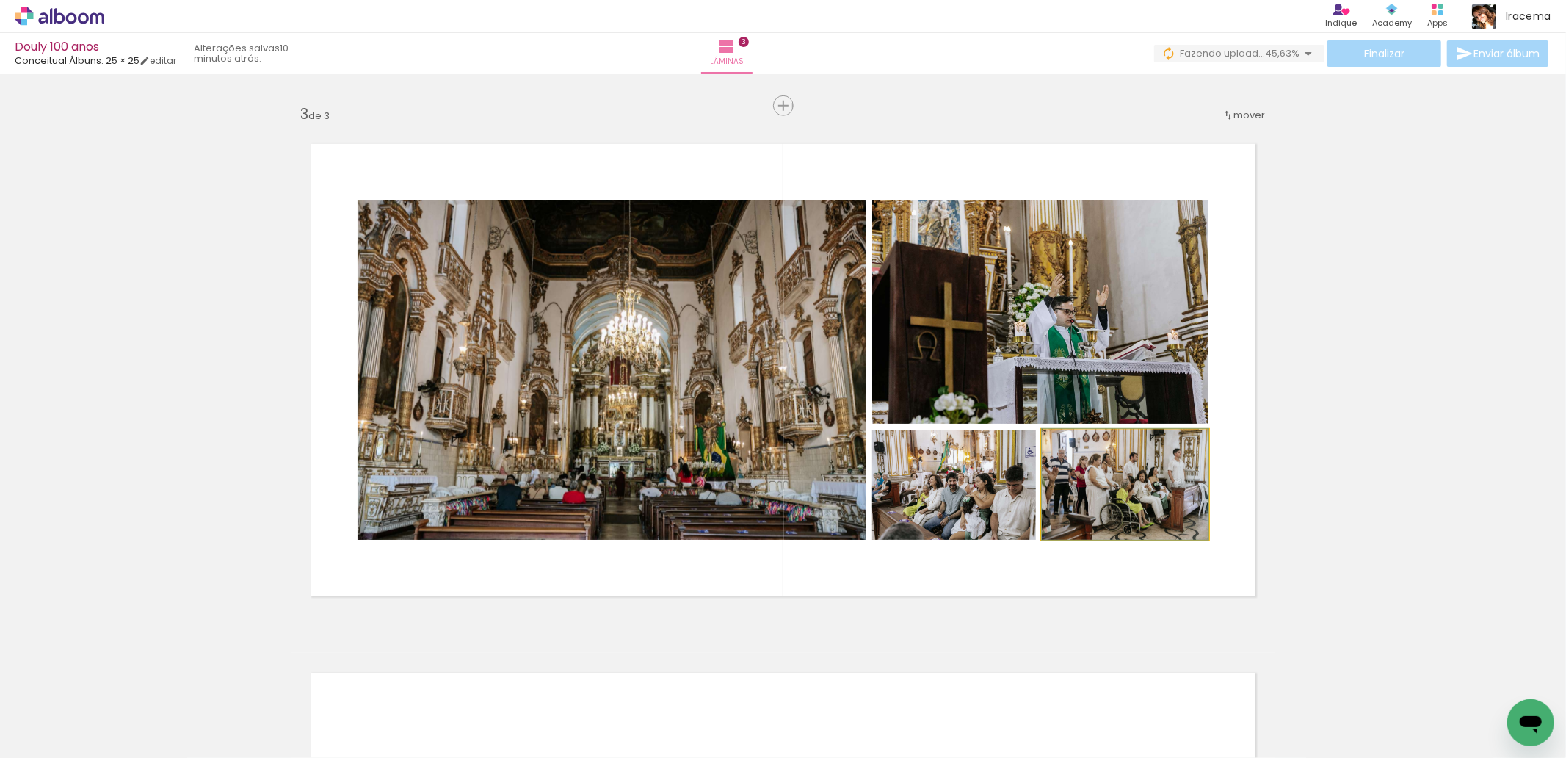
drag, startPoint x: 1110, startPoint y: 519, endPoint x: 981, endPoint y: 517, distance: 128.5
click at [0, 0] on slot at bounding box center [0, 0] width 0 height 0
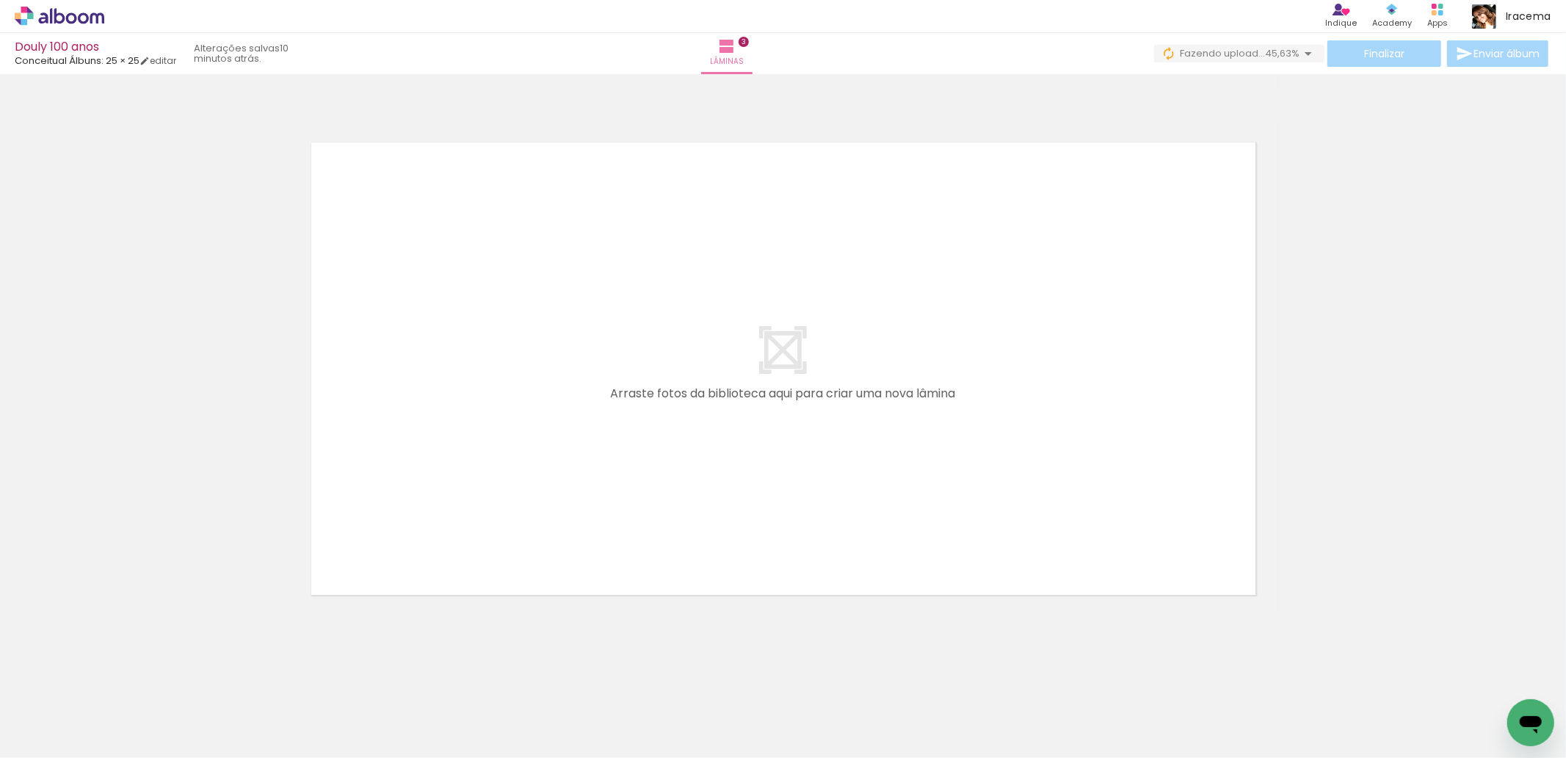
scroll to position [0, 7879]
drag, startPoint x: 1054, startPoint y: 705, endPoint x: 943, endPoint y: 385, distance: 338.7
click at [943, 385] on quentale-workspace at bounding box center [783, 379] width 1566 height 758
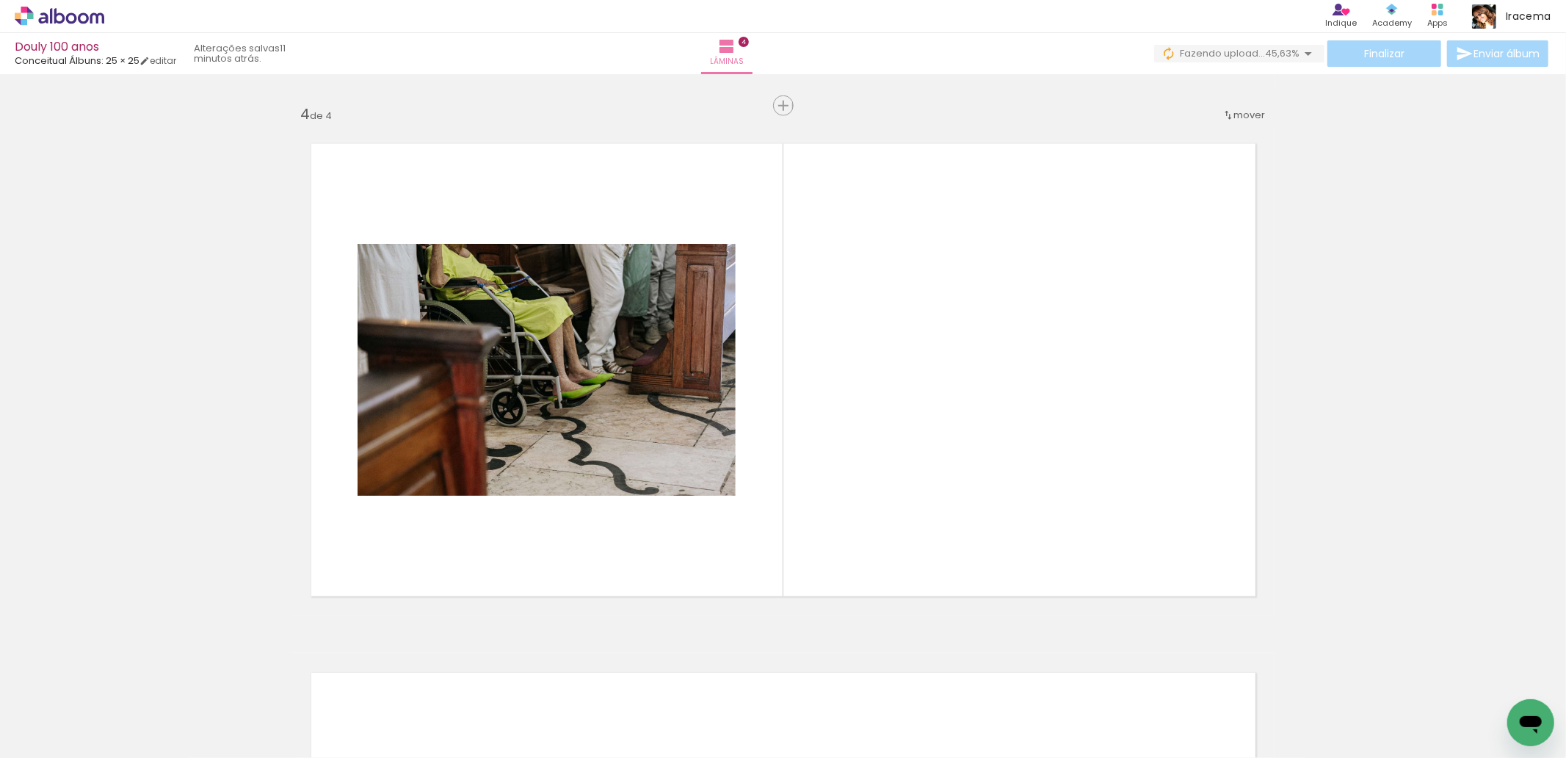
scroll to position [0, 9055]
click at [862, 732] on div at bounding box center [876, 708] width 48 height 73
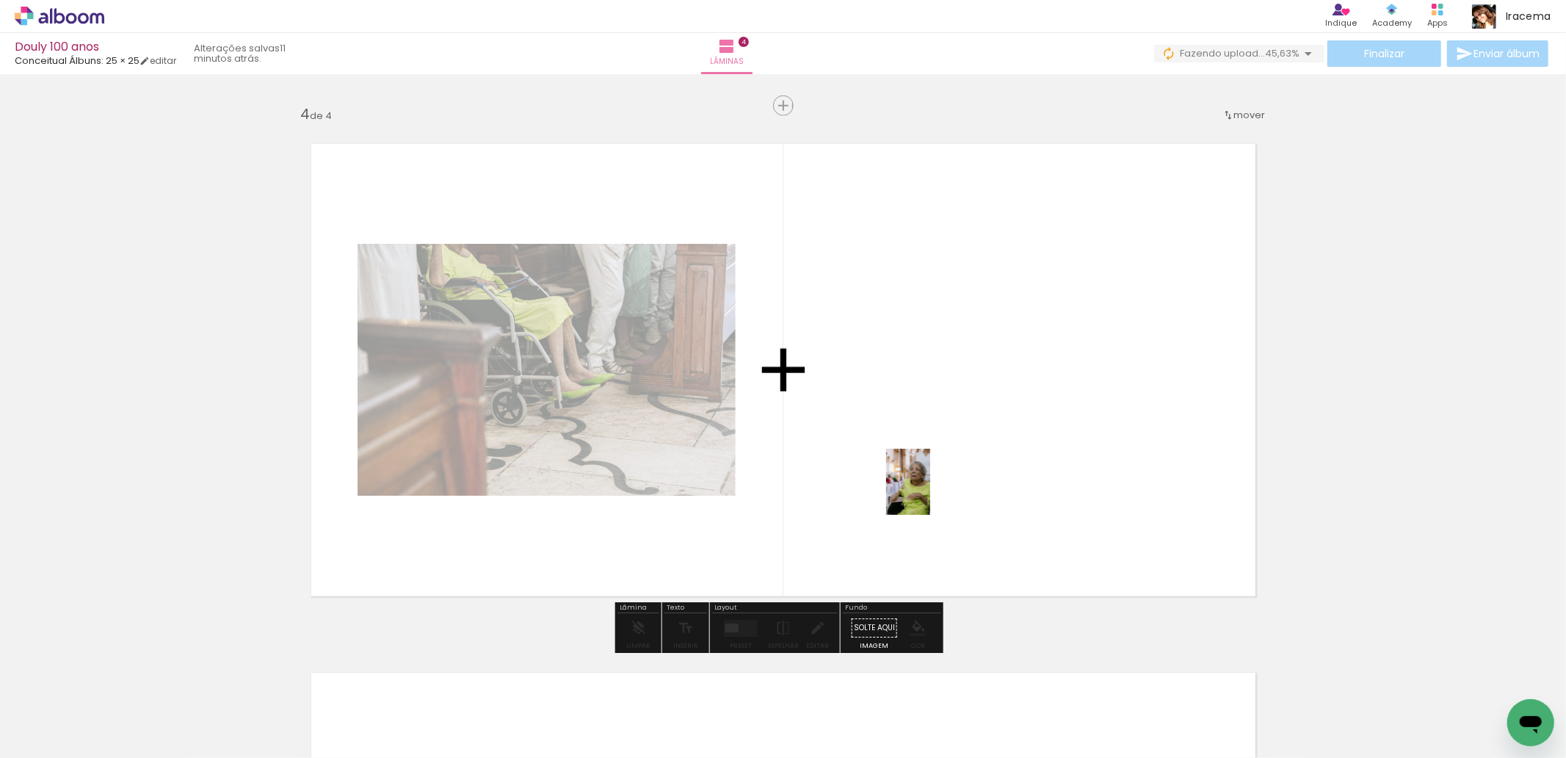
drag, startPoint x: 869, startPoint y: 717, endPoint x: 954, endPoint y: 428, distance: 301.5
click at [954, 428] on quentale-workspace at bounding box center [783, 379] width 1566 height 758
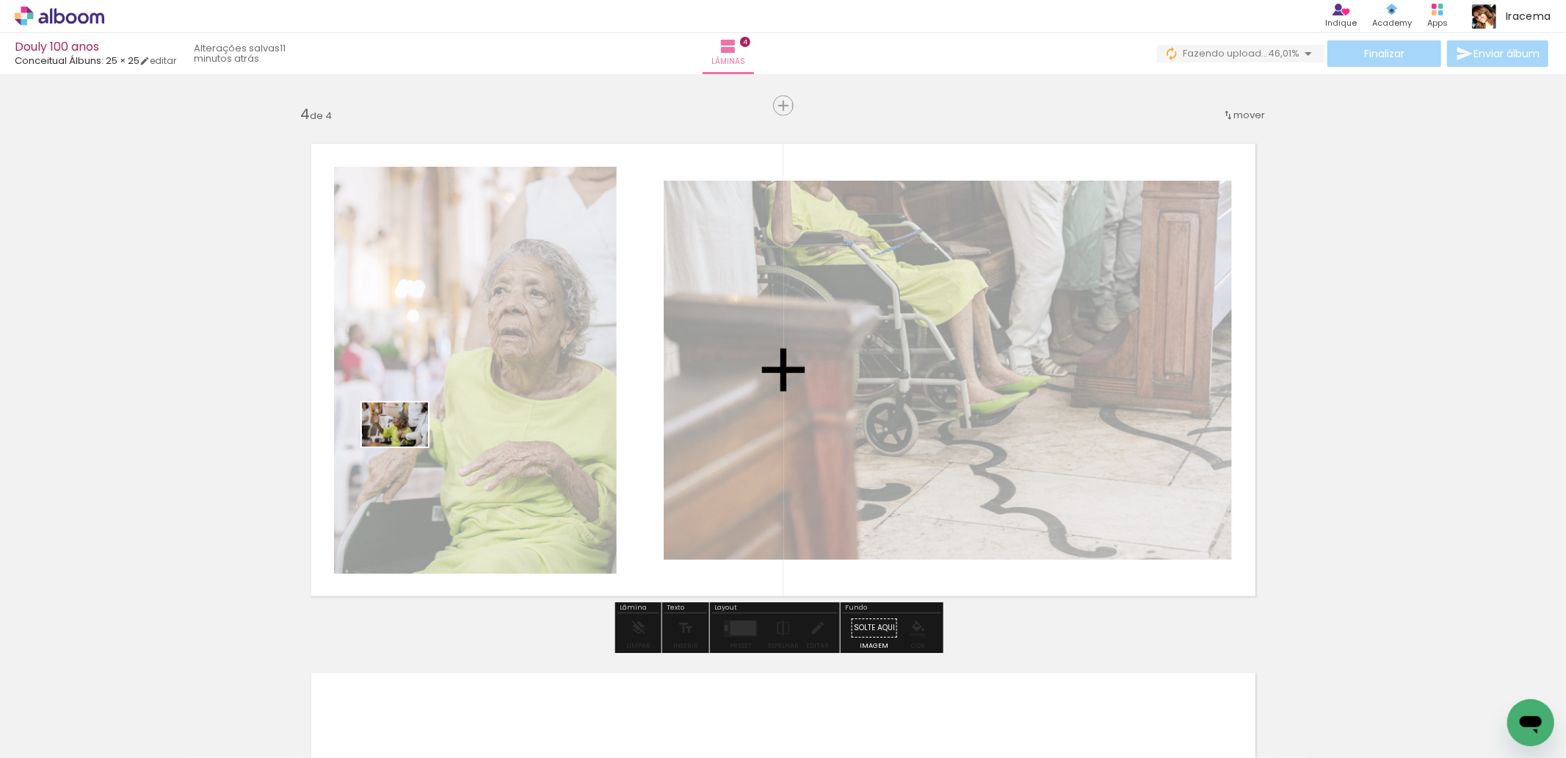
drag, startPoint x: 394, startPoint y: 718, endPoint x: 406, endPoint y: 446, distance: 271.9
click at [406, 446] on quentale-workspace at bounding box center [783, 379] width 1566 height 758
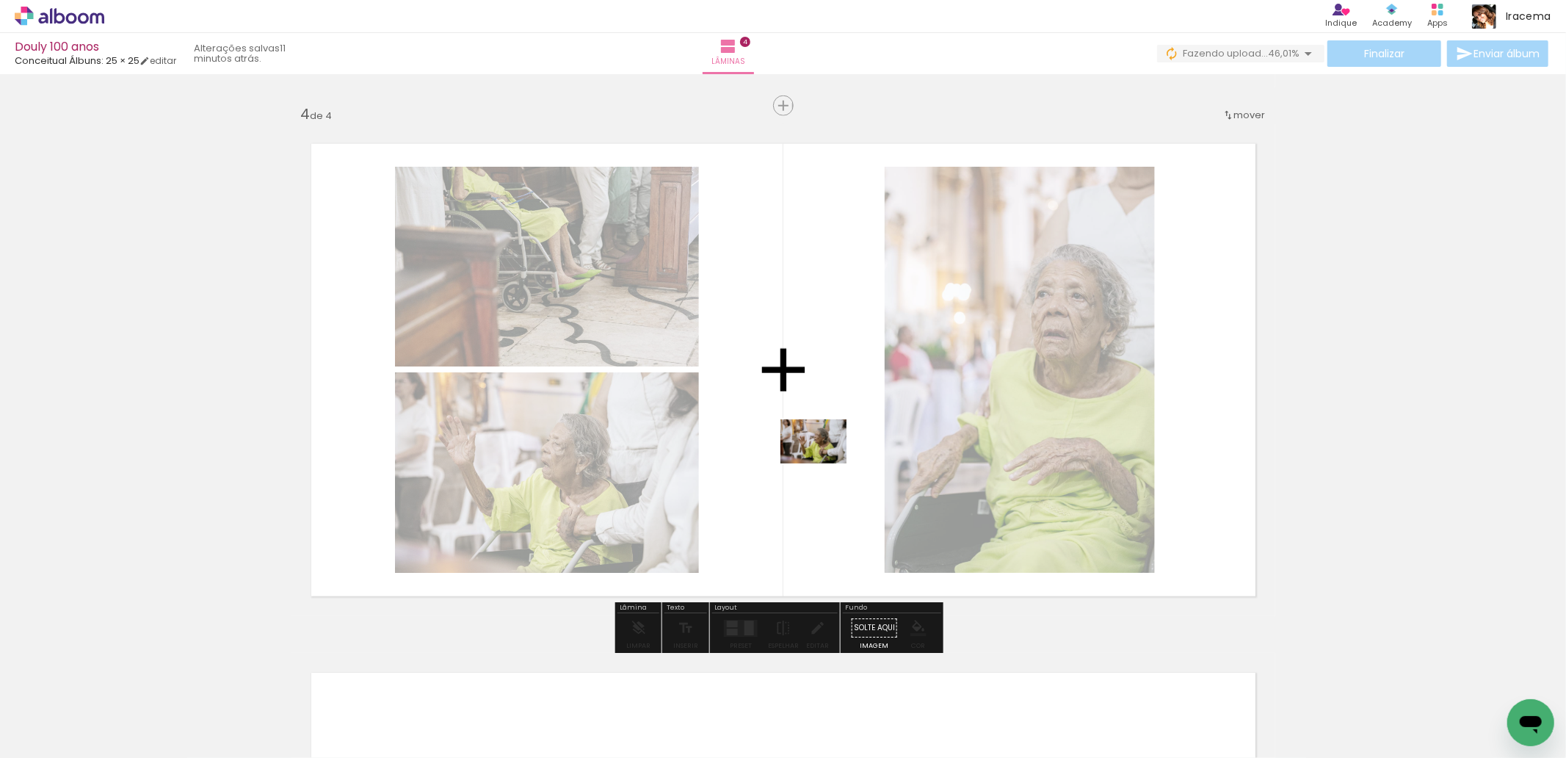
drag, startPoint x: 475, startPoint y: 703, endPoint x: 825, endPoint y: 463, distance: 424.5
click at [825, 463] on quentale-workspace at bounding box center [783, 379] width 1566 height 758
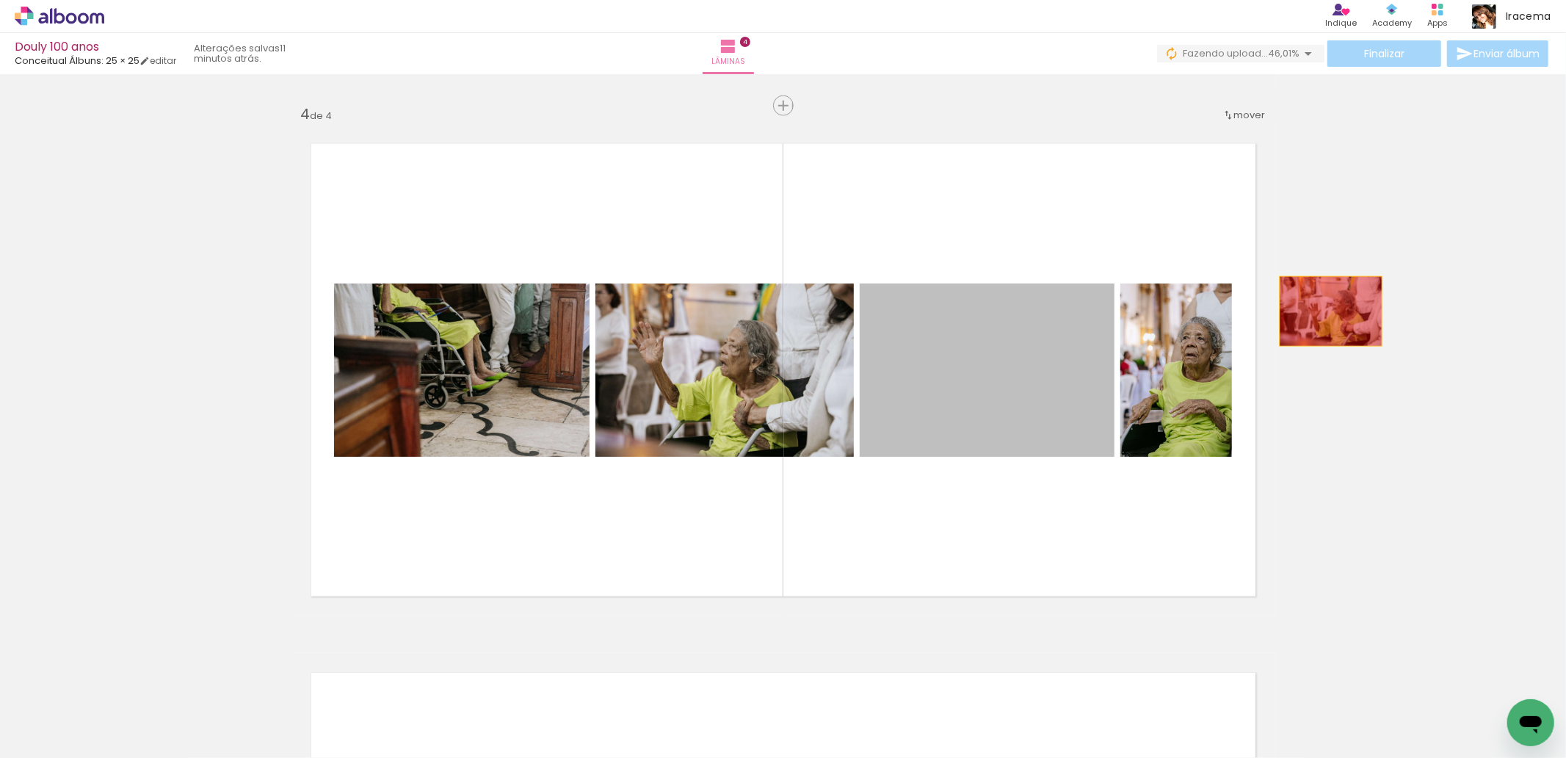
drag, startPoint x: 956, startPoint y: 367, endPoint x: 1325, endPoint y: 311, distance: 373.4
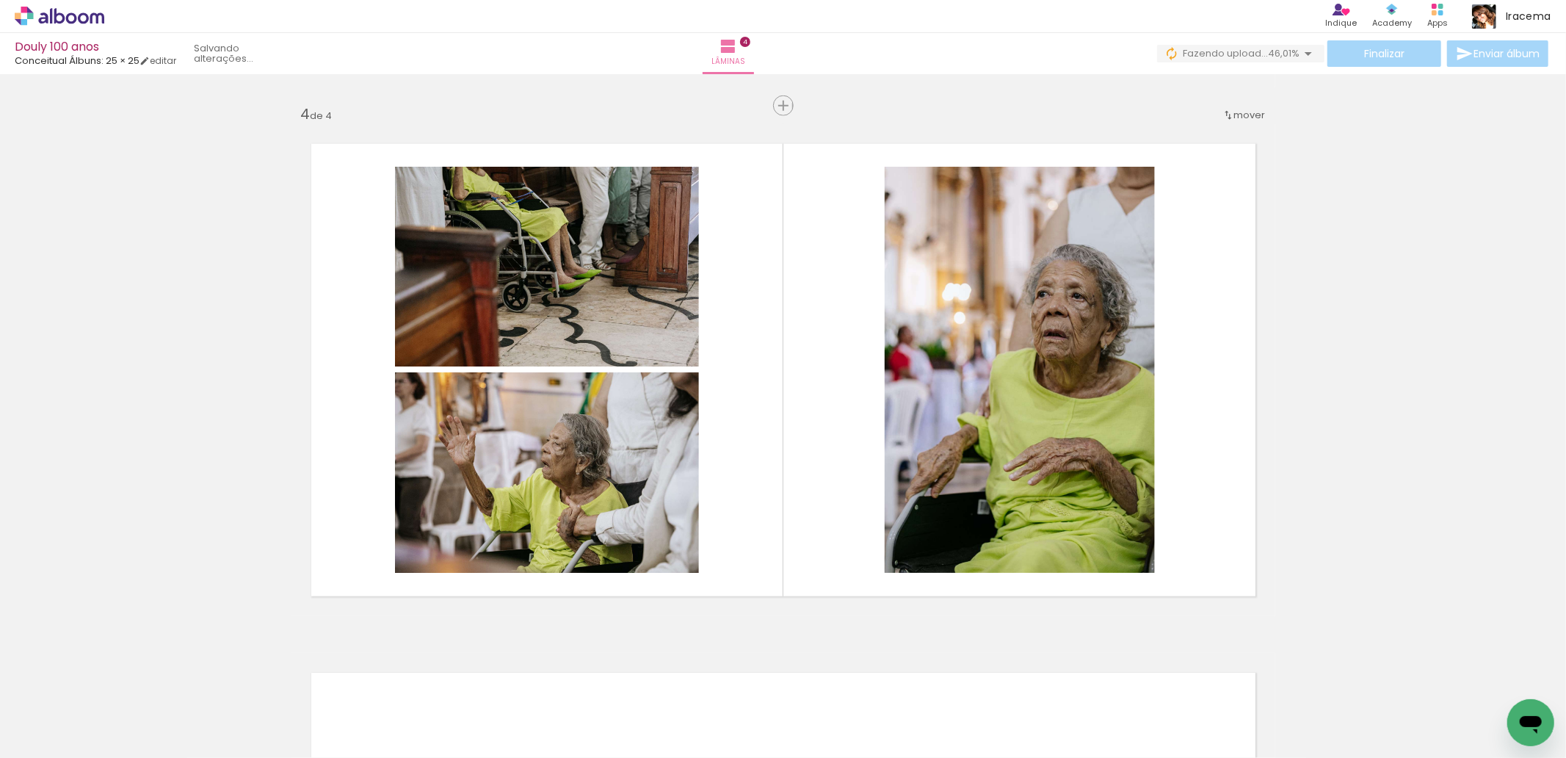
scroll to position [0, 9448]
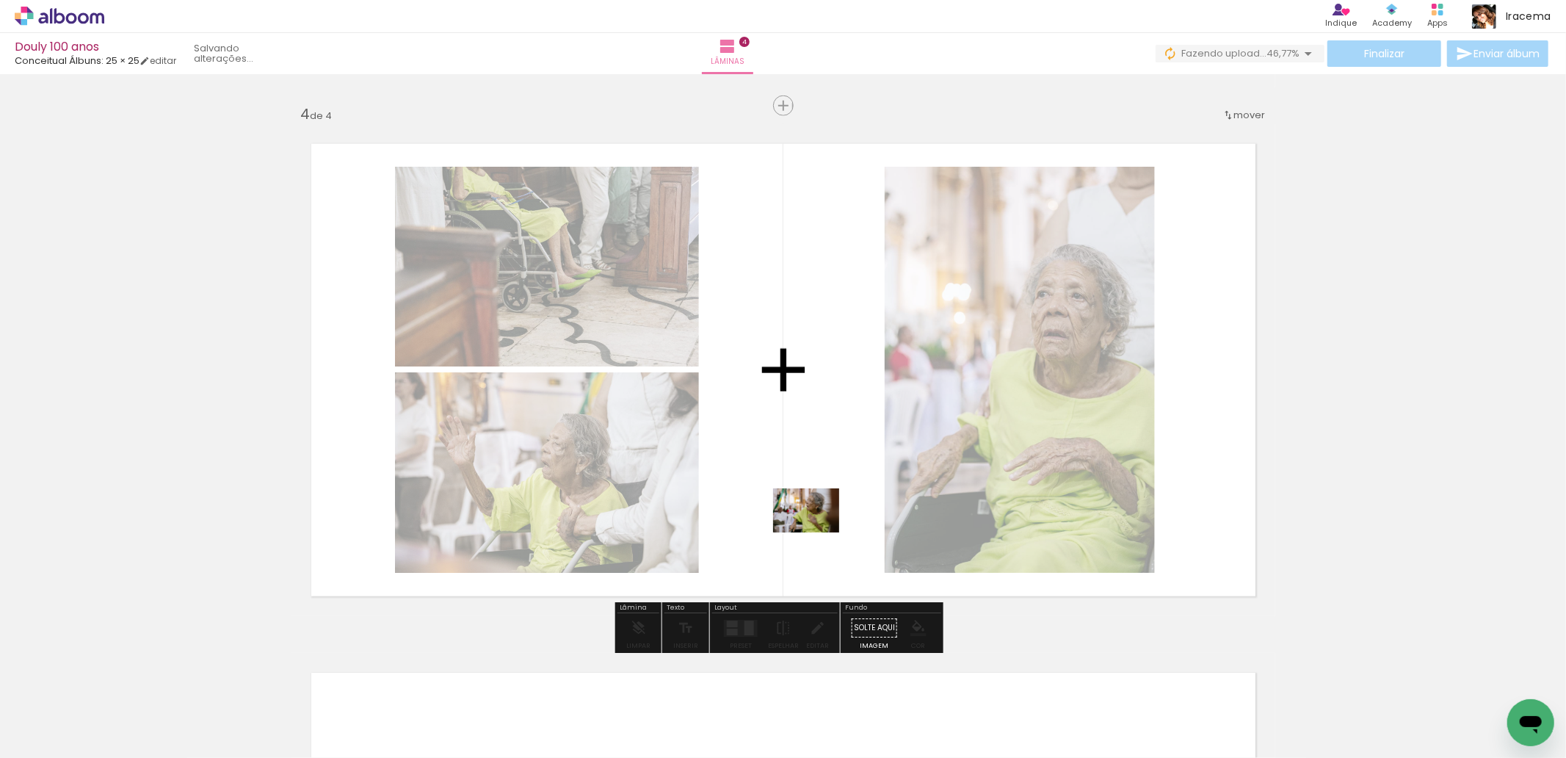
drag, startPoint x: 915, startPoint y: 722, endPoint x: 817, endPoint y: 531, distance: 214.7
click at [817, 531] on quentale-workspace at bounding box center [783, 379] width 1566 height 758
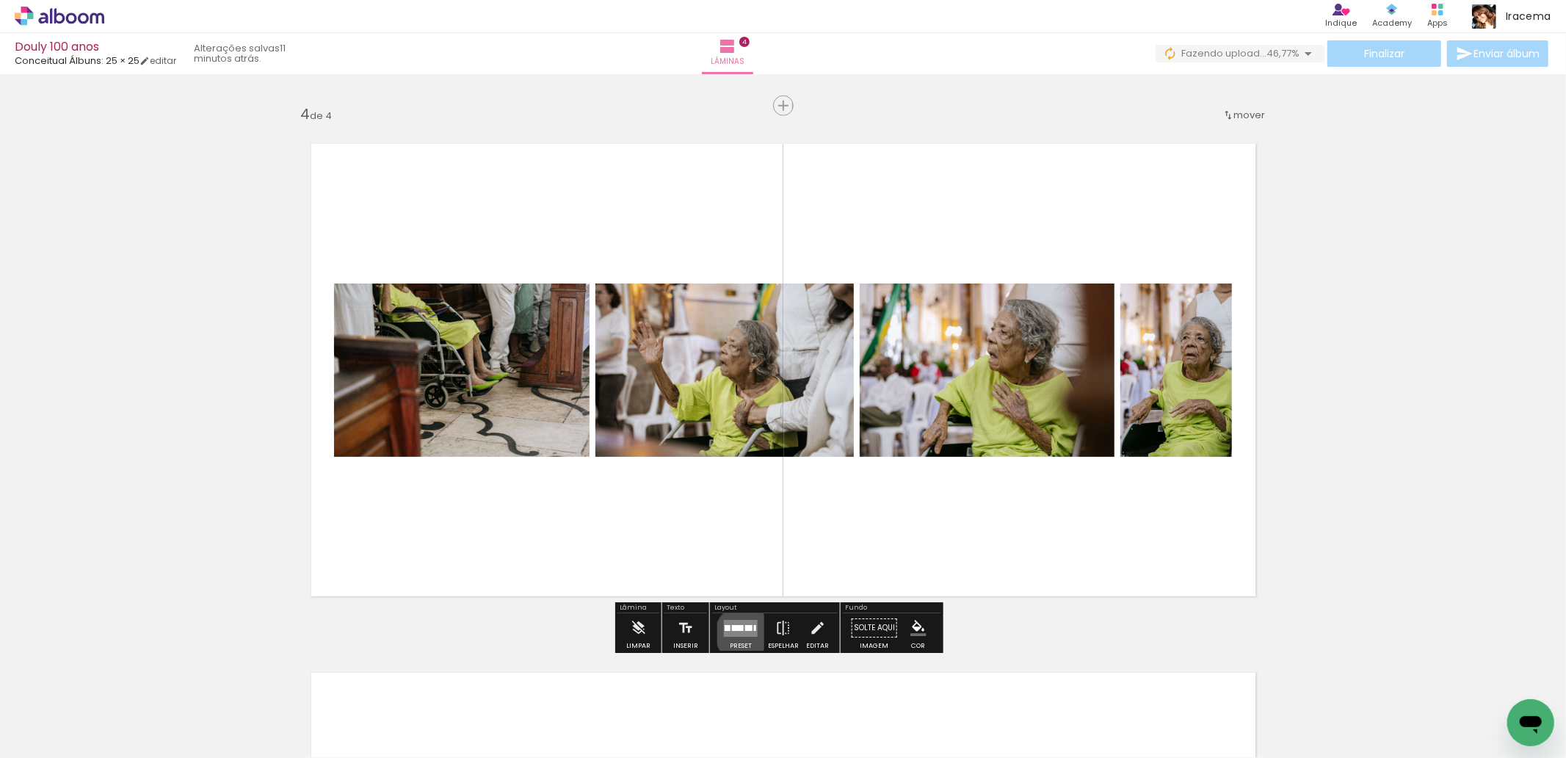
click at [740, 634] on quentale-layouter at bounding box center [741, 628] width 34 height 17
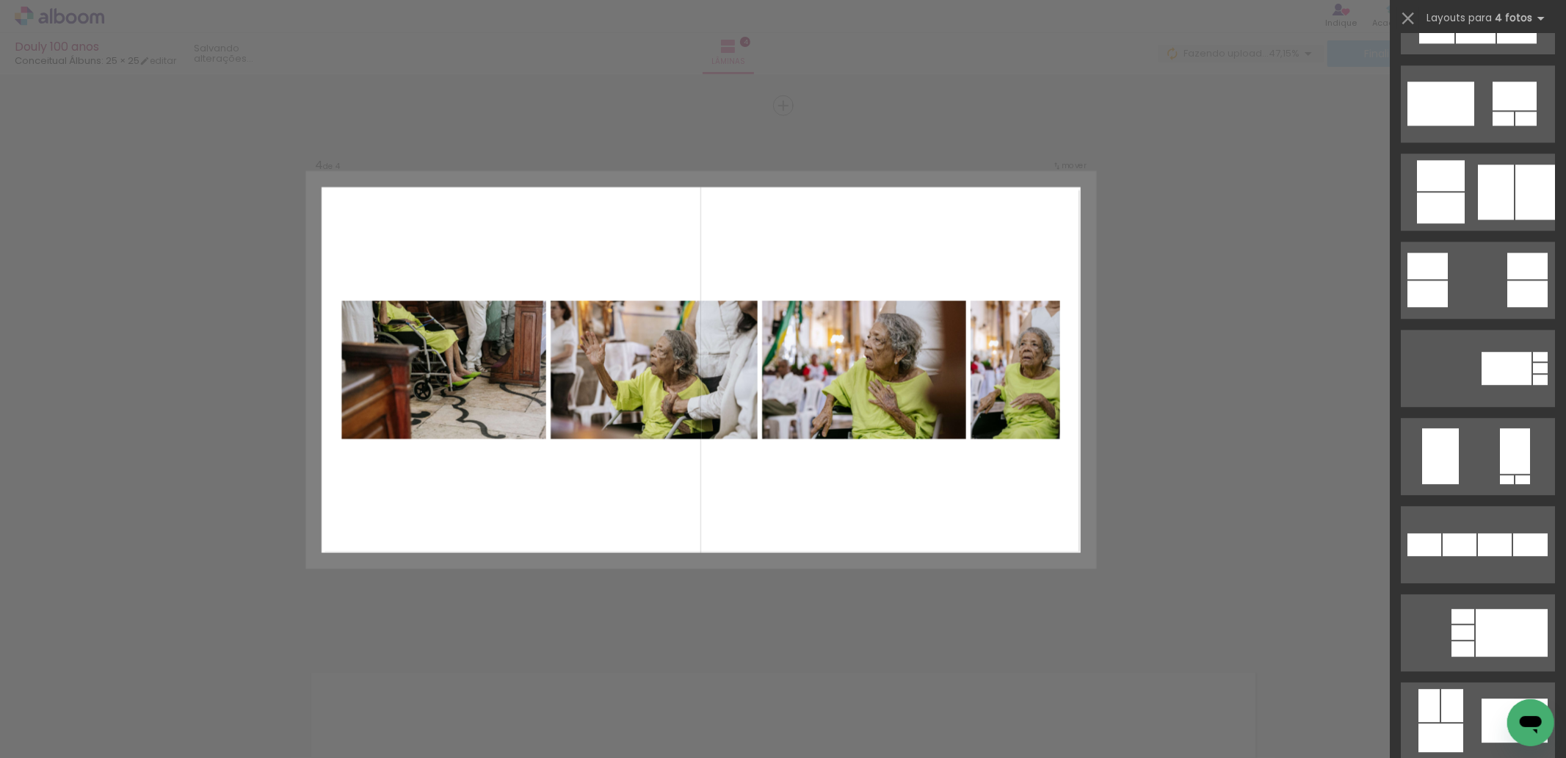
scroll to position [7985, 0]
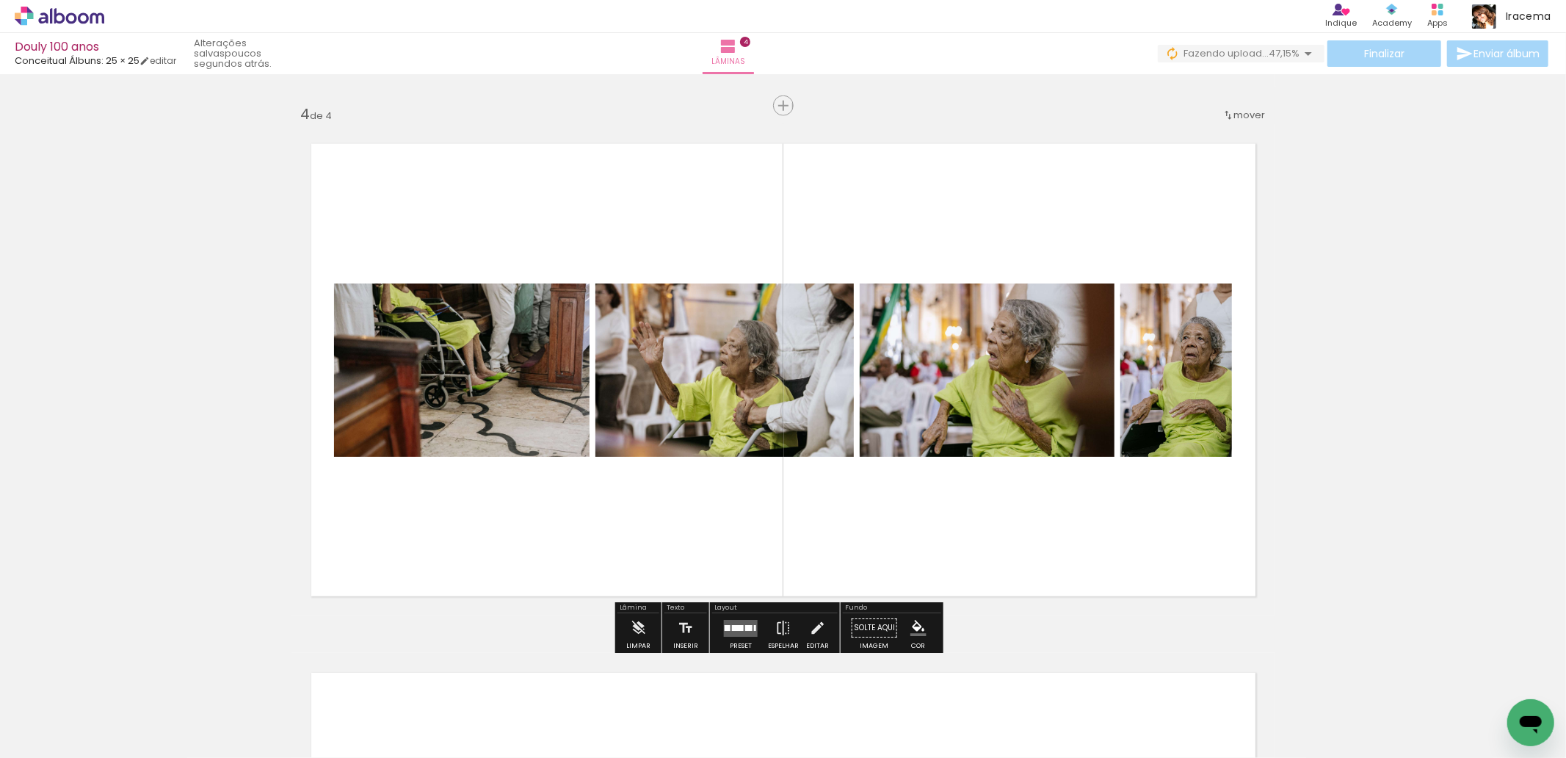
scroll to position [0, 9619]
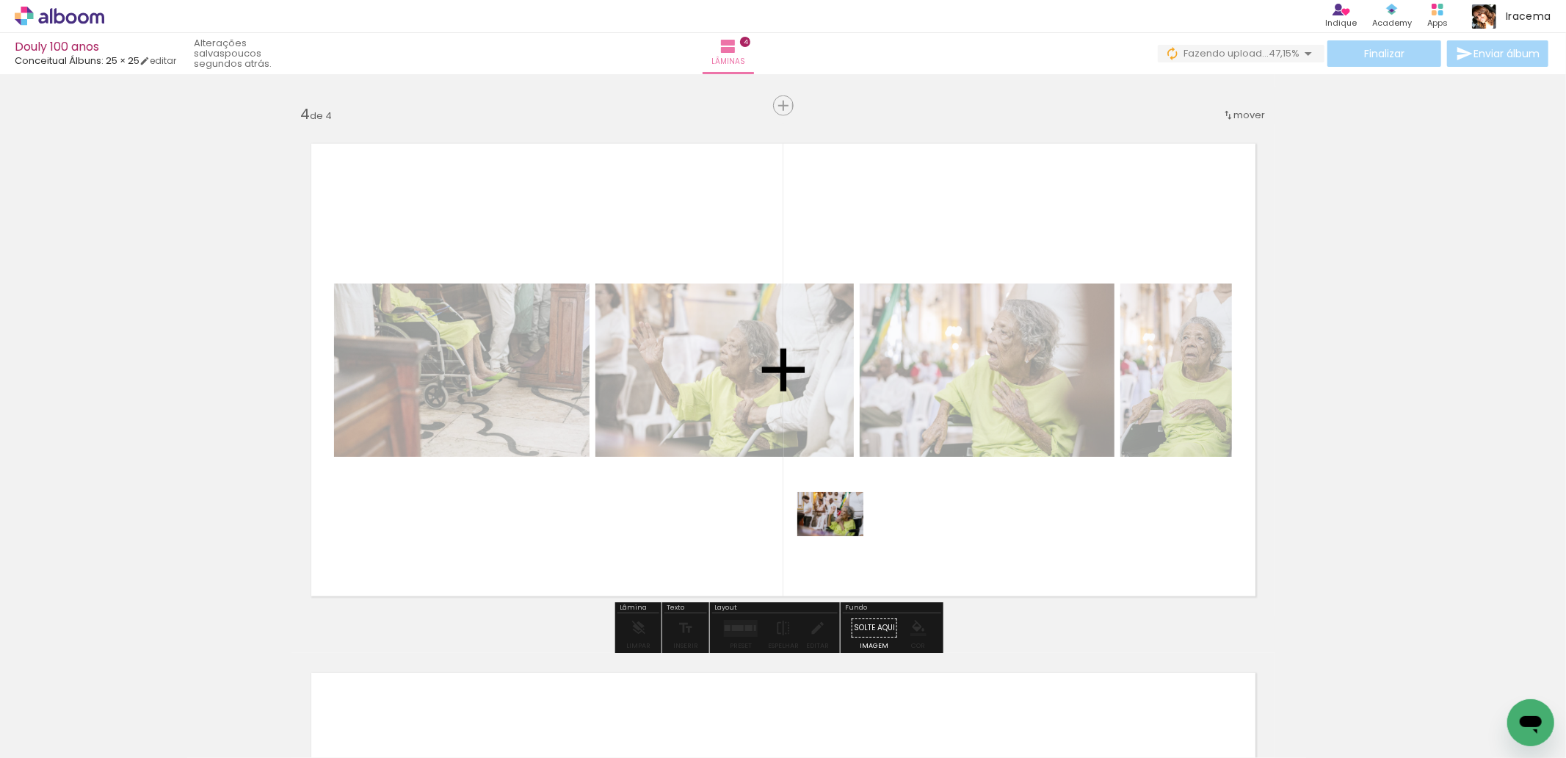
drag, startPoint x: 890, startPoint y: 716, endPoint x: 841, endPoint y: 536, distance: 186.5
click at [841, 536] on quentale-workspace at bounding box center [783, 379] width 1566 height 758
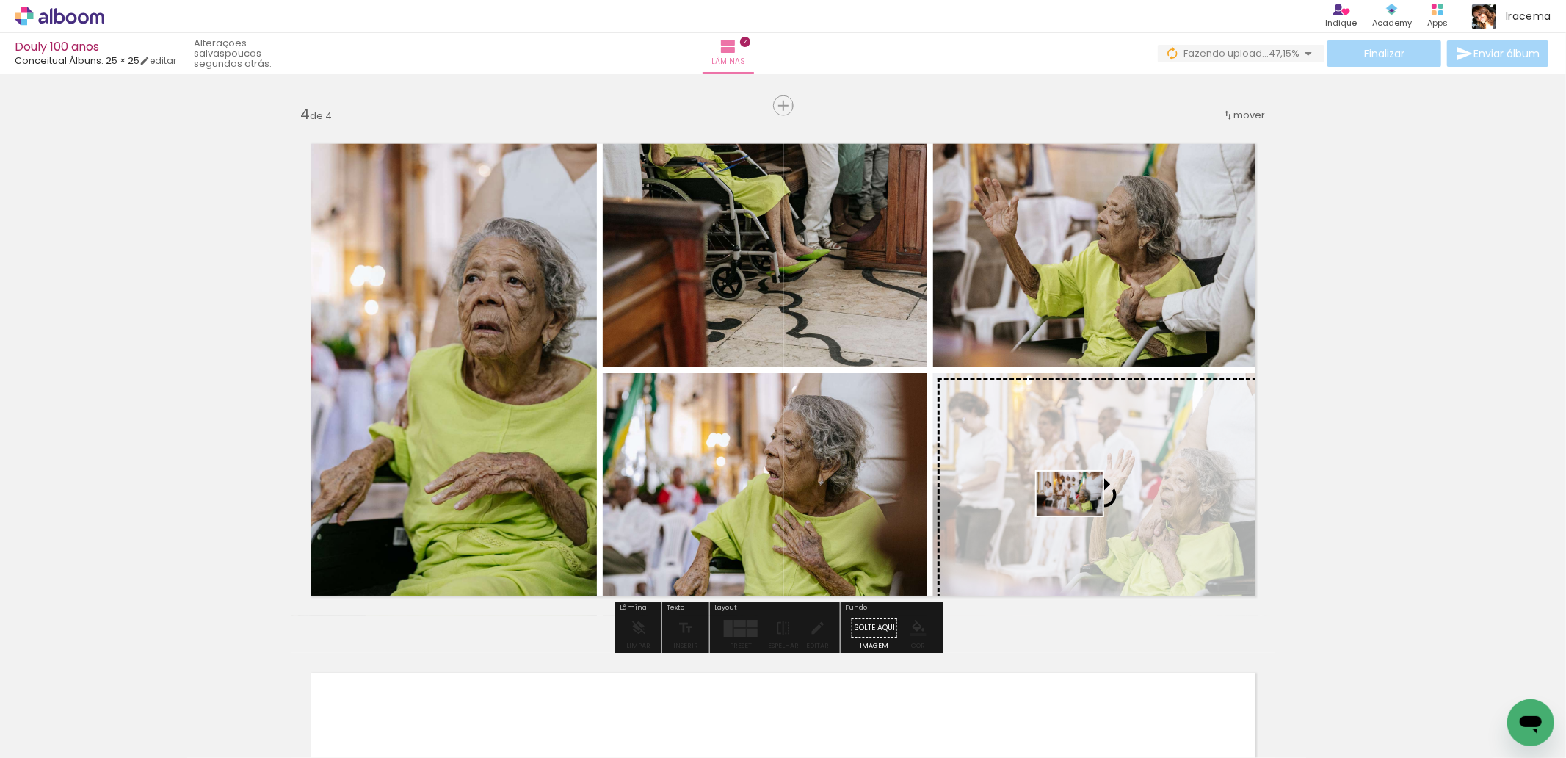
drag, startPoint x: 966, startPoint y: 718, endPoint x: 1081, endPoint y: 515, distance: 232.7
click at [1081, 515] on quentale-workspace at bounding box center [783, 379] width 1566 height 758
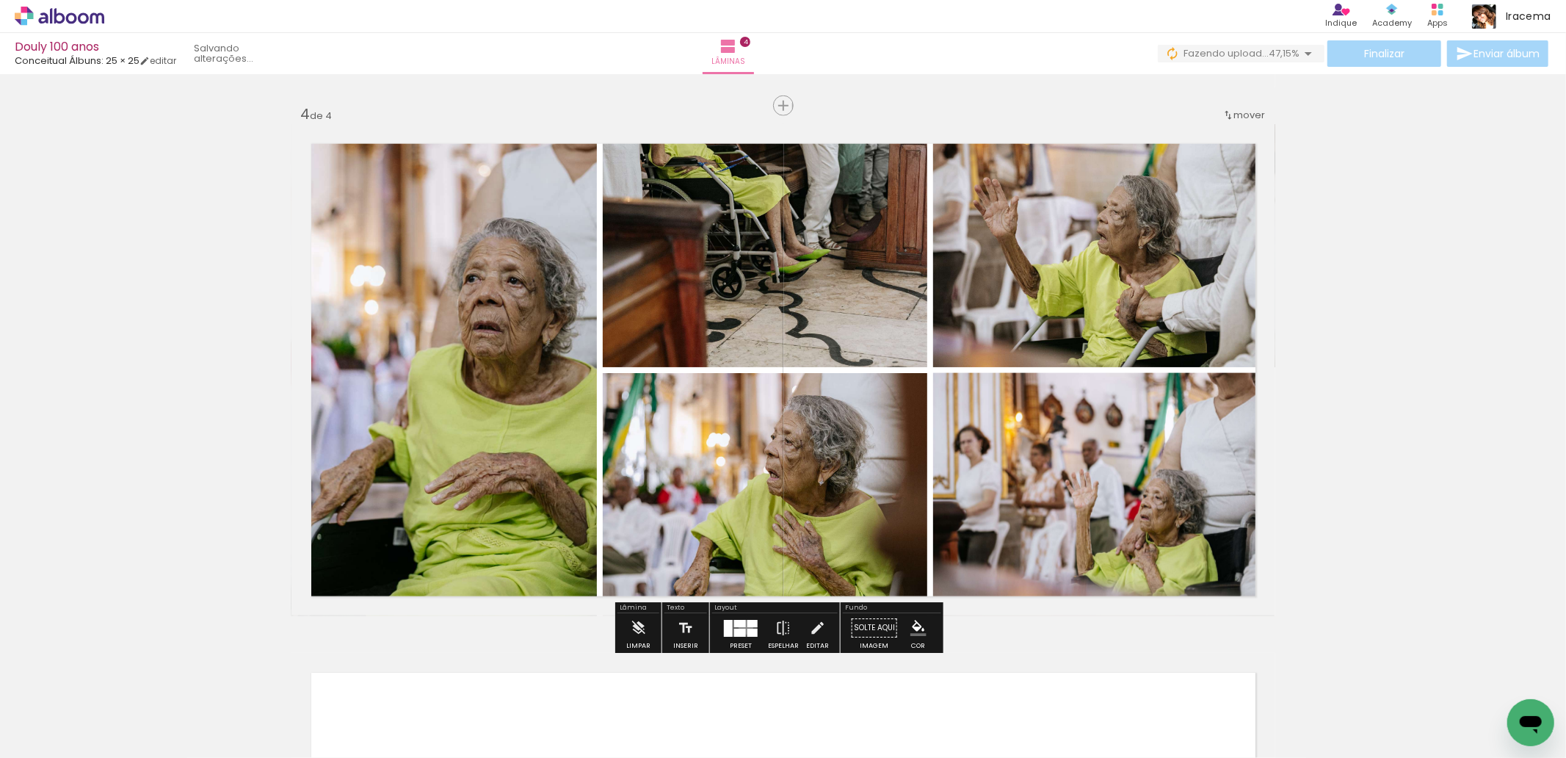
click at [742, 627] on quentale-layouter at bounding box center [741, 628] width 34 height 17
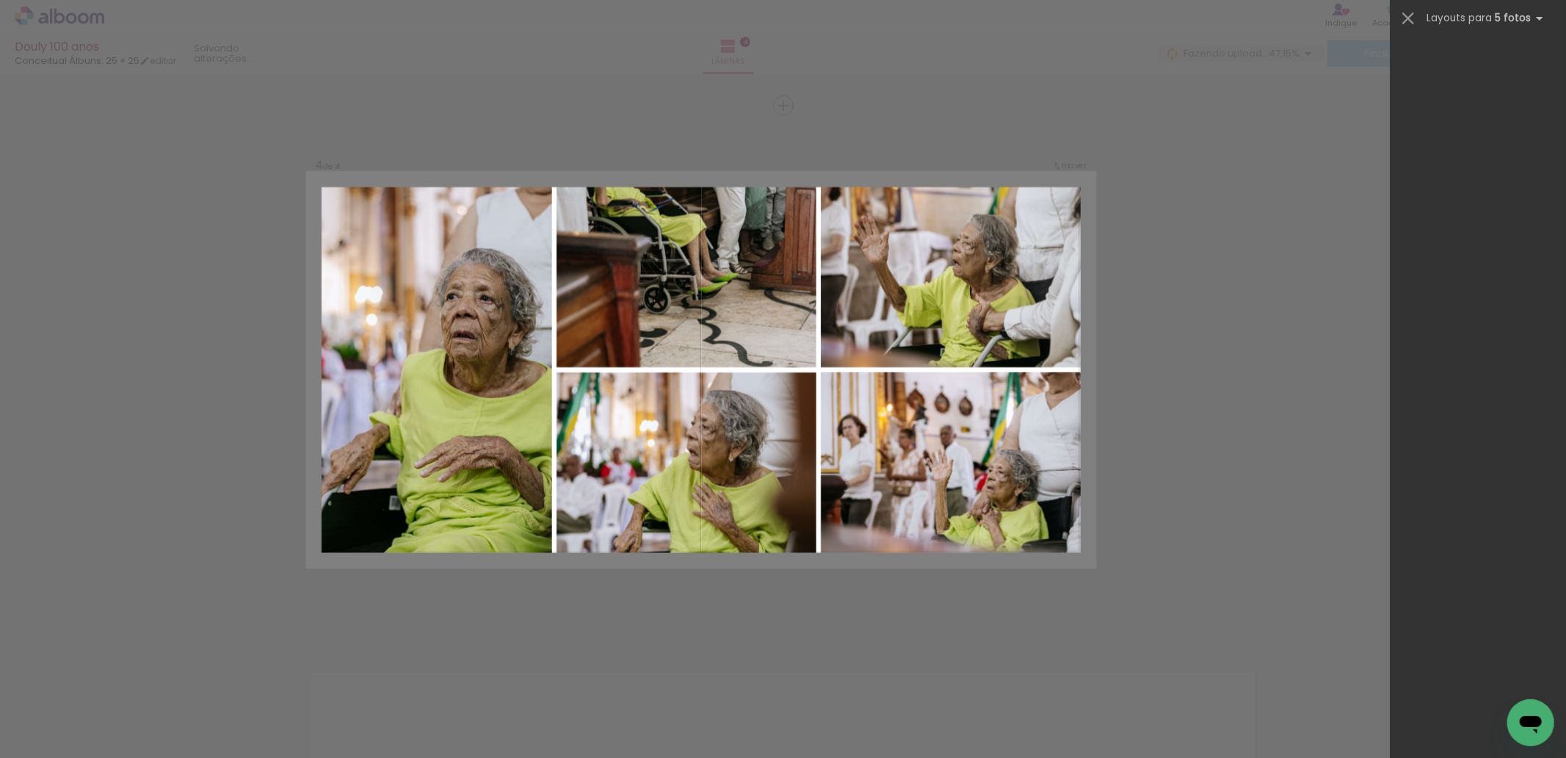
scroll to position [0, 0]
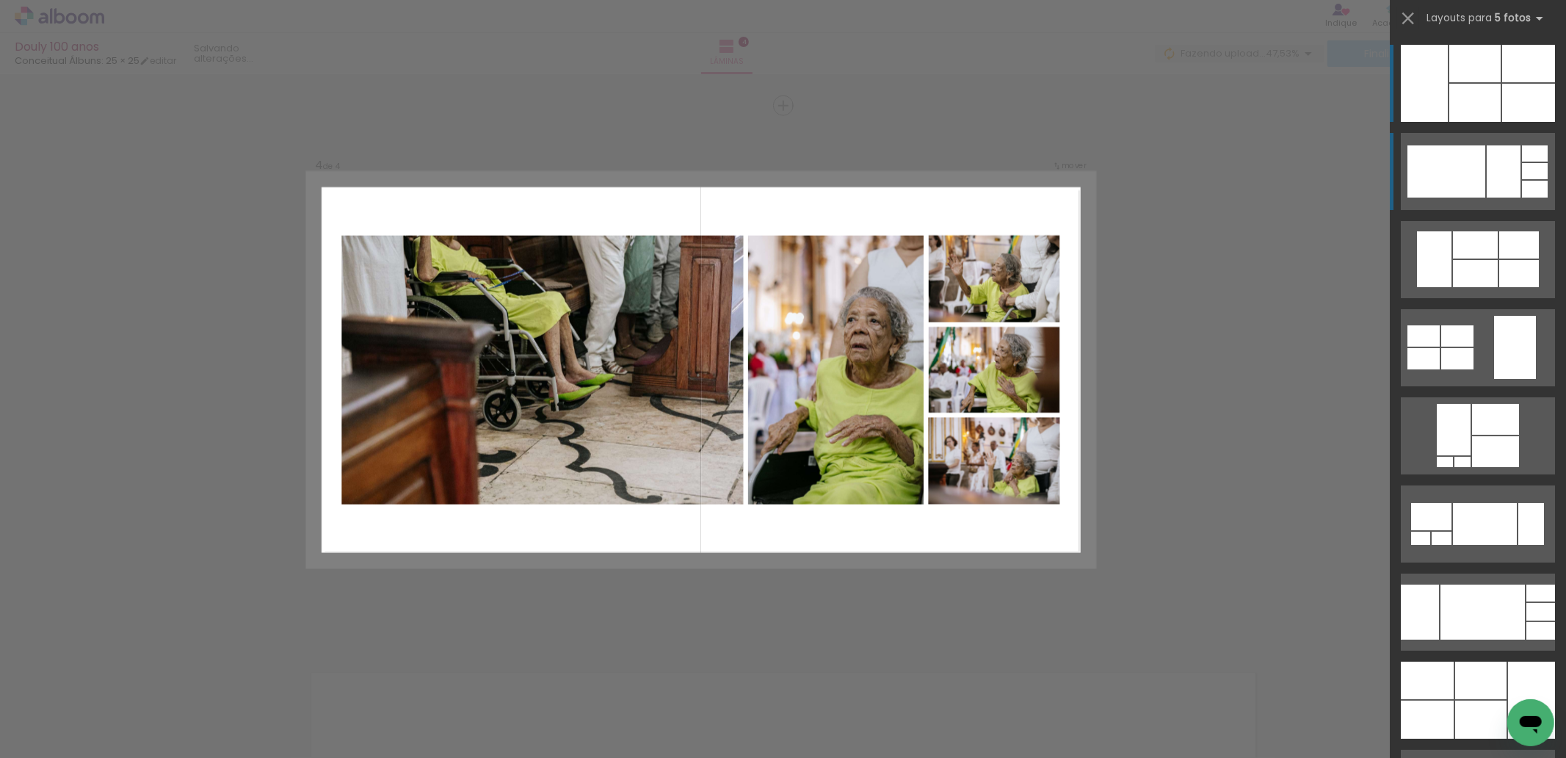
click at [1456, 176] on div at bounding box center [1446, 171] width 78 height 52
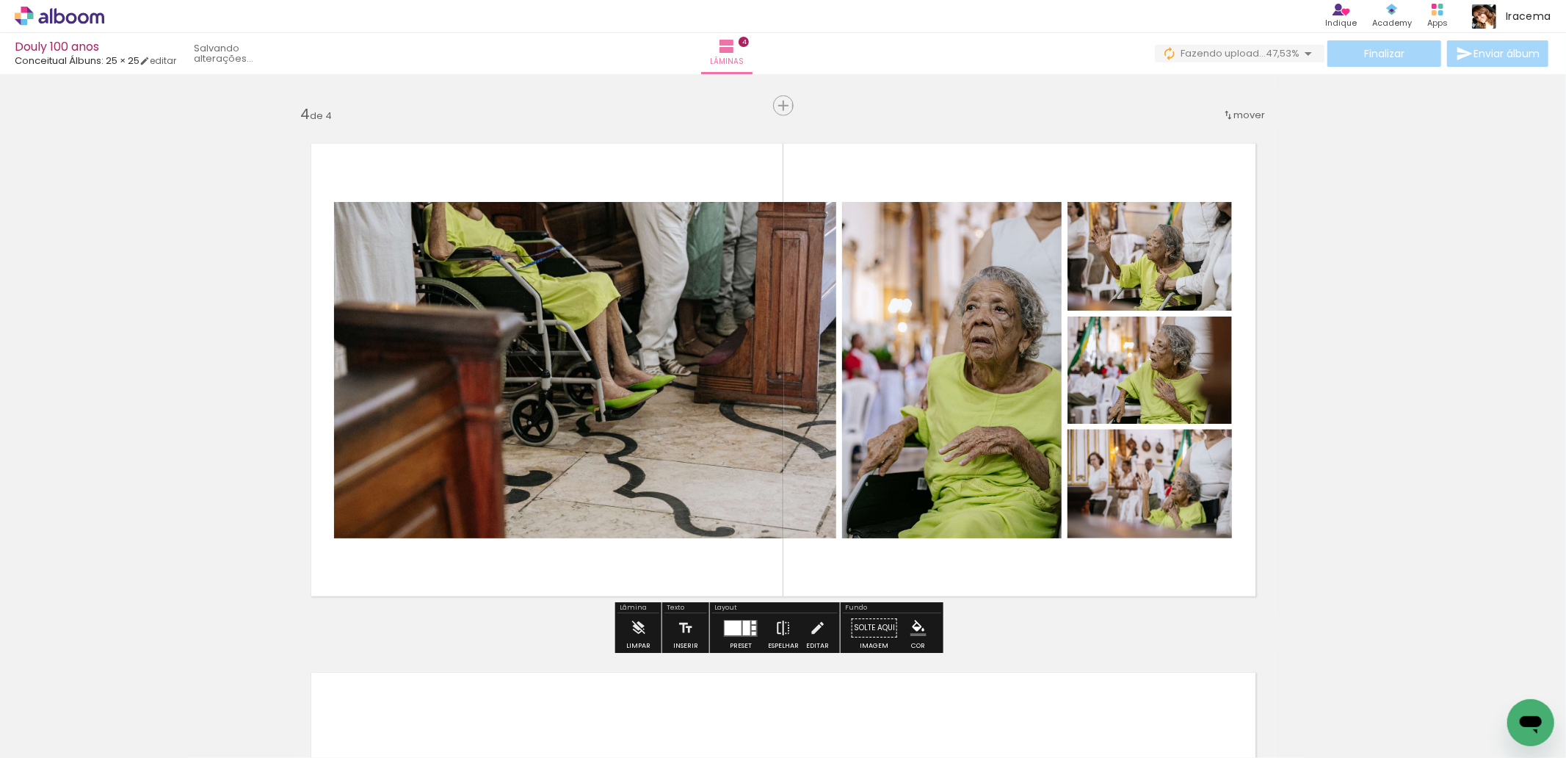
click at [775, 628] on iron-icon at bounding box center [783, 627] width 16 height 29
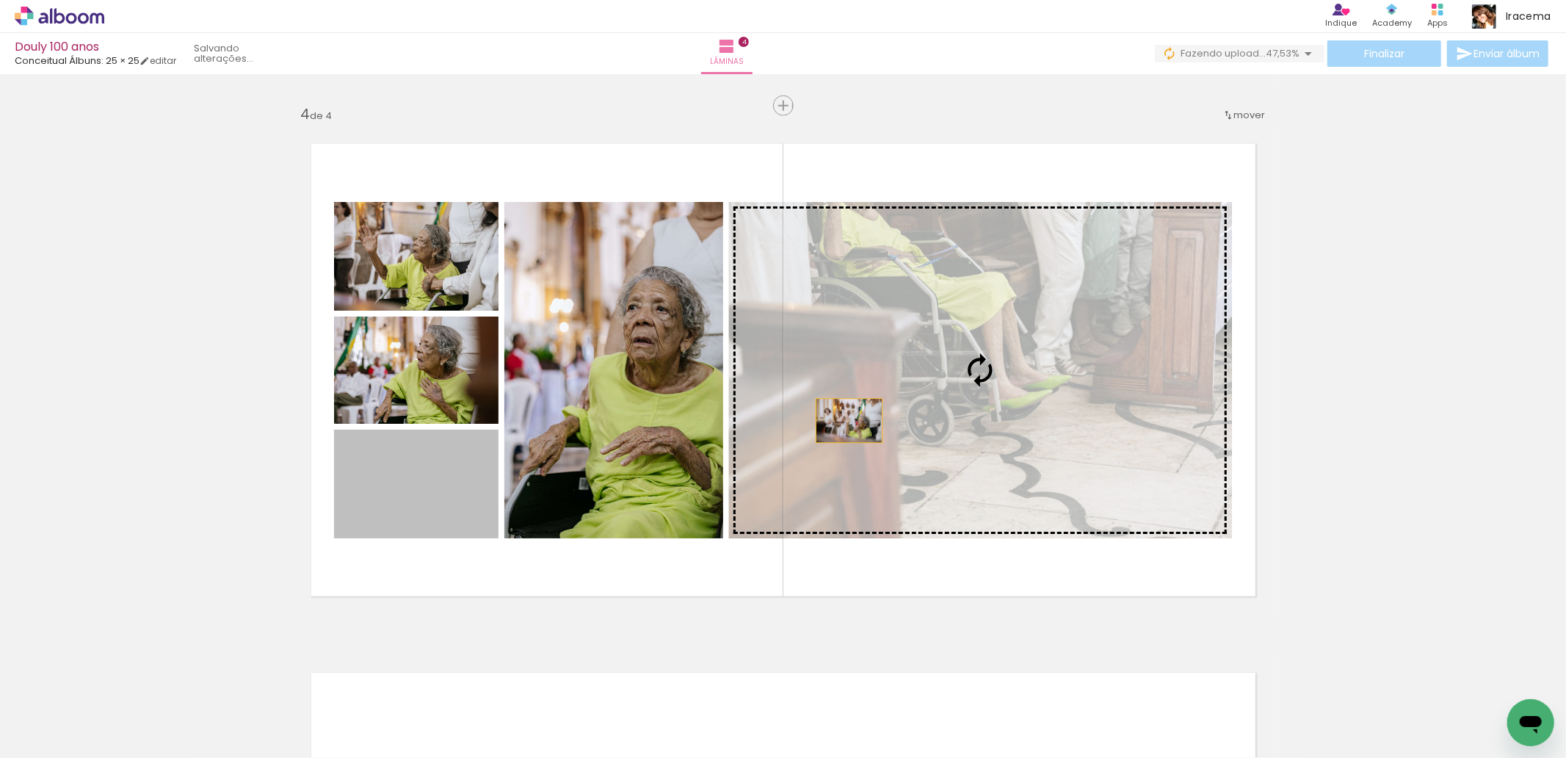
drag, startPoint x: 421, startPoint y: 497, endPoint x: 907, endPoint y: 387, distance: 497.6
click at [0, 0] on slot at bounding box center [0, 0] width 0 height 0
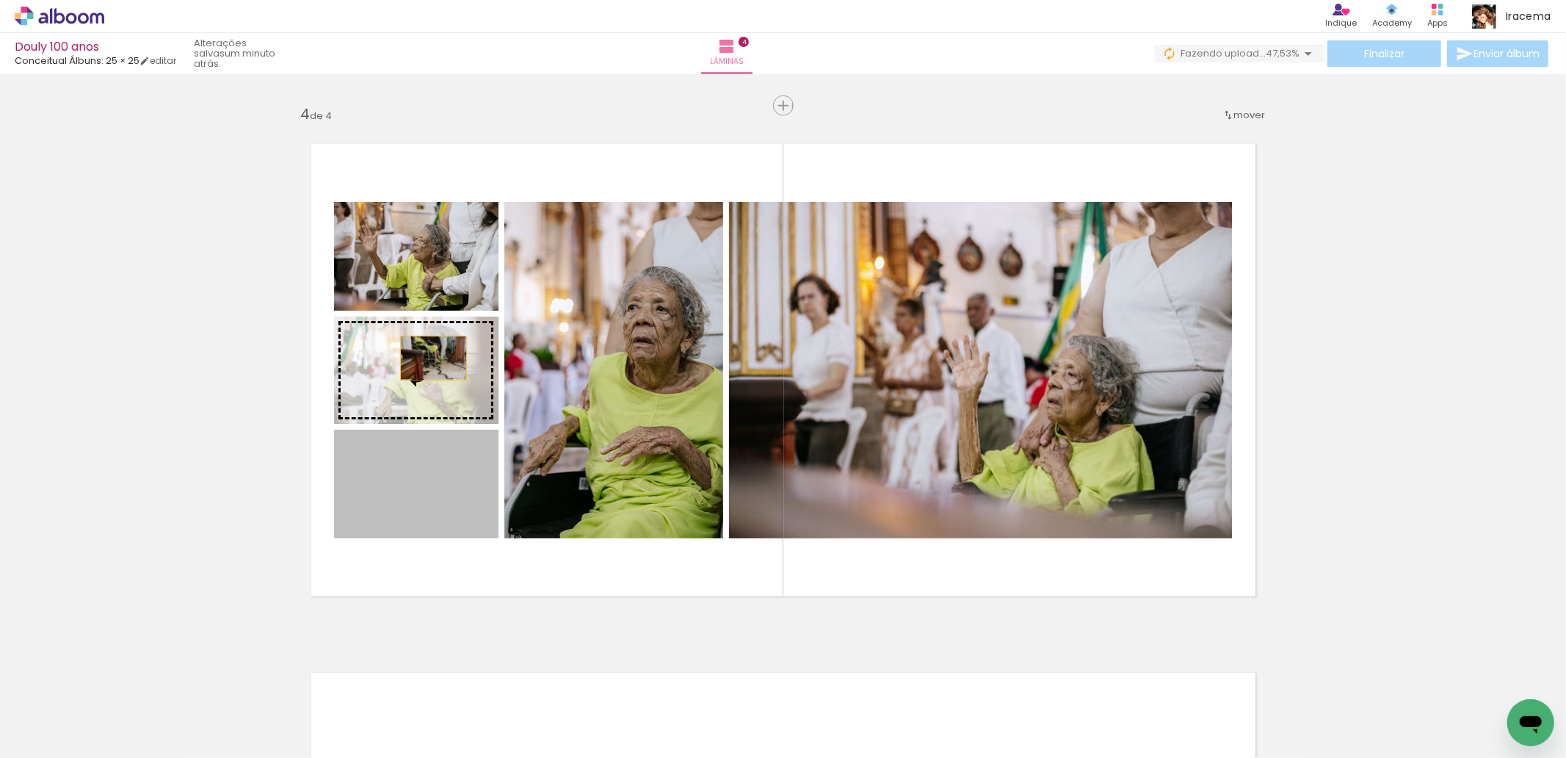
drag, startPoint x: 399, startPoint y: 511, endPoint x: 427, endPoint y: 358, distance: 155.4
click at [0, 0] on slot at bounding box center [0, 0] width 0 height 0
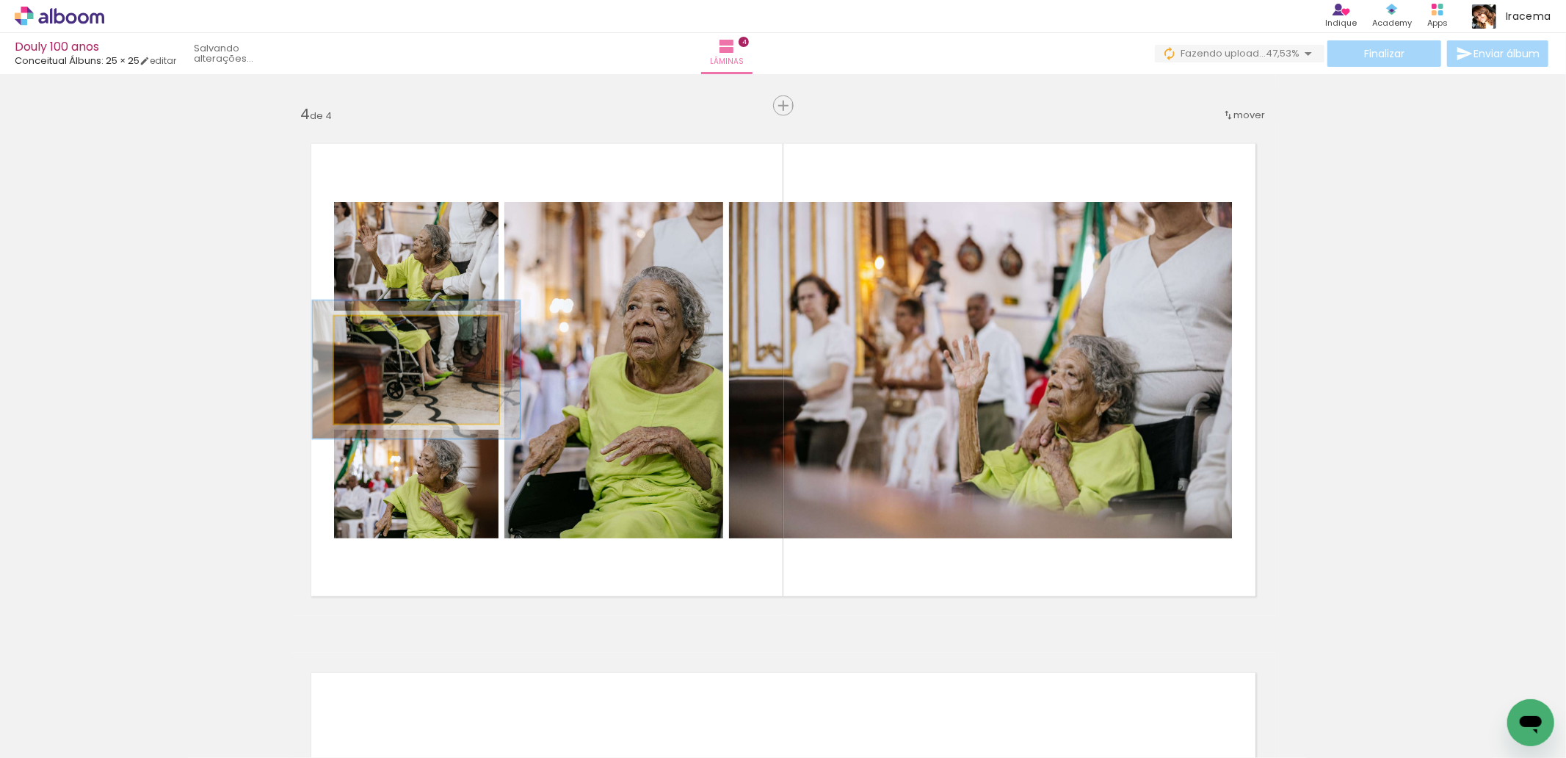
drag, startPoint x: 365, startPoint y: 328, endPoint x: 379, endPoint y: 331, distance: 14.3
type paper-slider "127"
click at [379, 331] on div at bounding box center [381, 331] width 13 height 13
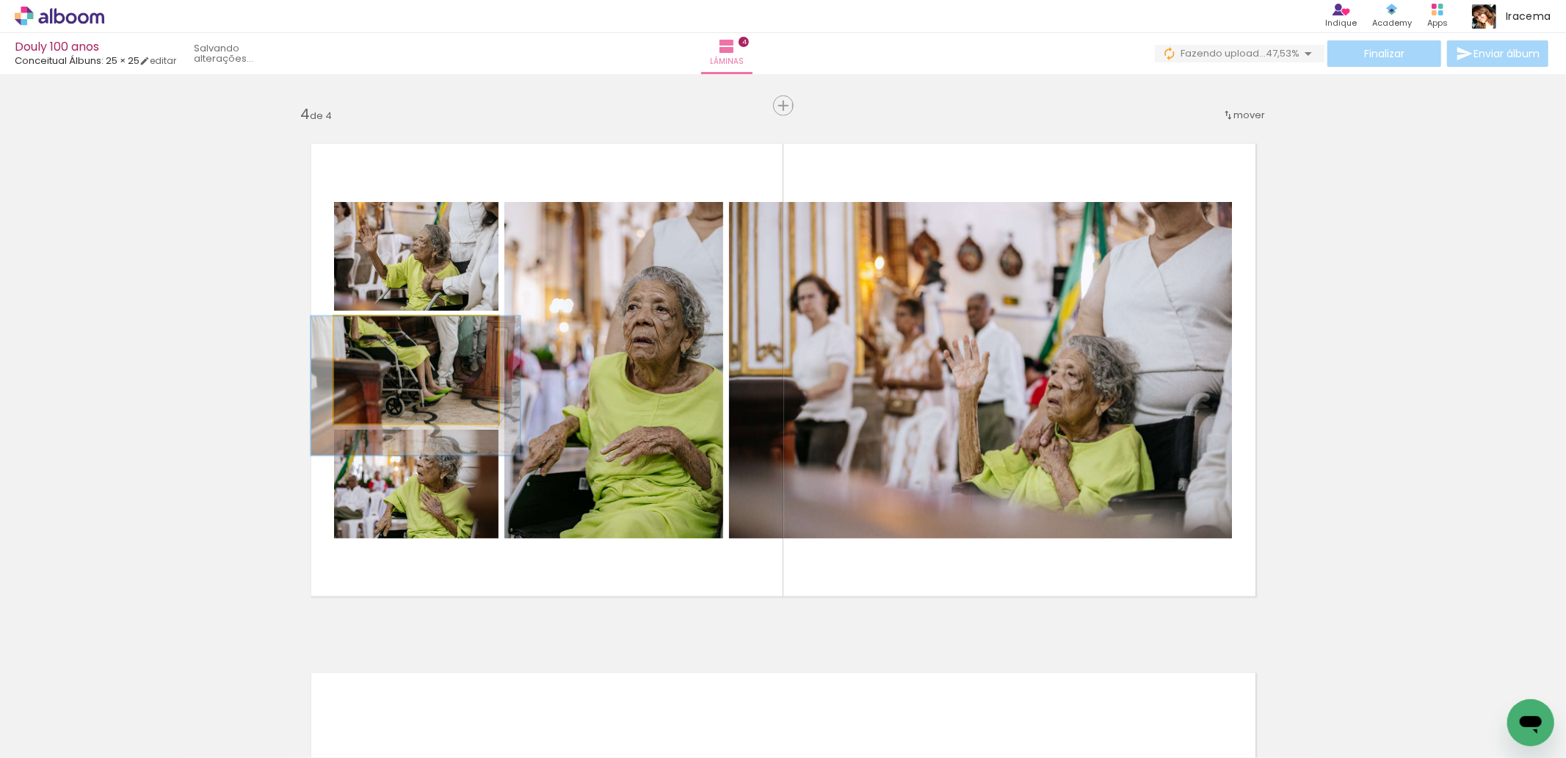
drag, startPoint x: 429, startPoint y: 363, endPoint x: 429, endPoint y: 394, distance: 30.8
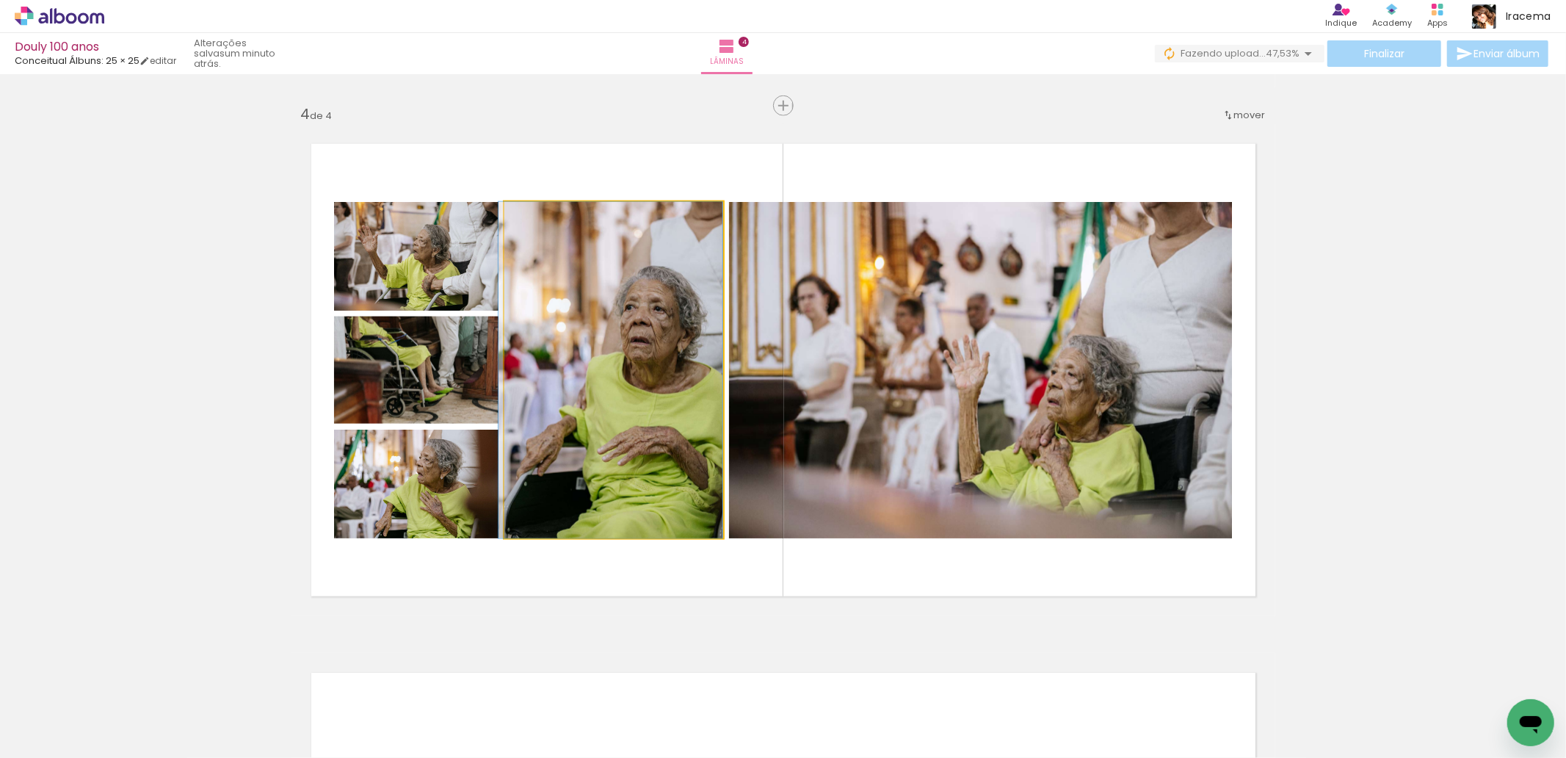
drag, startPoint x: 614, startPoint y: 391, endPoint x: 596, endPoint y: 388, distance: 18.7
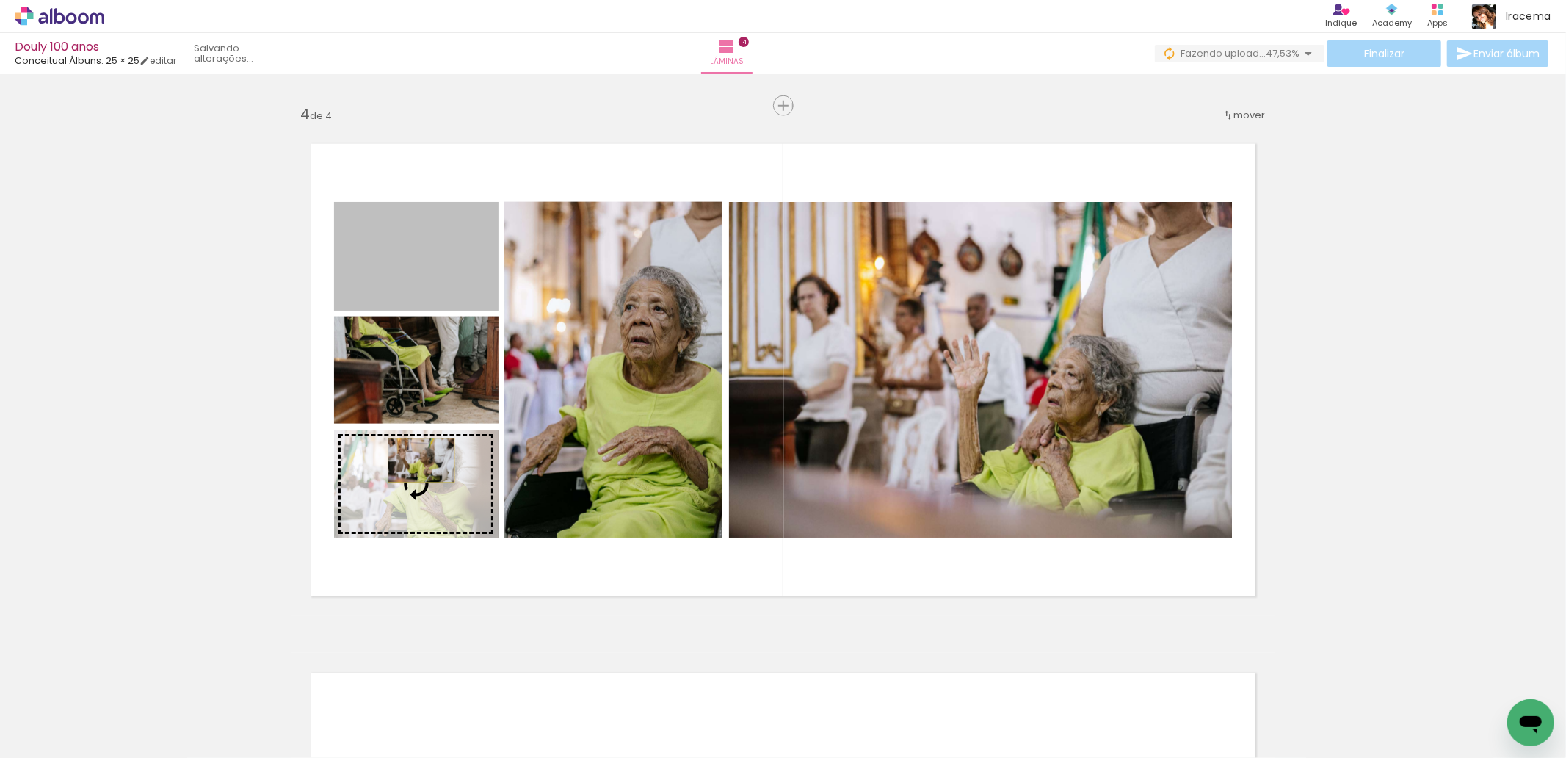
drag, startPoint x: 433, startPoint y: 266, endPoint x: 415, endPoint y: 460, distance: 195.4
click at [0, 0] on slot at bounding box center [0, 0] width 0 height 0
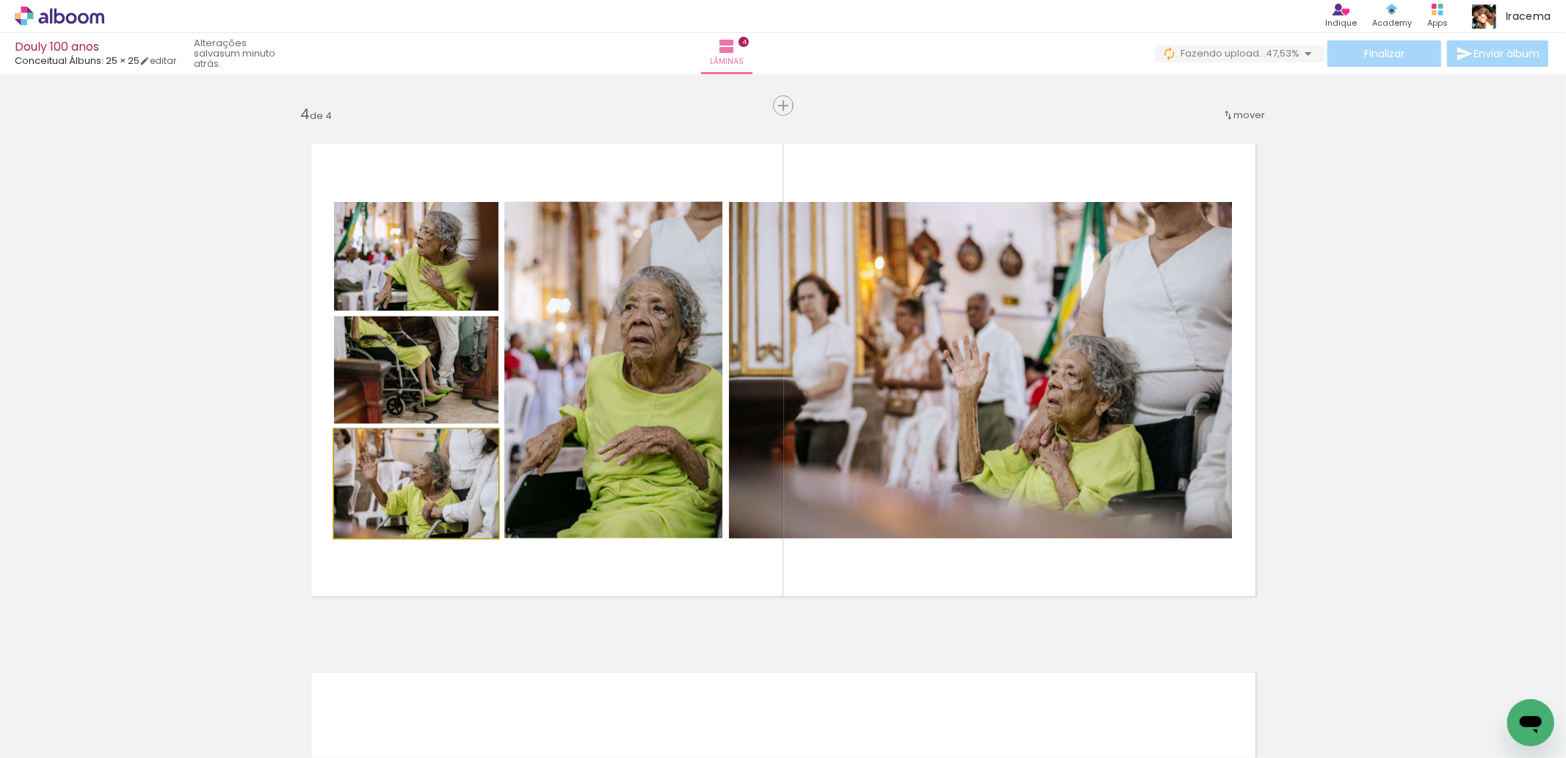
drag, startPoint x: 443, startPoint y: 523, endPoint x: 433, endPoint y: 523, distance: 9.5
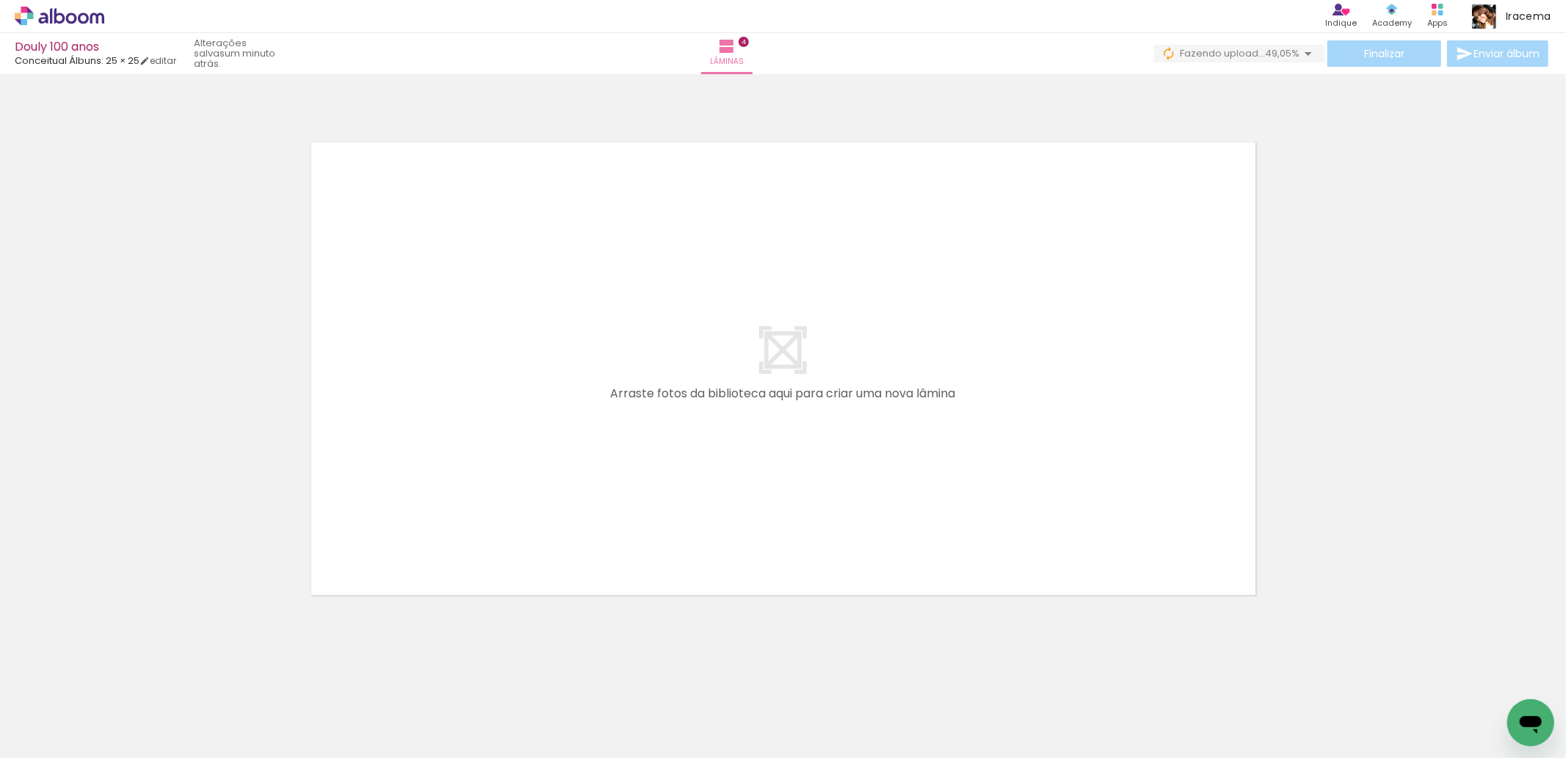
scroll to position [0, 1654]
drag, startPoint x: 1199, startPoint y: 712, endPoint x: 1040, endPoint y: 484, distance: 277.8
click at [1040, 484] on quentale-workspace at bounding box center [783, 379] width 1566 height 758
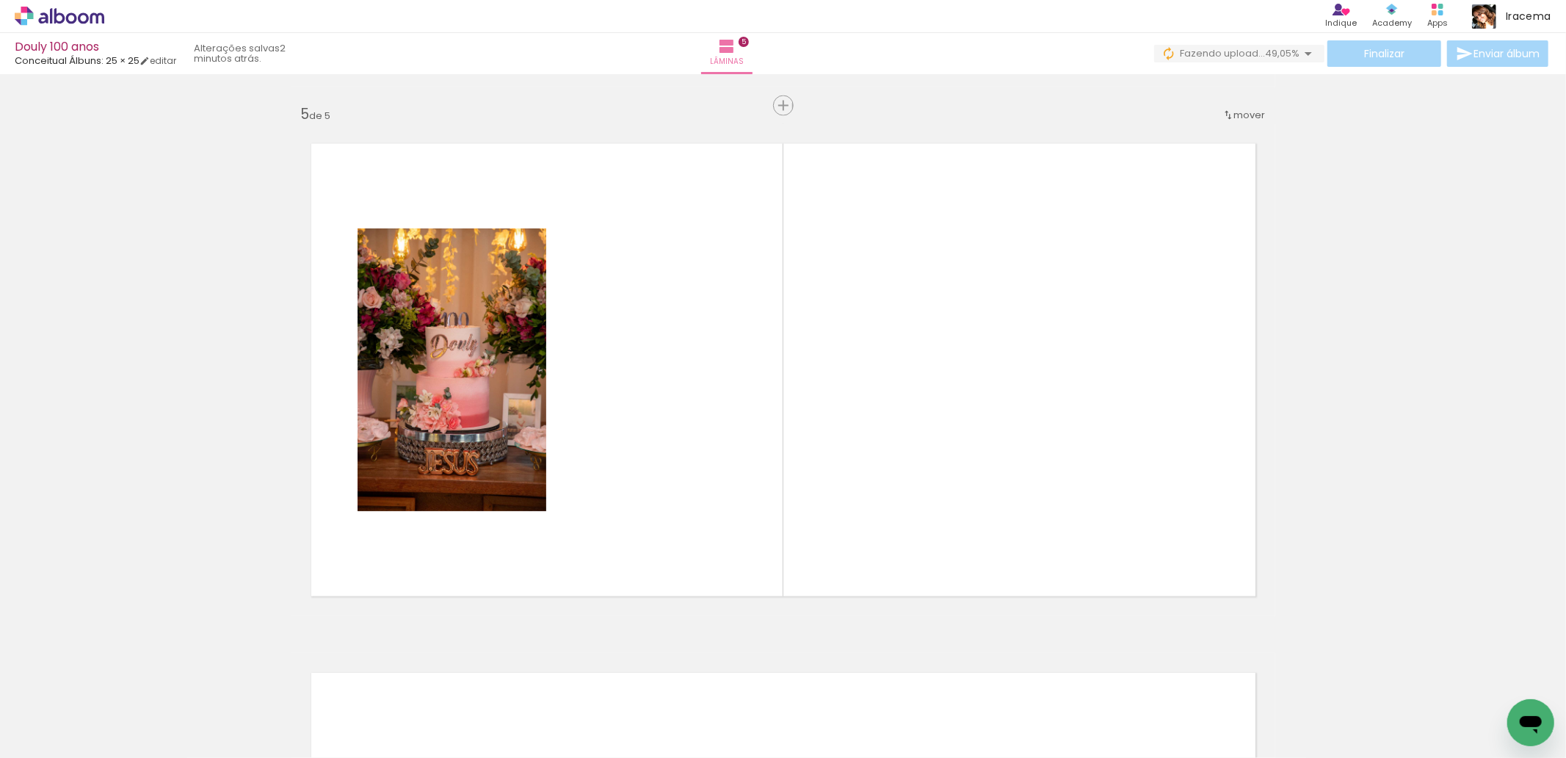
scroll to position [0, 6016]
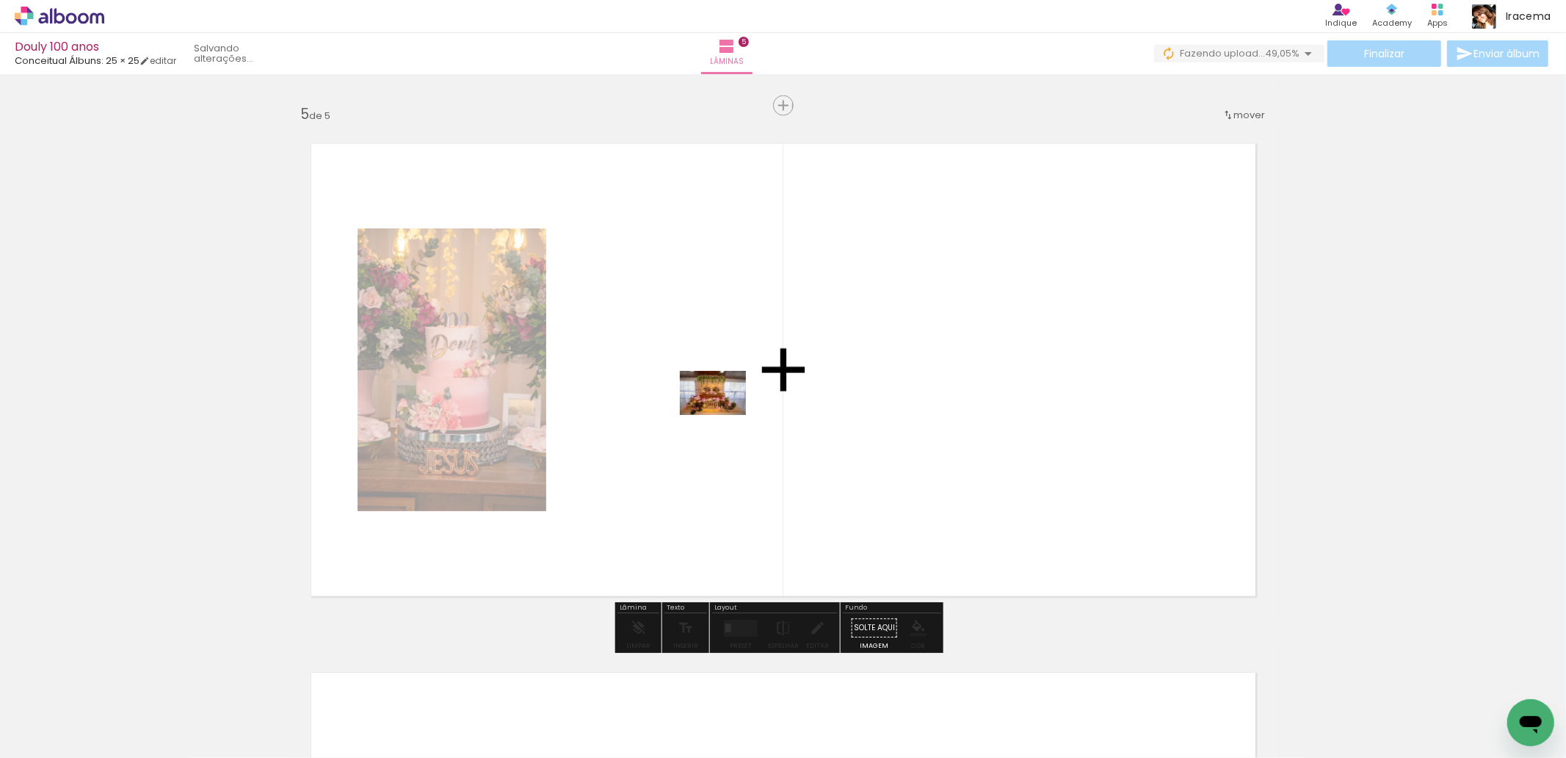
drag, startPoint x: 548, startPoint y: 706, endPoint x: 724, endPoint y: 415, distance: 340.2
click at [724, 415] on quentale-workspace at bounding box center [783, 379] width 1566 height 758
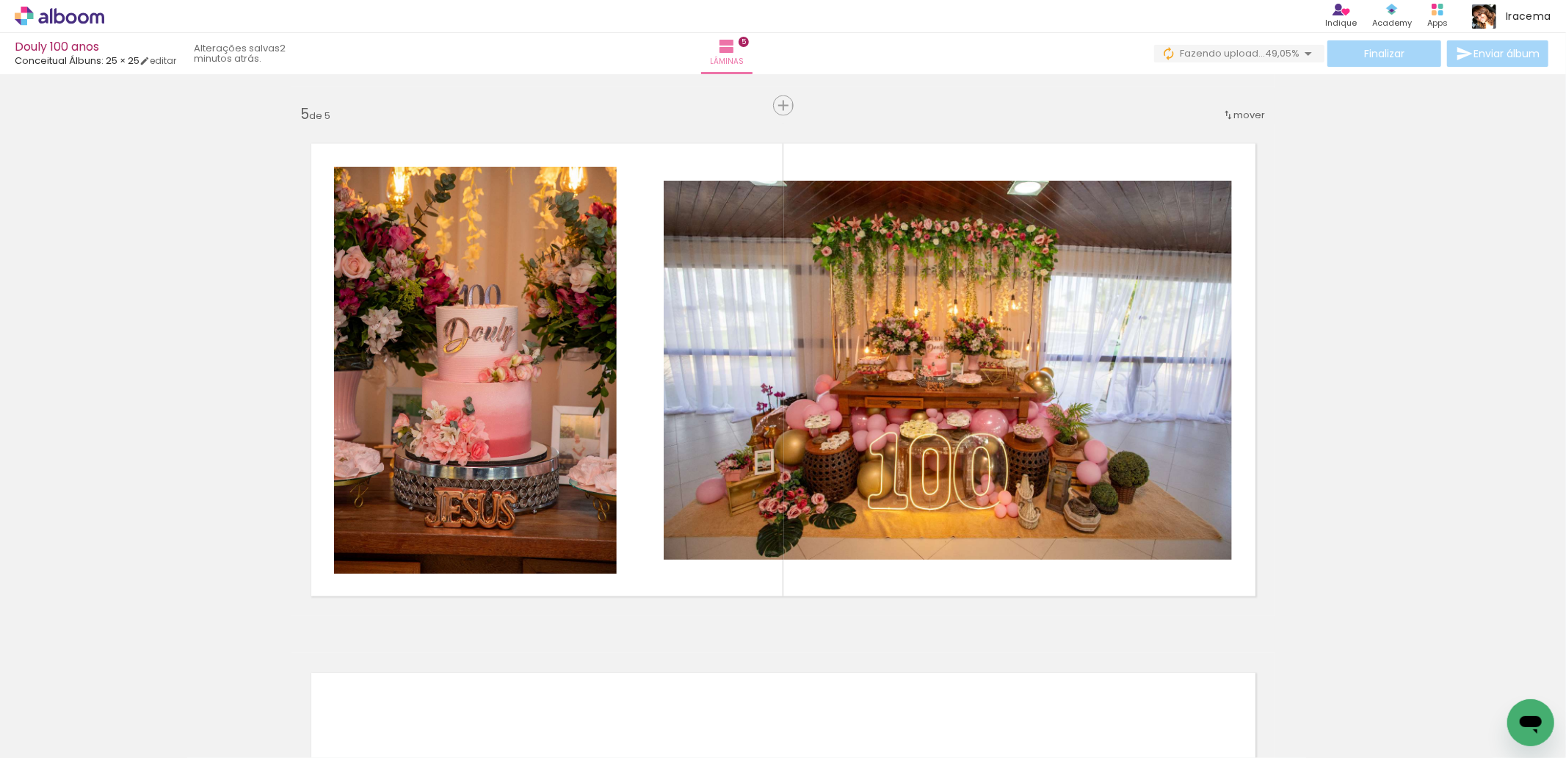
scroll to position [0, 5158]
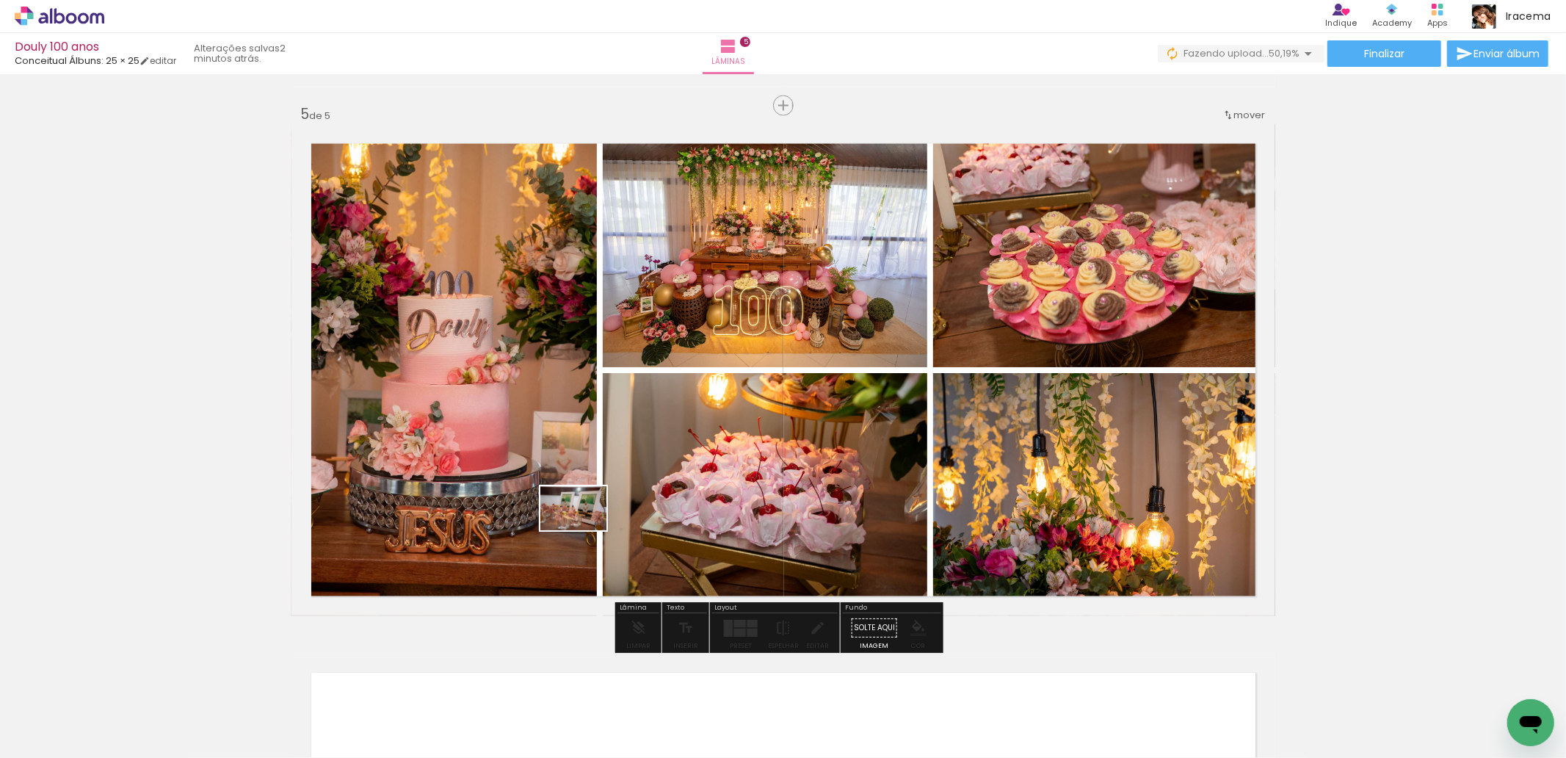
scroll to position [0, 2095]
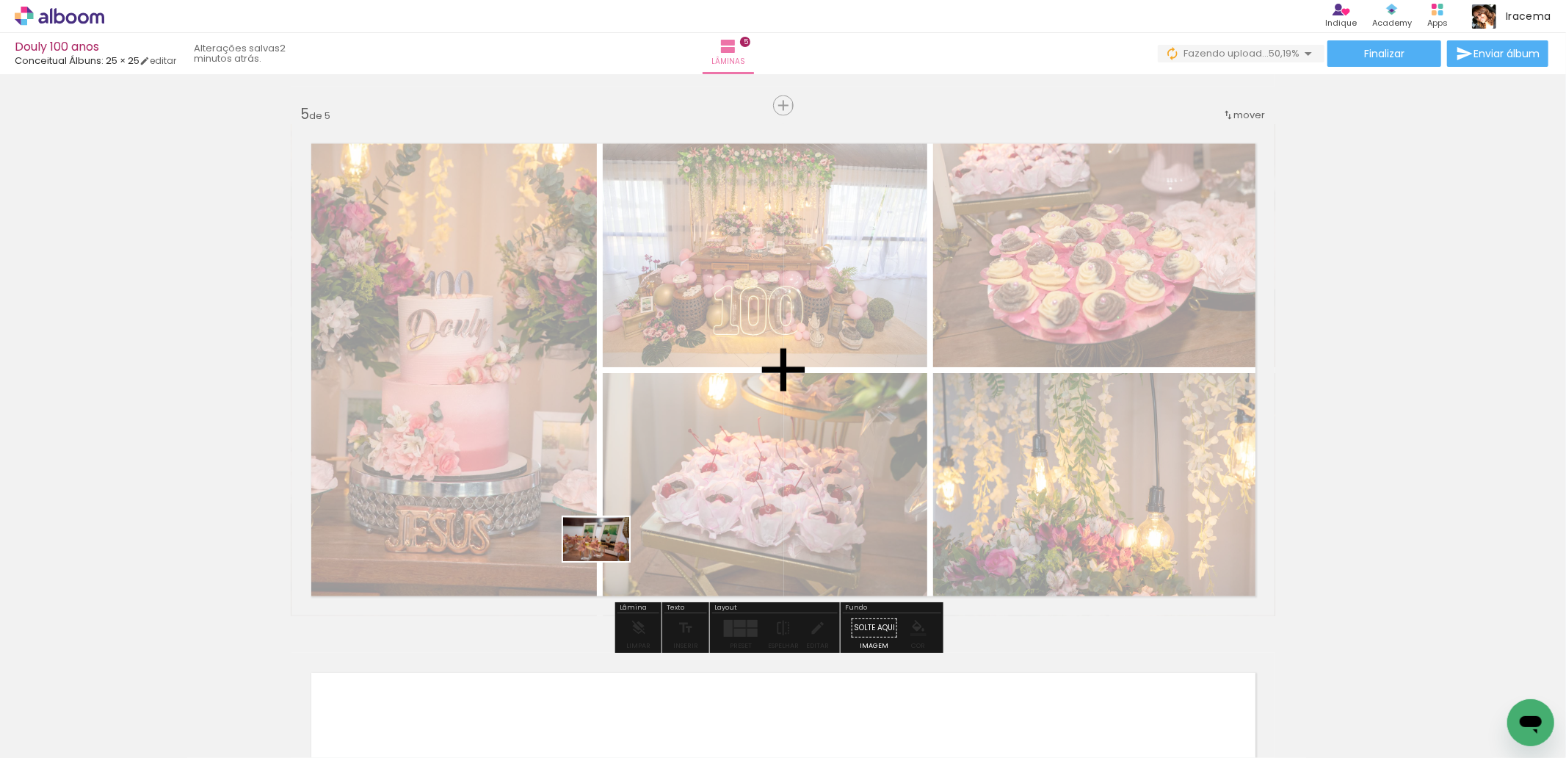
drag, startPoint x: 584, startPoint y: 530, endPoint x: 607, endPoint y: 561, distance: 38.3
click at [607, 561] on quentale-workspace at bounding box center [783, 379] width 1566 height 758
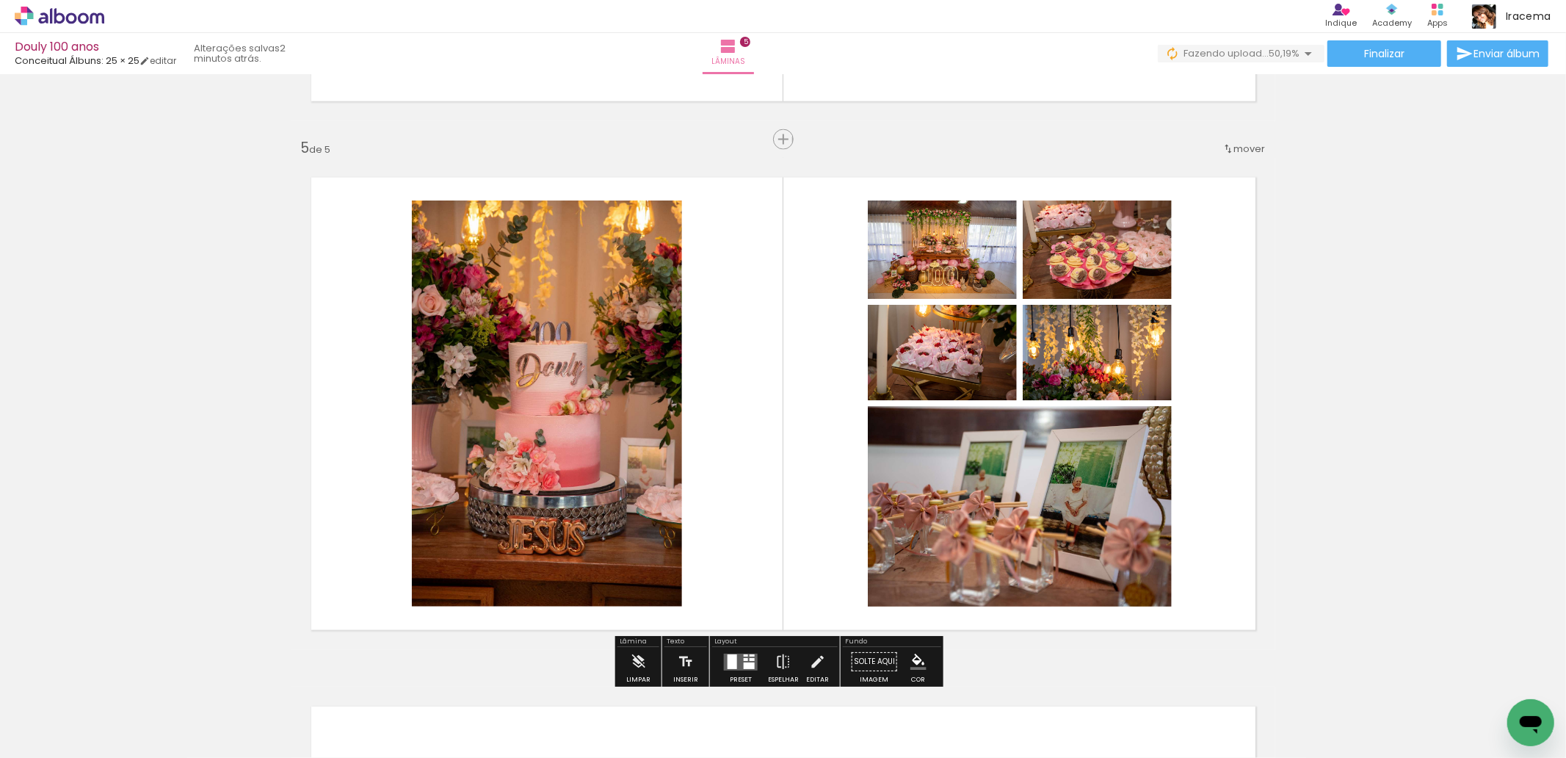
scroll to position [2155, 0]
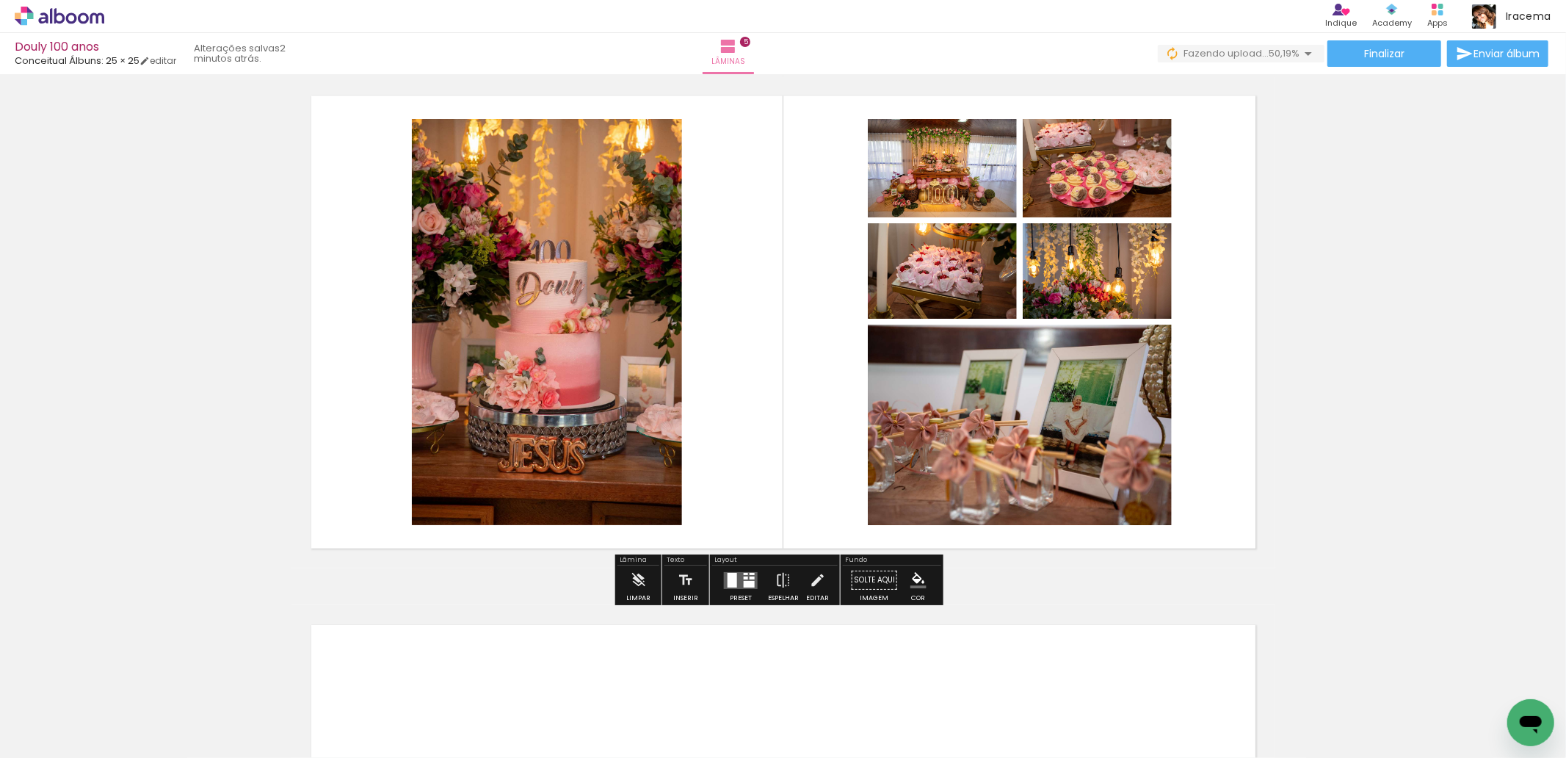
click at [734, 589] on div at bounding box center [741, 579] width 40 height 29
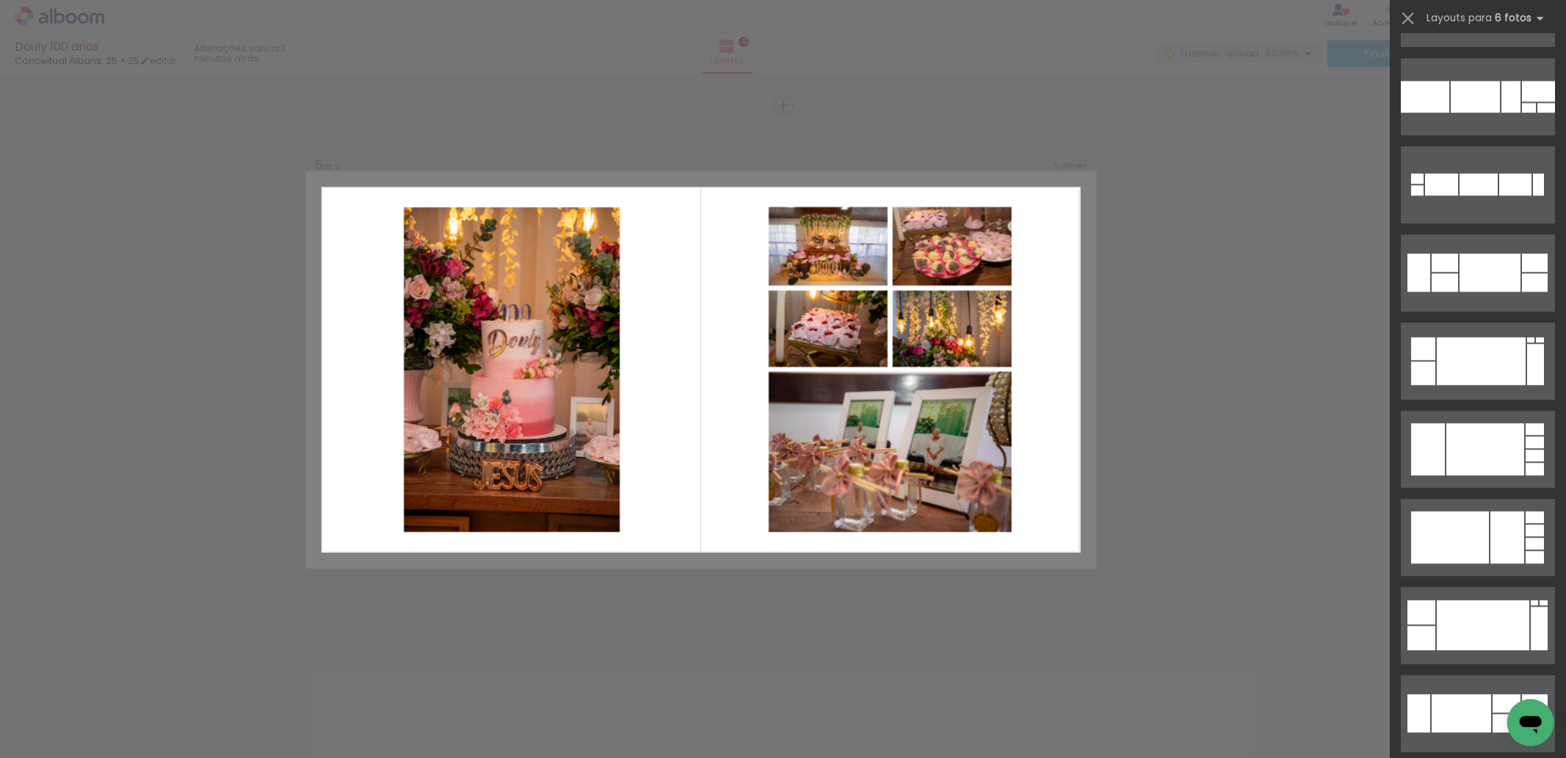
scroll to position [2838, 0]
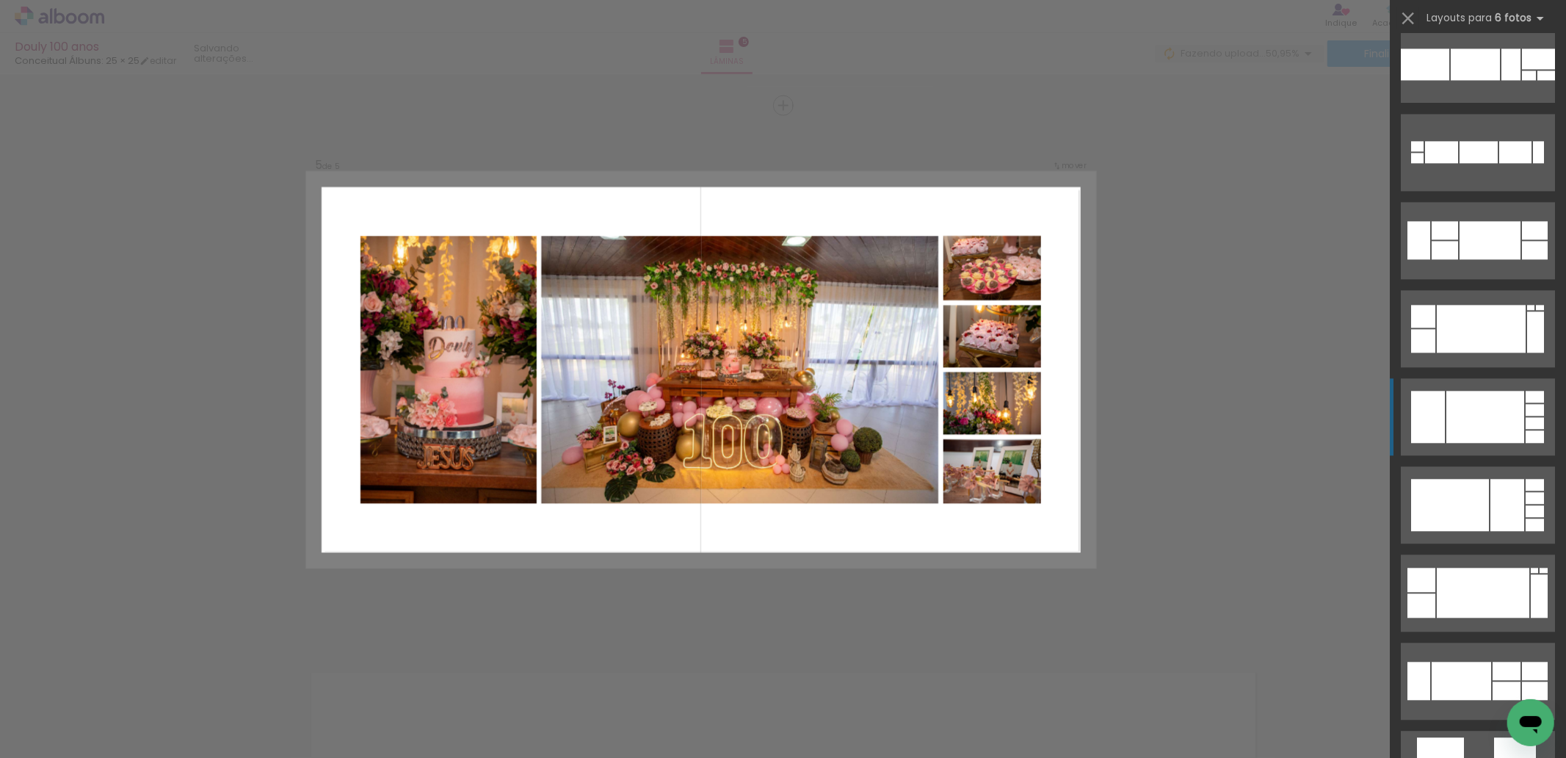
click at [1470, 396] on div at bounding box center [1485, 417] width 78 height 52
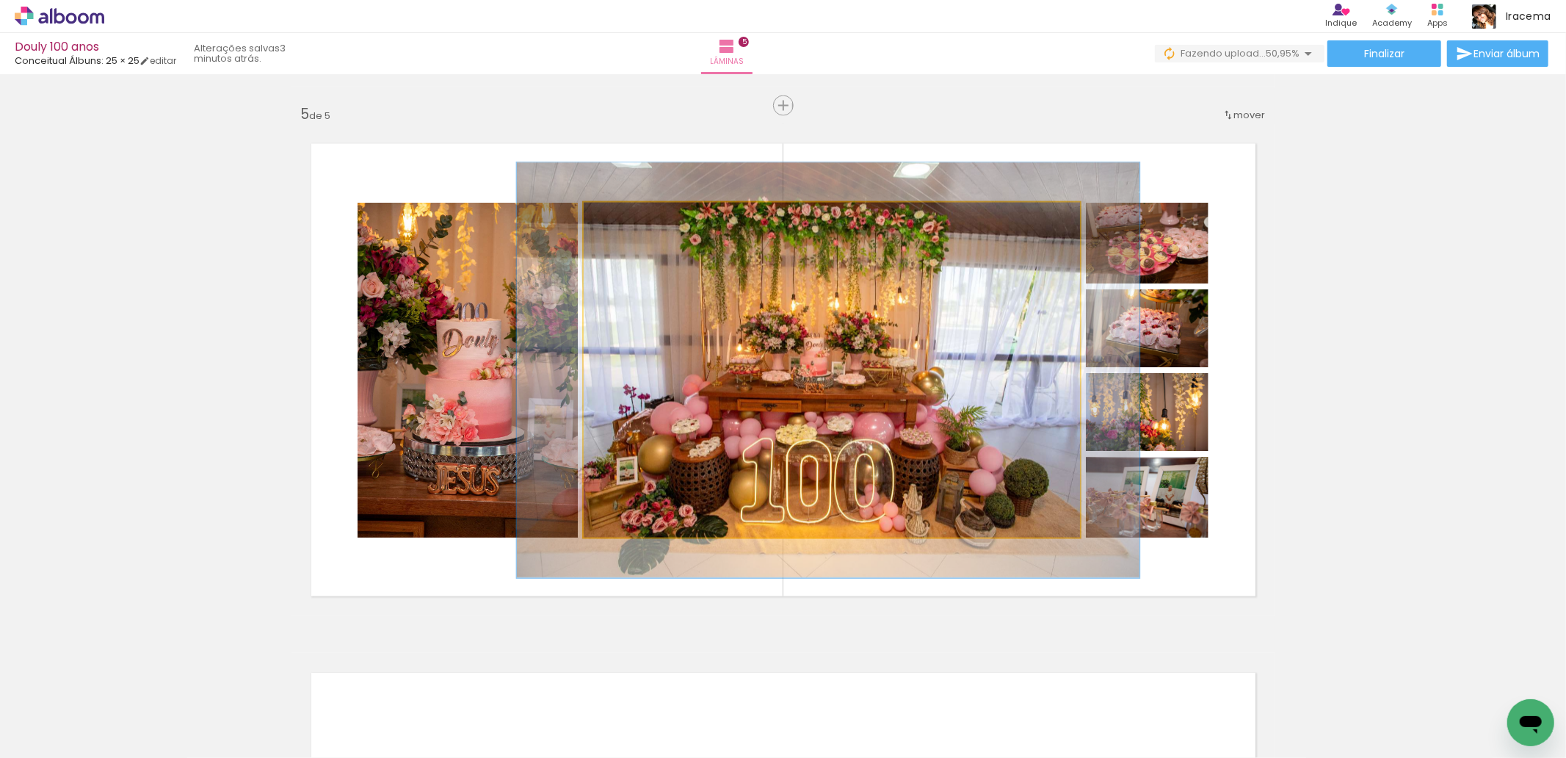
drag, startPoint x: 613, startPoint y: 218, endPoint x: 625, endPoint y: 220, distance: 12.7
click at [625, 220] on div at bounding box center [630, 217] width 13 height 13
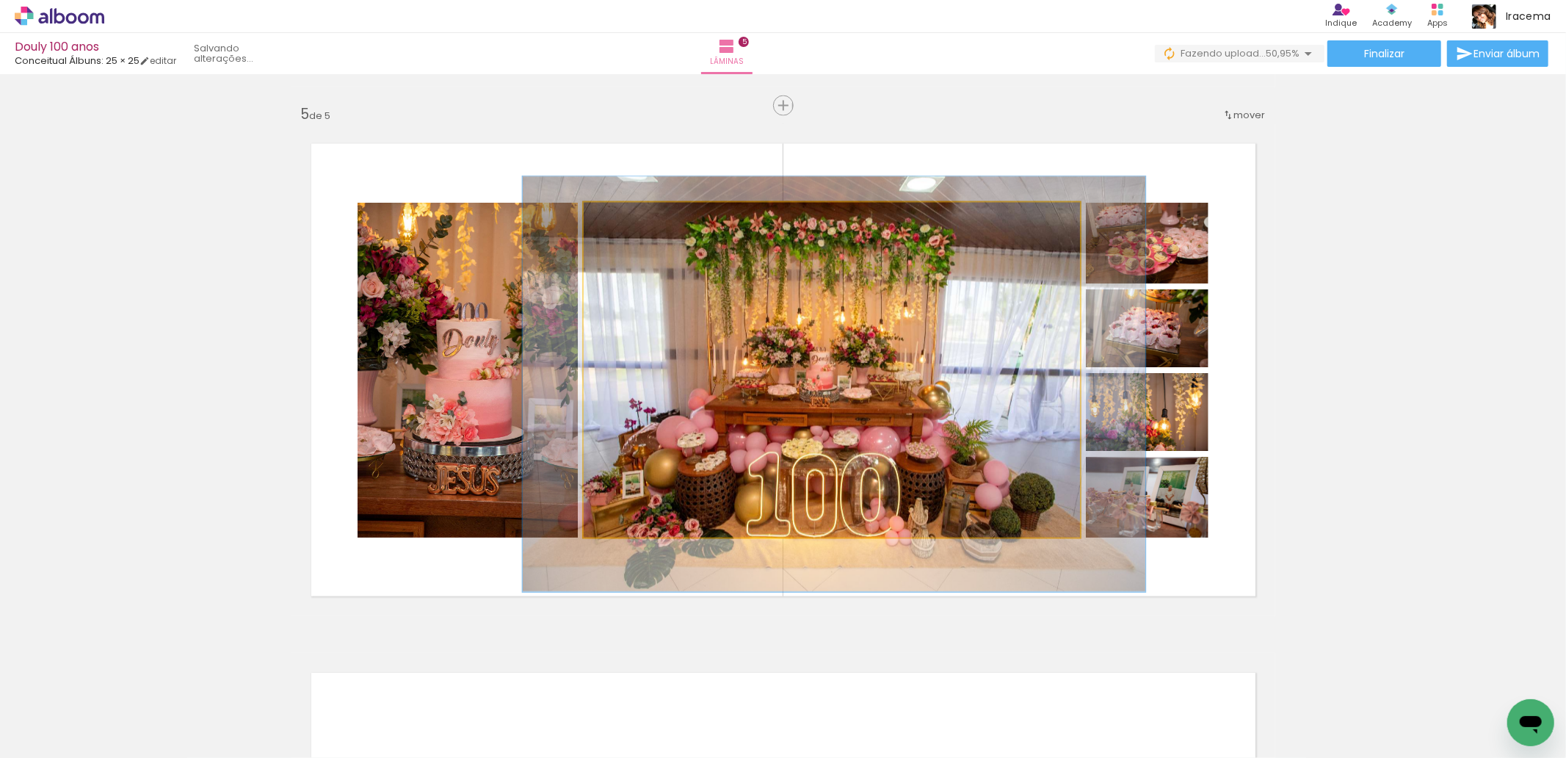
drag, startPoint x: 763, startPoint y: 349, endPoint x: 684, endPoint y: 264, distance: 115.8
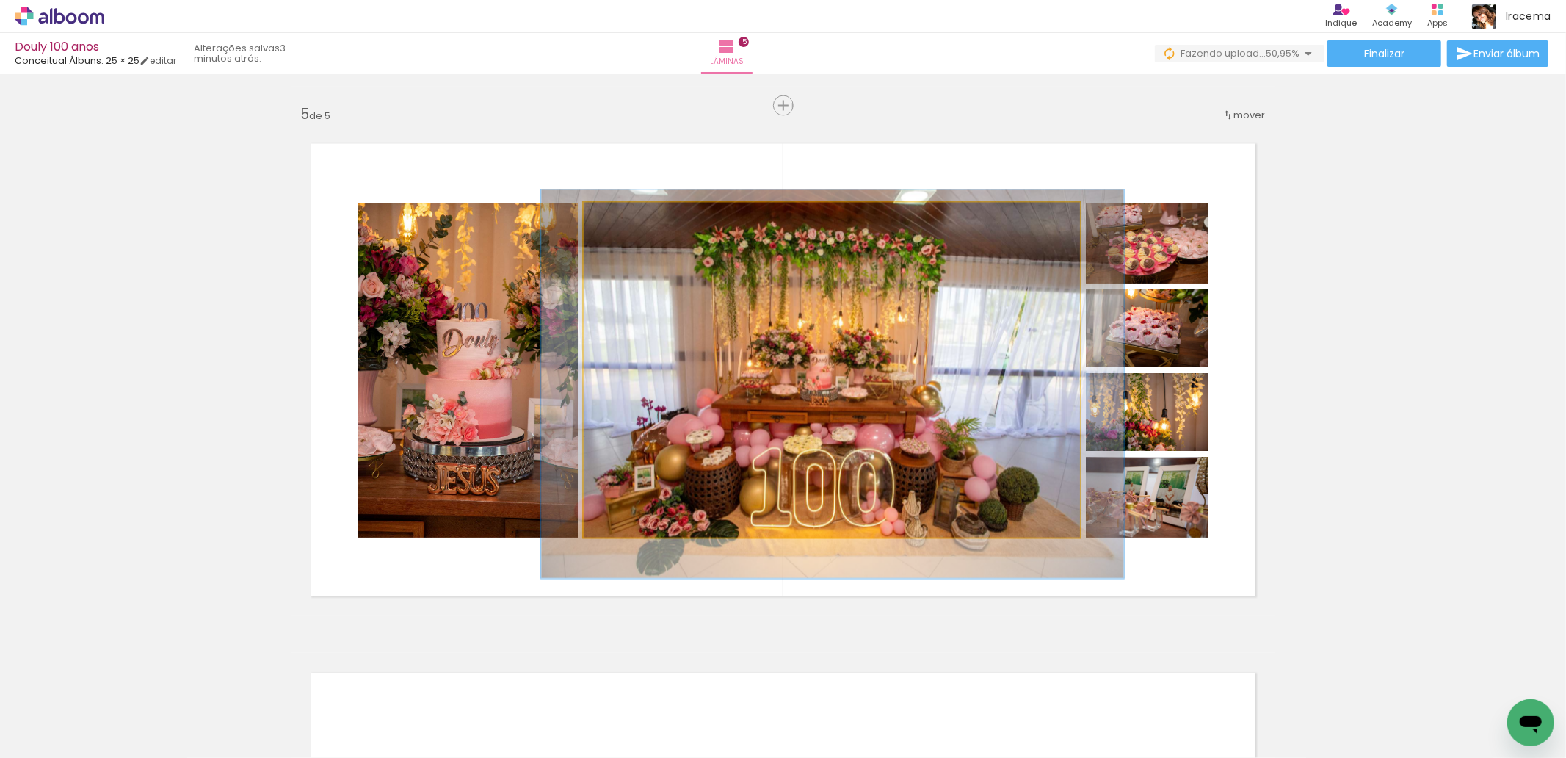
drag, startPoint x: 629, startPoint y: 219, endPoint x: 794, endPoint y: 308, distance: 187.2
type paper-slider "115"
click at [625, 219] on div at bounding box center [626, 217] width 23 height 23
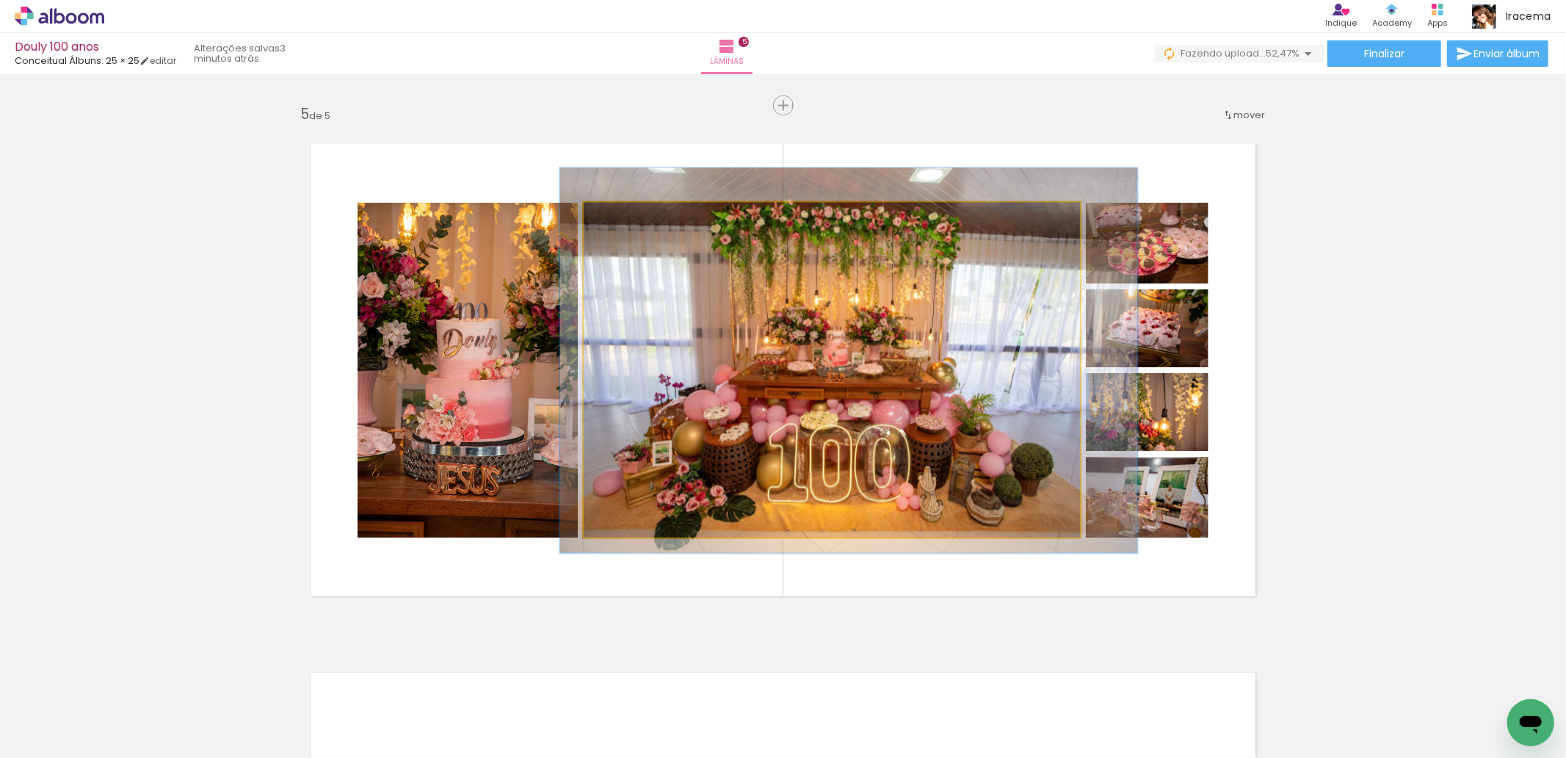
drag, startPoint x: 803, startPoint y: 302, endPoint x: 1002, endPoint y: 353, distance: 205.3
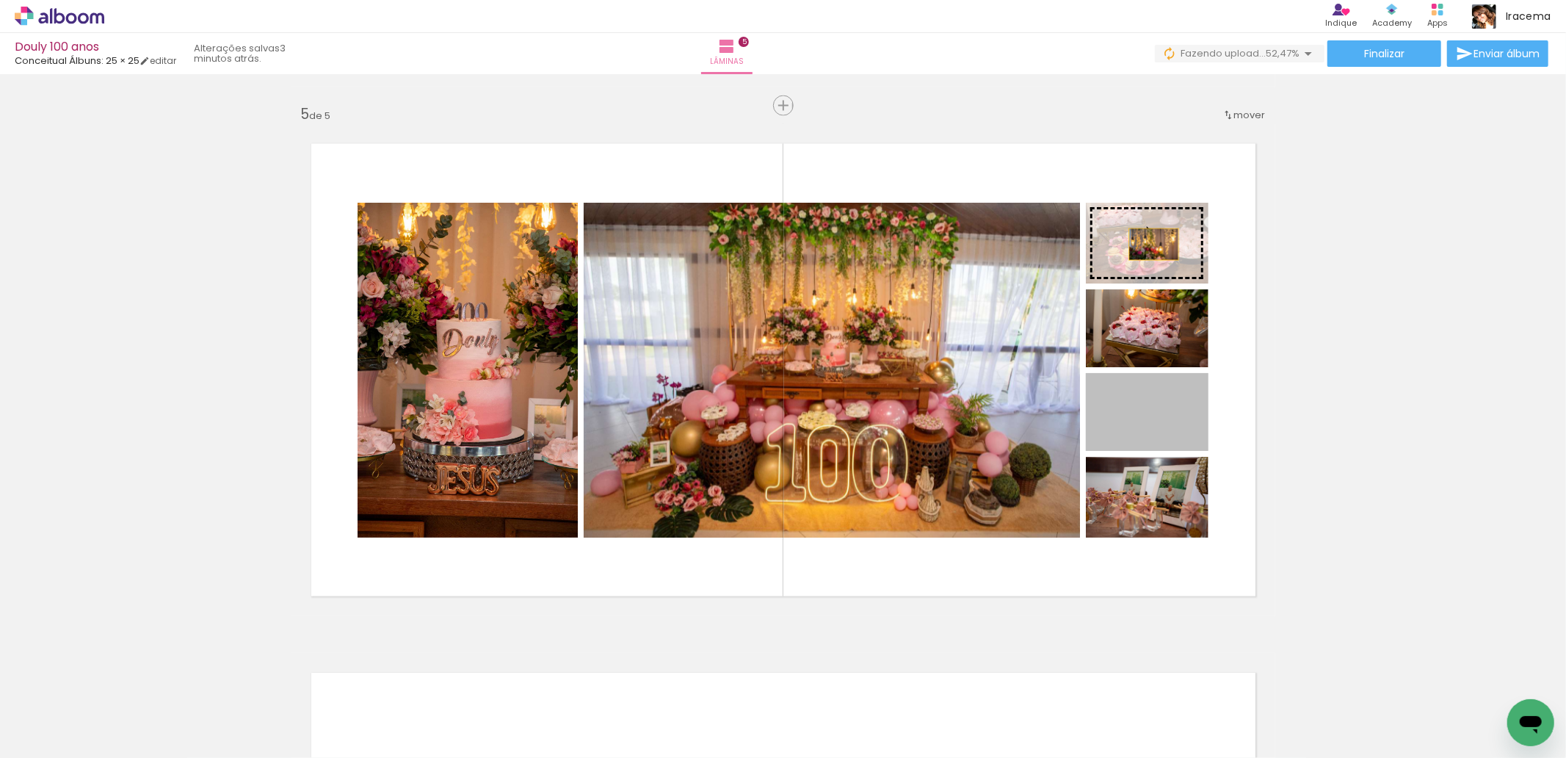
drag, startPoint x: 1134, startPoint y: 419, endPoint x: 1147, endPoint y: 244, distance: 175.2
click at [0, 0] on slot at bounding box center [0, 0] width 0 height 0
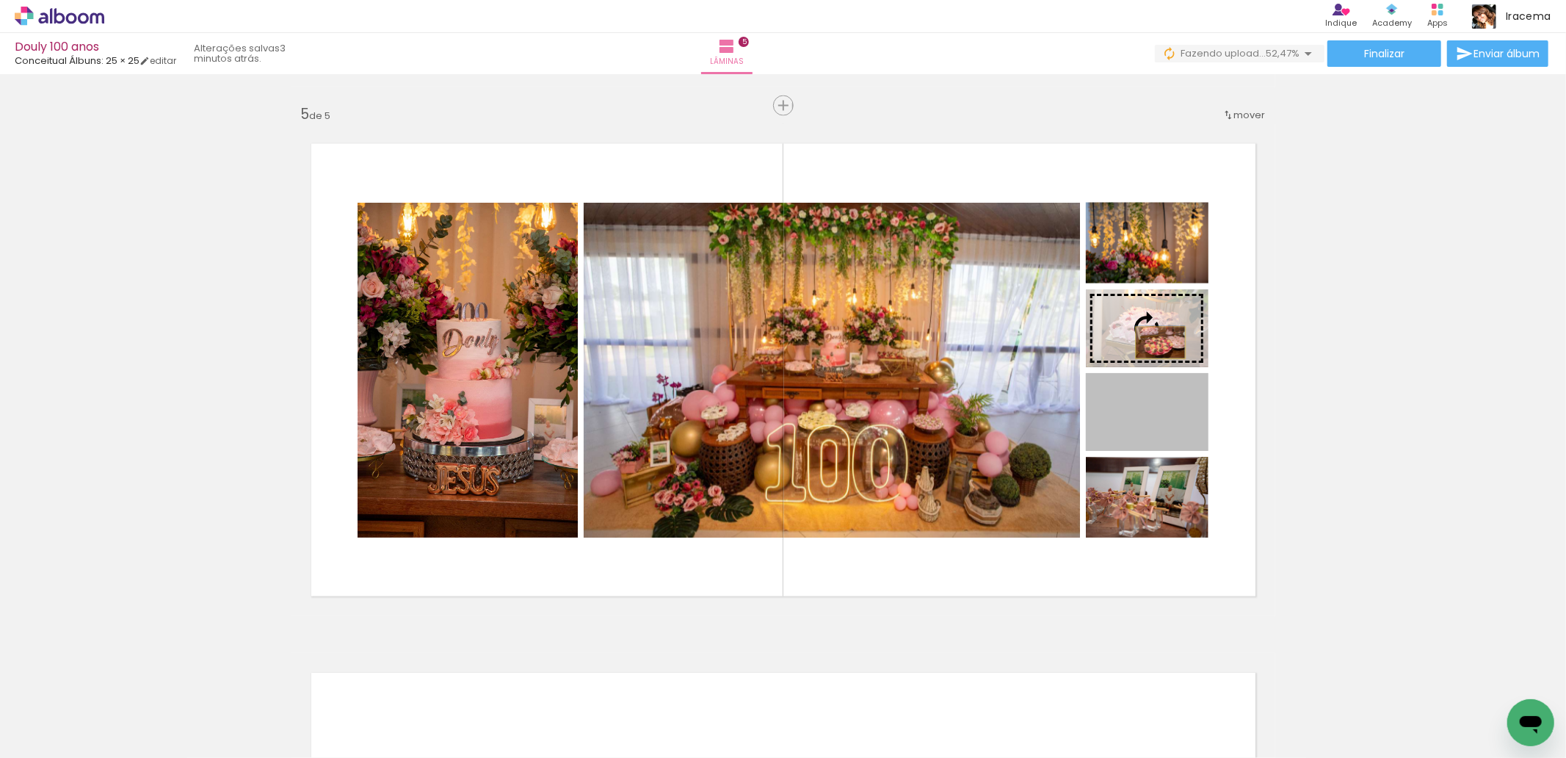
drag, startPoint x: 1154, startPoint y: 414, endPoint x: 1154, endPoint y: 343, distance: 71.2
click at [0, 0] on slot at bounding box center [0, 0] width 0 height 0
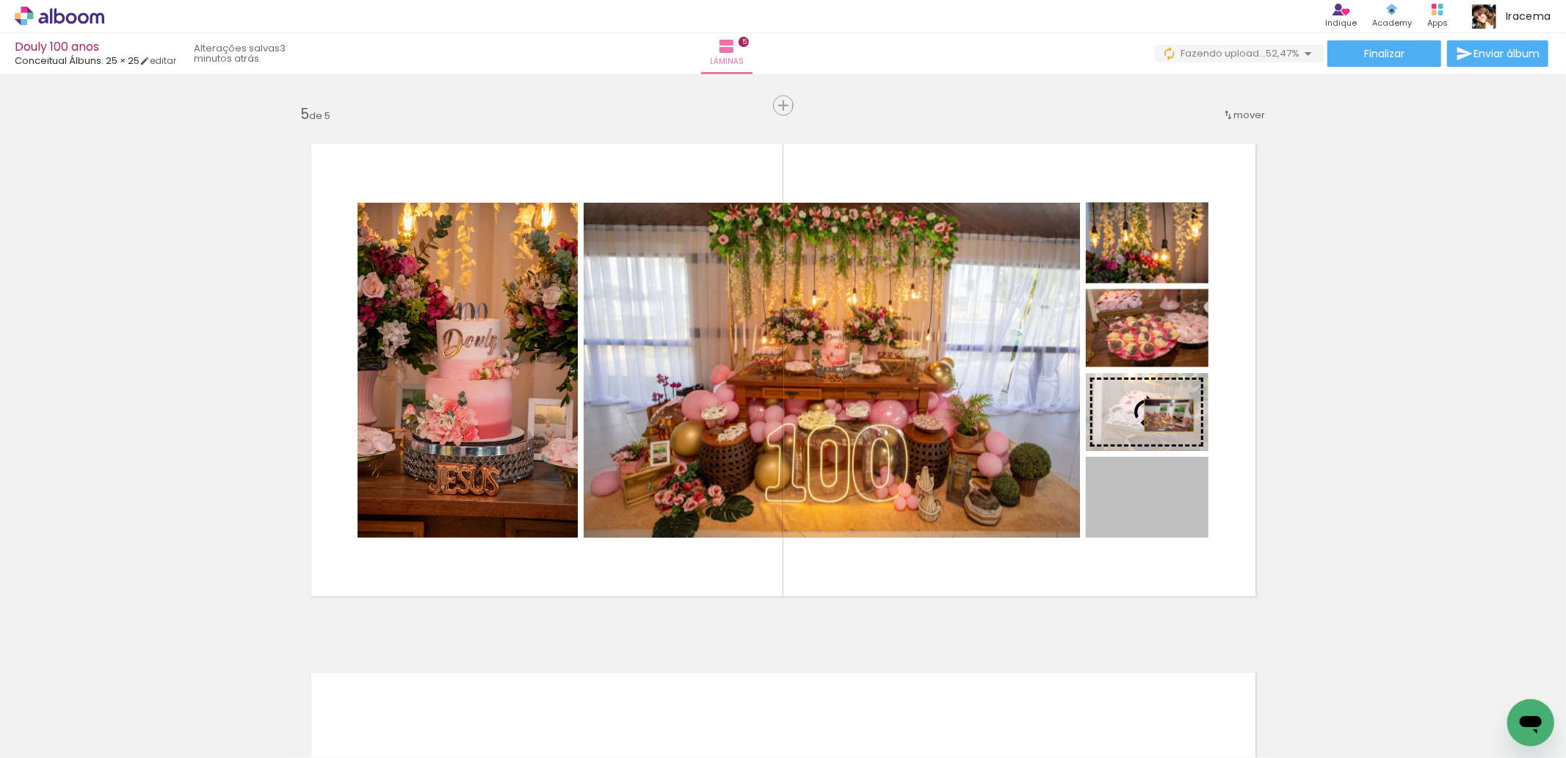
drag, startPoint x: 1164, startPoint y: 498, endPoint x: 1163, endPoint y: 415, distance: 82.2
click at [0, 0] on slot at bounding box center [0, 0] width 0 height 0
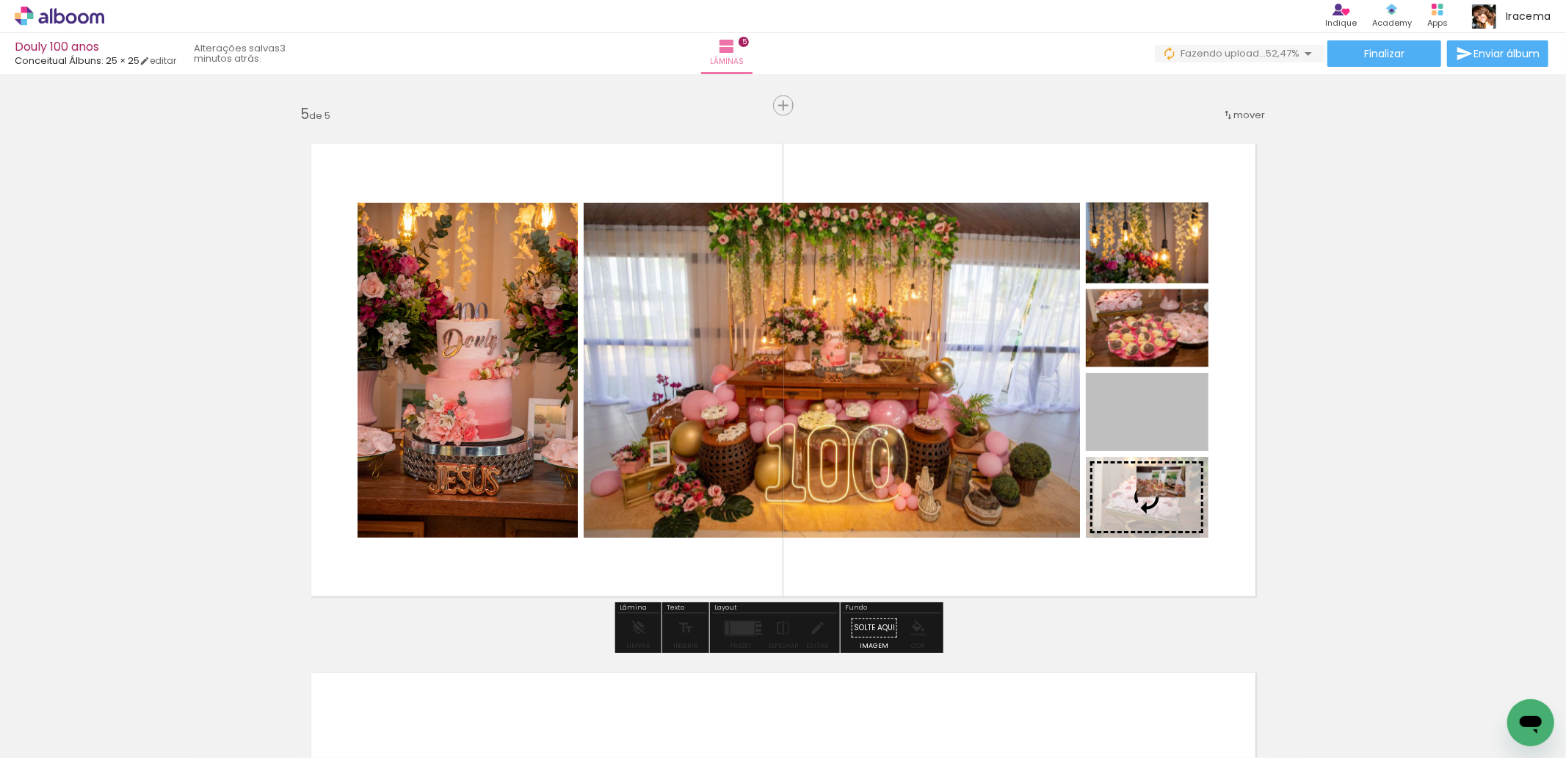
drag, startPoint x: 1136, startPoint y: 417, endPoint x: 1156, endPoint y: 490, distance: 75.3
click at [0, 0] on slot at bounding box center [0, 0] width 0 height 0
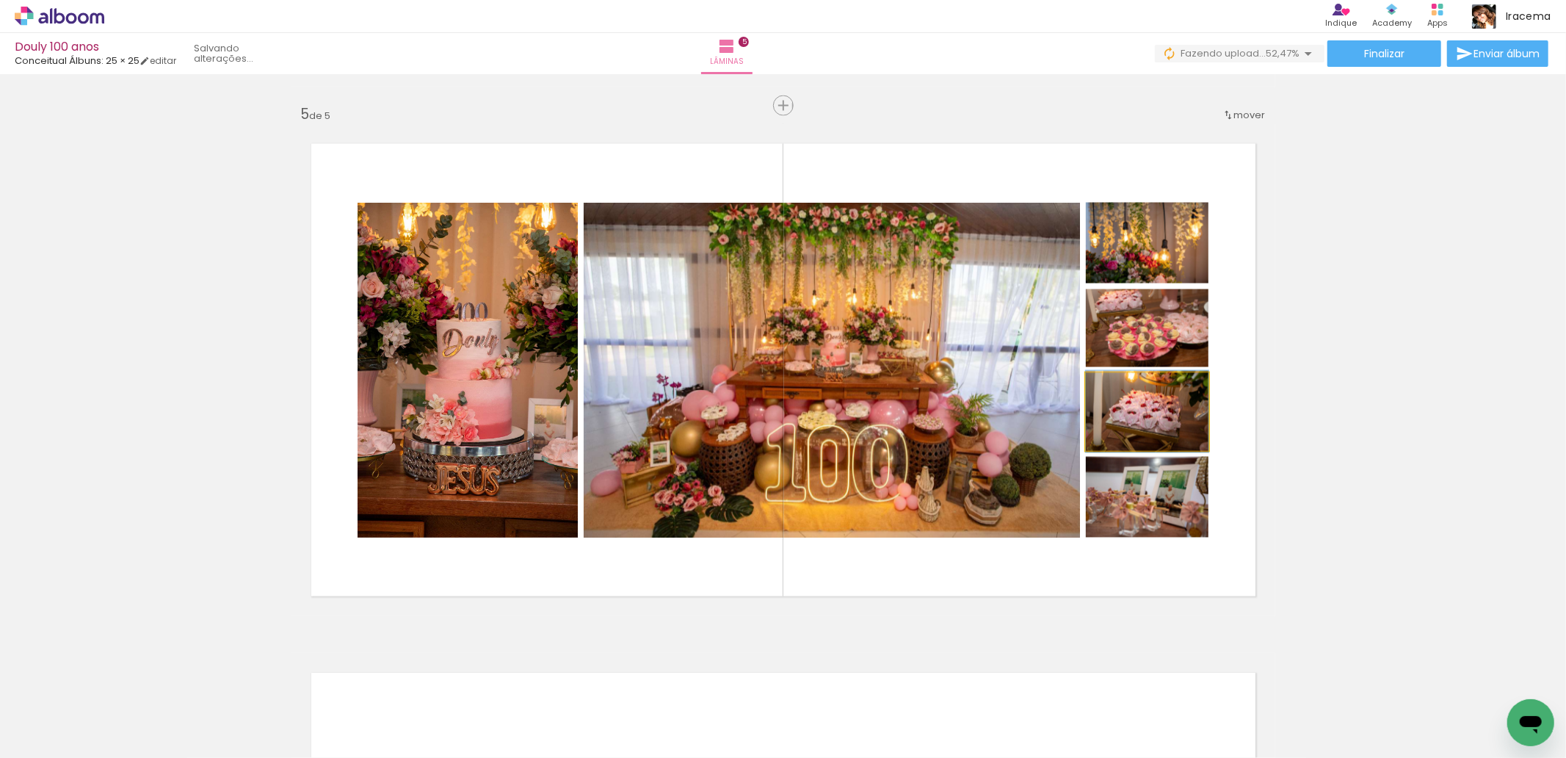
drag, startPoint x: 1182, startPoint y: 426, endPoint x: 1180, endPoint y: 486, distance: 60.2
click at [0, 0] on slot at bounding box center [0, 0] width 0 height 0
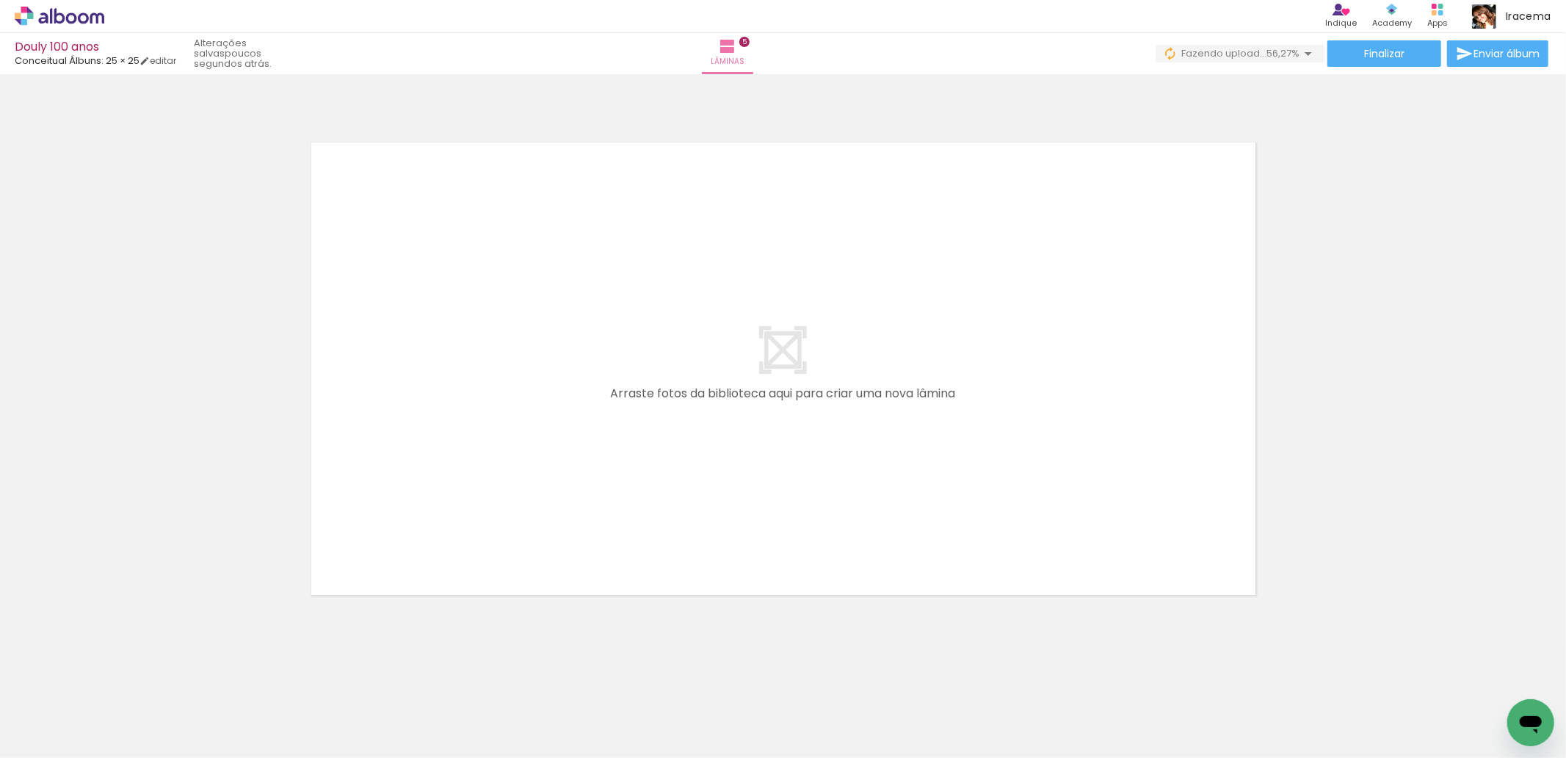
scroll to position [0, 0]
drag, startPoint x: 158, startPoint y: 716, endPoint x: 588, endPoint y: 435, distance: 513.9
click at [588, 435] on quentale-workspace at bounding box center [783, 379] width 1566 height 758
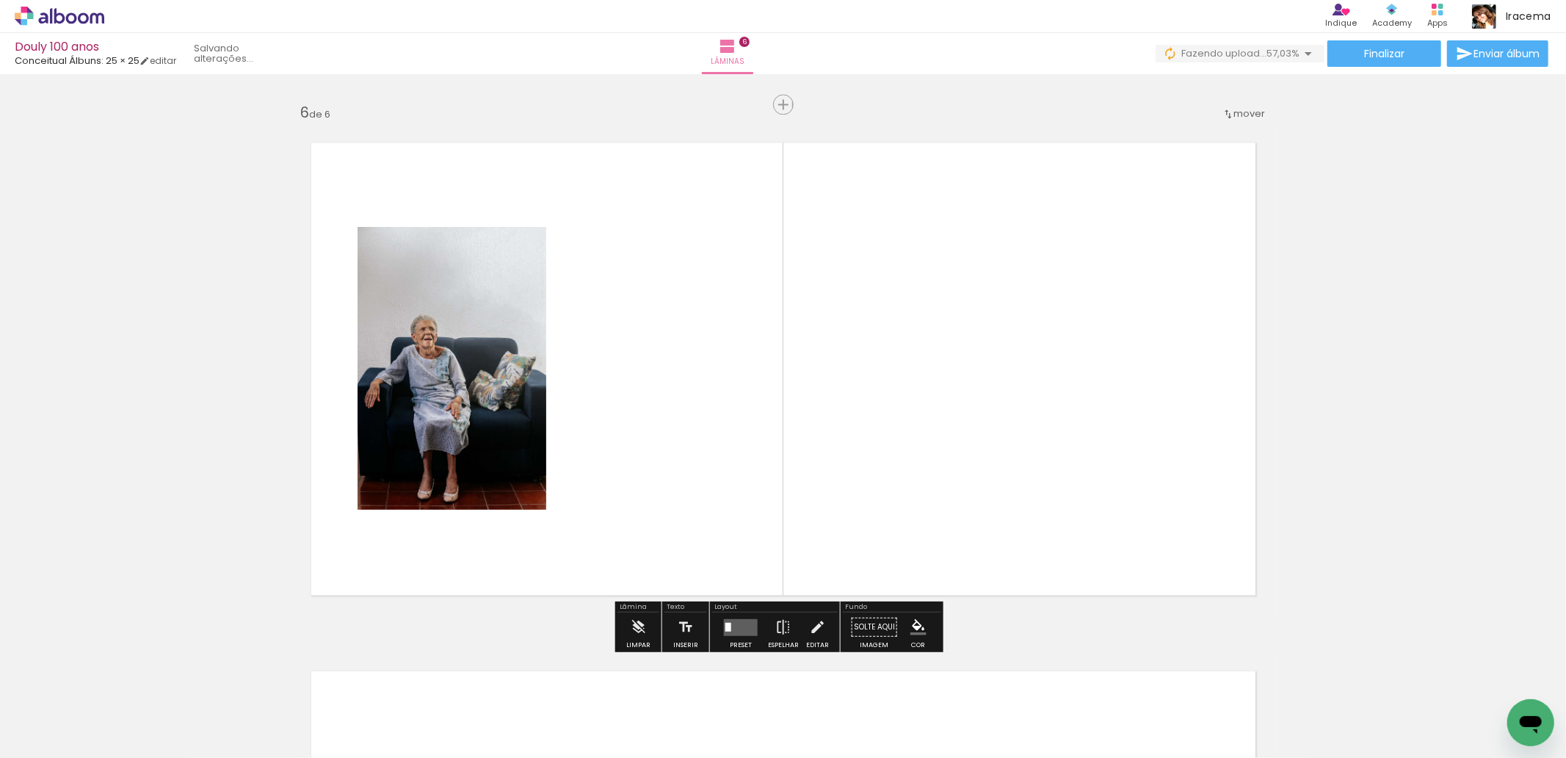
scroll to position [2635, 0]
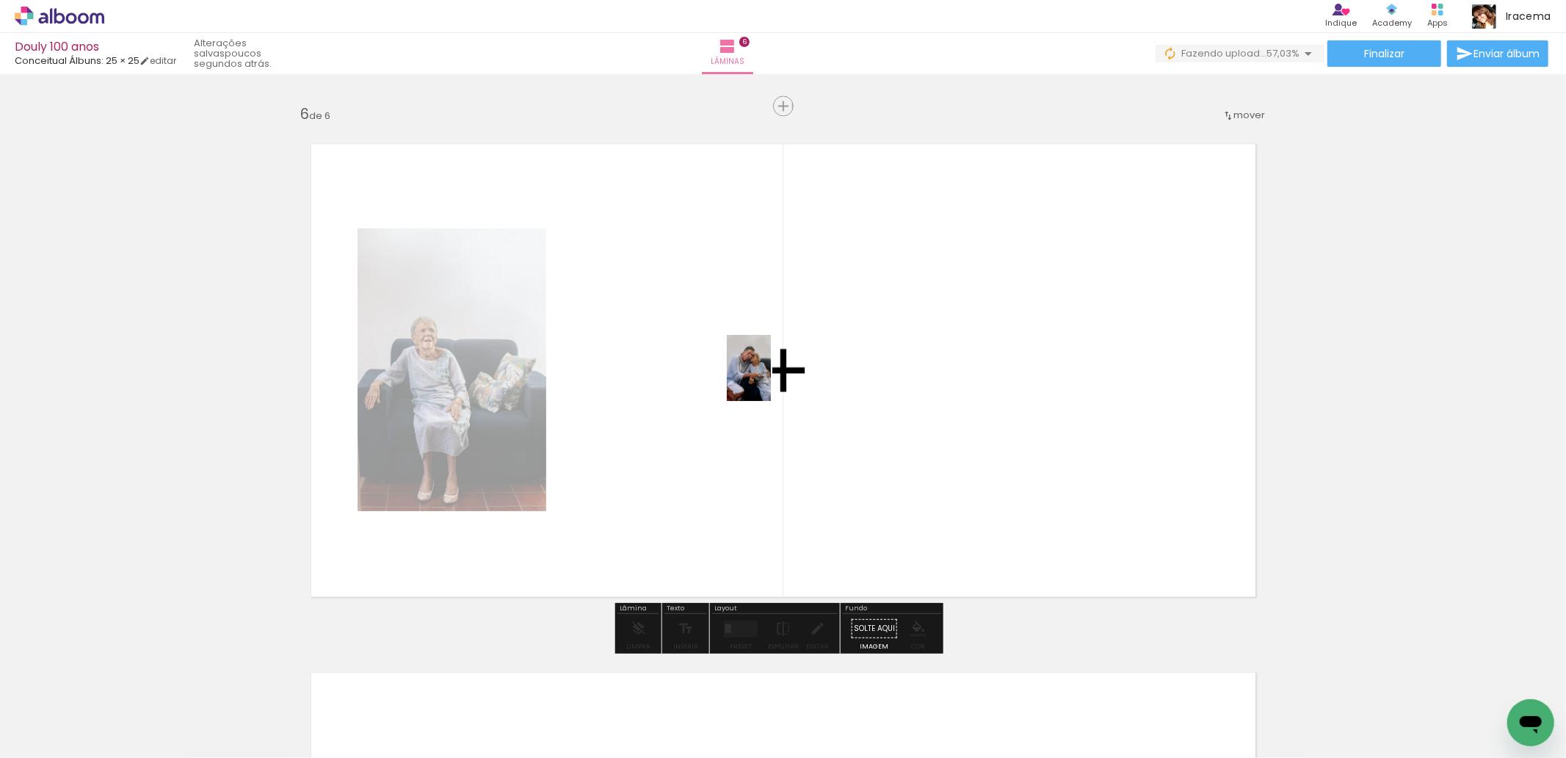
drag, startPoint x: 236, startPoint y: 717, endPoint x: 771, endPoint y: 379, distance: 633.2
click at [771, 379] on quentale-workspace at bounding box center [783, 379] width 1566 height 758
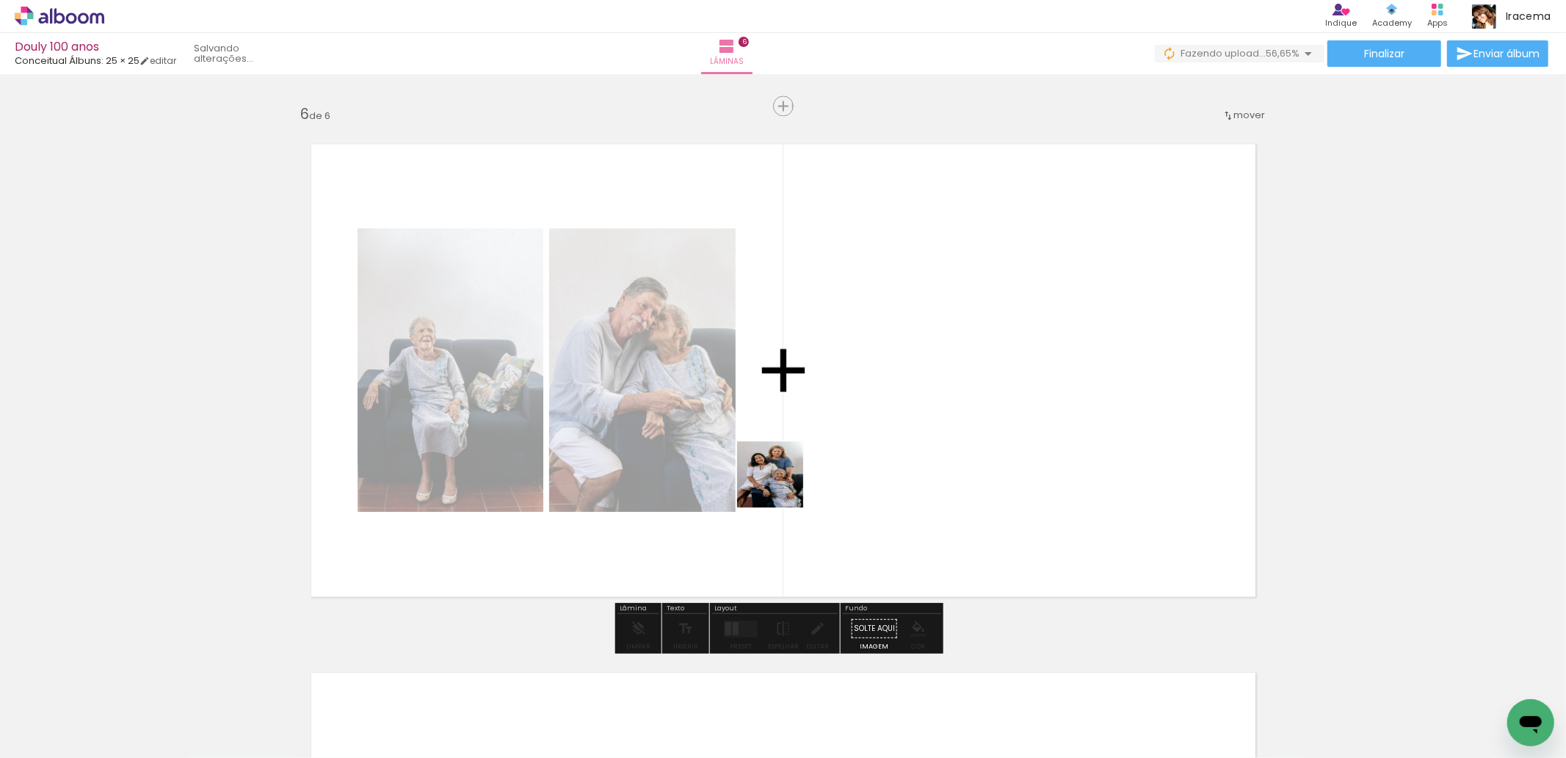
drag, startPoint x: 371, startPoint y: 718, endPoint x: 803, endPoint y: 462, distance: 501.6
click at [803, 462] on quentale-workspace at bounding box center [783, 379] width 1566 height 758
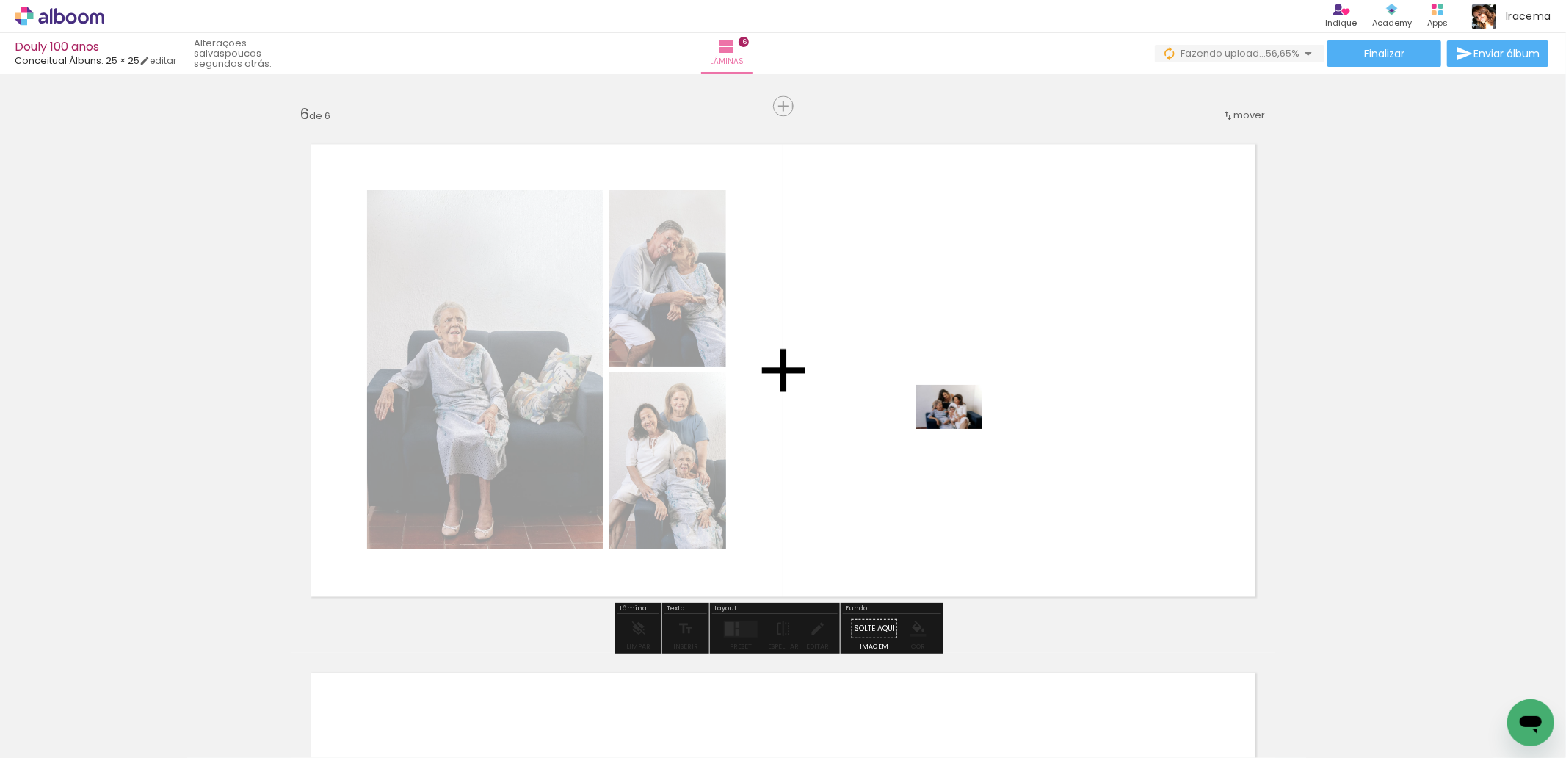
drag, startPoint x: 565, startPoint y: 720, endPoint x: 960, endPoint y: 429, distance: 490.8
click at [960, 429] on quentale-workspace at bounding box center [783, 379] width 1566 height 758
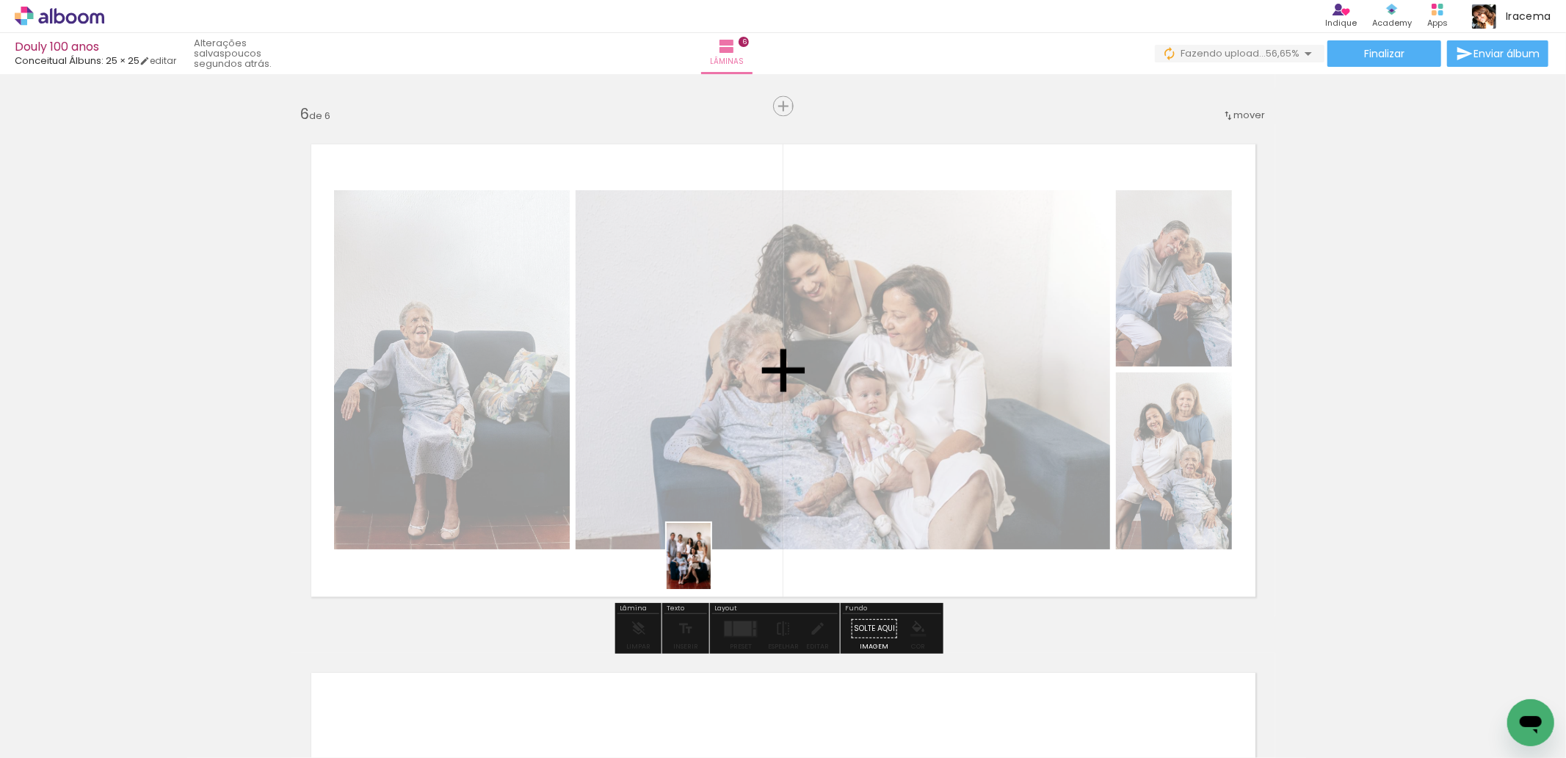
drag, startPoint x: 727, startPoint y: 716, endPoint x: 711, endPoint y: 567, distance: 150.0
click at [711, 567] on quentale-workspace at bounding box center [783, 379] width 1566 height 758
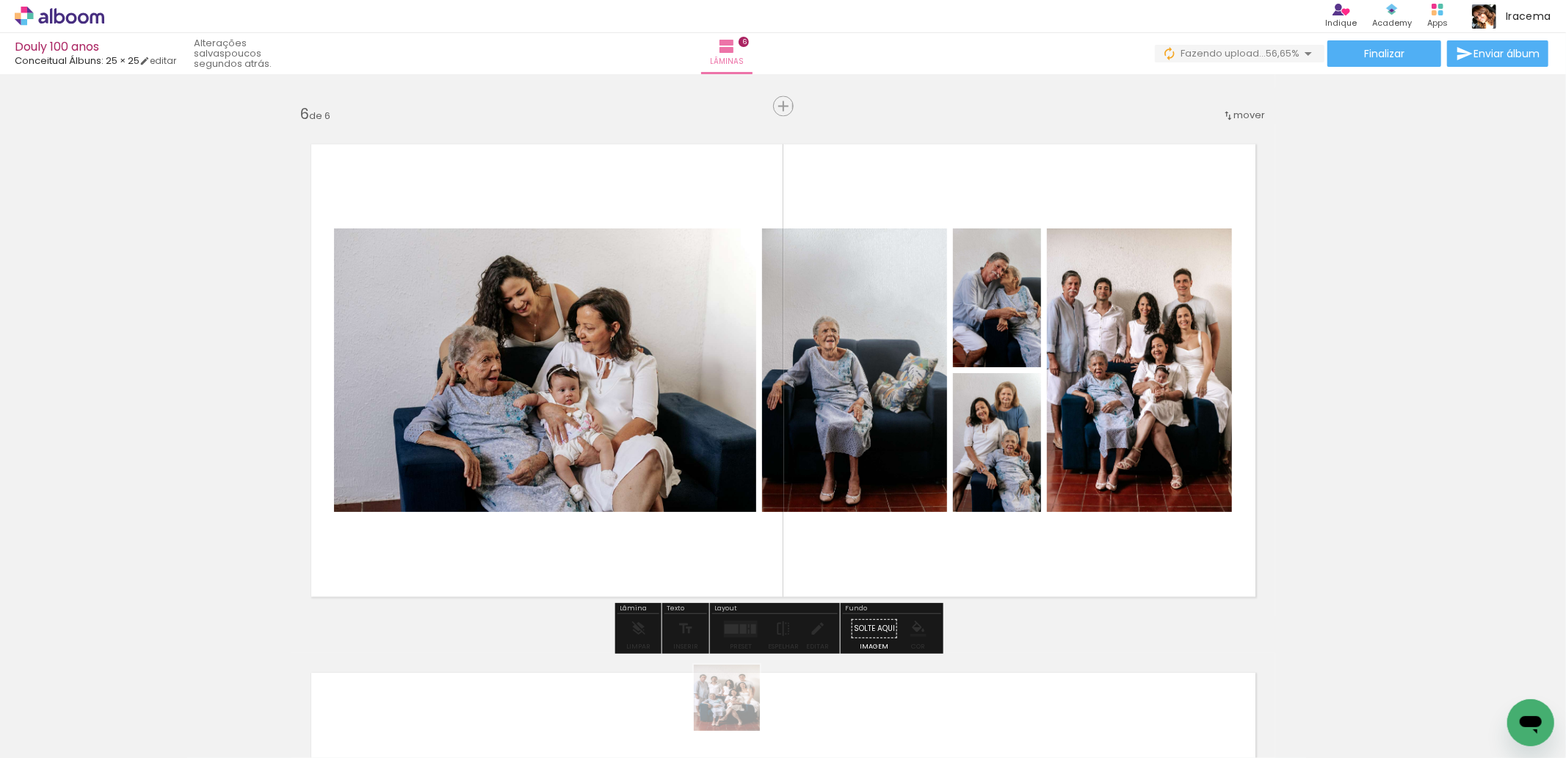
click at [738, 708] on div at bounding box center [722, 708] width 48 height 73
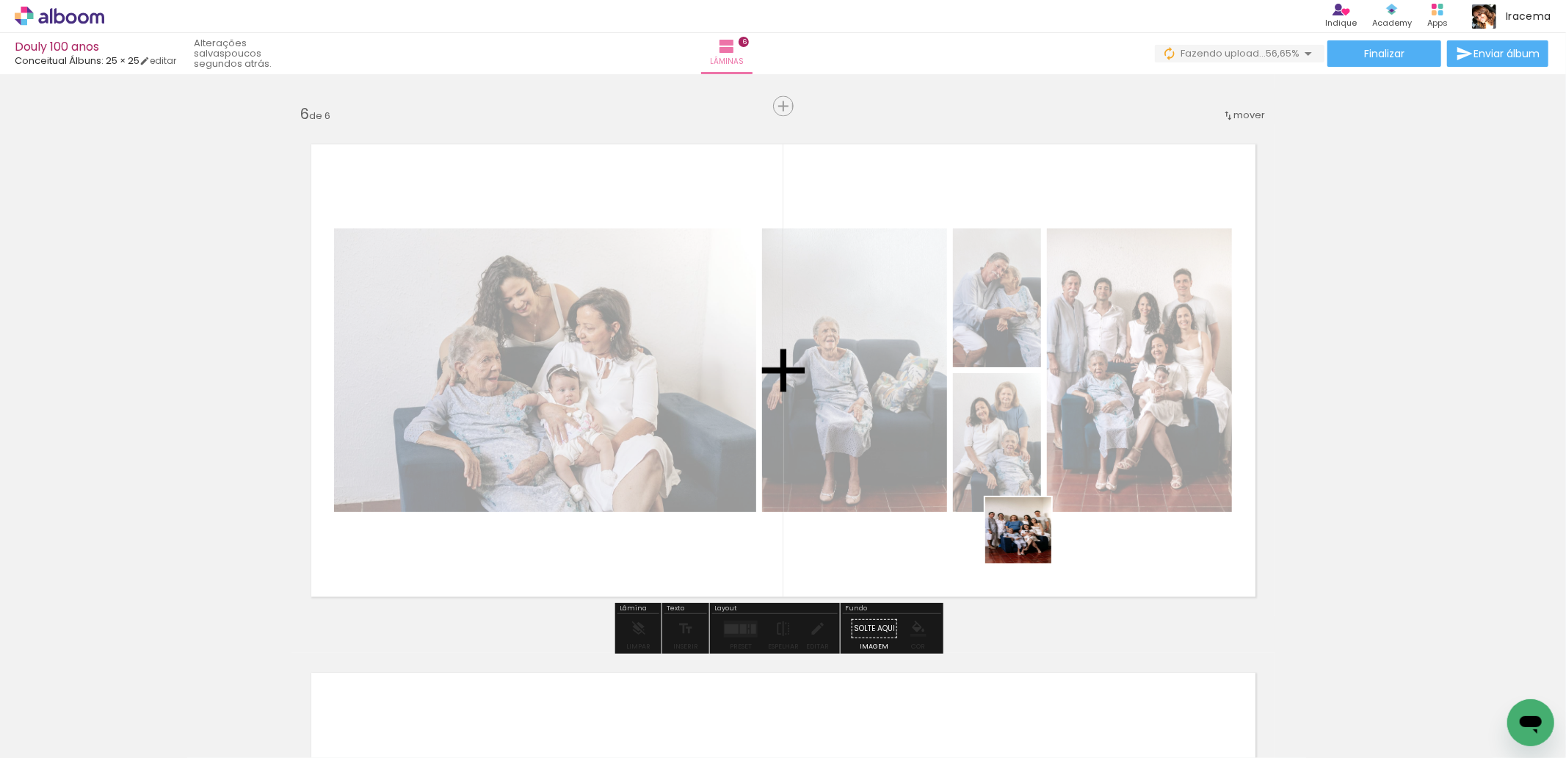
drag, startPoint x: 802, startPoint y: 719, endPoint x: 1055, endPoint y: 526, distance: 317.9
click at [1054, 527] on quentale-workspace at bounding box center [783, 379] width 1566 height 758
